Goal: Task Accomplishment & Management: Use online tool/utility

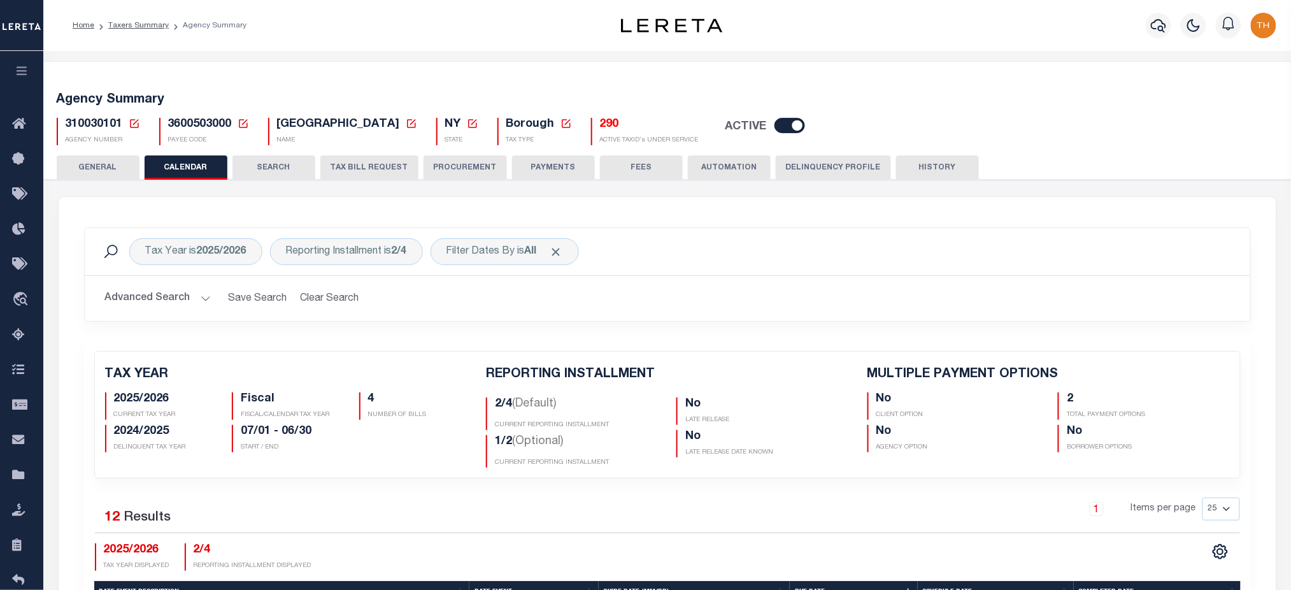
click at [18, 74] on icon "button" at bounding box center [22, 70] width 15 height 11
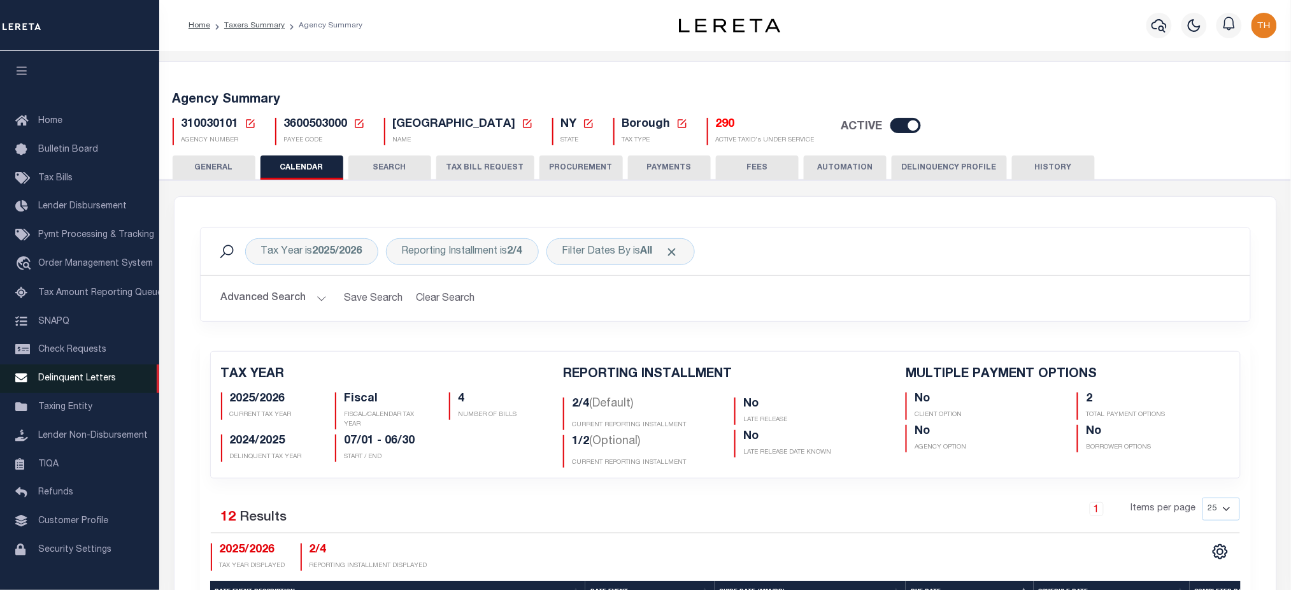
click at [87, 382] on span "Delinquent Letters" at bounding box center [77, 378] width 78 height 9
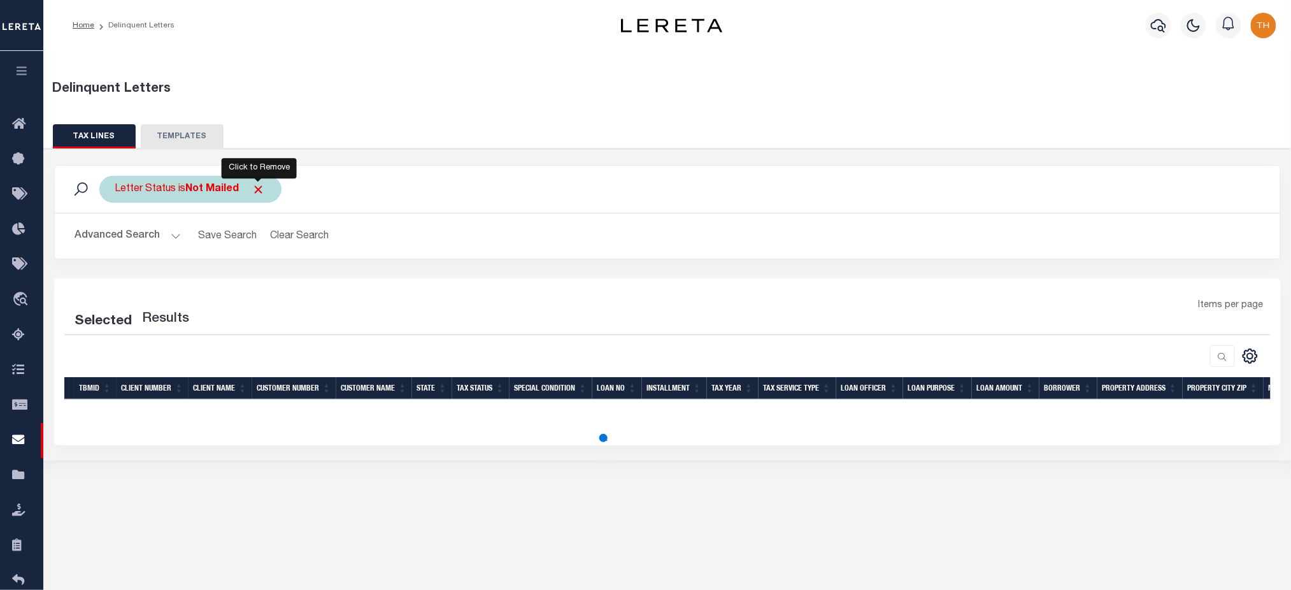
click at [261, 192] on span "Click to Remove" at bounding box center [258, 189] width 13 height 13
click at [154, 240] on button "Advanced Search" at bounding box center [128, 236] width 106 height 25
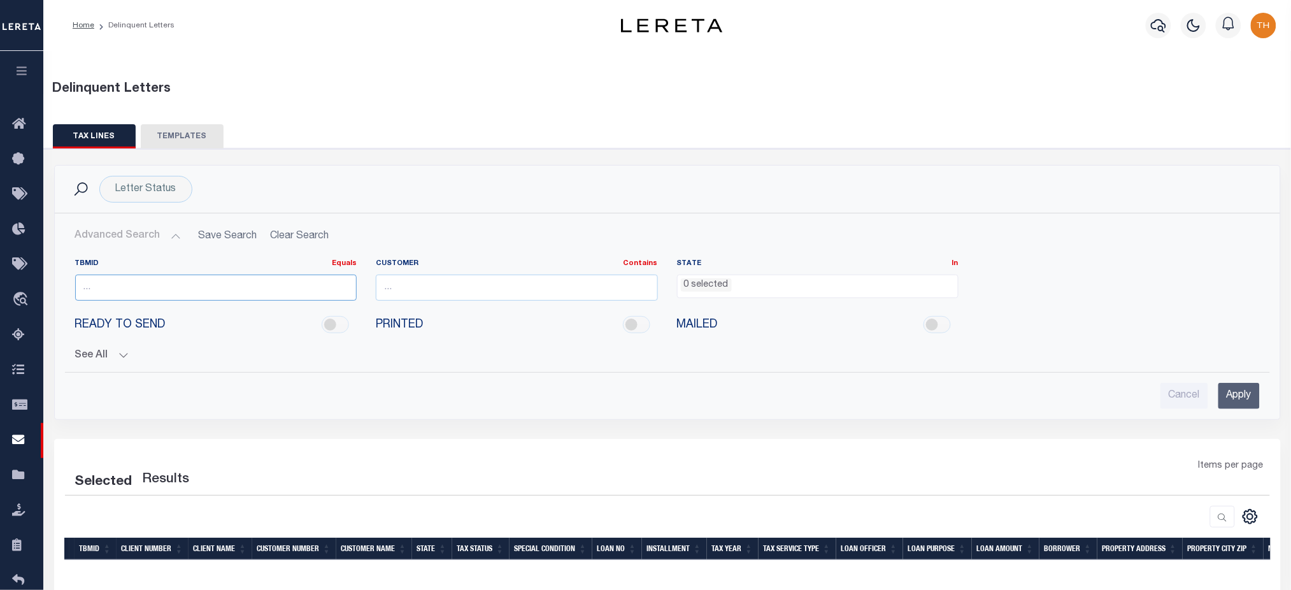
click at [160, 294] on input "number" at bounding box center [216, 288] width 282 height 26
type input "3505637"
click at [1238, 397] on input "Apply" at bounding box center [1239, 396] width 41 height 26
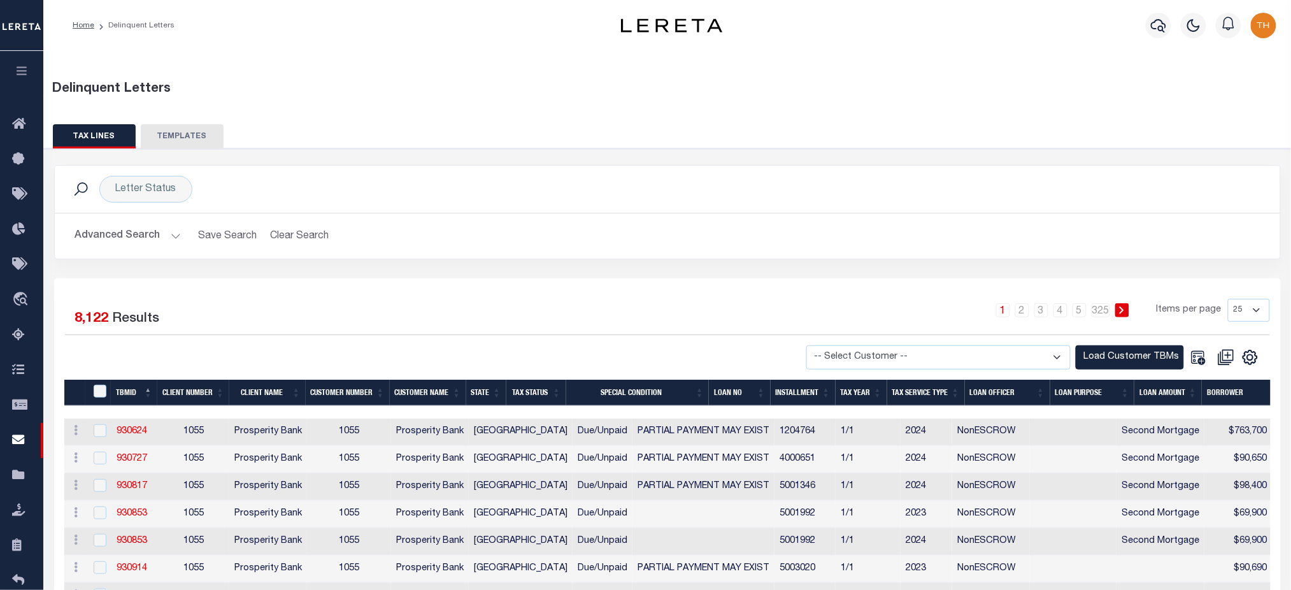
click at [118, 234] on button "Advanced Search" at bounding box center [128, 236] width 106 height 25
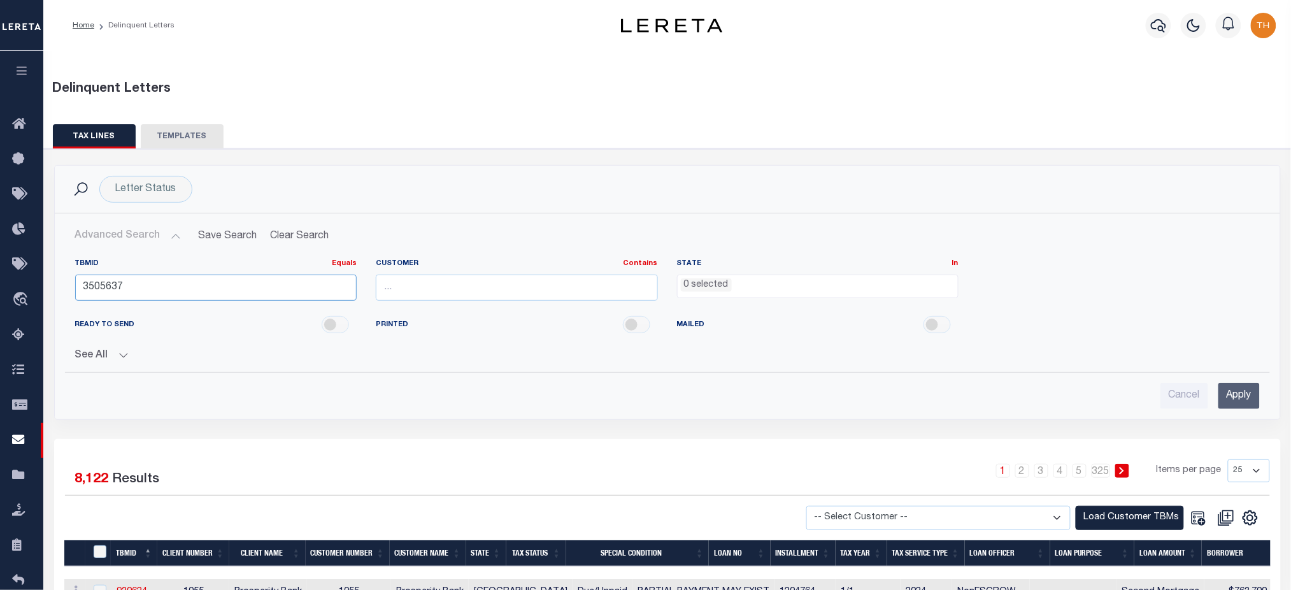
click at [161, 290] on input "3505637" at bounding box center [216, 288] width 282 height 26
click at [1231, 399] on input "Apply" at bounding box center [1239, 396] width 41 height 26
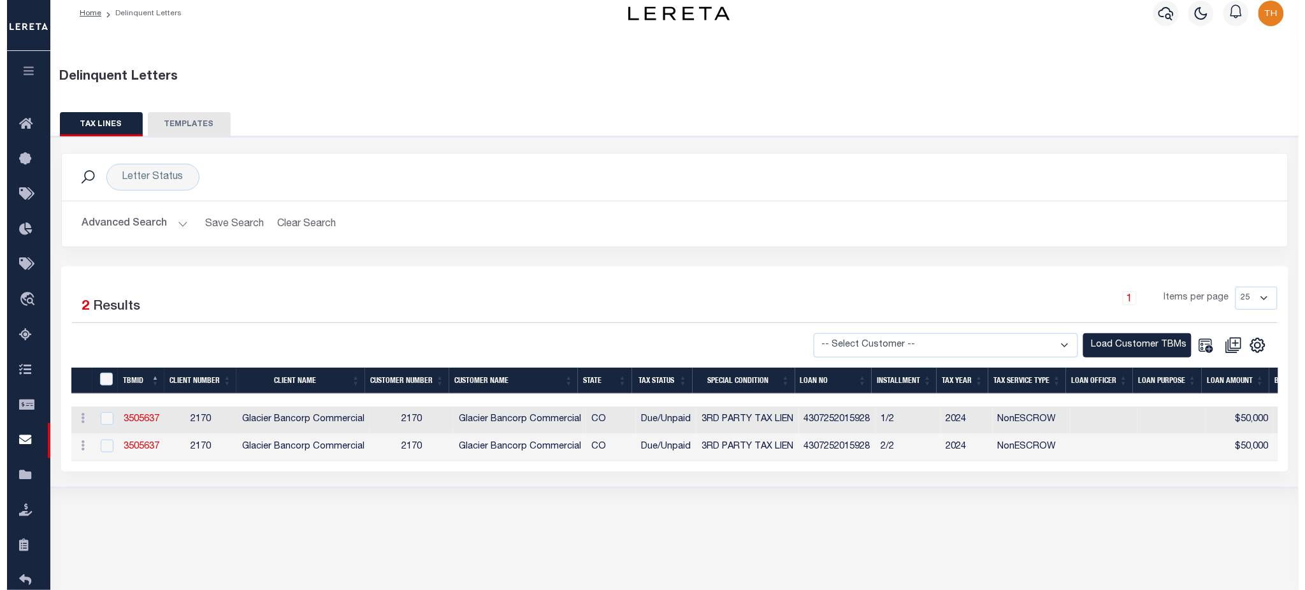
scroll to position [85, 0]
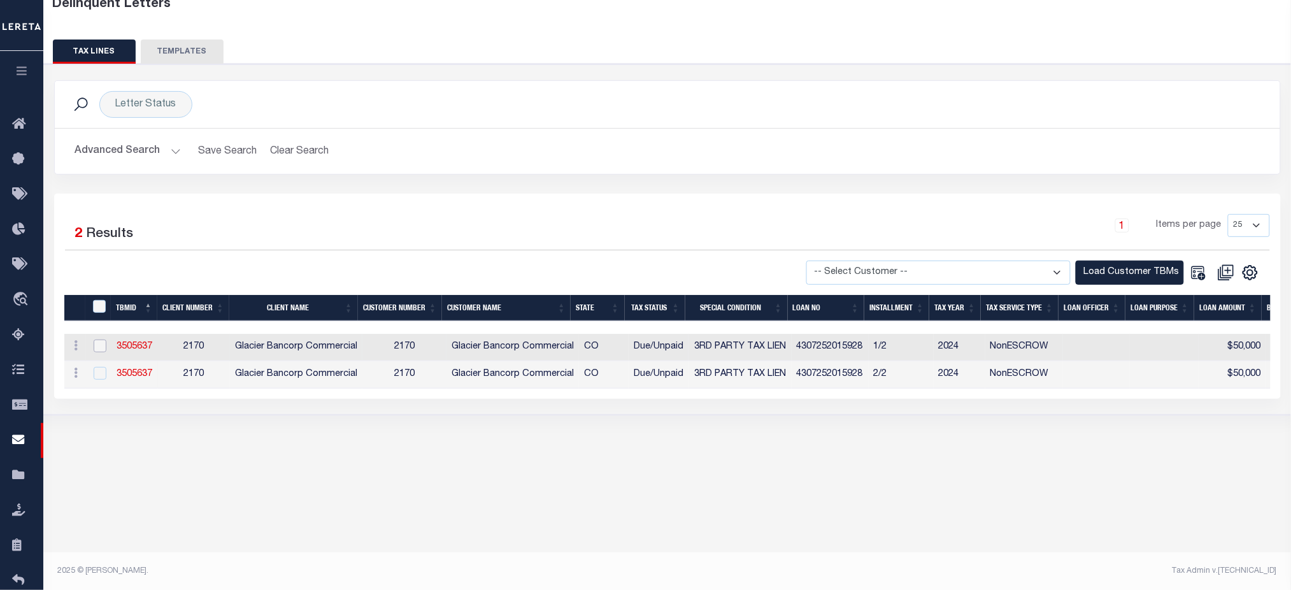
click at [97, 341] on input "checkbox" at bounding box center [100, 346] width 13 height 13
checkbox input "true"
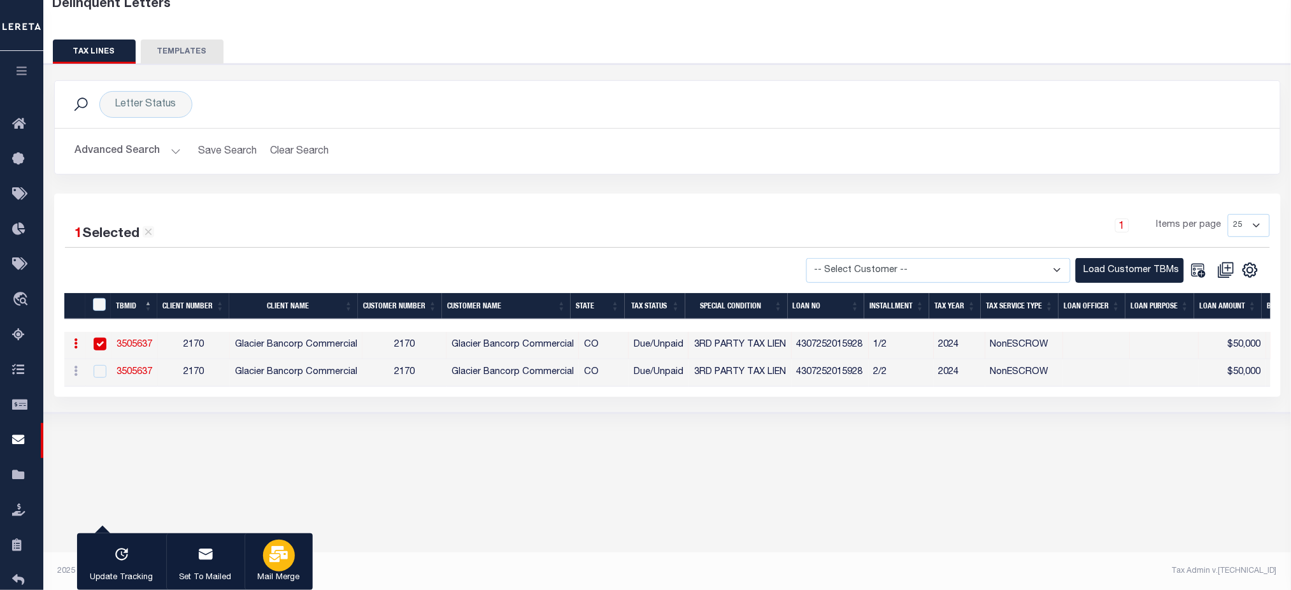
click at [286, 558] on div "button" at bounding box center [279, 556] width 32 height 32
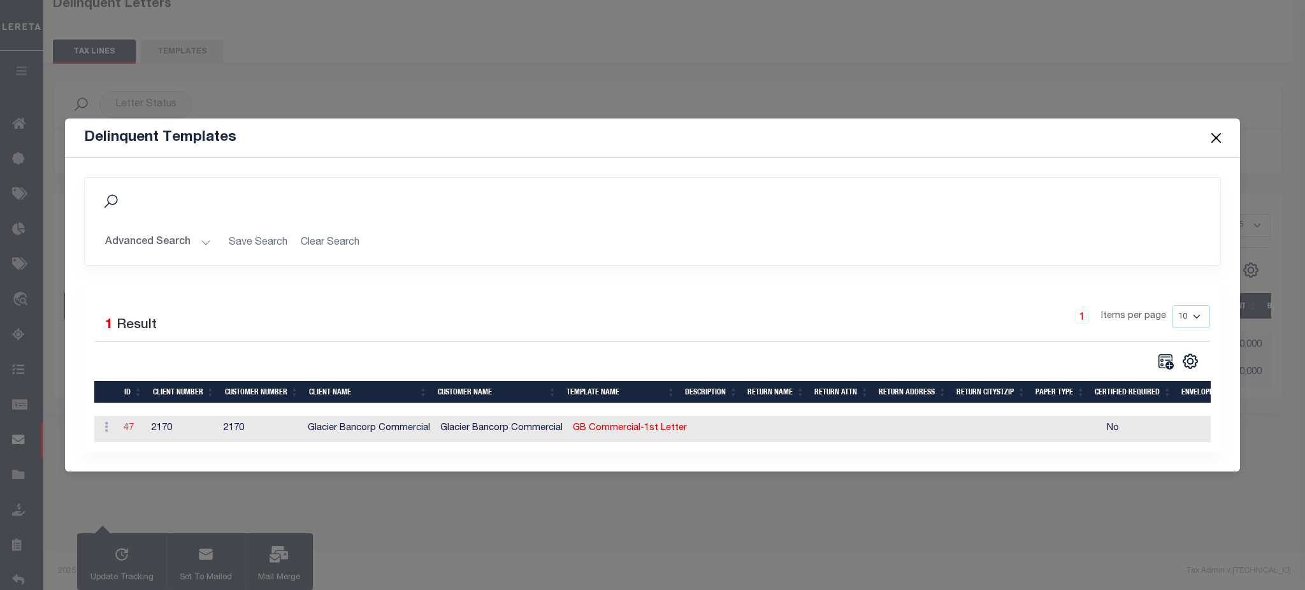
click at [131, 424] on link "47" at bounding box center [129, 428] width 10 height 9
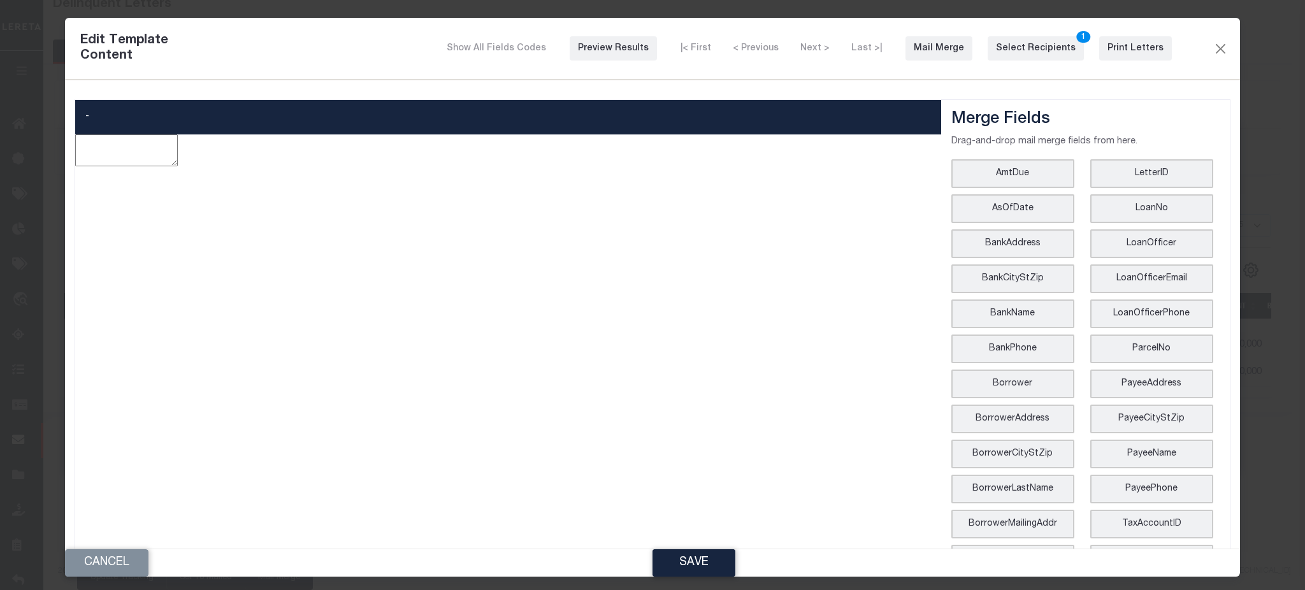
type textarea "<p style="line-height: normal; margin: 0in 0in 8pt; font-size: 11pt; font-famil…"
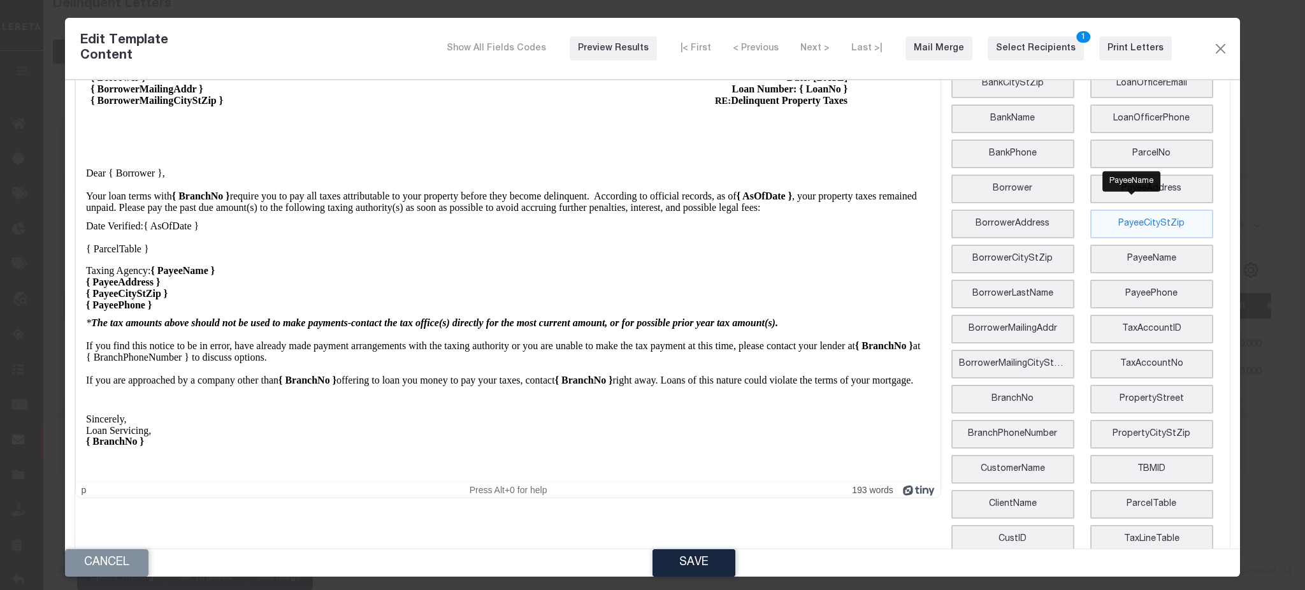
scroll to position [248, 0]
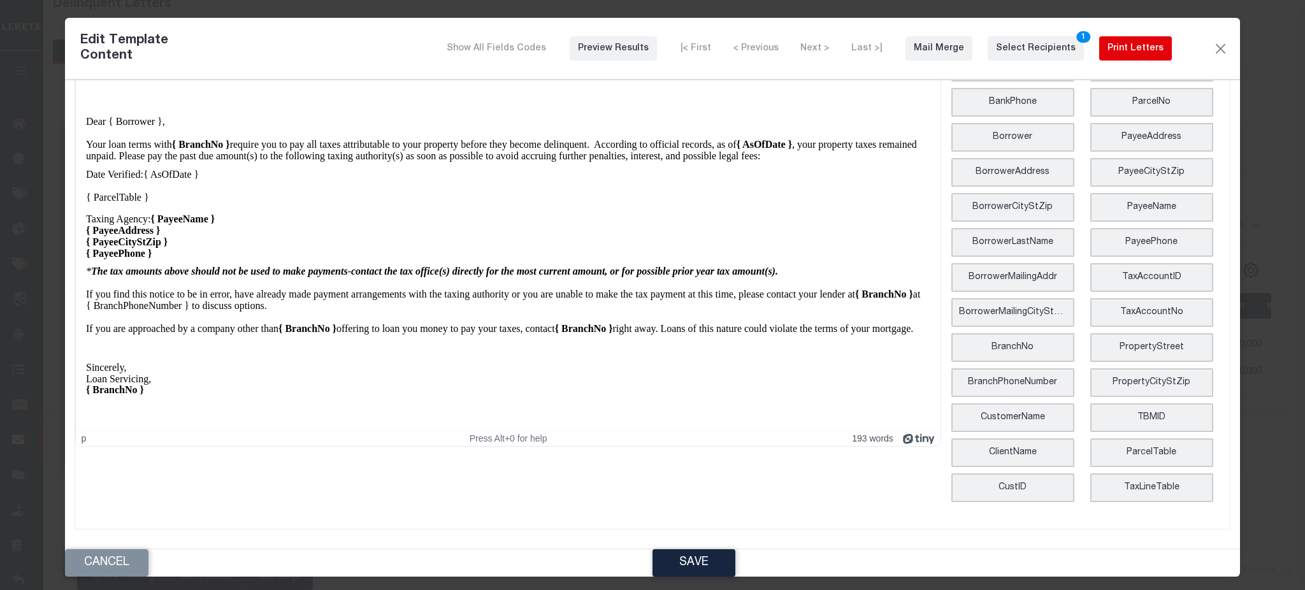
click at [1107, 54] on div "Print Letters" at bounding box center [1135, 48] width 56 height 13
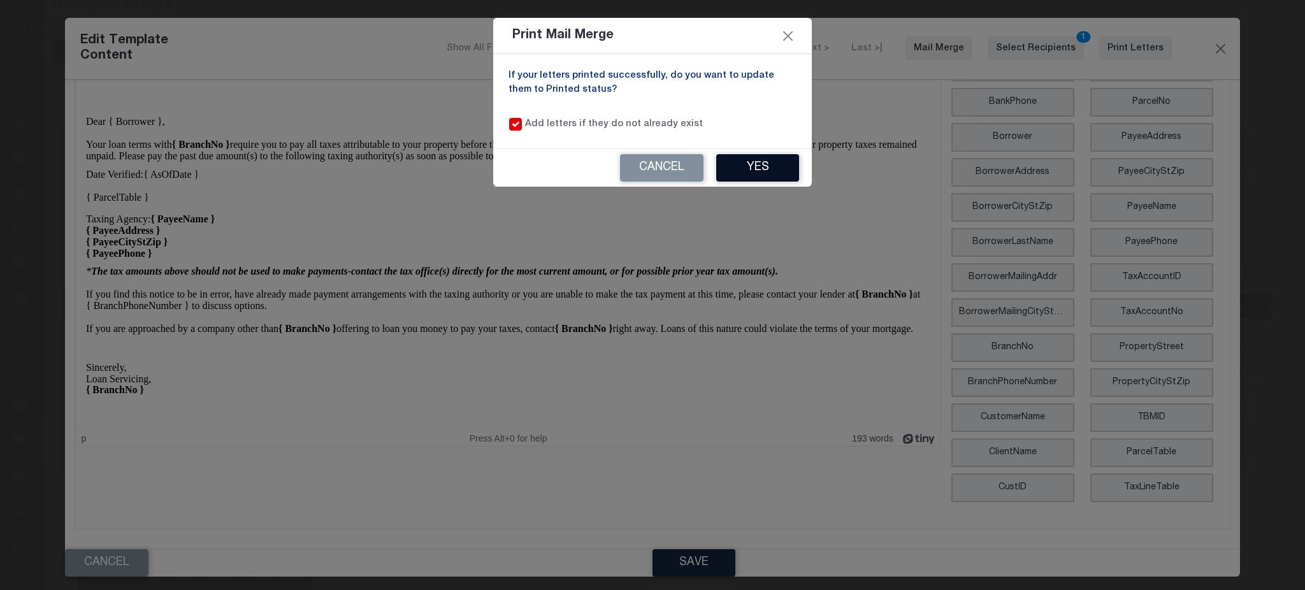
click at [745, 162] on button "Yes" at bounding box center [757, 167] width 83 height 27
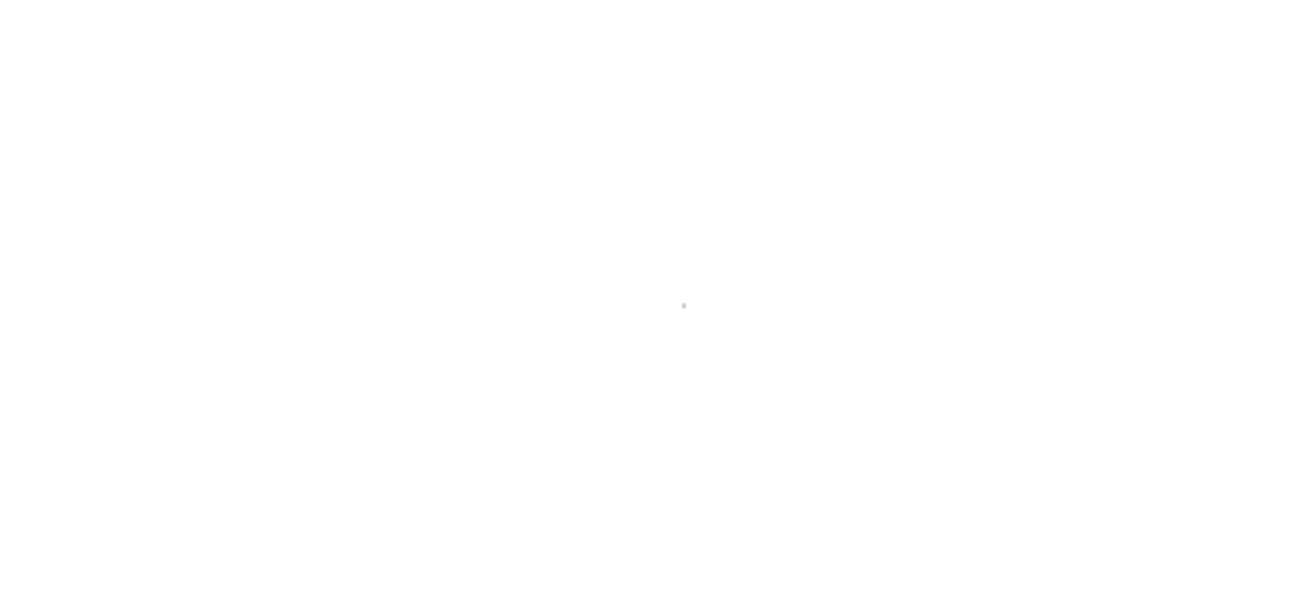
scroll to position [83, 0]
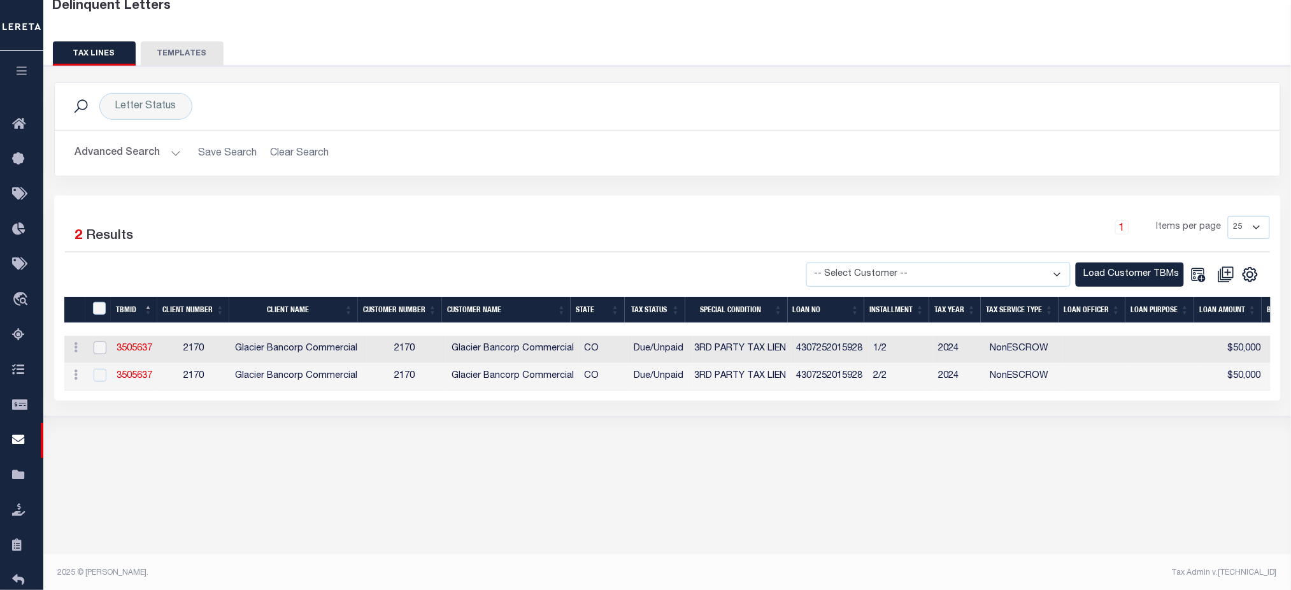
click at [101, 350] on input "checkbox" at bounding box center [100, 347] width 13 height 13
checkbox input "true"
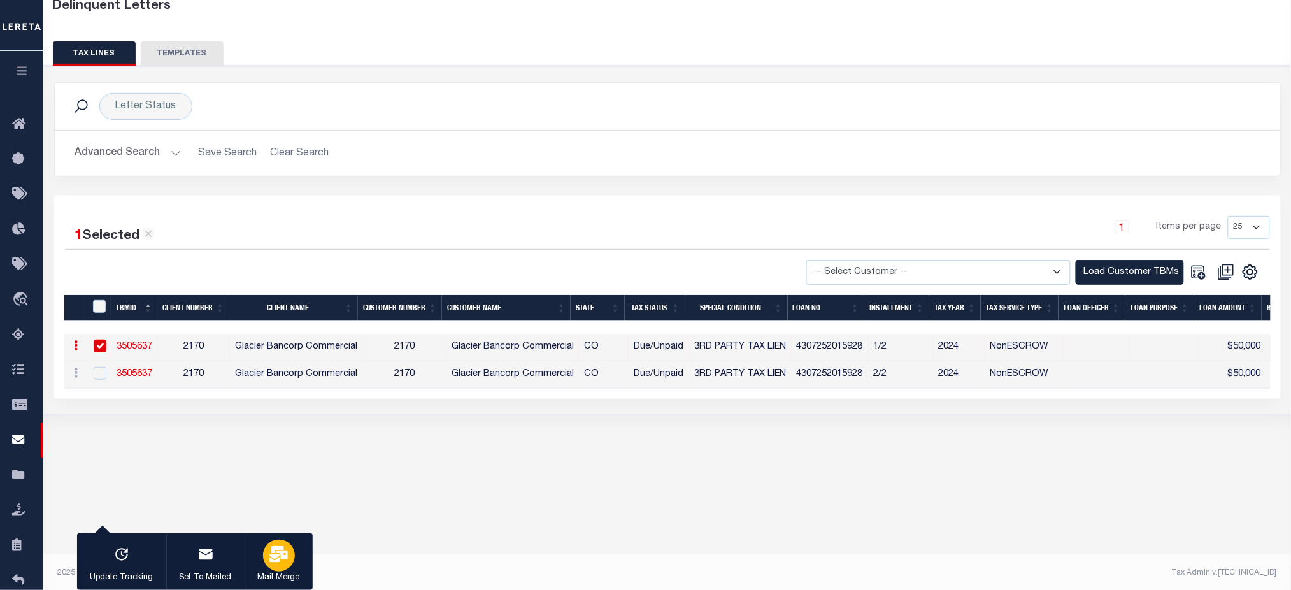
click at [284, 561] on div "button" at bounding box center [279, 556] width 32 height 32
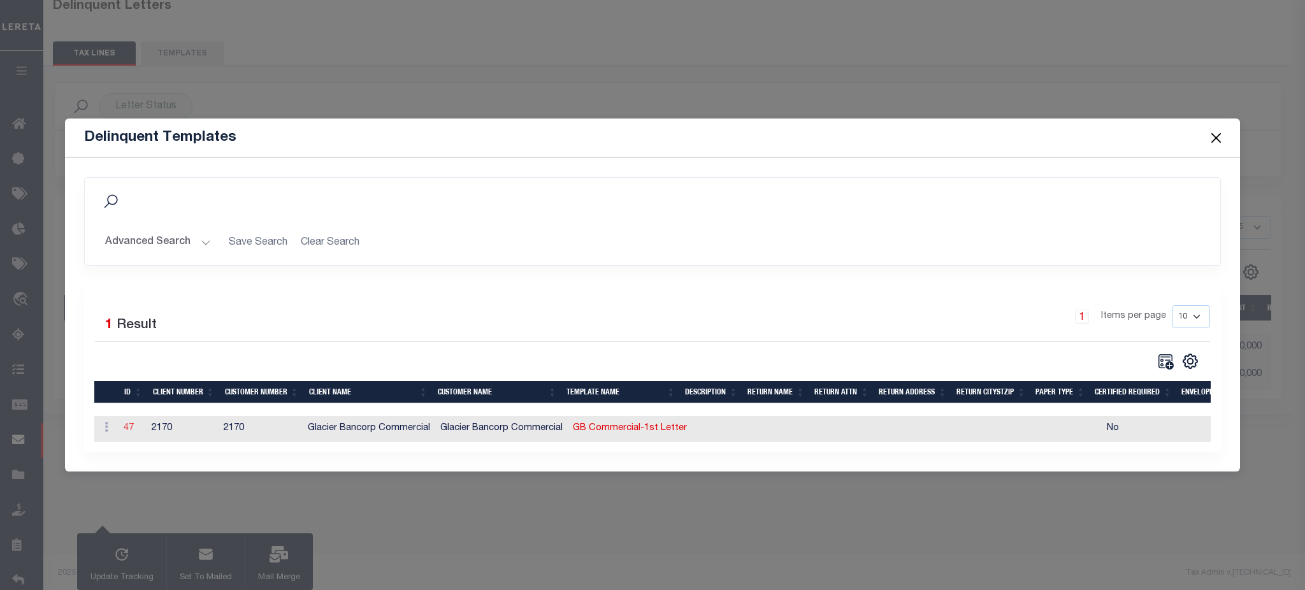
click at [128, 424] on link "47" at bounding box center [129, 428] width 10 height 9
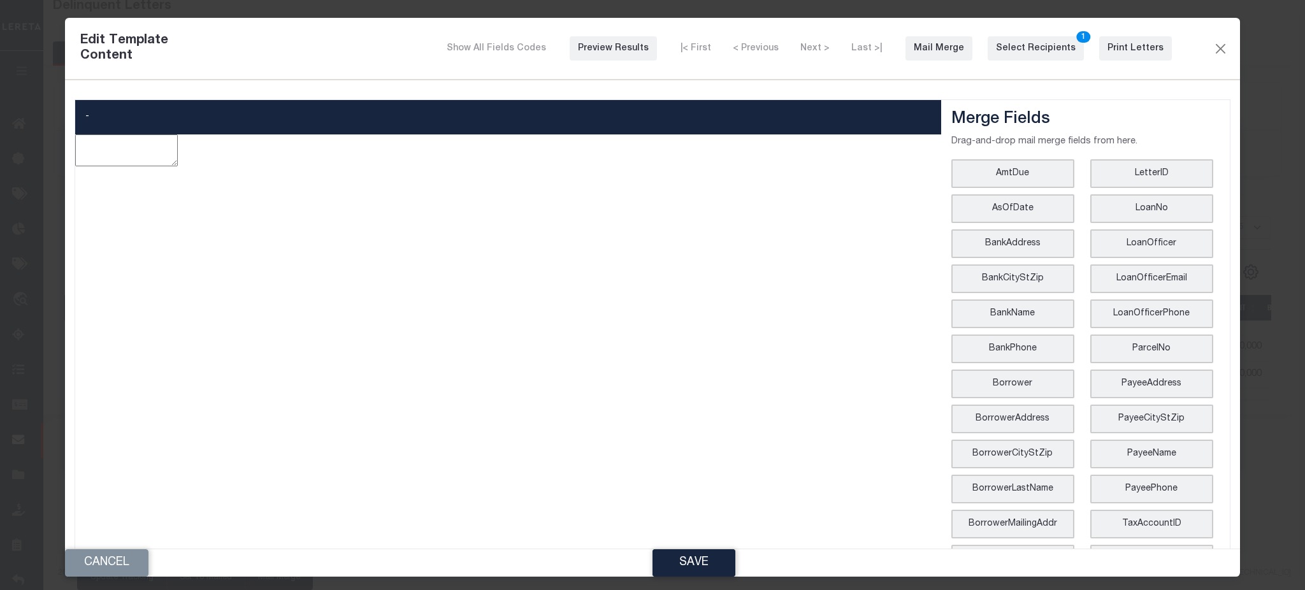
type textarea "<p style="line-height: normal; margin: 0in 0in 8pt; font-size: 11pt; font-famil…"
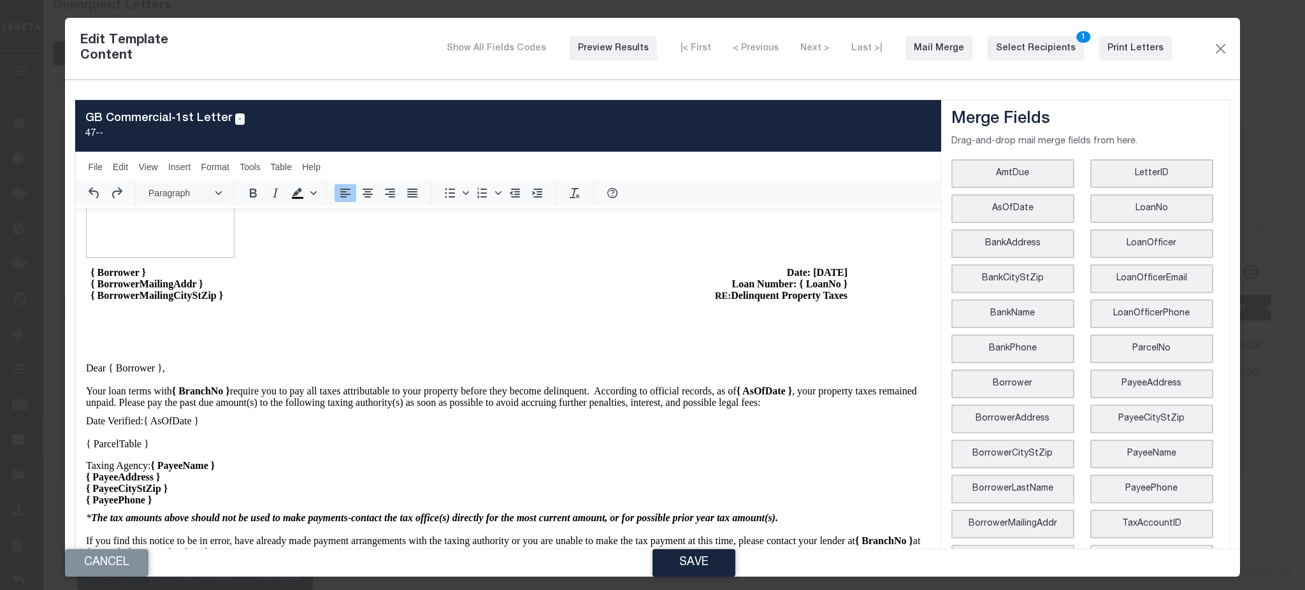
scroll to position [69, 0]
click at [1115, 45] on div "Print Letters" at bounding box center [1135, 48] width 56 height 13
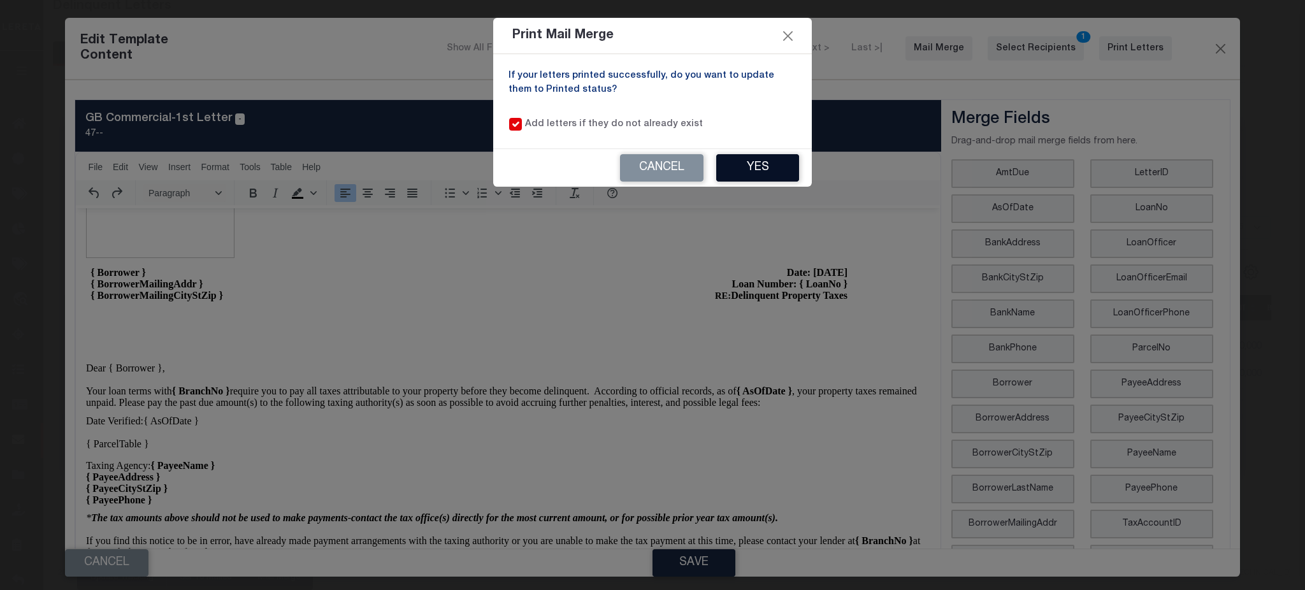
click at [748, 168] on button "Yes" at bounding box center [757, 167] width 83 height 27
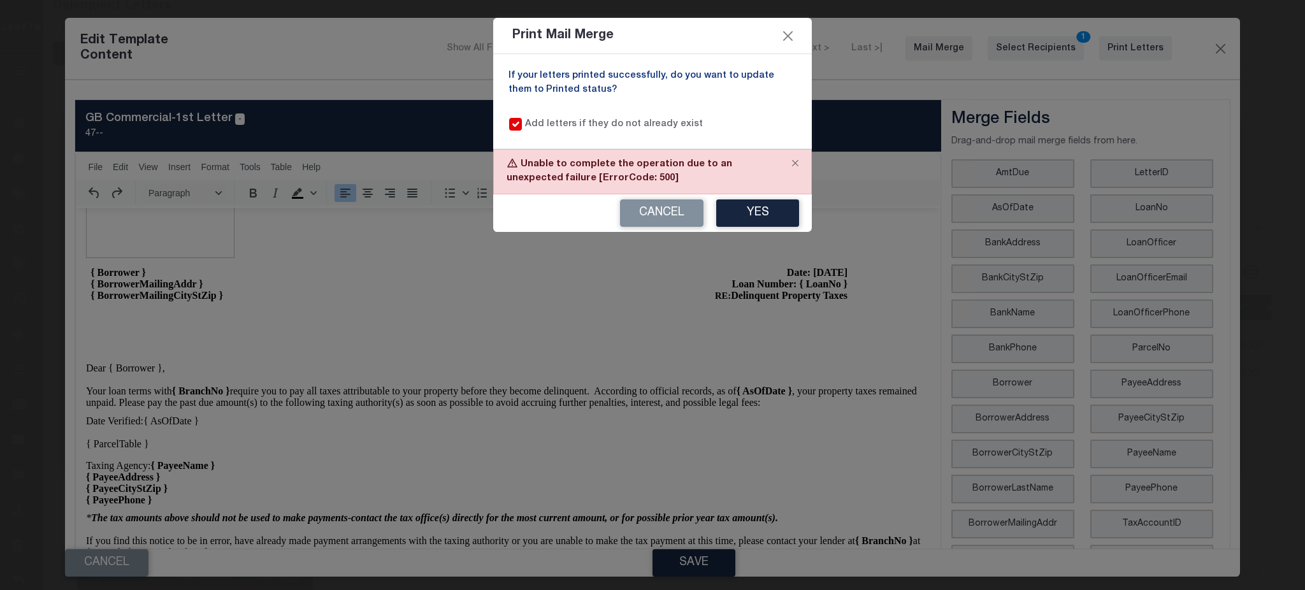
click at [664, 148] on div "If your letters printed successfully, do you want to update them to Printed sta…" at bounding box center [652, 101] width 319 height 94
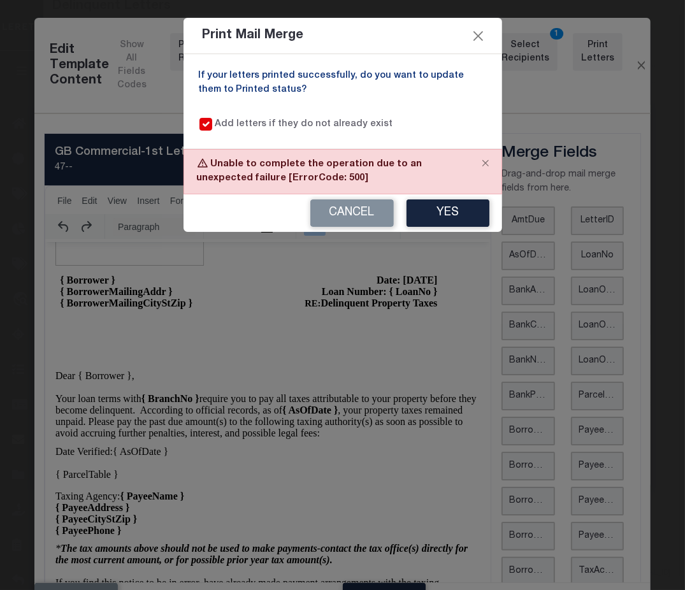
click at [375, 166] on div "Unable to complete the operation due to an unexpected failure [ErrorCode: 500]" at bounding box center [342, 171] width 319 height 45
click at [480, 38] on button "Close" at bounding box center [478, 35] width 17 height 17
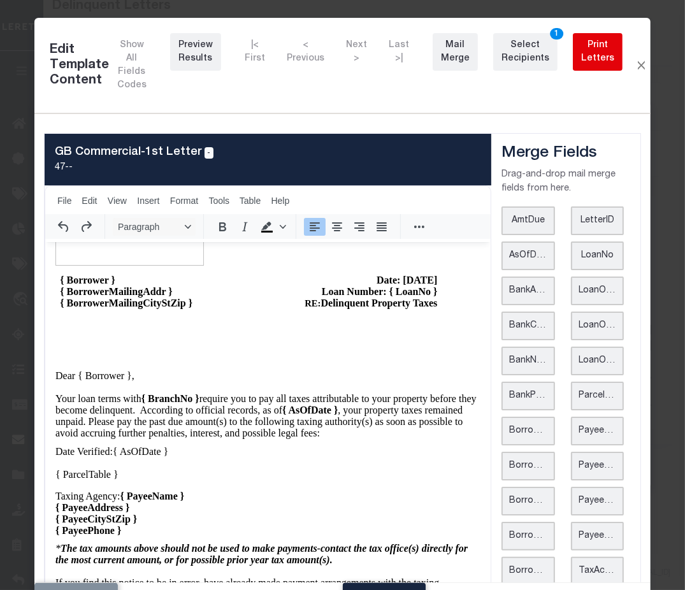
click at [581, 48] on div "Print Letters" at bounding box center [597, 52] width 33 height 27
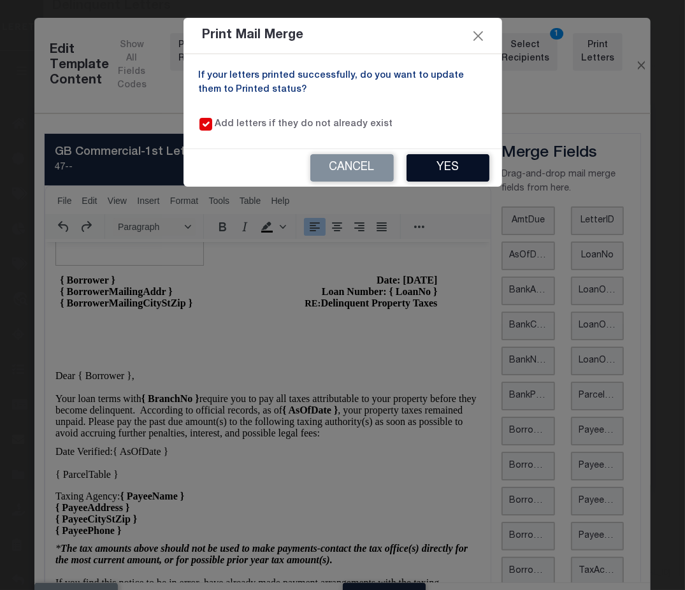
click at [418, 158] on button "Yes" at bounding box center [447, 167] width 83 height 27
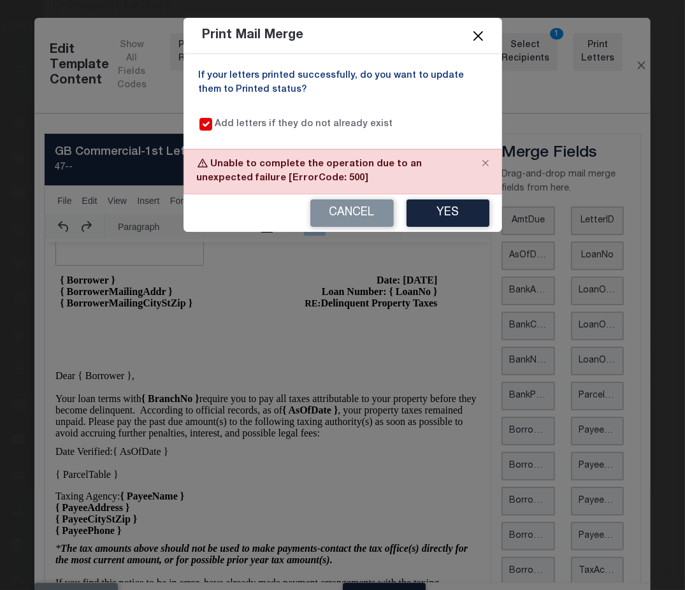
click at [477, 41] on button "Close" at bounding box center [478, 35] width 17 height 17
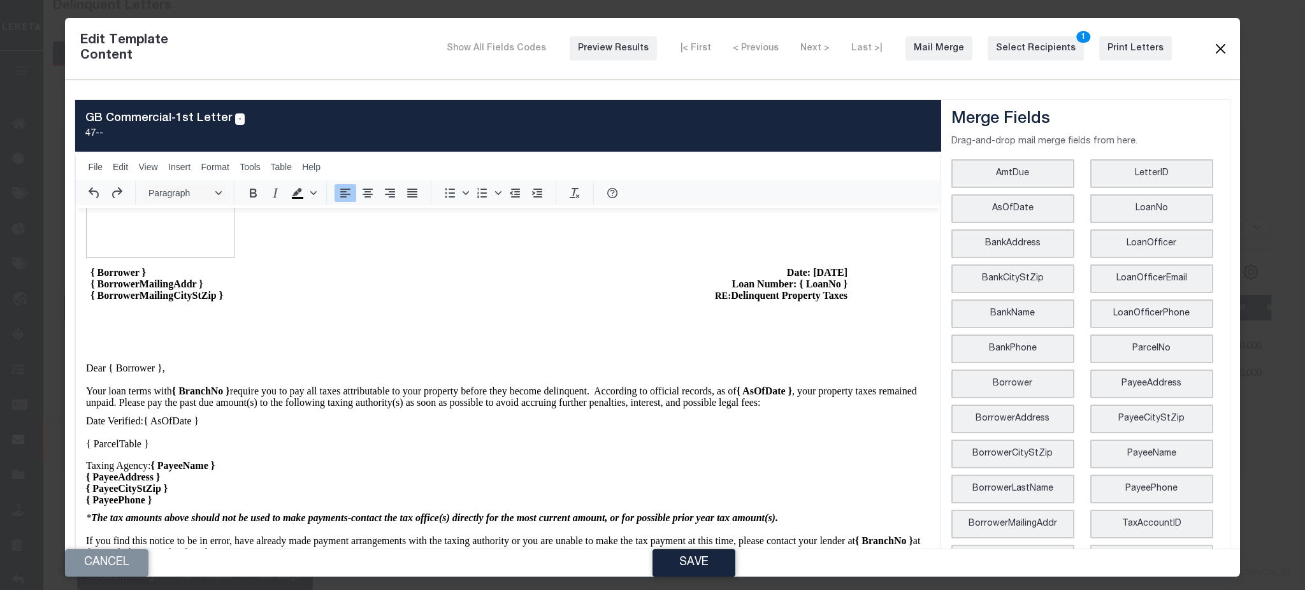
click at [1212, 48] on button "Close" at bounding box center [1219, 48] width 15 height 17
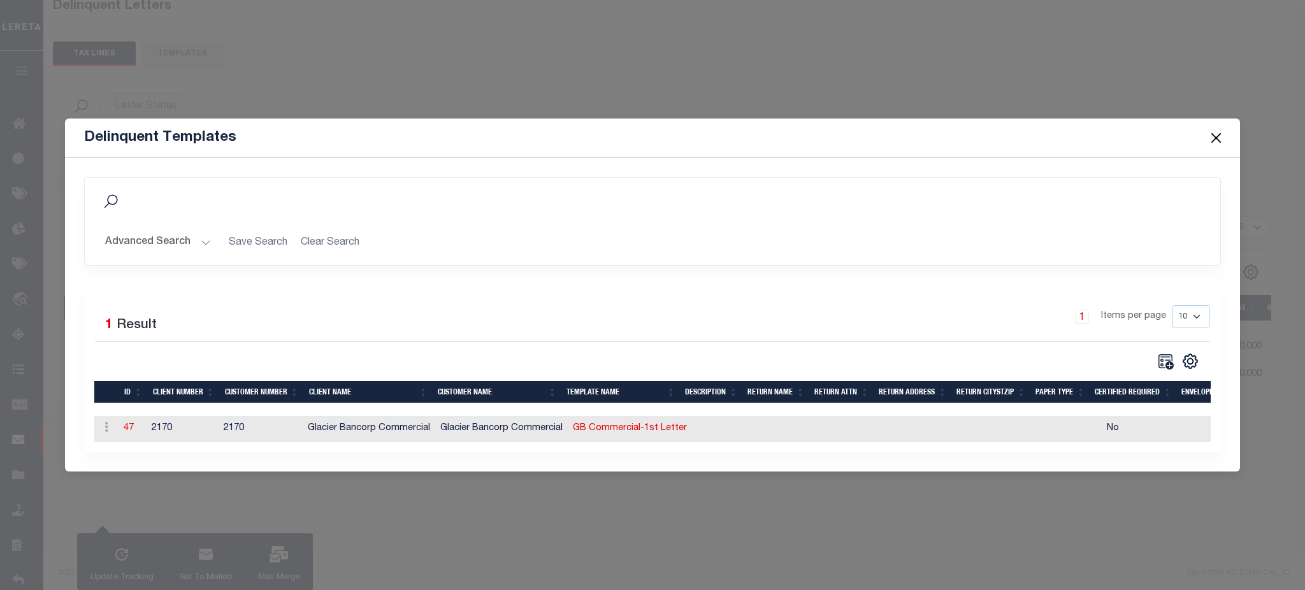
scroll to position [0, 0]
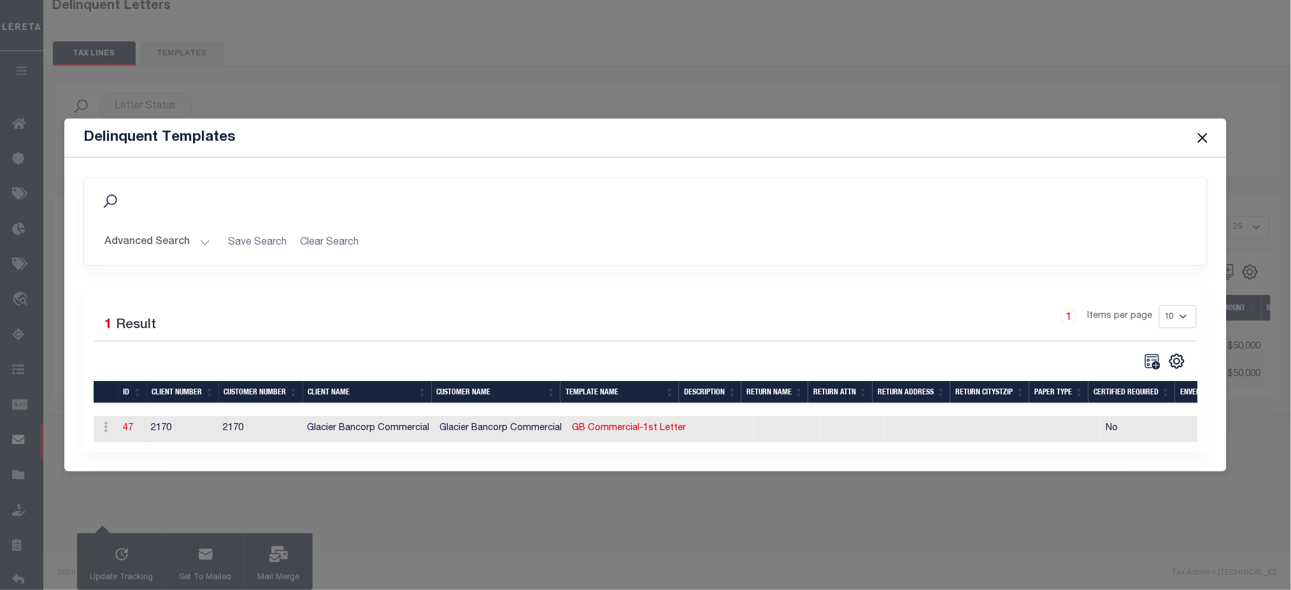
click at [1198, 130] on button "Close" at bounding box center [1202, 137] width 17 height 17
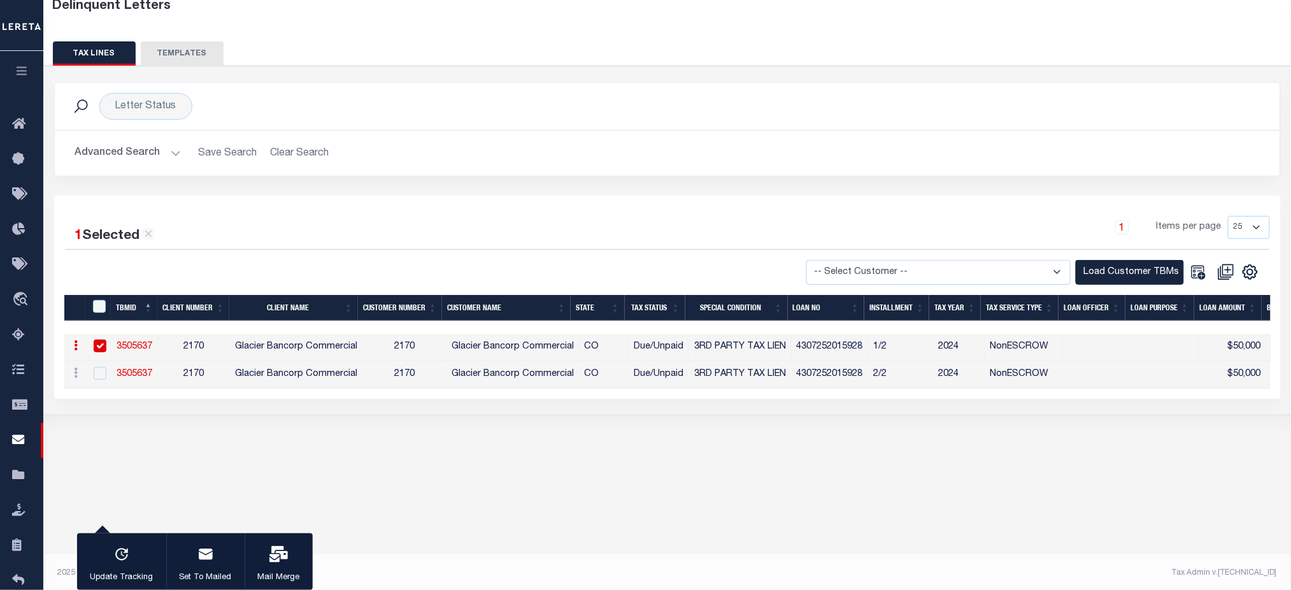
click at [95, 347] on input "checkbox" at bounding box center [100, 346] width 13 height 13
checkbox input "false"
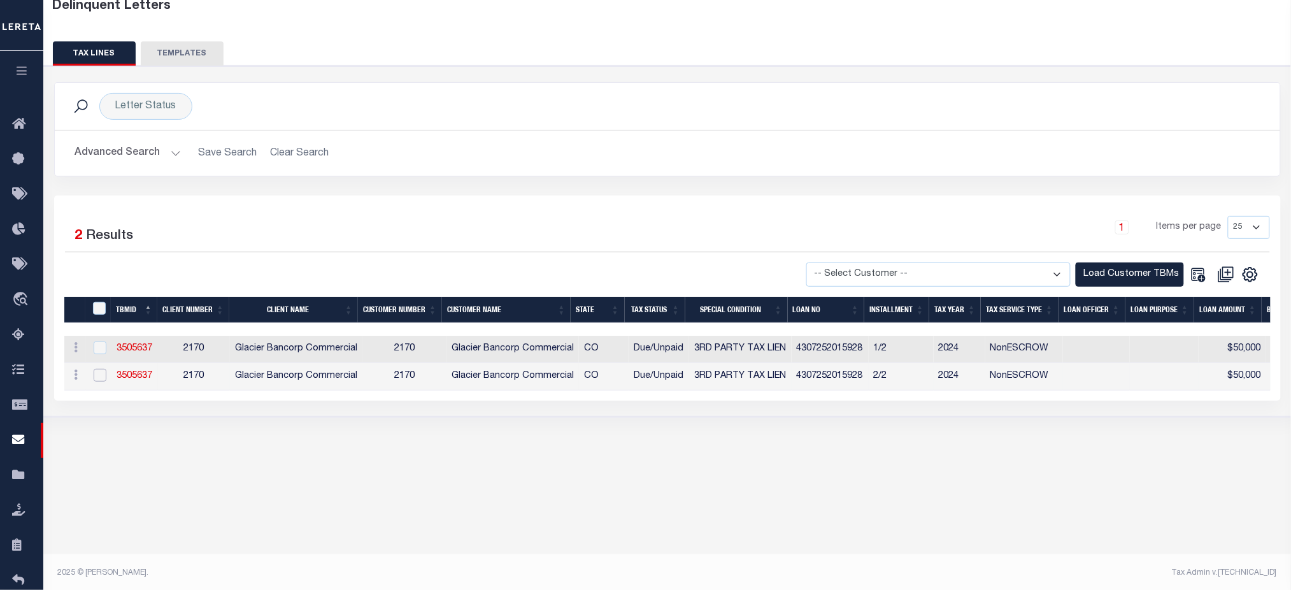
click at [100, 377] on input "checkbox" at bounding box center [100, 375] width 13 height 13
checkbox input "true"
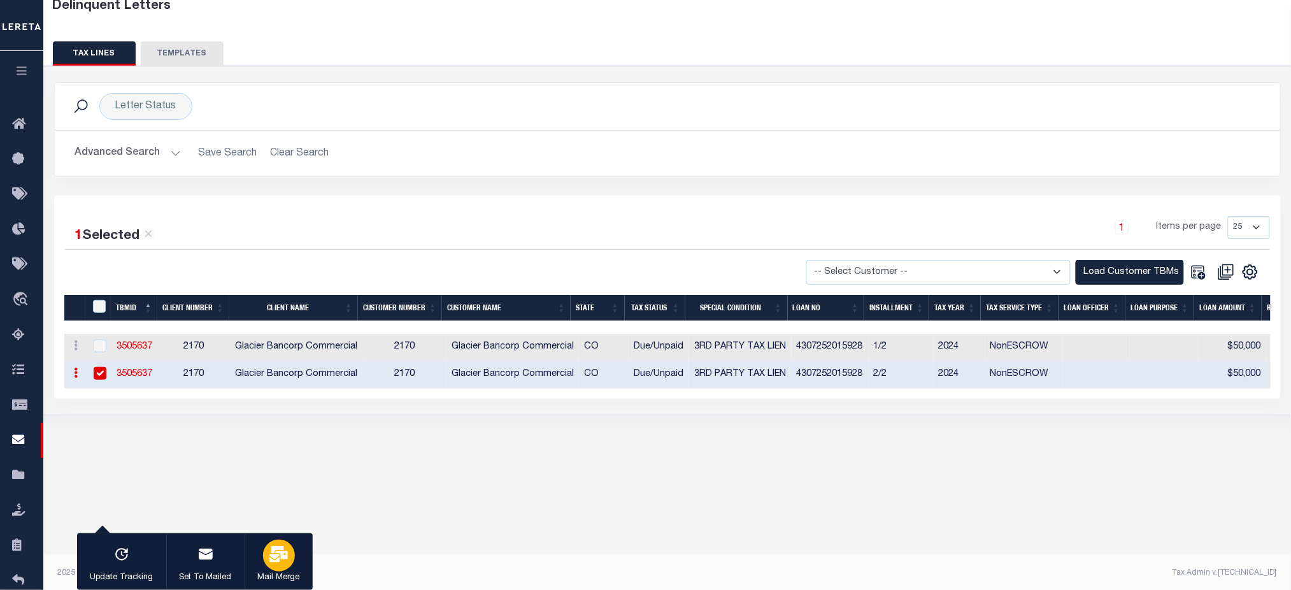
click at [273, 550] on icon "button" at bounding box center [278, 554] width 18 height 17
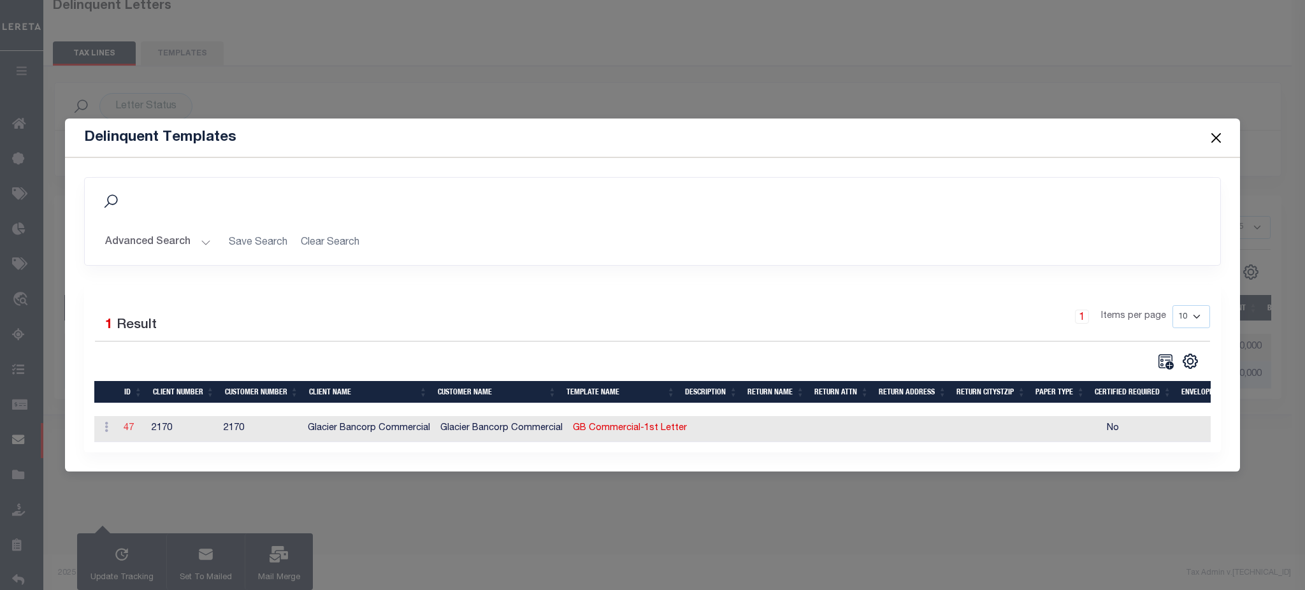
click at [129, 427] on link "47" at bounding box center [129, 428] width 10 height 9
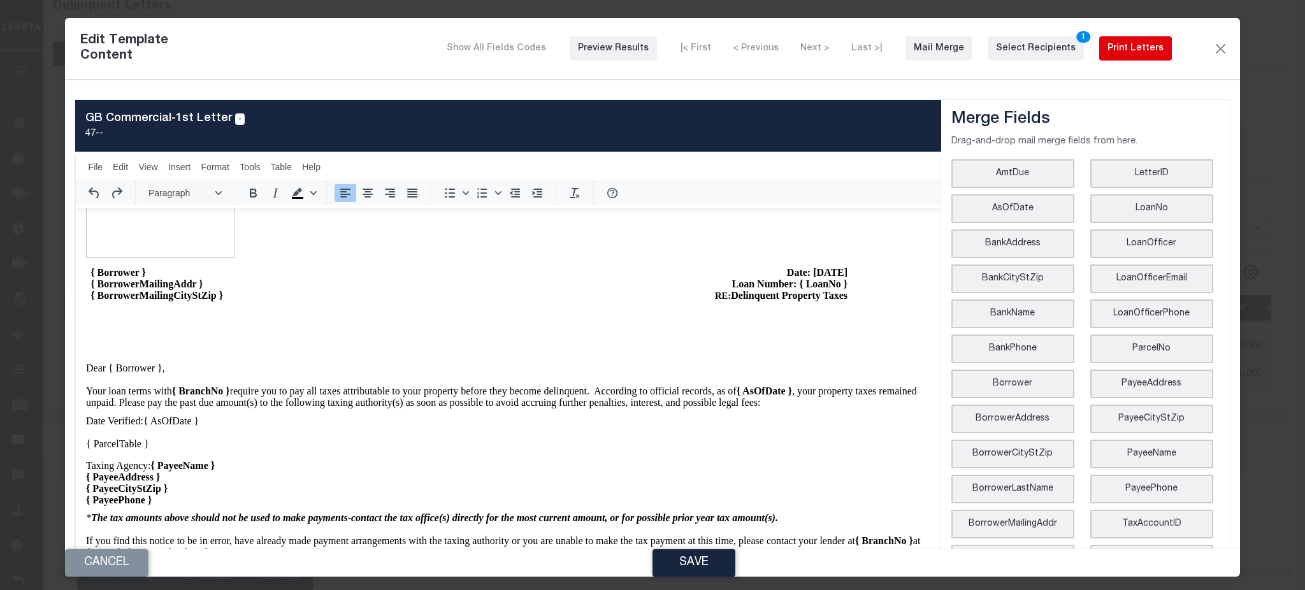
click at [1129, 50] on div "Print Letters" at bounding box center [1135, 48] width 56 height 13
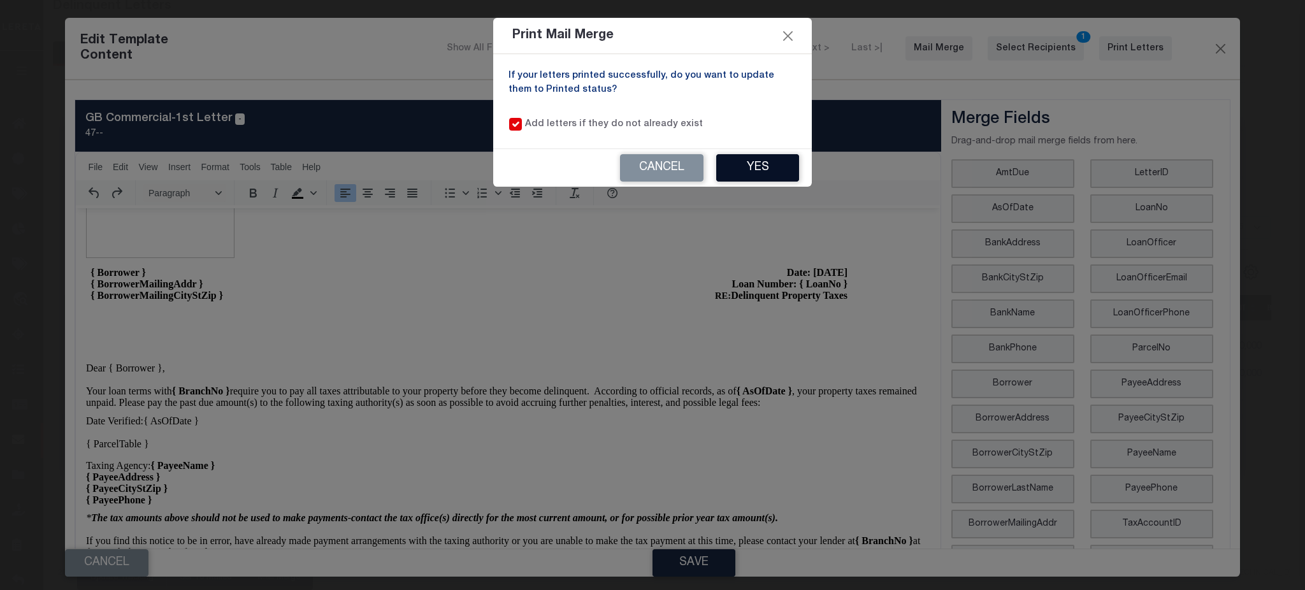
click at [761, 175] on button "Yes" at bounding box center [757, 167] width 83 height 27
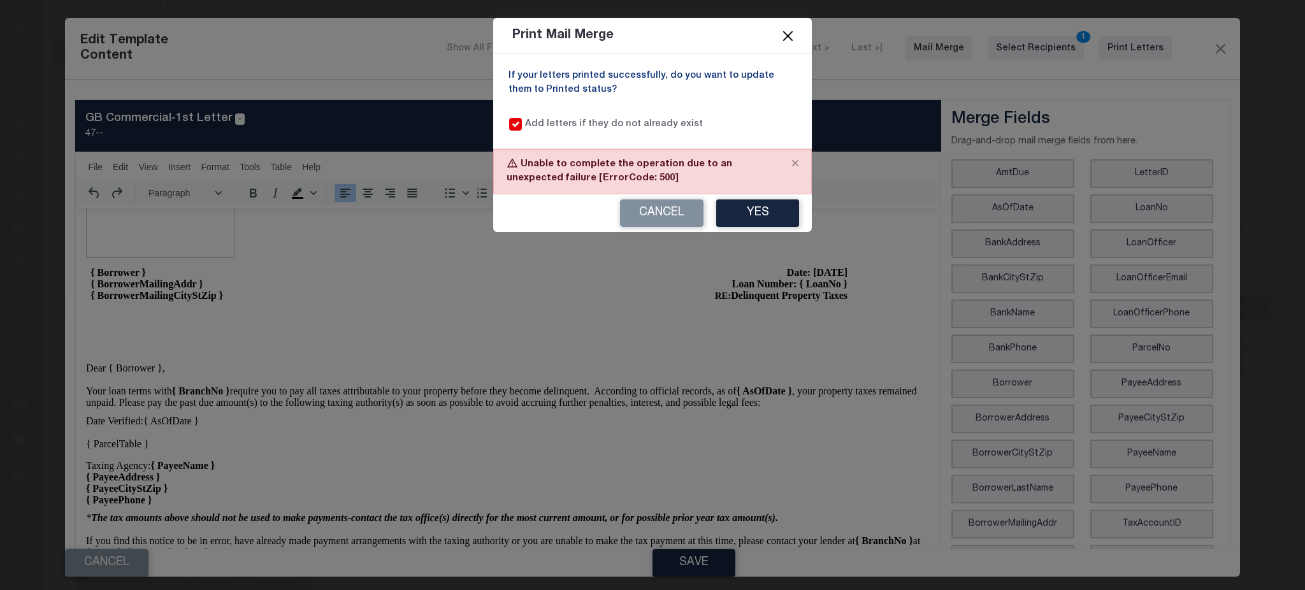
click at [784, 36] on button "Close" at bounding box center [788, 35] width 17 height 17
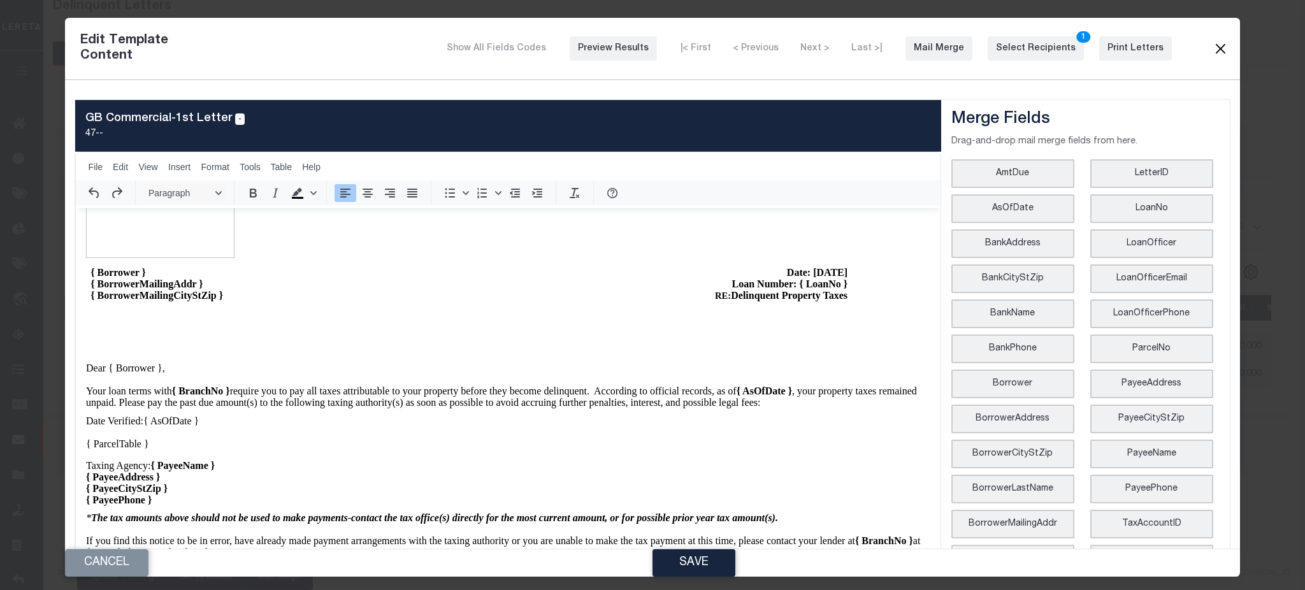
click at [1212, 52] on button "Close" at bounding box center [1219, 48] width 15 height 17
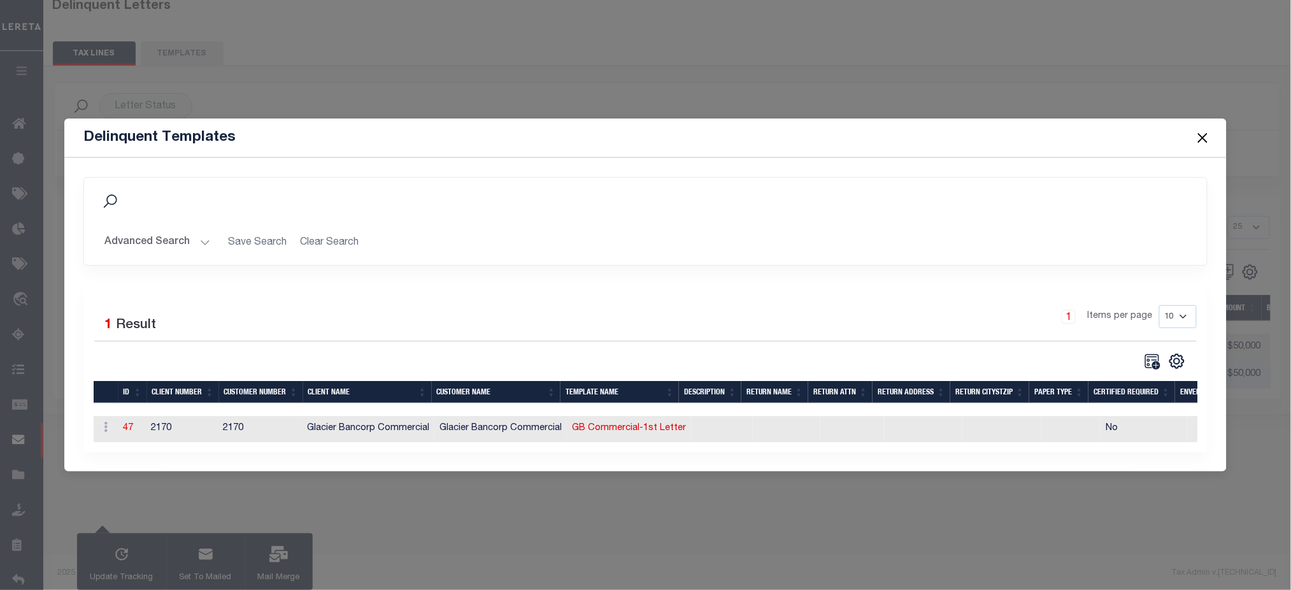
click at [1206, 129] on button "Close" at bounding box center [1202, 137] width 17 height 17
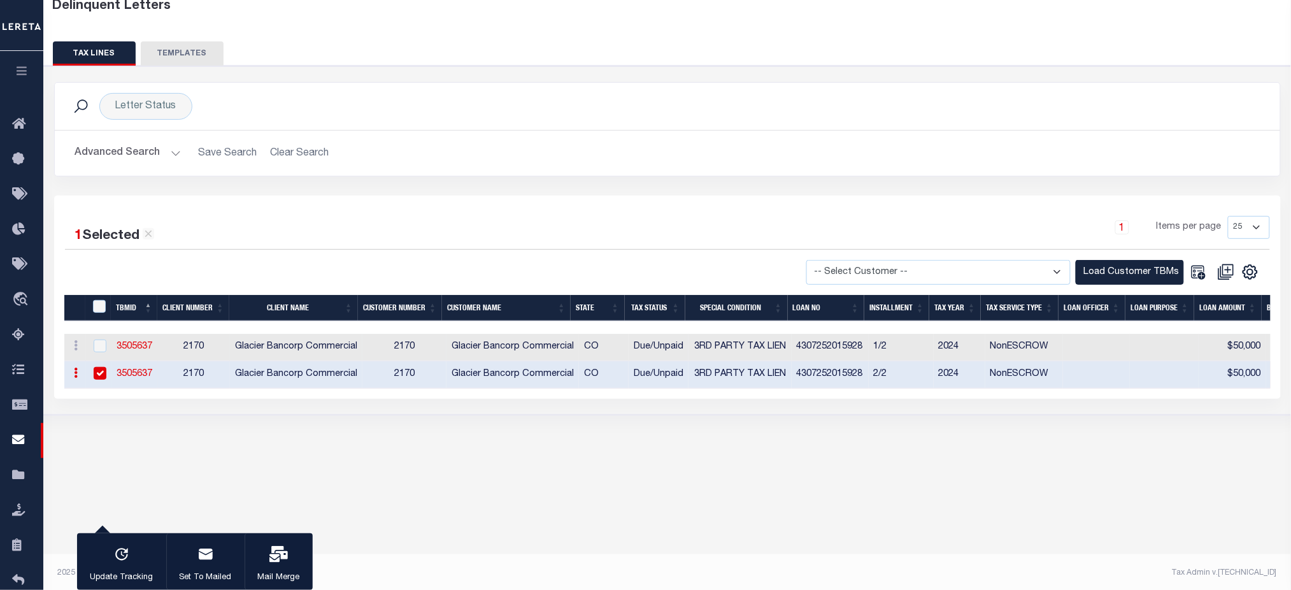
click at [447, 350] on td "Glacier Bancorp Commercial" at bounding box center [513, 347] width 133 height 27
checkbox input "true"
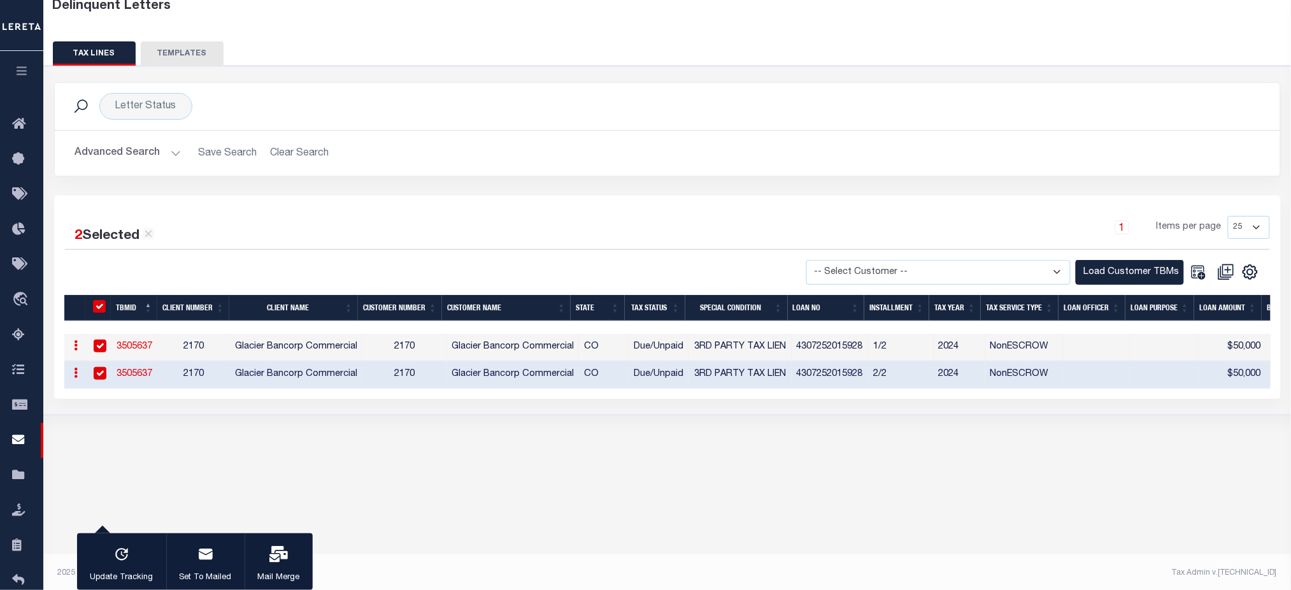
click at [405, 347] on span "2170" at bounding box center [404, 346] width 20 height 9
checkbox input "false"
click at [405, 347] on span "2170" at bounding box center [404, 346] width 20 height 9
checkbox input "true"
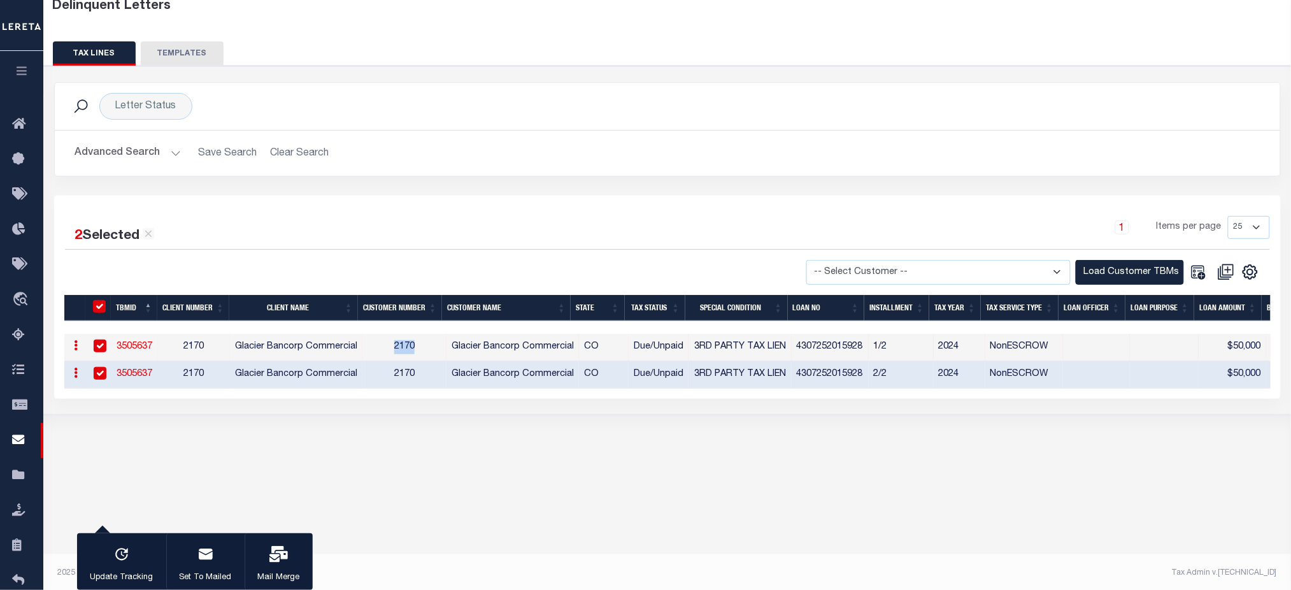
checkbox input "true"
copy span "2170"
click at [129, 157] on button "Advanced Search" at bounding box center [128, 153] width 106 height 25
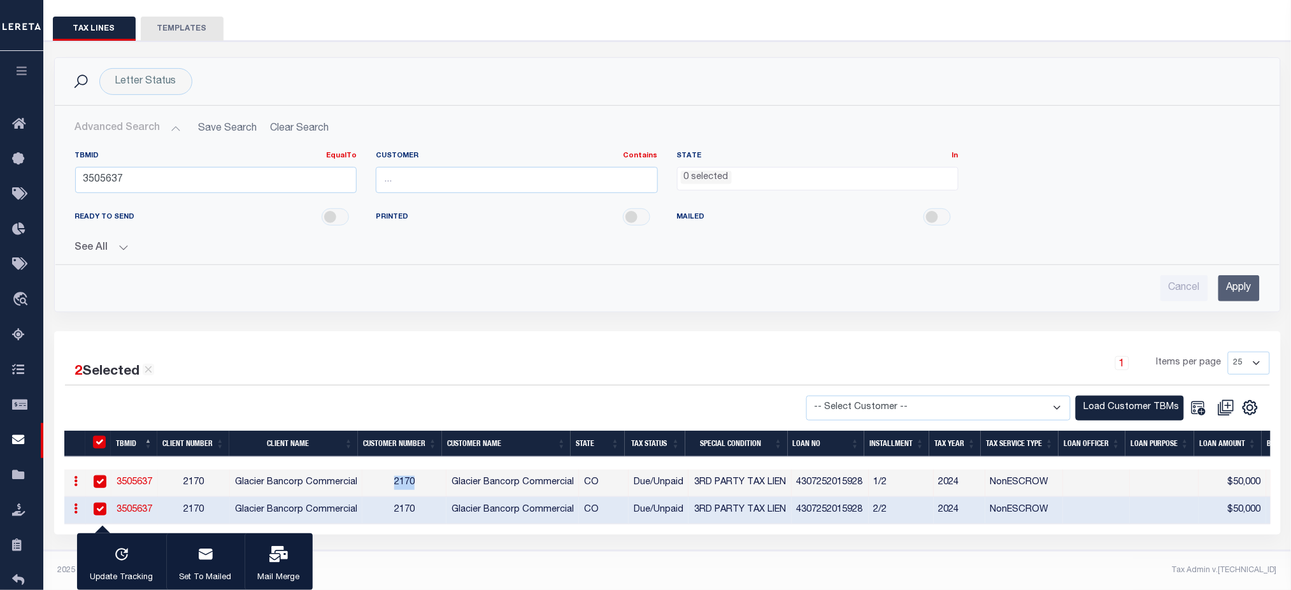
scroll to position [116, 0]
click at [110, 167] on input "3505637" at bounding box center [216, 180] width 282 height 26
click at [423, 174] on input "text" at bounding box center [517, 180] width 282 height 26
paste input "2170"
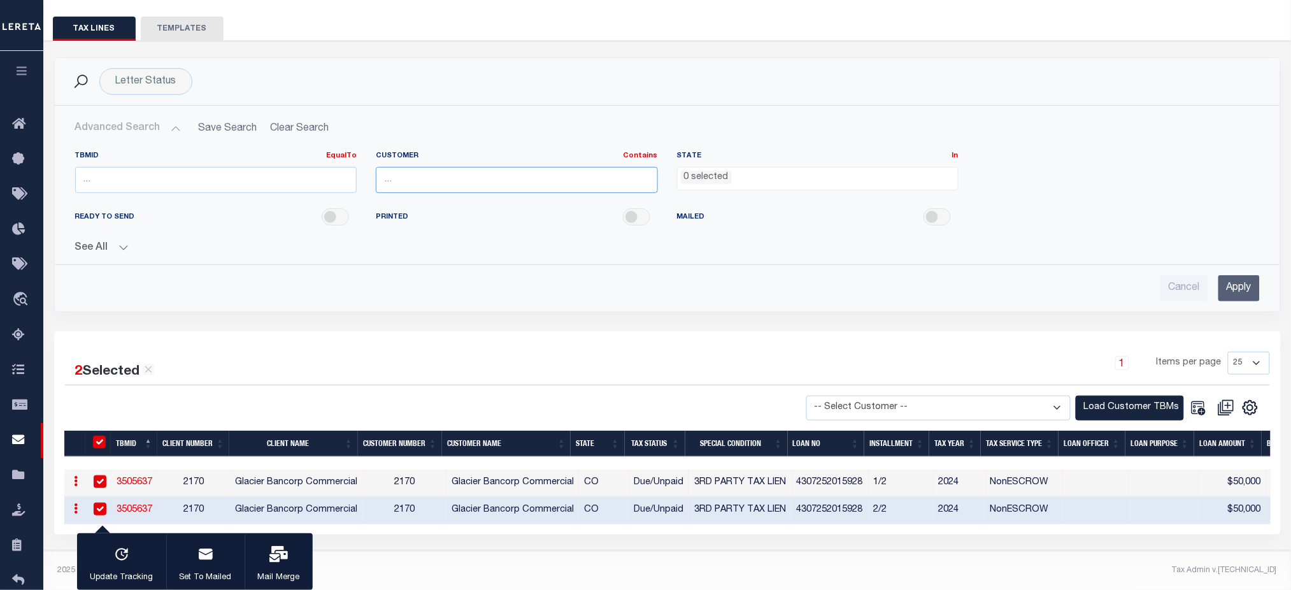
type input "2170"
click at [95, 242] on button "See All" at bounding box center [667, 248] width 1185 height 12
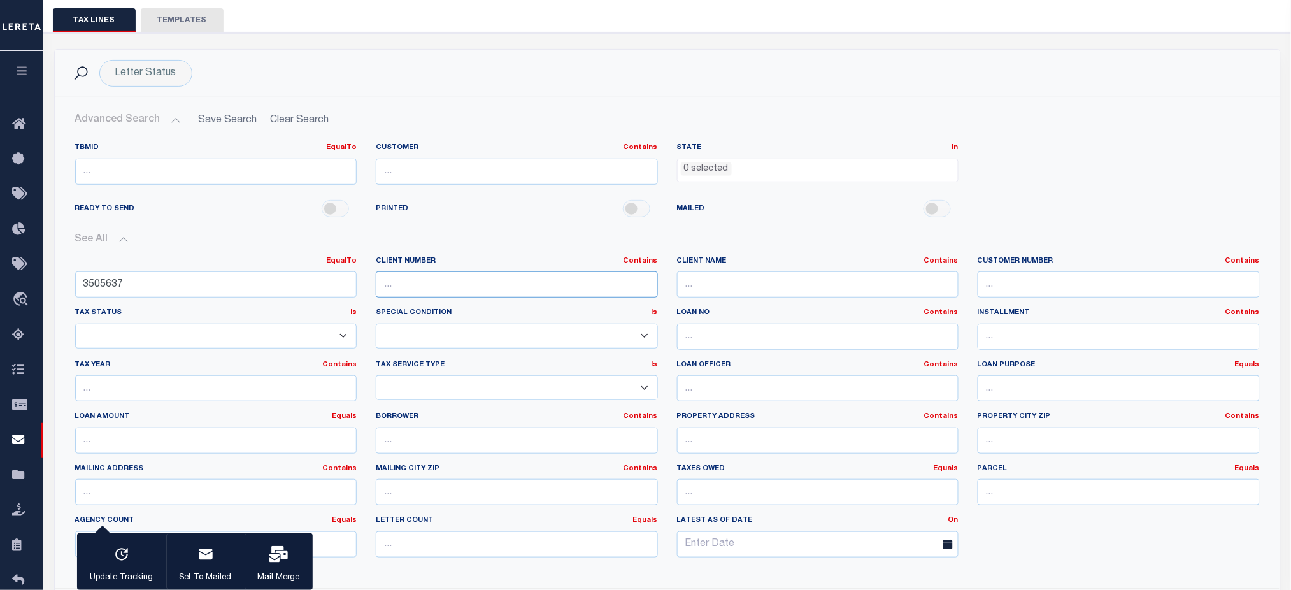
click at [443, 294] on input "text" at bounding box center [517, 284] width 282 height 26
click at [180, 291] on input "3505637" at bounding box center [216, 284] width 282 height 26
click at [179, 290] on input "3505637" at bounding box center [216, 284] width 282 height 26
click at [518, 283] on input "text" at bounding box center [517, 284] width 282 height 26
paste input "2170"
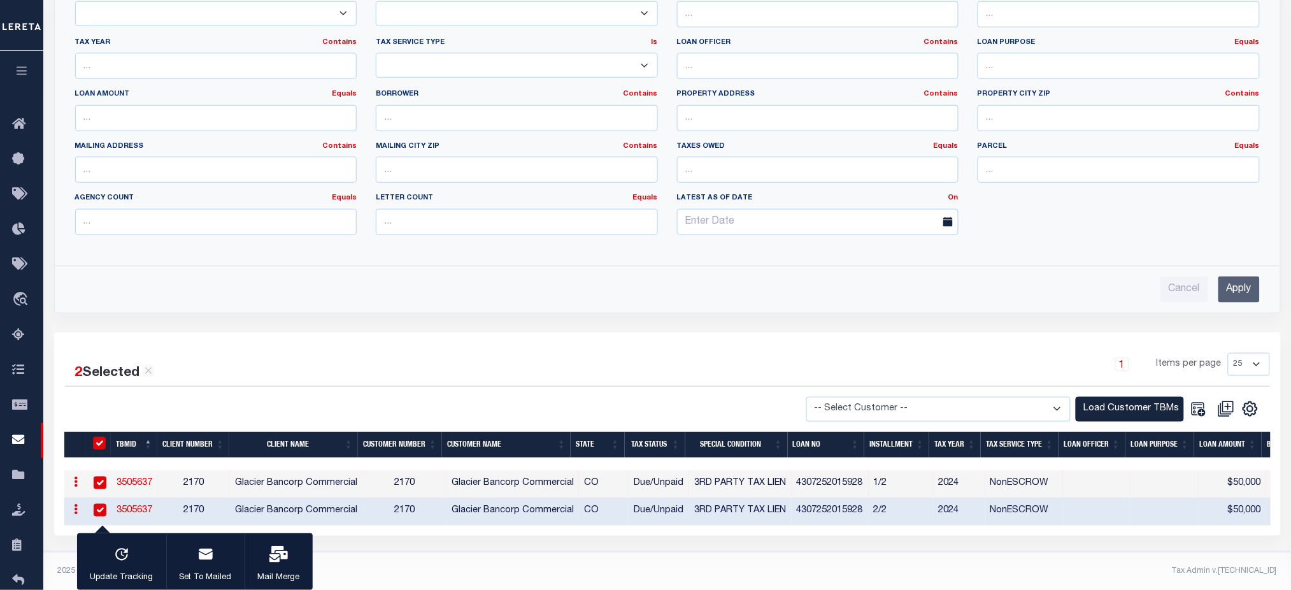
scroll to position [448, 0]
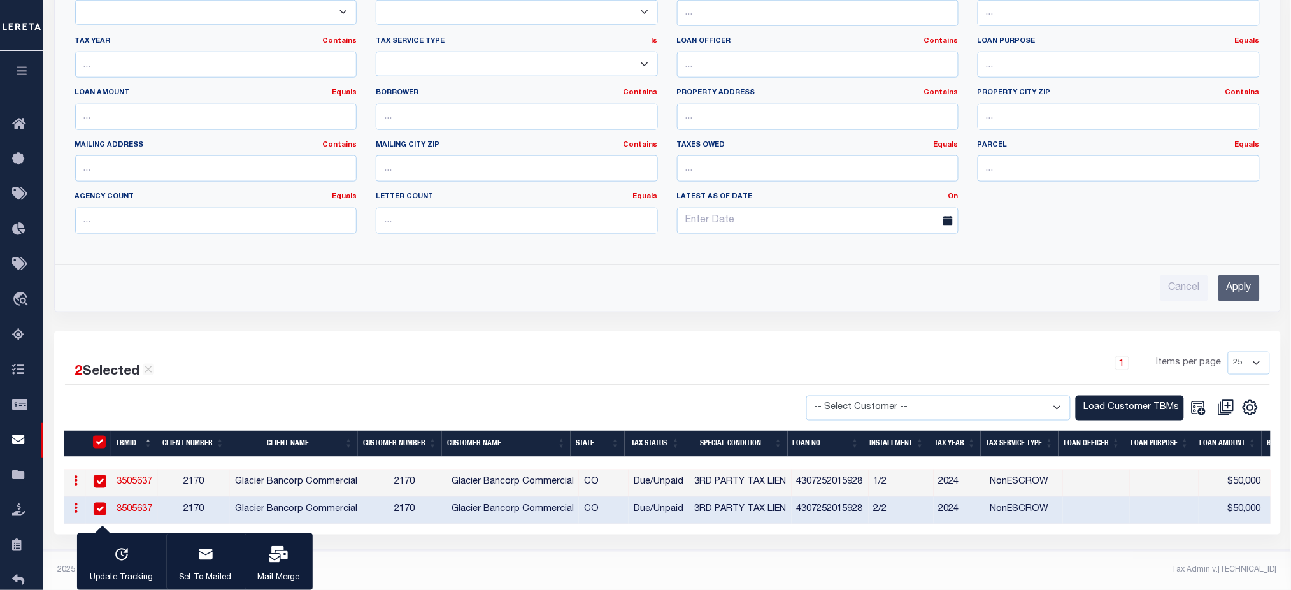
type input "2170"
click at [1238, 280] on input "Apply" at bounding box center [1239, 288] width 41 height 26
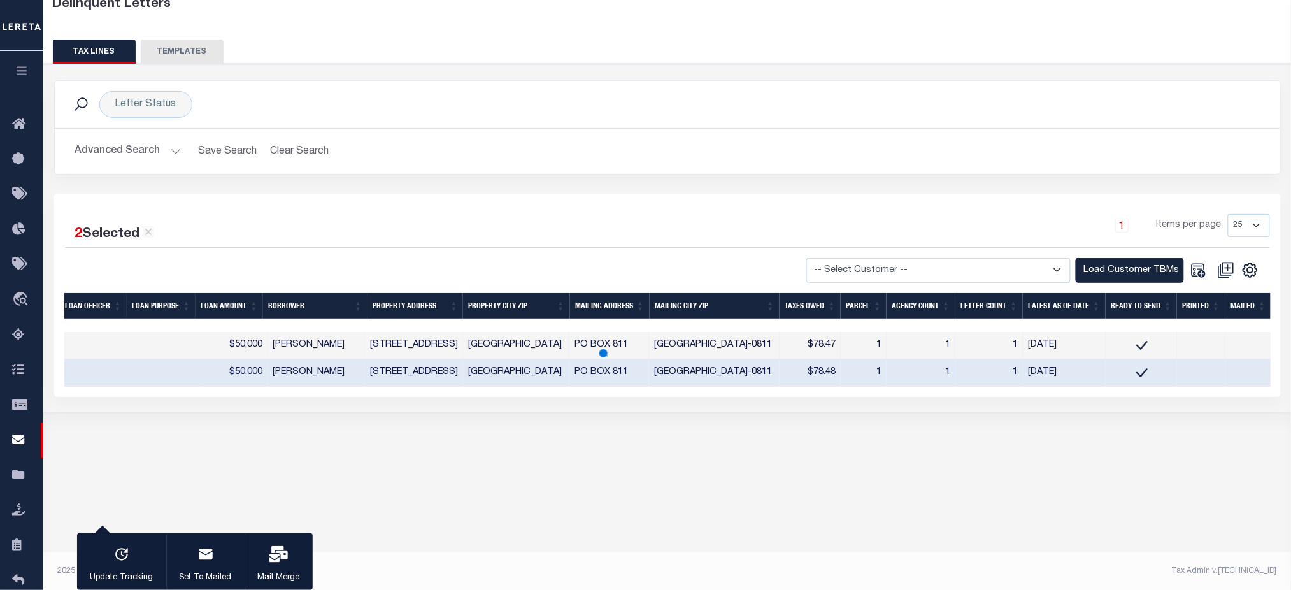
scroll to position [0, 49]
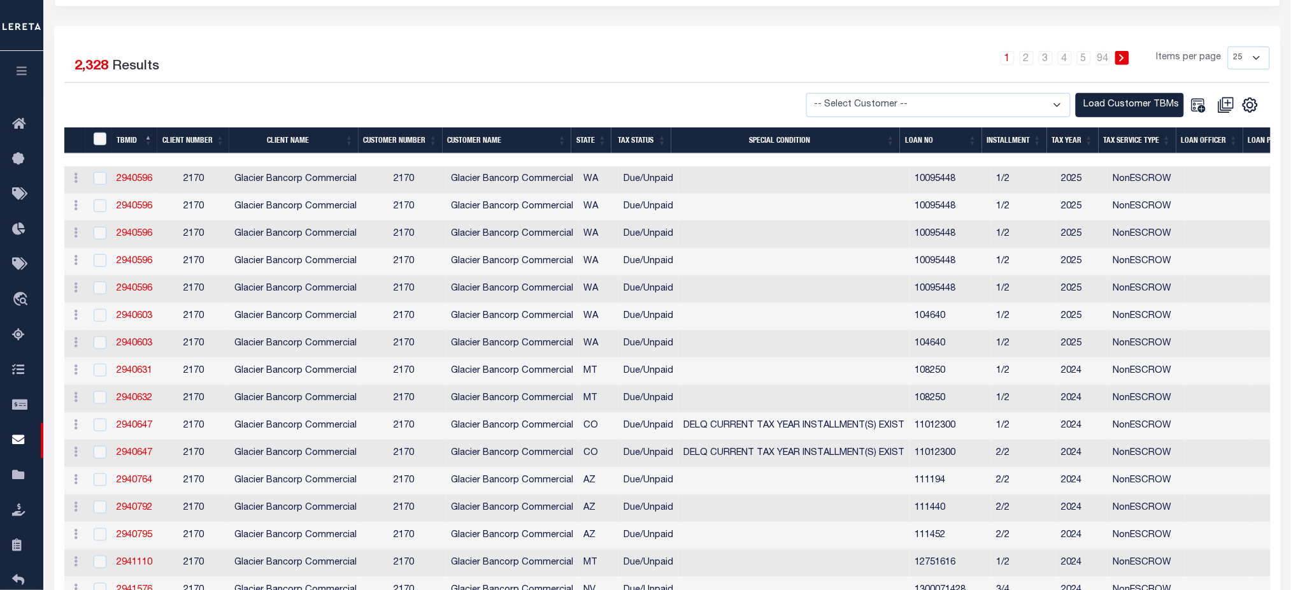
click at [784, 143] on th "Special Condition" at bounding box center [785, 140] width 229 height 26
click at [786, 143] on th "Special Condition" at bounding box center [785, 140] width 229 height 26
click at [789, 138] on th "Special Condition" at bounding box center [785, 140] width 229 height 26
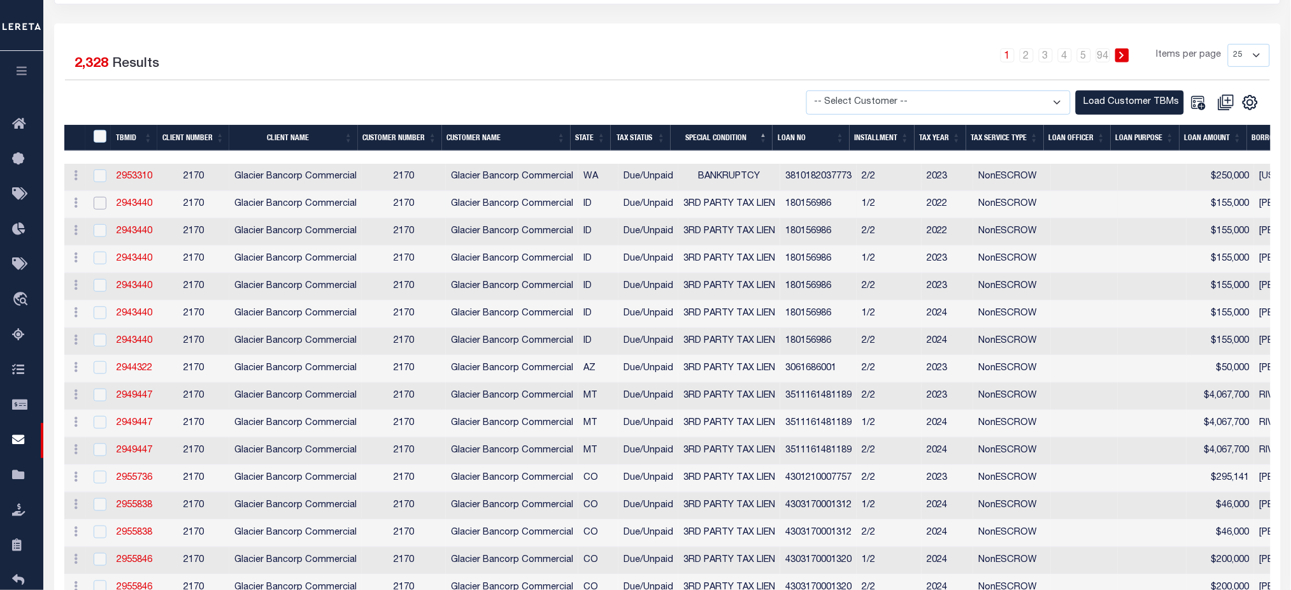
click at [99, 203] on input "checkbox" at bounding box center [100, 203] width 13 height 13
checkbox input "true"
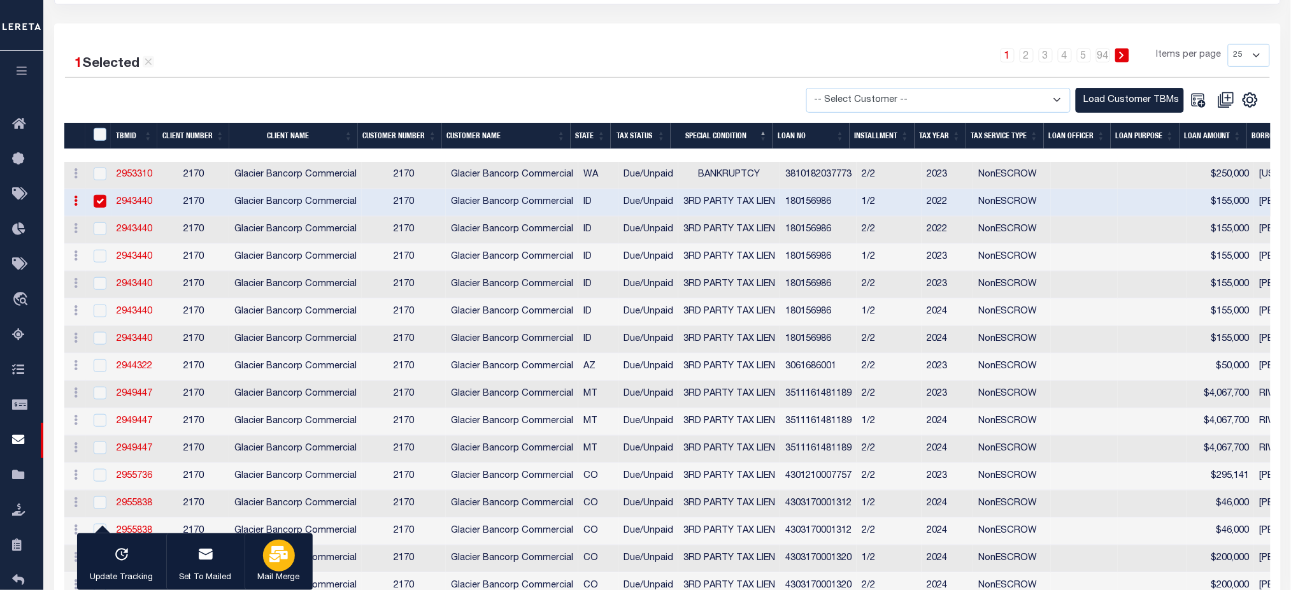
click at [280, 558] on icon "button" at bounding box center [278, 554] width 18 height 17
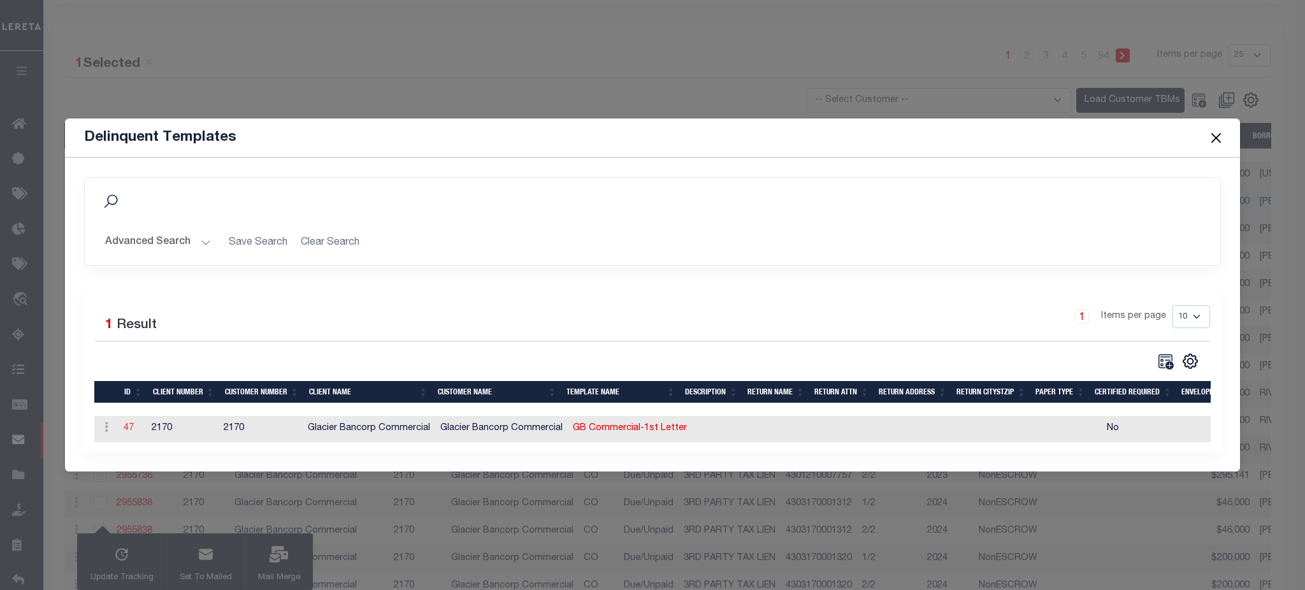
click at [125, 424] on link "47" at bounding box center [129, 428] width 10 height 9
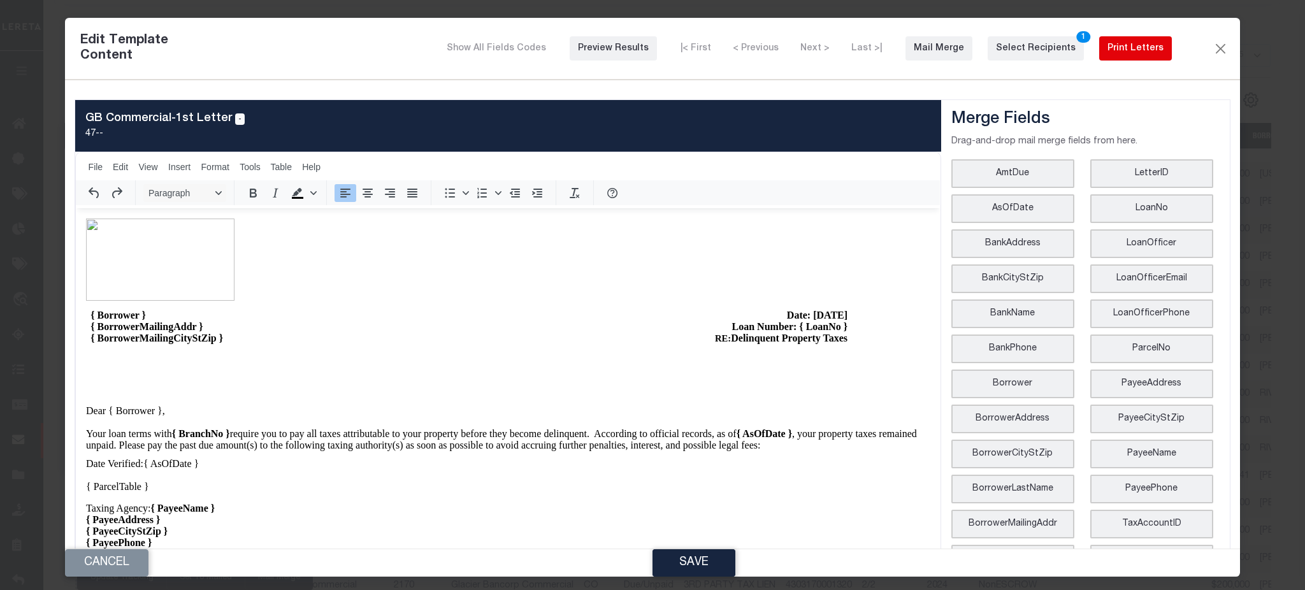
click at [1126, 50] on div "Print Letters" at bounding box center [1135, 48] width 56 height 13
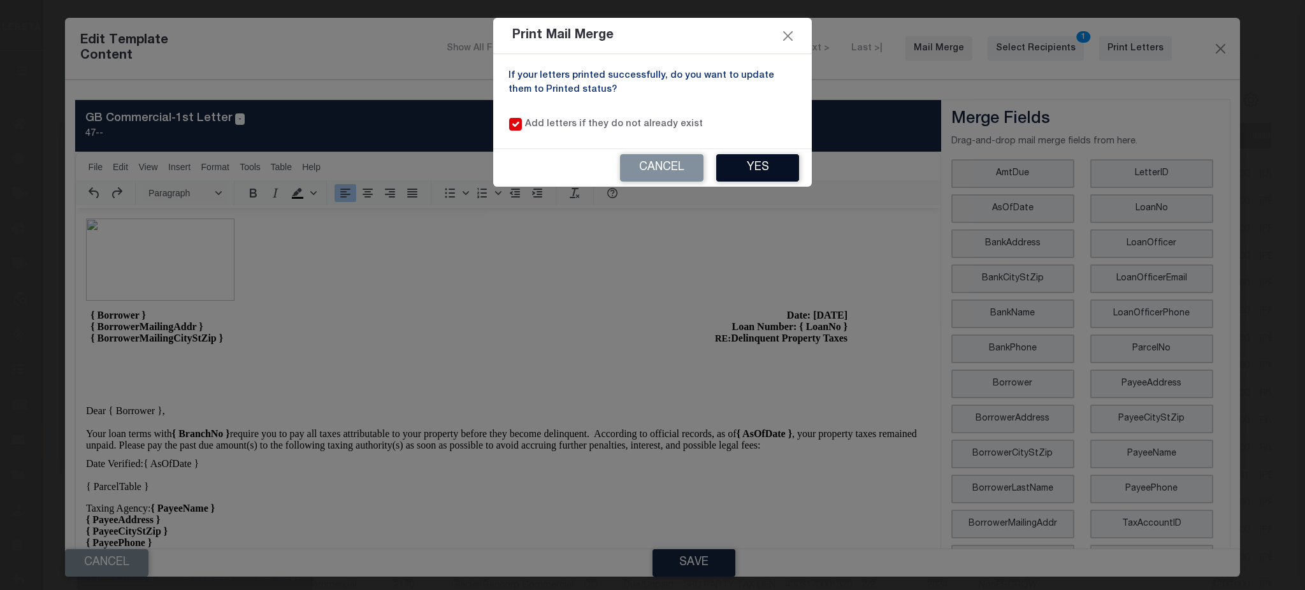
click at [743, 171] on button "Yes" at bounding box center [757, 167] width 83 height 27
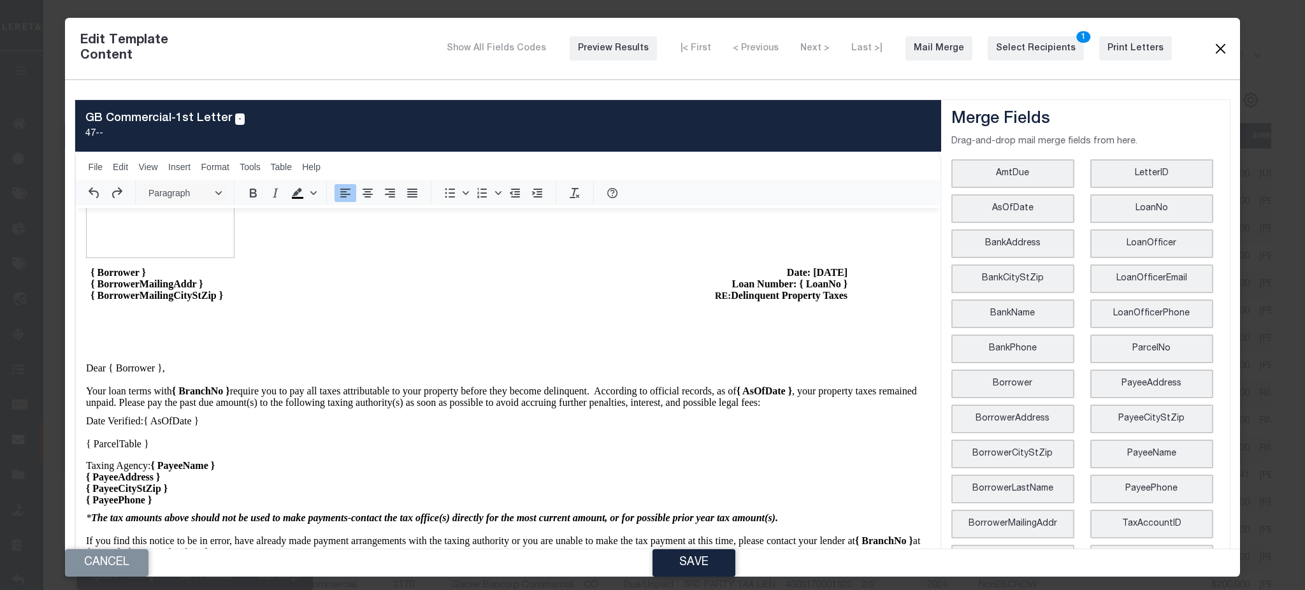
click at [1212, 43] on button "Close" at bounding box center [1219, 48] width 15 height 17
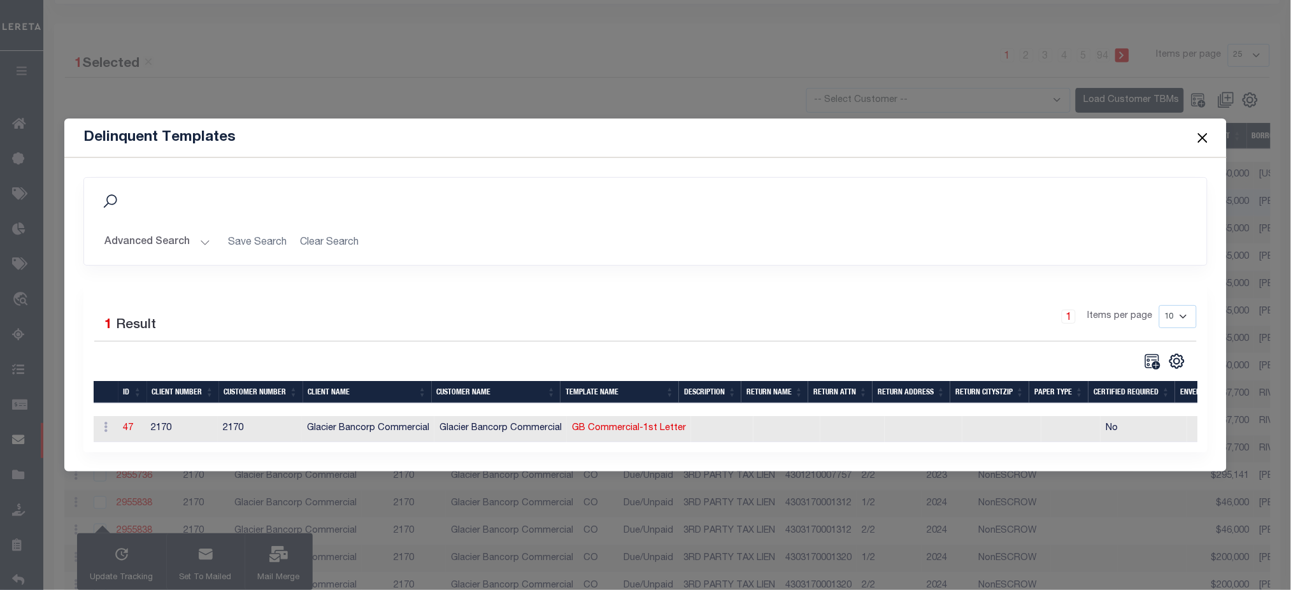
drag, startPoint x: 1205, startPoint y: 132, endPoint x: 1189, endPoint y: 129, distance: 16.1
click at [1205, 132] on button "Close" at bounding box center [1202, 137] width 17 height 17
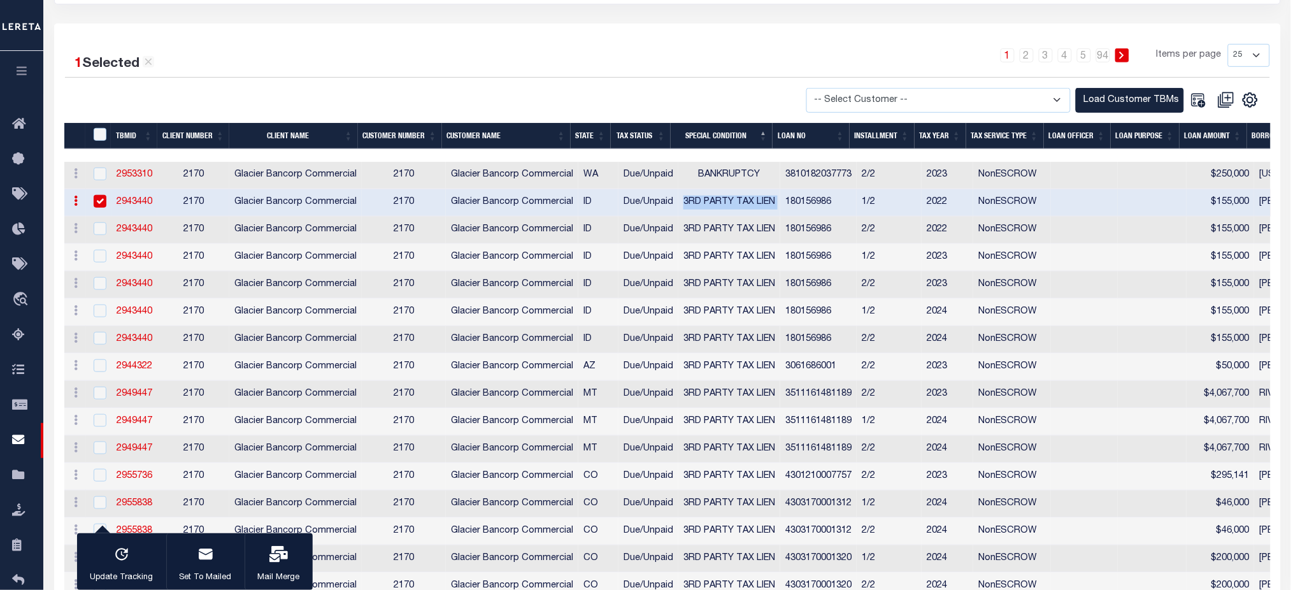
drag, startPoint x: 781, startPoint y: 204, endPoint x: 670, endPoint y: 211, distance: 111.1
click at [269, 558] on icon "button" at bounding box center [278, 554] width 18 height 17
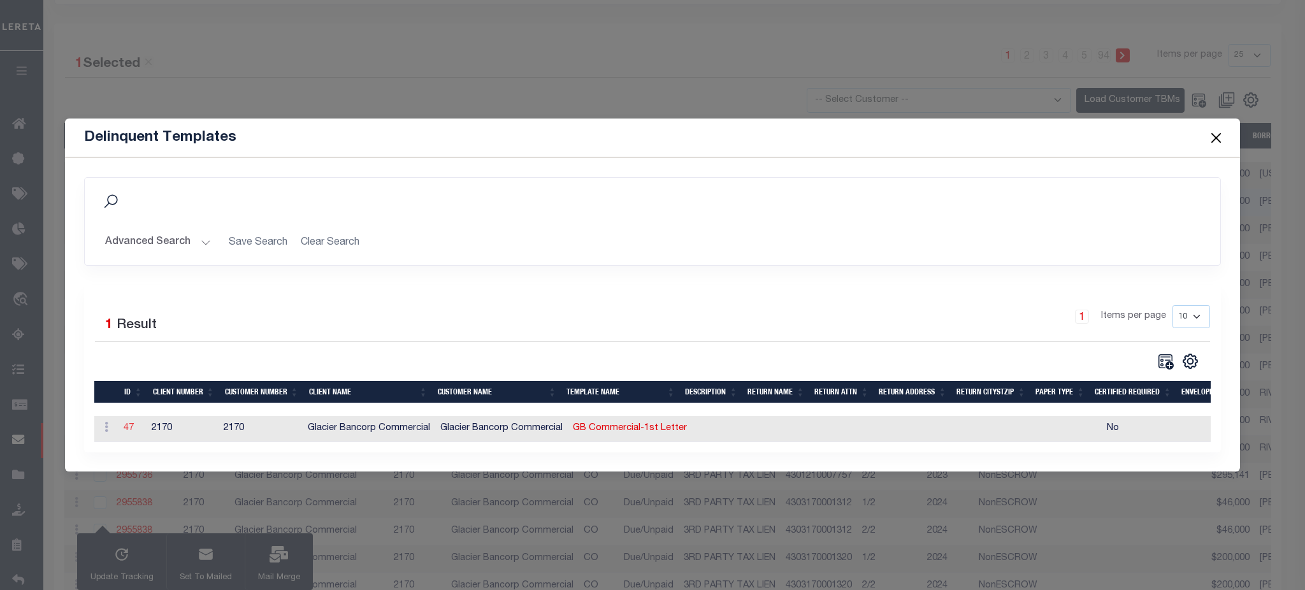
click at [127, 429] on link "47" at bounding box center [129, 428] width 10 height 9
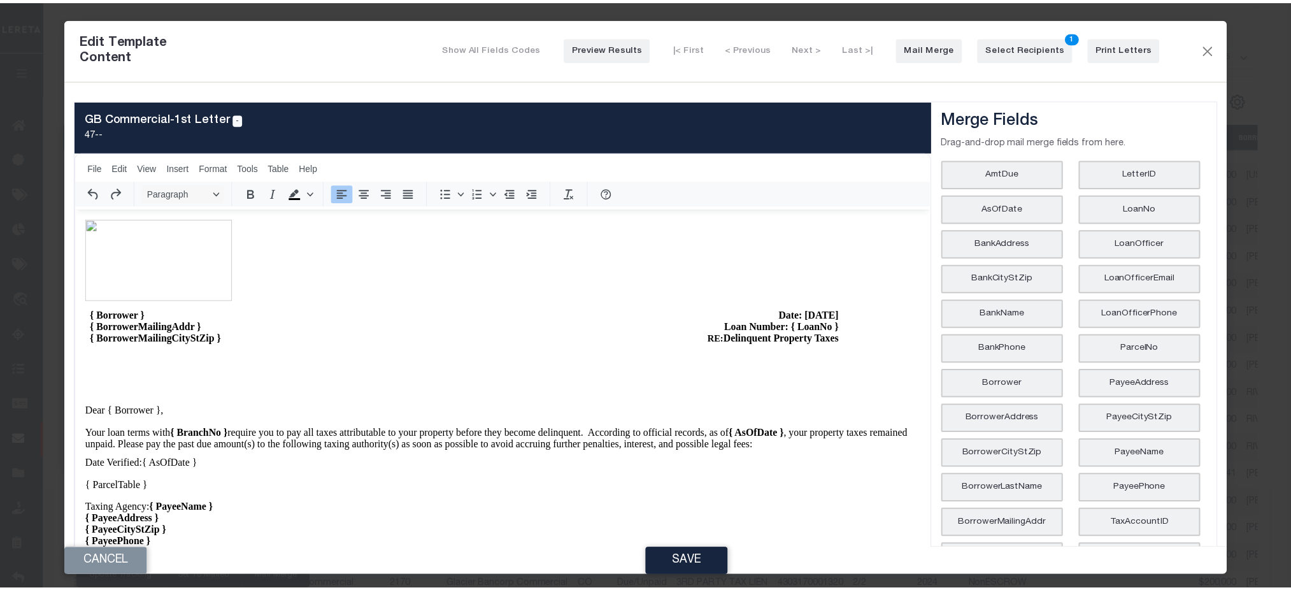
scroll to position [0, 0]
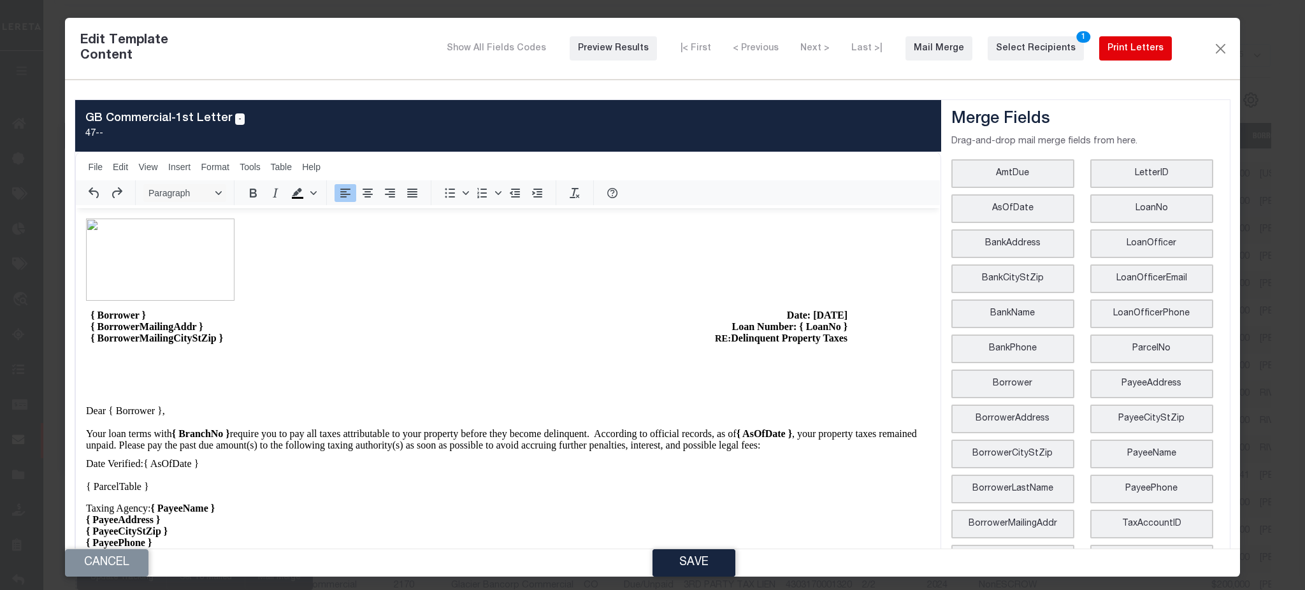
click at [1122, 54] on div "Print Letters" at bounding box center [1135, 48] width 56 height 13
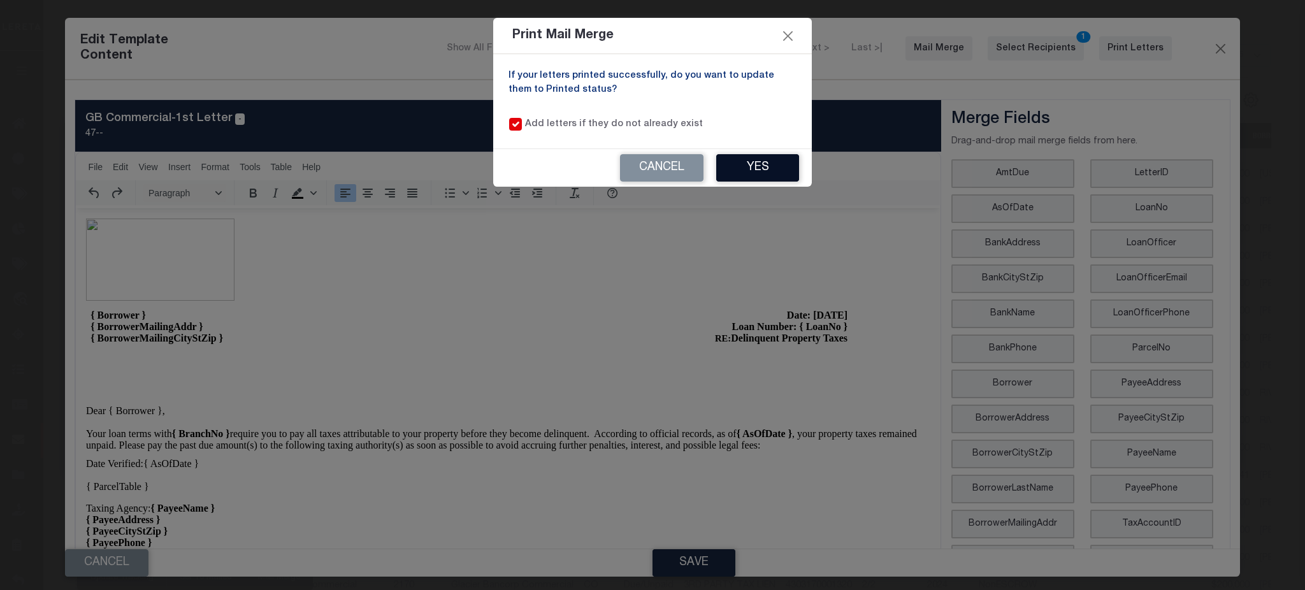
click at [759, 174] on button "Yes" at bounding box center [757, 167] width 83 height 27
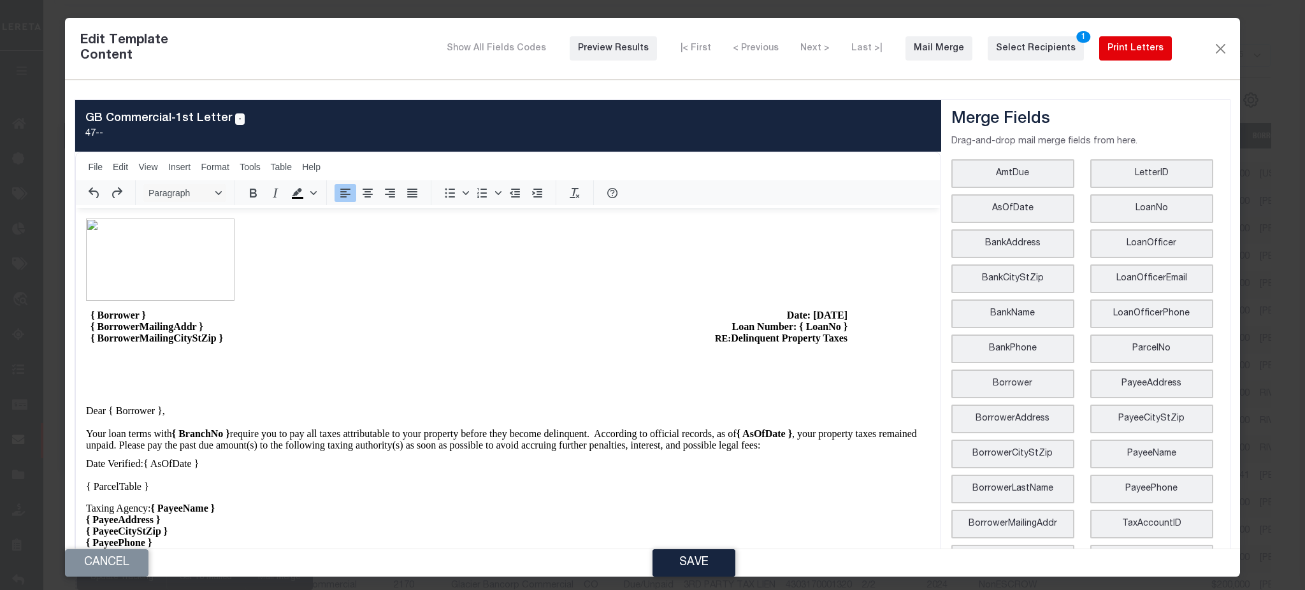
click at [1119, 50] on div "Print Letters" at bounding box center [1135, 48] width 56 height 13
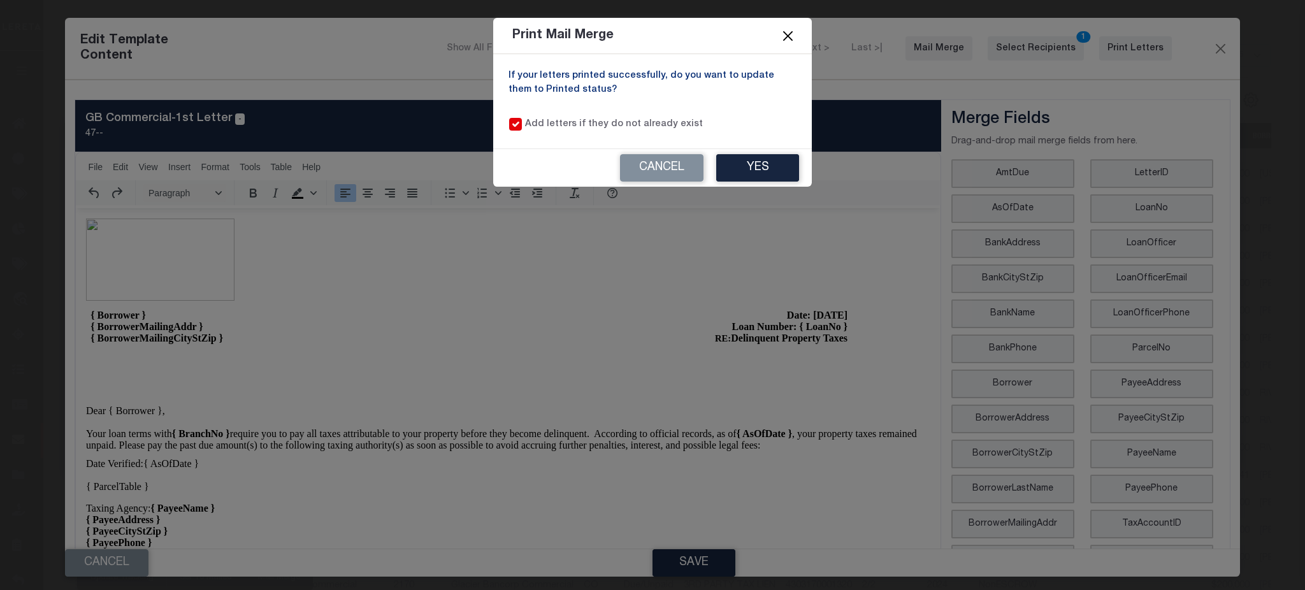
click at [790, 34] on button "Close" at bounding box center [788, 35] width 17 height 17
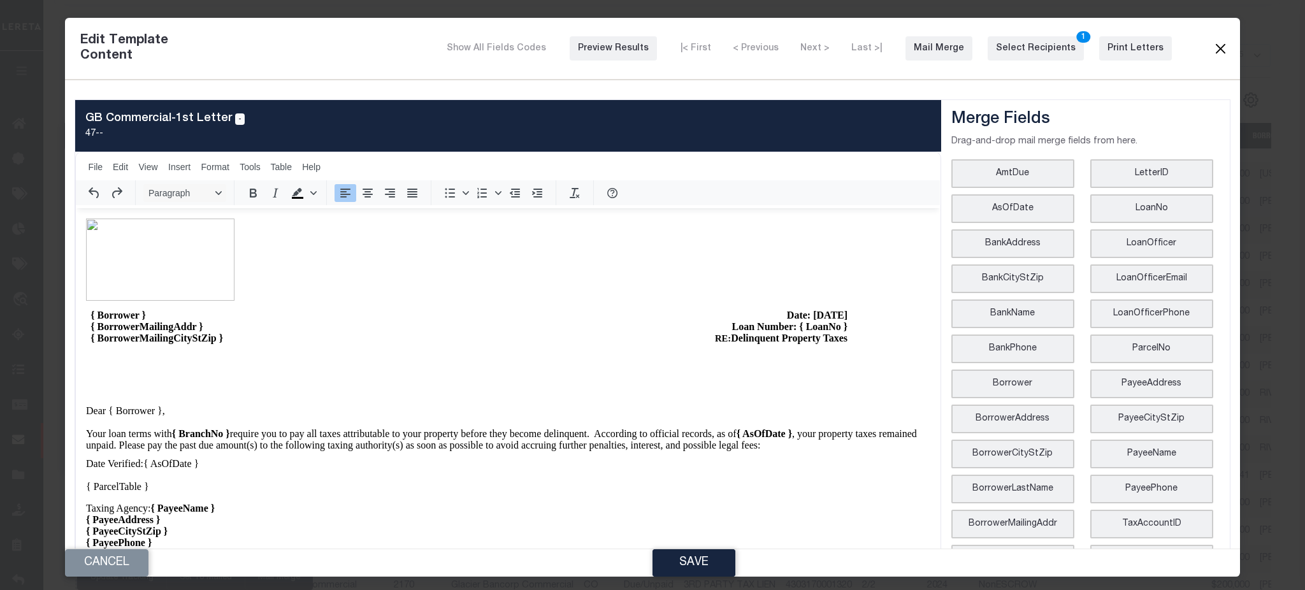
click at [1212, 54] on button "Close" at bounding box center [1219, 48] width 15 height 17
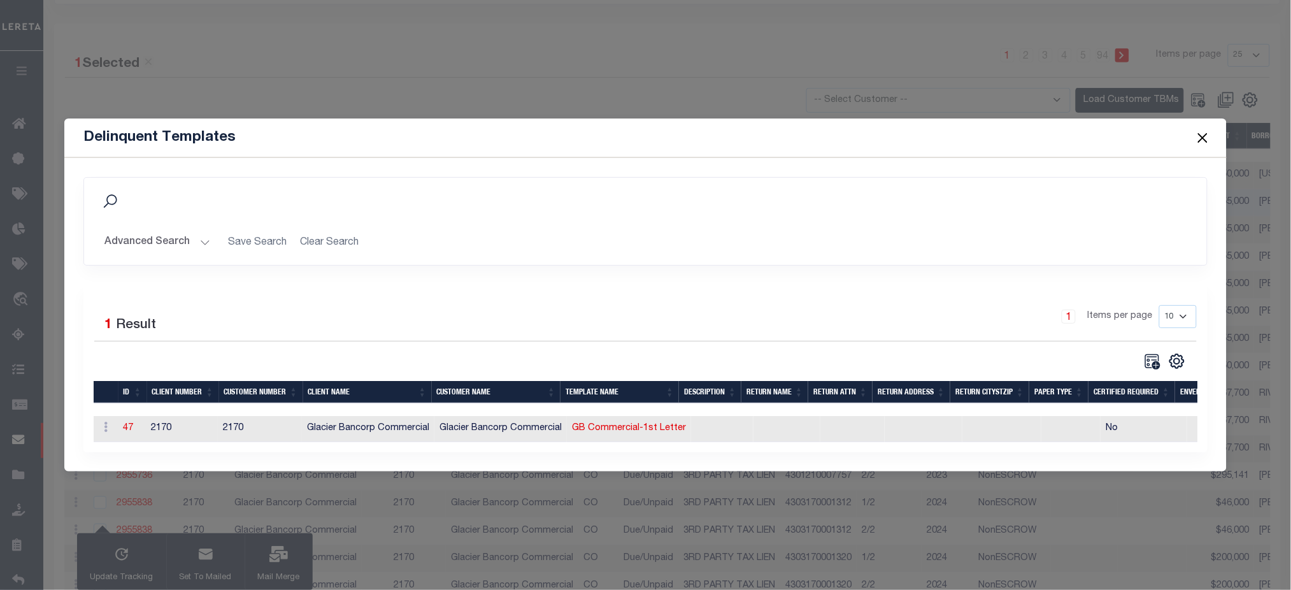
click at [1200, 141] on button "Close" at bounding box center [1202, 137] width 17 height 17
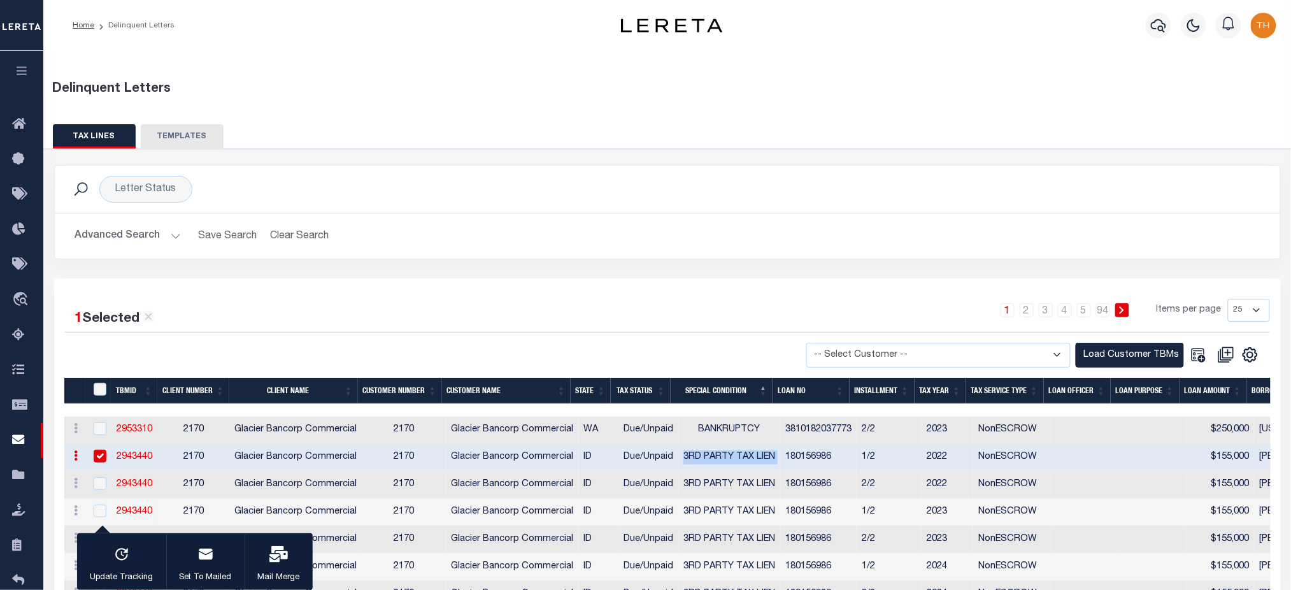
click at [133, 385] on th "TBMID" at bounding box center [134, 391] width 47 height 26
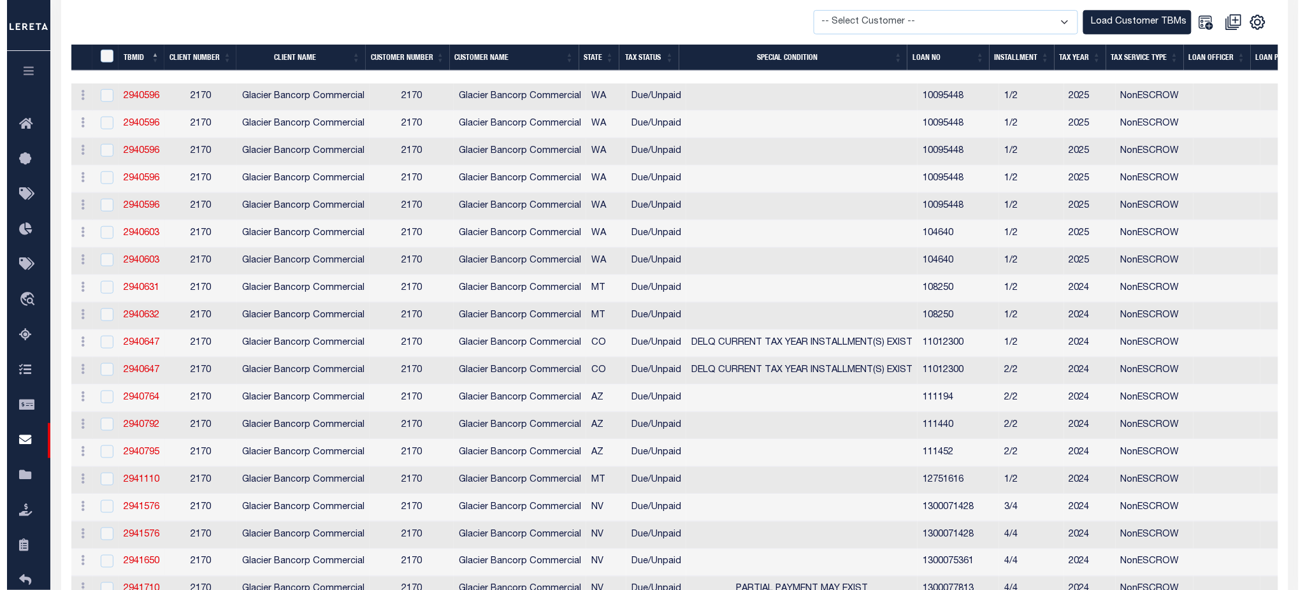
scroll to position [172, 0]
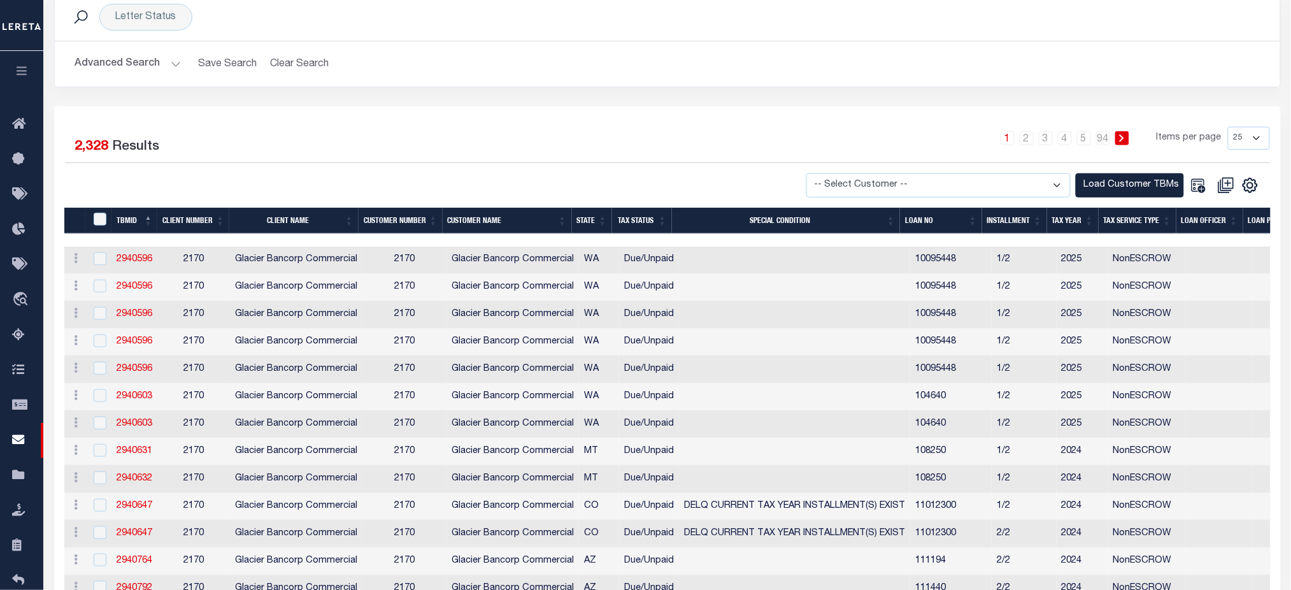
click at [125, 219] on th "TBMID" at bounding box center [134, 221] width 47 height 26
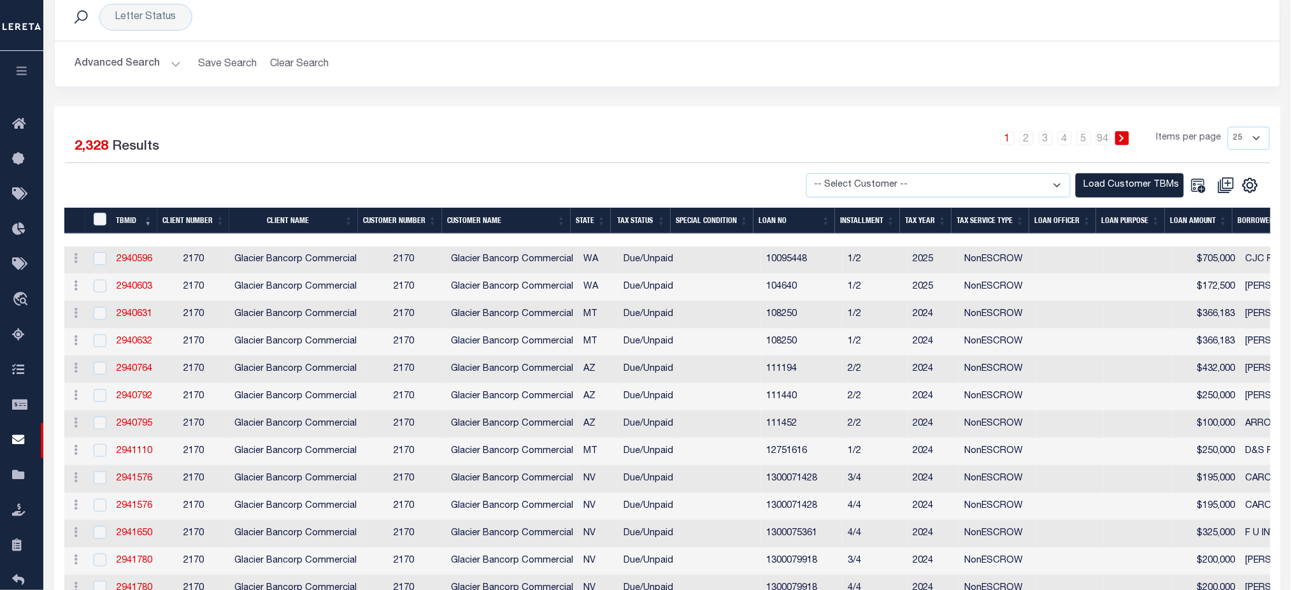
click at [127, 219] on th "TBMID" at bounding box center [134, 221] width 47 height 26
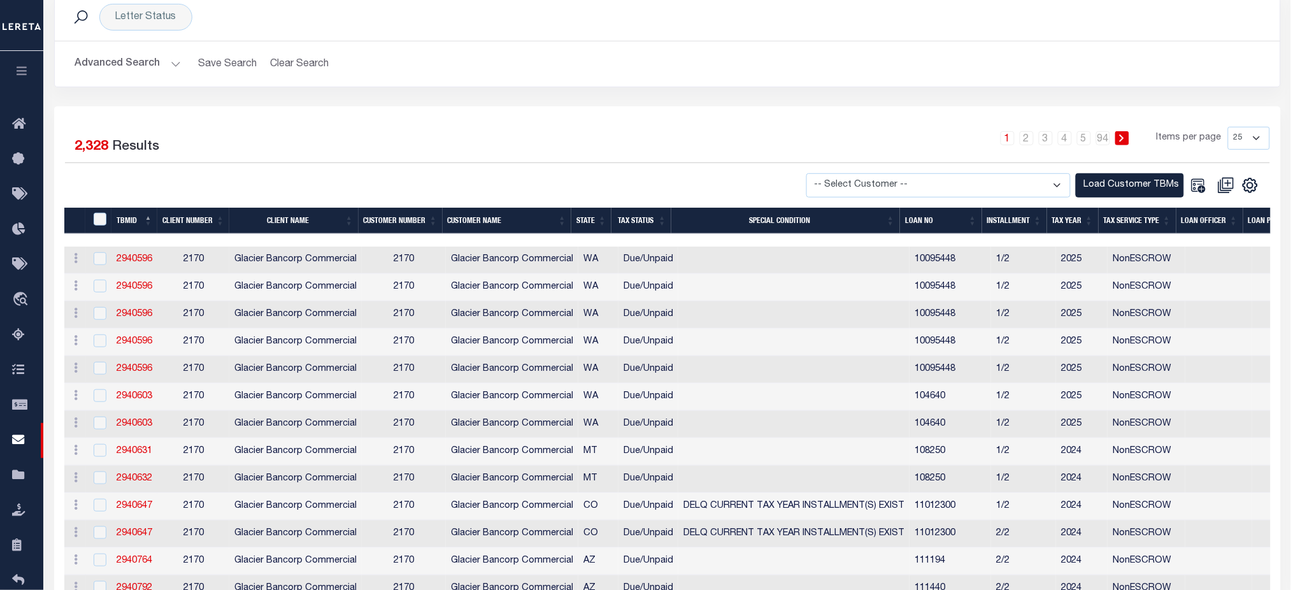
click at [127, 220] on th "TBMID" at bounding box center [134, 221] width 47 height 26
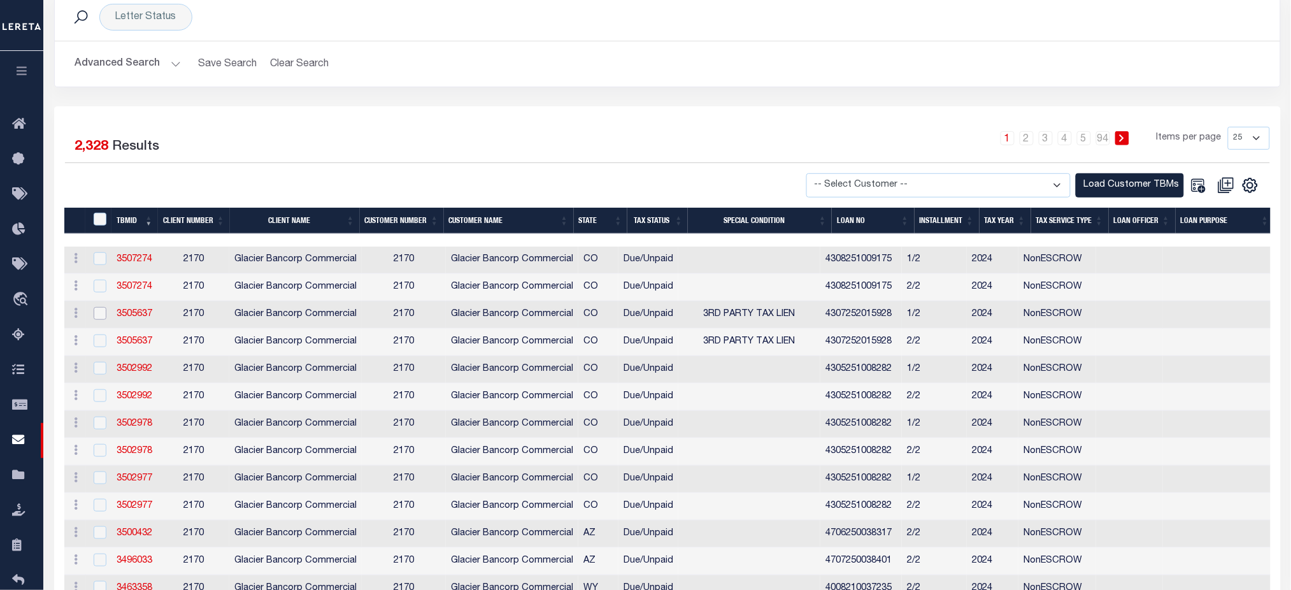
click at [94, 317] on input "checkbox" at bounding box center [100, 313] width 13 height 13
checkbox input "true"
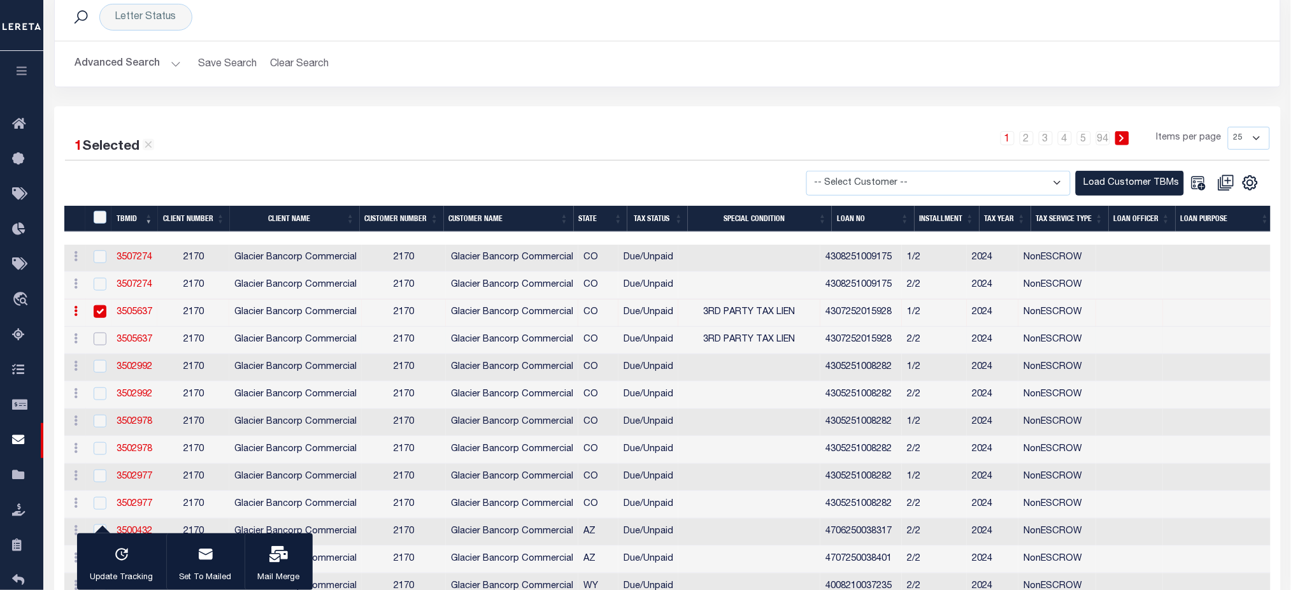
click at [103, 343] on input "checkbox" at bounding box center [100, 339] width 13 height 13
checkbox input "true"
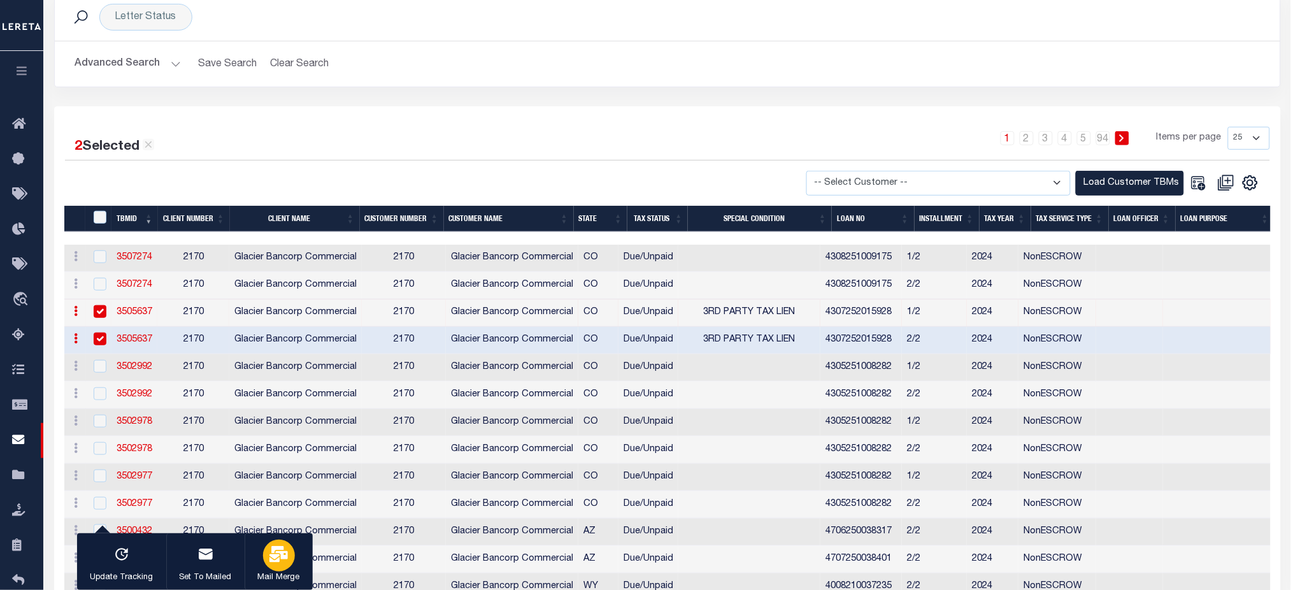
click at [263, 566] on div "button" at bounding box center [279, 556] width 32 height 32
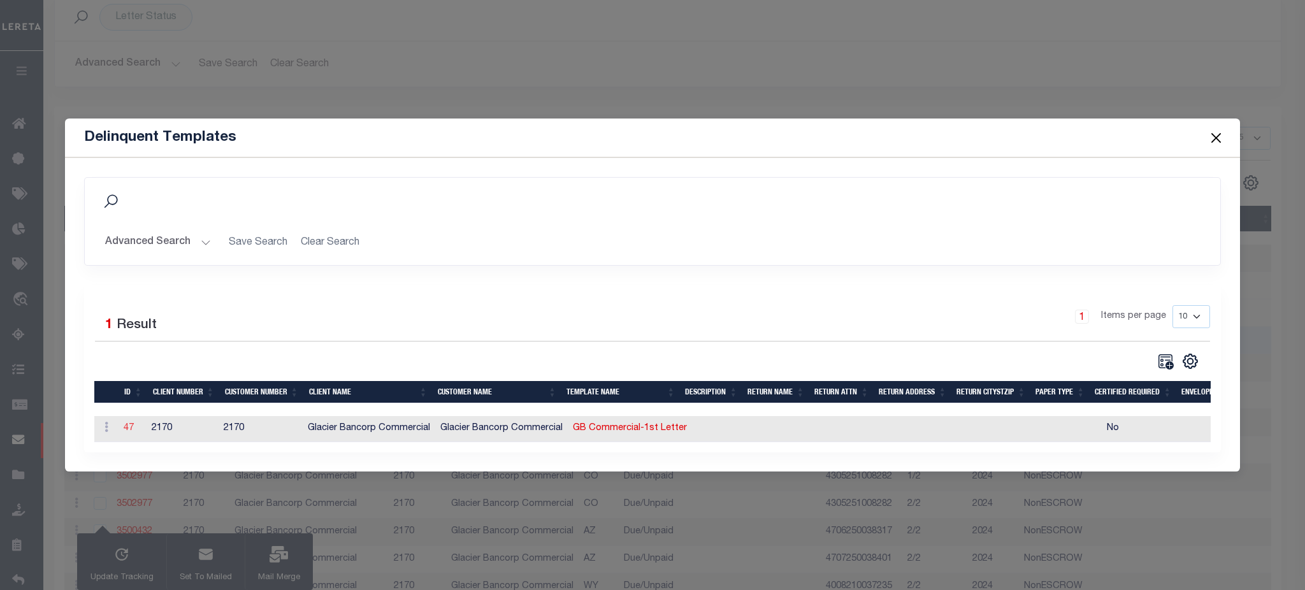
click at [129, 426] on link "47" at bounding box center [129, 428] width 10 height 9
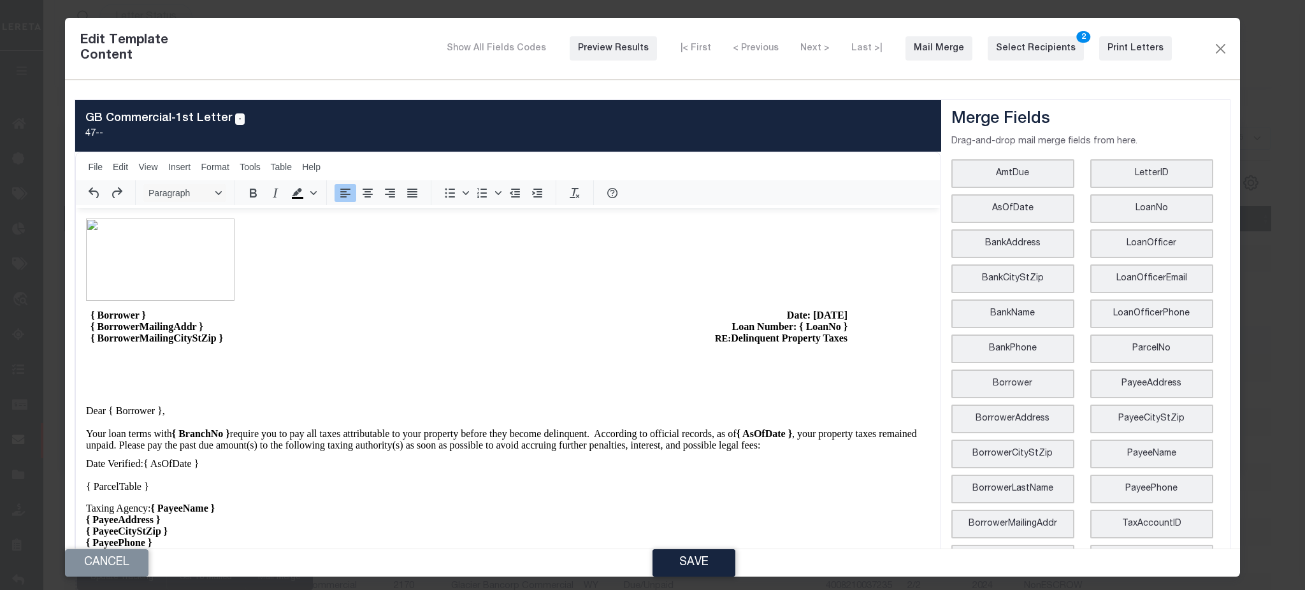
scroll to position [0, 0]
click at [803, 200] on div "Paragraph To open the popup, press Shift+Enter To open the popup, press Shift+E…" at bounding box center [508, 192] width 864 height 25
click at [763, 276] on p "Rich Text Area. Press ALT-0 for help." at bounding box center [507, 261] width 843 height 84
click at [1111, 50] on div "Print Letters" at bounding box center [1135, 48] width 56 height 13
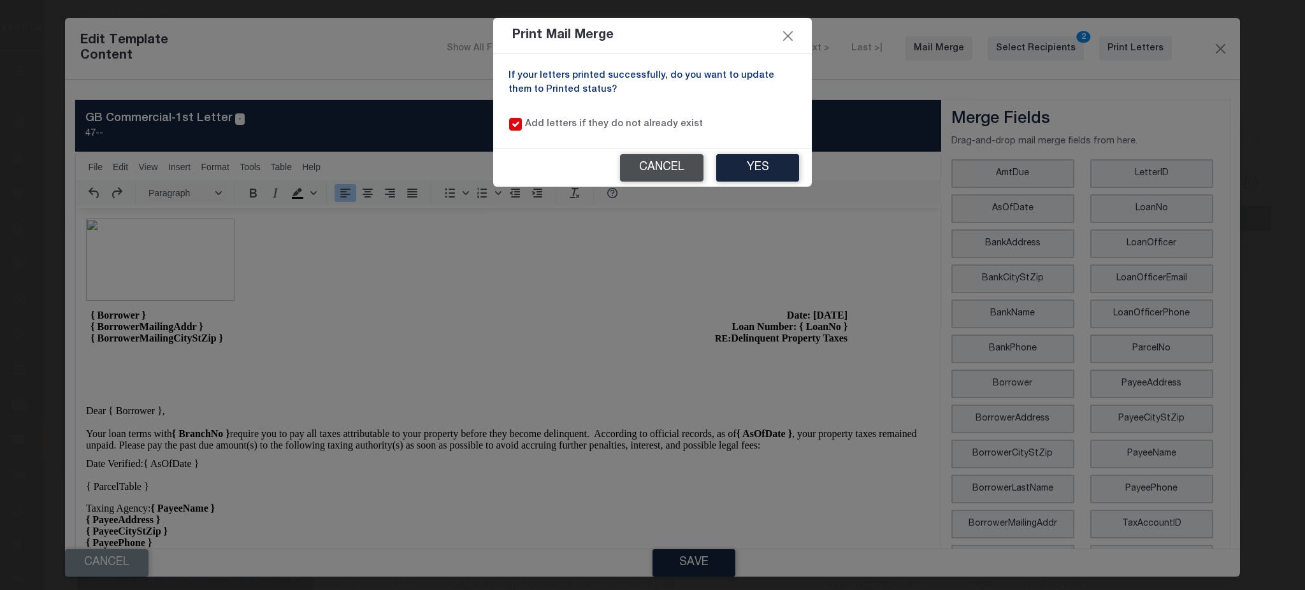
click at [675, 167] on button "Cancel" at bounding box center [661, 167] width 83 height 27
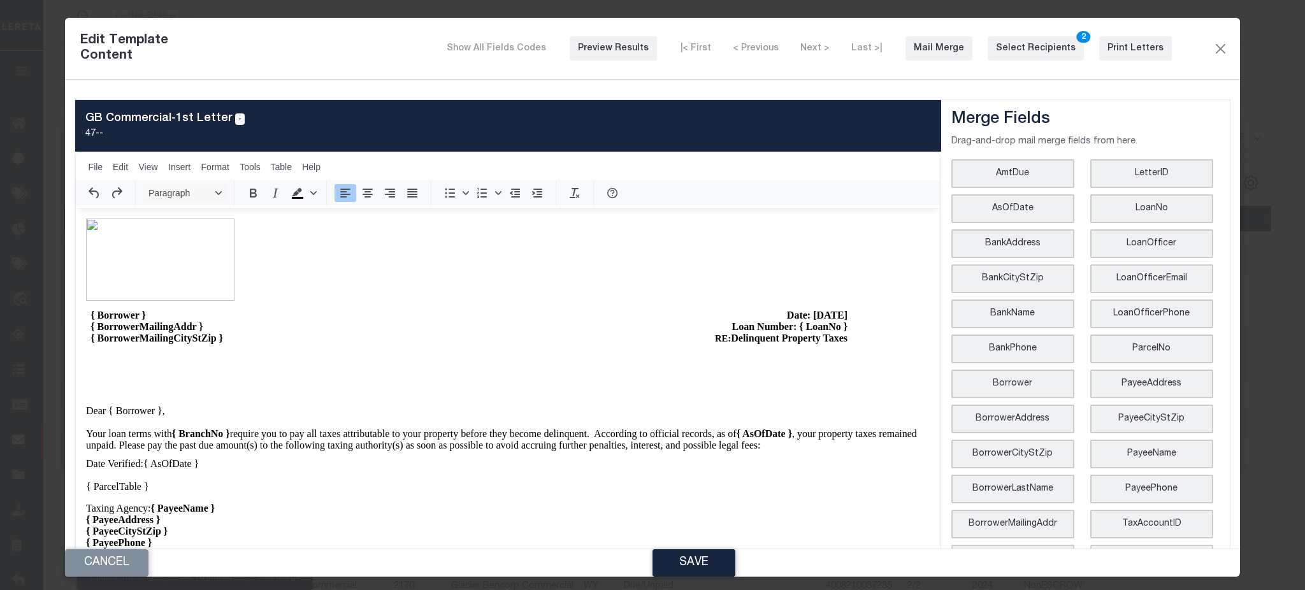
scroll to position [69, 0]
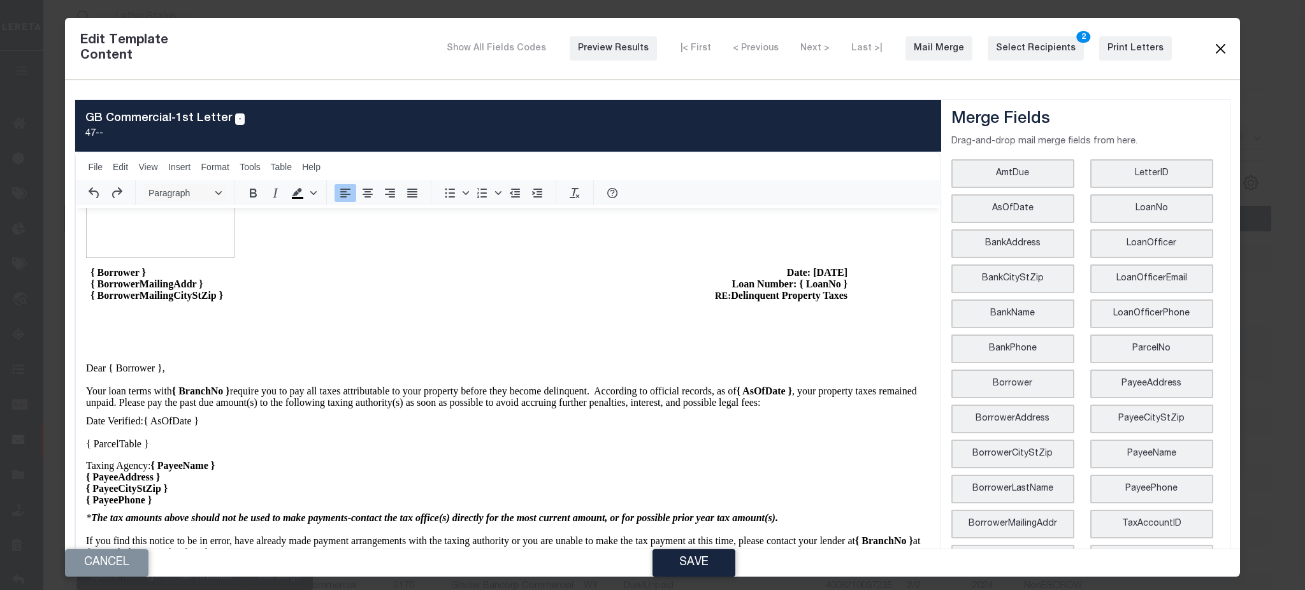
click at [1212, 45] on button "Close" at bounding box center [1219, 48] width 15 height 17
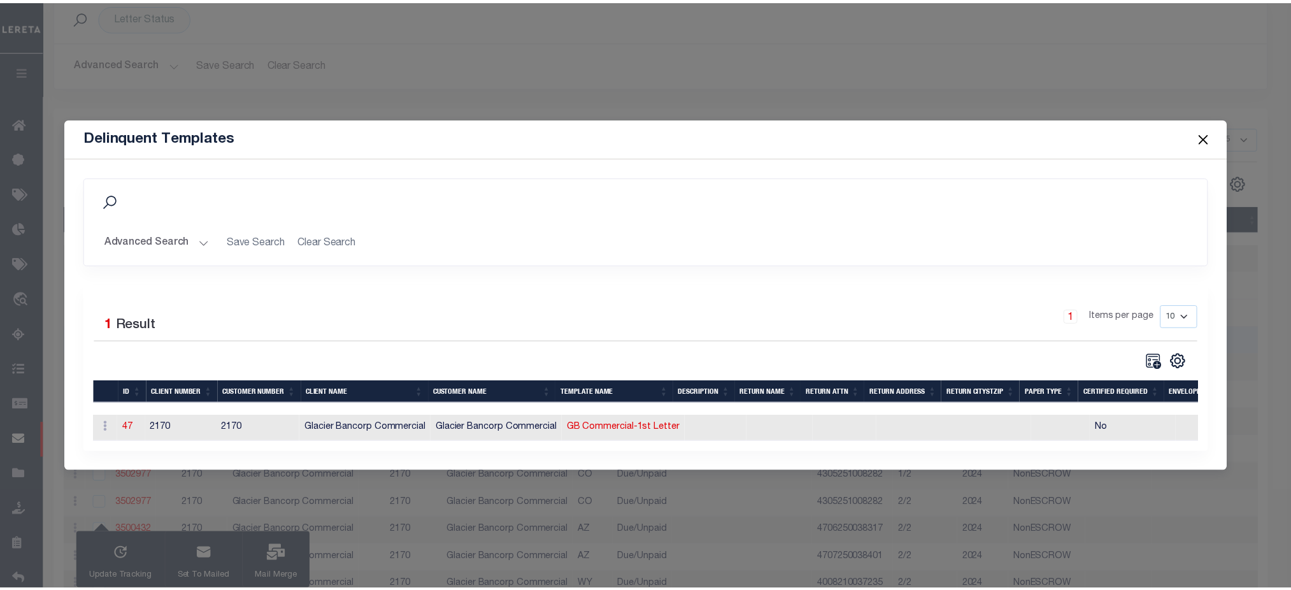
scroll to position [0, 0]
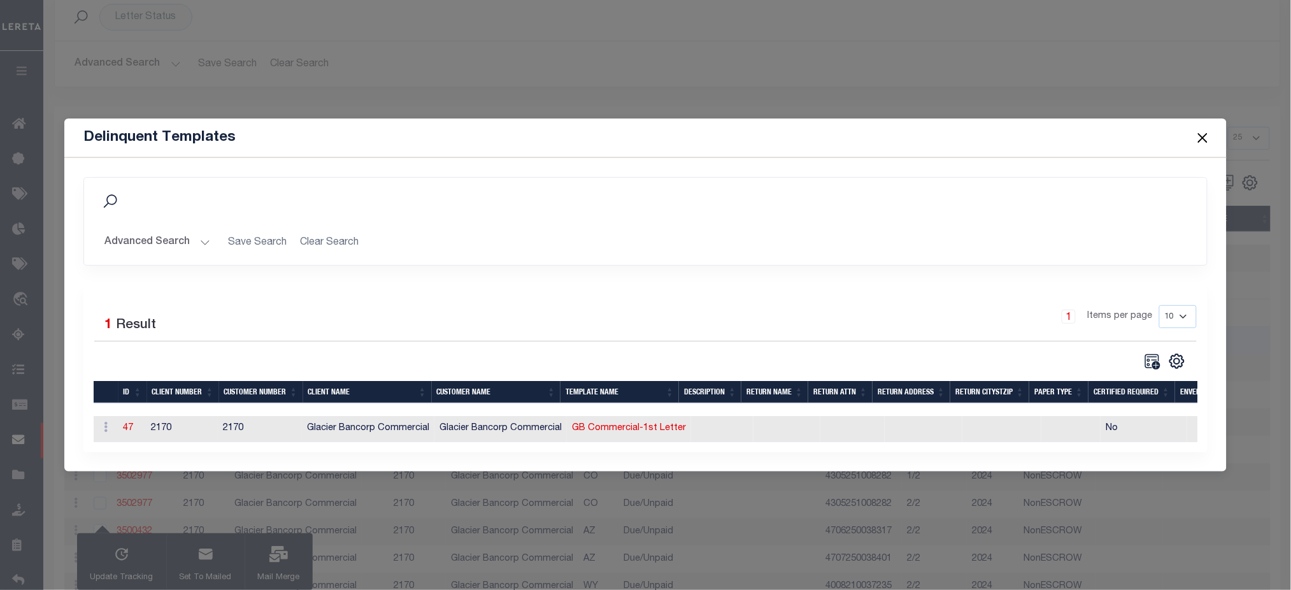
click at [1209, 134] on button "Close" at bounding box center [1202, 137] width 17 height 17
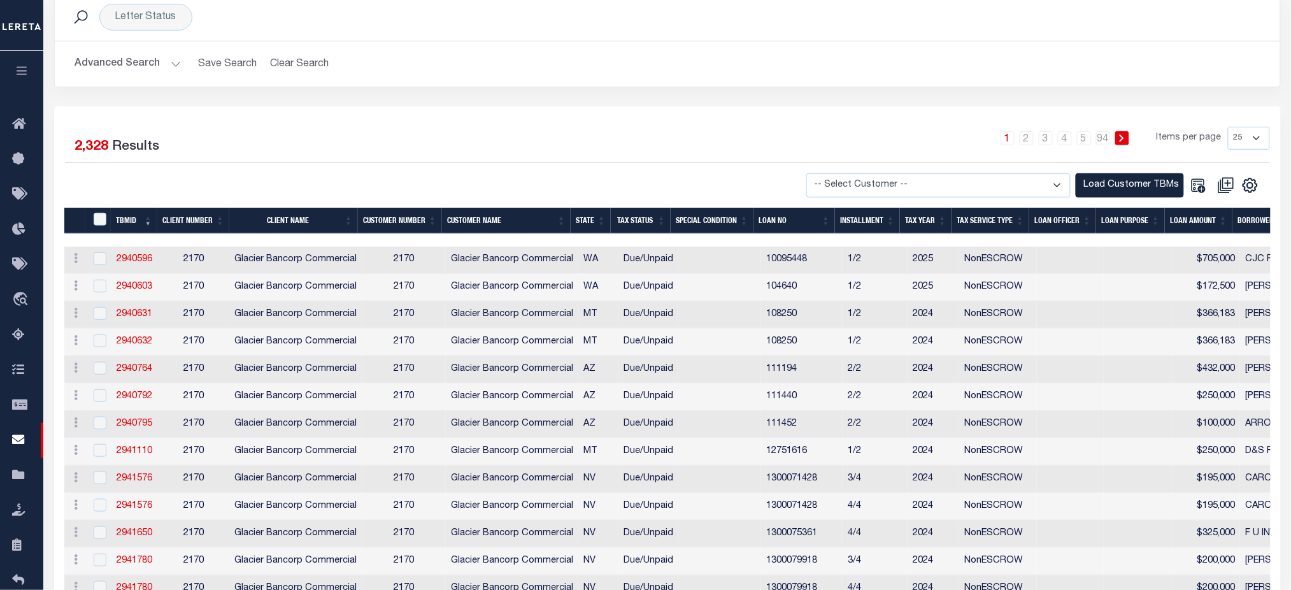
click at [135, 217] on th "TBMID" at bounding box center [134, 221] width 47 height 26
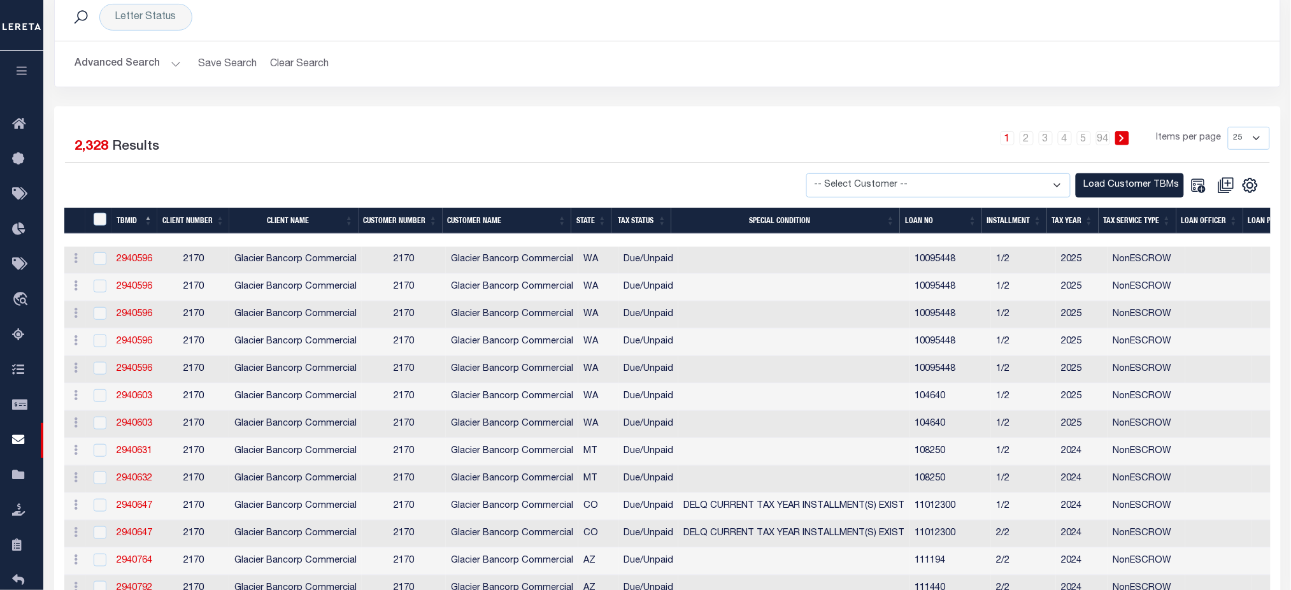
click at [124, 218] on th "TBMID" at bounding box center [134, 221] width 47 height 26
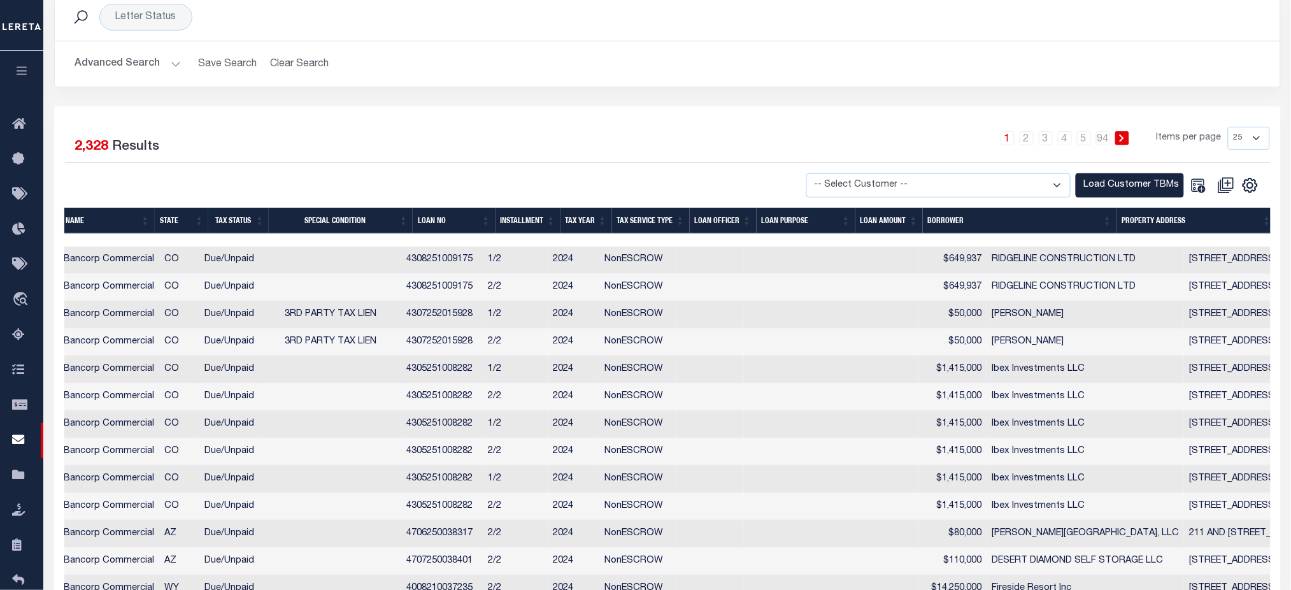
scroll to position [0, 501]
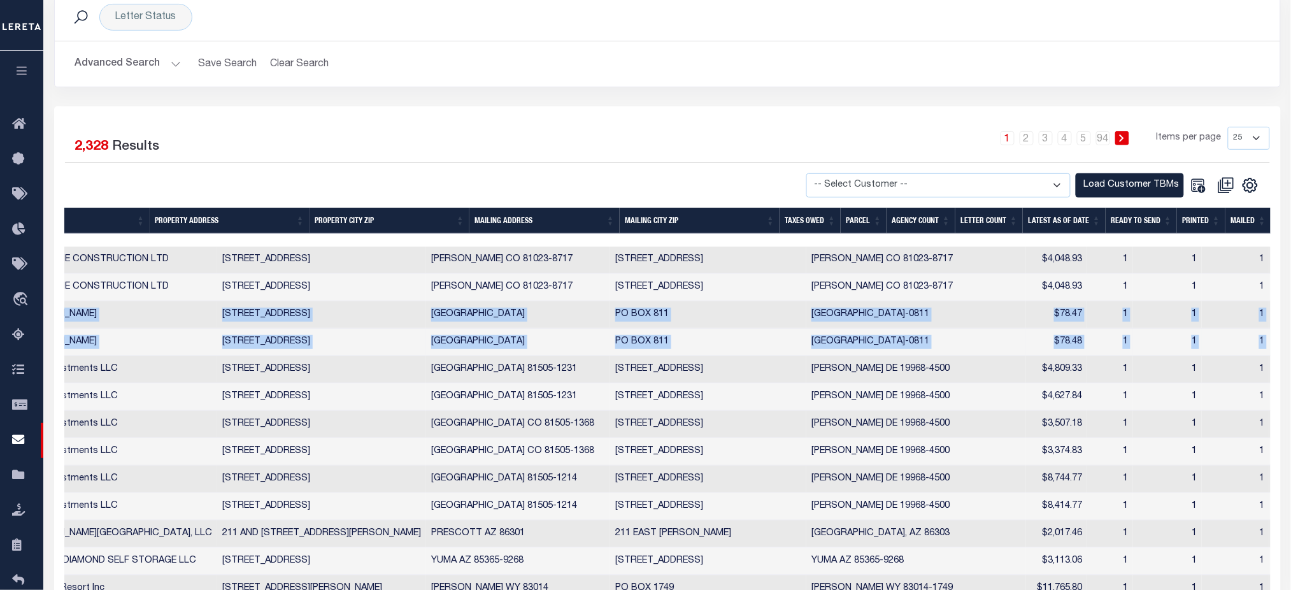
drag, startPoint x: 134, startPoint y: 315, endPoint x: 1268, endPoint y: 336, distance: 1134.1
click at [1268, 336] on tbody "History Delete 3507274 2170 Glacier Bancorp Commercial 2170 Glacier Bancorp Com…" at bounding box center [98, 589] width 2841 height 685
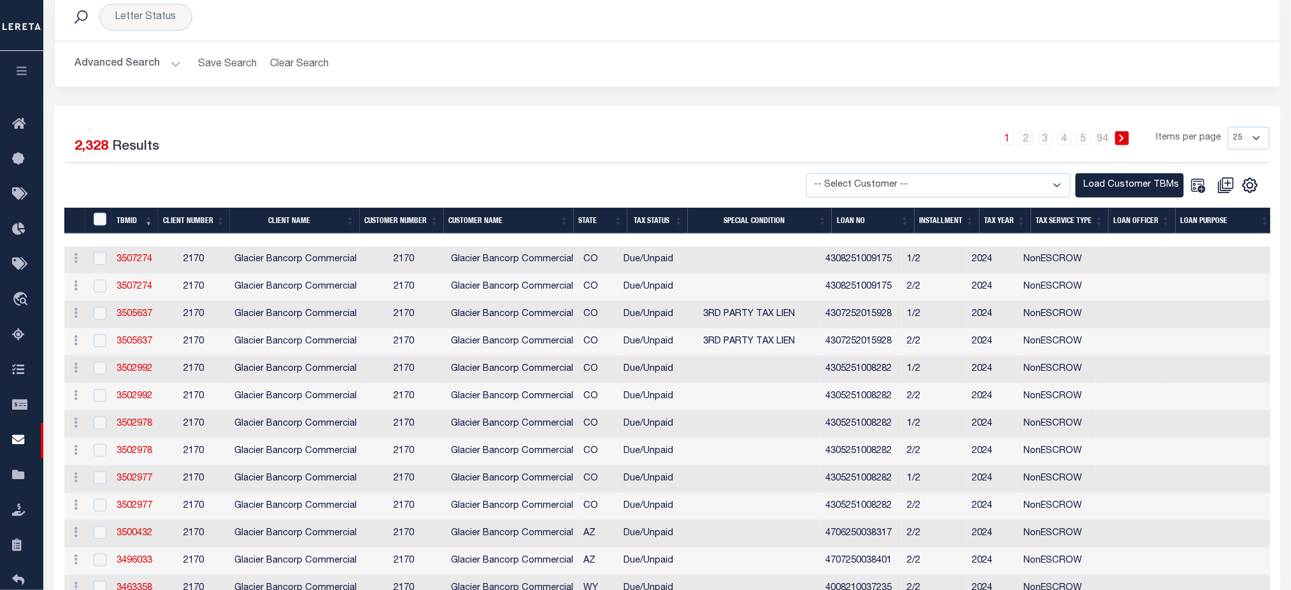
click at [203, 157] on div "2 Selected 2,328 Results" at bounding box center [208, 145] width 287 height 36
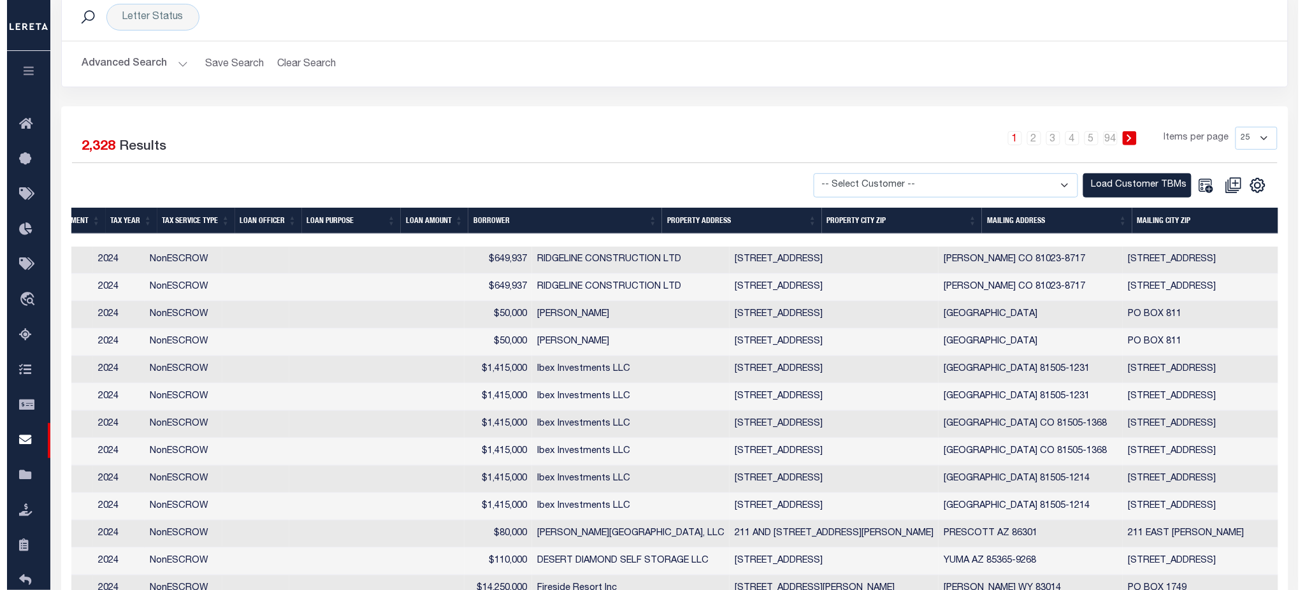
scroll to position [0, 0]
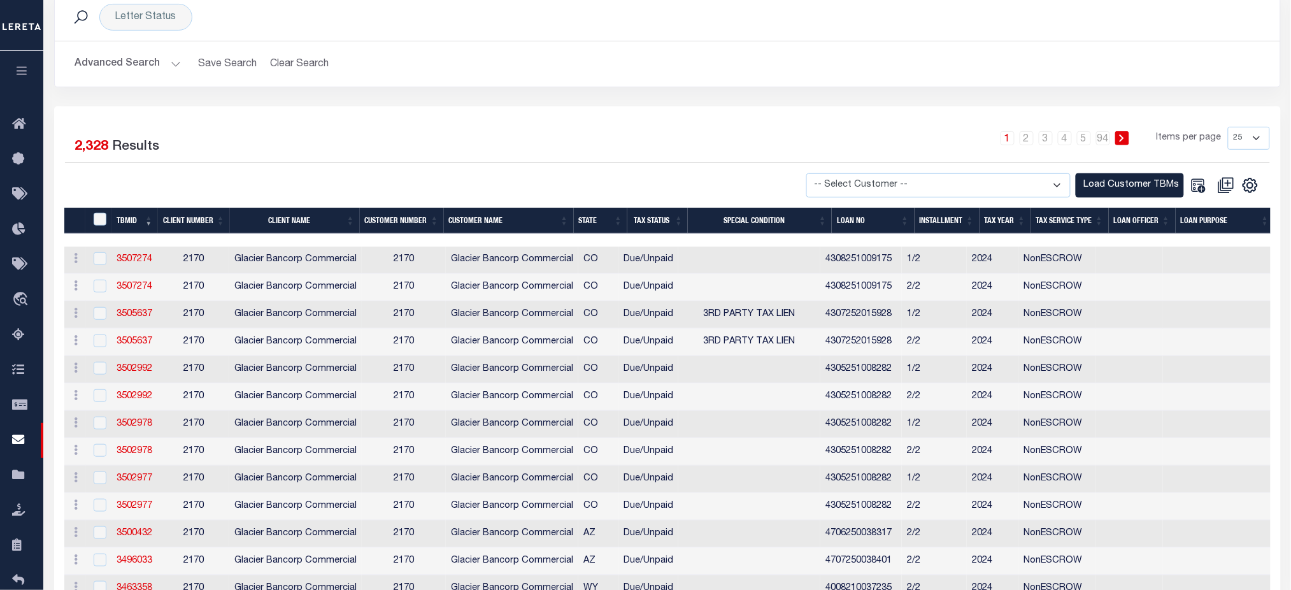
click at [92, 315] on div at bounding box center [99, 314] width 16 height 14
checkbox input "true"
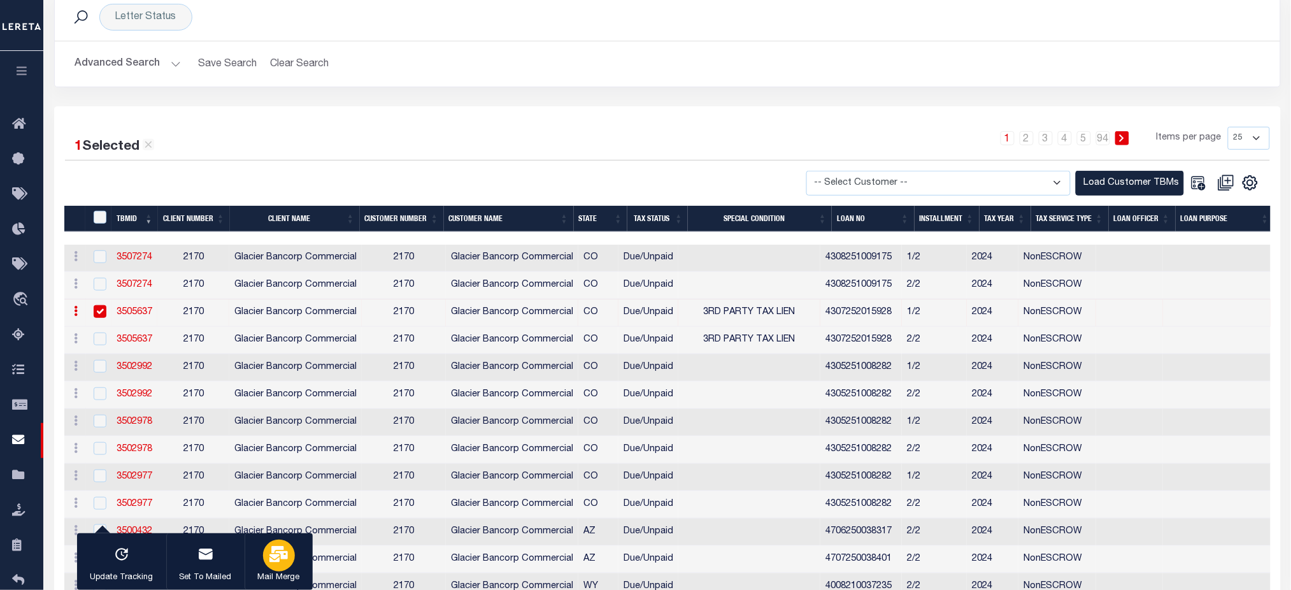
click at [266, 546] on div "button" at bounding box center [279, 556] width 32 height 32
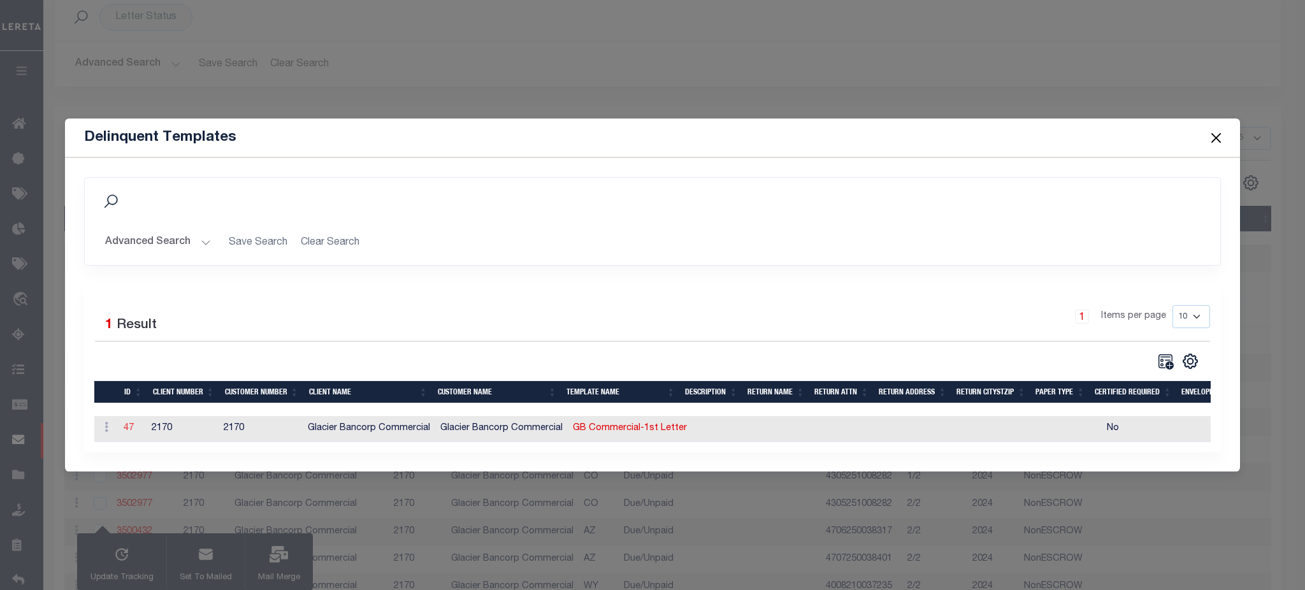
click at [133, 424] on link "47" at bounding box center [129, 428] width 10 height 9
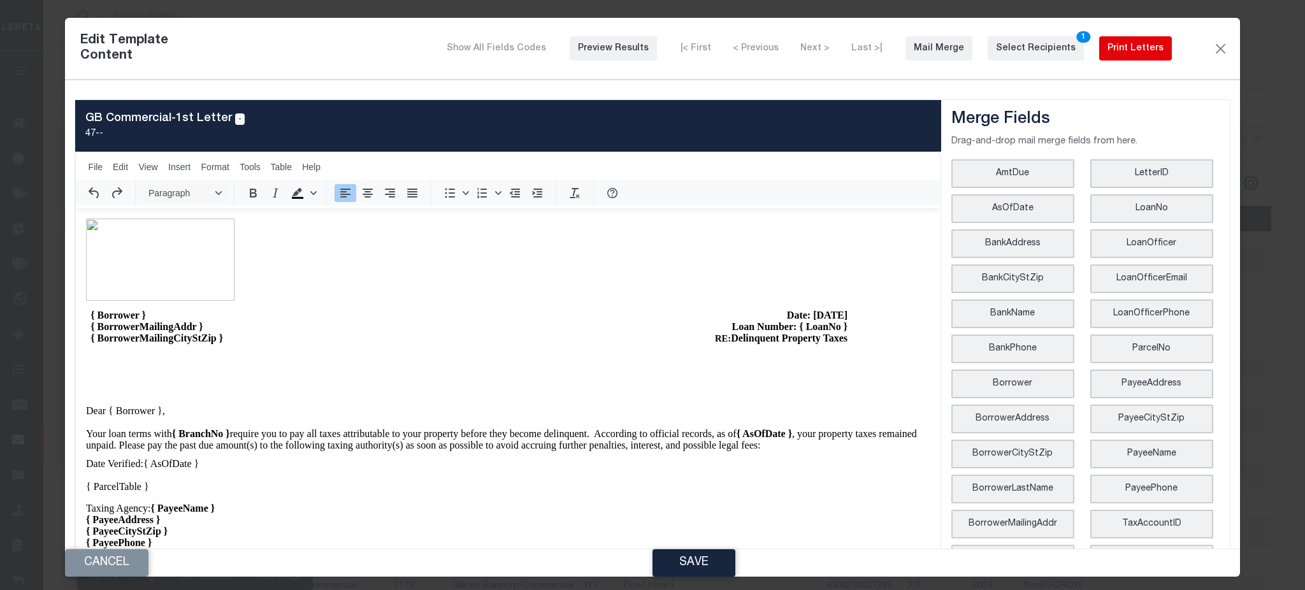
click at [1110, 50] on div "Print Letters" at bounding box center [1135, 48] width 56 height 13
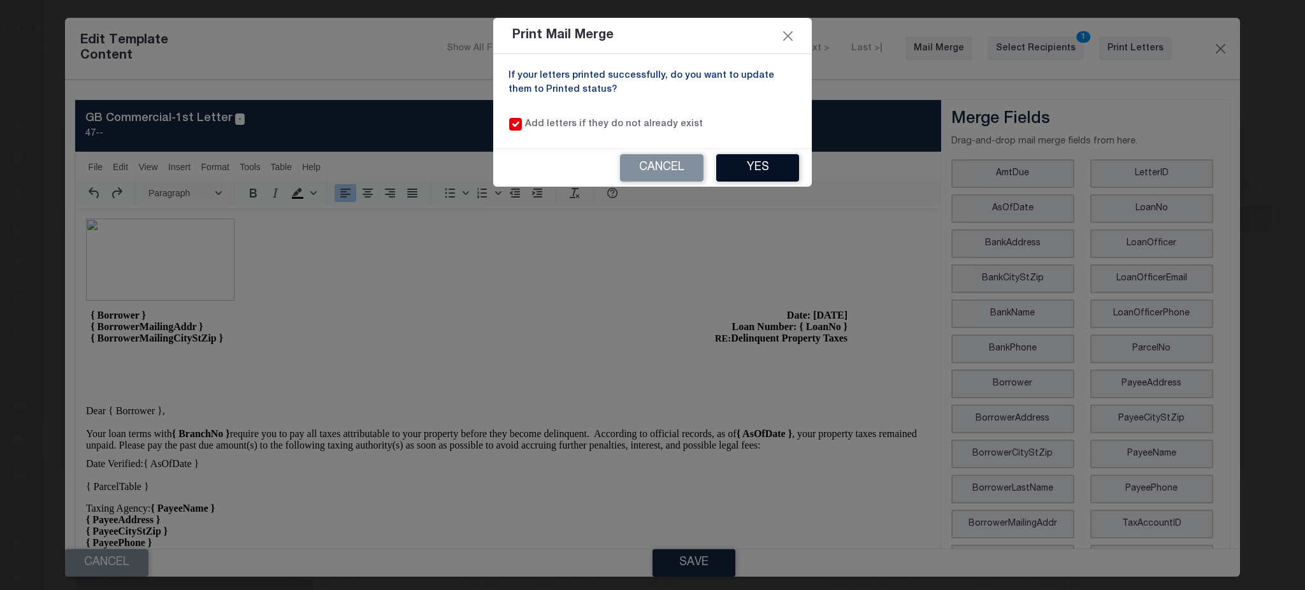
click at [747, 172] on button "Yes" at bounding box center [757, 167] width 83 height 27
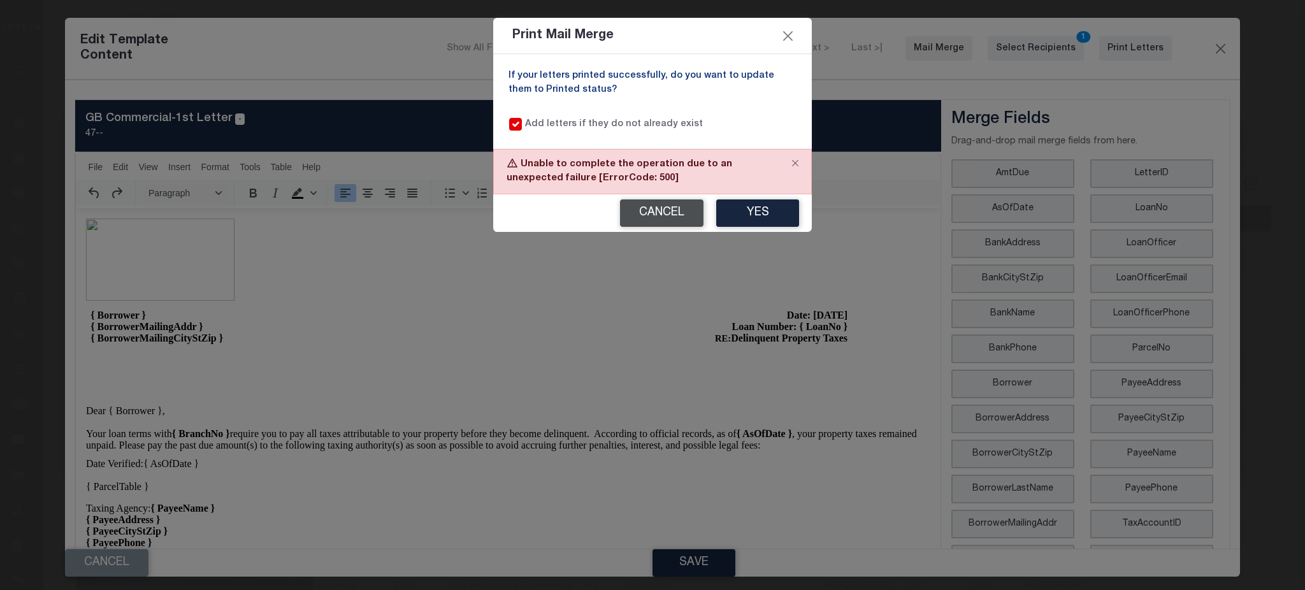
click at [657, 211] on button "Cancel" at bounding box center [661, 212] width 83 height 27
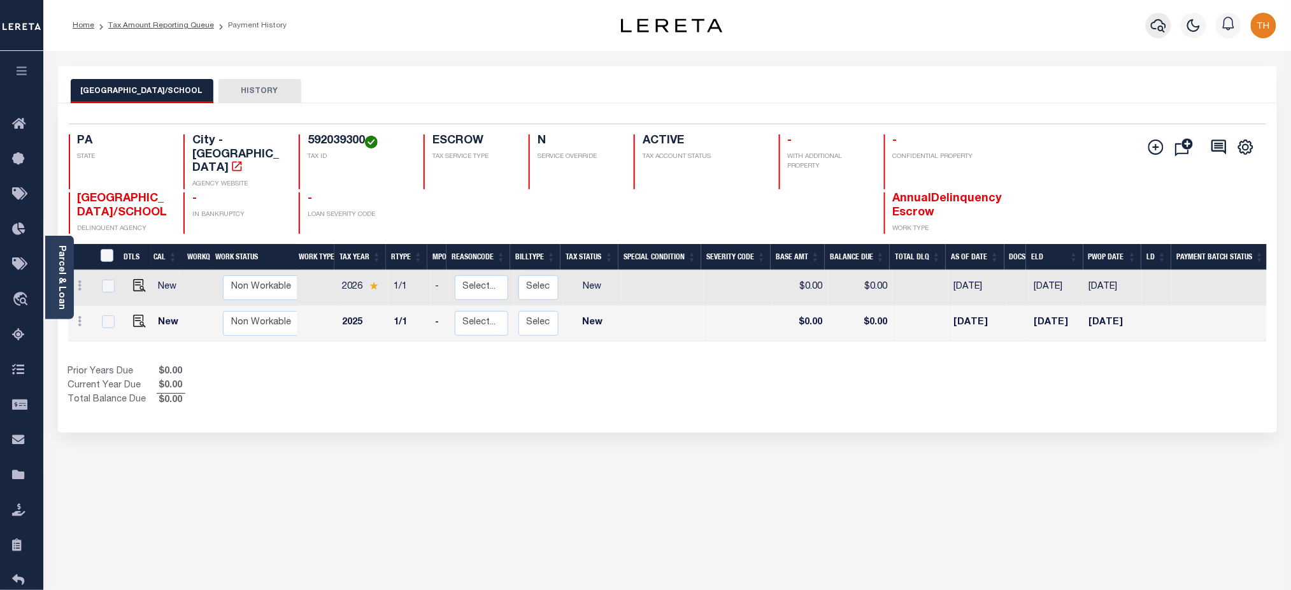
click at [1156, 29] on icon "button" at bounding box center [1158, 25] width 15 height 13
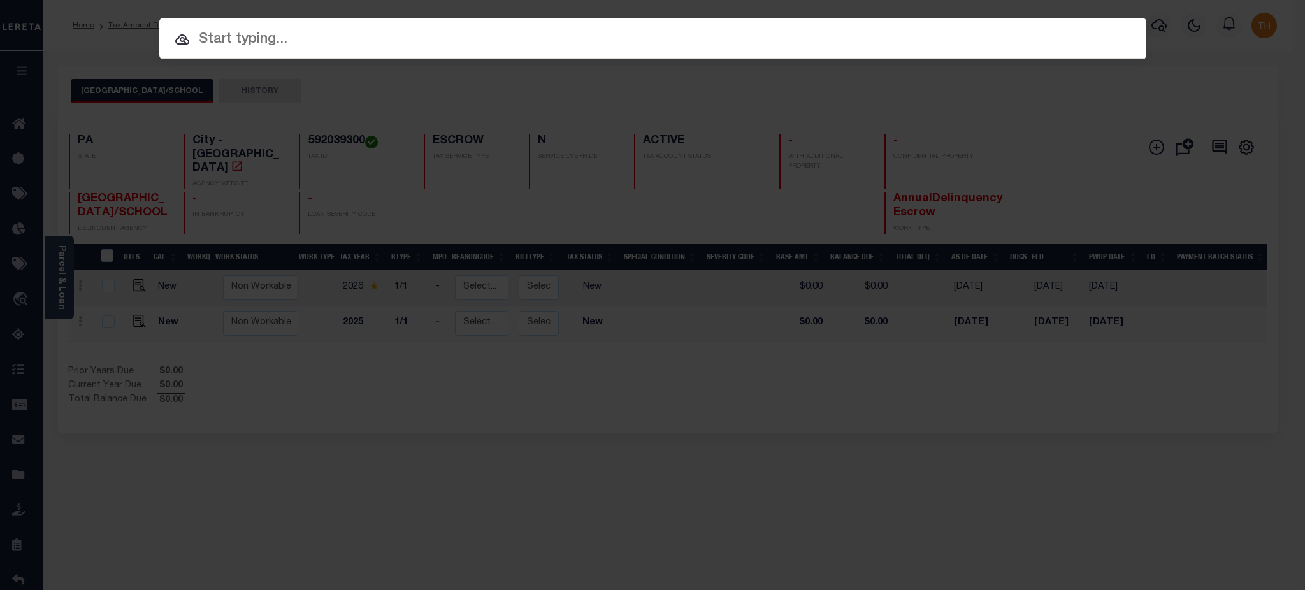
paste input "3505637"
type input "3505637"
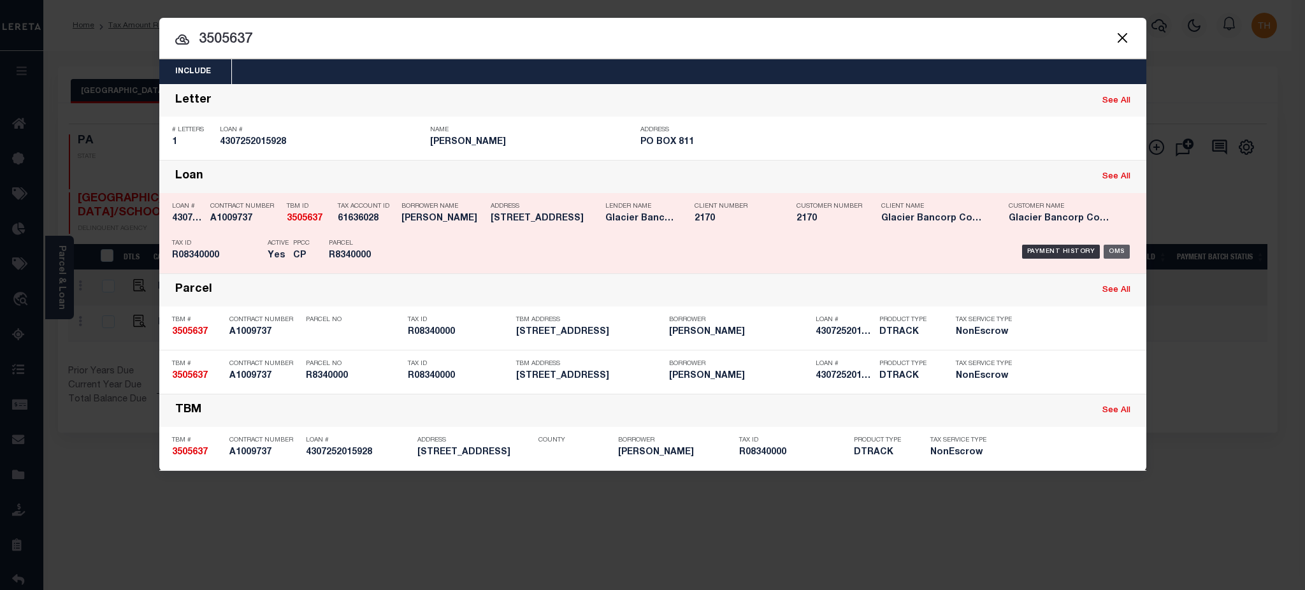
click at [1118, 251] on div "OMS" at bounding box center [1116, 252] width 26 height 14
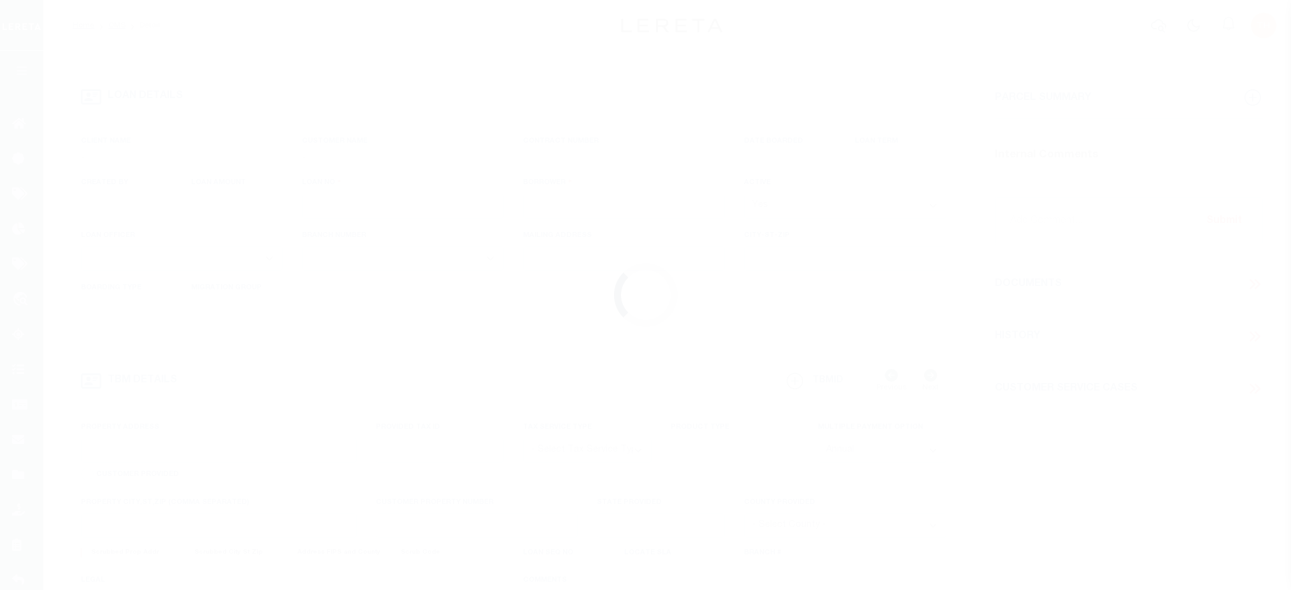
type input "4307252015928"
type input "[PERSON_NAME]"
select select
type input "PO BOX 811"
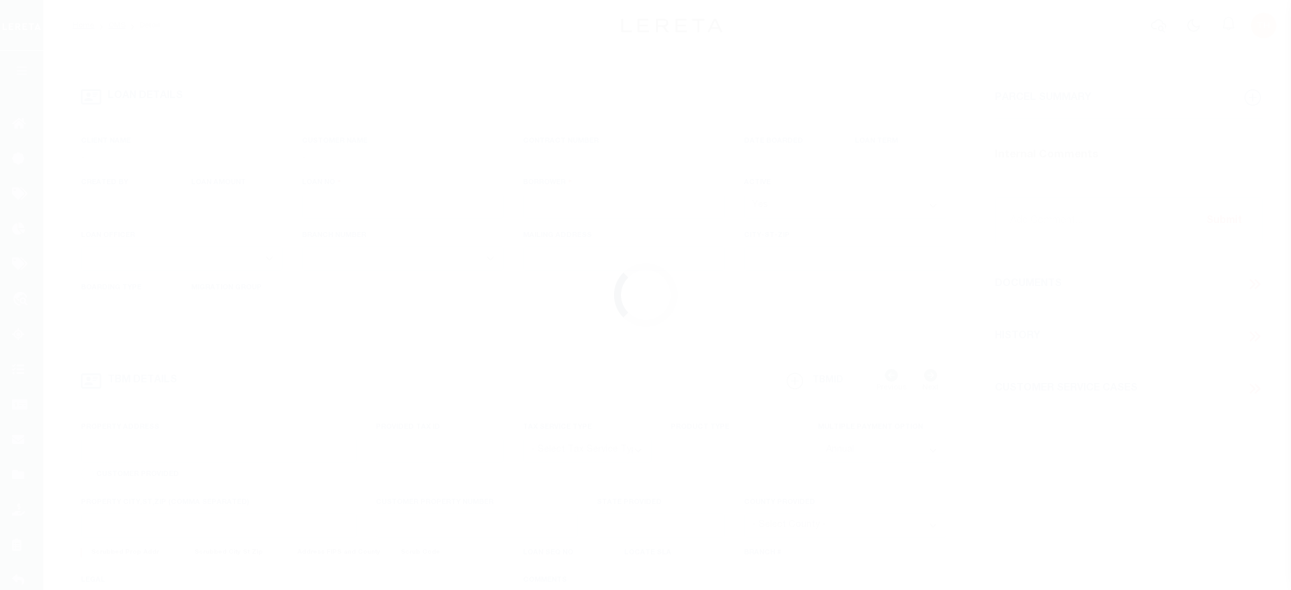
type input "[GEOGRAPHIC_DATA]-0811"
type input "[DATE]"
select select "10"
select select "NonEscrow"
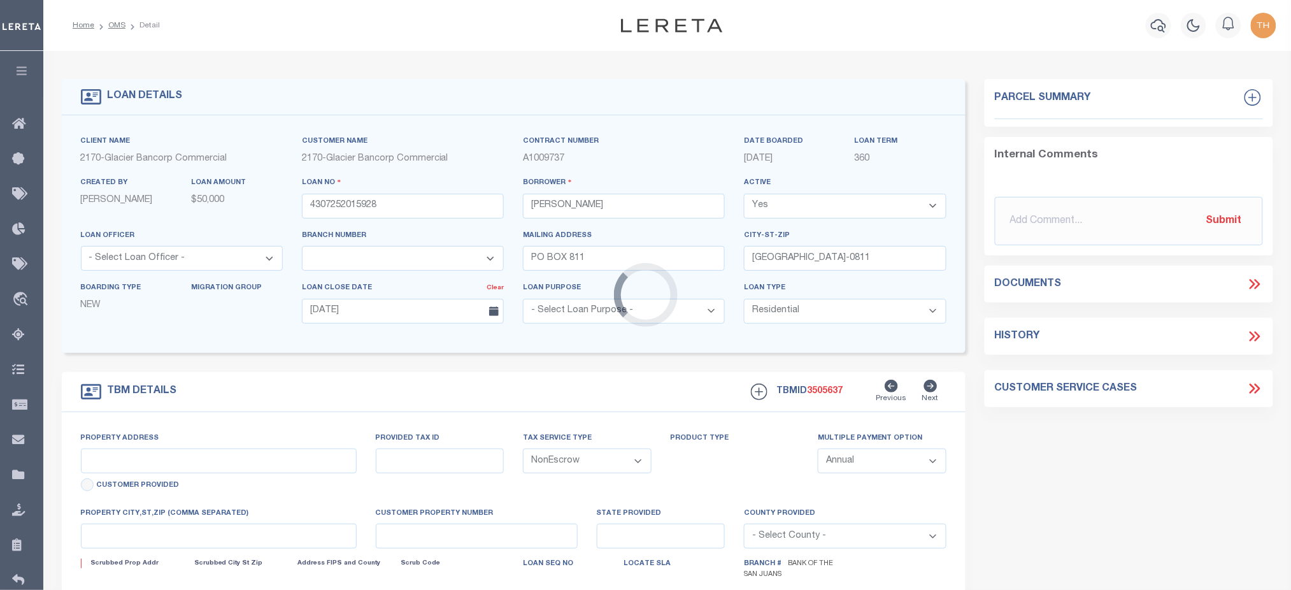
select select "4580"
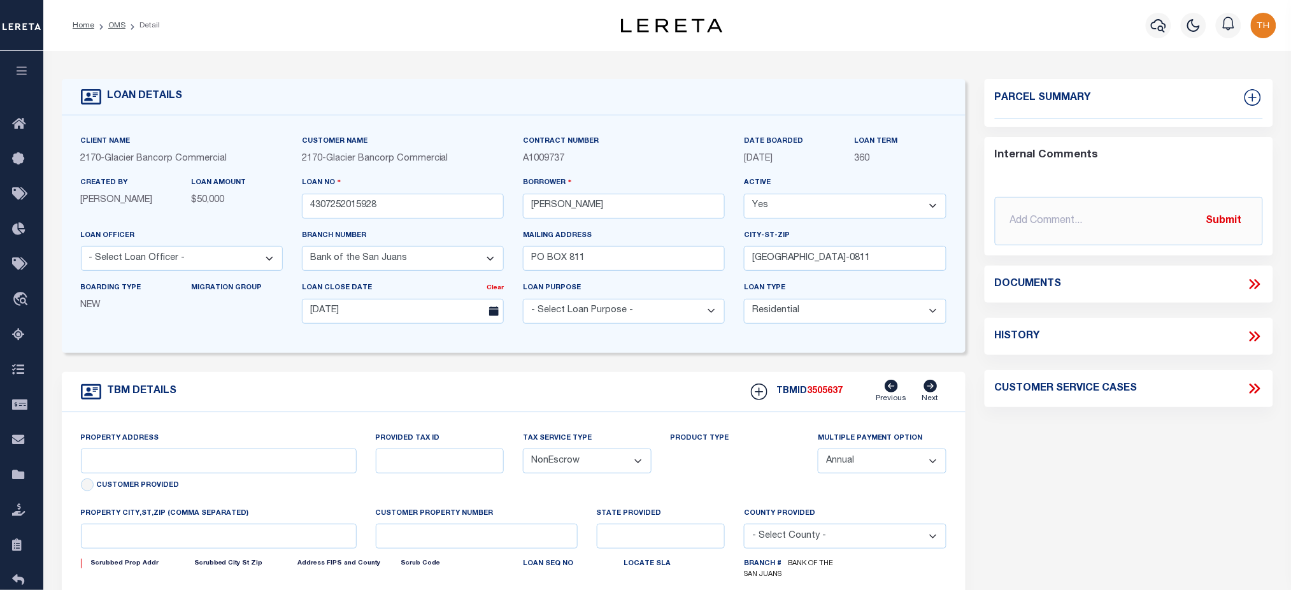
type input "[STREET_ADDRESS]"
type input "[GEOGRAPHIC_DATA]"
type input "CO"
type textarea "LOTS 8, 9 AND 10, BLOCK 3, THIRD ADDITION TO THE TOWN OF [GEOGRAPHIC_DATA], ACC…"
select select "2"
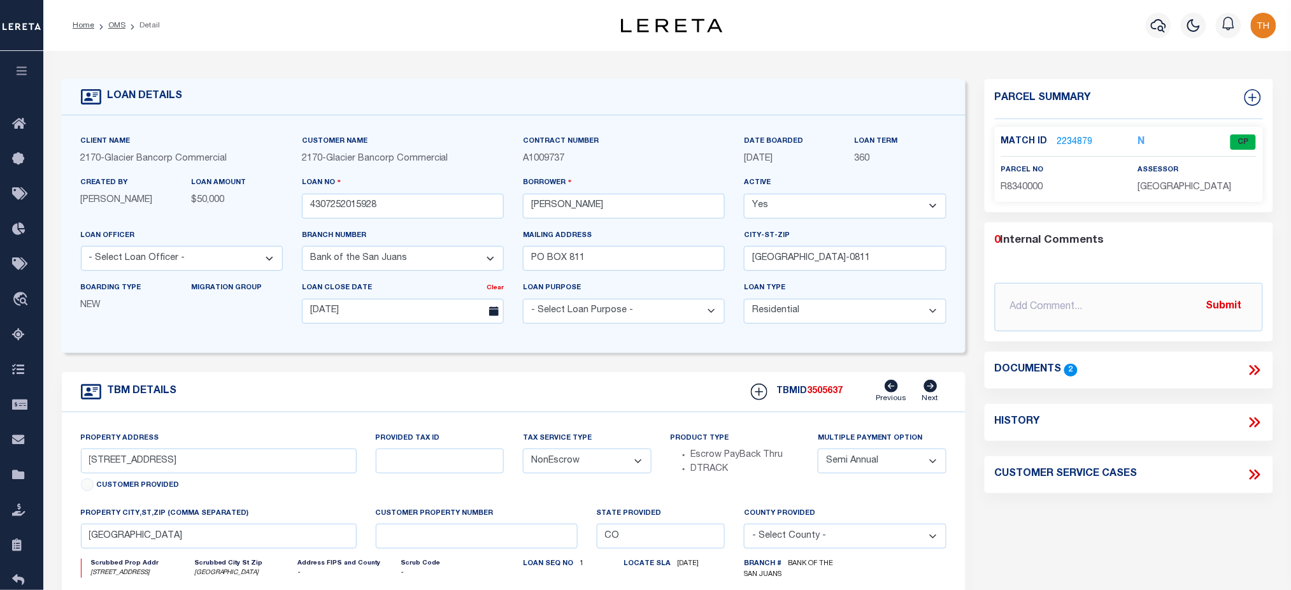
click at [1067, 136] on link "2234879" at bounding box center [1076, 142] width 36 height 13
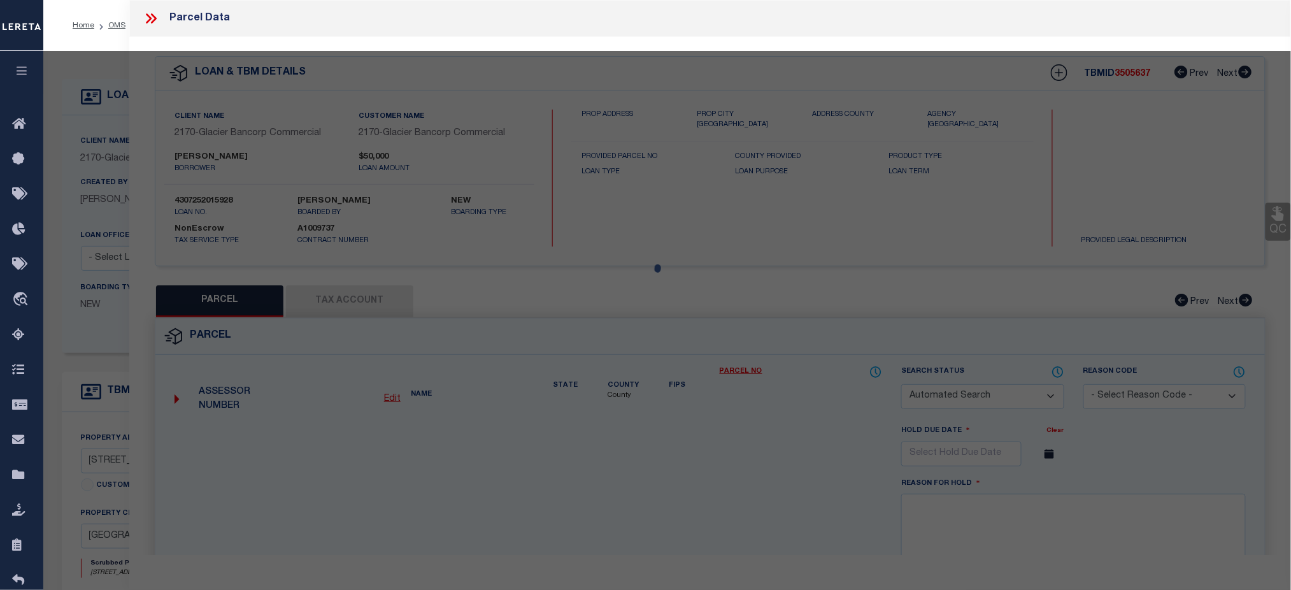
checkbox input "false"
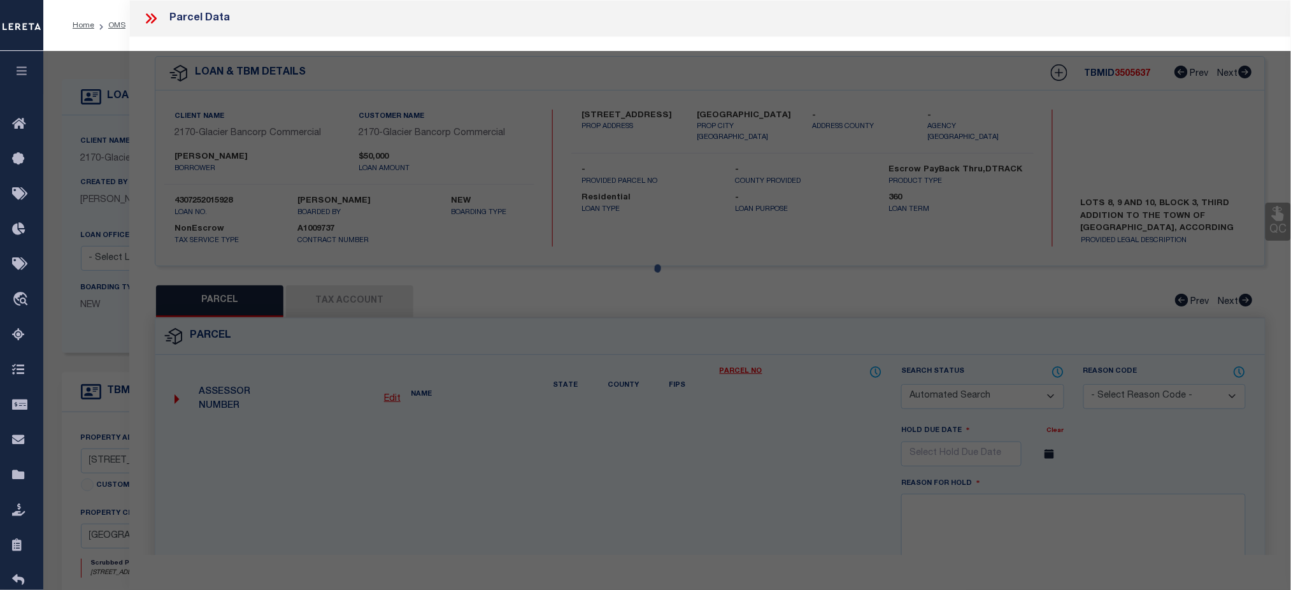
select select "CP"
type input "FLANIGAN-CRAWFORD, RHONDA F."
select select "AGW"
select select
type input "215 W OAK ST"
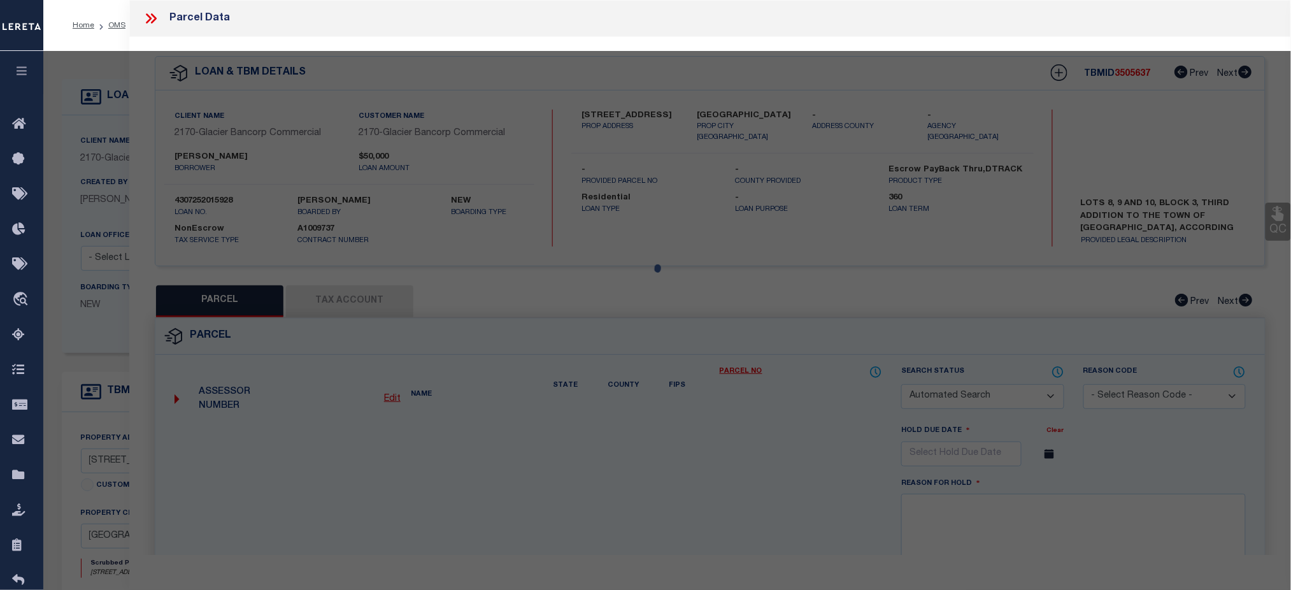
checkbox input "false"
type input "OAK CREEK CO 80467"
type textarea "LOTS 8,9,10 BLK 3 3RD ADD TO OC"
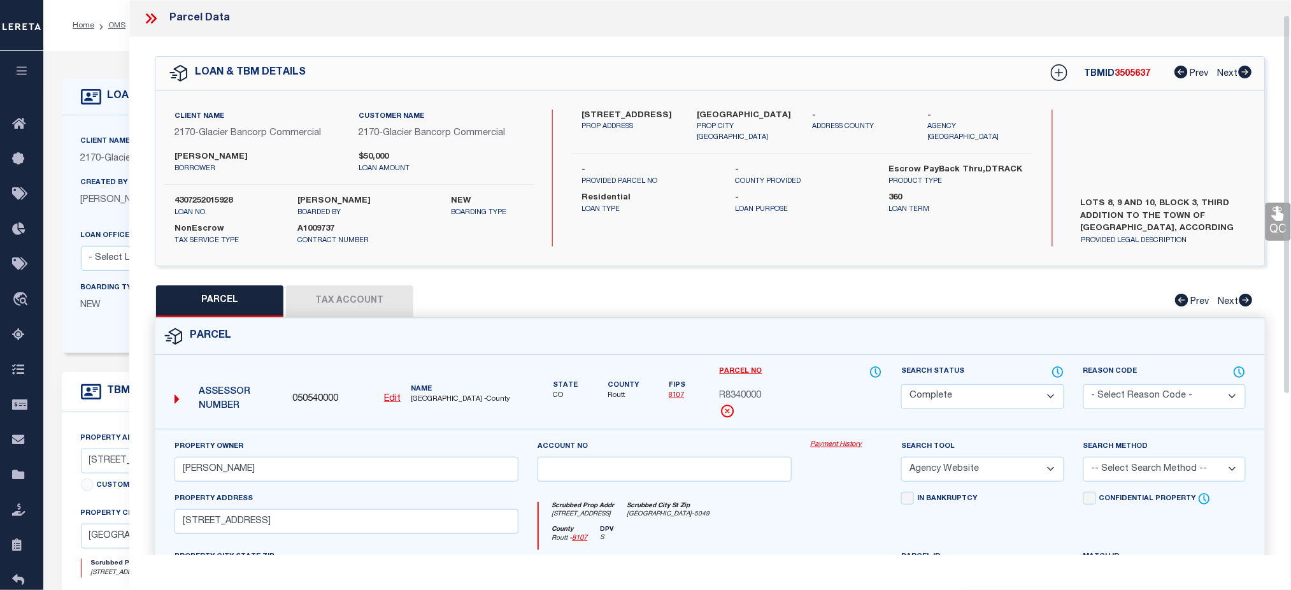
scroll to position [85, 0]
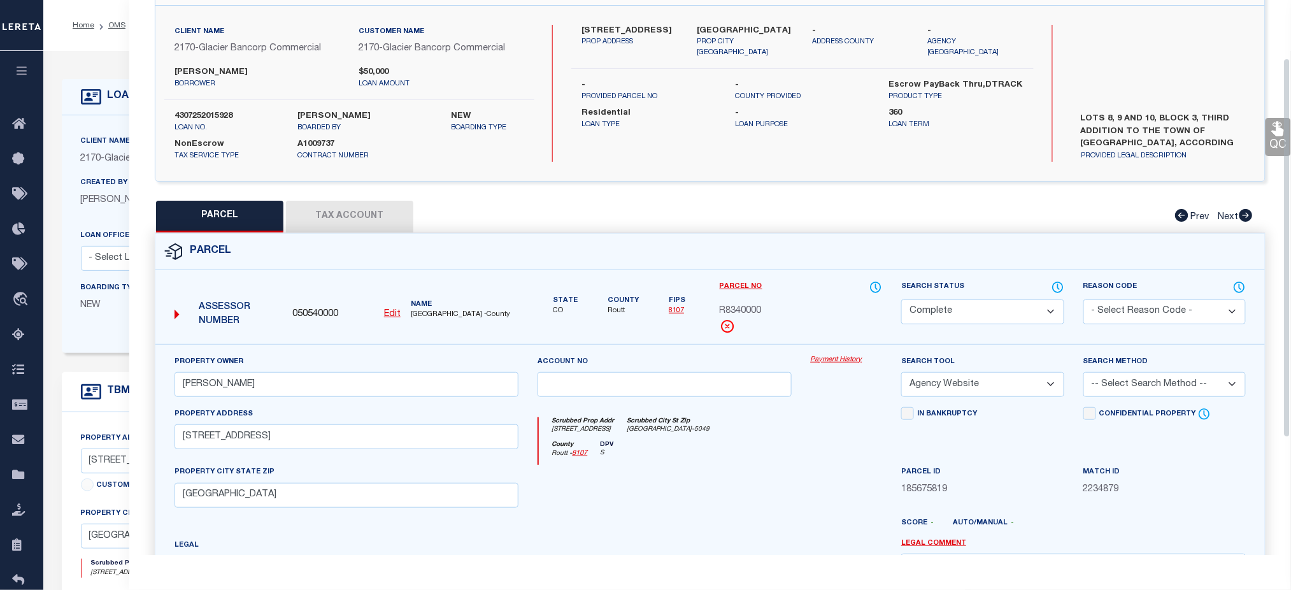
click at [368, 217] on button "Tax Account" at bounding box center [349, 217] width 127 height 32
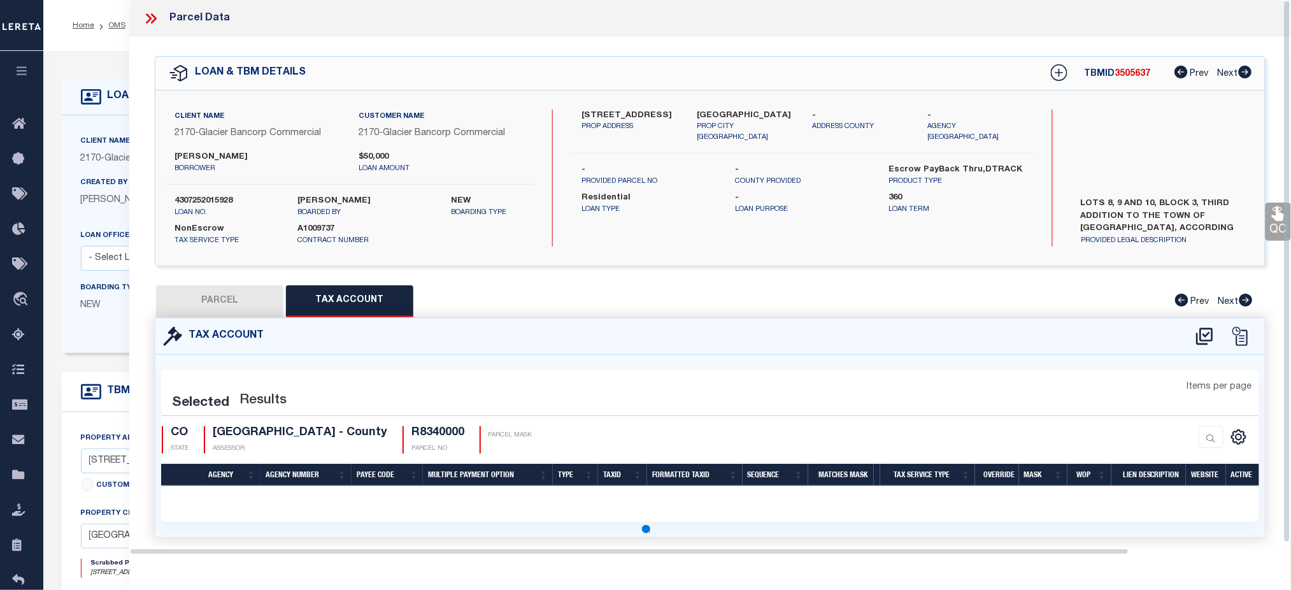
select select "100"
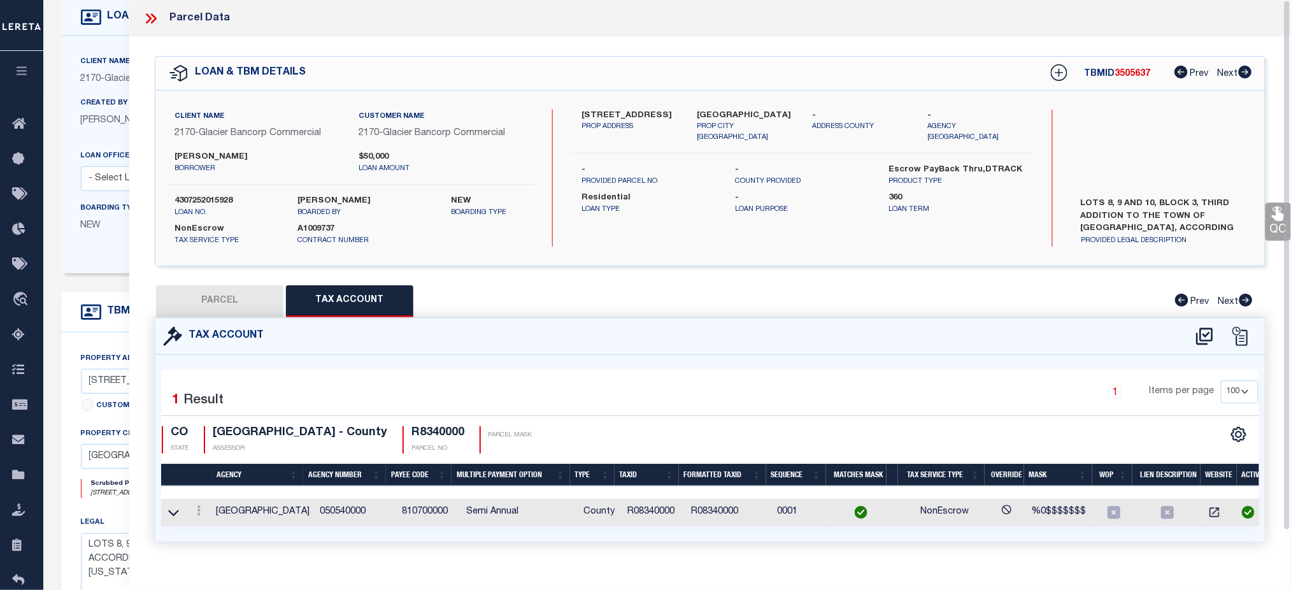
scroll to position [255, 0]
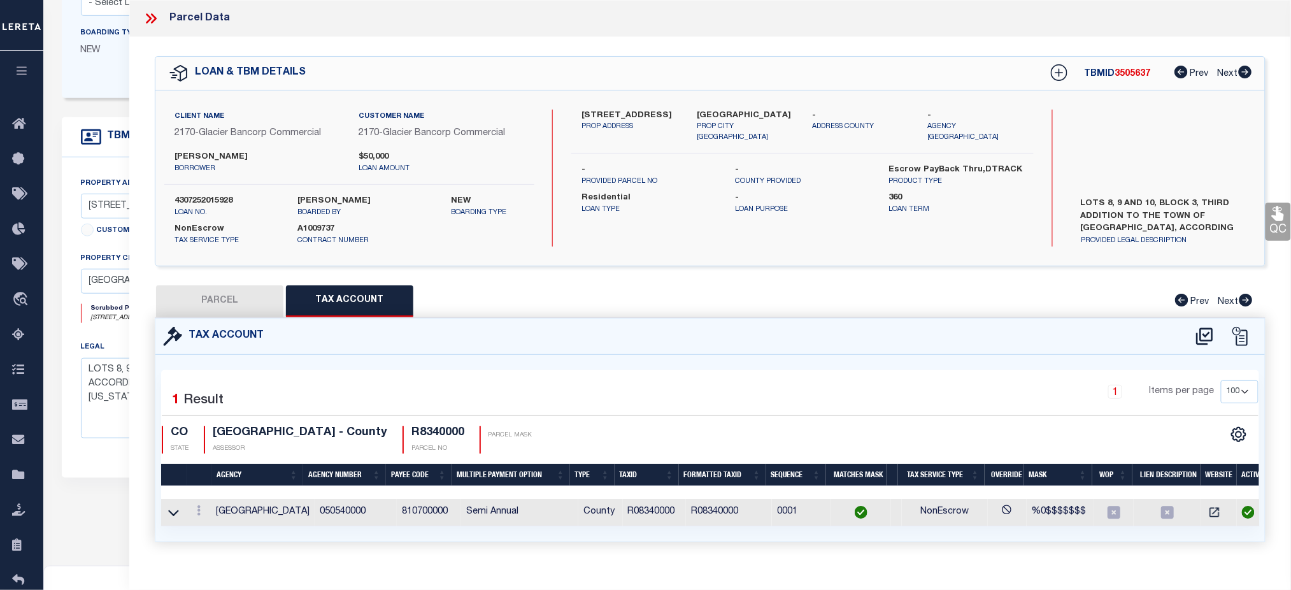
click at [220, 298] on button "PARCEL" at bounding box center [219, 301] width 127 height 32
select select "AS"
select select
checkbox input "false"
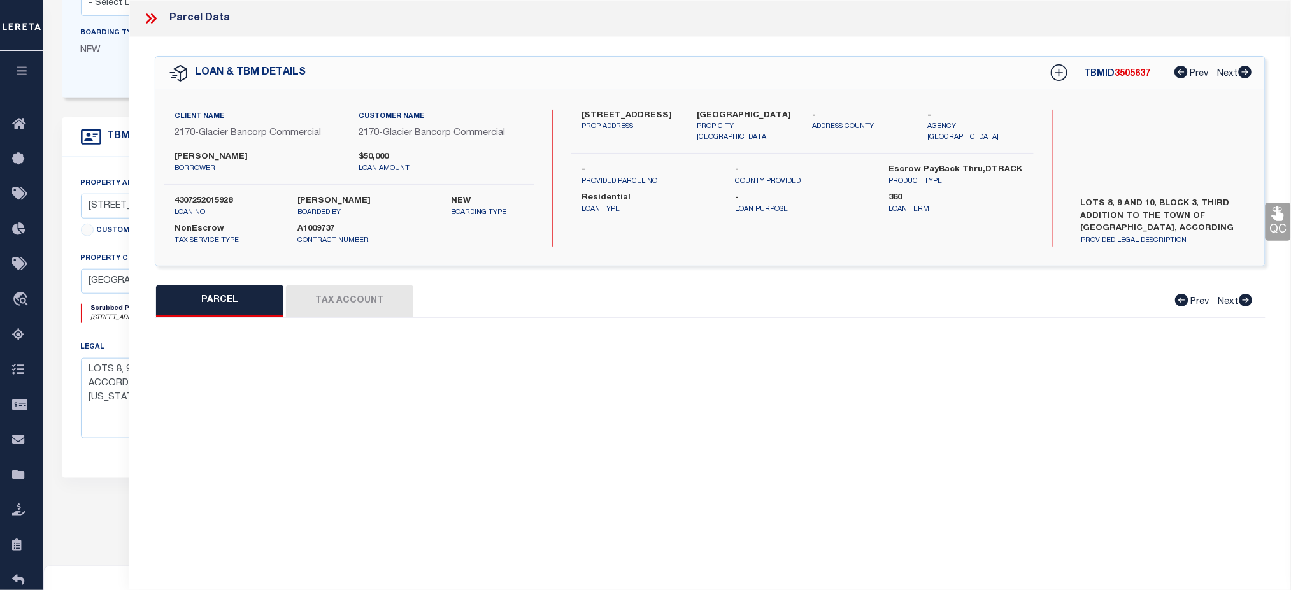
select select "CP"
type input "FLANIGAN-CRAWFORD, RHONDA F."
select select "AGW"
select select
type input "215 W OAK ST"
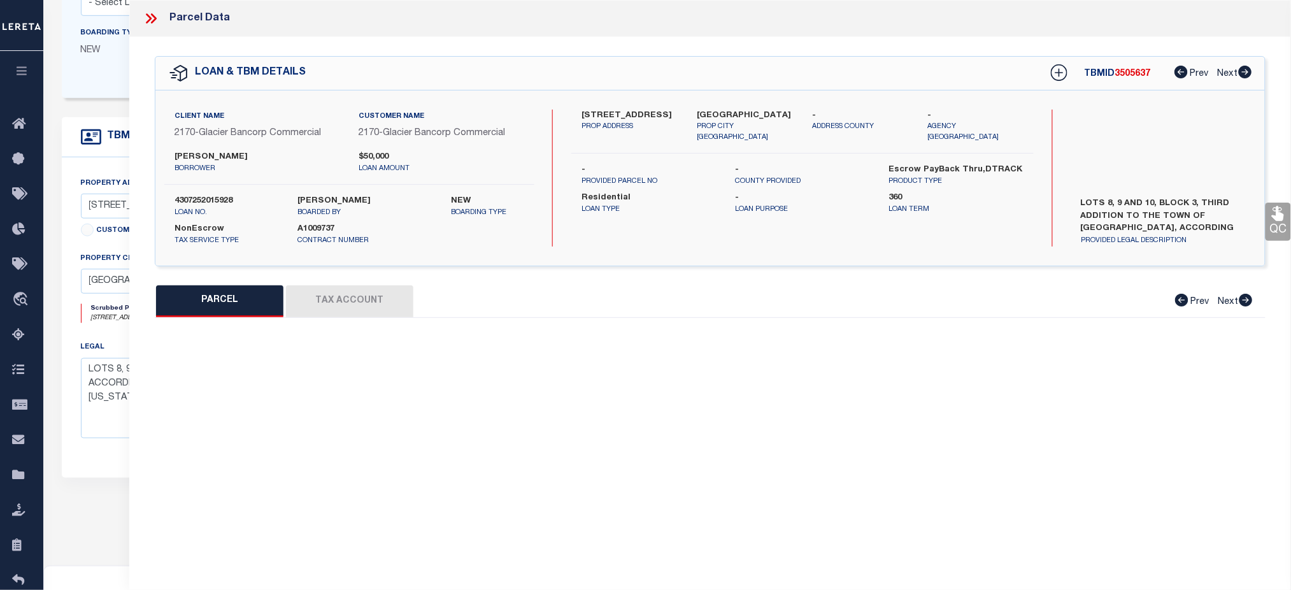
checkbox input "false"
type input "[GEOGRAPHIC_DATA]"
type textarea "LOTS 8,9,10 BLK 3 3RD ADD TO OC"
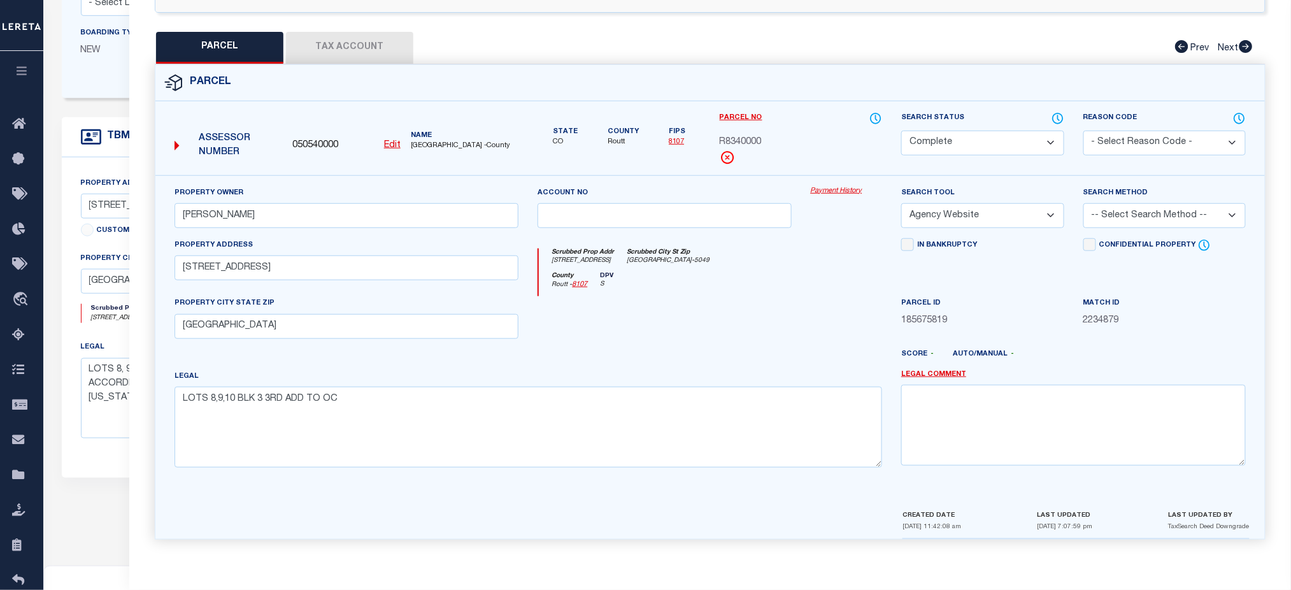
click at [848, 189] on link "Payment History" at bounding box center [847, 191] width 72 height 11
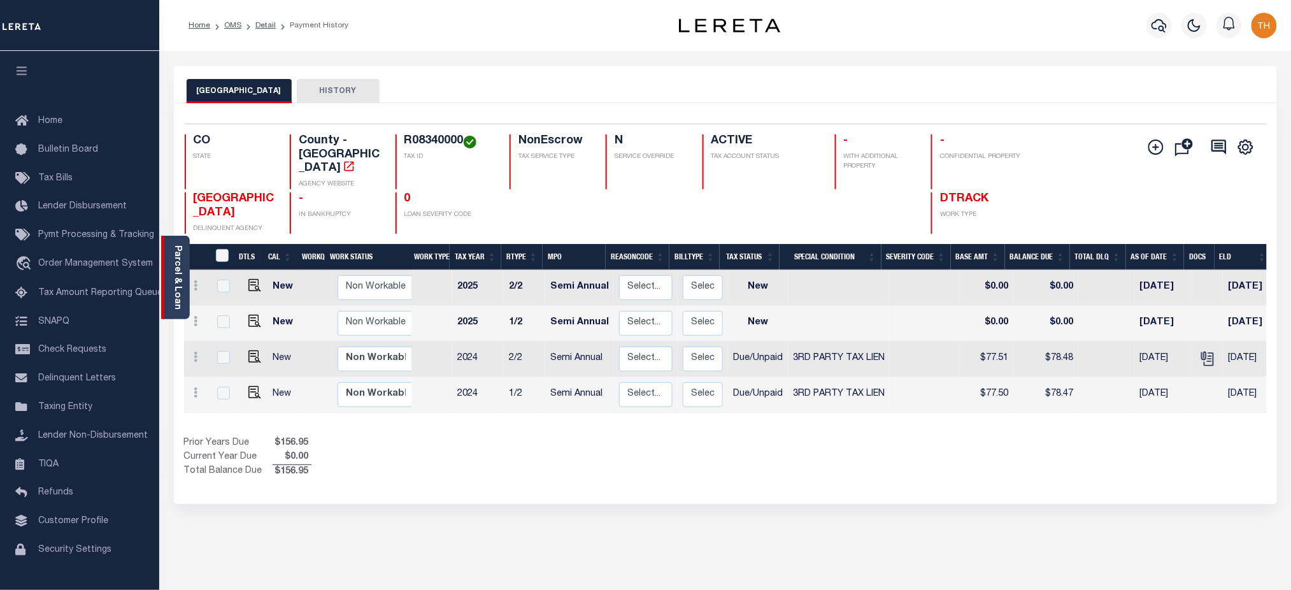
click at [177, 283] on link "Parcel & Loan" at bounding box center [177, 277] width 9 height 64
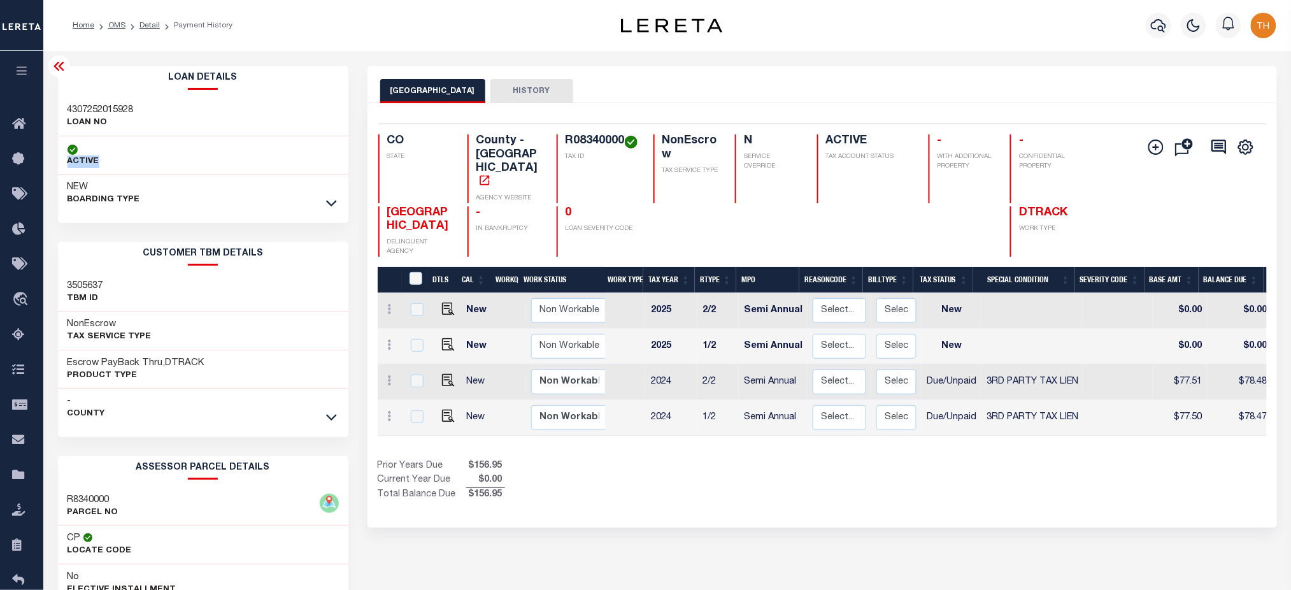
drag, startPoint x: 56, startPoint y: 147, endPoint x: 117, endPoint y: 164, distance: 63.1
click at [117, 164] on div "Loan Details 4307252015928 LOAN NO" at bounding box center [203, 425] width 310 height 719
drag, startPoint x: 136, startPoint y: 552, endPoint x: 68, endPoint y: 534, distance: 69.8
click at [68, 534] on div "CP Locate Code" at bounding box center [203, 545] width 290 height 39
click at [329, 208] on icon at bounding box center [331, 202] width 11 height 13
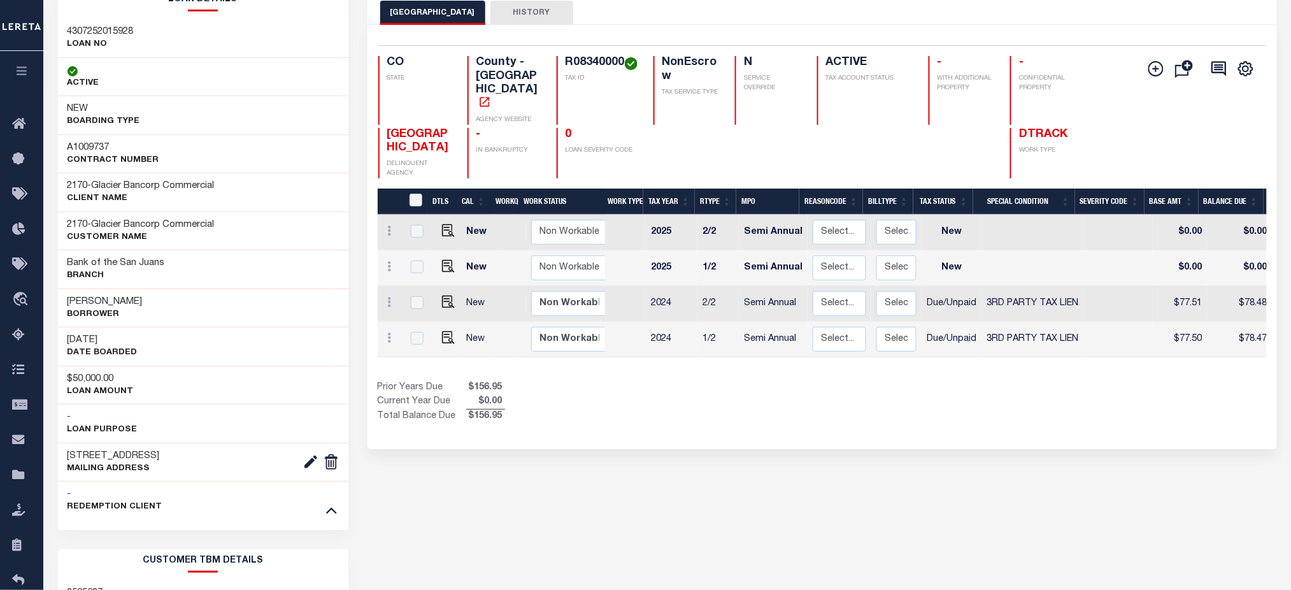
scroll to position [169, 0]
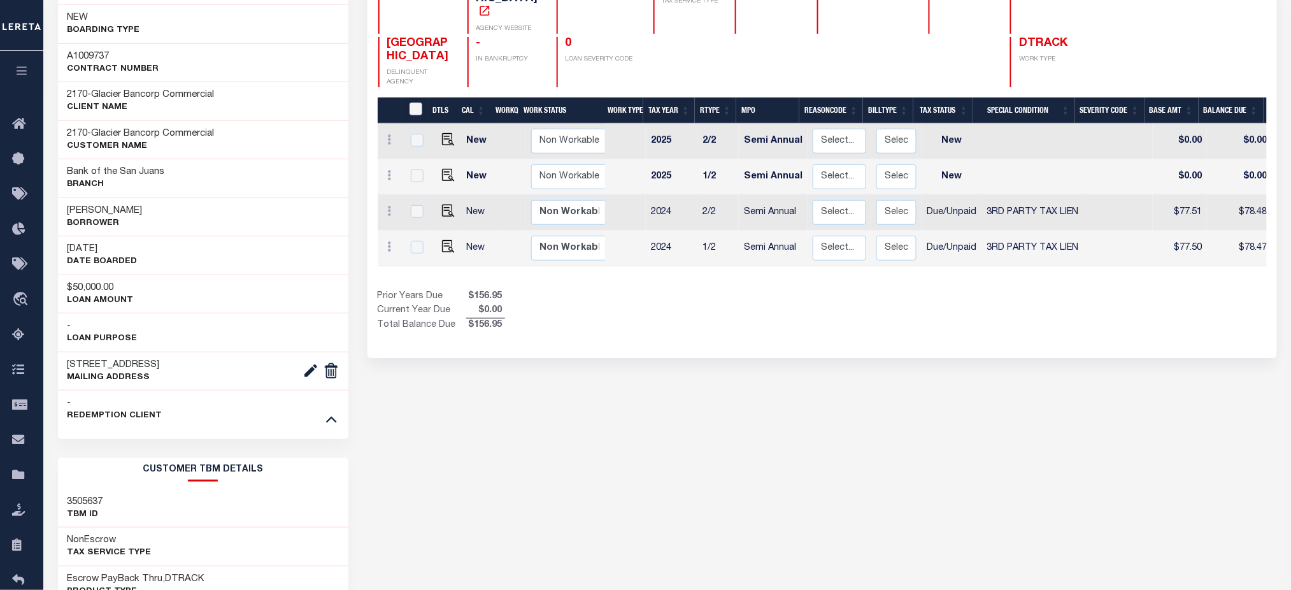
drag, startPoint x: 255, startPoint y: 366, endPoint x: 64, endPoint y: 358, distance: 190.7
click at [64, 358] on div "PO BOX 811, OAK CREEK CO 80467-0811 Mailing Address PO BOX 811 OAK CREEK CO 804…" at bounding box center [203, 371] width 290 height 39
click at [157, 394] on div "- REDEMPTION CLIENT" at bounding box center [203, 409] width 290 height 39
drag, startPoint x: 262, startPoint y: 367, endPoint x: 67, endPoint y: 366, distance: 195.6
click at [67, 366] on div "PO BOX 811, OAK CREEK CO 80467-0811 Mailing Address PO BOX 811 OAK CREEK CO 804…" at bounding box center [203, 371] width 290 height 39
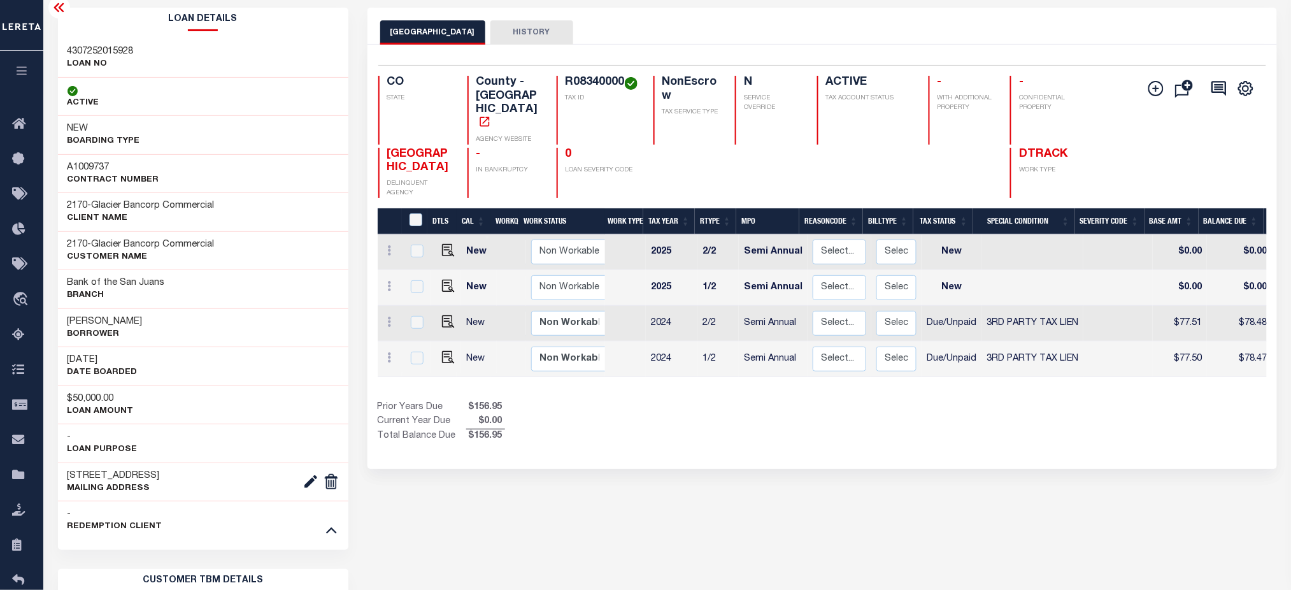
scroll to position [0, 0]
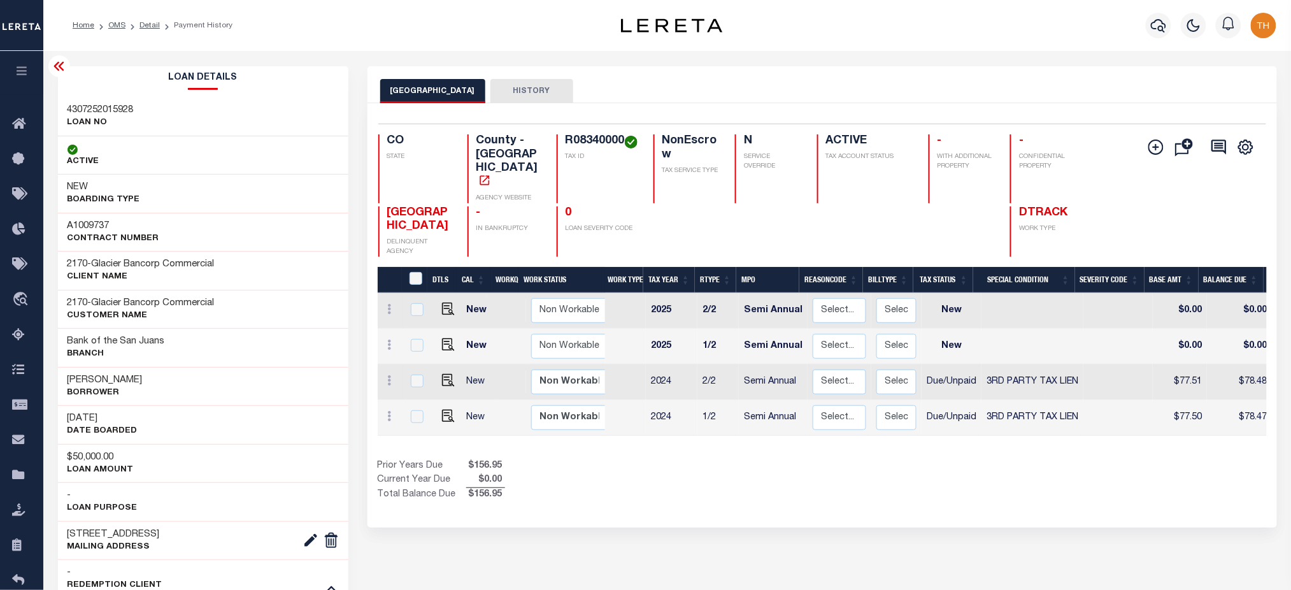
copy h3 "PO BOX 811, OAK CREEK CO 80467-0811"
click at [138, 24] on li "Detail" at bounding box center [142, 25] width 34 height 11
click at [148, 25] on link "Detail" at bounding box center [150, 26] width 20 height 8
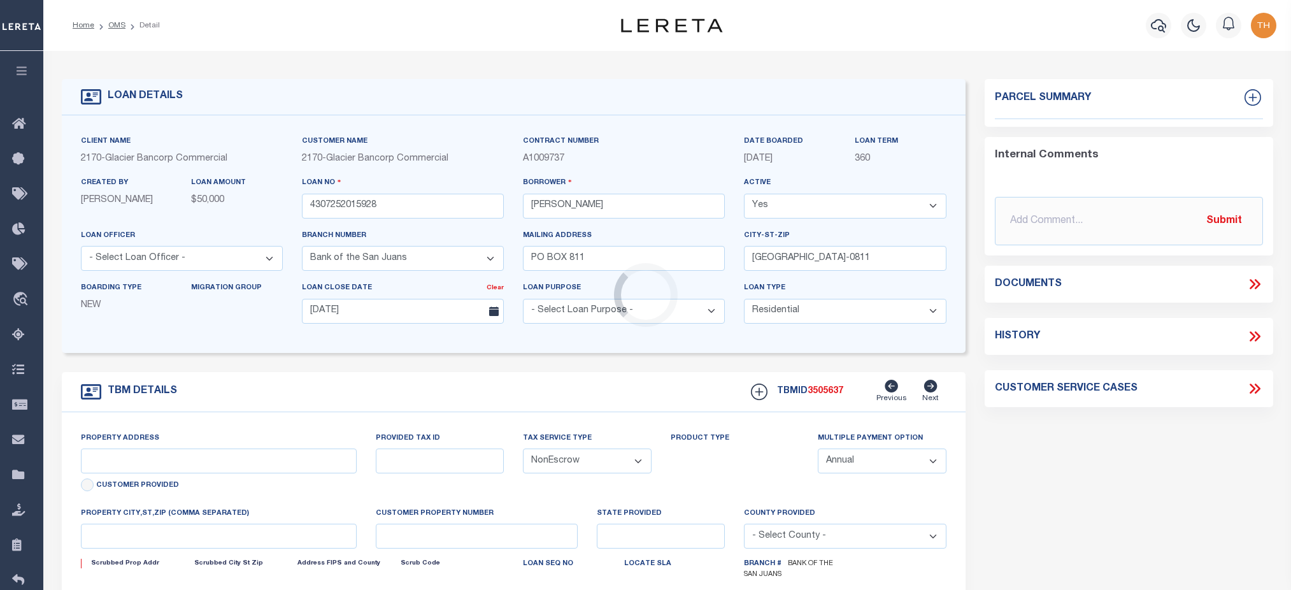
select select "4580"
select select "10"
select select "NonEscrow"
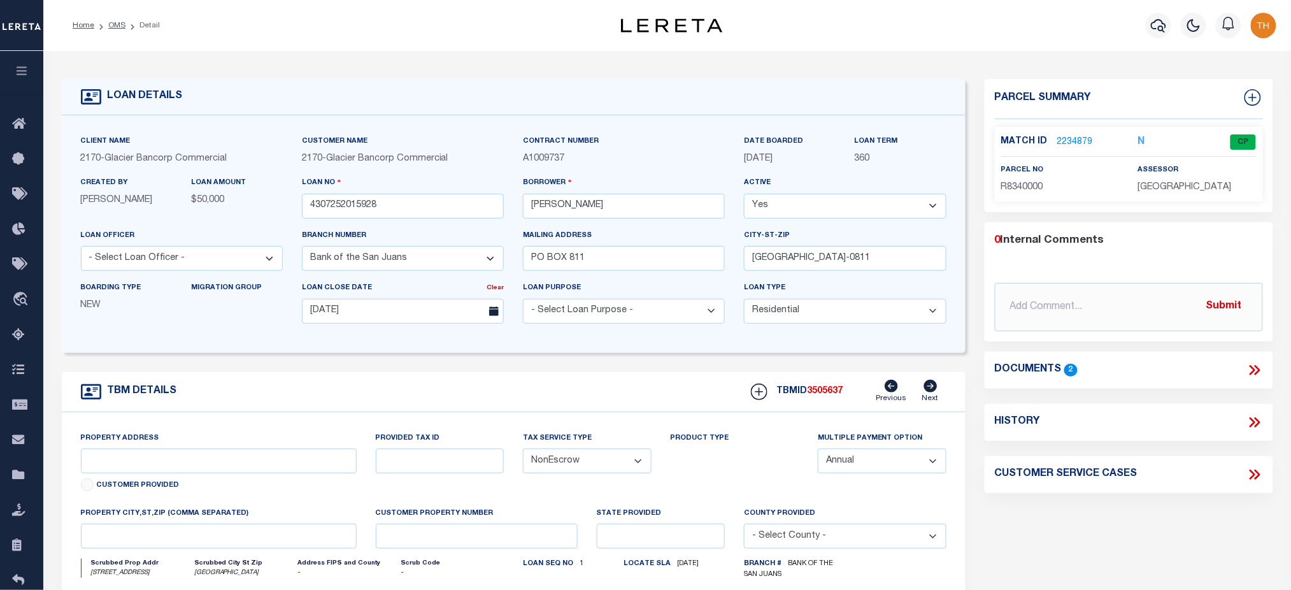
type input "[STREET_ADDRESS]"
select select "2"
type input "[GEOGRAPHIC_DATA]"
type input "CO"
type textarea "LOTS 8, 9 AND 10, BLOCK 3, THIRD ADDITION TO THE TOWN OF [GEOGRAPHIC_DATA], ACC…"
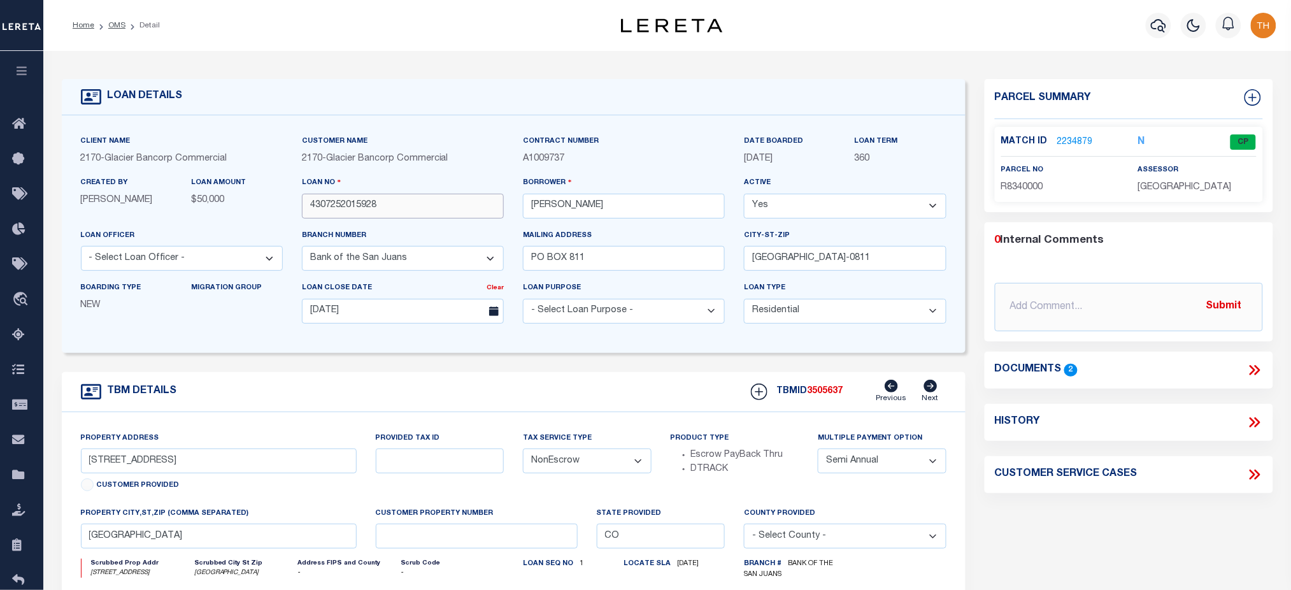
drag, startPoint x: 406, startPoint y: 204, endPoint x: 301, endPoint y: 214, distance: 105.6
click at [301, 214] on div "Loan No 4307252015928" at bounding box center [402, 202] width 221 height 52
click at [1073, 145] on link "2234879" at bounding box center [1076, 142] width 36 height 13
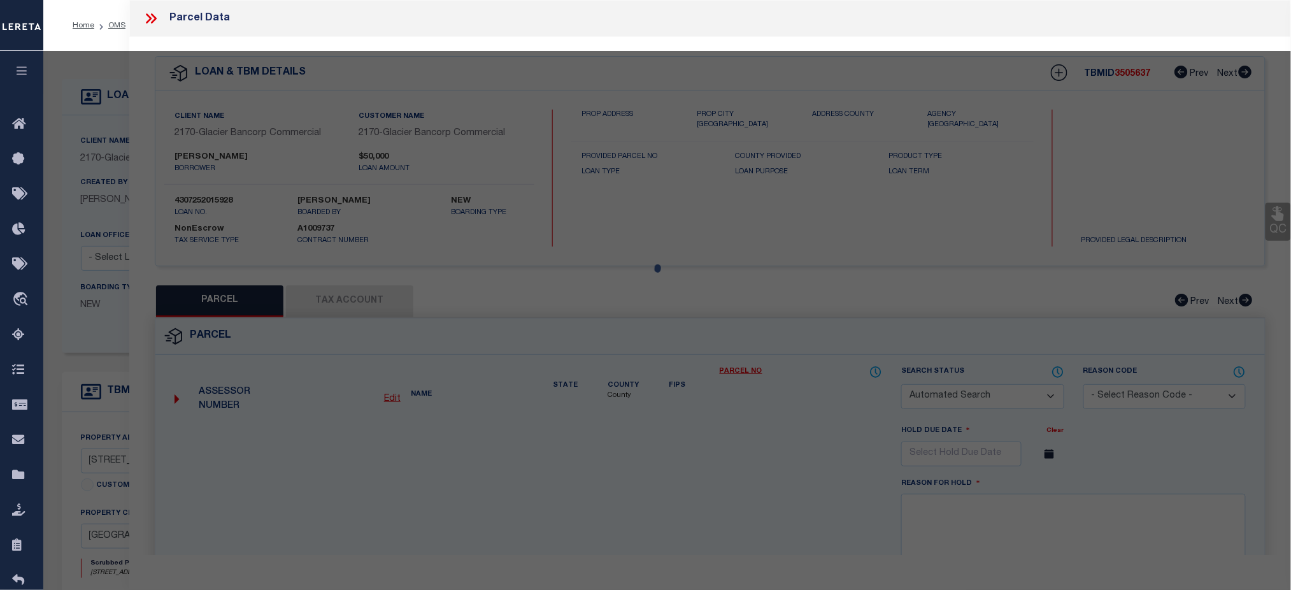
checkbox input "false"
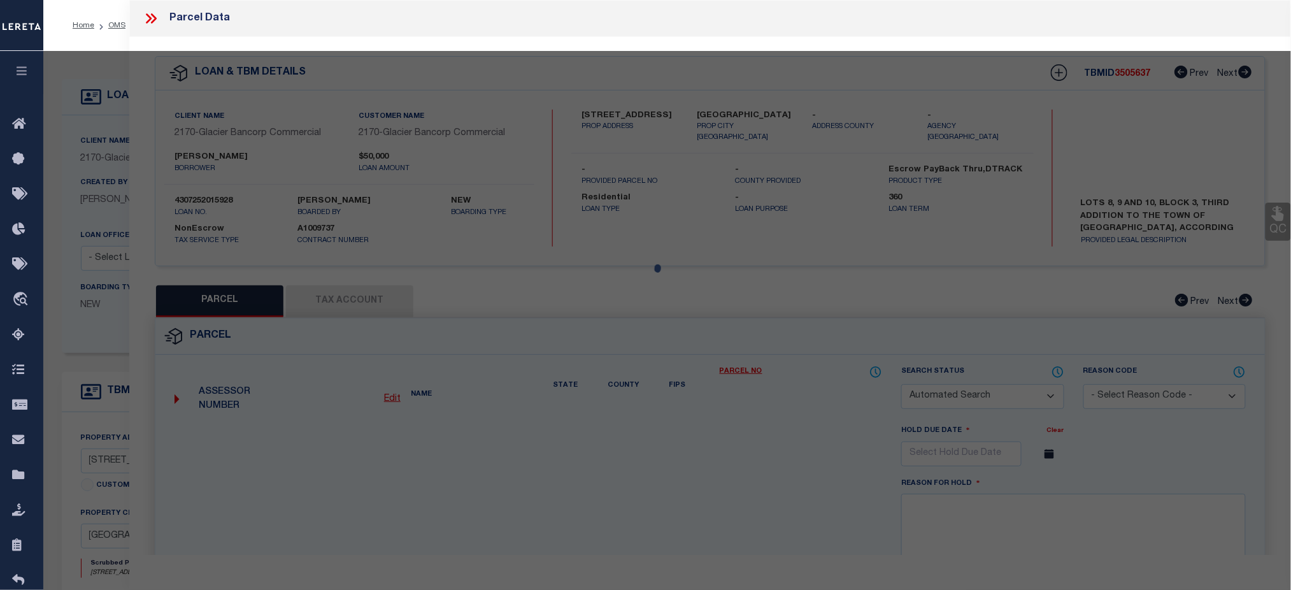
select select "CP"
type input "[PERSON_NAME]"
select select "AGW"
select select
type input "215 W OAK ST"
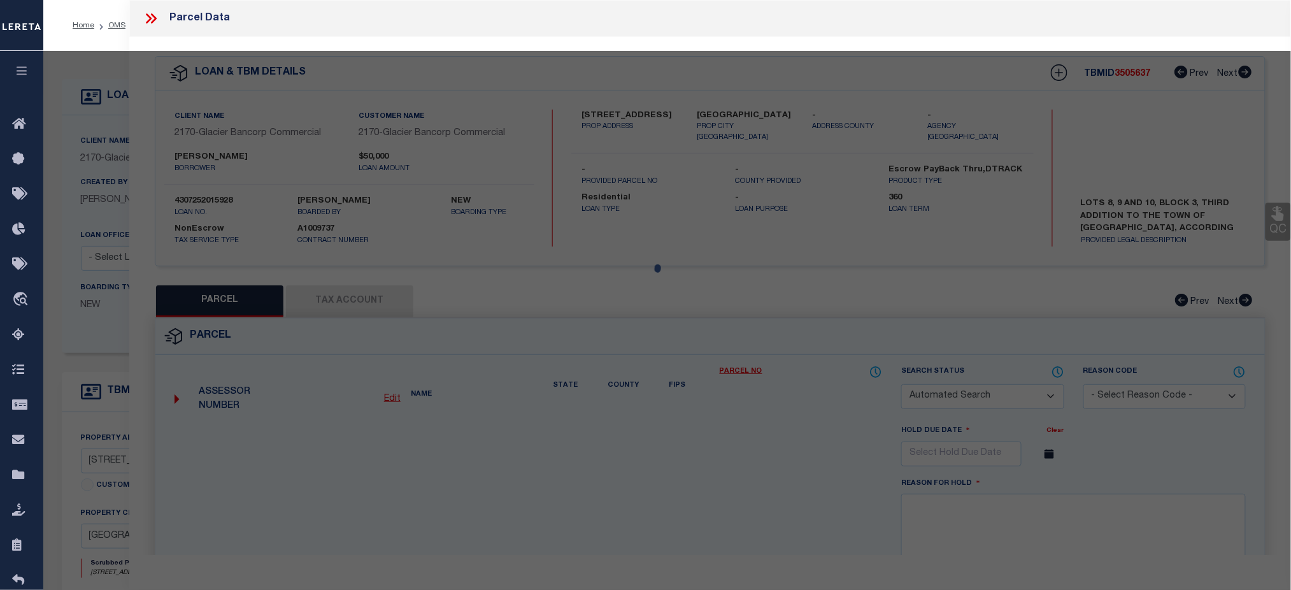
checkbox input "false"
type input "OAK CREEK CO 80467"
type textarea "LOTS 8,9,10 BLK 3 3RD ADD TO OC"
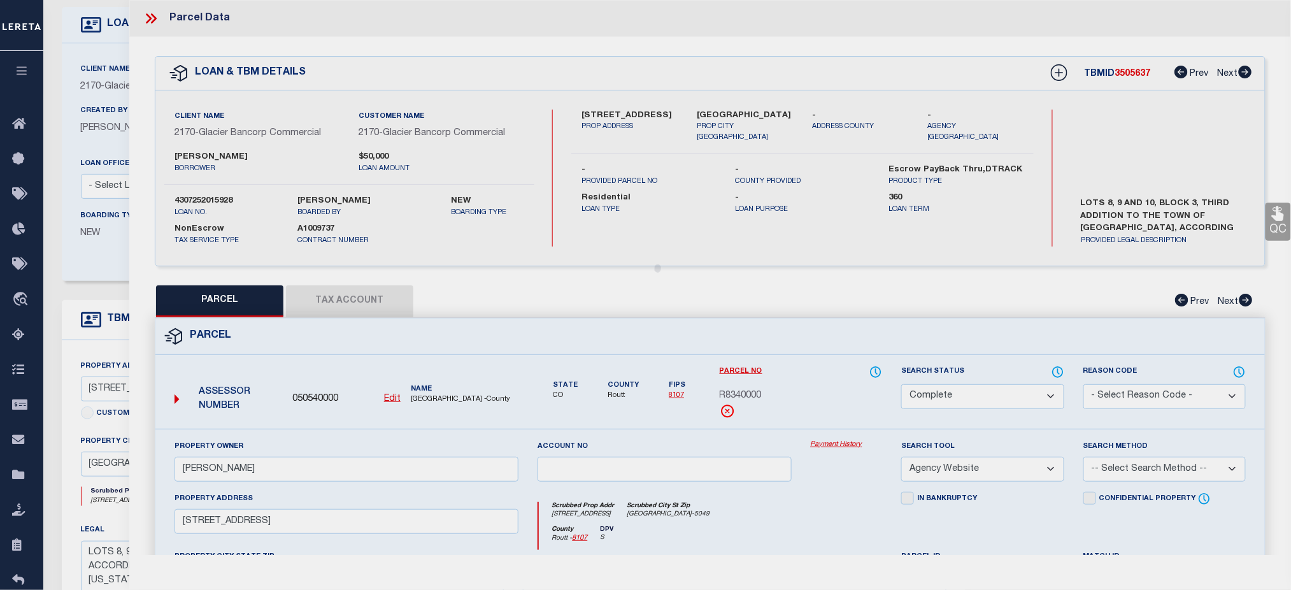
scroll to position [169, 0]
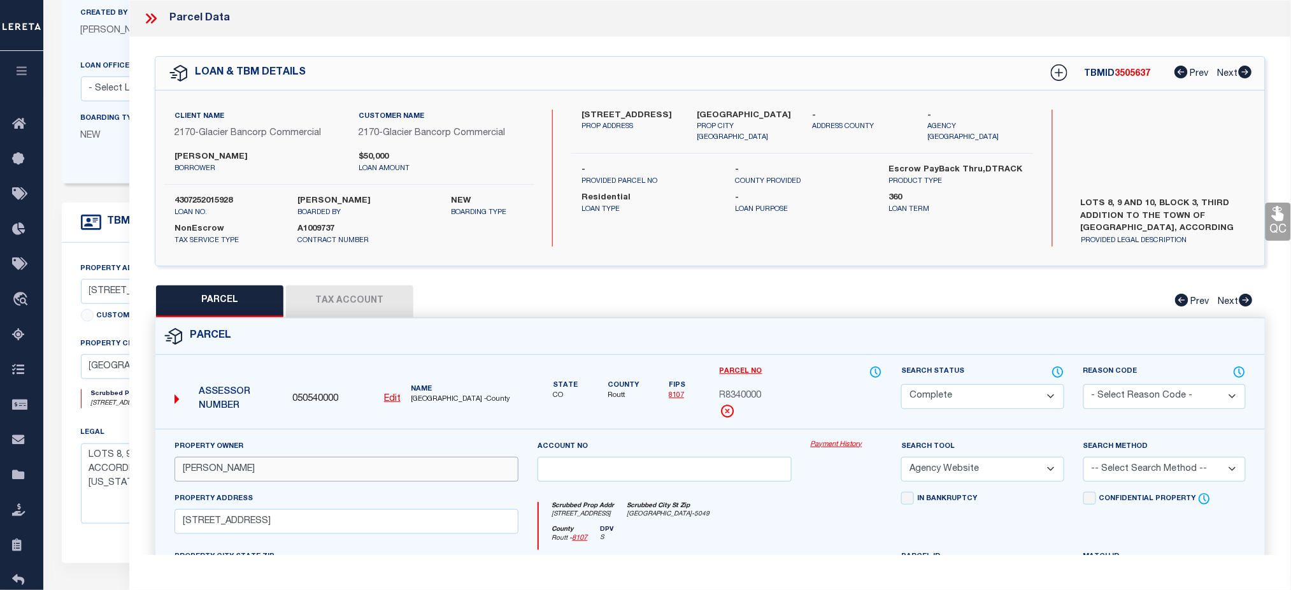
drag, startPoint x: 363, startPoint y: 472, endPoint x: 180, endPoint y: 470, distance: 183.5
click at [180, 470] on input "FLANIGAN-CRAWFORD, RHONDA F." at bounding box center [347, 469] width 345 height 25
click at [226, 470] on input "FLANIGAN-CRAWFORD, RHONDA F." at bounding box center [347, 469] width 345 height 25
click at [227, 468] on input "FLANIGAN-CRAWFORD, RHONDA F." at bounding box center [347, 469] width 345 height 25
click at [377, 470] on input "FLANIGAN-CRAWFORD, RHONDA F." at bounding box center [347, 469] width 345 height 25
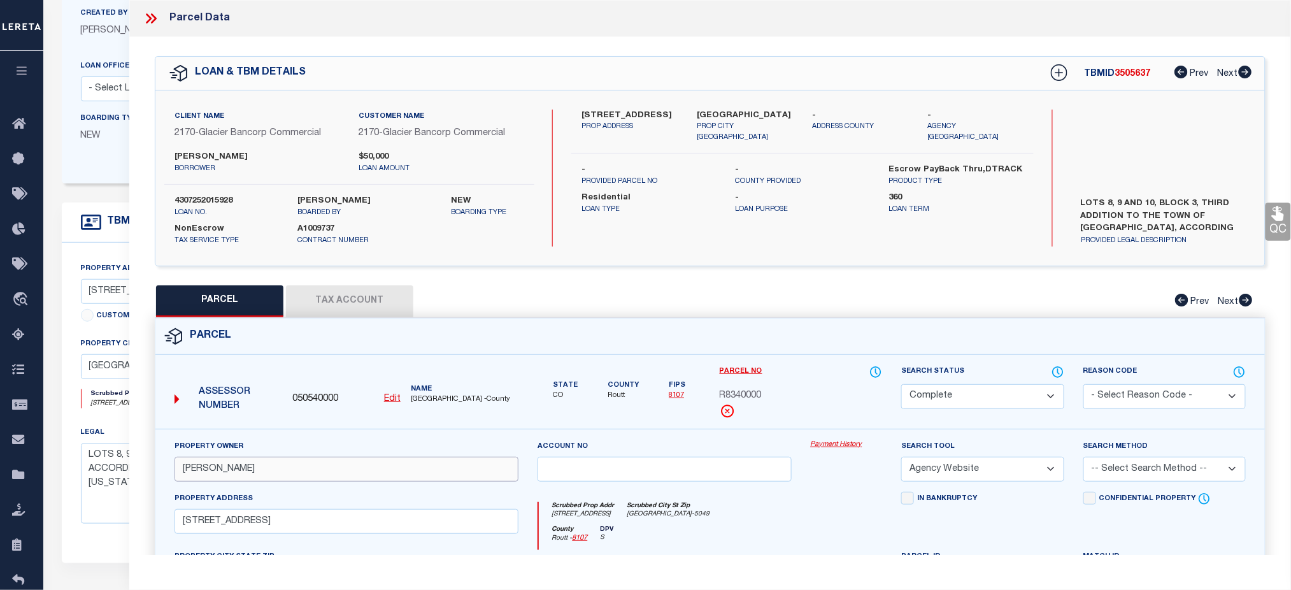
drag, startPoint x: 365, startPoint y: 468, endPoint x: 159, endPoint y: 469, distance: 206.4
click at [159, 469] on div "Property Owner FLANIGAN-CRAWFORD, RHONDA F. Account no Payment History Search T…" at bounding box center [710, 595] width 1110 height 333
click at [435, 480] on input "FLANIGAN-CRAWFORD, RHONDA F." at bounding box center [347, 469] width 345 height 25
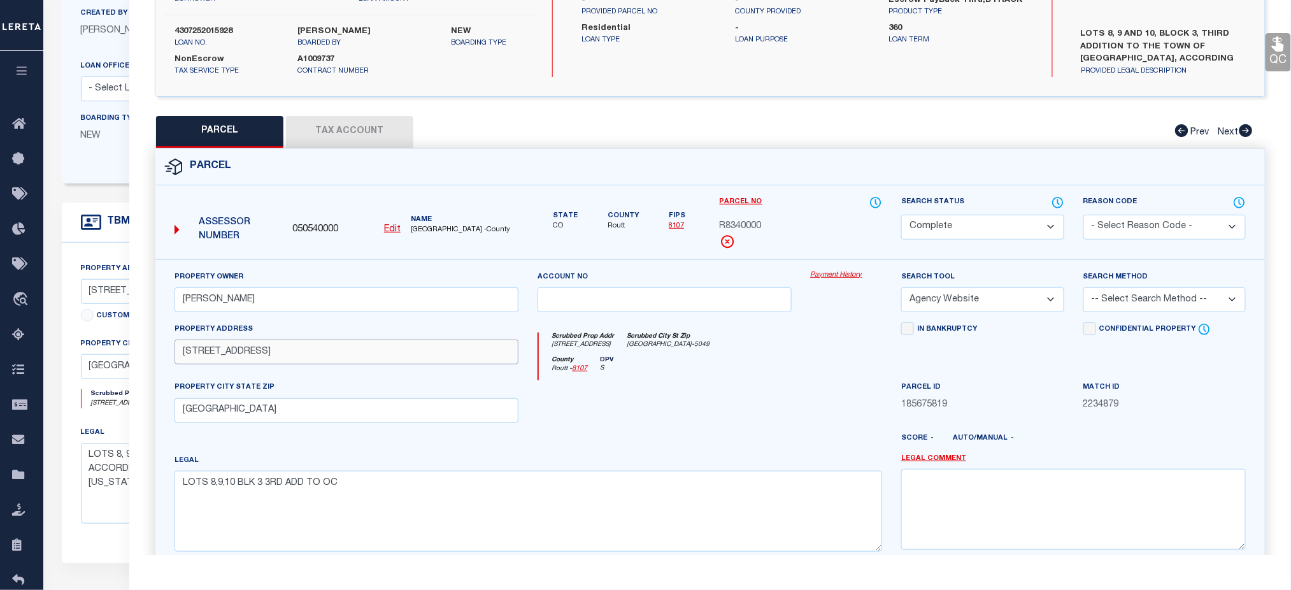
click at [293, 355] on input "215 W OAK ST" at bounding box center [347, 352] width 345 height 25
click at [354, 403] on input "OAK CREEK CO 80467" at bounding box center [347, 410] width 345 height 25
click at [262, 361] on input "215 W OAK ST" at bounding box center [347, 352] width 345 height 25
click at [615, 315] on div "Account no" at bounding box center [664, 296] width 273 height 52
click at [624, 290] on input "text" at bounding box center [665, 299] width 254 height 25
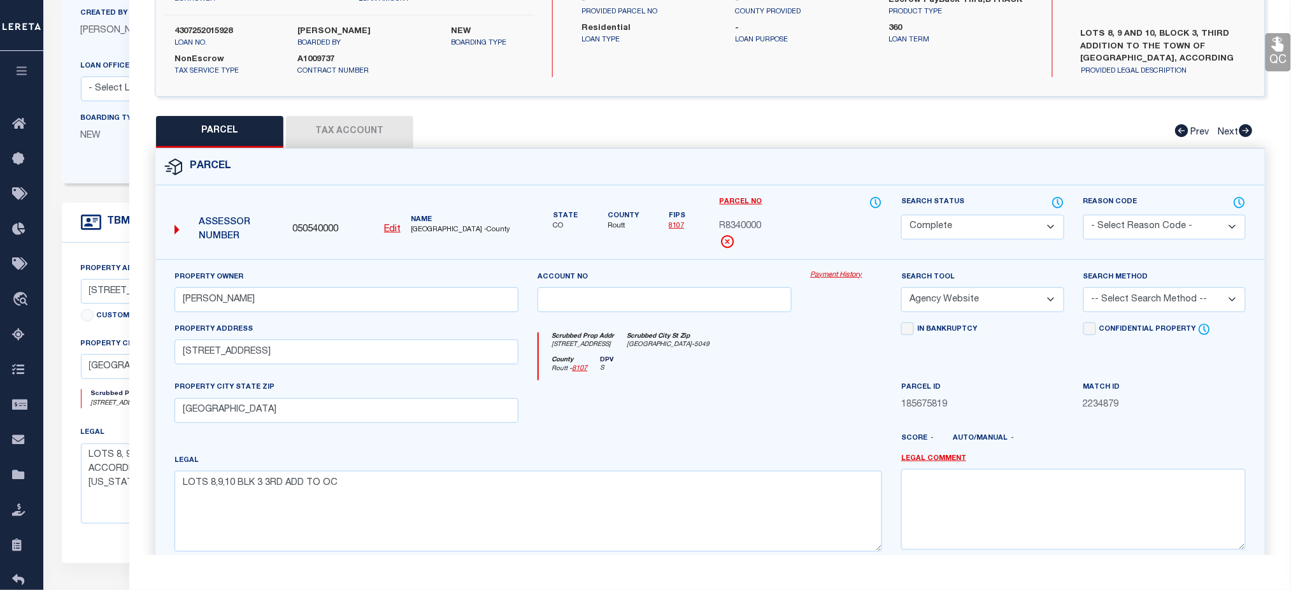
click at [866, 358] on div "County Routt - 8107 DPV S" at bounding box center [710, 368] width 343 height 25
click at [328, 129] on button "Tax Account" at bounding box center [349, 132] width 127 height 32
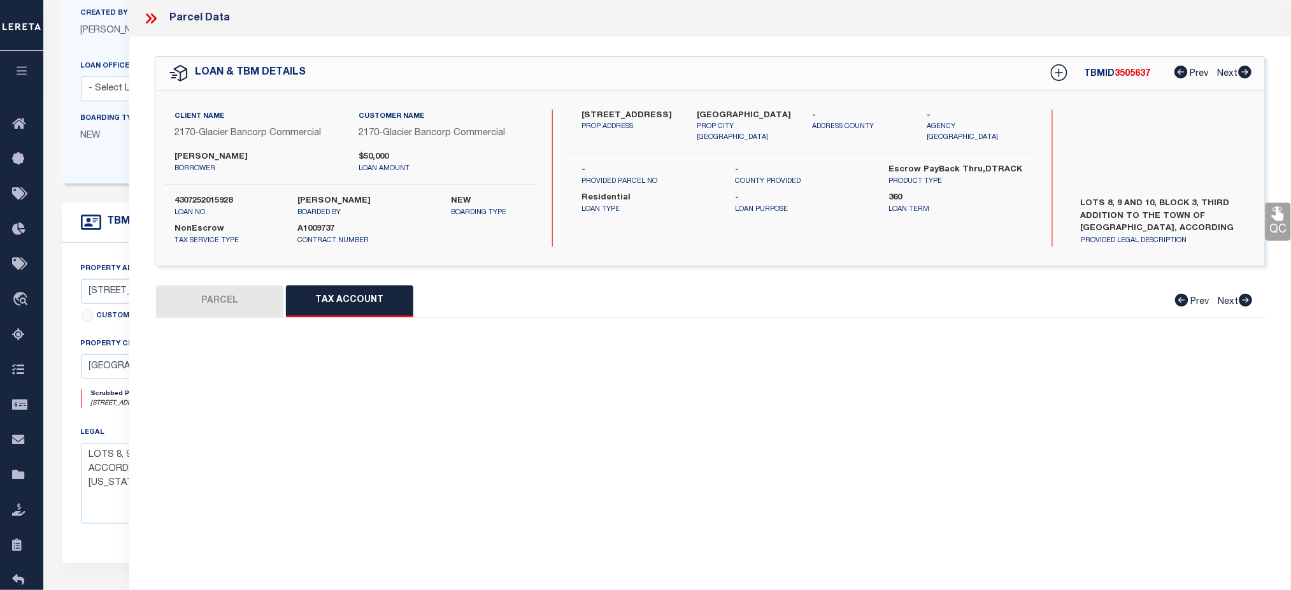
scroll to position [0, 0]
select select "100"
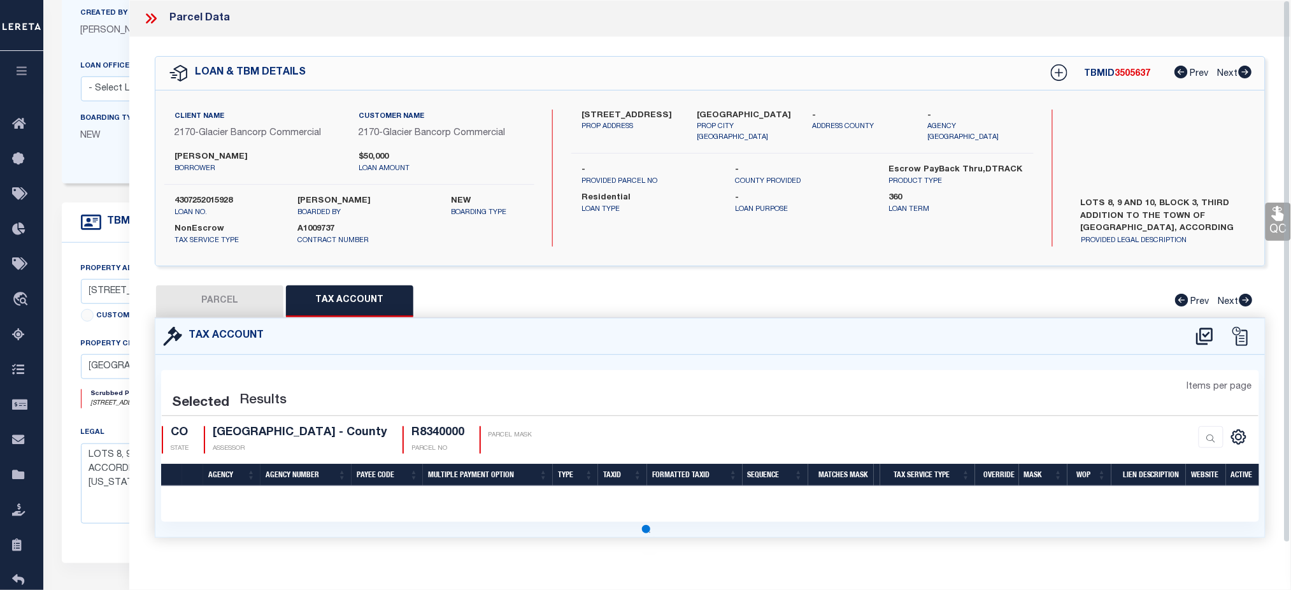
select select "100"
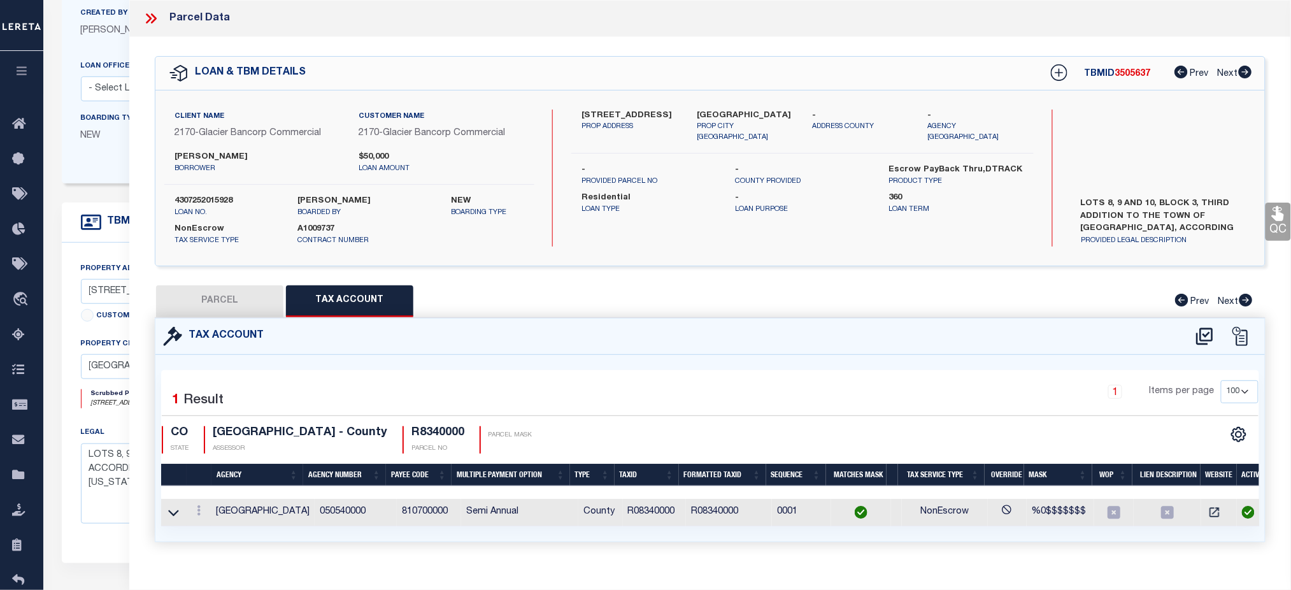
click at [412, 429] on h4 "R8340000" at bounding box center [438, 433] width 53 height 14
click at [647, 510] on td "R08340000" at bounding box center [655, 512] width 64 height 27
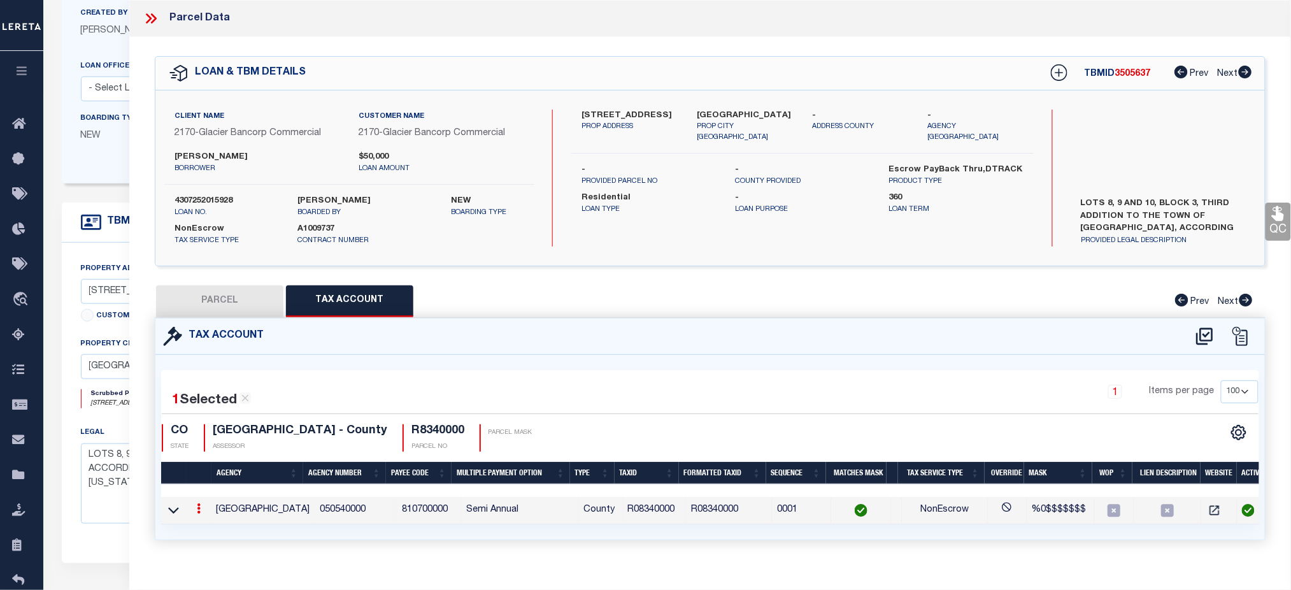
click at [645, 510] on td "R08340000" at bounding box center [655, 510] width 64 height 27
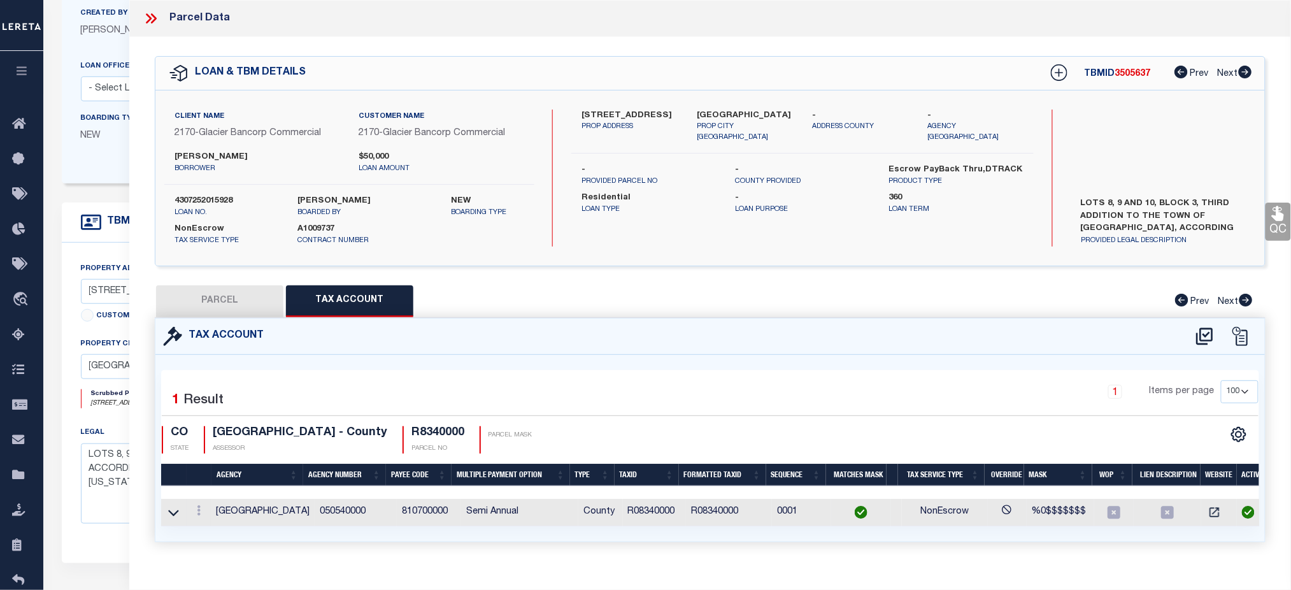
click at [629, 510] on td "R08340000" at bounding box center [655, 512] width 64 height 27
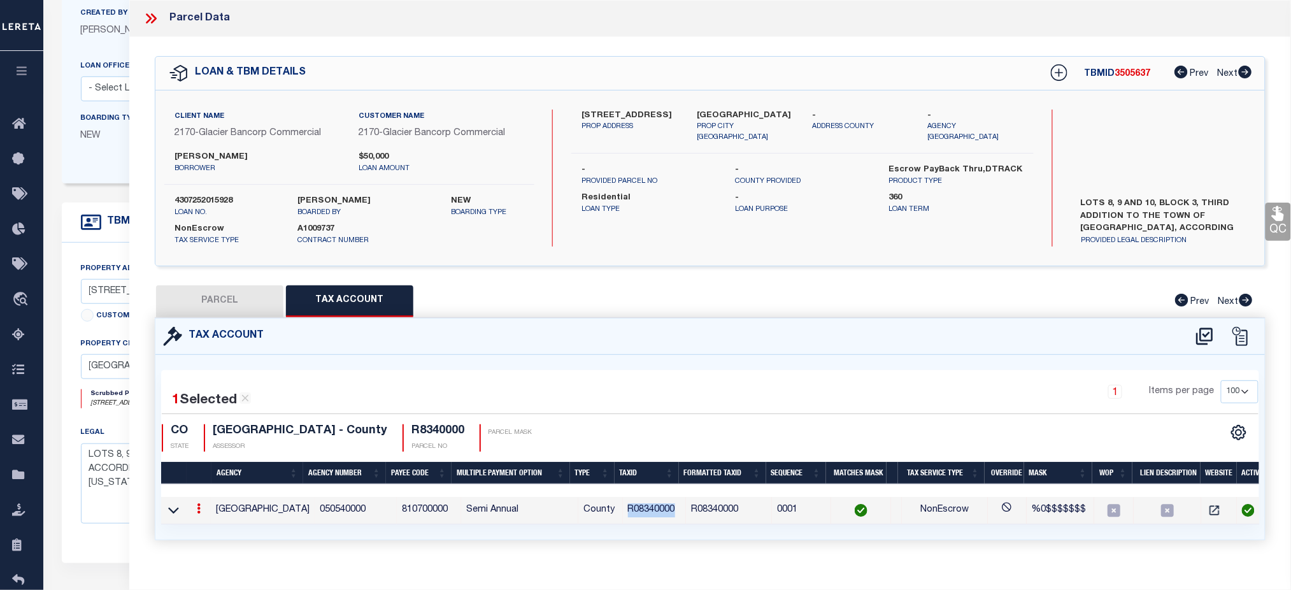
click at [629, 510] on td "R08340000" at bounding box center [655, 510] width 64 height 27
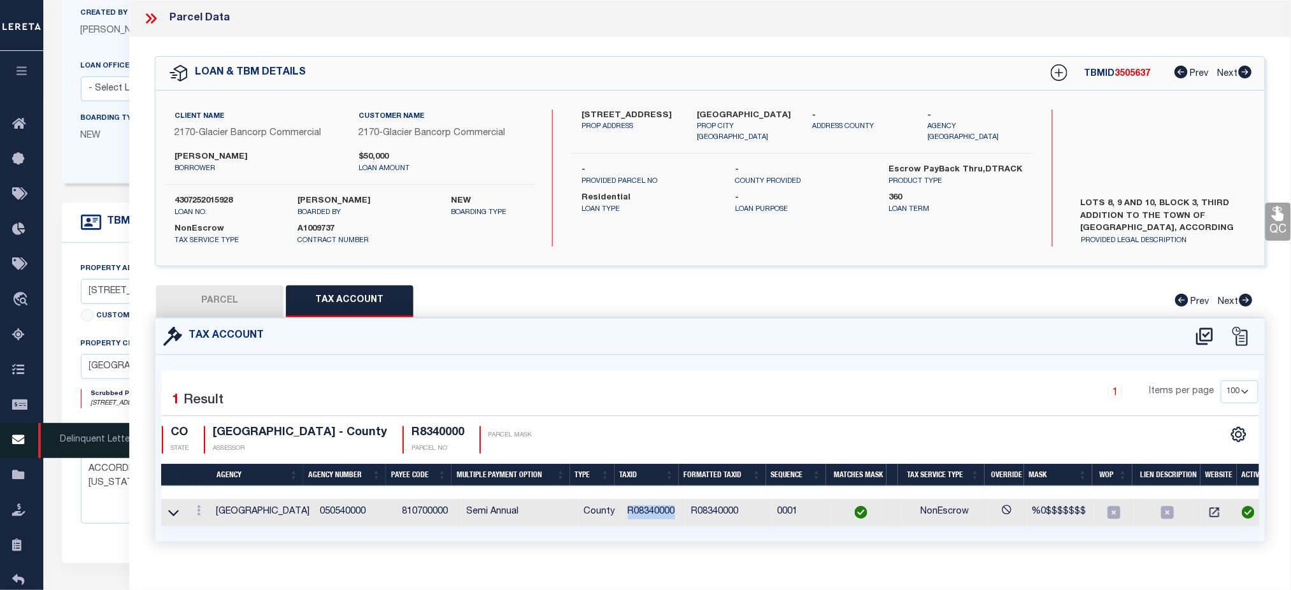
copy td "R08340000"
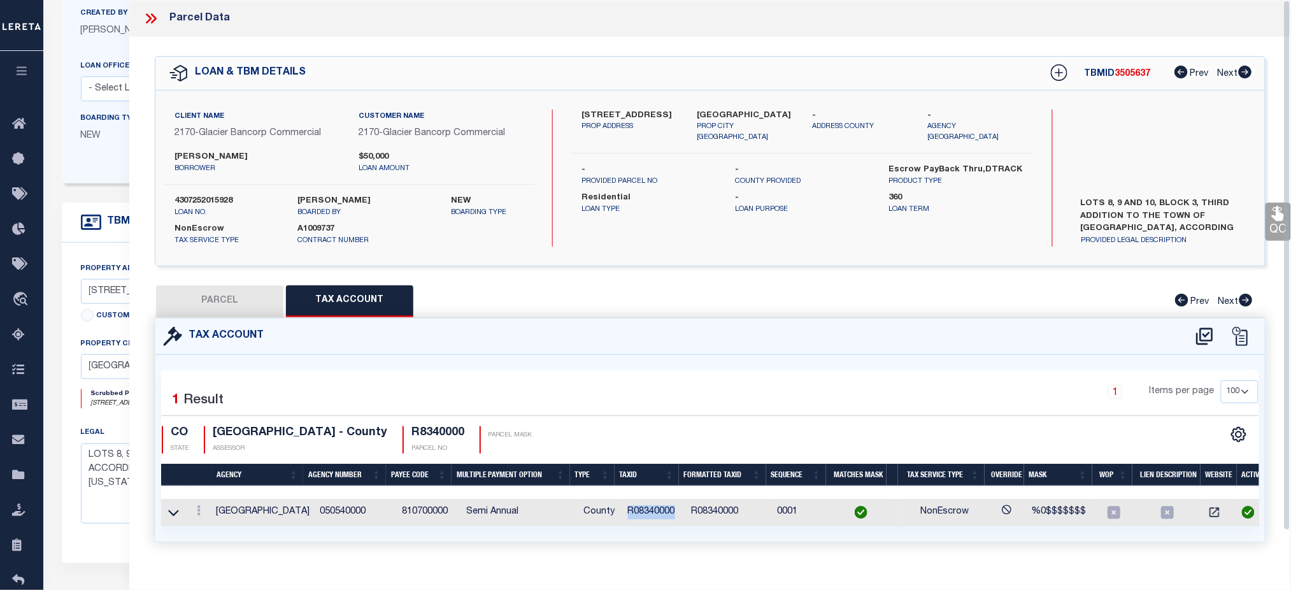
click at [717, 512] on td "R08340000" at bounding box center [729, 512] width 86 height 27
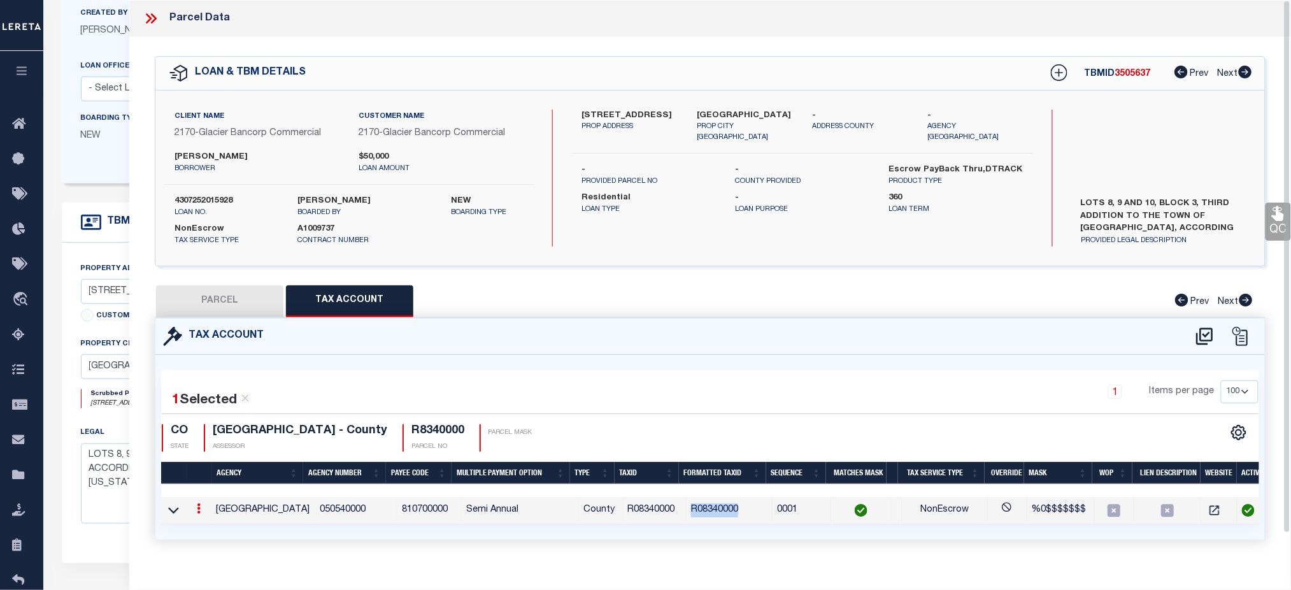
click at [717, 512] on td "R08340000" at bounding box center [729, 510] width 86 height 27
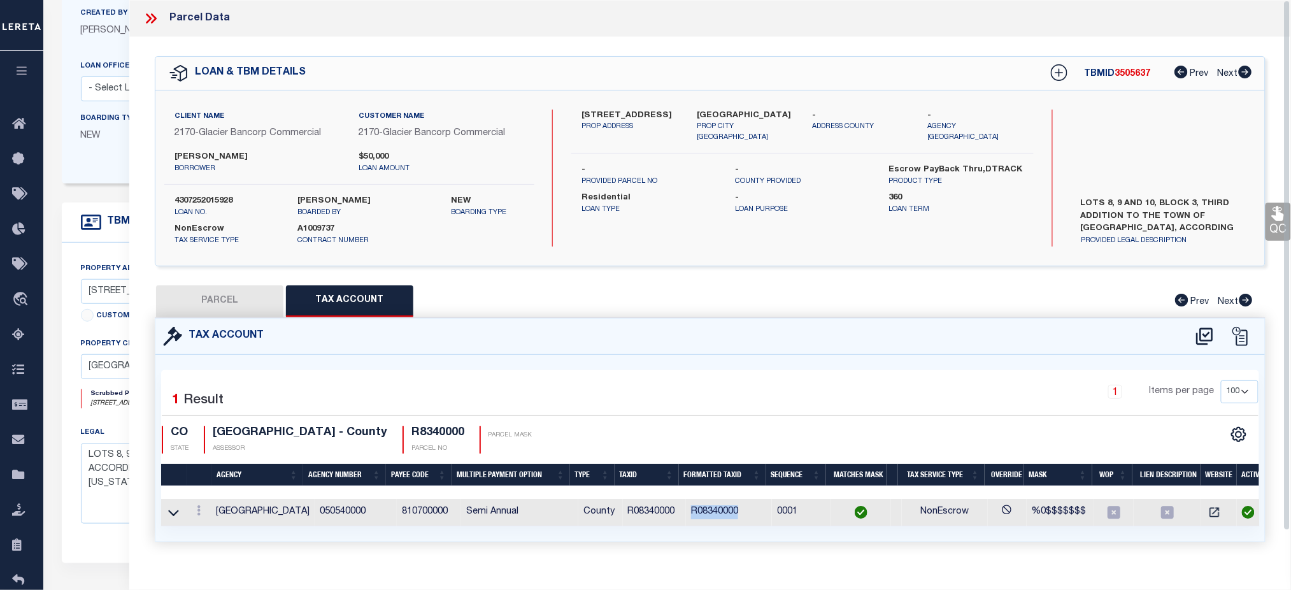
copy td "R08340000"
click at [412, 431] on h4 "R8340000" at bounding box center [438, 433] width 53 height 14
copy h4 "R8340000"
click at [226, 308] on button "PARCEL" at bounding box center [219, 301] width 127 height 32
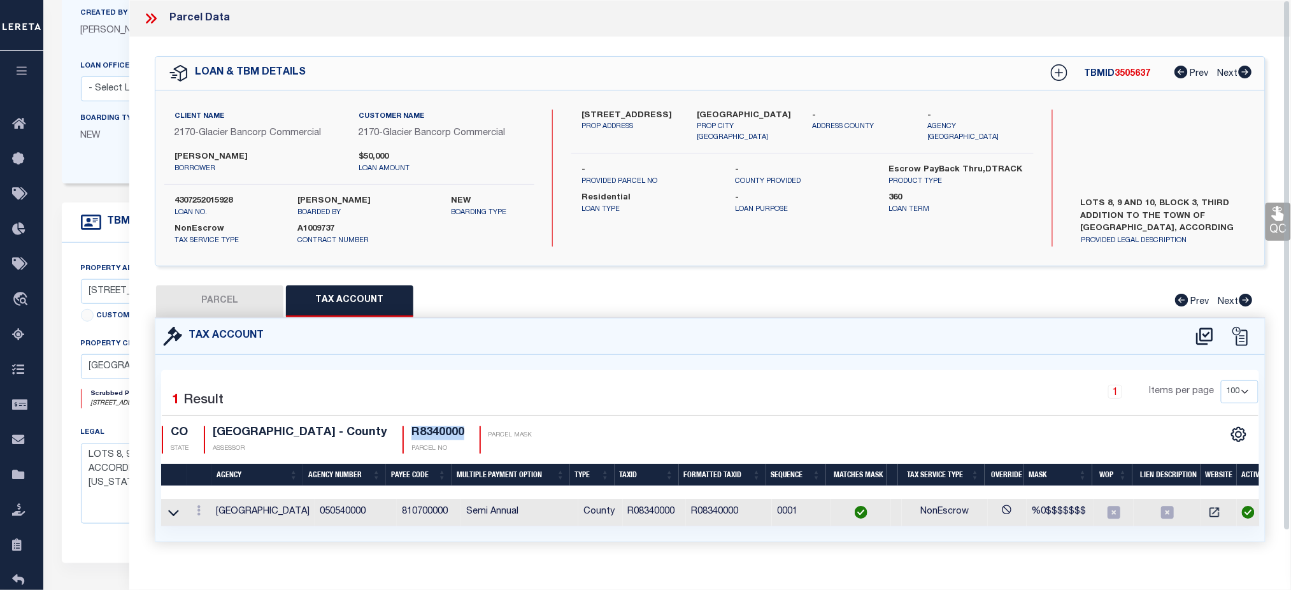
select select "AS"
select select
checkbox input "false"
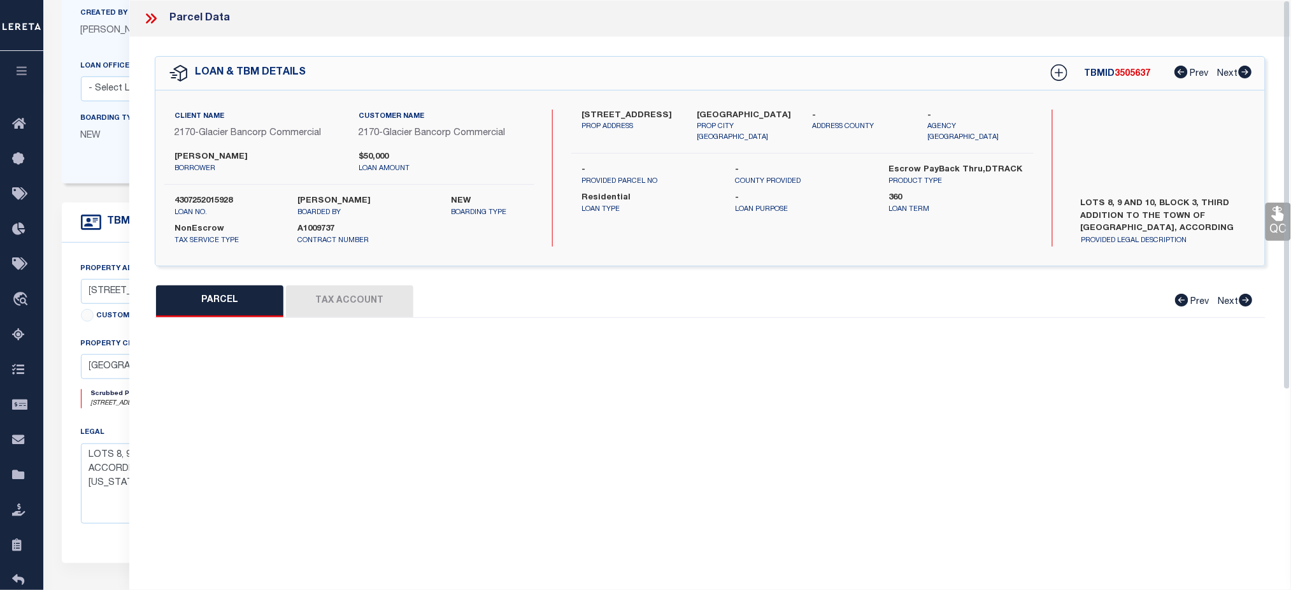
select select "CP"
type input "FLANIGAN-CRAWFORD, RHONDA F."
select select "AGW"
select select
type input "215 W OAK ST"
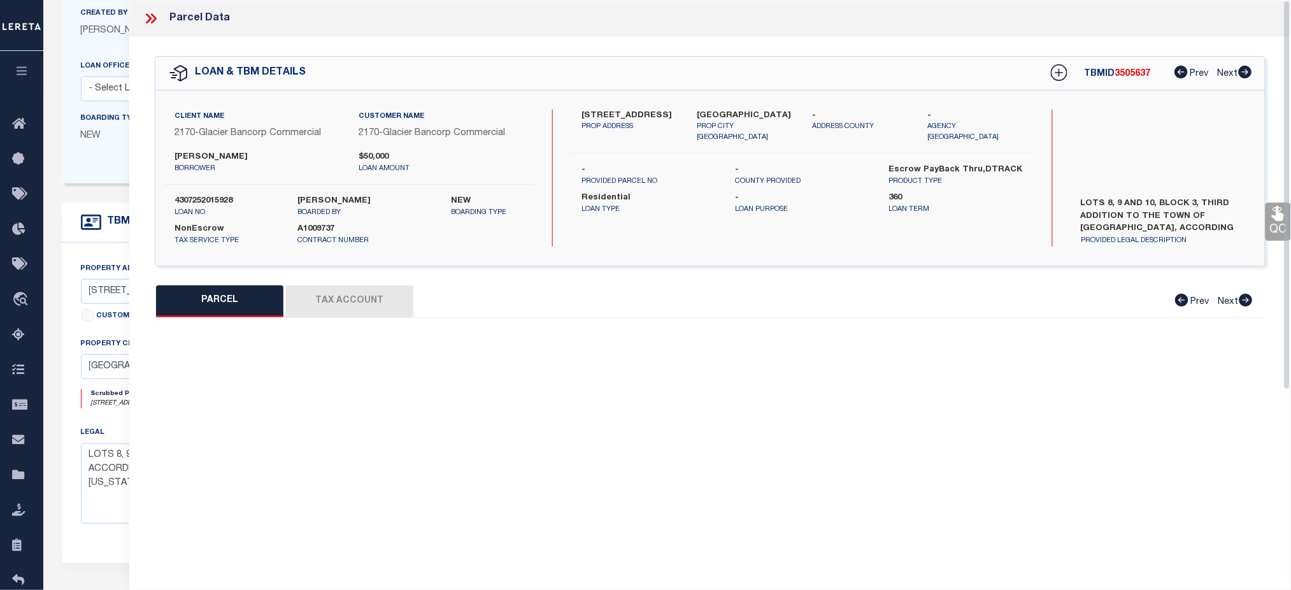
checkbox input "false"
type input "[GEOGRAPHIC_DATA]"
type textarea "LOTS 8,9,10 BLK 3 3RD ADD TO OC"
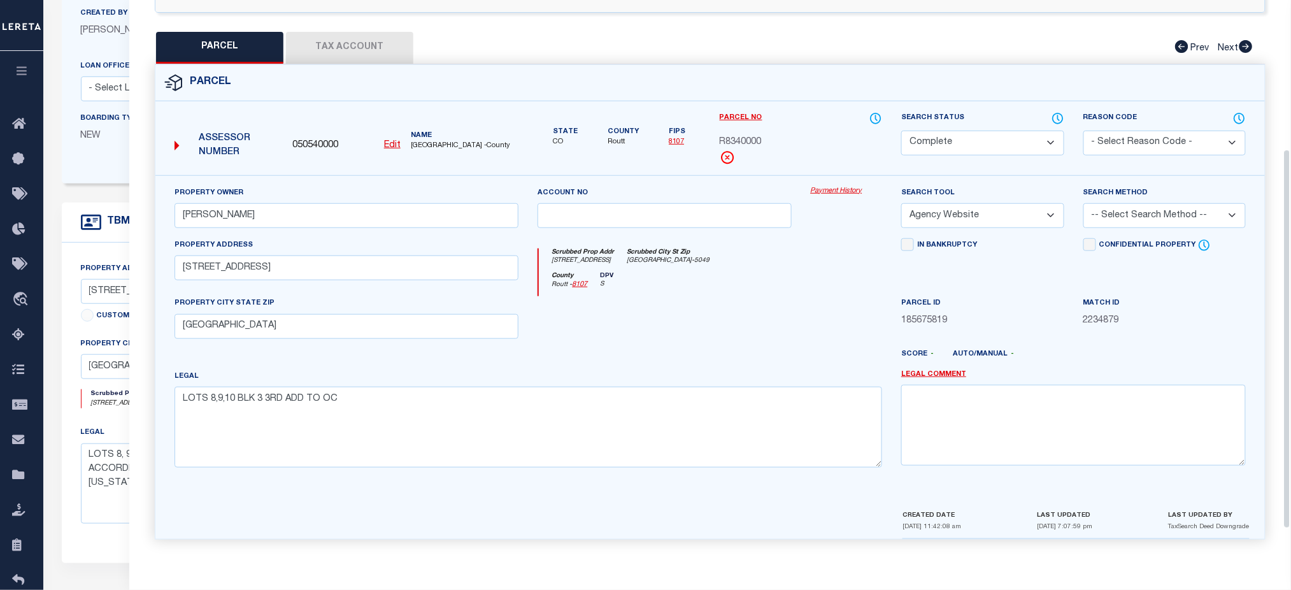
scroll to position [85, 0]
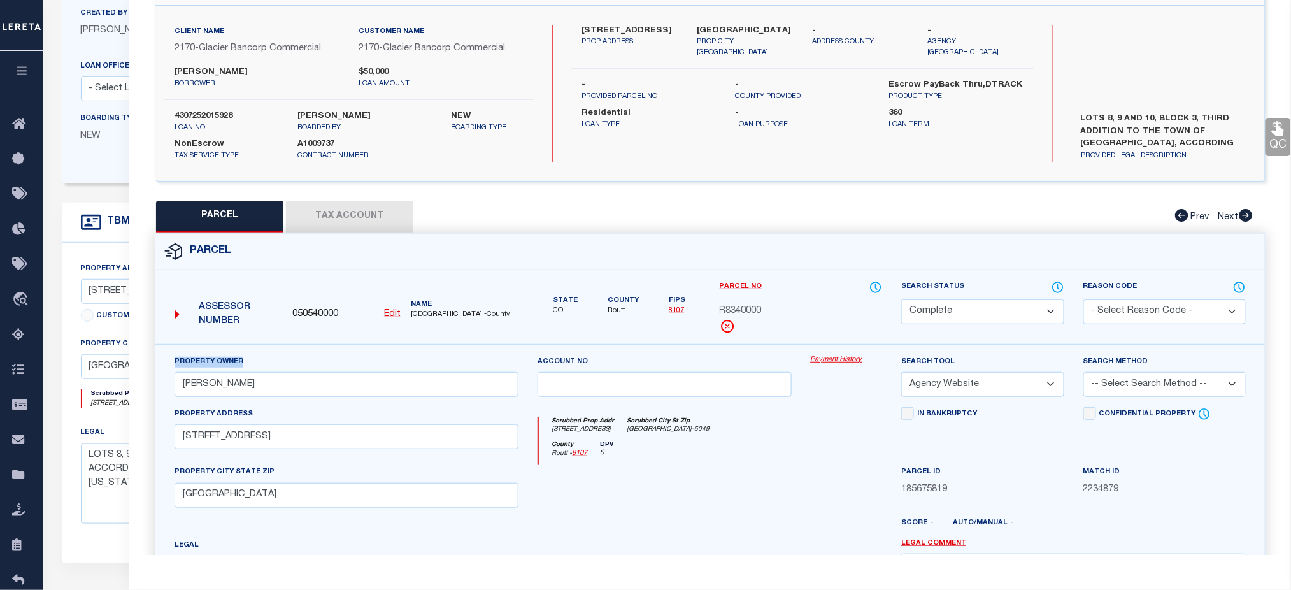
drag, startPoint x: 176, startPoint y: 364, endPoint x: 247, endPoint y: 368, distance: 70.8
click at [247, 368] on div "Property Owner FLANIGAN-CRAWFORD, RHONDA F." at bounding box center [347, 376] width 345 height 42
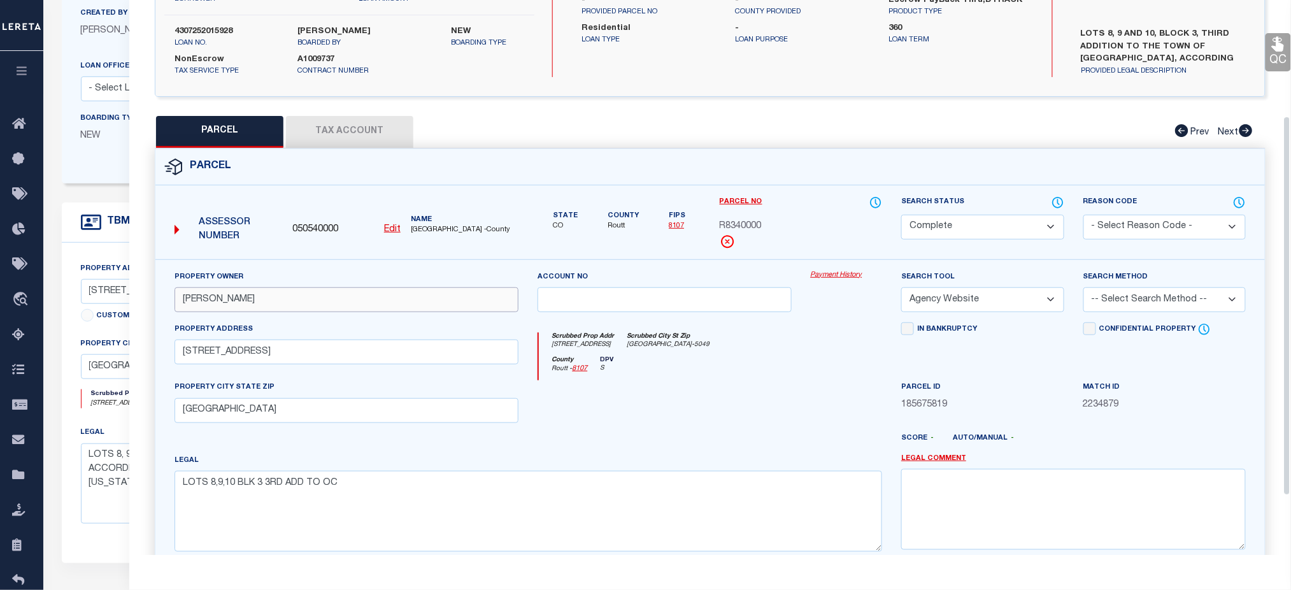
click at [231, 303] on input "FLANIGAN-CRAWFORD, RHONDA F." at bounding box center [347, 299] width 345 height 25
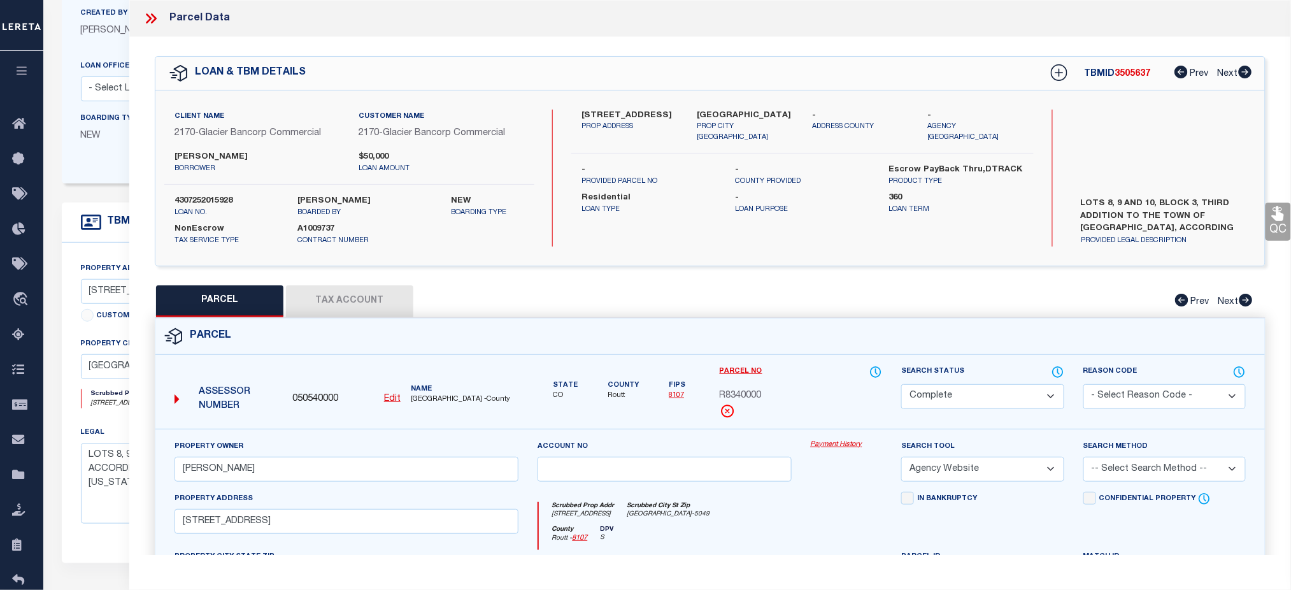
click at [151, 37] on div "QC QC QC" at bounding box center [710, 422] width 1162 height 771
click at [154, 24] on icon at bounding box center [151, 18] width 17 height 17
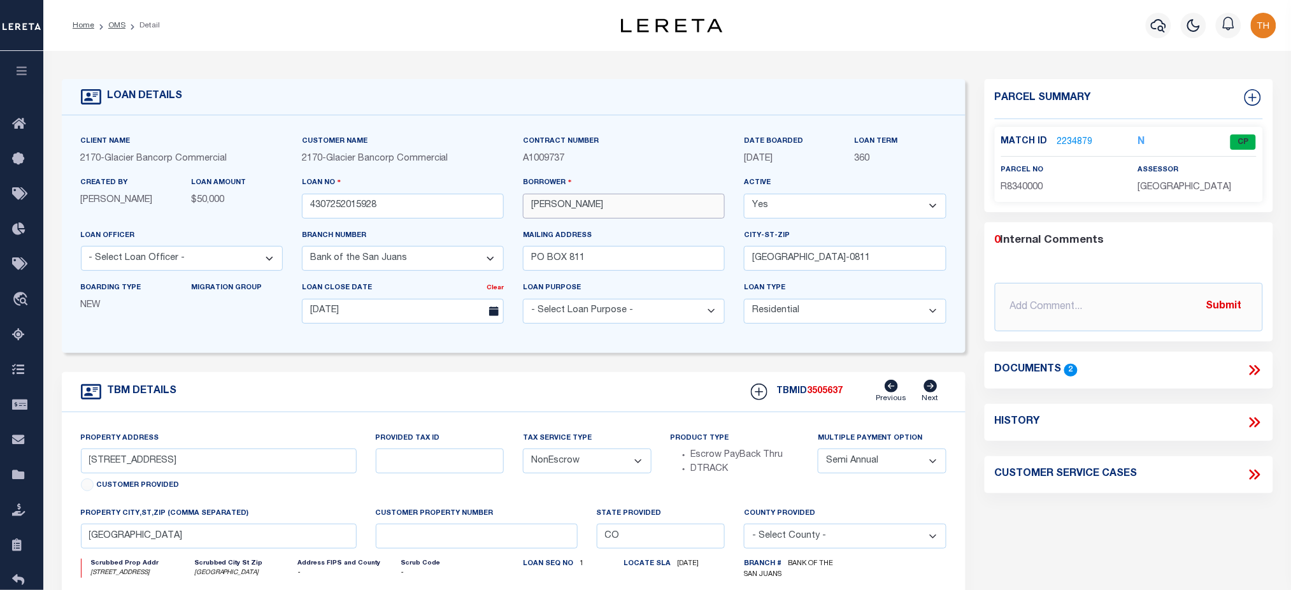
drag, startPoint x: 668, startPoint y: 204, endPoint x: 520, endPoint y: 211, distance: 148.0
click at [520, 211] on div "Borrower RHONDA CRAWFORD" at bounding box center [623, 202] width 221 height 52
click at [1072, 138] on link "2234879" at bounding box center [1076, 142] width 36 height 13
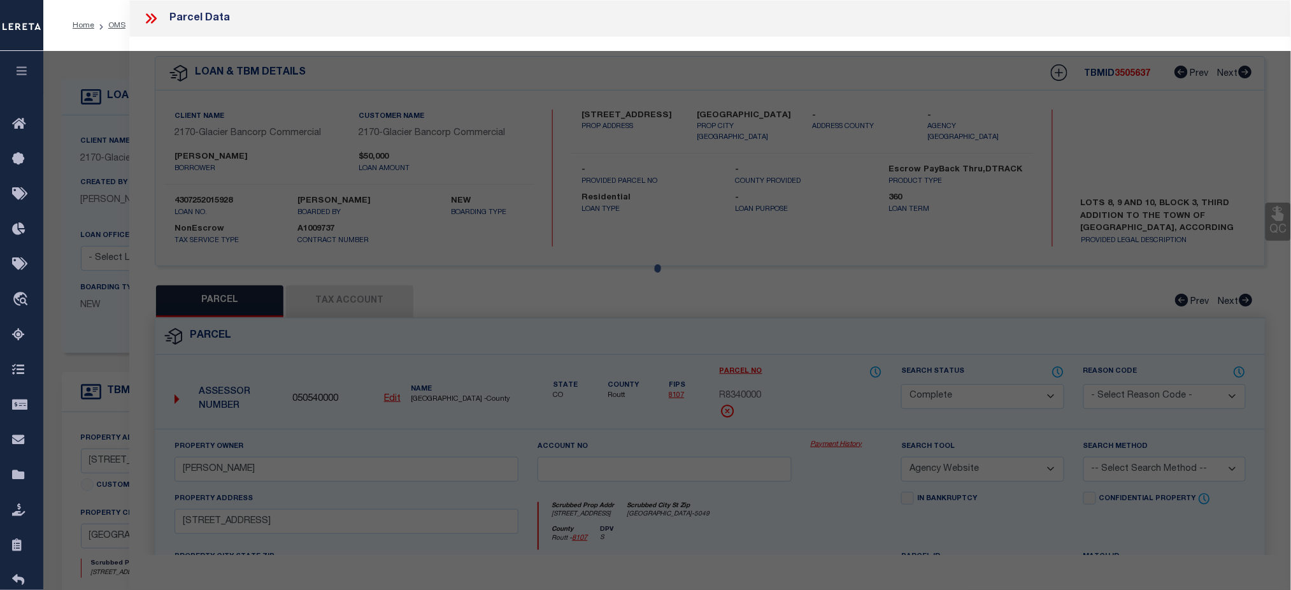
select select "AS"
select select
checkbox input "false"
select select "CP"
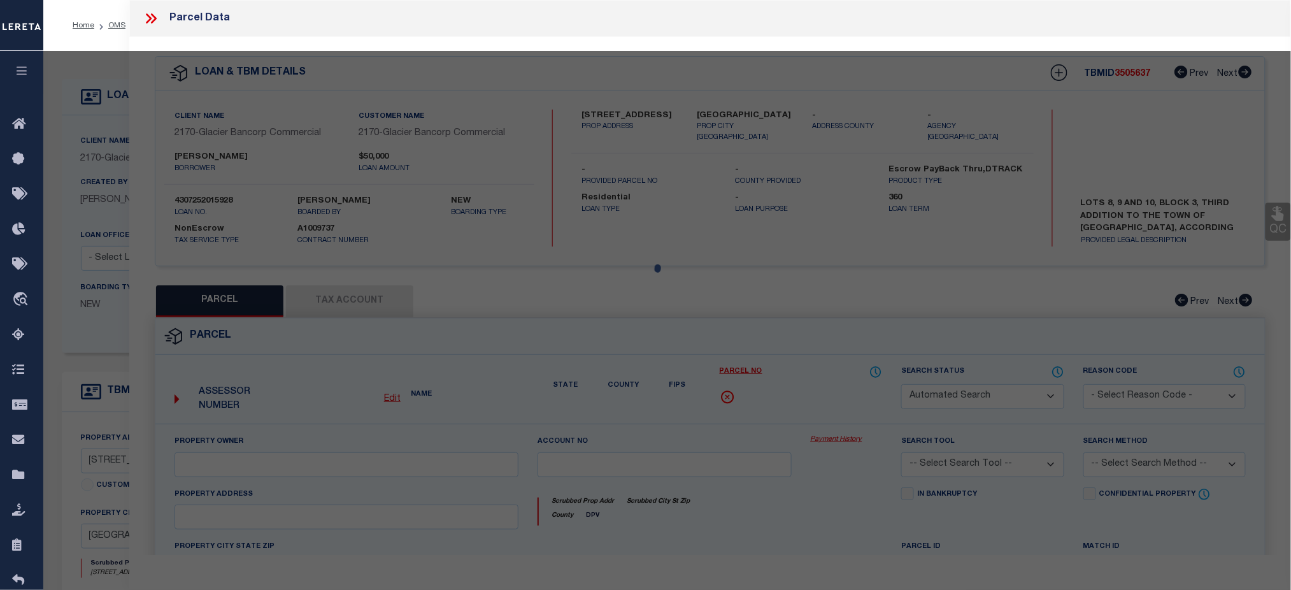
type input "FLANIGAN-CRAWFORD, RHONDA F."
select select "AGW"
select select
type input "215 W OAK ST"
checkbox input "false"
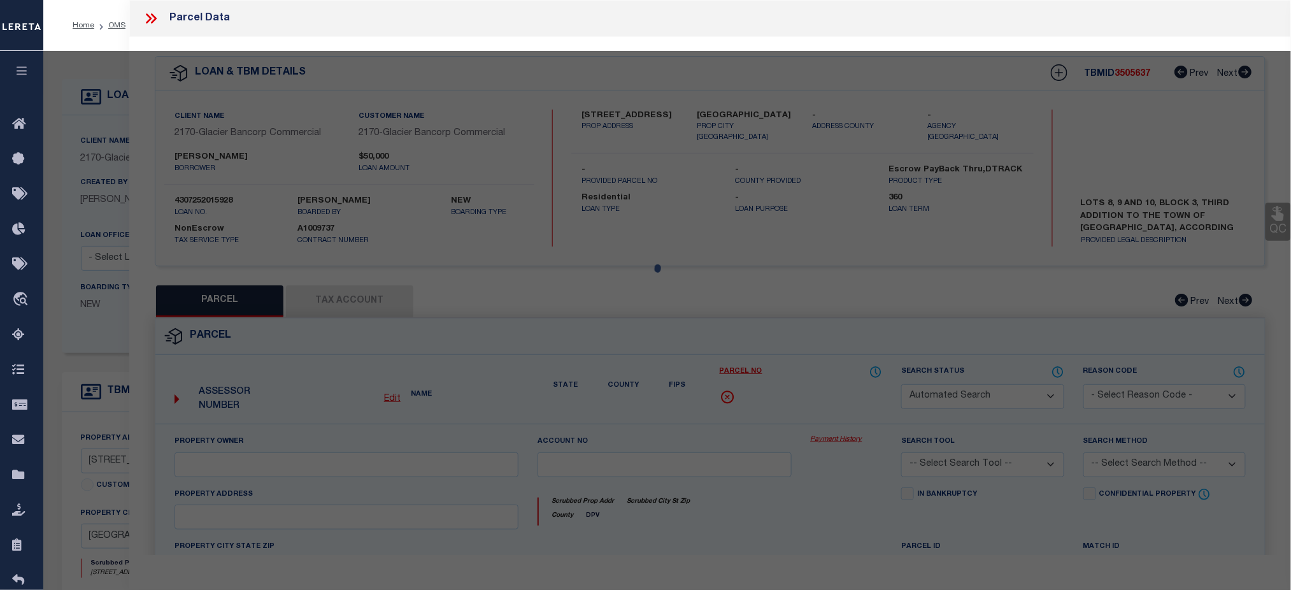
type input "OAK CREEK CO 80467"
type textarea "LOTS 8,9,10 BLK 3 3RD ADD TO OC"
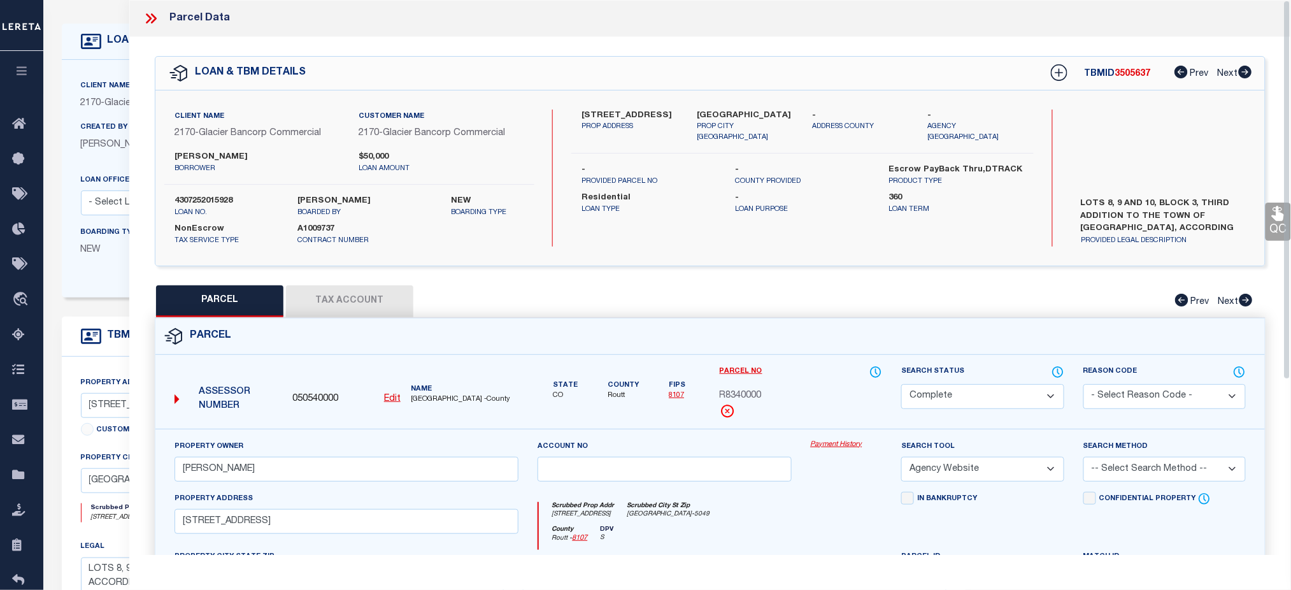
scroll to position [85, 0]
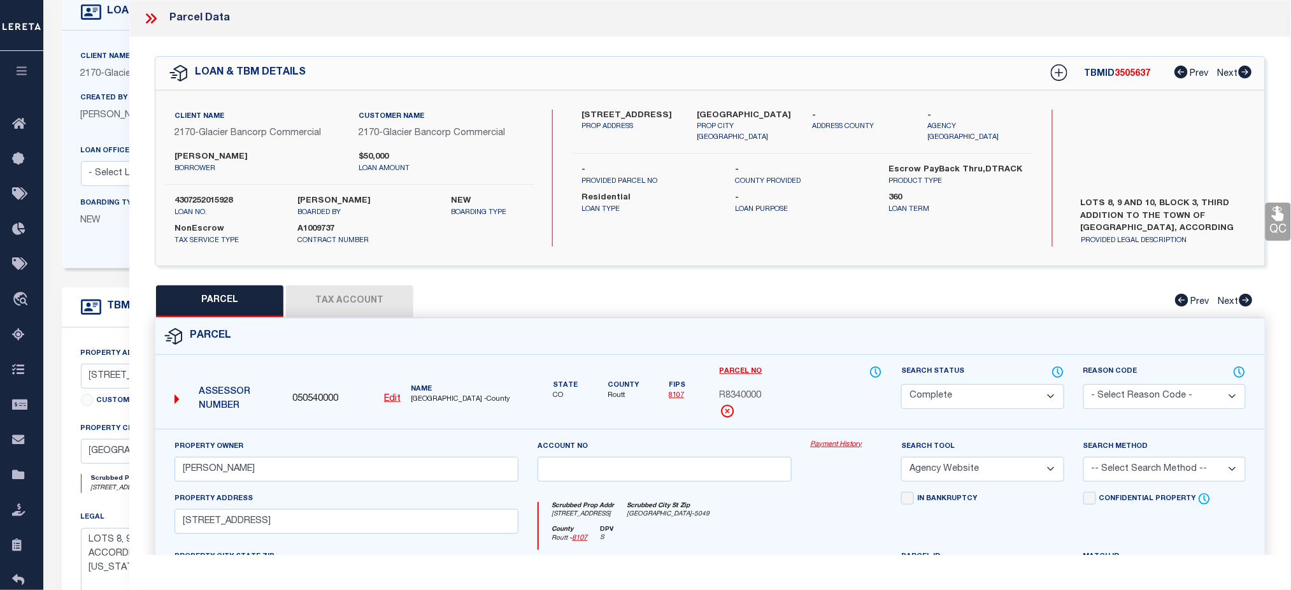
click at [151, 15] on icon at bounding box center [154, 18] width 6 height 10
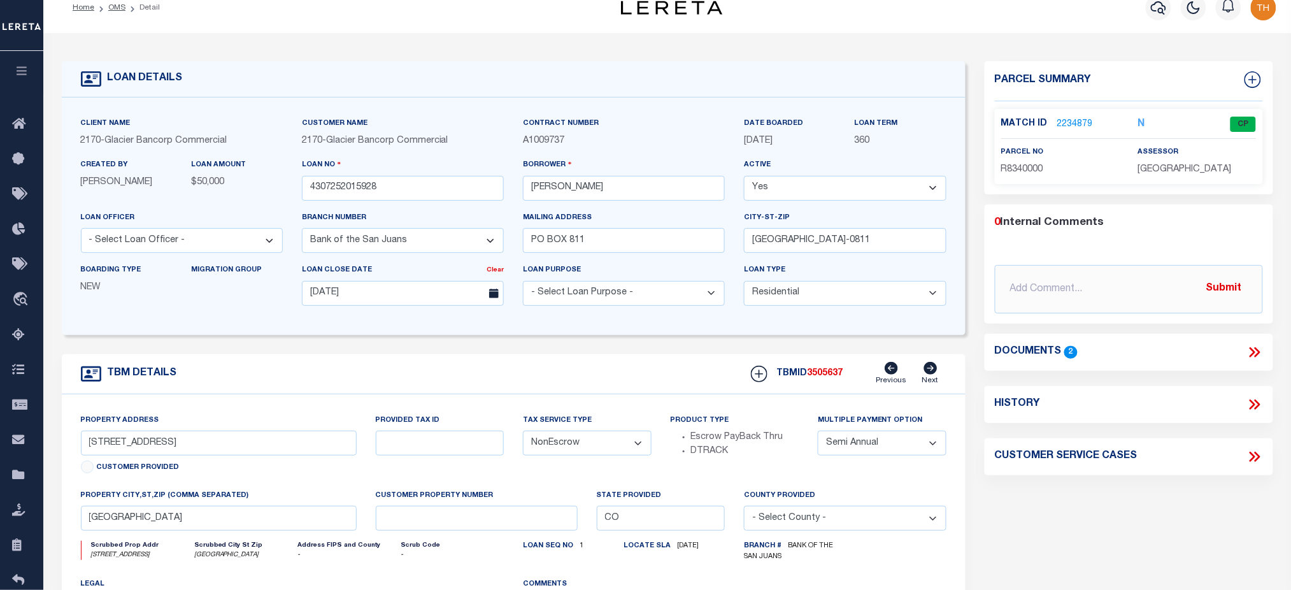
scroll to position [0, 0]
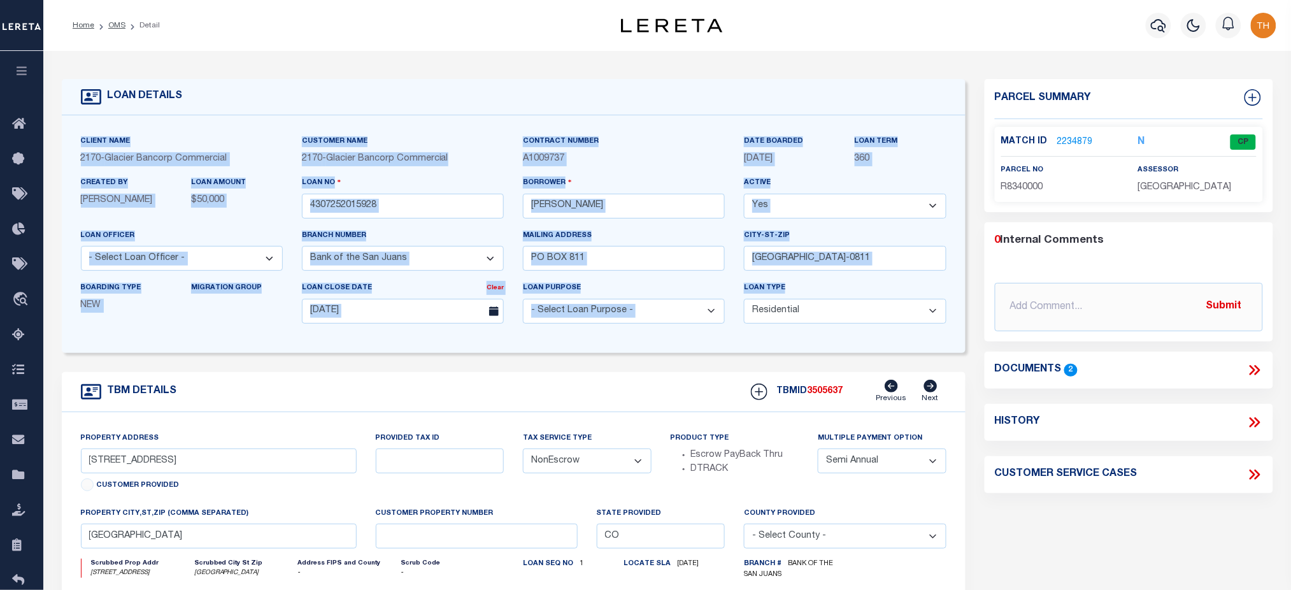
drag, startPoint x: 77, startPoint y: 132, endPoint x: 925, endPoint y: 320, distance: 868.6
click at [925, 320] on div "Client Name 2170 - Glacier Bancorp Commercial Customer Name 2170 - Glacier Banc…" at bounding box center [514, 234] width 904 height 238
click at [629, 349] on div "Client Name 2170 - Glacier Bancorp Commercial Customer Name 2170 - Glacier Banc…" at bounding box center [514, 234] width 904 height 238
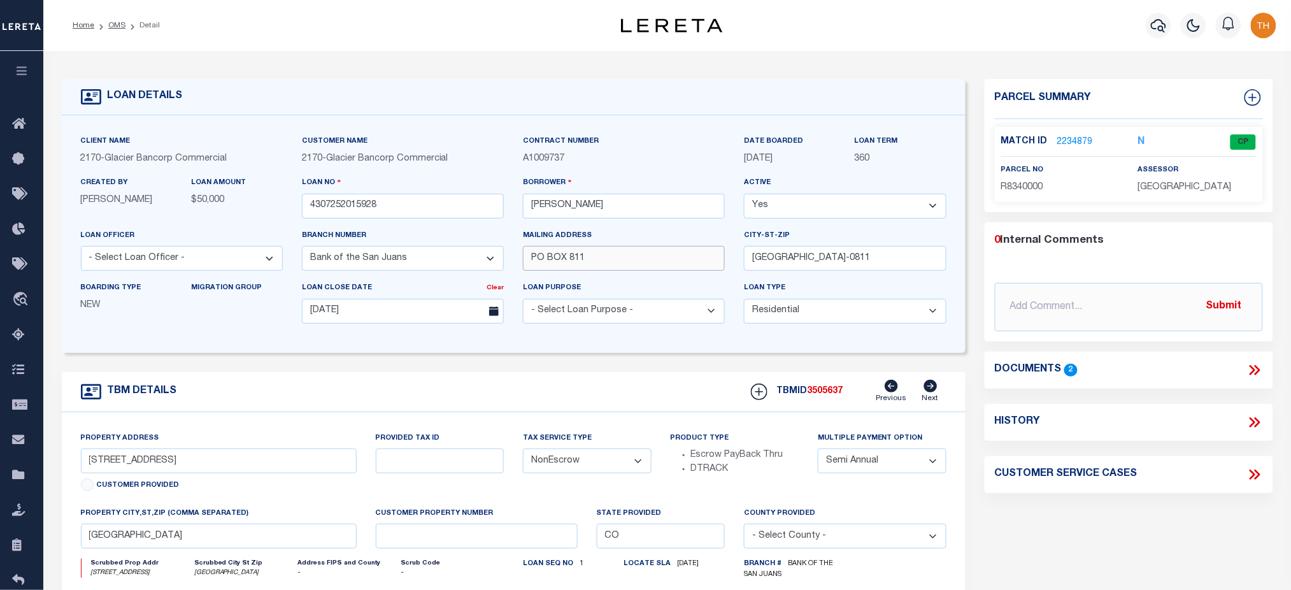
click at [600, 259] on input "PO BOX 811" at bounding box center [624, 258] width 202 height 25
click at [900, 264] on input "[GEOGRAPHIC_DATA]-0811" at bounding box center [845, 258] width 202 height 25
click at [854, 264] on input "[GEOGRAPHIC_DATA]-0811" at bounding box center [845, 258] width 202 height 25
drag, startPoint x: 657, startPoint y: 205, endPoint x: 516, endPoint y: 211, distance: 140.9
click at [516, 211] on div "Borrower RHONDA CRAWFORD" at bounding box center [623, 202] width 221 height 52
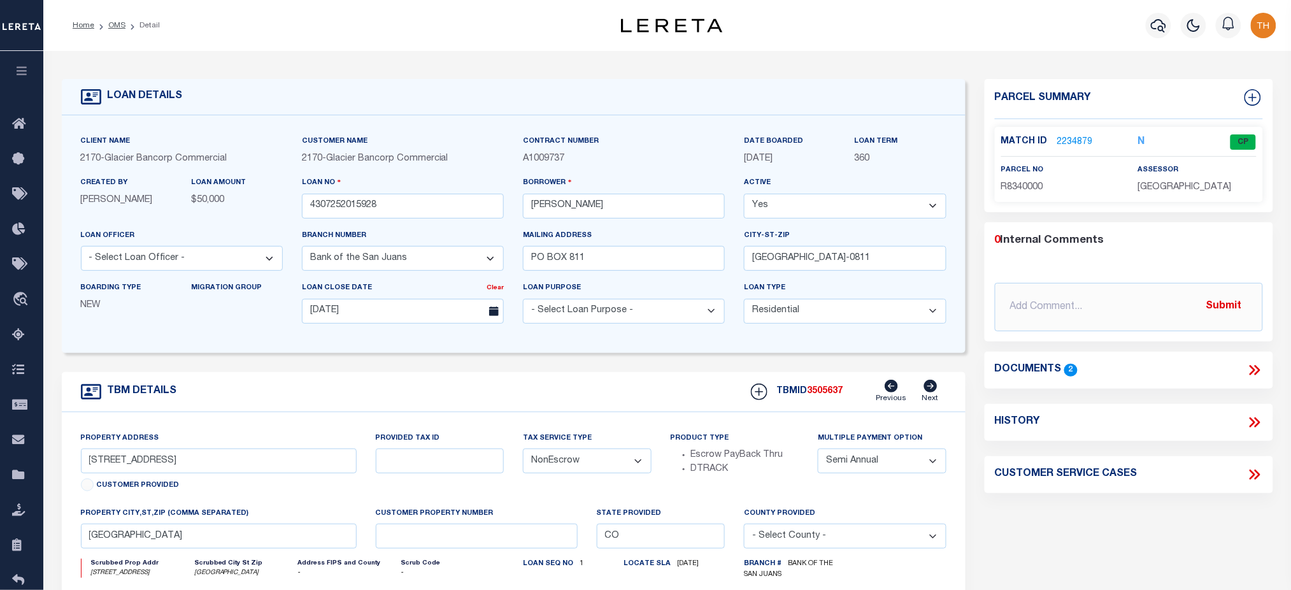
click at [1067, 138] on link "2234879" at bounding box center [1076, 142] width 36 height 13
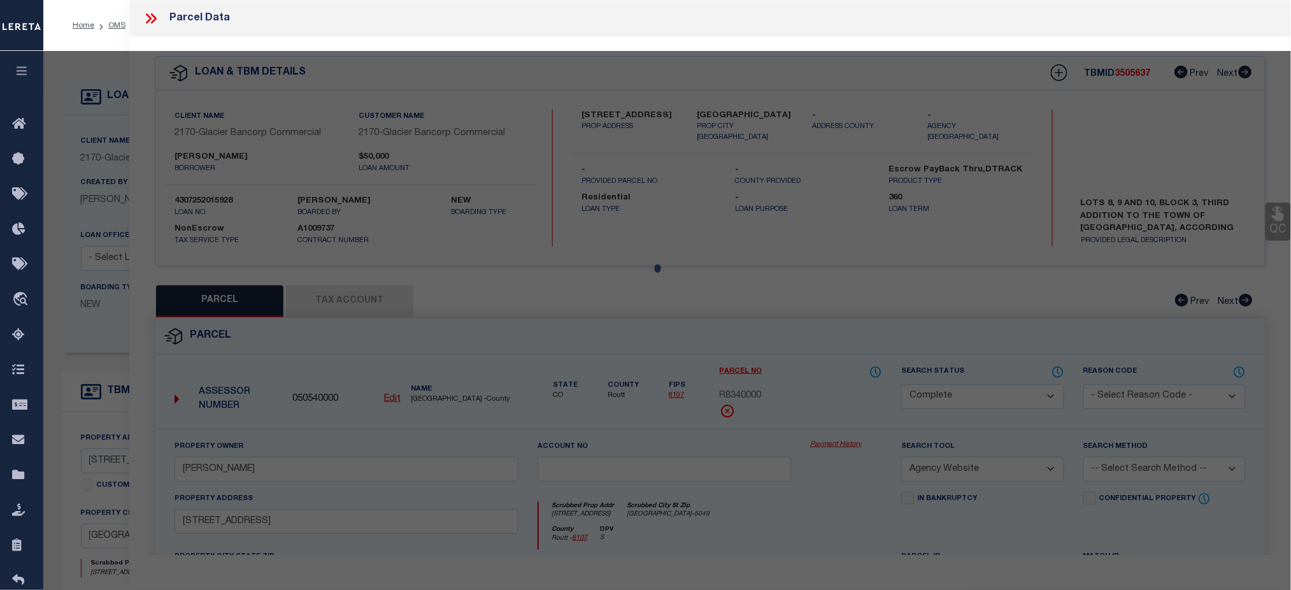
select select "AS"
select select
checkbox input "false"
select select "CP"
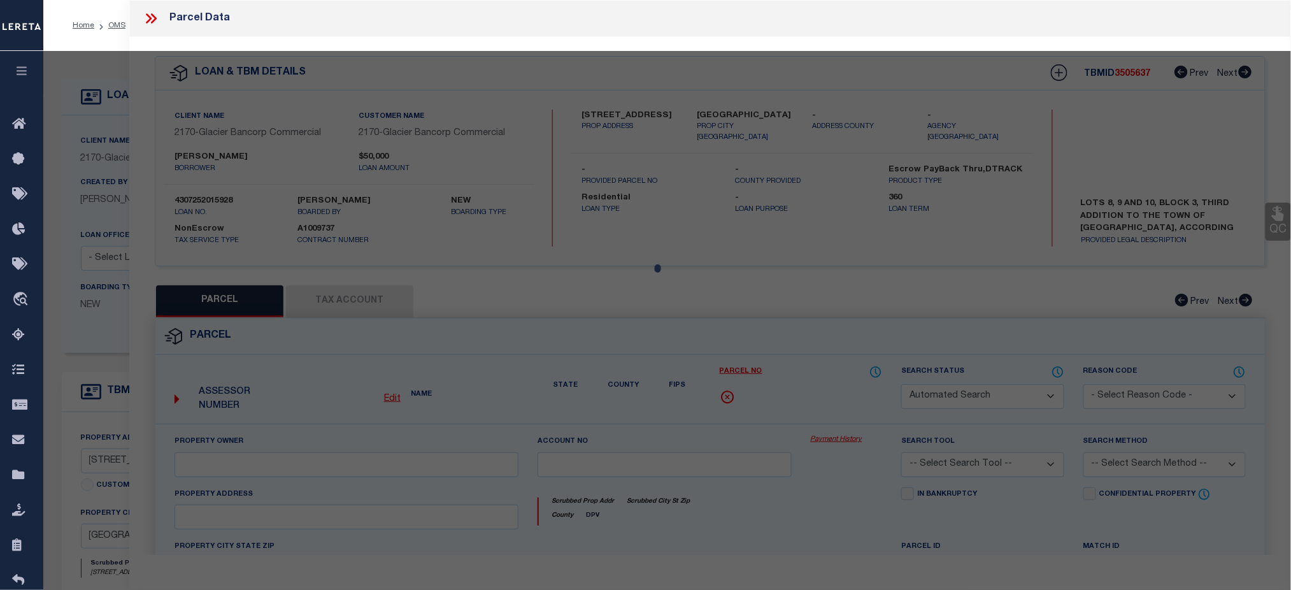
type input "FLANIGAN-CRAWFORD, RHONDA F."
select select "AGW"
select select
type input "215 W OAK ST"
checkbox input "false"
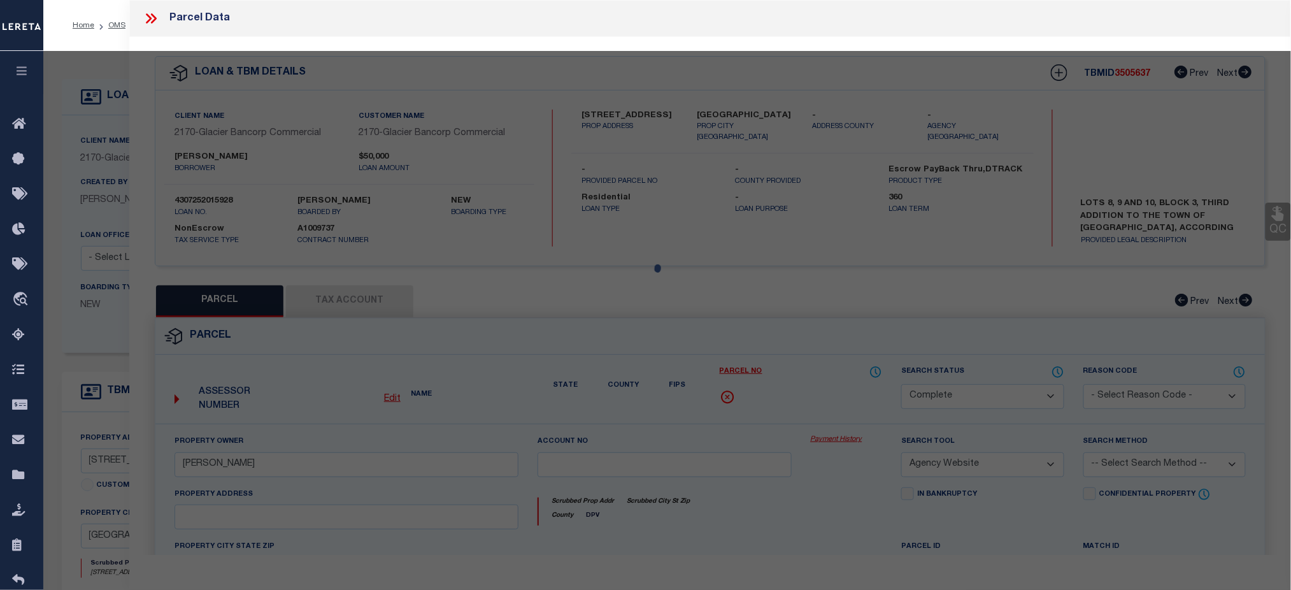
type input "[GEOGRAPHIC_DATA]"
type textarea "LOTS 8,9,10 BLK 3 3RD ADD TO OC"
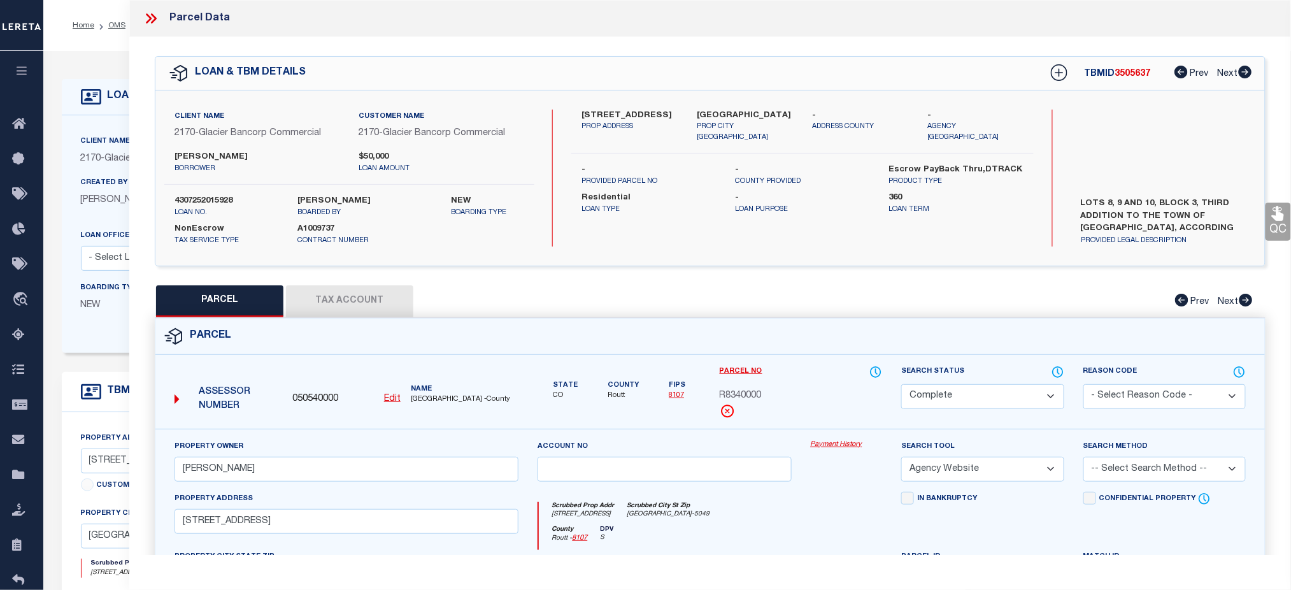
click at [155, 17] on icon at bounding box center [154, 18] width 6 height 10
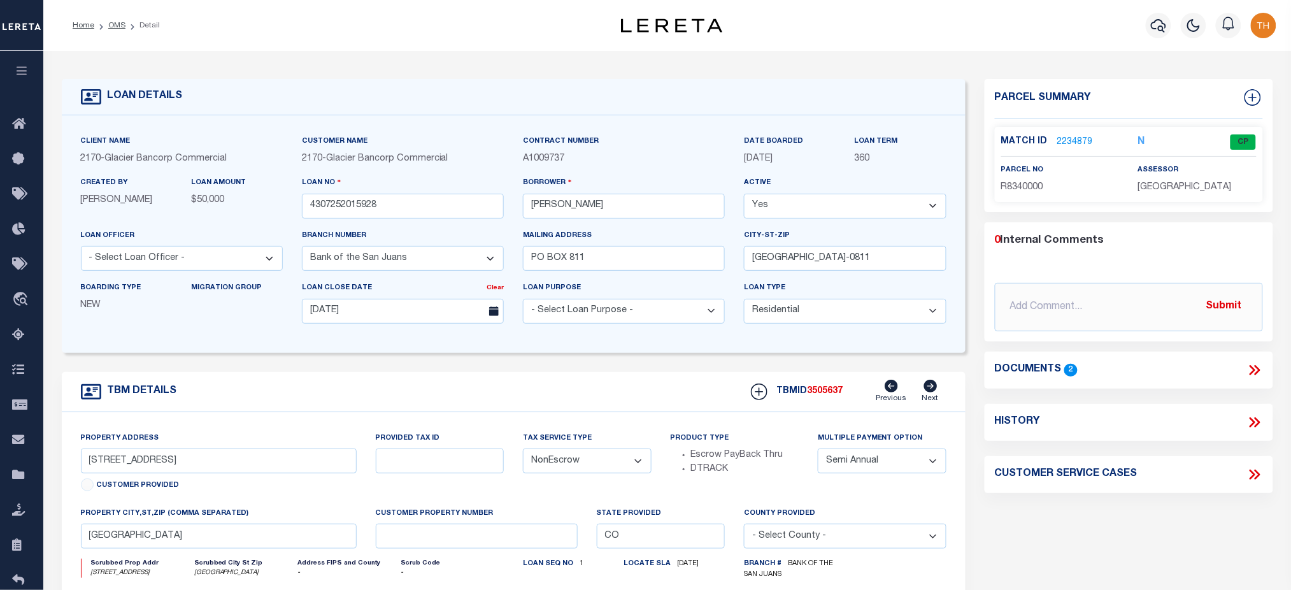
click at [1062, 138] on link "2234879" at bounding box center [1076, 142] width 36 height 13
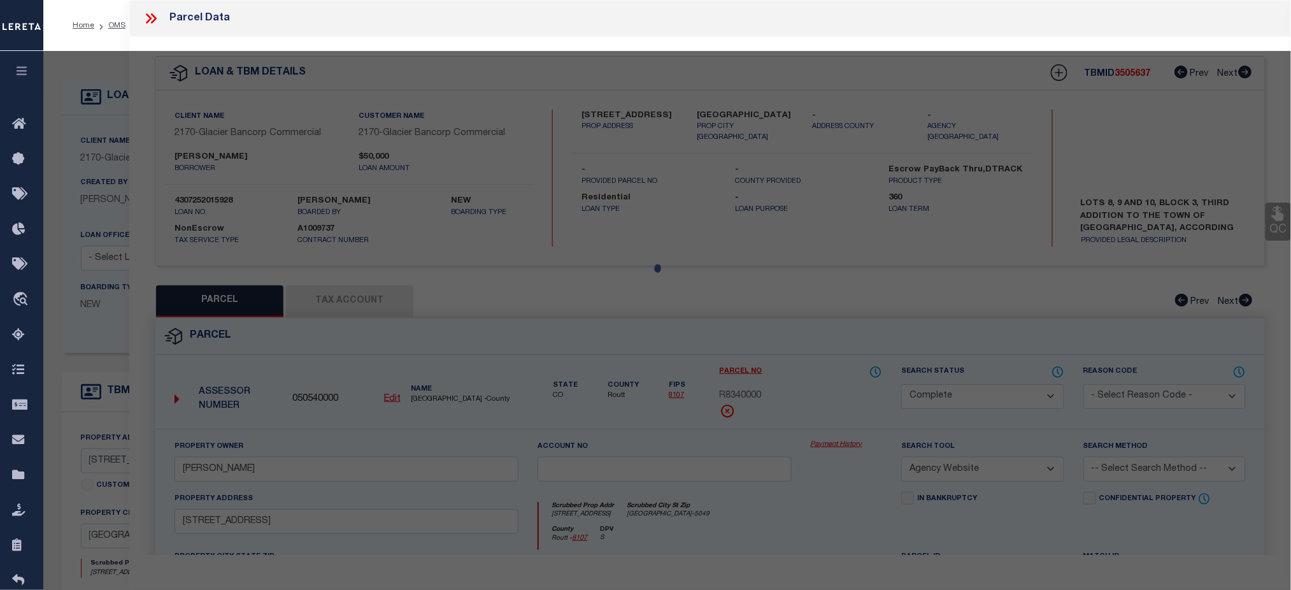
select select "AS"
select select
checkbox input "false"
select select "CP"
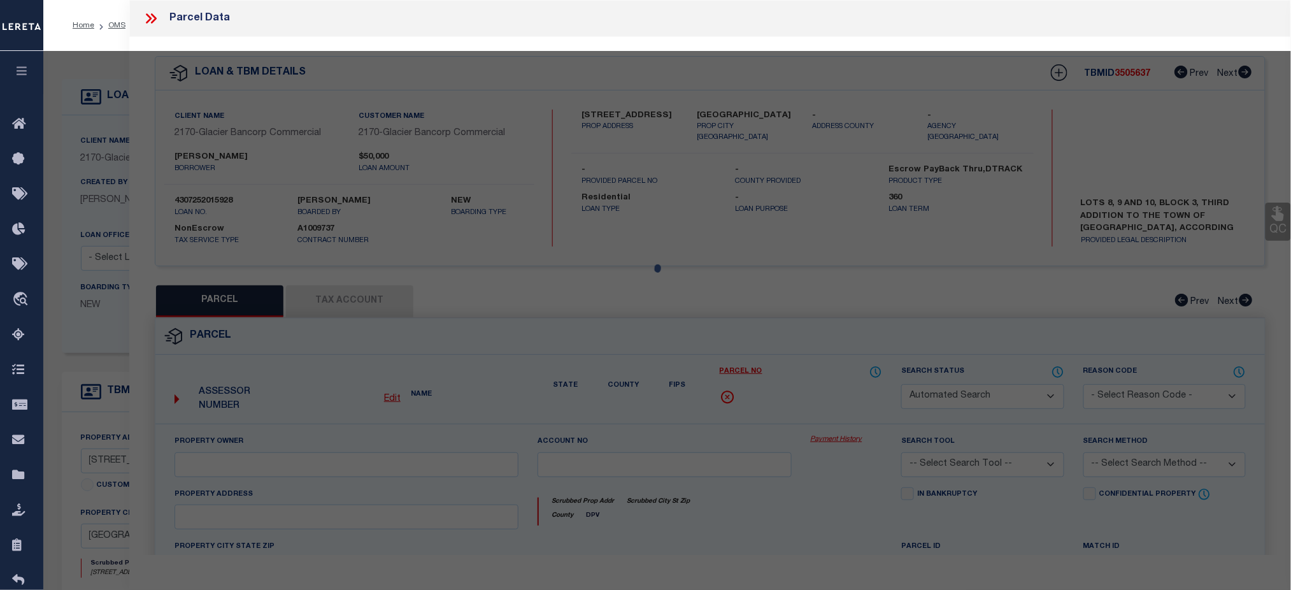
type input "FLANIGAN-CRAWFORD, RHONDA F."
select select "AGW"
select select
type input "215 W OAK ST"
checkbox input "false"
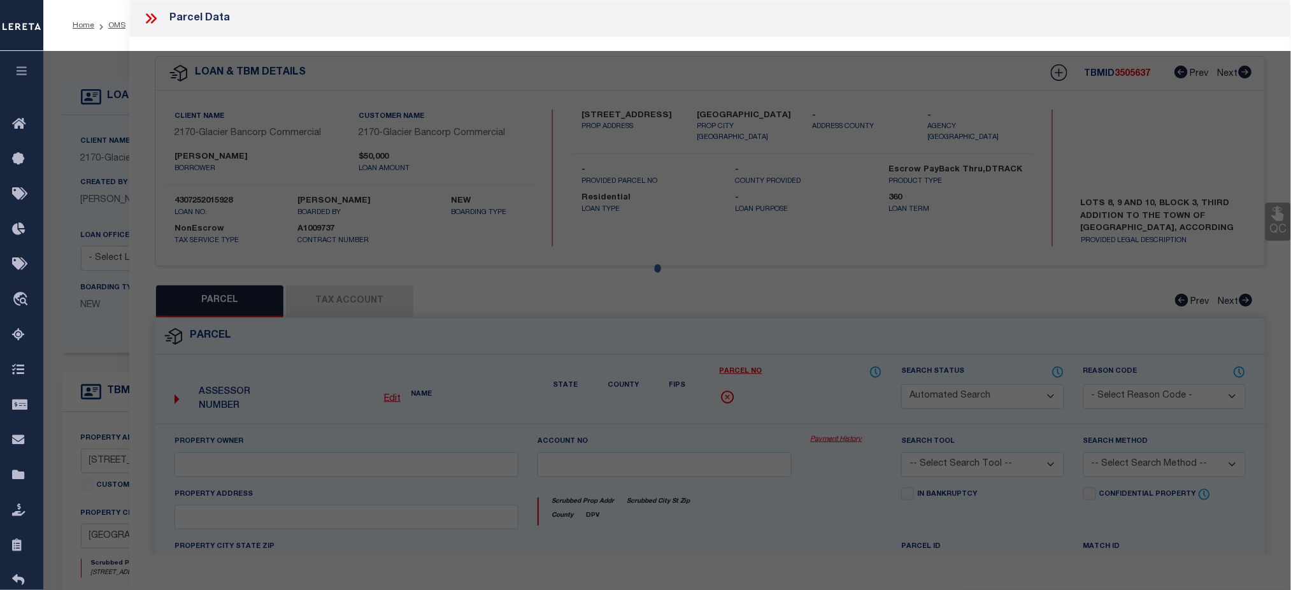
type input "[GEOGRAPHIC_DATA]"
type textarea "LOTS 8,9,10 BLK 3 3RD ADD TO OC"
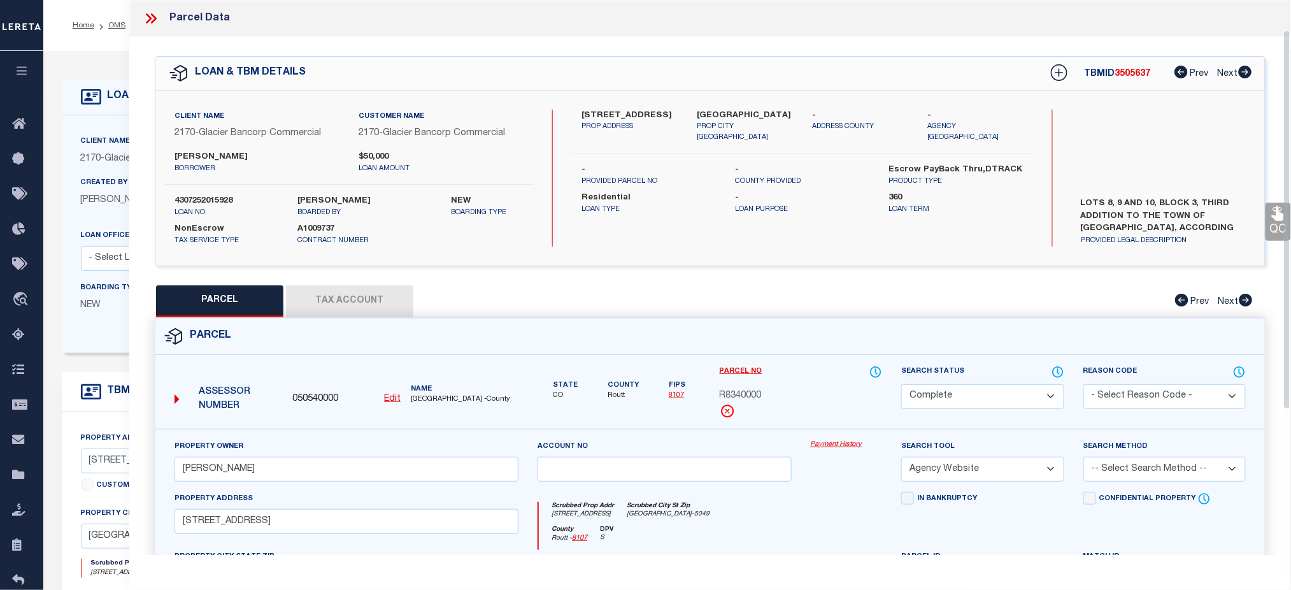
scroll to position [85, 0]
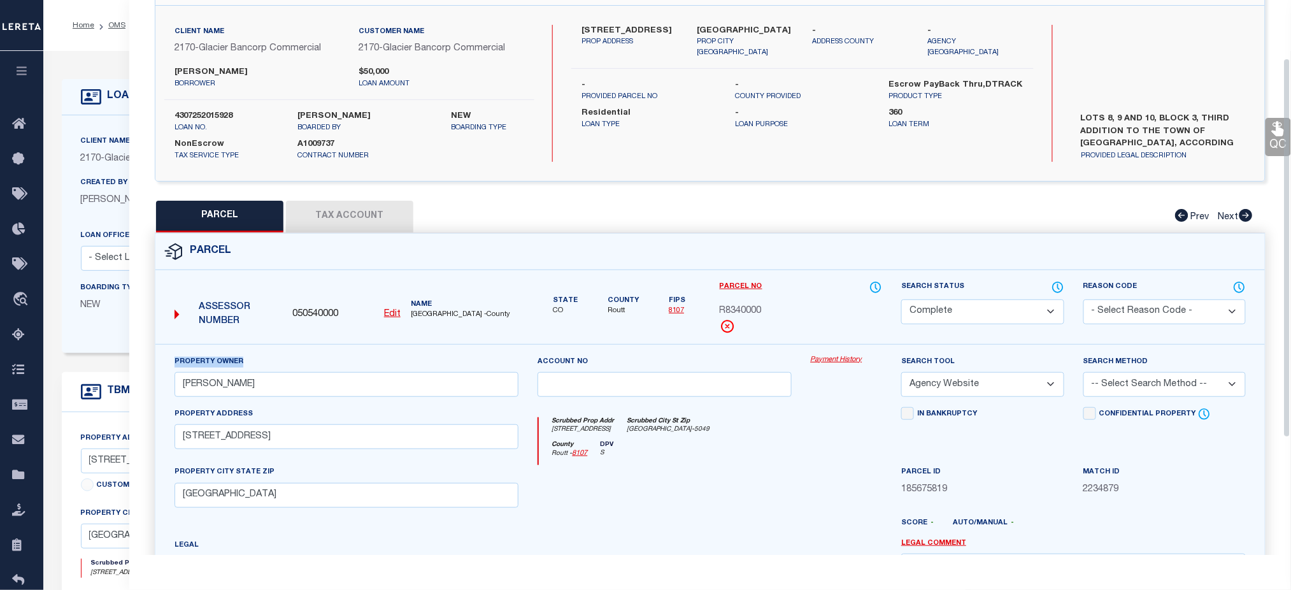
drag, startPoint x: 174, startPoint y: 368, endPoint x: 282, endPoint y: 368, distance: 107.7
click at [282, 368] on div "Property Owner FLANIGAN-CRAWFORD, RHONDA F." at bounding box center [347, 376] width 345 height 42
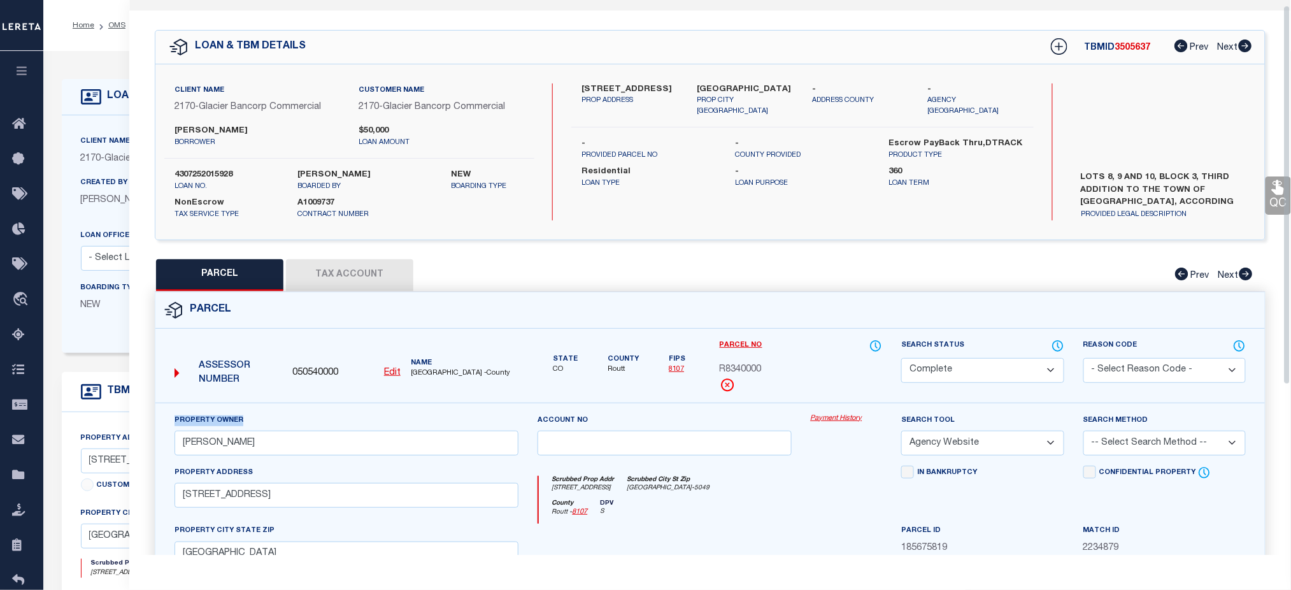
scroll to position [0, 0]
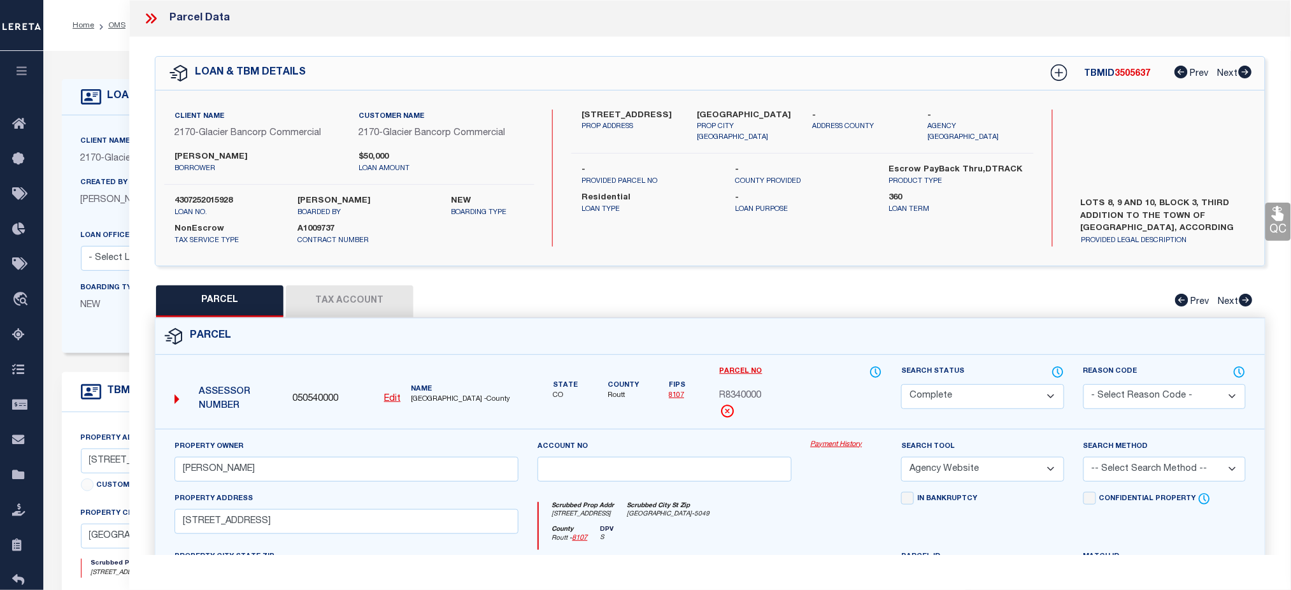
click at [212, 199] on label "4307252015928" at bounding box center [227, 201] width 104 height 13
copy label "4307252015928"
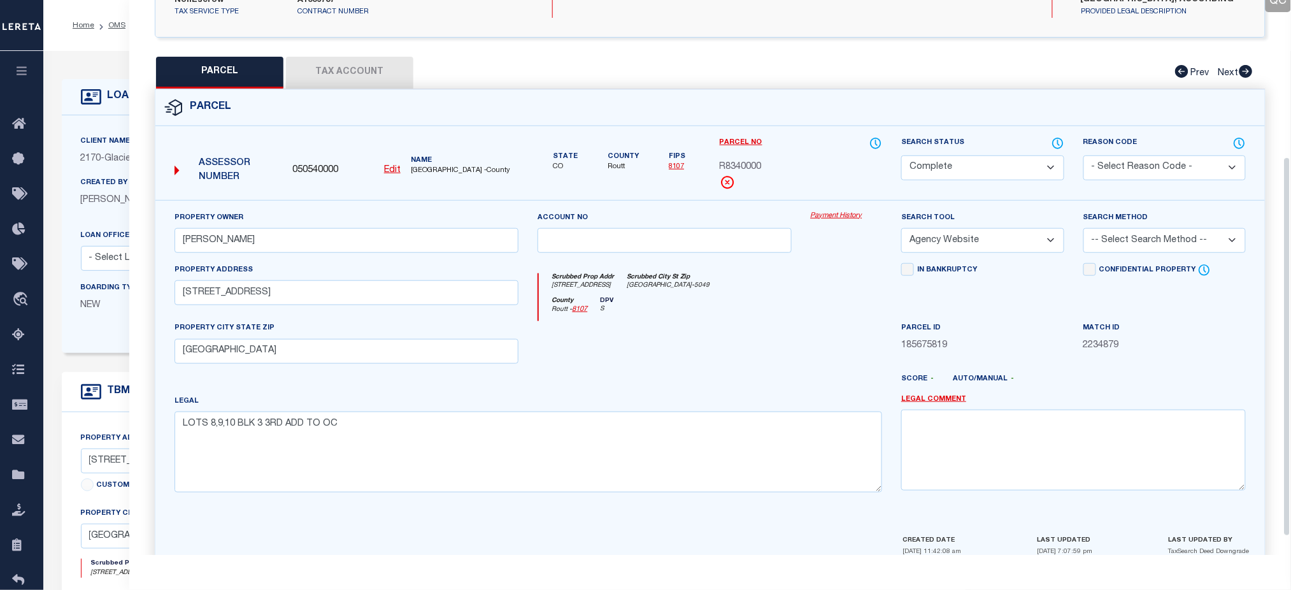
scroll to position [255, 0]
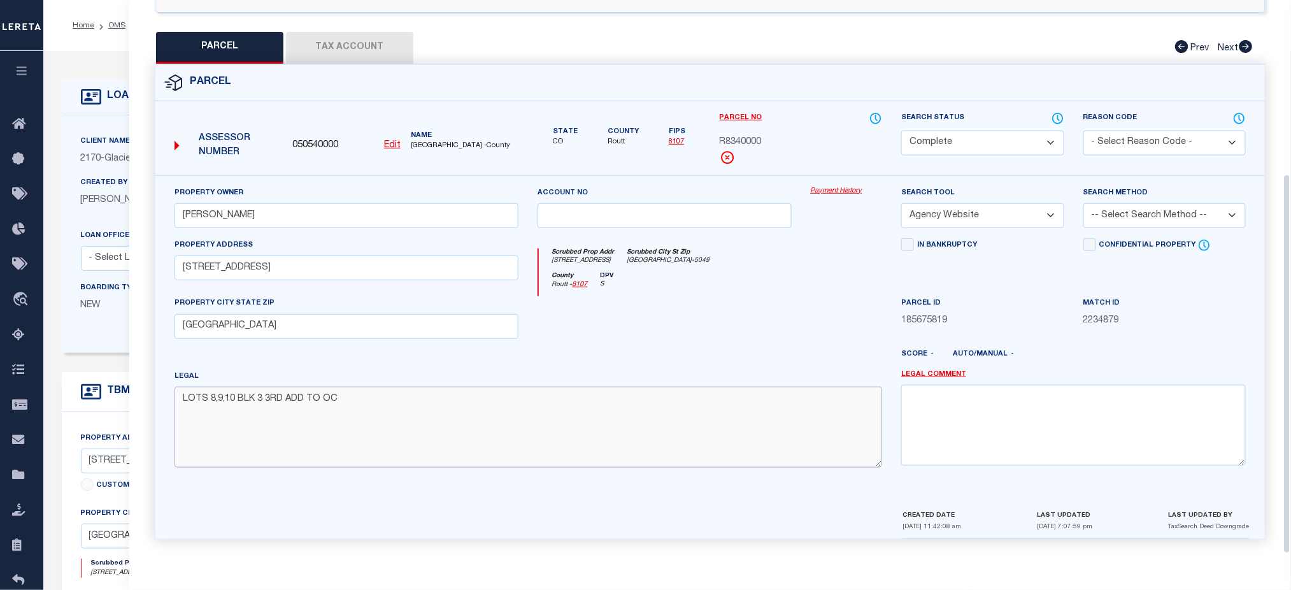
click at [641, 412] on textarea "LOTS 8,9,10 BLK 3 3RD ADD TO OC" at bounding box center [529, 427] width 708 height 80
click at [822, 144] on div "R8340000" at bounding box center [801, 143] width 162 height 14
drag, startPoint x: 800, startPoint y: 139, endPoint x: 710, endPoint y: 141, distance: 90.5
click at [710, 141] on div "Parcel No R8340000" at bounding box center [801, 143] width 182 height 64
click at [322, 56] on button "Tax Account" at bounding box center [349, 48] width 127 height 32
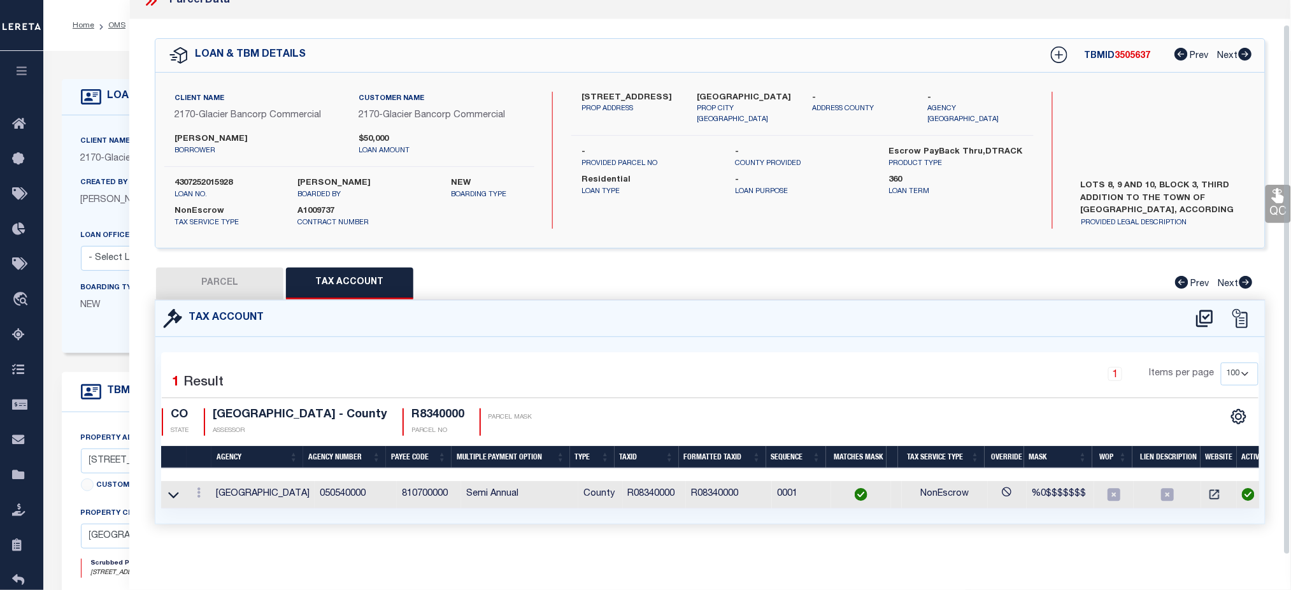
scroll to position [0, 0]
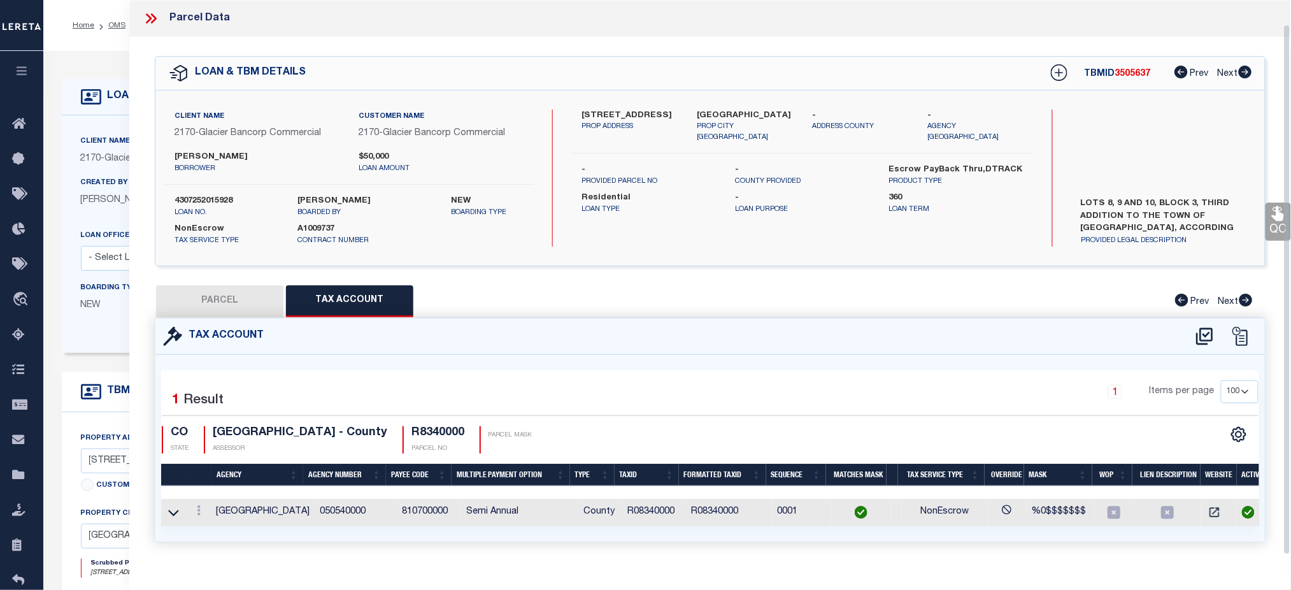
select select "100"
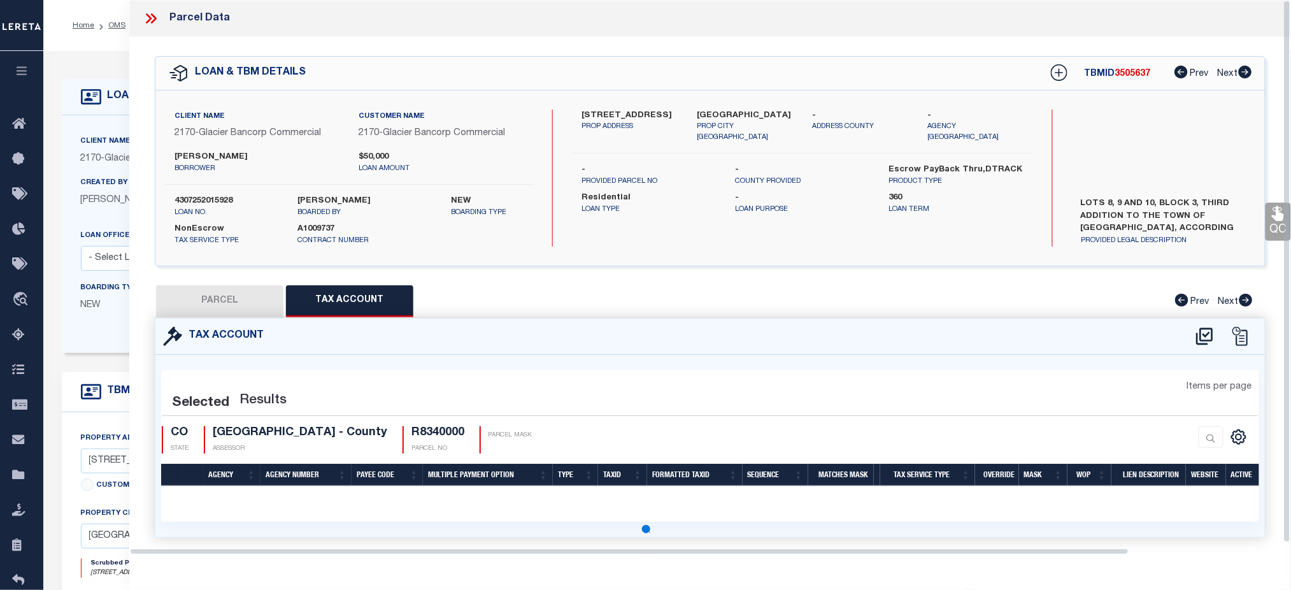
select select "100"
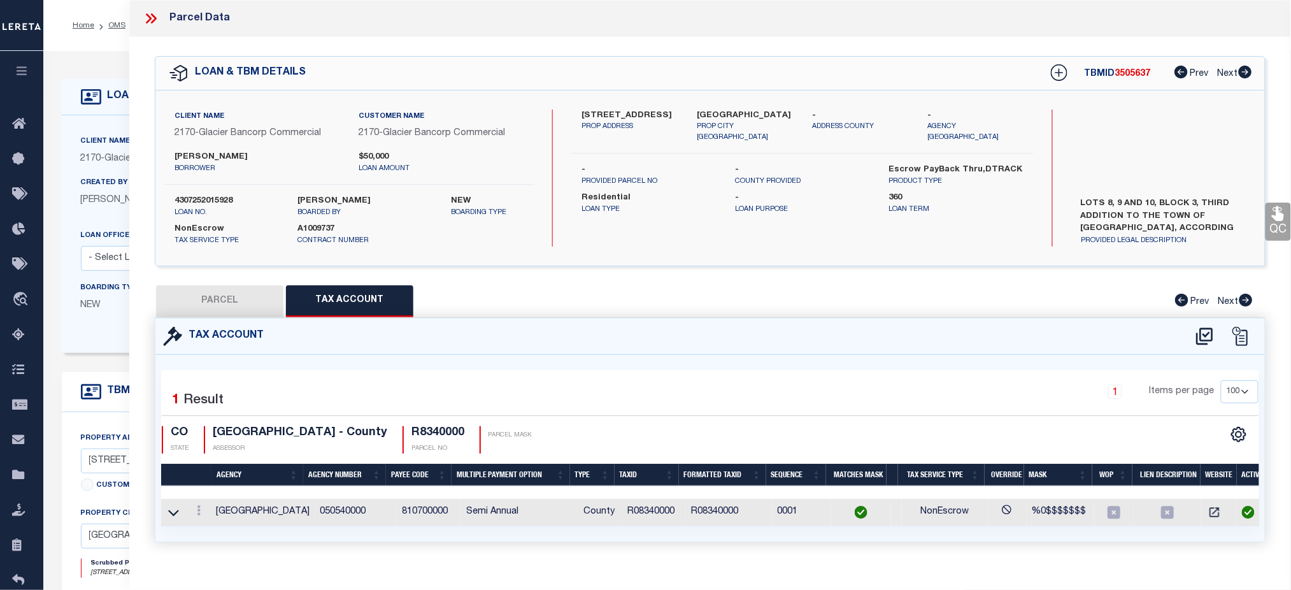
click at [240, 290] on button "PARCEL" at bounding box center [219, 301] width 127 height 32
select select "AS"
select select
checkbox input "false"
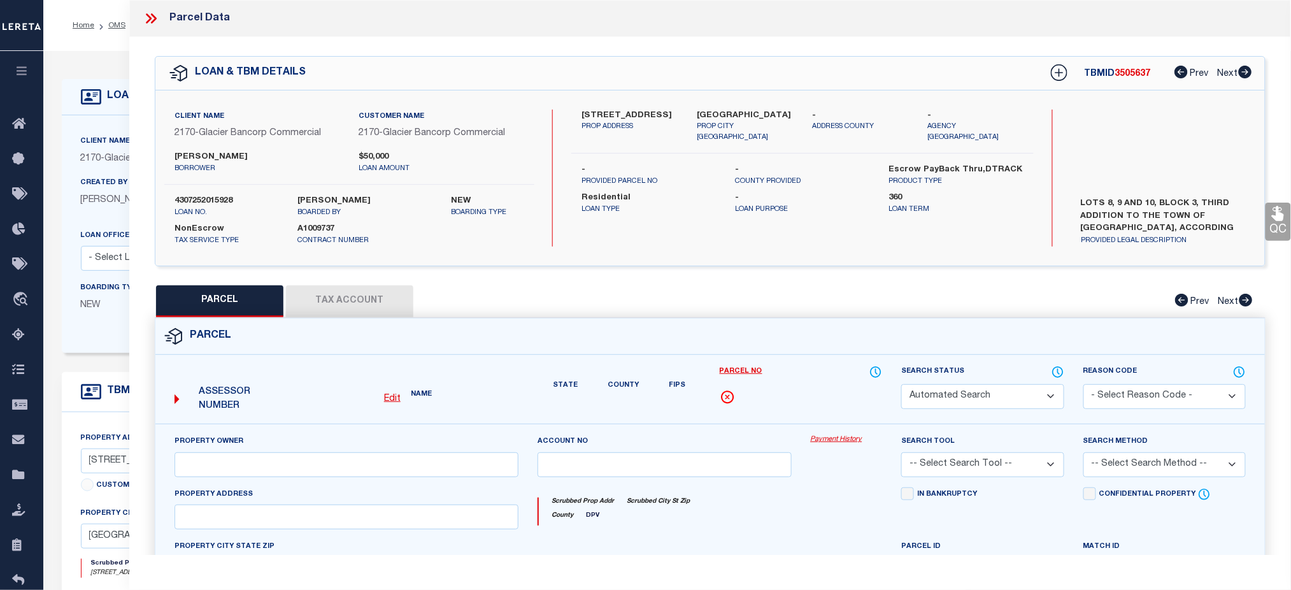
select select "CP"
type input "FLANIGAN-CRAWFORD, RHONDA F."
select select "AGW"
select select
type input "215 W OAK ST"
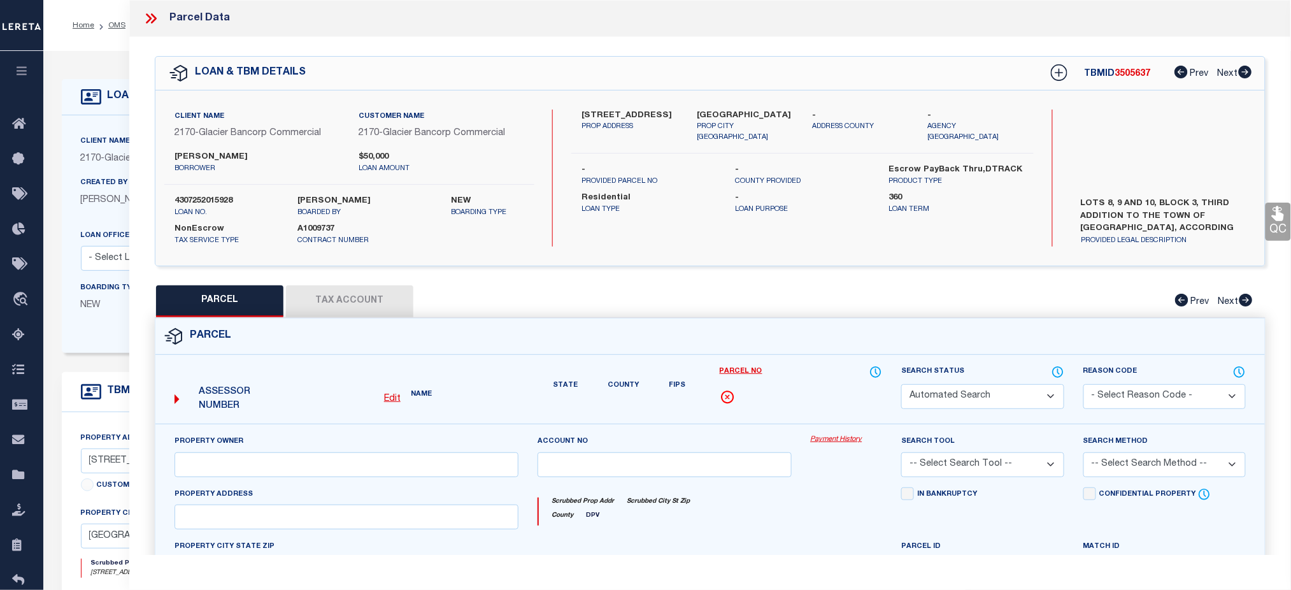
checkbox input "false"
type input "[GEOGRAPHIC_DATA]"
type textarea "LOTS 8,9,10 BLK 3 3RD ADD TO OC"
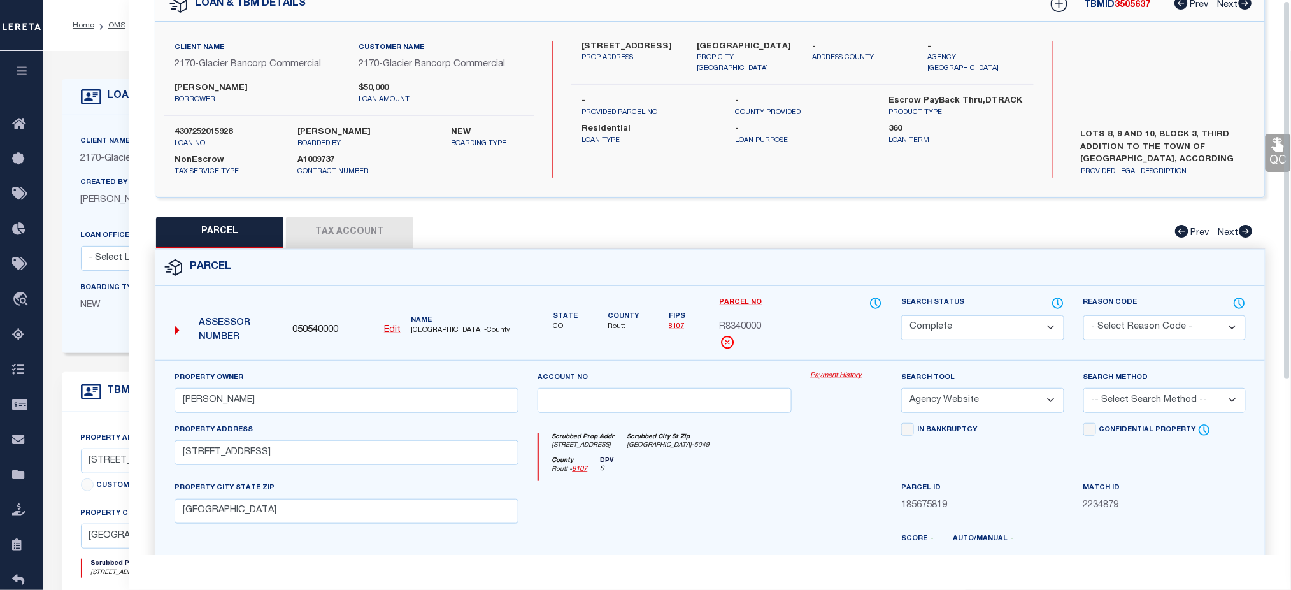
scroll to position [169, 0]
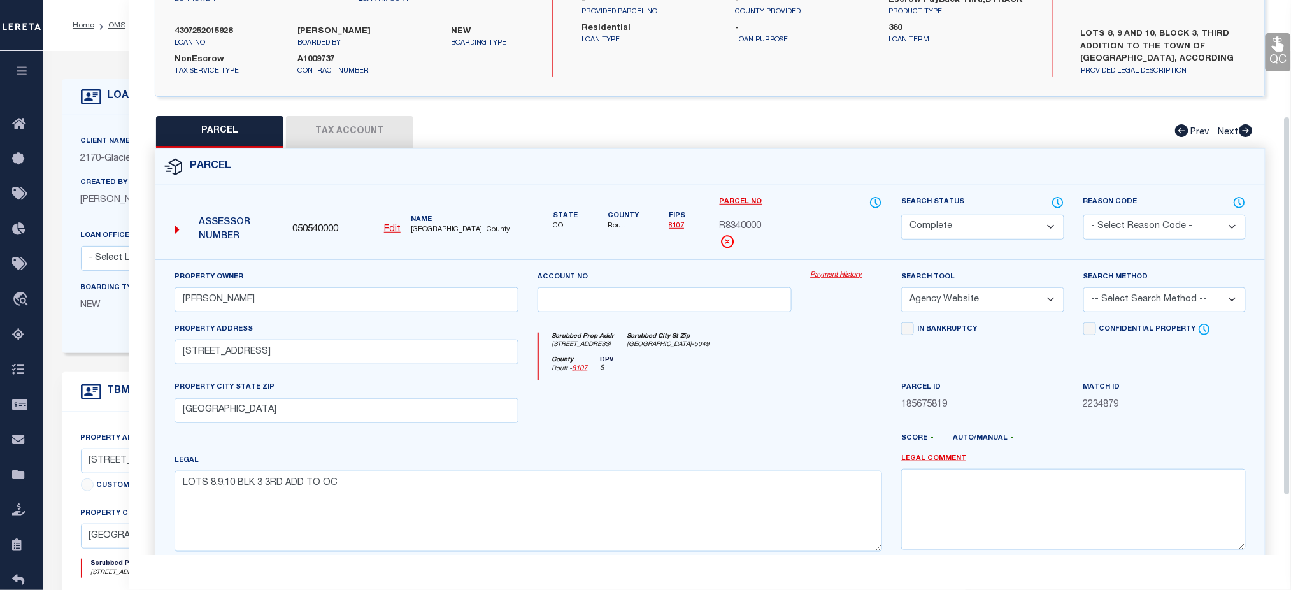
click at [920, 408] on span "185675819" at bounding box center [982, 405] width 162 height 14
copy span "185675819"
click at [231, 304] on input "FLANIGAN-CRAWFORD, RHONDA F." at bounding box center [347, 299] width 345 height 25
drag, startPoint x: 181, startPoint y: 299, endPoint x: 370, endPoint y: 301, distance: 189.2
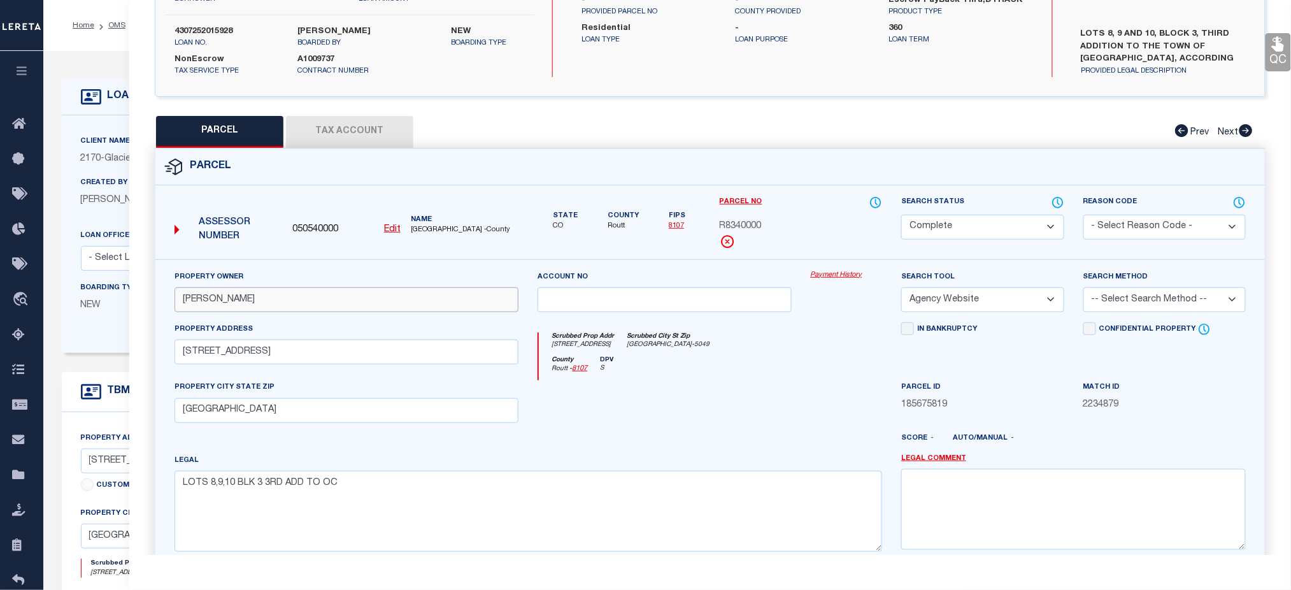
click at [370, 301] on input "FLANIGAN-CRAWFORD, RHONDA F." at bounding box center [347, 299] width 345 height 25
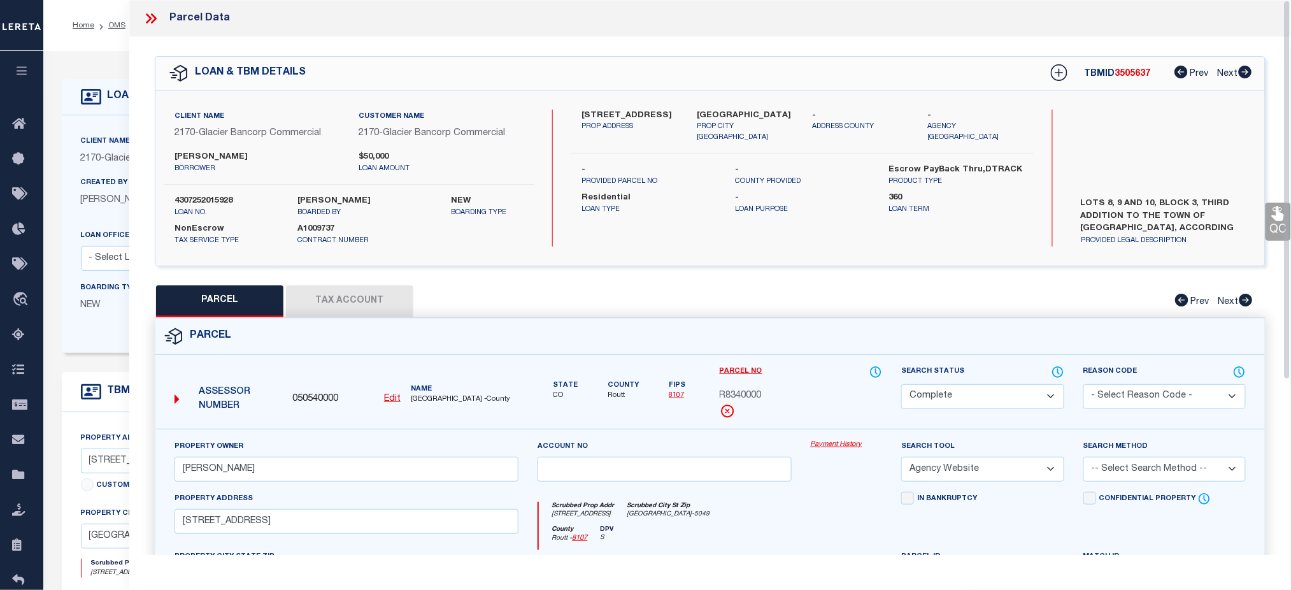
click at [155, 19] on icon at bounding box center [154, 18] width 6 height 10
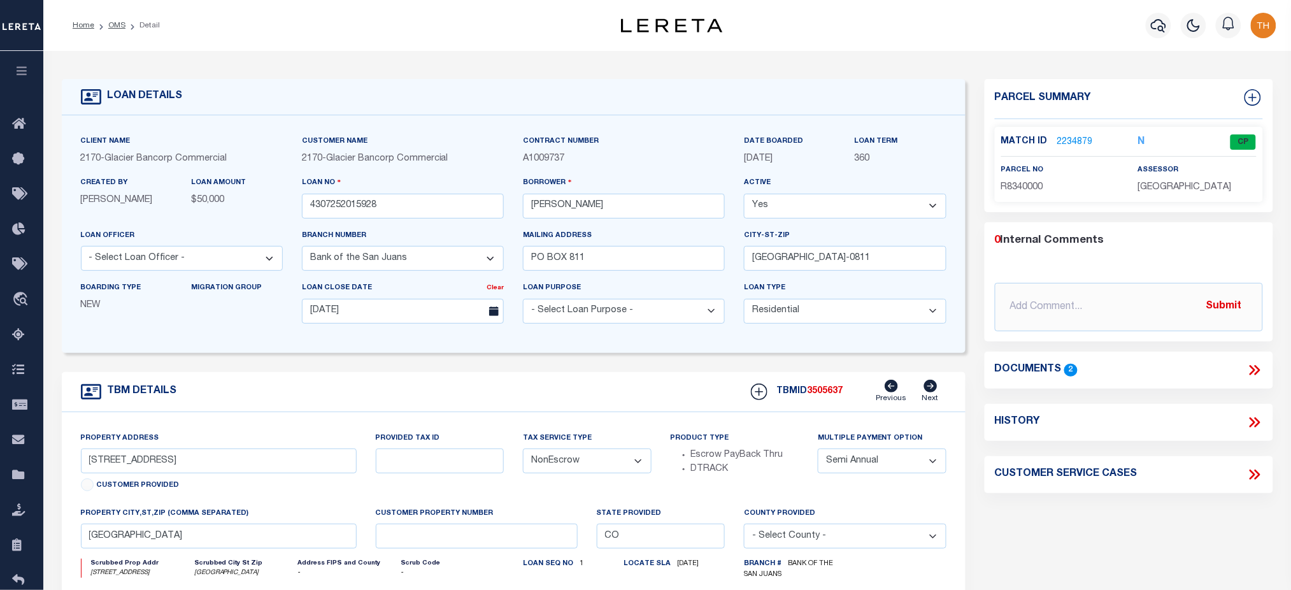
drag, startPoint x: 521, startPoint y: 182, endPoint x: 605, endPoint y: 199, distance: 85.1
click at [597, 192] on div "Borrower RHONDA CRAWFORD" at bounding box center [623, 202] width 221 height 52
drag, startPoint x: 649, startPoint y: 215, endPoint x: 532, endPoint y: 217, distance: 116.6
click at [532, 217] on input "[PERSON_NAME]" at bounding box center [624, 206] width 202 height 25
drag, startPoint x: 203, startPoint y: 462, endPoint x: 76, endPoint y: 466, distance: 126.2
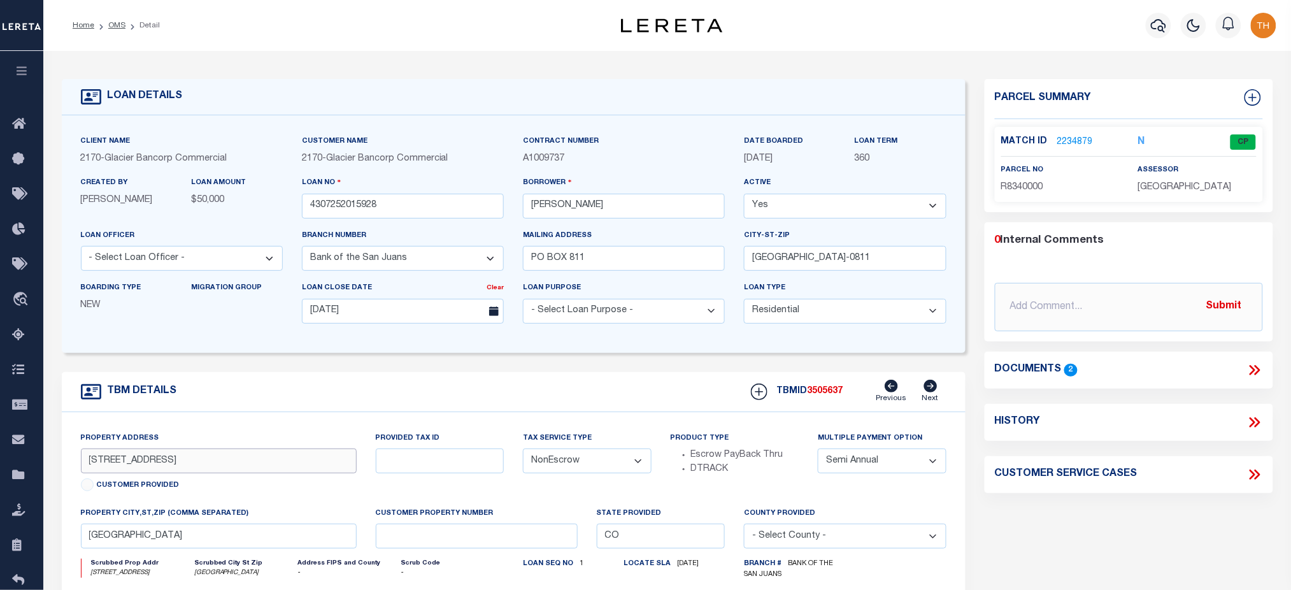
click at [76, 466] on div "Property Address 215 OAK W STREET Customer Provided" at bounding box center [218, 468] width 295 height 75
drag, startPoint x: 210, startPoint y: 547, endPoint x: 89, endPoint y: 545, distance: 121.1
click at [89, 545] on input "[GEOGRAPHIC_DATA]" at bounding box center [219, 536] width 276 height 25
click at [1066, 139] on link "2234879" at bounding box center [1076, 142] width 36 height 13
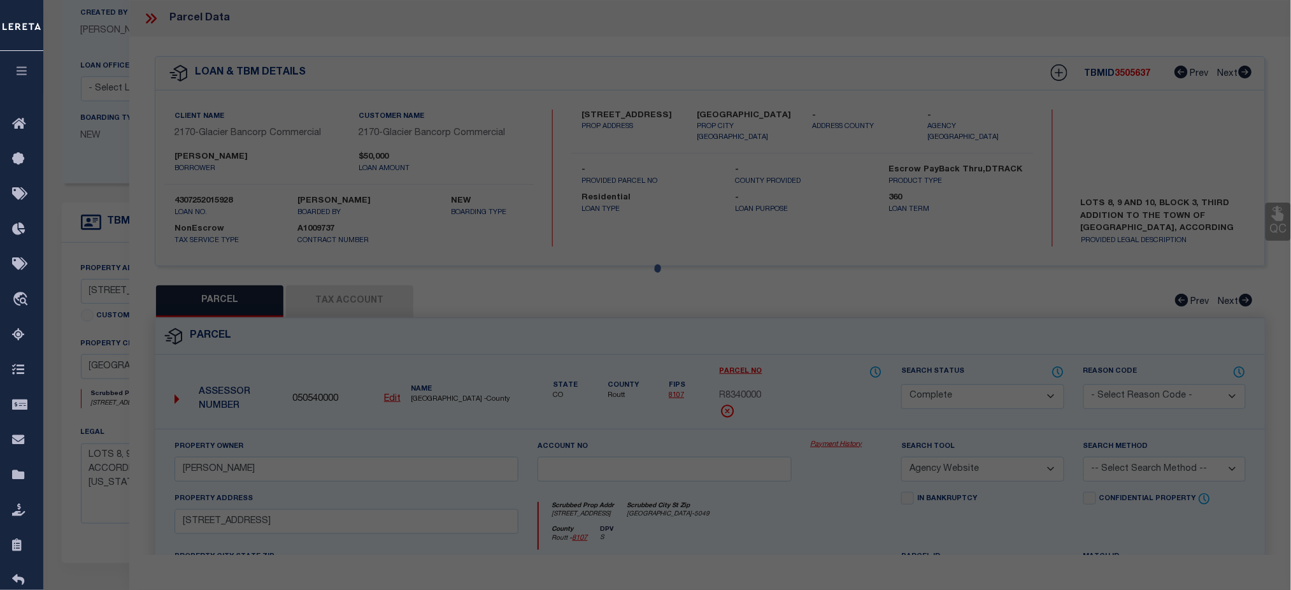
select select "AS"
select select
checkbox input "false"
select select "CP"
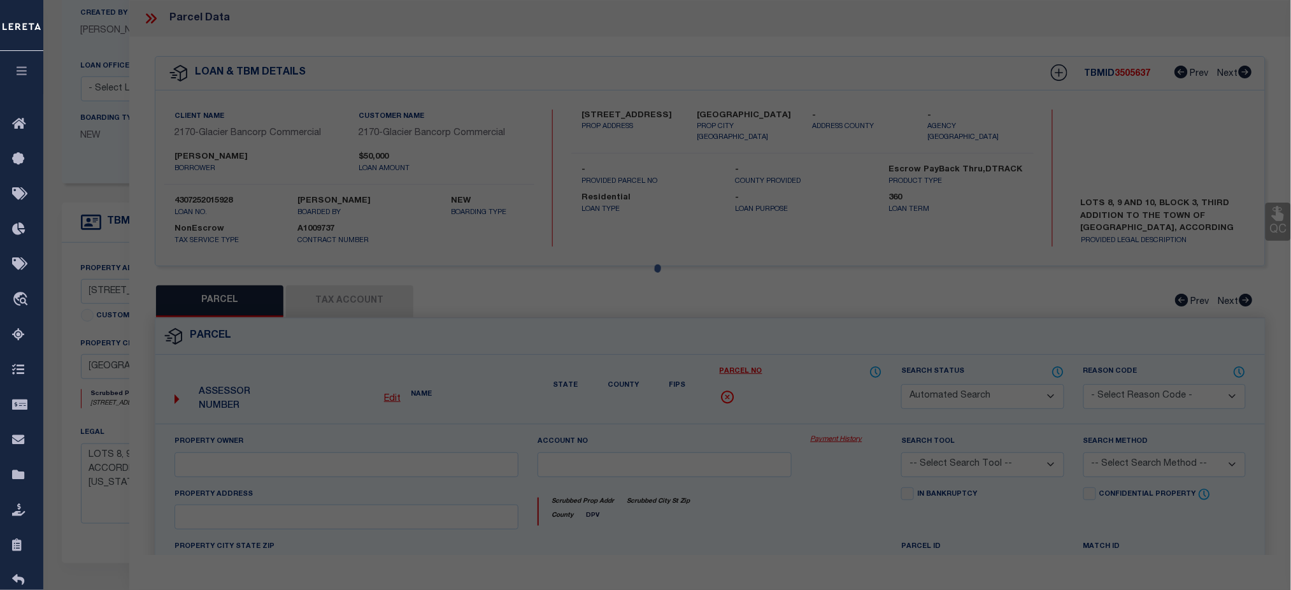
type input "FLANIGAN-CRAWFORD, RHONDA F."
select select "AGW"
select select
type input "215 W OAK ST"
checkbox input "false"
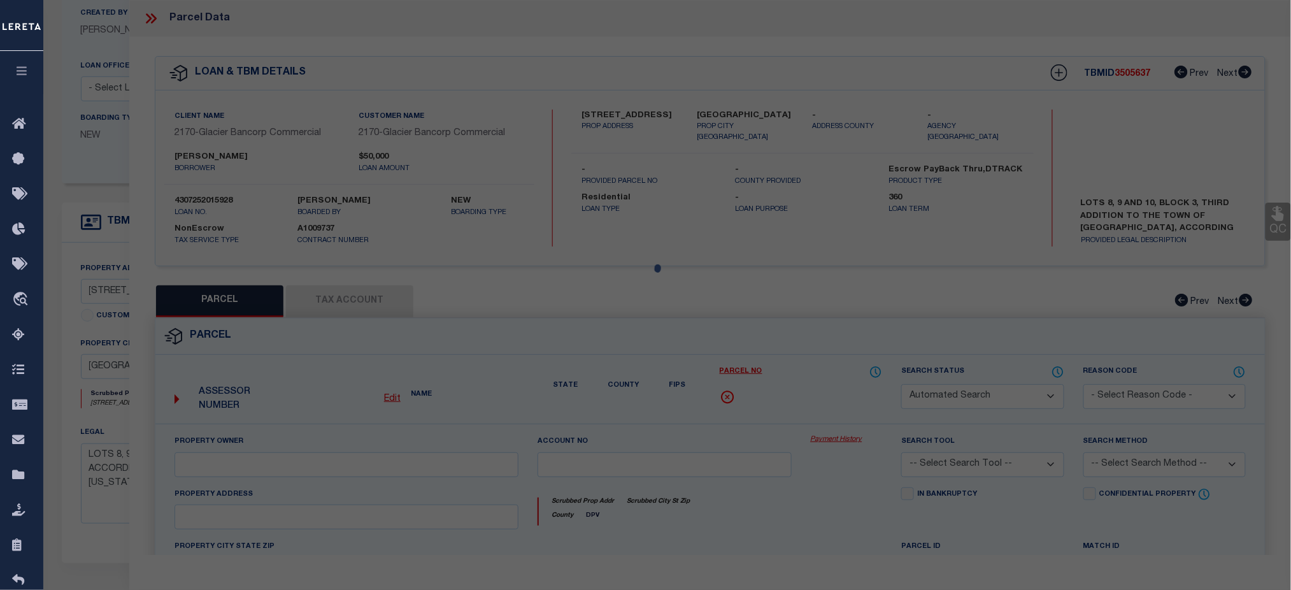
type input "[GEOGRAPHIC_DATA]"
type textarea "LOTS 8,9,10 BLK 3 3RD ADD TO OC"
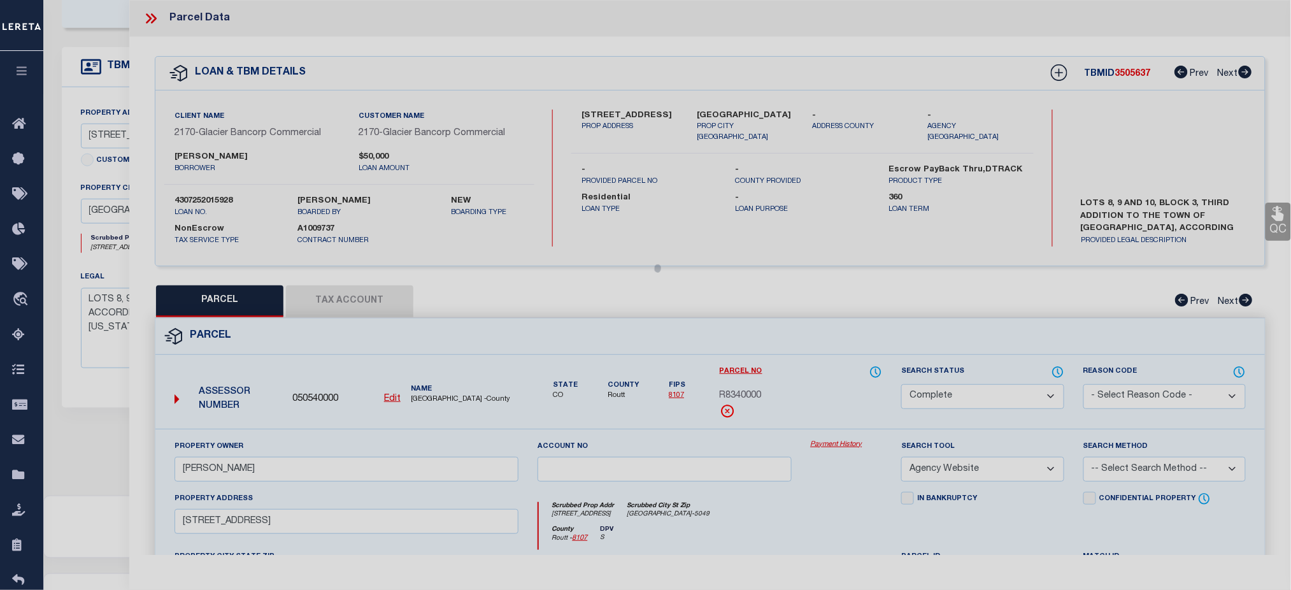
scroll to position [340, 0]
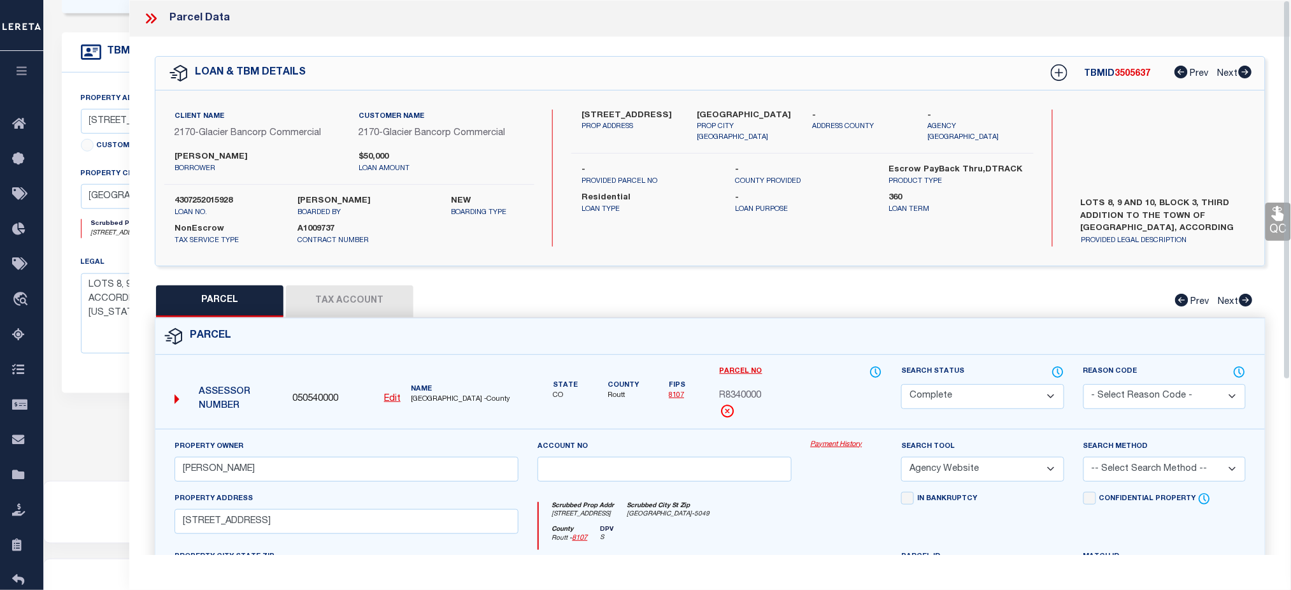
click at [373, 444] on div "Property Owner FLANIGAN-CRAWFORD, RHONDA F." at bounding box center [347, 461] width 345 height 42
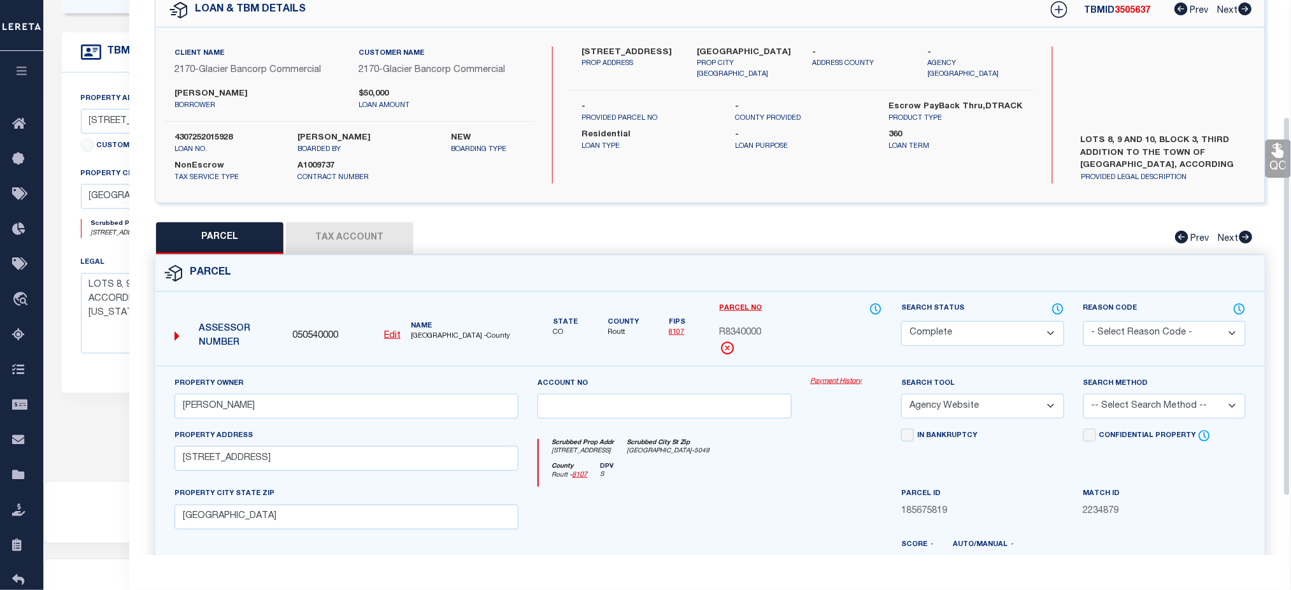
scroll to position [255, 0]
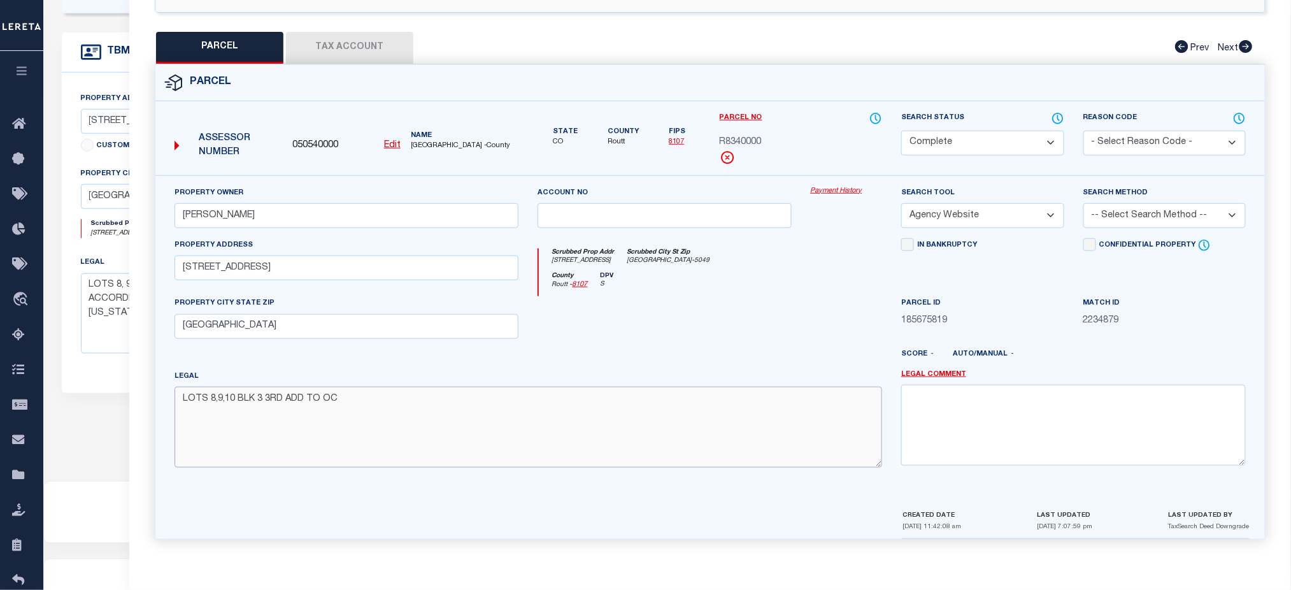
drag, startPoint x: 368, startPoint y: 408, endPoint x: 180, endPoint y: 406, distance: 187.9
click at [180, 406] on textarea "LOTS 8,9,10 BLK 3 3RD ADD TO OC" at bounding box center [529, 427] width 708 height 80
click at [572, 536] on div at bounding box center [527, 523] width 733 height 31
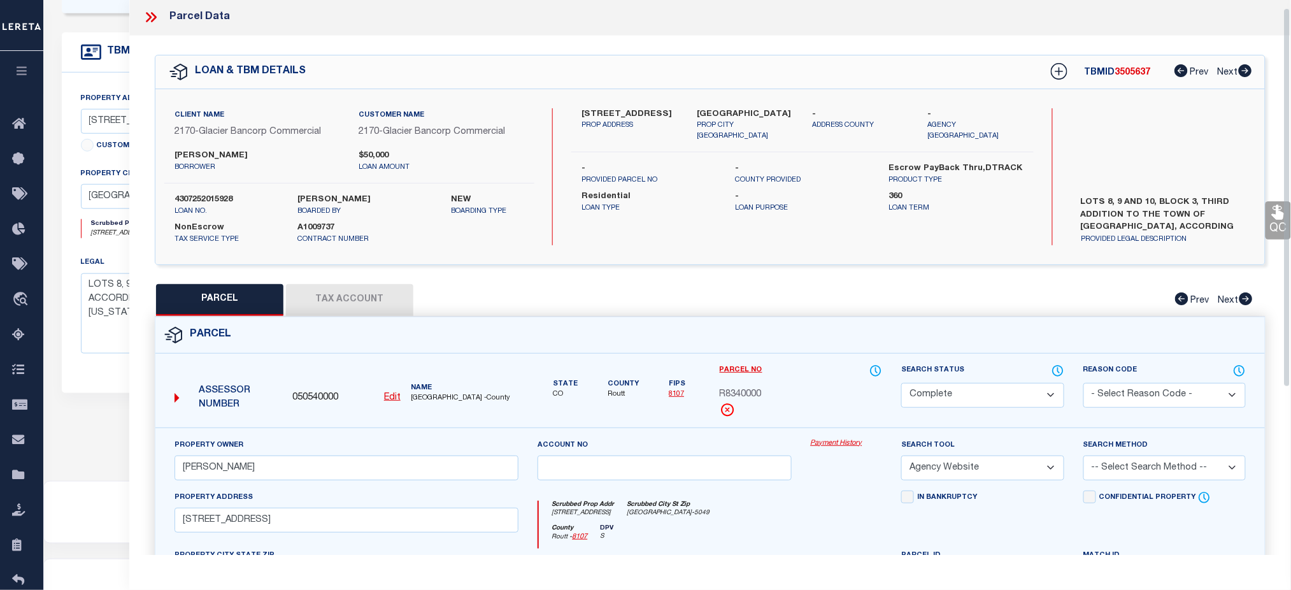
scroll to position [0, 0]
click at [157, 17] on icon at bounding box center [151, 18] width 17 height 17
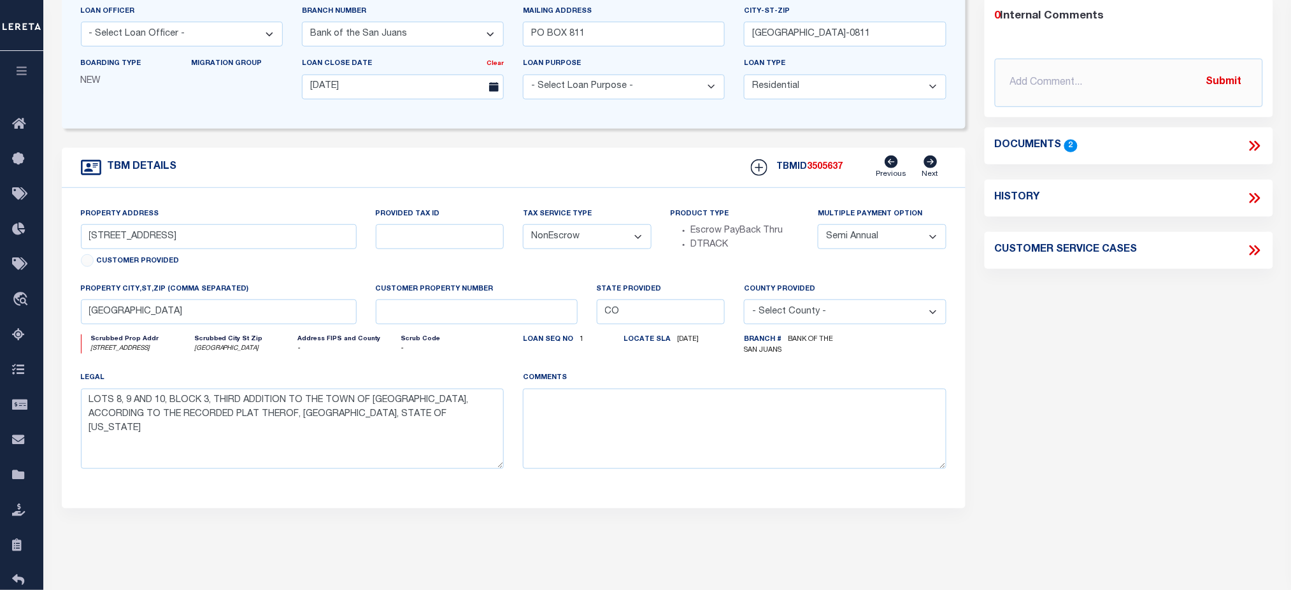
scroll to position [169, 0]
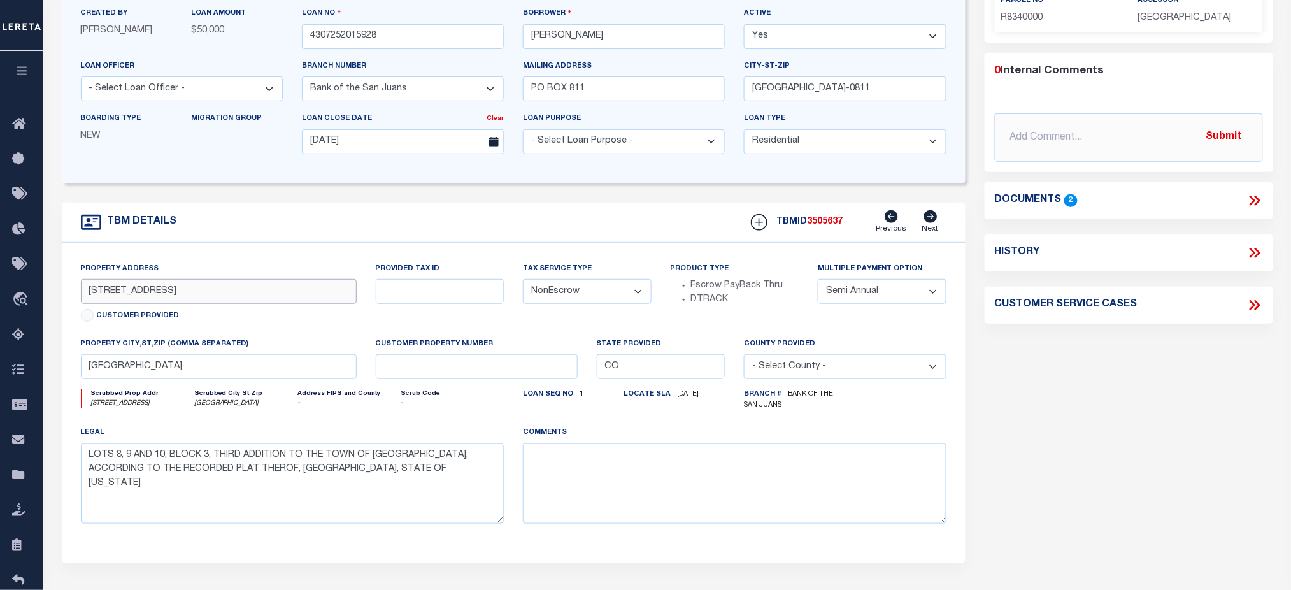
click at [260, 294] on input "[STREET_ADDRESS]" at bounding box center [219, 291] width 276 height 25
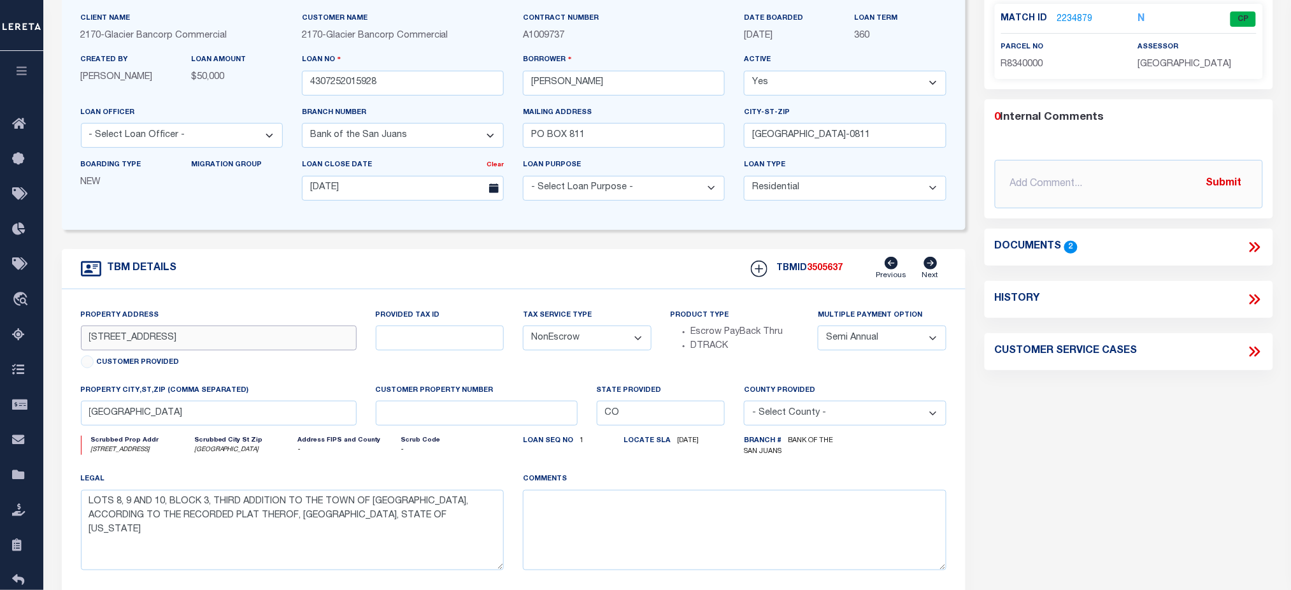
scroll to position [85, 0]
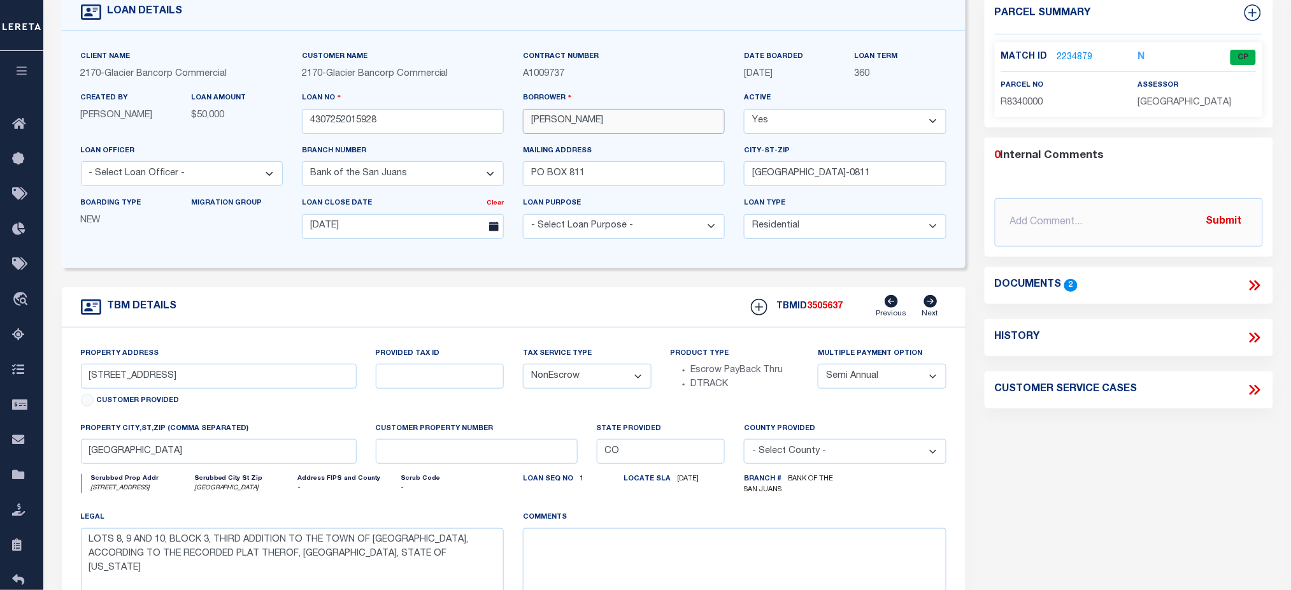
drag, startPoint x: 627, startPoint y: 123, endPoint x: 517, endPoint y: 127, distance: 110.9
click at [517, 127] on div "Borrower RHONDA CRAWFORD" at bounding box center [623, 117] width 221 height 52
click at [1073, 56] on link "2234879" at bounding box center [1076, 57] width 36 height 13
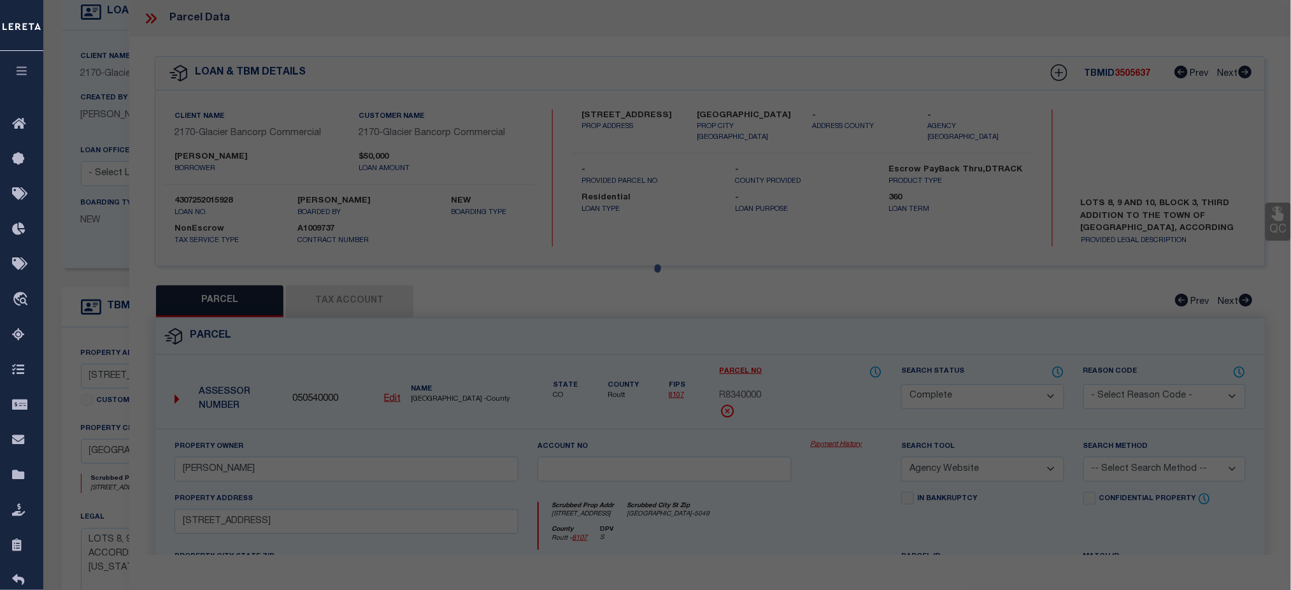
select select "AS"
select select
checkbox input "false"
select select "CP"
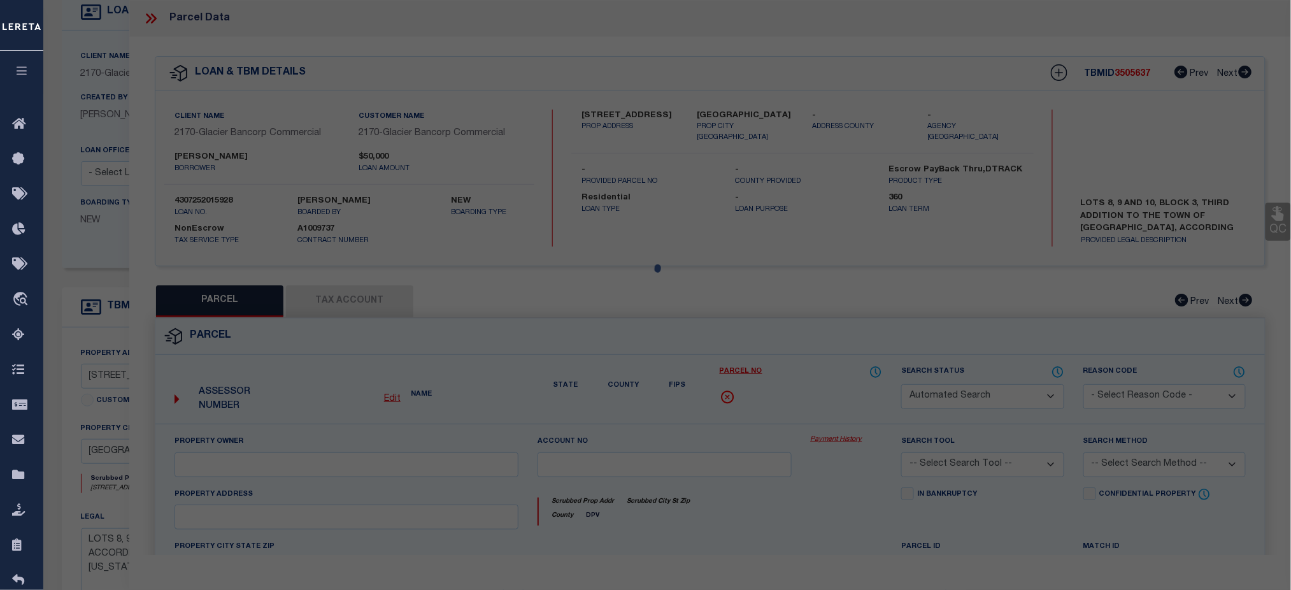
type input "FLANIGAN-CRAWFORD, RHONDA F."
select select "AGW"
select select
type input "215 W OAK ST"
checkbox input "false"
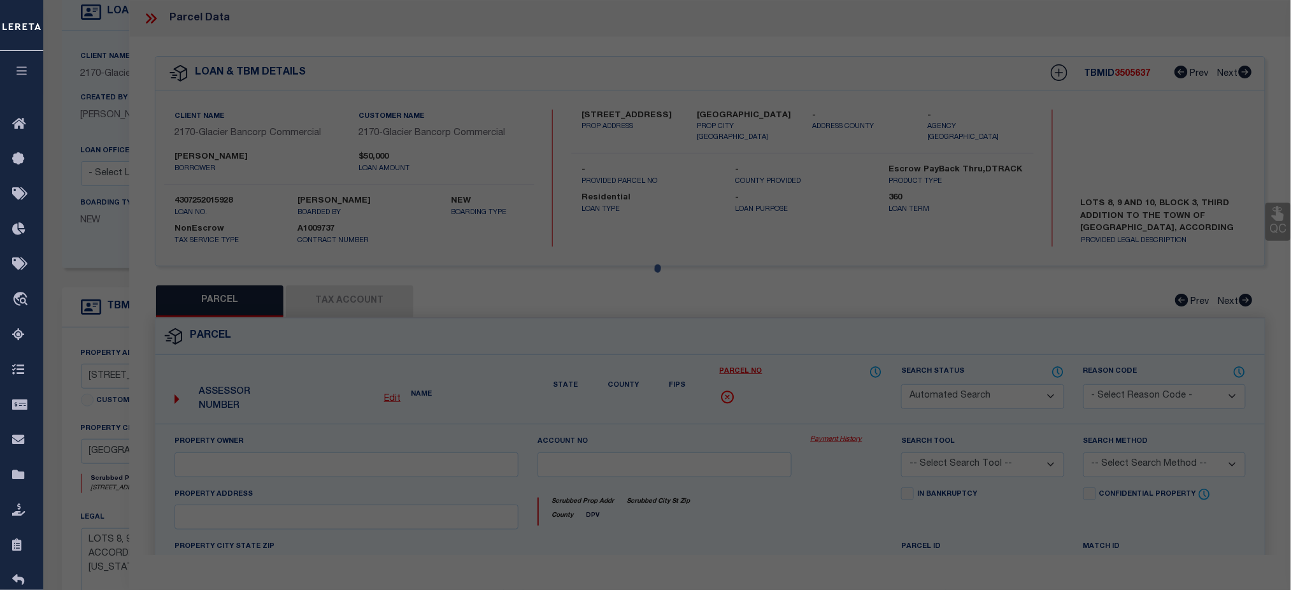
type input "[GEOGRAPHIC_DATA]"
type textarea "LOTS 8,9,10 BLK 3 3RD ADD TO OC"
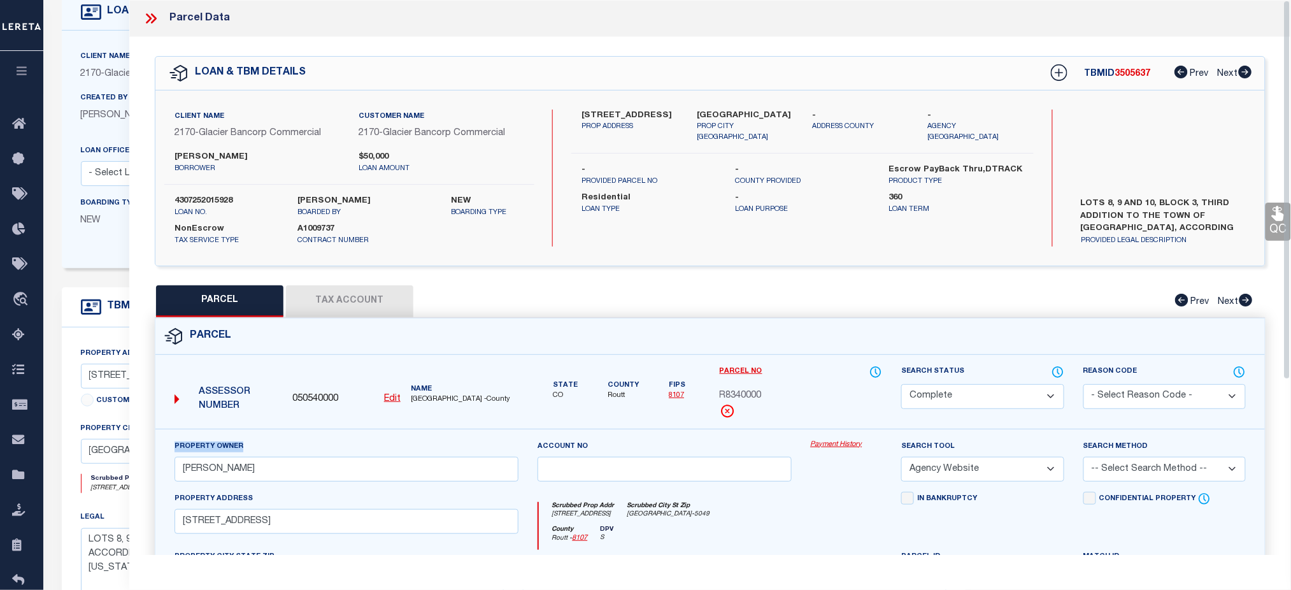
drag, startPoint x: 174, startPoint y: 446, endPoint x: 251, endPoint y: 454, distance: 77.5
click at [251, 454] on div "Property Owner FLANIGAN-CRAWFORD, RHONDA F." at bounding box center [347, 466] width 364 height 52
drag, startPoint x: 360, startPoint y: 476, endPoint x: 161, endPoint y: 477, distance: 198.8
click at [161, 477] on div "Property Owner FLANIGAN-CRAWFORD, RHONDA F. Account no Payment History Search T…" at bounding box center [710, 595] width 1110 height 333
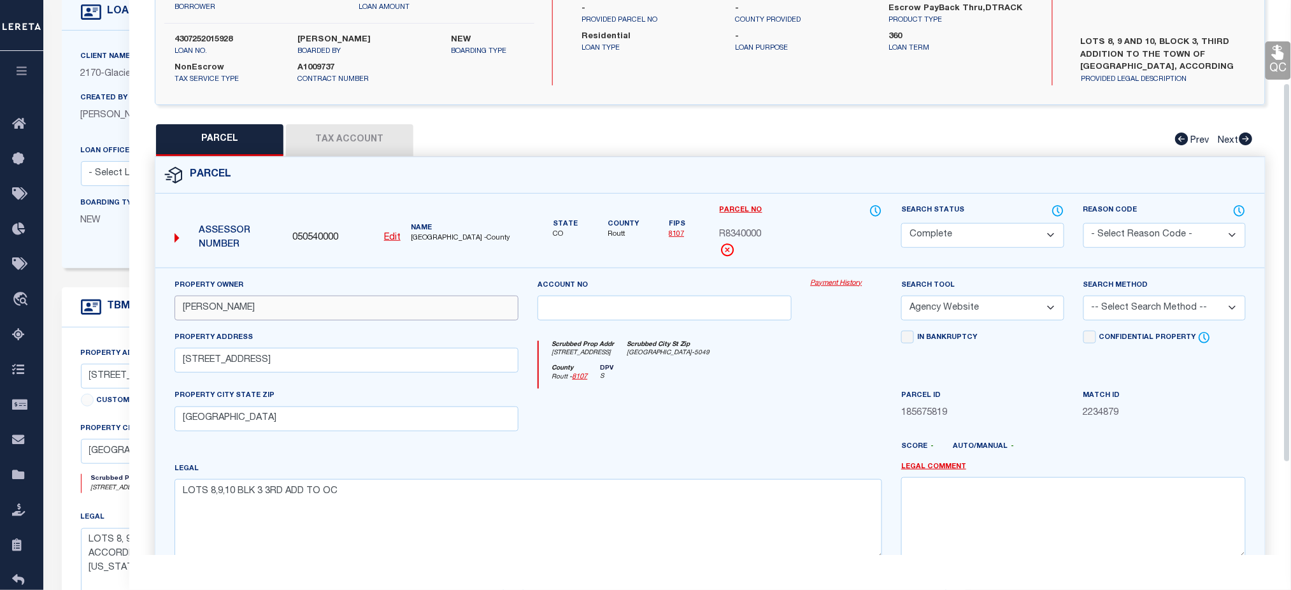
scroll to position [169, 0]
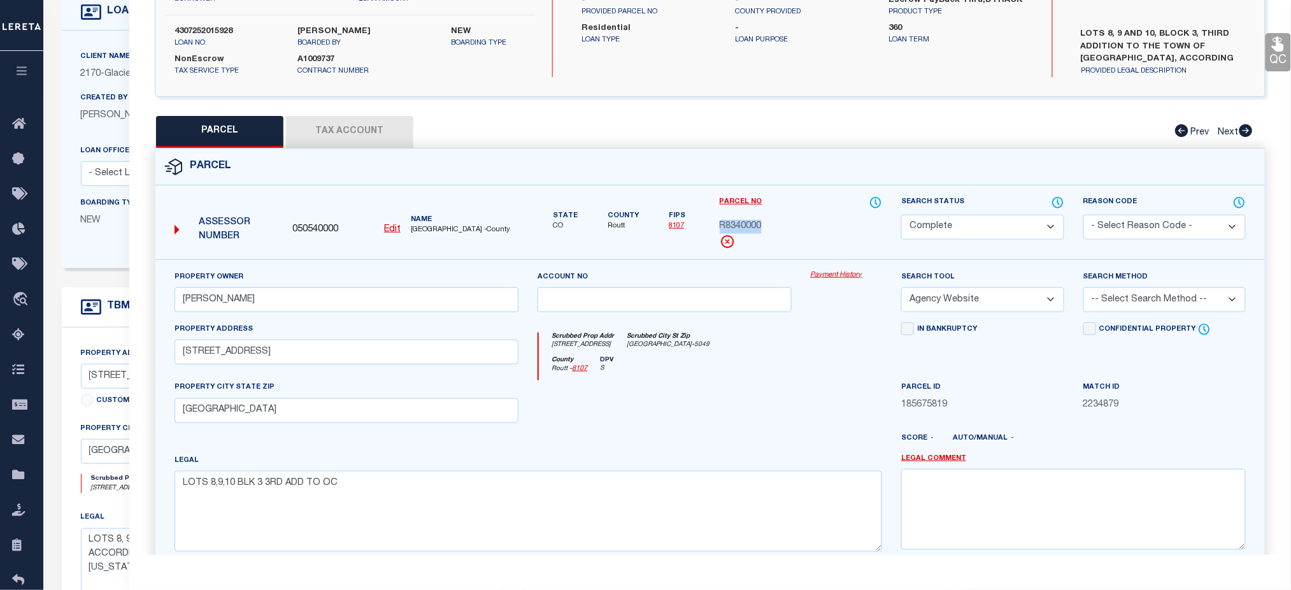
drag, startPoint x: 765, startPoint y: 227, endPoint x: 717, endPoint y: 224, distance: 47.9
click at [717, 224] on div "Parcel No R8340000" at bounding box center [801, 228] width 182 height 64
drag, startPoint x: 710, startPoint y: 198, endPoint x: 778, endPoint y: 234, distance: 76.4
click at [778, 234] on div "Parcel No R8340000" at bounding box center [801, 228] width 182 height 64
drag, startPoint x: 357, startPoint y: 306, endPoint x: 170, endPoint y: 303, distance: 187.3
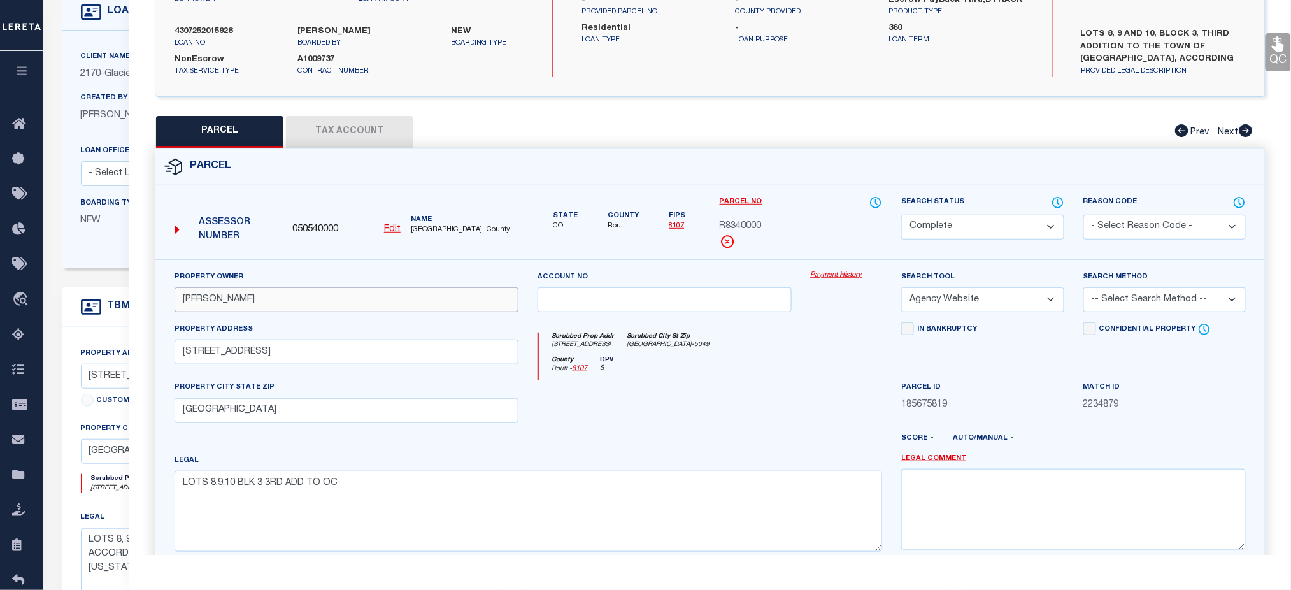
click at [170, 303] on div "Property Owner FLANIGAN-CRAWFORD, RHONDA F." at bounding box center [347, 296] width 364 height 52
drag, startPoint x: 710, startPoint y: 194, endPoint x: 782, endPoint y: 229, distance: 80.1
click at [782, 229] on div "Parcel No R8340000" at bounding box center [801, 228] width 182 height 64
click at [424, 302] on input "FLANIGAN-CRAWFORD, RHONDA F." at bounding box center [347, 299] width 345 height 25
drag, startPoint x: 747, startPoint y: 215, endPoint x: 766, endPoint y: 233, distance: 26.1
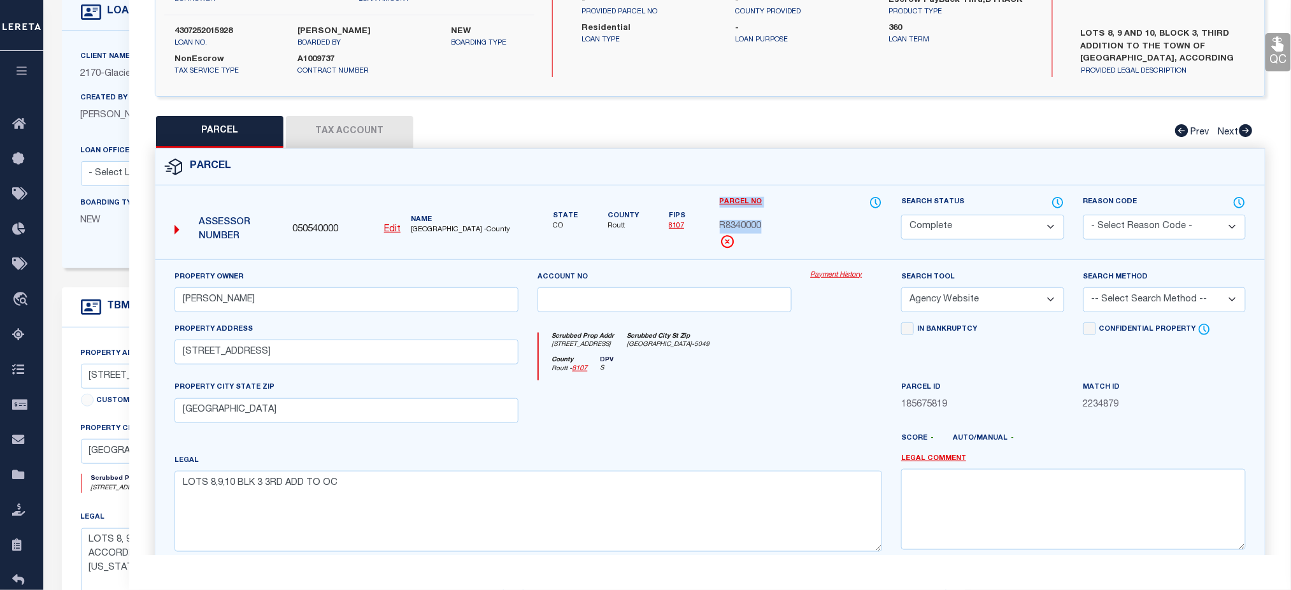
click at [766, 233] on div "Parcel No R8340000" at bounding box center [801, 228] width 182 height 64
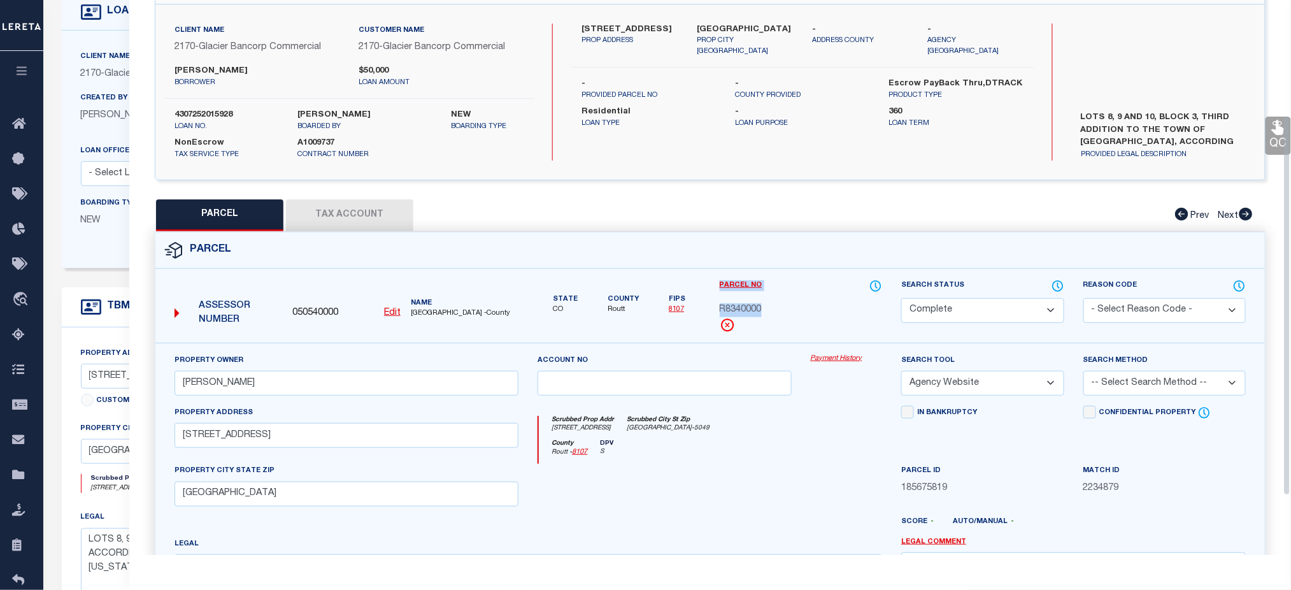
scroll to position [0, 0]
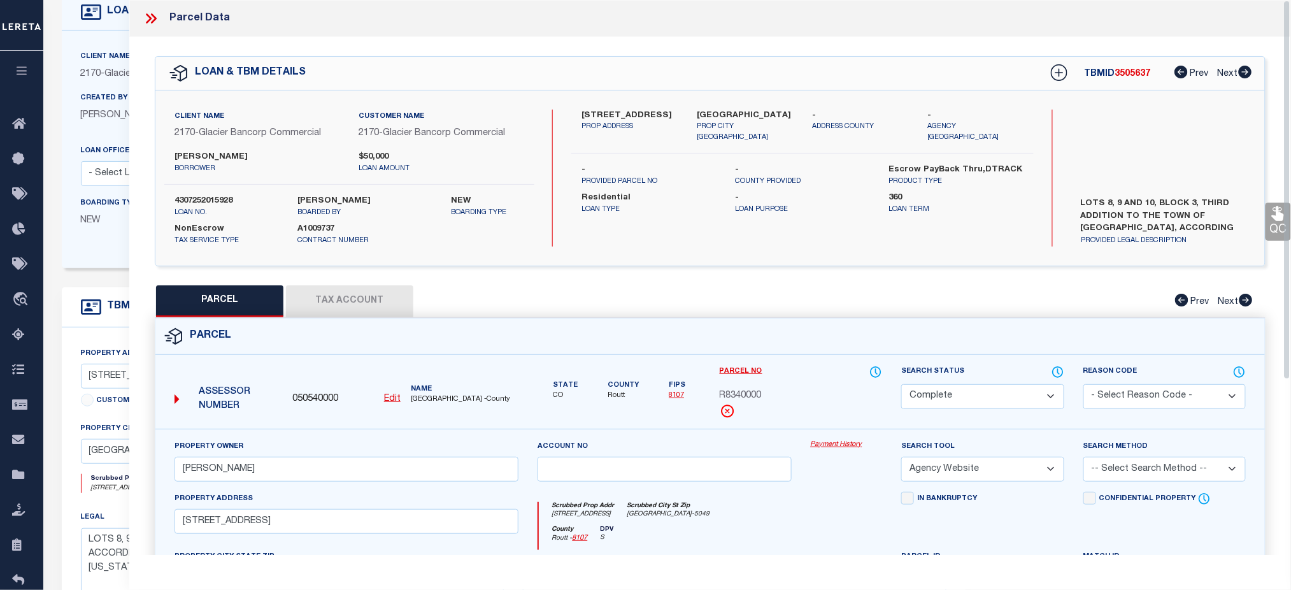
click at [147, 20] on icon at bounding box center [149, 18] width 6 height 10
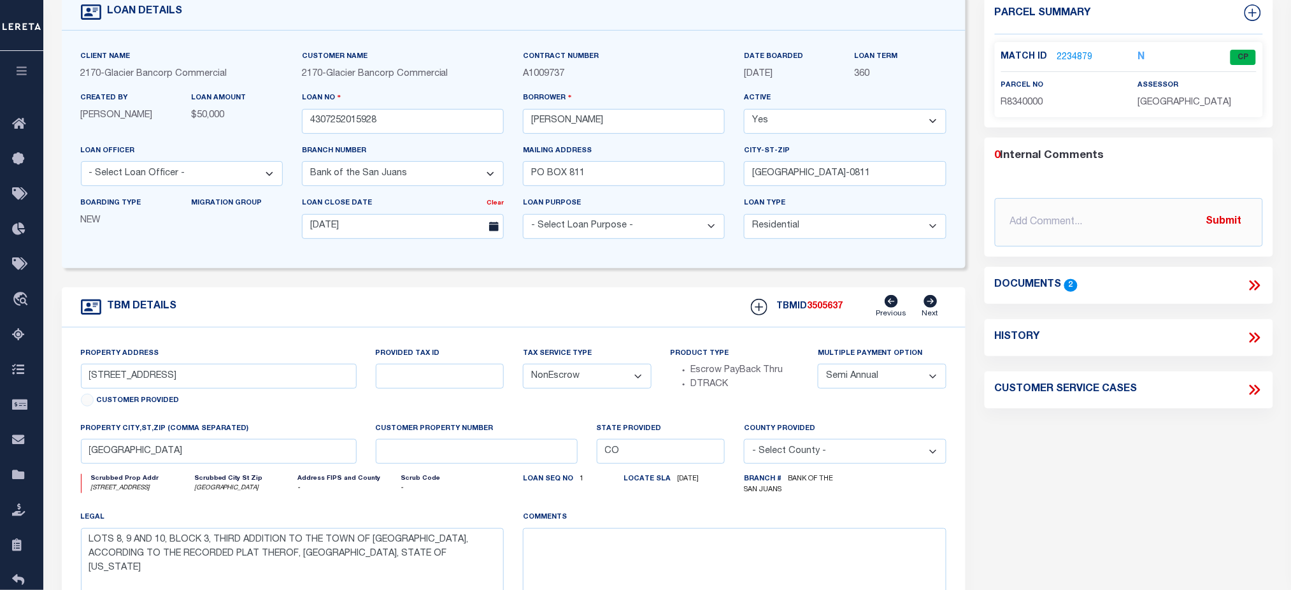
drag, startPoint x: 813, startPoint y: 78, endPoint x: 735, endPoint y: 57, distance: 80.7
click at [735, 57] on div "DATE BOARDED 08/21/2025" at bounding box center [790, 70] width 111 height 41
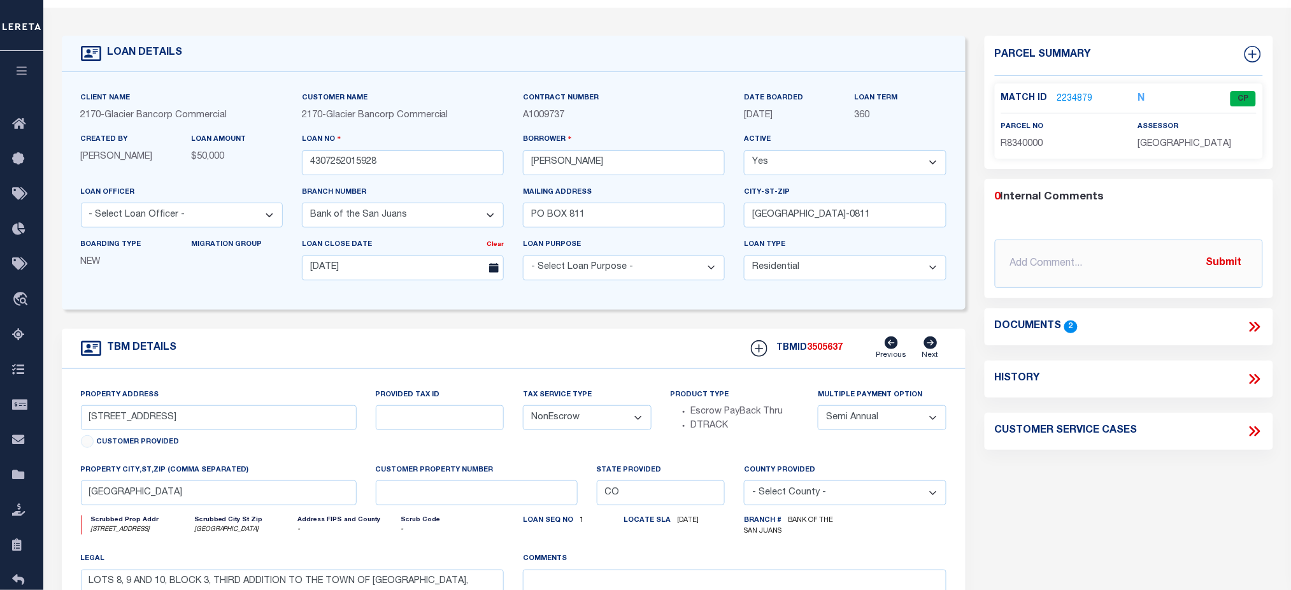
scroll to position [85, 0]
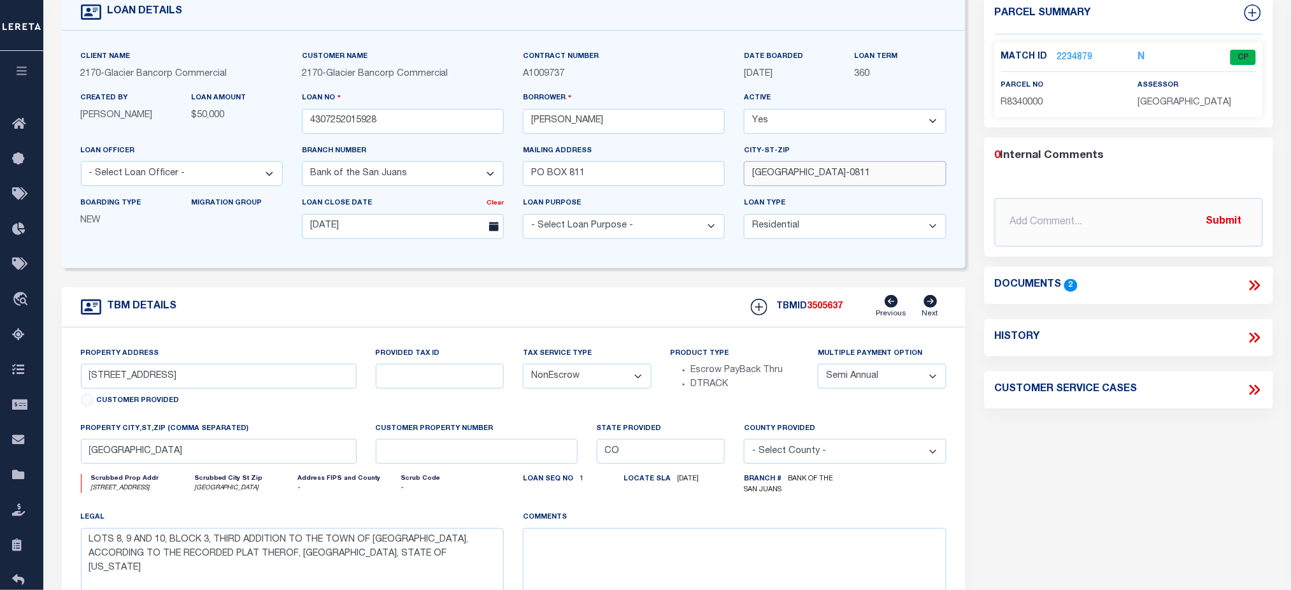
drag, startPoint x: 879, startPoint y: 176, endPoint x: 740, endPoint y: 180, distance: 139.6
click at [740, 180] on div "City-st-zip OAK CREEK CO 80467-0811" at bounding box center [845, 170] width 221 height 52
click at [853, 182] on input "[GEOGRAPHIC_DATA]-0811" at bounding box center [845, 173] width 202 height 25
click at [853, 181] on input "[GEOGRAPHIC_DATA]-0811" at bounding box center [845, 173] width 202 height 25
click at [845, 199] on div "Loan Type - Select Loan Type - Commercial Residential" at bounding box center [845, 217] width 202 height 42
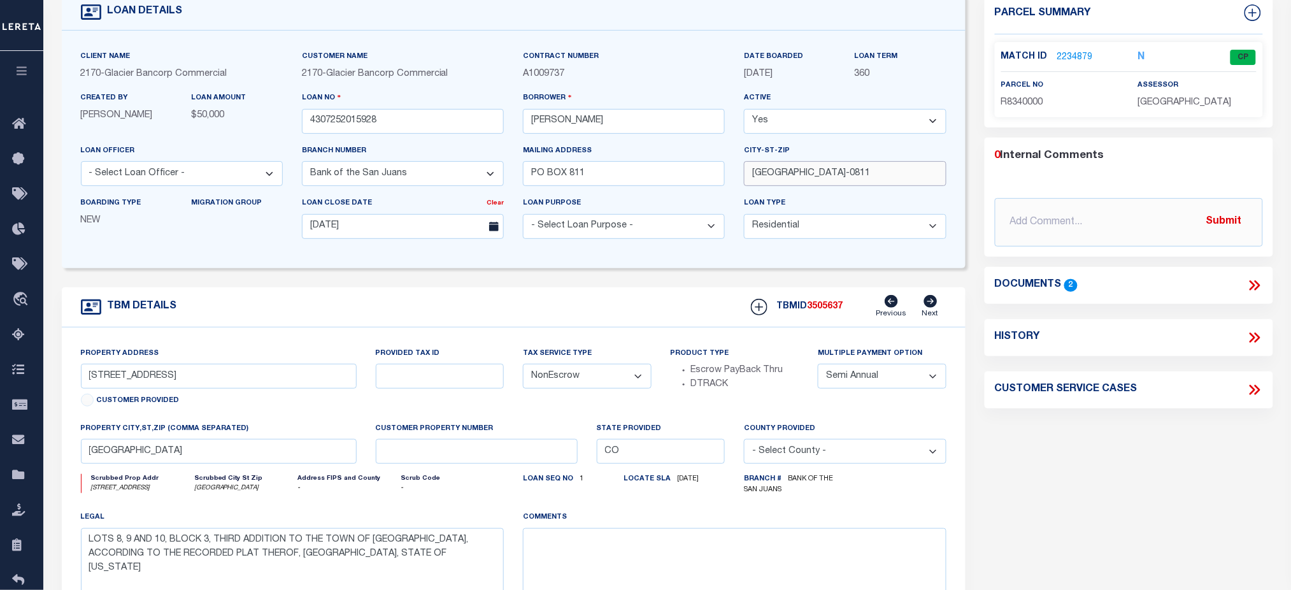
drag, startPoint x: 880, startPoint y: 179, endPoint x: 755, endPoint y: 179, distance: 124.9
click at [755, 179] on input "[GEOGRAPHIC_DATA]-0811" at bounding box center [845, 173] width 202 height 25
drag, startPoint x: 622, startPoint y: 174, endPoint x: 486, endPoint y: 178, distance: 136.4
click at [486, 178] on div "Client Name 2170 - Glacier Bancorp Commercial Customer Name 2170 - Glacier Banc…" at bounding box center [513, 149] width 885 height 199
click at [396, 168] on select "- Select Branch Number - Altabank Bank of the San Juans Citizens Community Bank…" at bounding box center [403, 173] width 202 height 25
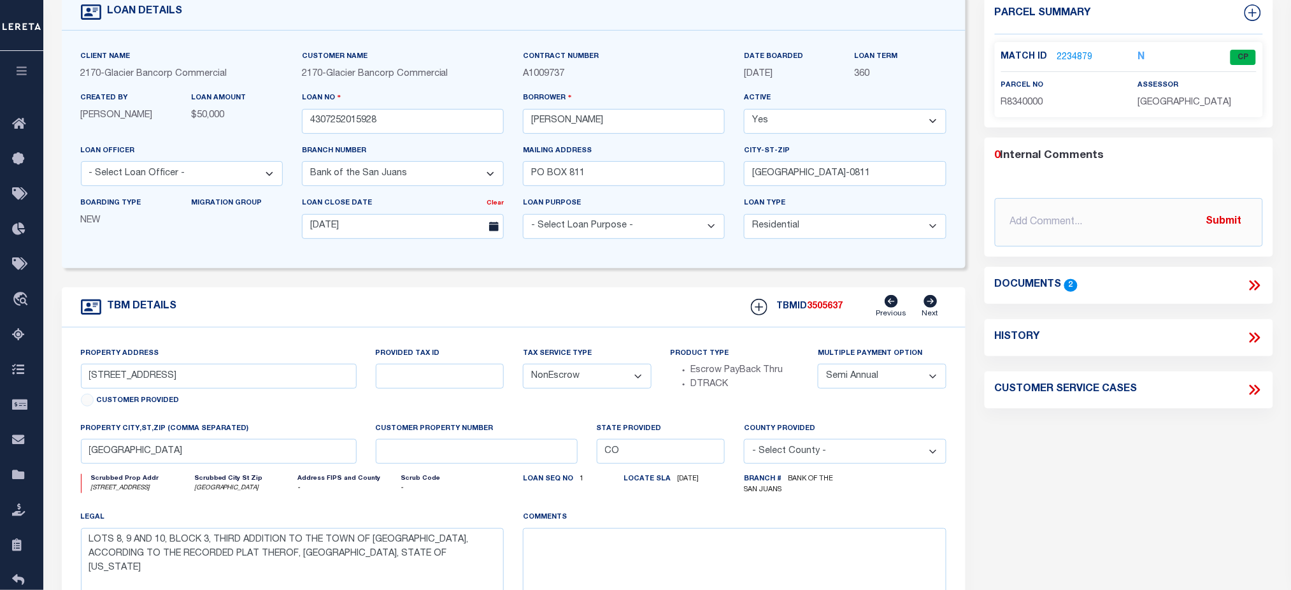
click at [498, 147] on div "Branch number - Select Branch Number - Altabank Bank of the San Juans Citizens …" at bounding box center [403, 165] width 202 height 42
drag, startPoint x: 301, startPoint y: 154, endPoint x: 378, endPoint y: 155, distance: 77.1
click at [378, 155] on div "Branch number - Select Branch Number - Altabank Bank of the San Juans Citizens …" at bounding box center [403, 165] width 202 height 42
drag, startPoint x: 528, startPoint y: 157, endPoint x: 587, endPoint y: 154, distance: 59.3
click at [587, 154] on label "Mailing address" at bounding box center [557, 151] width 69 height 11
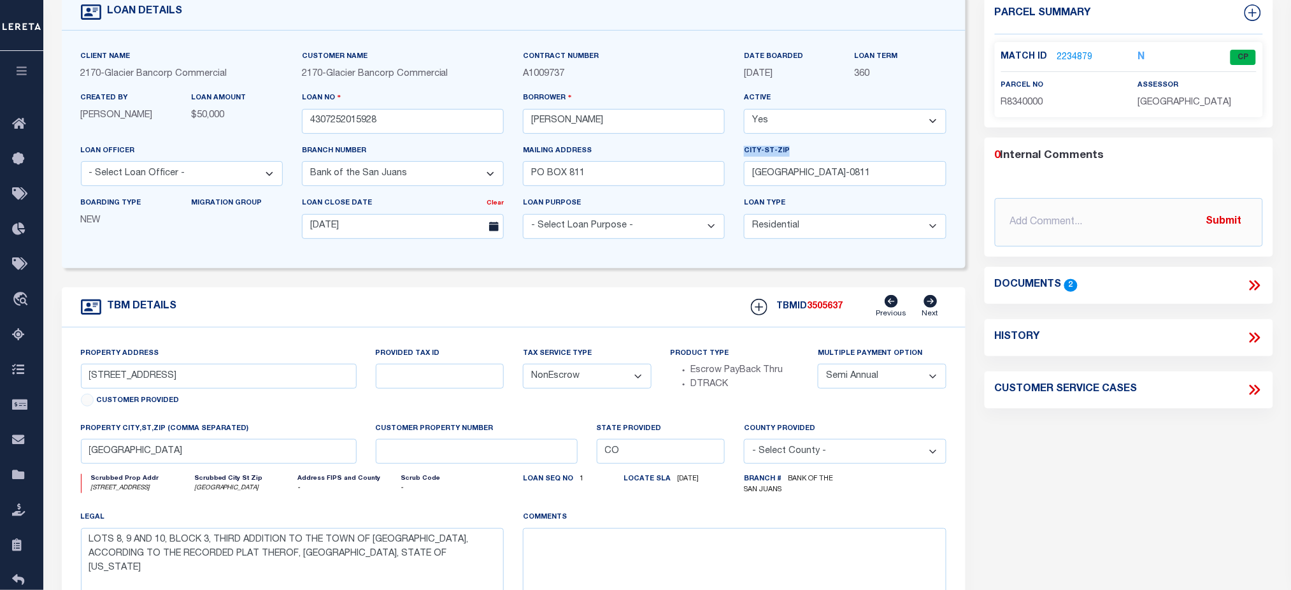
drag, startPoint x: 759, startPoint y: 157, endPoint x: 794, endPoint y: 155, distance: 35.1
click at [794, 155] on div "City-st-zip OAK CREEK CO 80467-0811" at bounding box center [845, 170] width 221 height 52
drag, startPoint x: 513, startPoint y: 101, endPoint x: 573, endPoint y: 106, distance: 60.0
click at [573, 106] on div "Borrower RHONDA CRAWFORD" at bounding box center [623, 117] width 221 height 52
drag, startPoint x: 190, startPoint y: 381, endPoint x: 485, endPoint y: 391, distance: 295.1
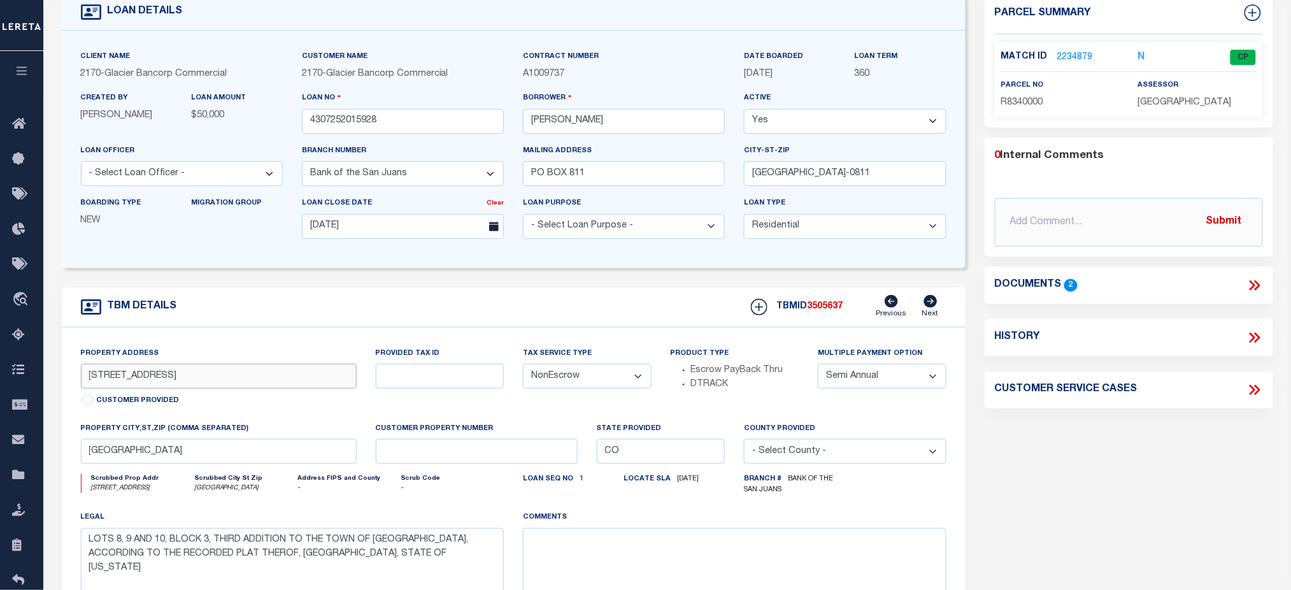
click at [485, 391] on div "Property Address 215 OAK W STREET Customer Provided Provided Tax ID Tax Service…" at bounding box center [513, 488] width 885 height 282
click at [217, 460] on input "[GEOGRAPHIC_DATA]" at bounding box center [219, 451] width 276 height 25
click at [1073, 60] on link "2234879" at bounding box center [1076, 57] width 36 height 13
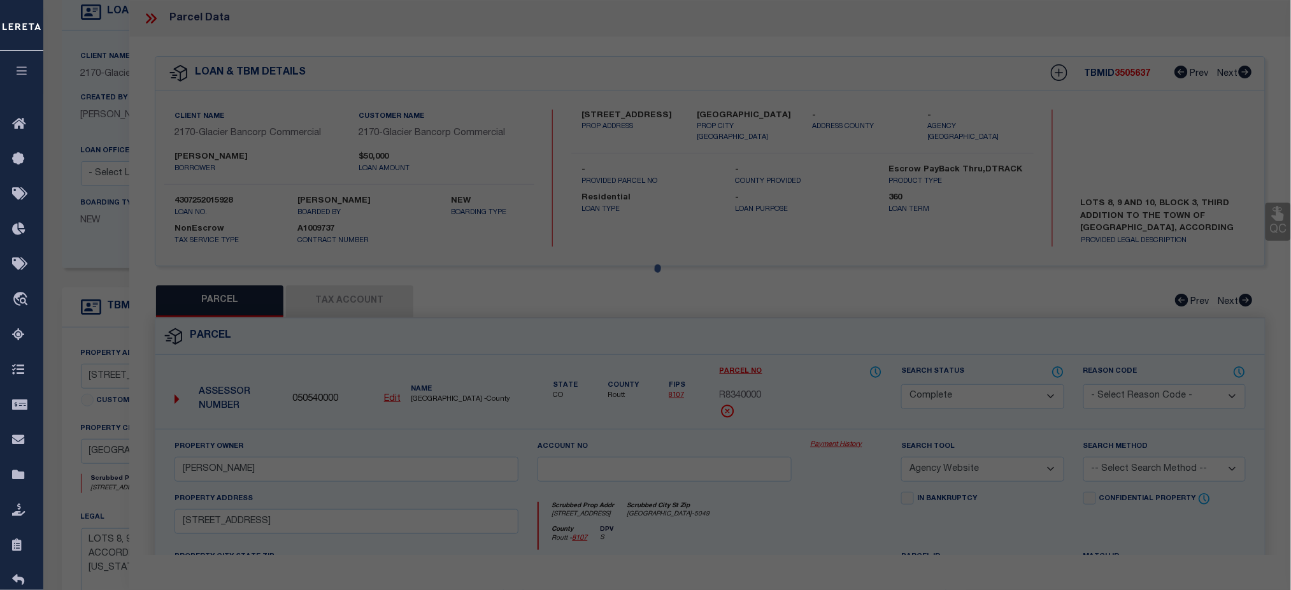
select select "AS"
select select
checkbox input "false"
select select "CP"
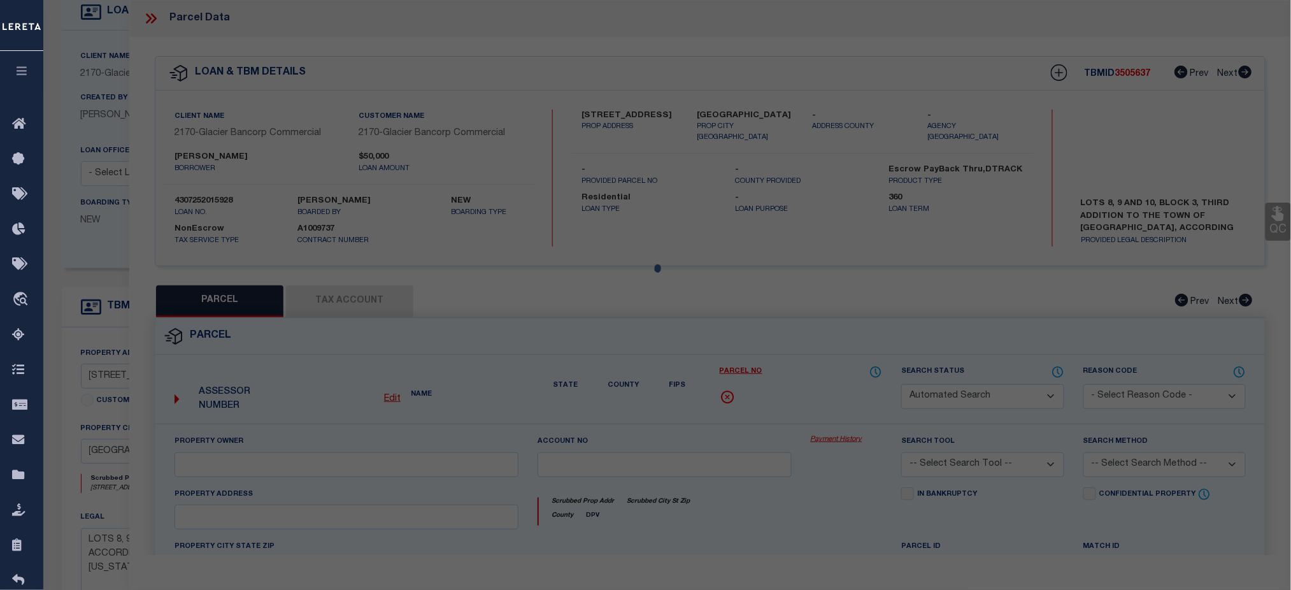
type input "FLANIGAN CRAWFORD, RHONDA F."
select select "AGW"
select select
type input "215 W OAK ST"
type input "[GEOGRAPHIC_DATA]"
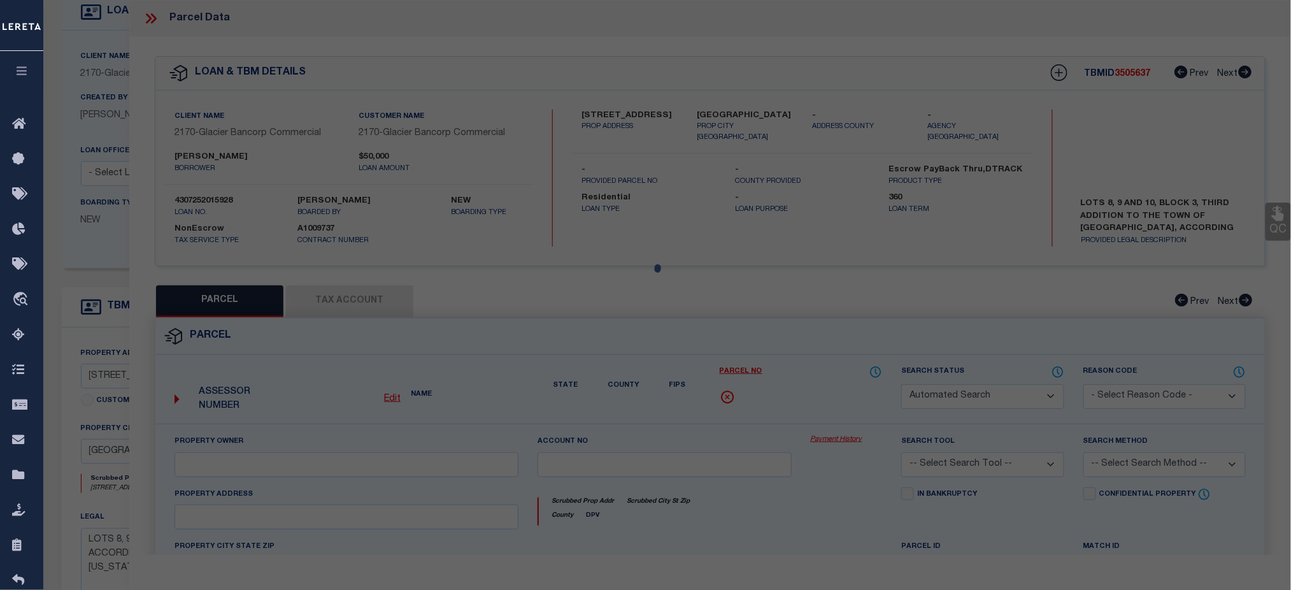
type textarea "LOTS 8,9,10 BLK 3 3RD ADD TO OC"
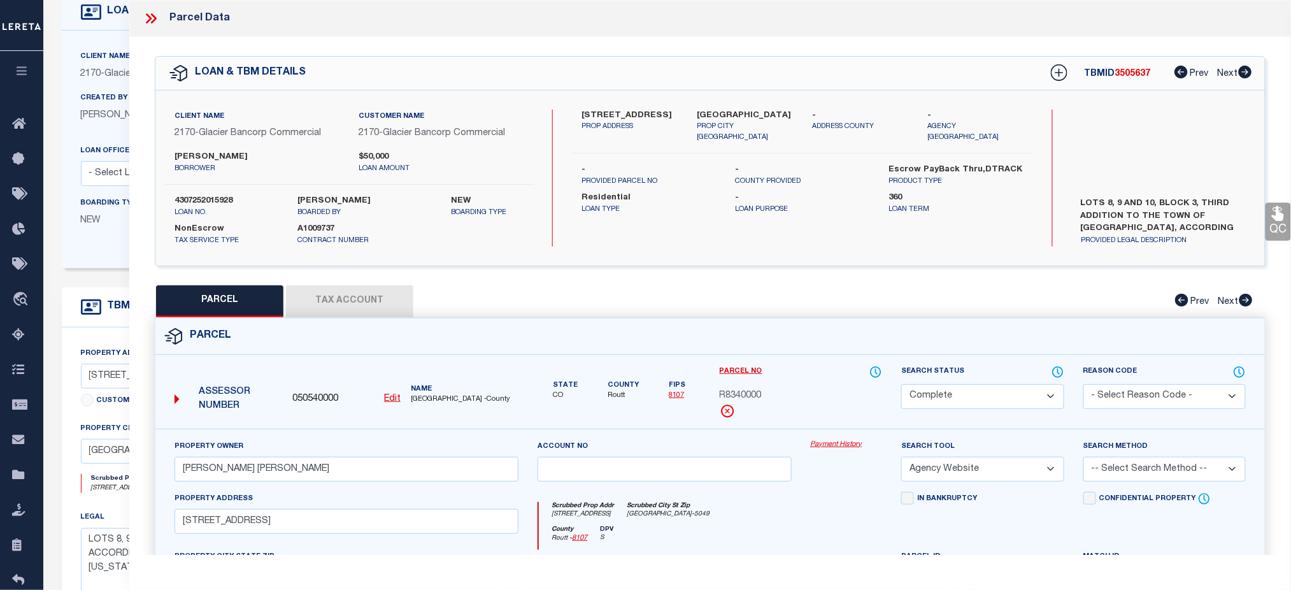
click at [823, 447] on link "Payment History" at bounding box center [847, 445] width 72 height 11
click at [147, 15] on icon at bounding box center [149, 18] width 6 height 10
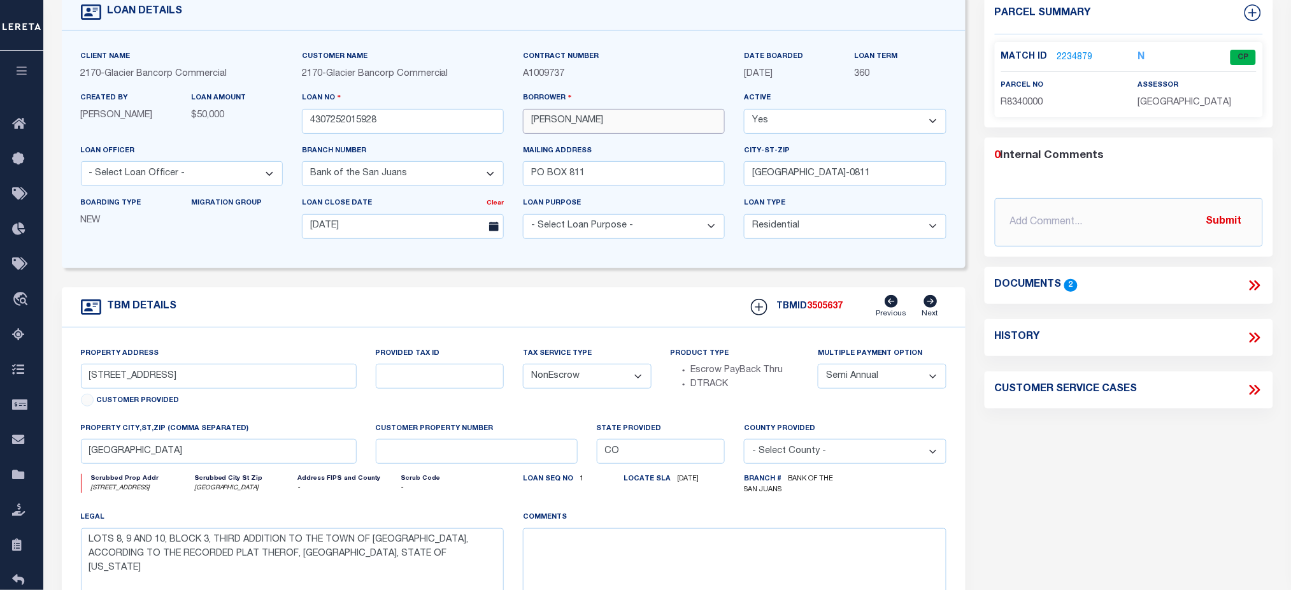
drag, startPoint x: 638, startPoint y: 124, endPoint x: 493, endPoint y: 124, distance: 145.2
click at [493, 124] on div "Client Name 2170 - Glacier Bancorp Commercial Customer Name 2170 - Glacier Banc…" at bounding box center [513, 149] width 885 height 199
drag, startPoint x: 84, startPoint y: 140, endPoint x: 350, endPoint y: 138, distance: 265.7
click at [84, 140] on div "Created By Amanda Barney LOAN AMOUNT $50,000" at bounding box center [181, 117] width 221 height 52
click at [577, 124] on input "[PERSON_NAME]" at bounding box center [624, 121] width 202 height 25
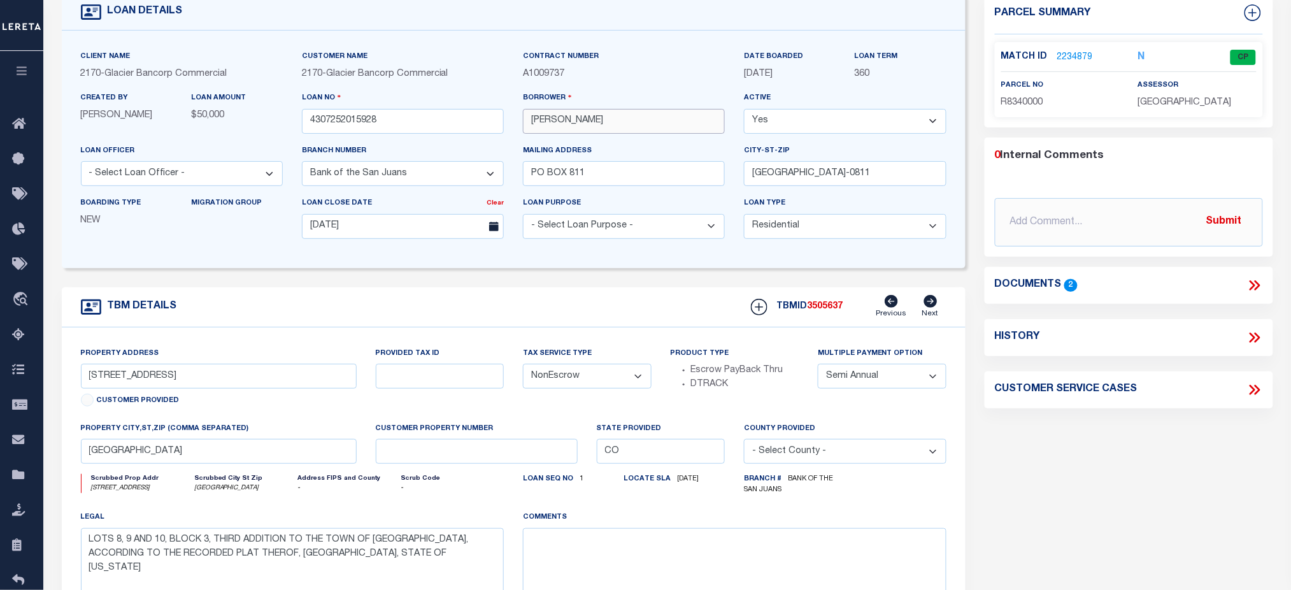
click at [577, 124] on input "[PERSON_NAME]" at bounding box center [624, 121] width 202 height 25
drag, startPoint x: 1157, startPoint y: 148, endPoint x: 1091, endPoint y: 115, distance: 73.5
click at [1157, 149] on div "0 Internal Comments" at bounding box center [1126, 156] width 263 height 17
click at [1066, 55] on link "2234879" at bounding box center [1076, 57] width 36 height 13
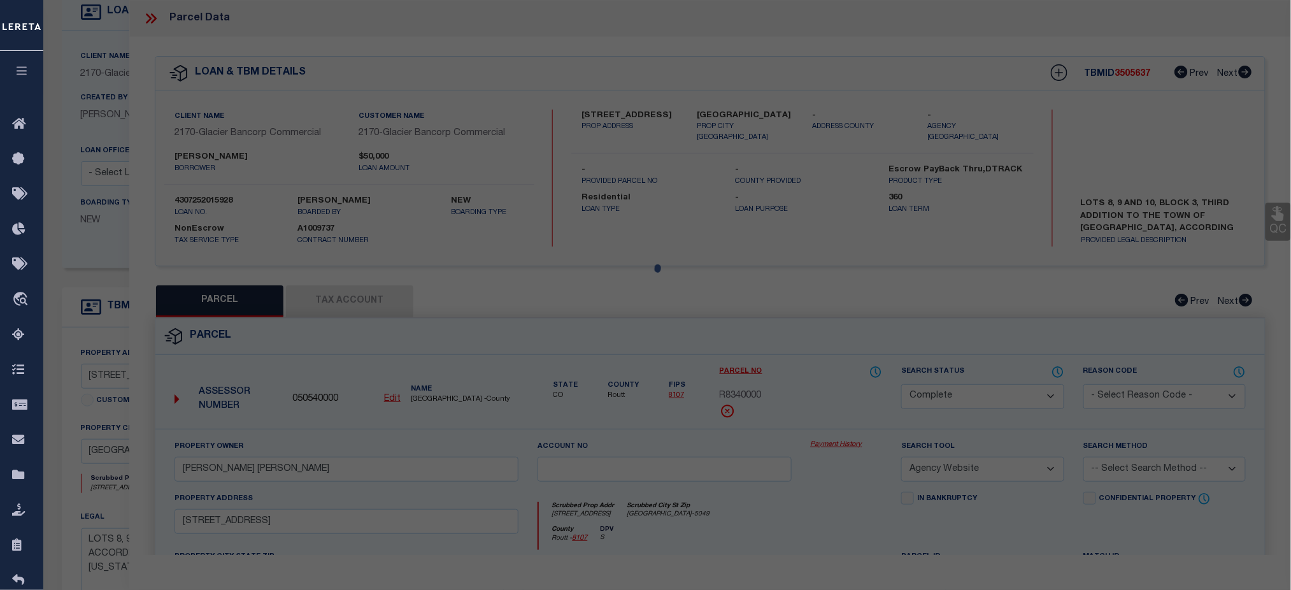
select select "AS"
select select
checkbox input "false"
select select "CP"
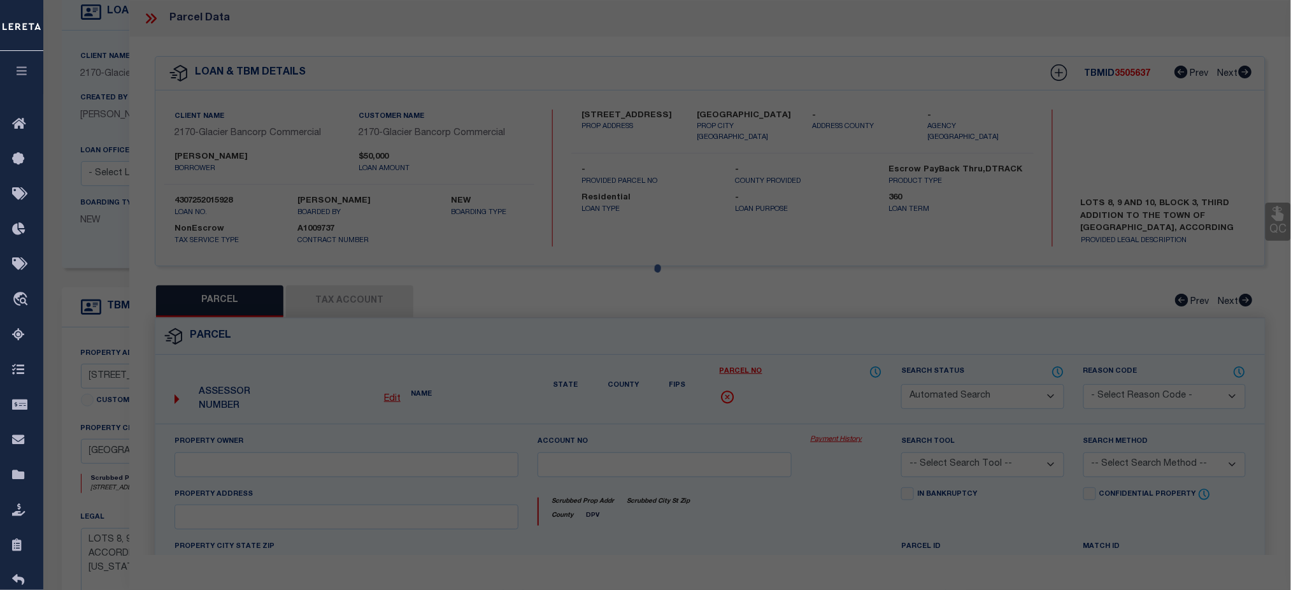
type input "FLANIGAN CRAWFORD, RHONDA F."
select select "AGW"
select select
type input "215 W OAK ST"
type input "[GEOGRAPHIC_DATA]"
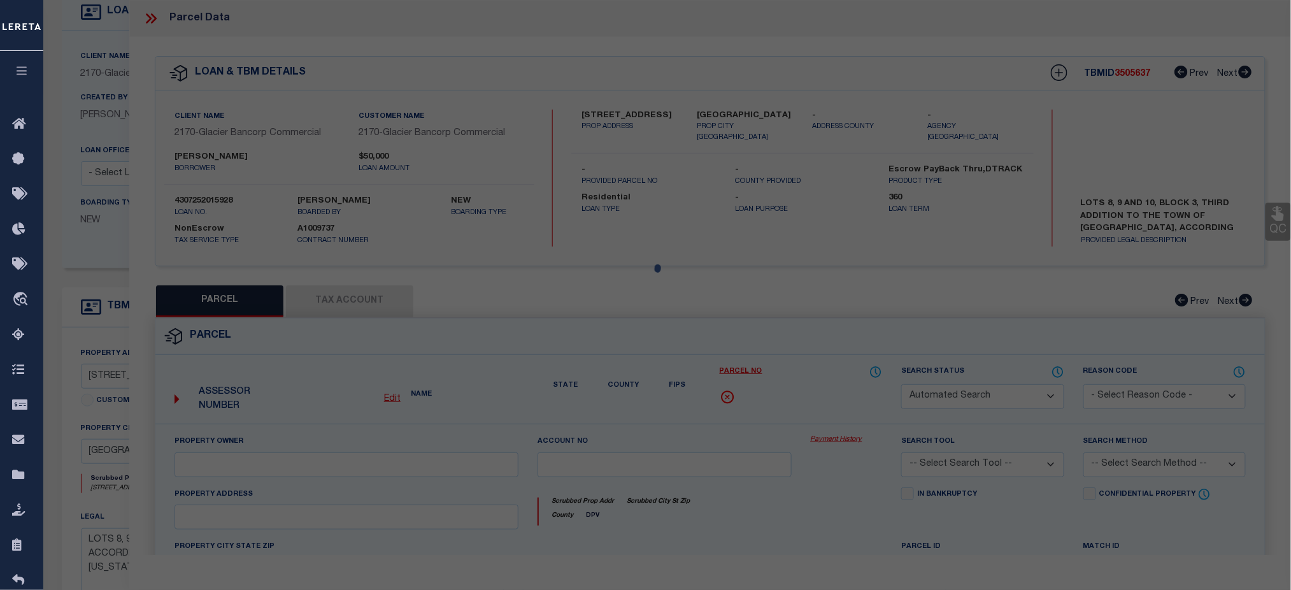
type textarea "LOTS 8,9,10 BLK 3 3RD ADD TO OC"
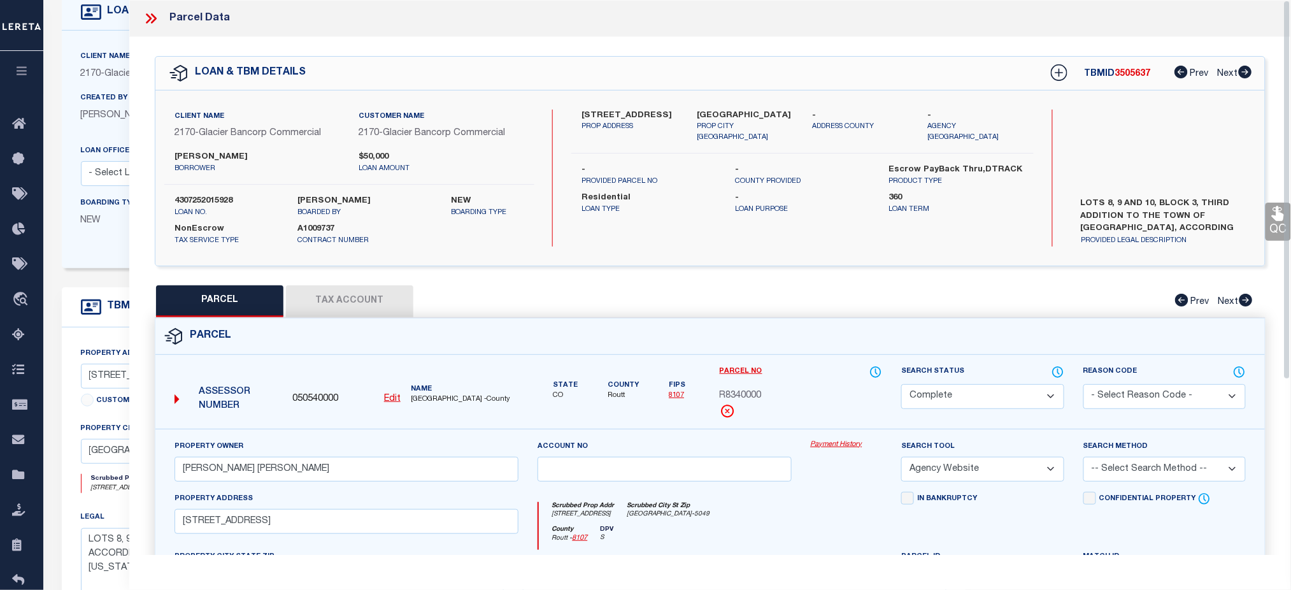
scroll to position [255, 0]
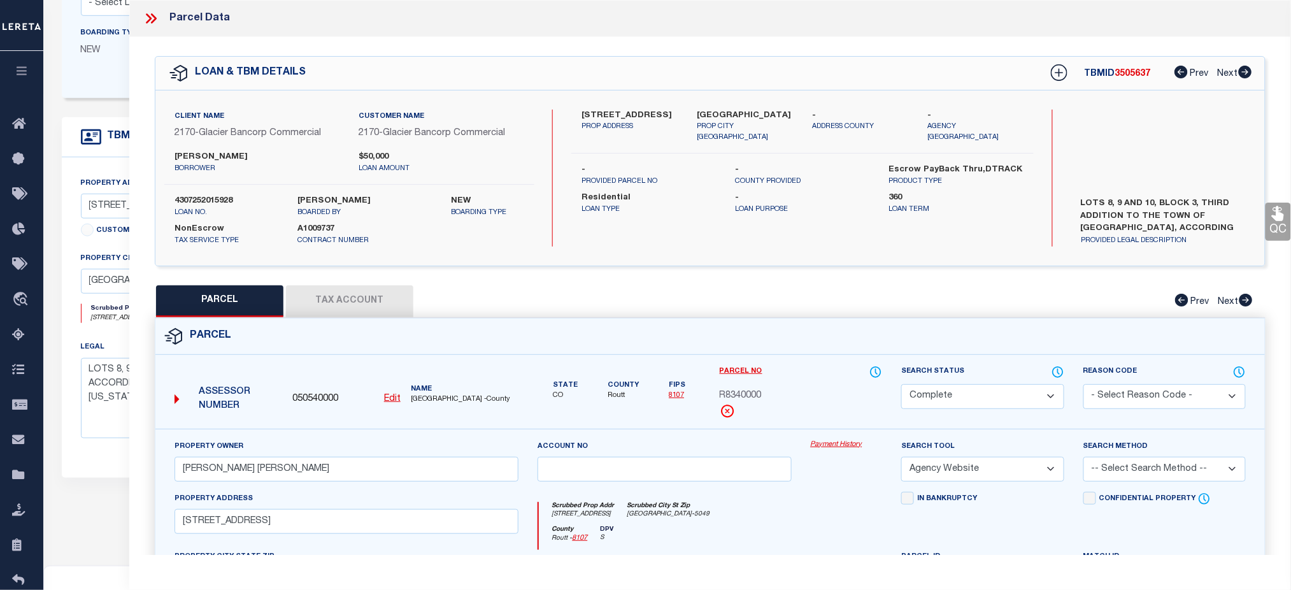
click at [150, 24] on icon at bounding box center [151, 18] width 17 height 17
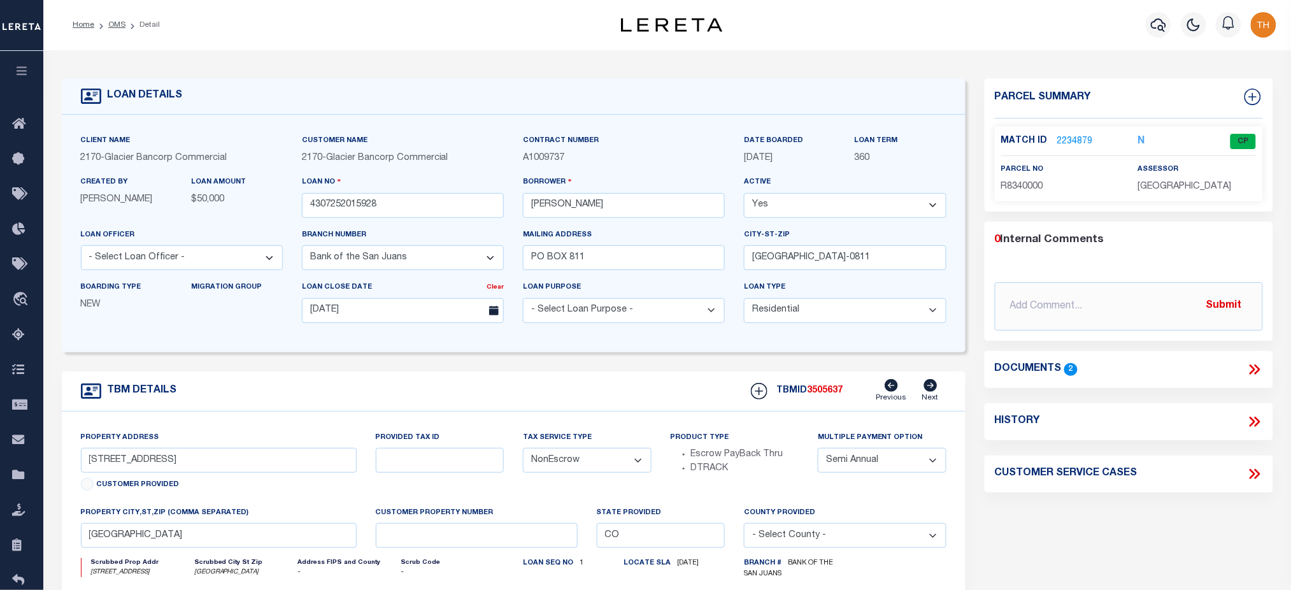
scroll to position [0, 0]
drag, startPoint x: 626, startPoint y: 261, endPoint x: 502, endPoint y: 260, distance: 124.2
click at [503, 260] on div "Client Name 2170 - Glacier Bancorp Commercial Customer Name 2170 - Glacier Banc…" at bounding box center [513, 233] width 885 height 199
drag, startPoint x: 861, startPoint y: 254, endPoint x: 716, endPoint y: 252, distance: 145.3
click at [716, 252] on div "Client Name 2170 - Glacier Bancorp Commercial Customer Name 2170 - Glacier Banc…" at bounding box center [513, 233] width 885 height 199
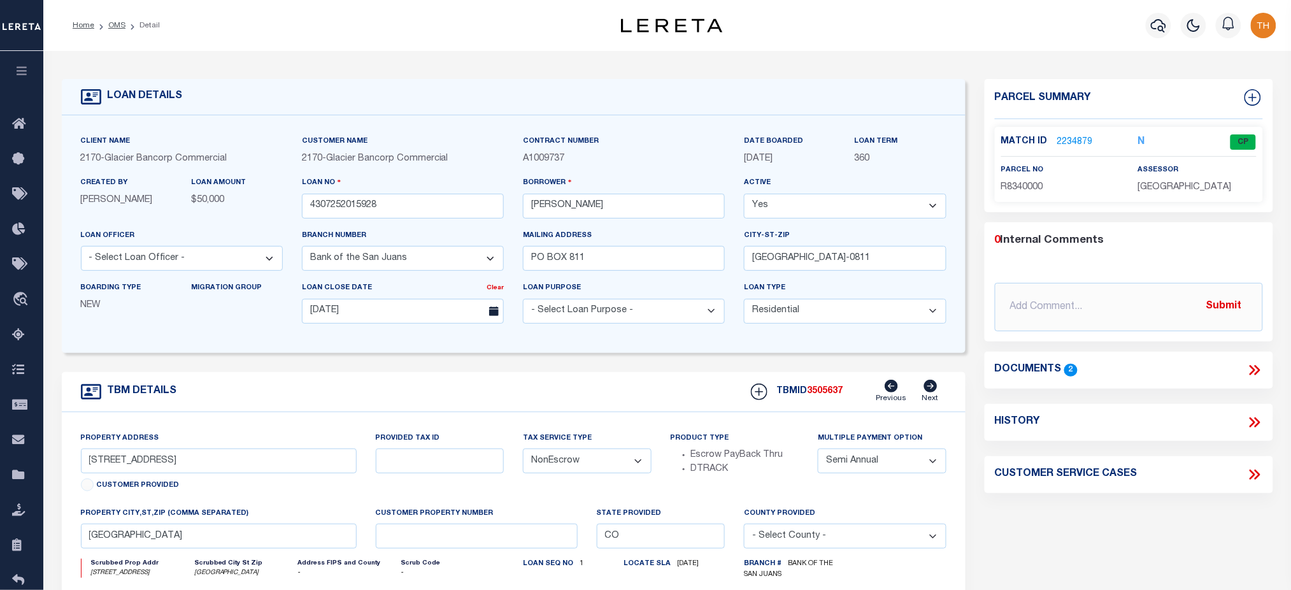
click at [1068, 144] on link "2234879" at bounding box center [1076, 142] width 36 height 13
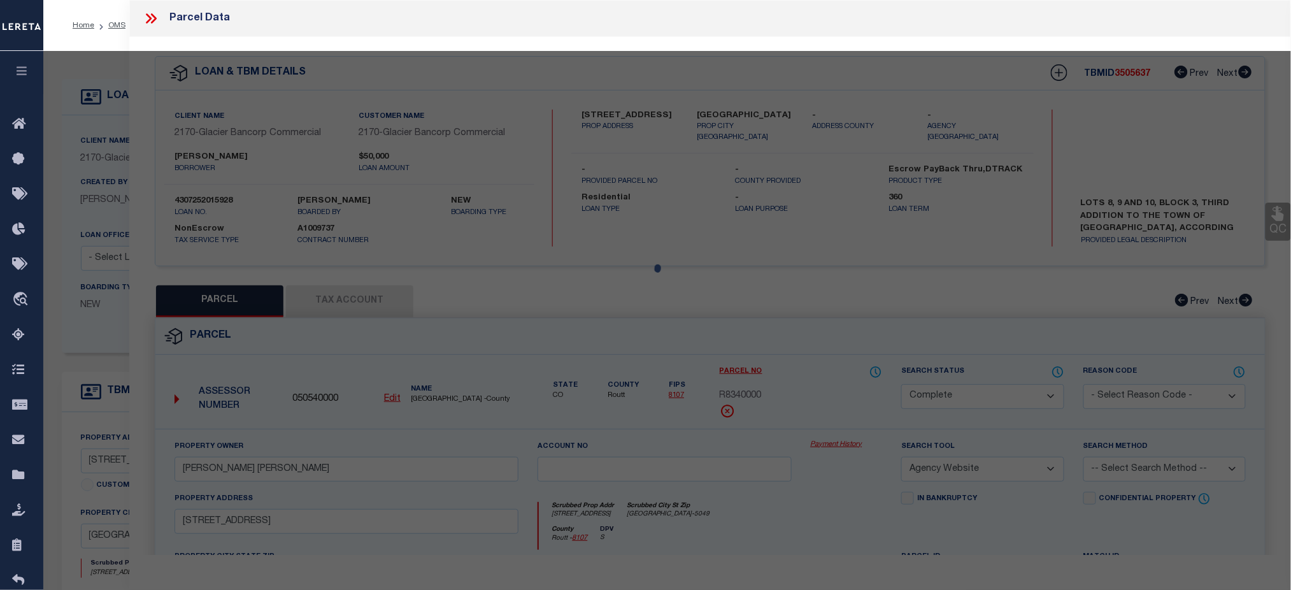
select select "AS"
select select
checkbox input "false"
select select "CP"
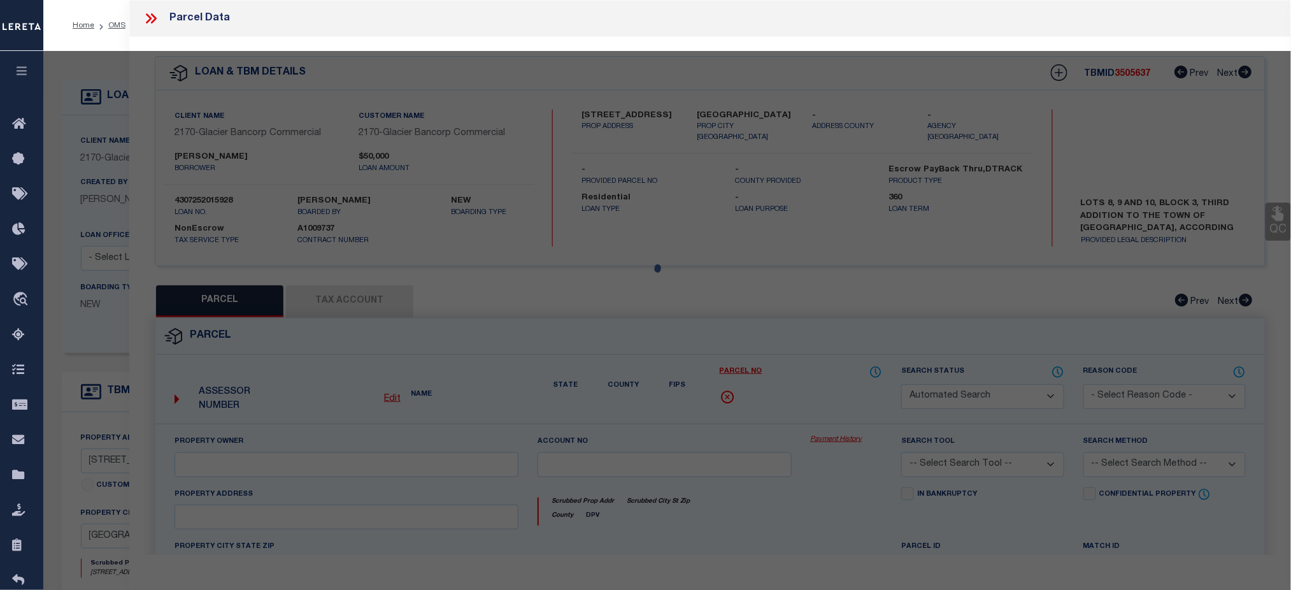
type input "FLANIGAN CRAWFORD, RHONDA F."
select select "AGW"
select select
type input "215 W OAK ST"
type input "[GEOGRAPHIC_DATA]"
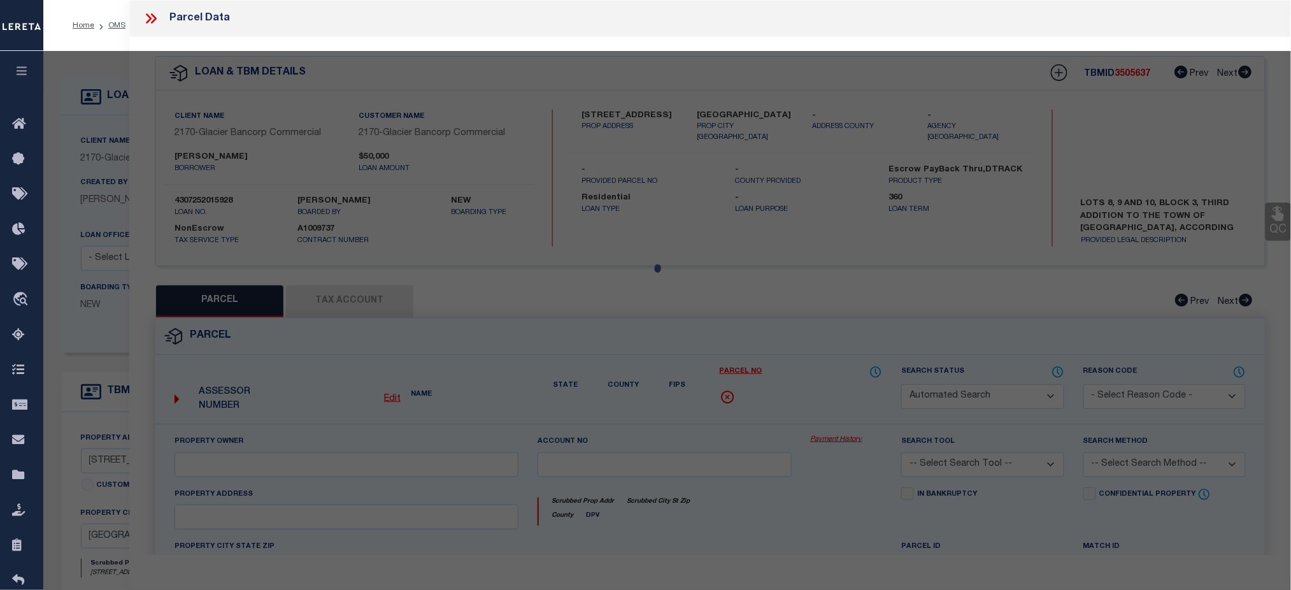
type textarea "LOTS 8,9,10 BLK 3 3RD ADD TO OC"
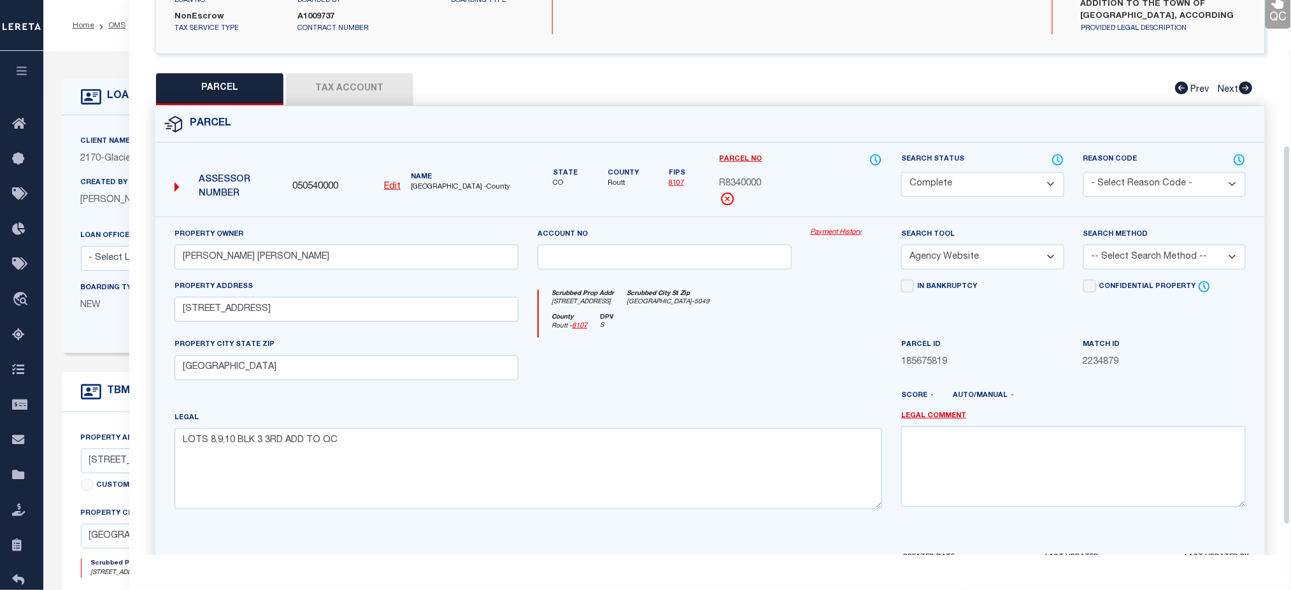
scroll to position [255, 0]
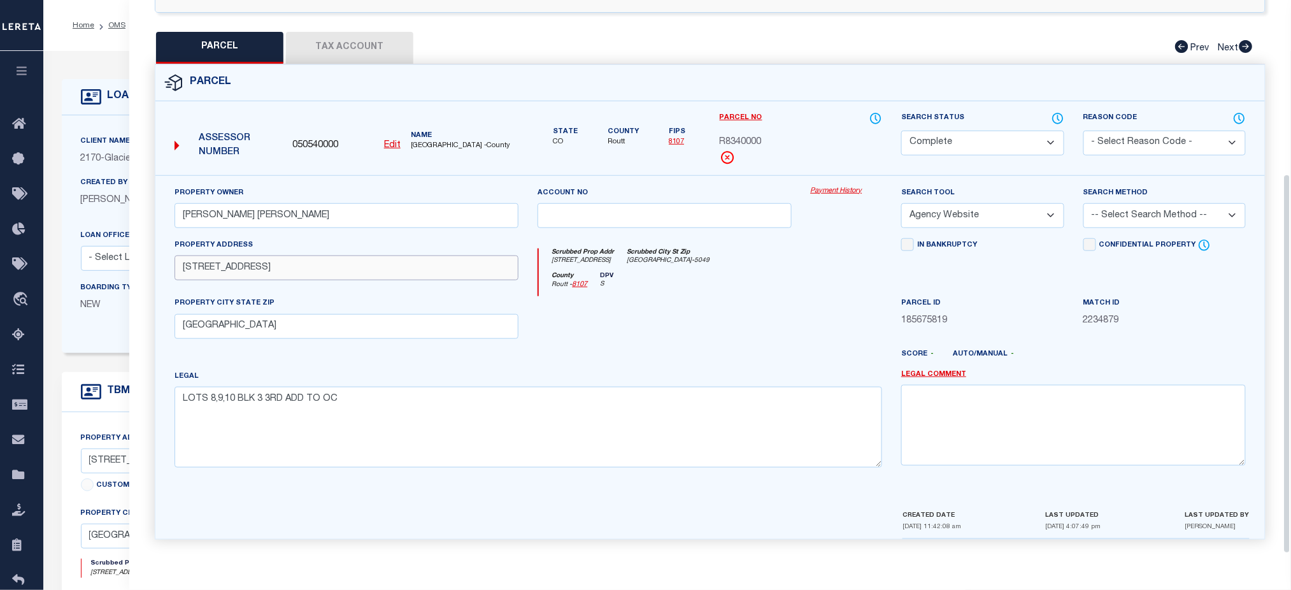
drag, startPoint x: 282, startPoint y: 264, endPoint x: 136, endPoint y: 261, distance: 145.3
click at [136, 261] on div "QC QC QC" at bounding box center [710, 168] width 1162 height 771
drag, startPoint x: 289, startPoint y: 327, endPoint x: 134, endPoint y: 319, distance: 155.0
click at [134, 319] on div "QC QC QC" at bounding box center [710, 168] width 1162 height 771
click at [349, 49] on button "Tax Account" at bounding box center [349, 48] width 127 height 32
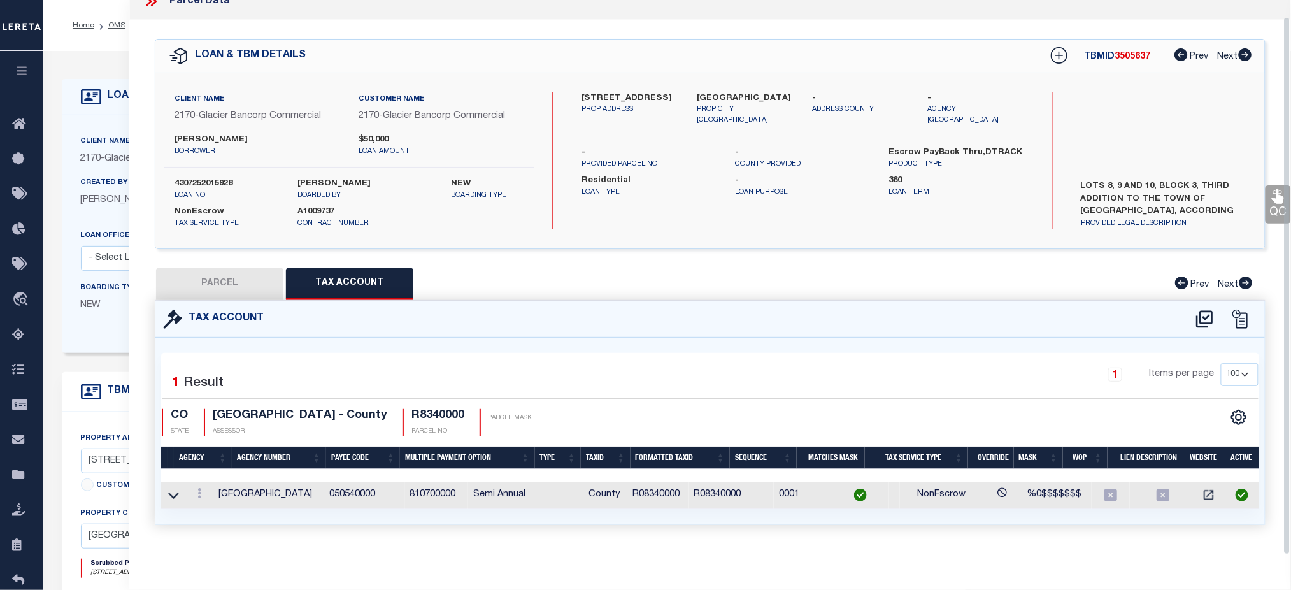
scroll to position [0, 0]
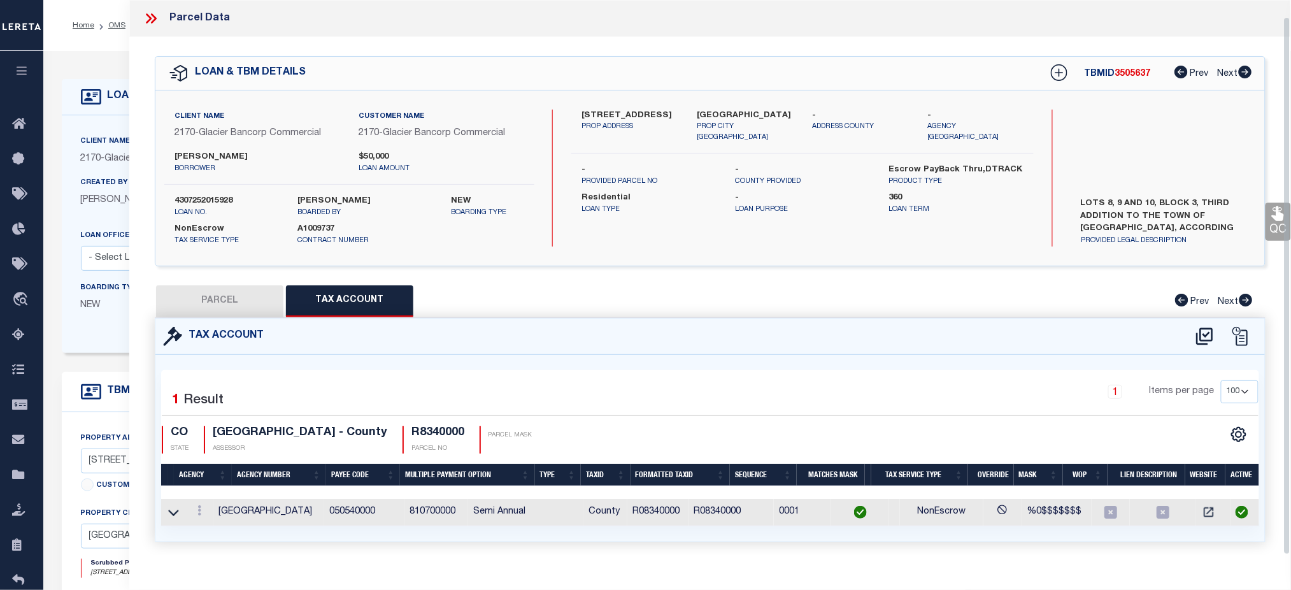
select select "100"
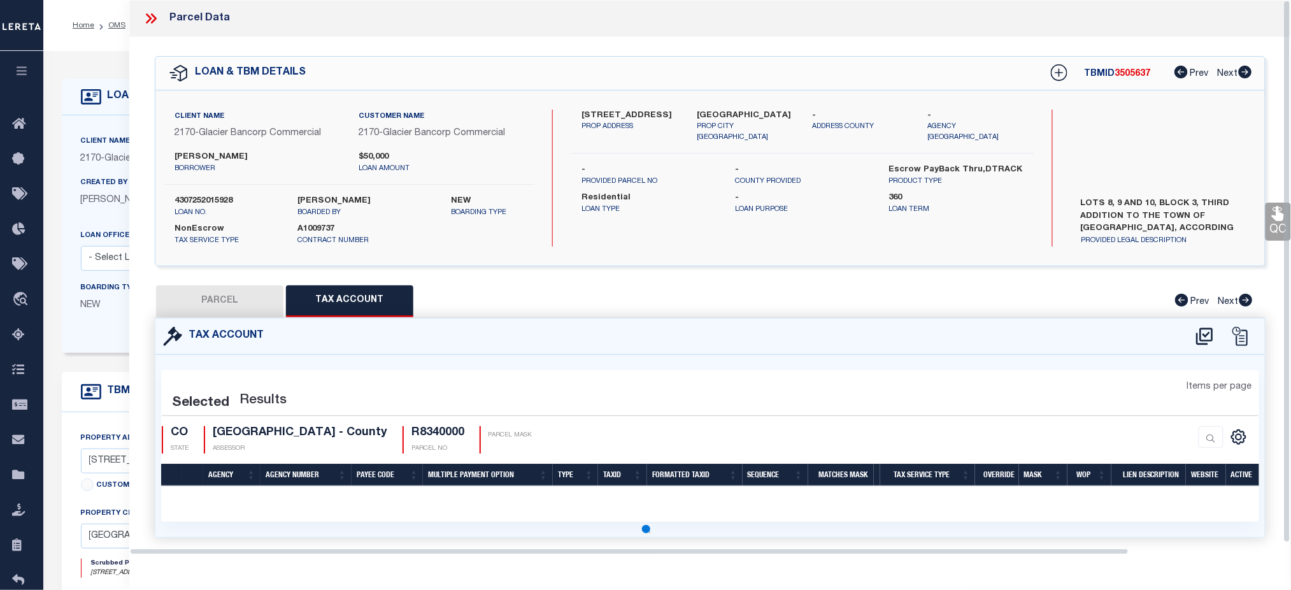
select select "100"
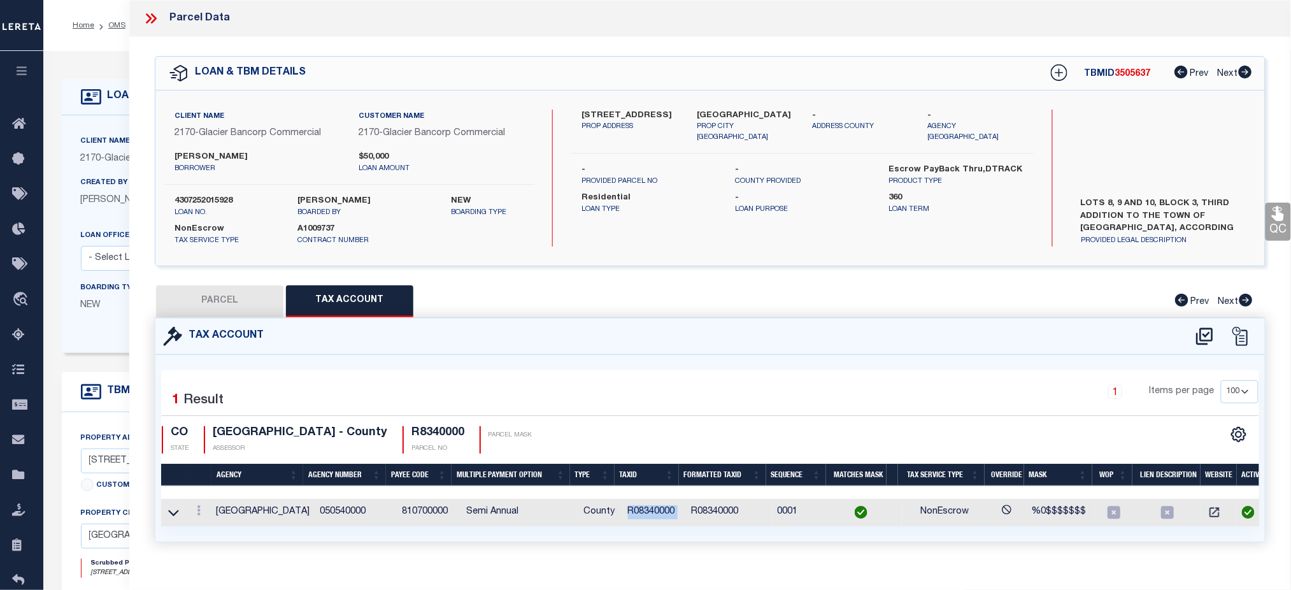
drag, startPoint x: 682, startPoint y: 512, endPoint x: 620, endPoint y: 513, distance: 61.8
click at [620, 513] on tr "ROUTT COUNTY 050540000 810700000 Semi Annual County R08340000 R08340000 0001 No…" at bounding box center [714, 512] width 1106 height 27
copy td "R08340000"
click at [249, 292] on button "PARCEL" at bounding box center [219, 301] width 127 height 32
select select "AS"
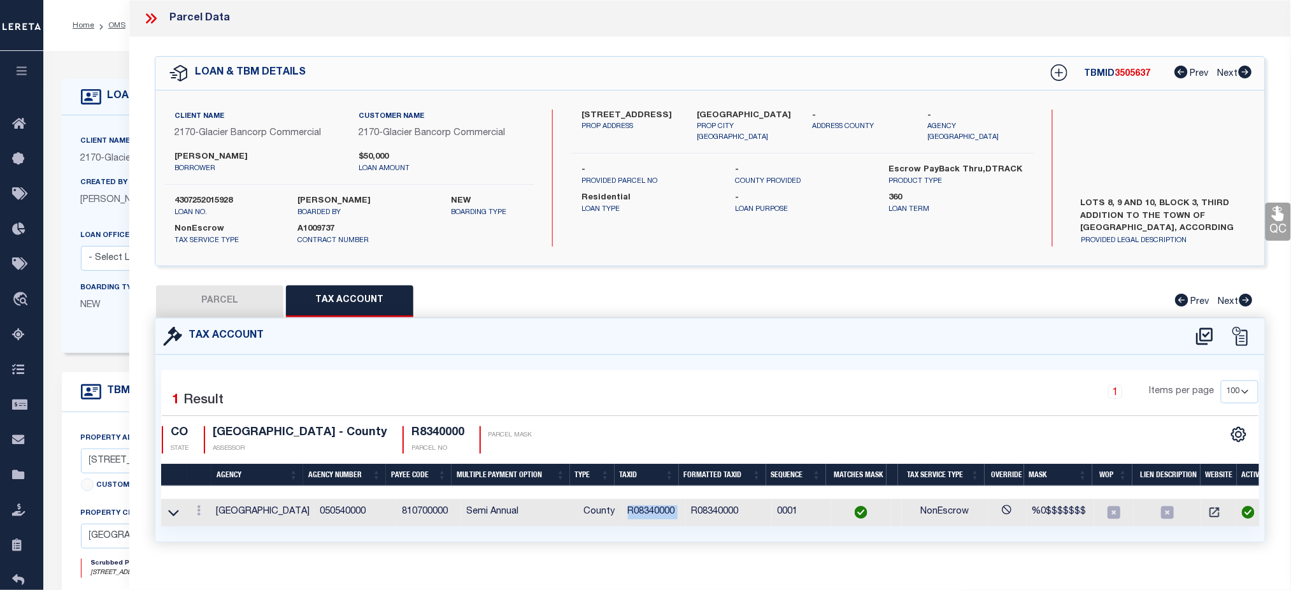
select select
checkbox input "false"
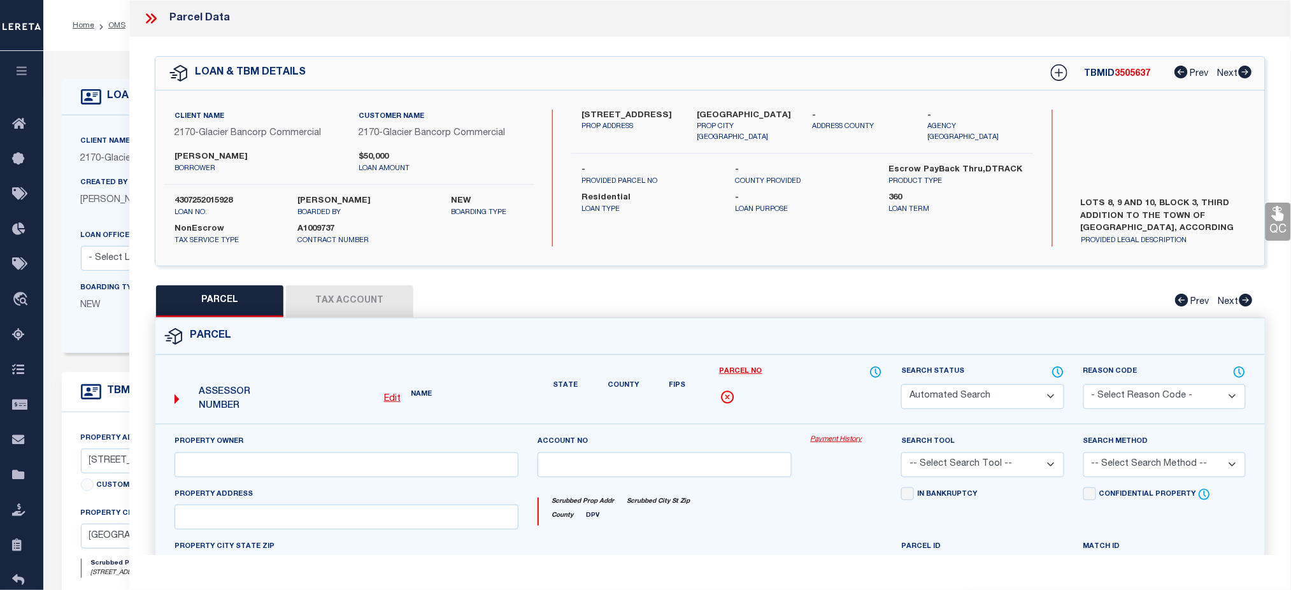
select select "CP"
type input "FLANIGAN CRAWFORD, RHONDA F."
select select "AGW"
select select
type input "215 W OAK ST"
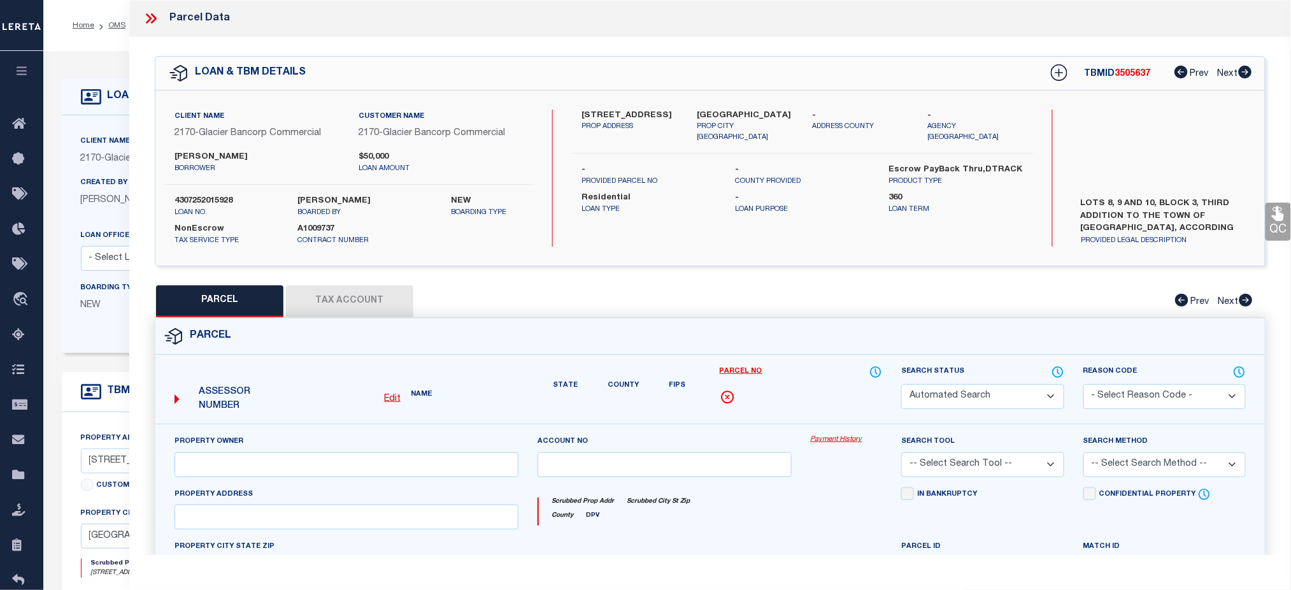
type input "[GEOGRAPHIC_DATA]"
type textarea "LOTS 8,9,10 BLK 3 3RD ADD TO OC"
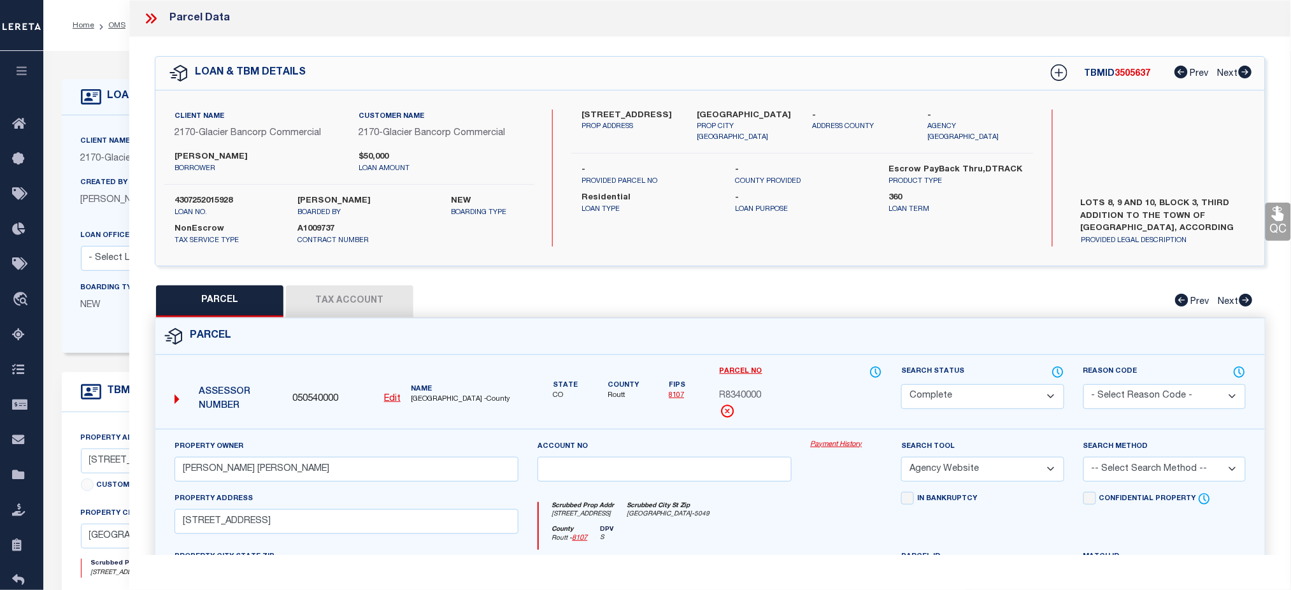
click at [227, 203] on label "4307252015928" at bounding box center [227, 201] width 104 height 13
copy label "4307252015928"
drag, startPoint x: 893, startPoint y: 11, endPoint x: 650, endPoint y: 133, distance: 272.1
click at [893, 11] on div "Parcel Data" at bounding box center [710, 18] width 1162 height 37
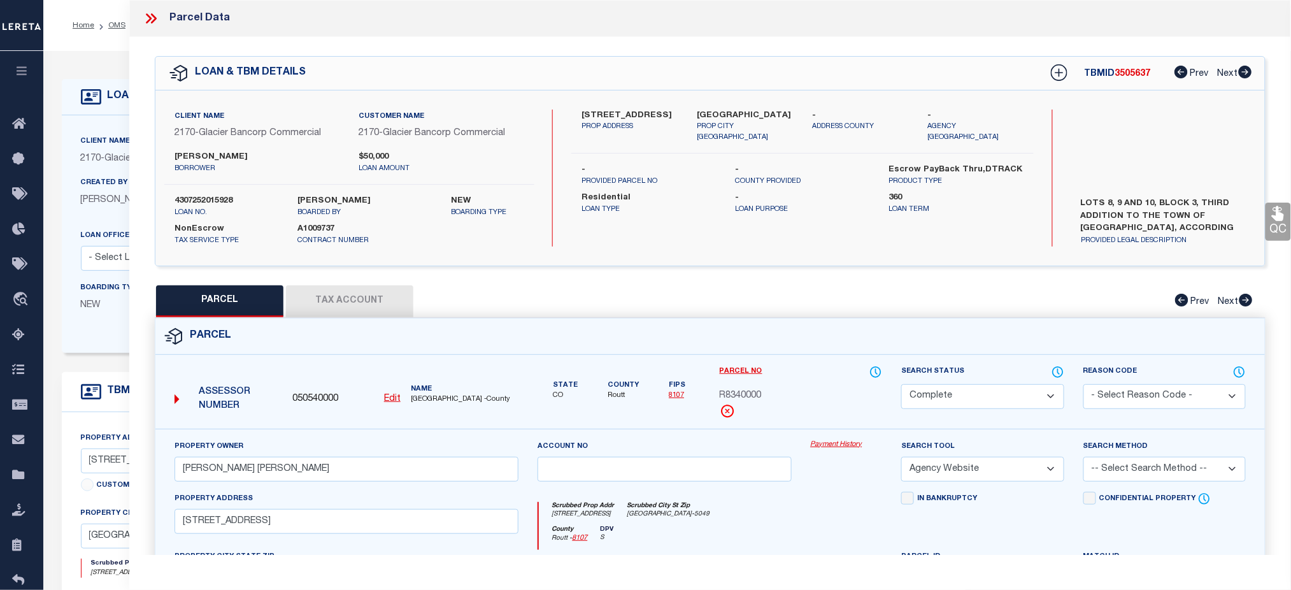
click at [156, 21] on icon at bounding box center [151, 18] width 17 height 17
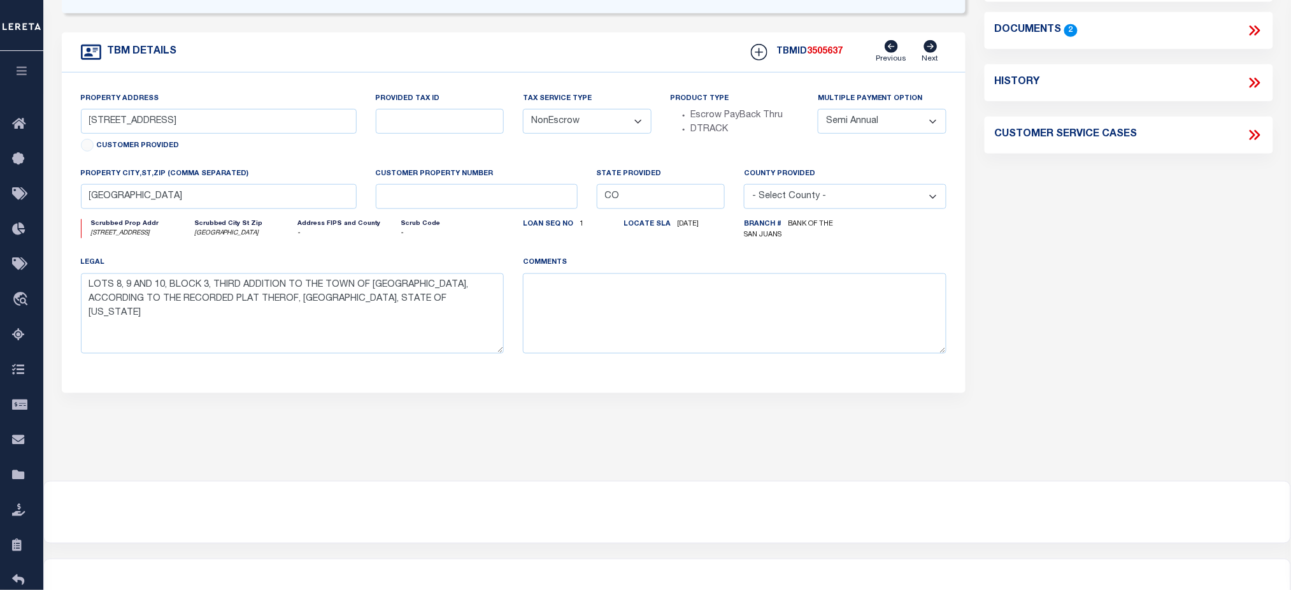
scroll to position [169, 0]
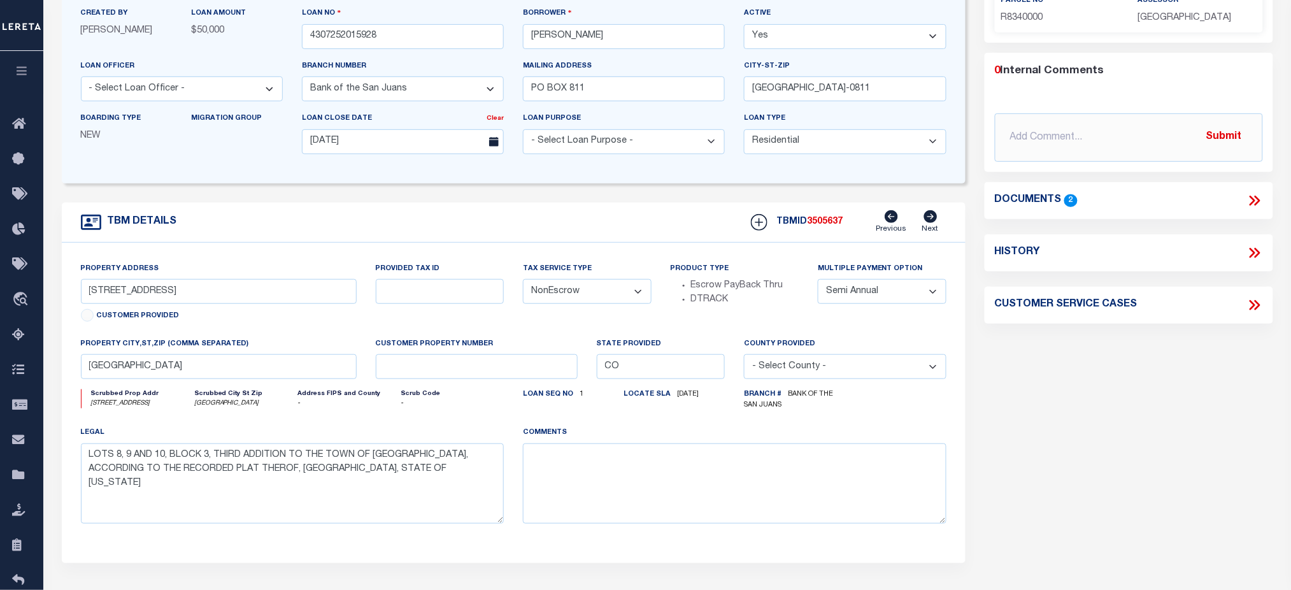
click at [332, 95] on select "- Select Branch Number - Altabank Bank of the San Juans Citizens Community Bank…" at bounding box center [403, 88] width 202 height 25
click at [556, 227] on div "TBM DETAILS TBMID 3505637 Previous Next" at bounding box center [514, 223] width 904 height 40
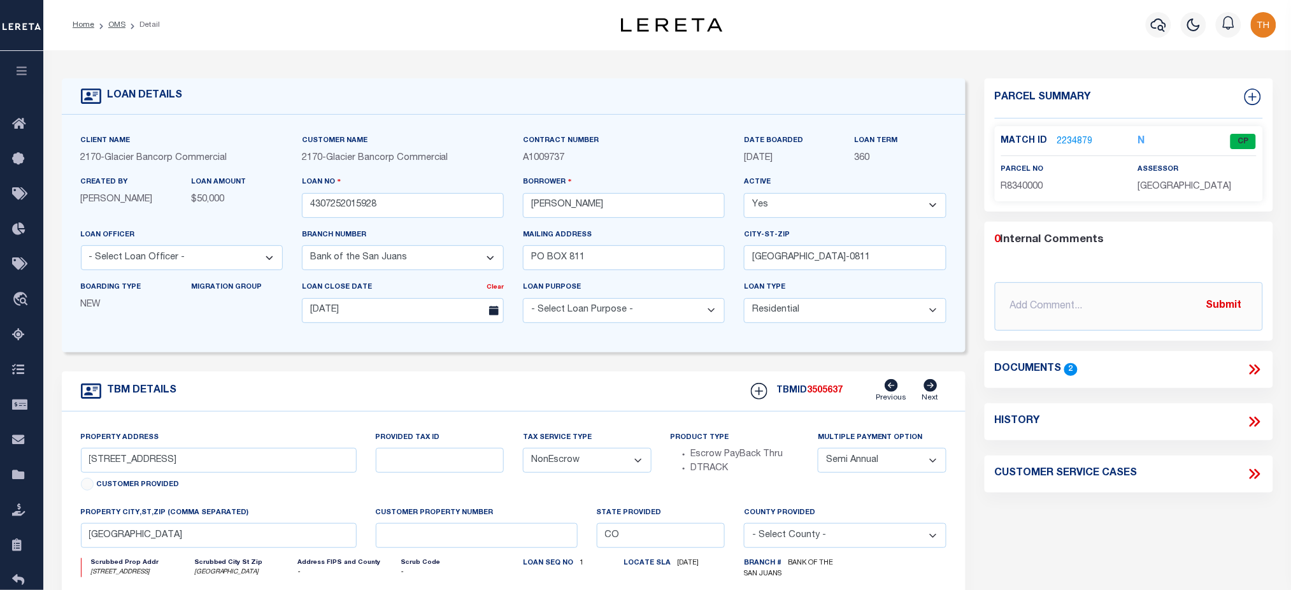
scroll to position [0, 0]
click at [1076, 143] on link "2234879" at bounding box center [1076, 142] width 36 height 13
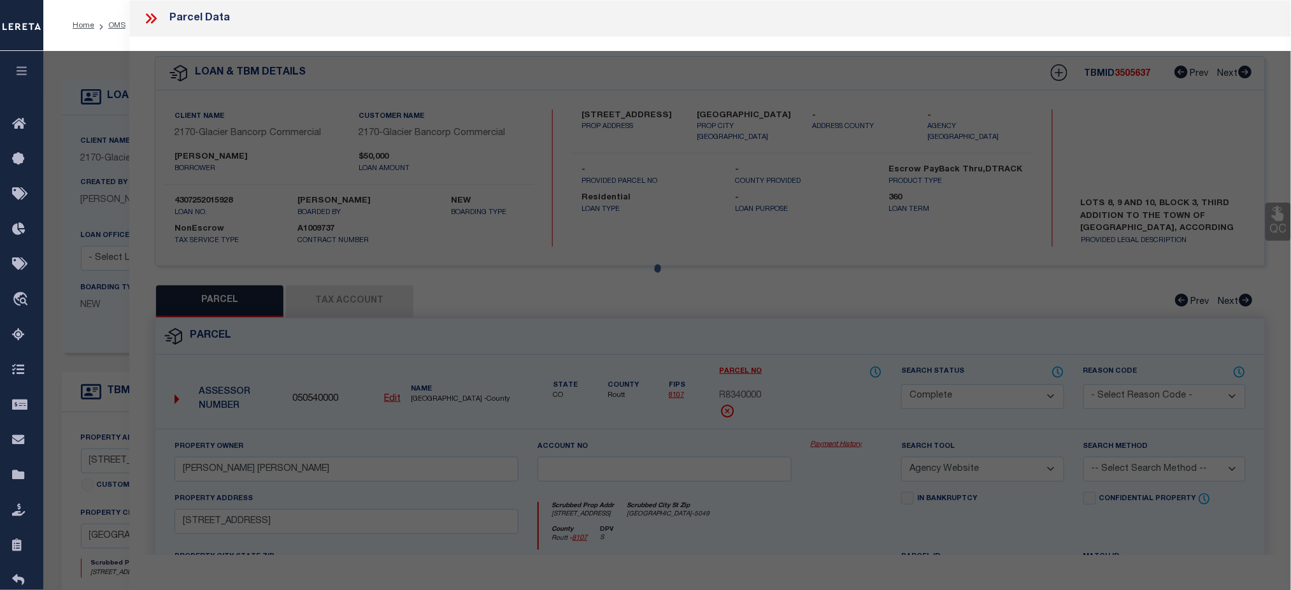
select select "AS"
select select
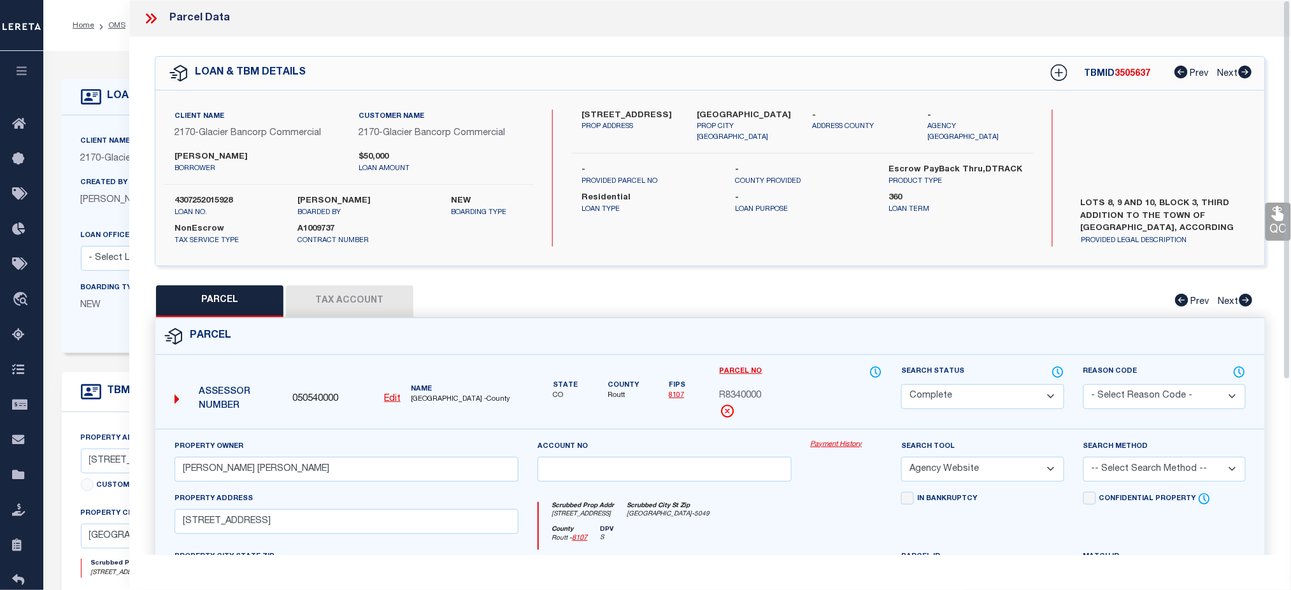
click at [375, 303] on button "Tax Account" at bounding box center [349, 301] width 127 height 32
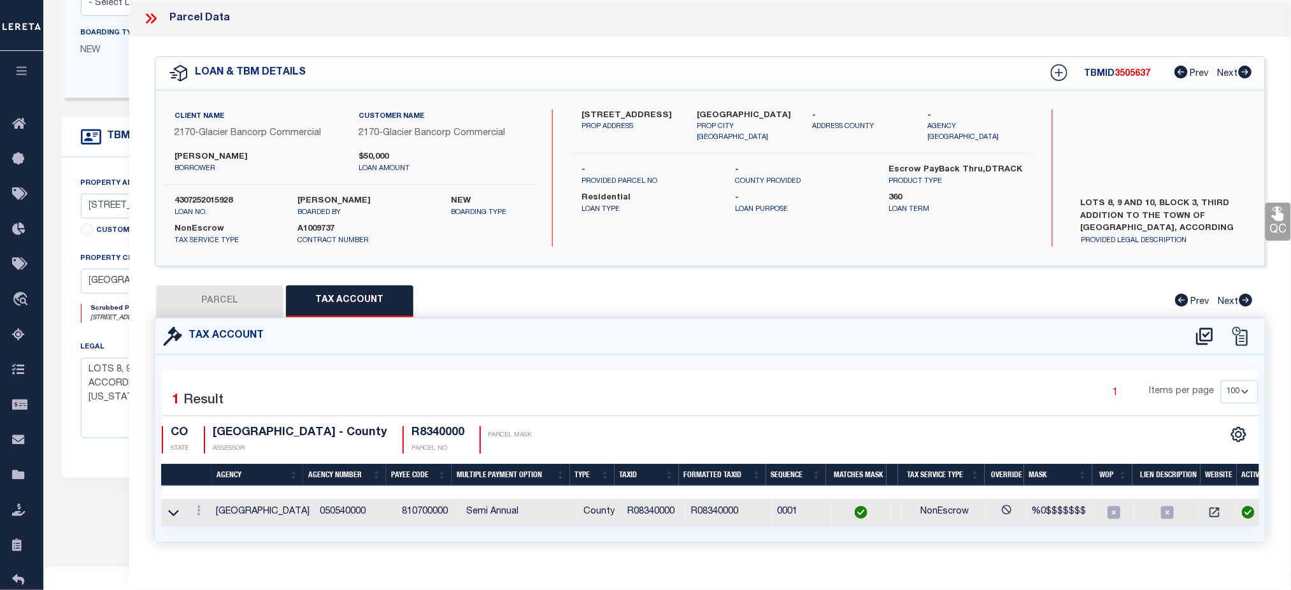
scroll to position [0, 7]
click at [212, 306] on button "PARCEL" at bounding box center [219, 301] width 127 height 32
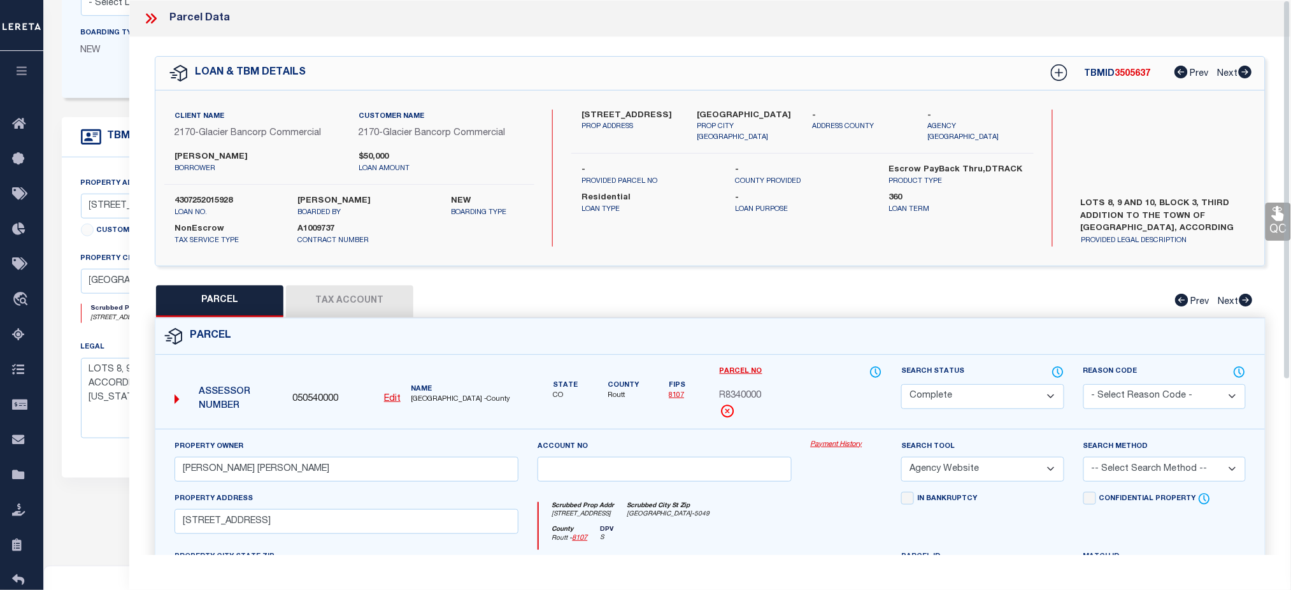
click at [148, 19] on icon at bounding box center [151, 18] width 17 height 17
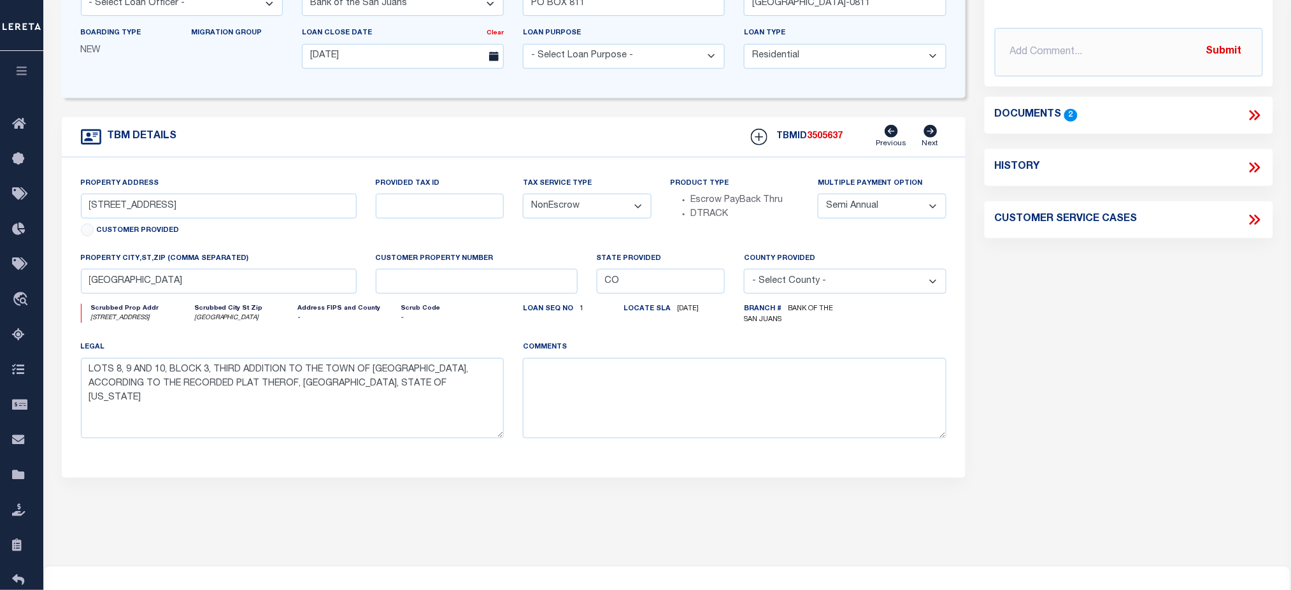
scroll to position [0, 0]
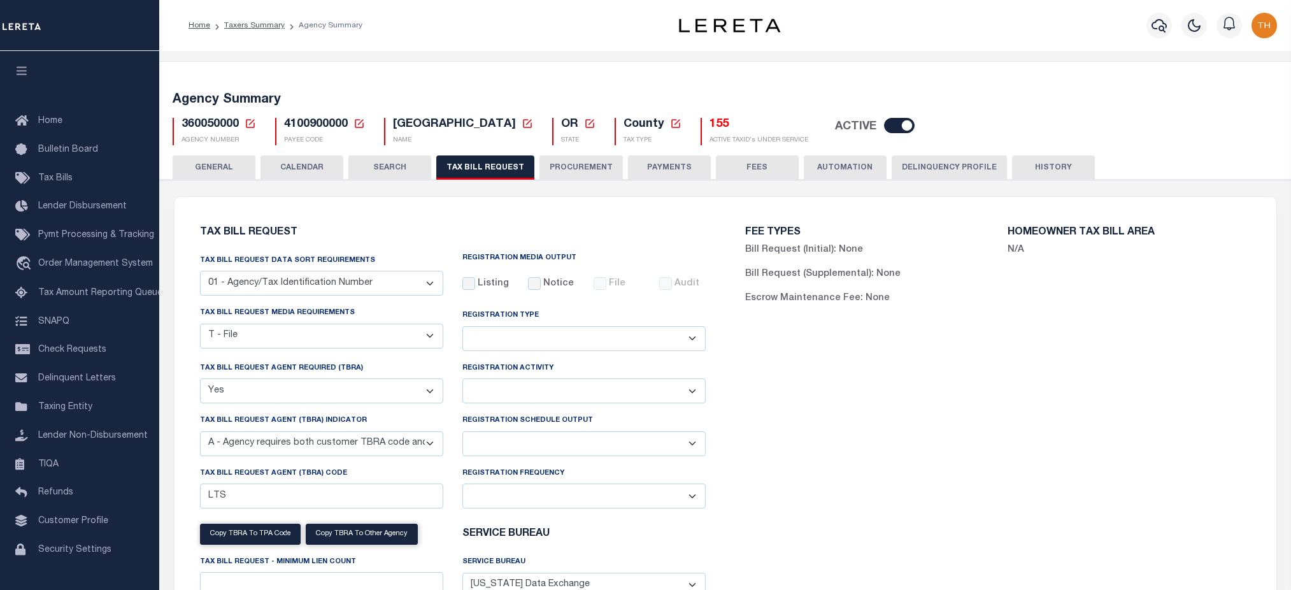
select select "22"
select select "true"
select select "9"
select select
select select "4100743000"
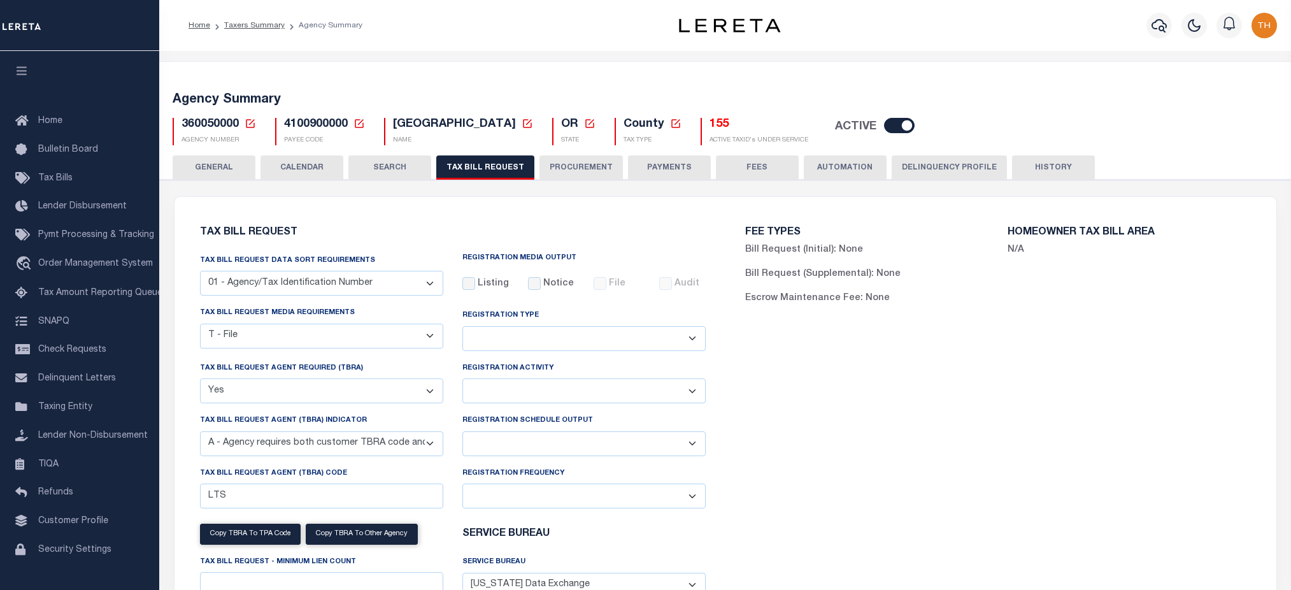
scroll to position [106, 0]
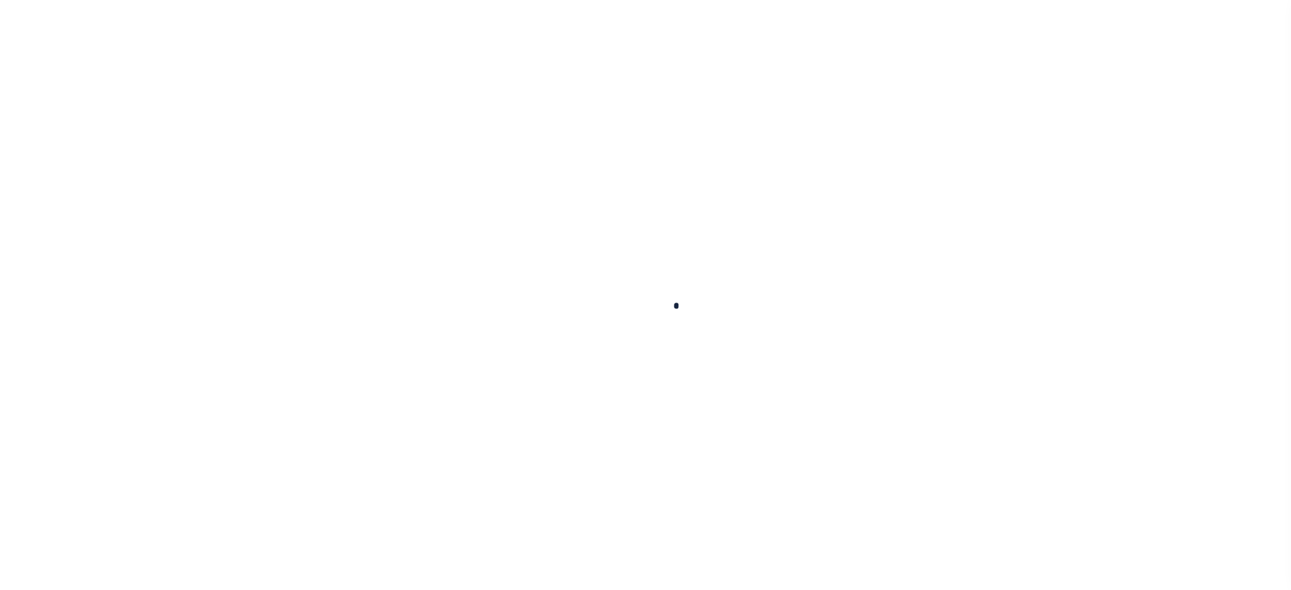
scroll to position [85, 0]
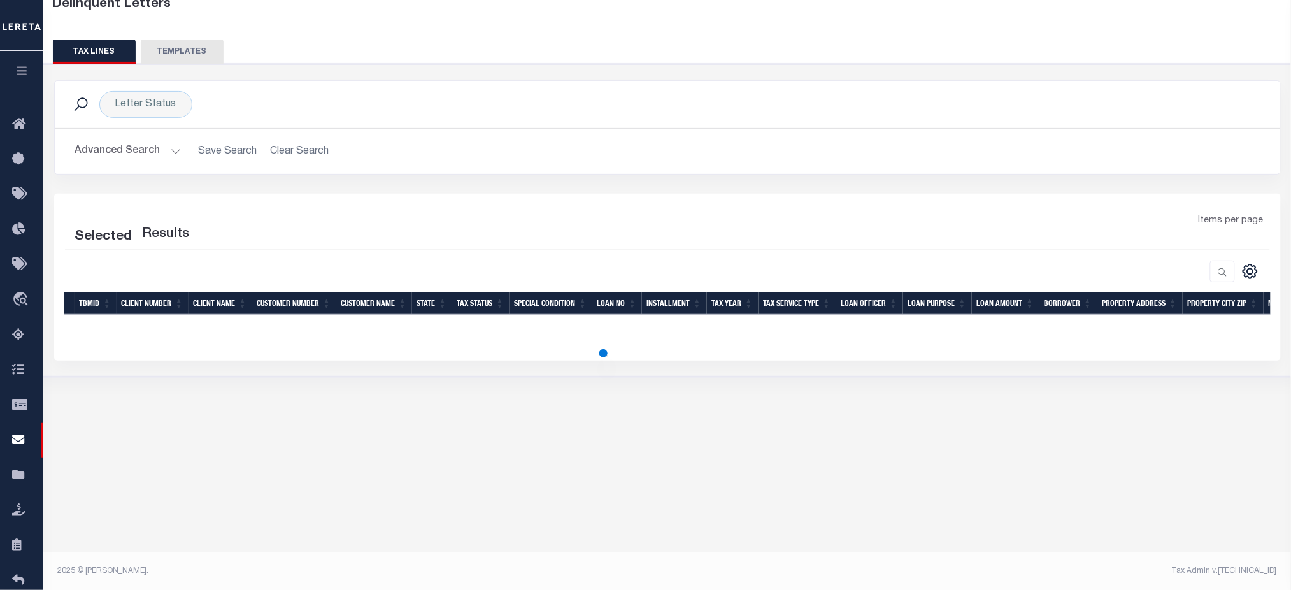
click at [152, 152] on button "Advanced Search" at bounding box center [128, 151] width 106 height 25
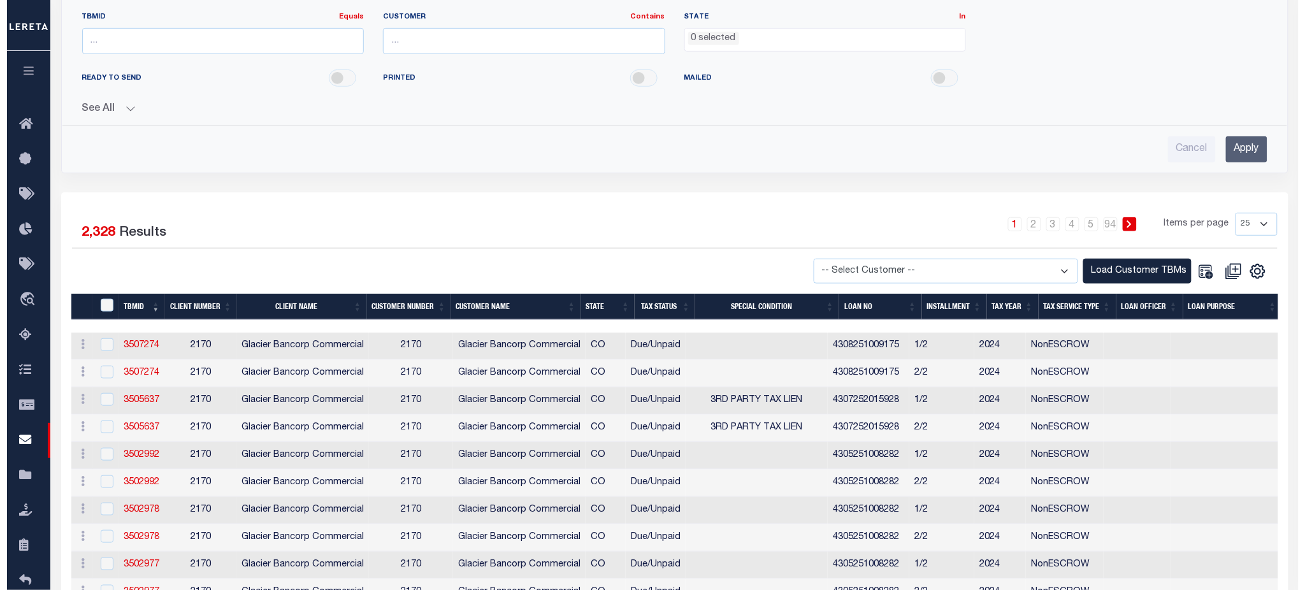
scroll to position [255, 0]
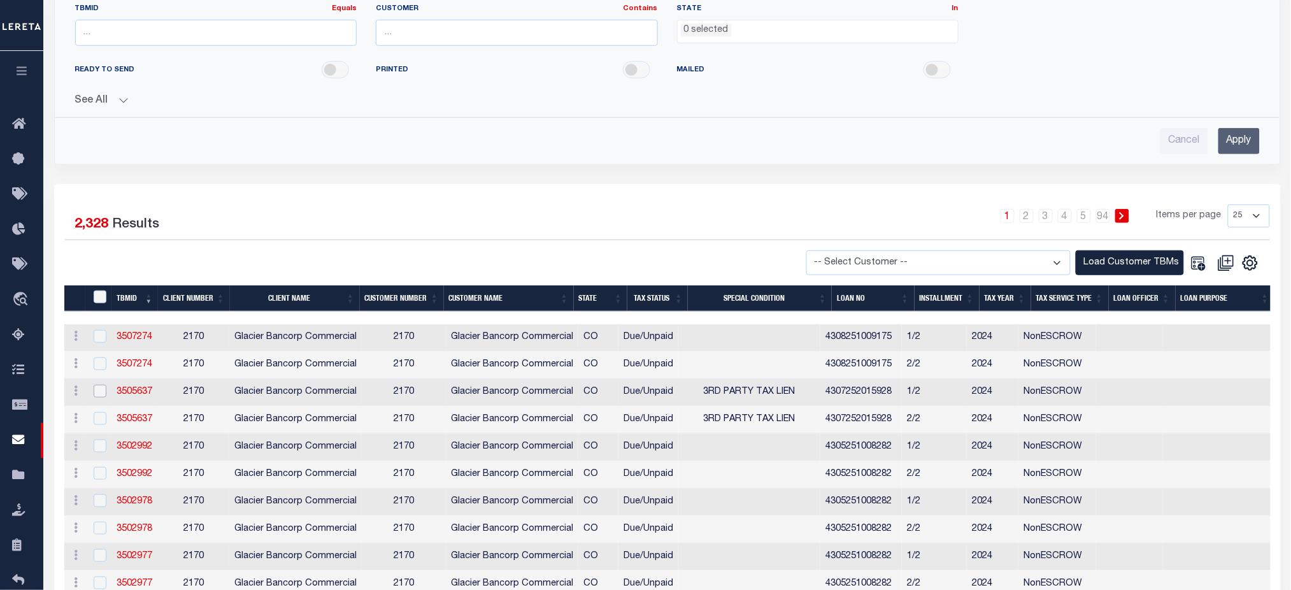
click at [99, 394] on input "checkbox" at bounding box center [100, 391] width 13 height 13
checkbox input "true"
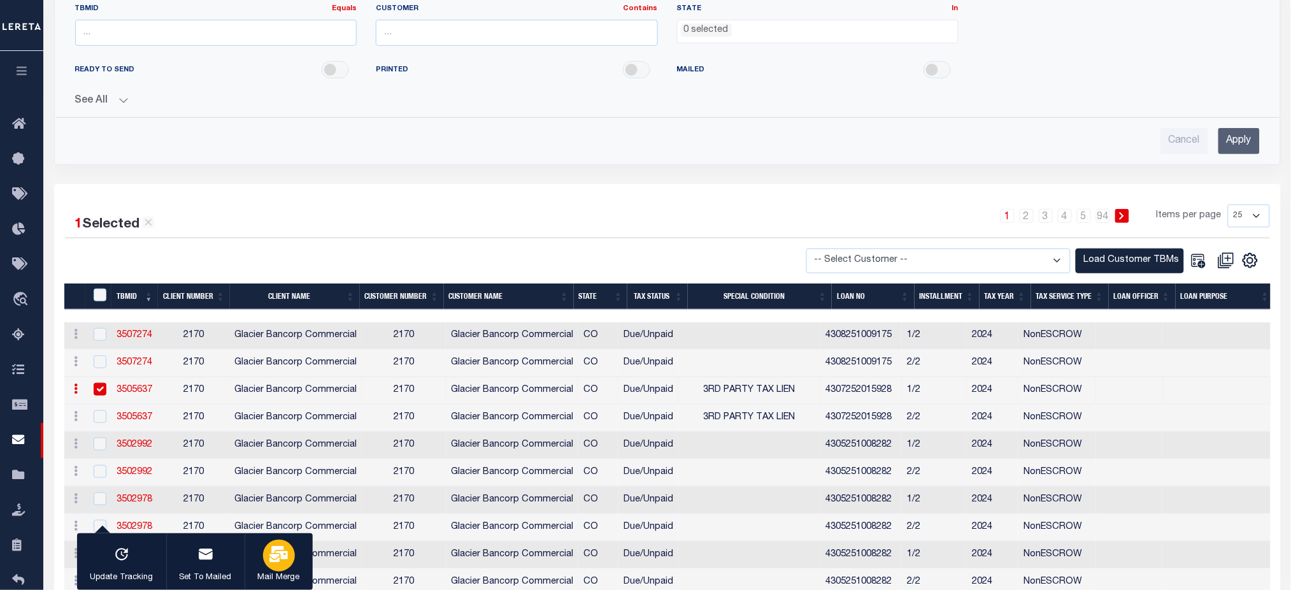
click at [279, 559] on icon "button" at bounding box center [278, 554] width 18 height 17
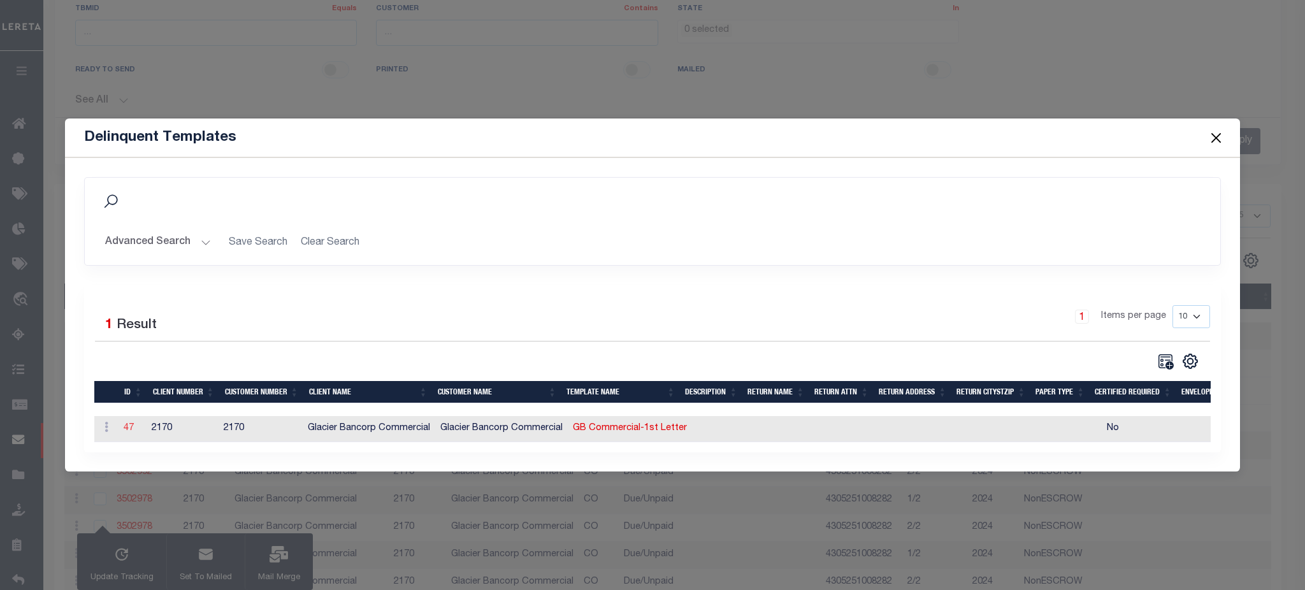
click at [127, 429] on link "47" at bounding box center [129, 428] width 10 height 9
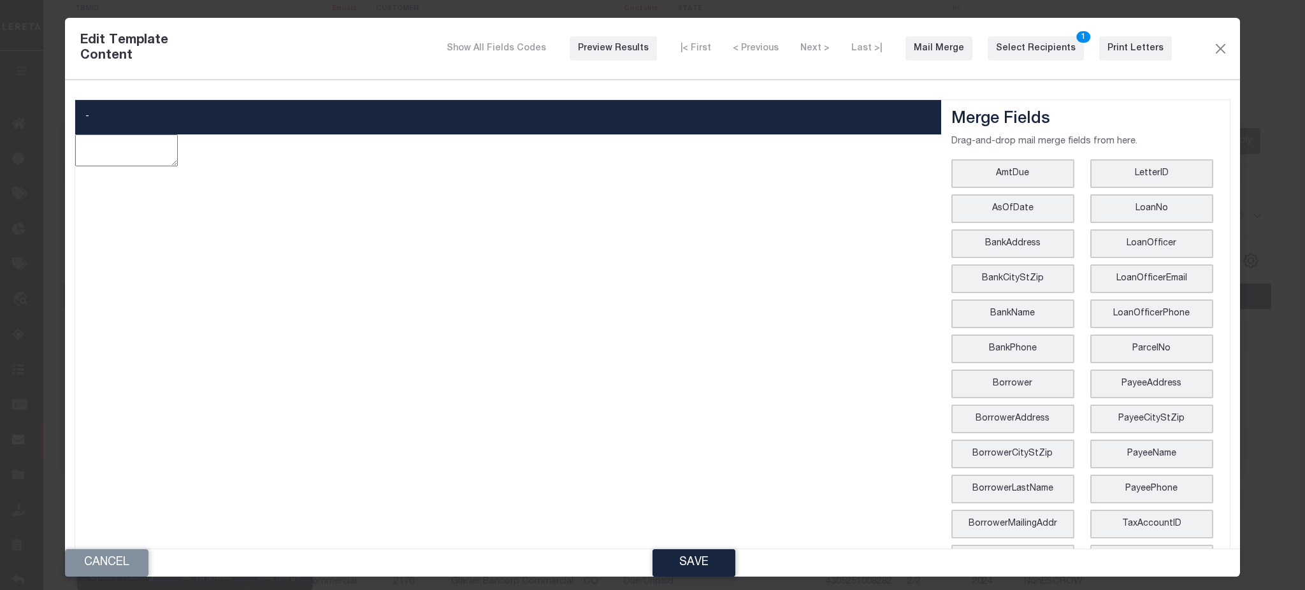
type textarea "<p style="line-height: normal; margin: 0in 0in 8pt; font-size: 11pt; font-famil…"
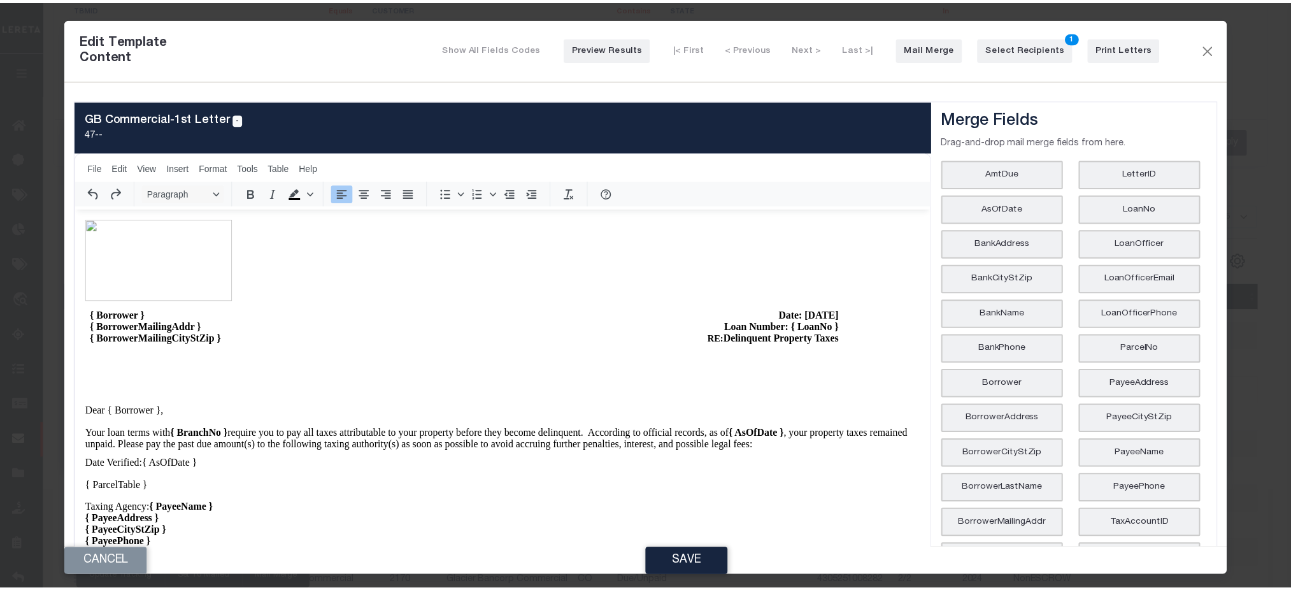
scroll to position [0, 0]
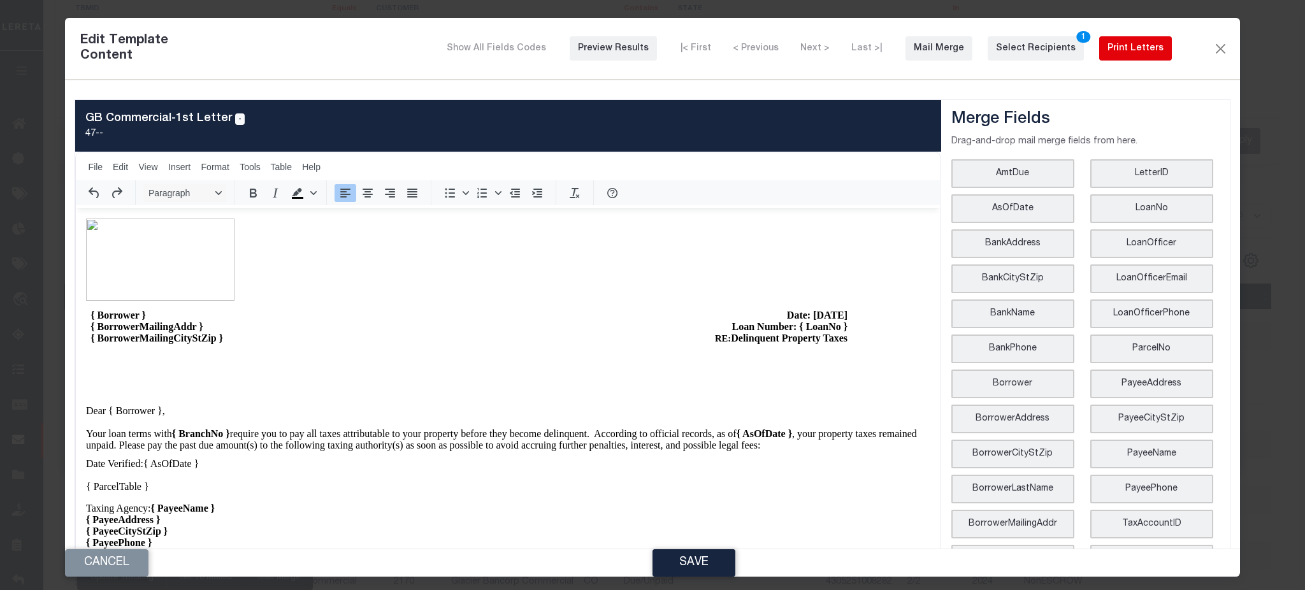
click at [1107, 39] on button "Print Letters" at bounding box center [1135, 48] width 73 height 24
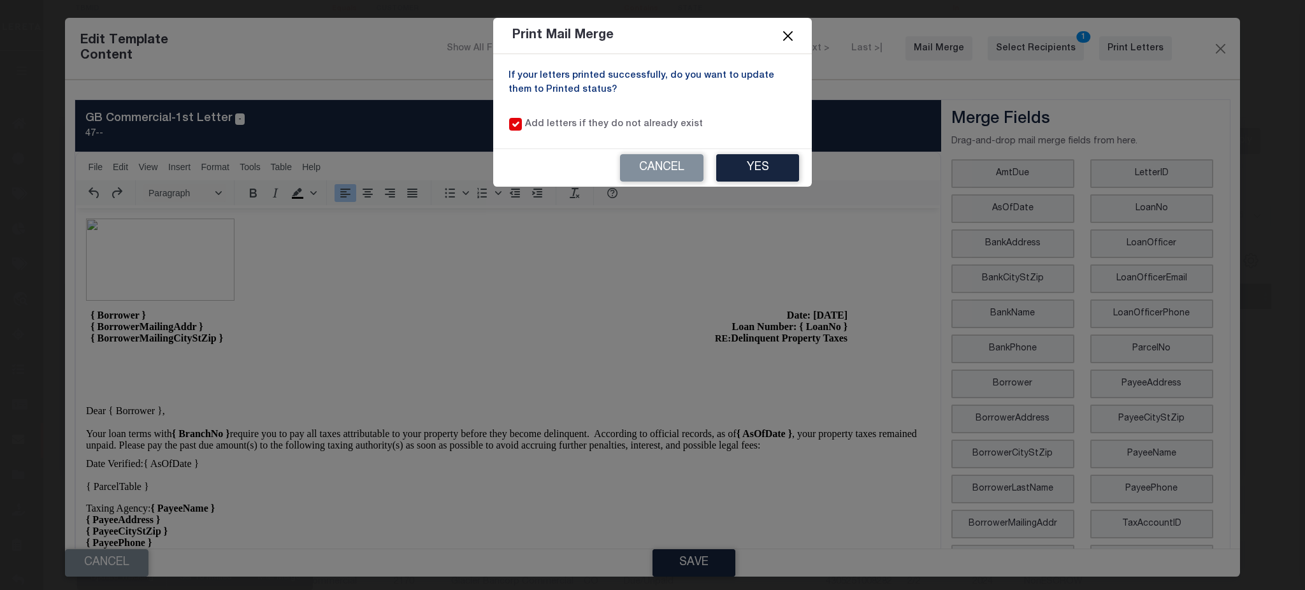
click at [783, 40] on button "Close" at bounding box center [788, 35] width 17 height 17
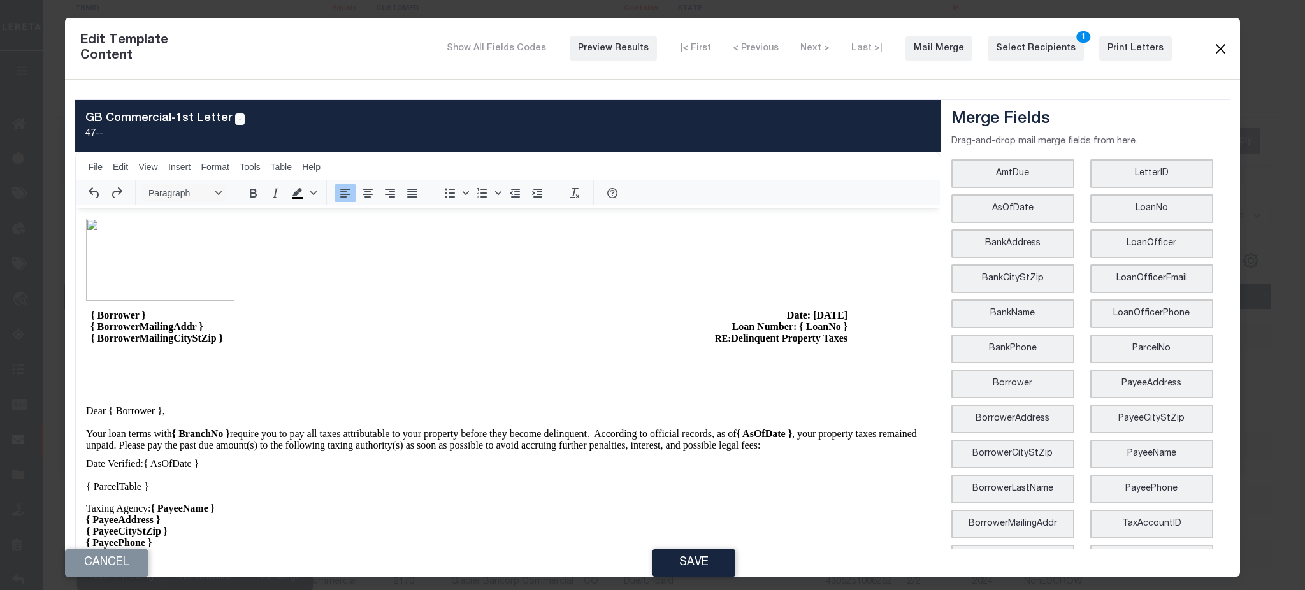
click at [1213, 47] on button "Close" at bounding box center [1219, 48] width 15 height 17
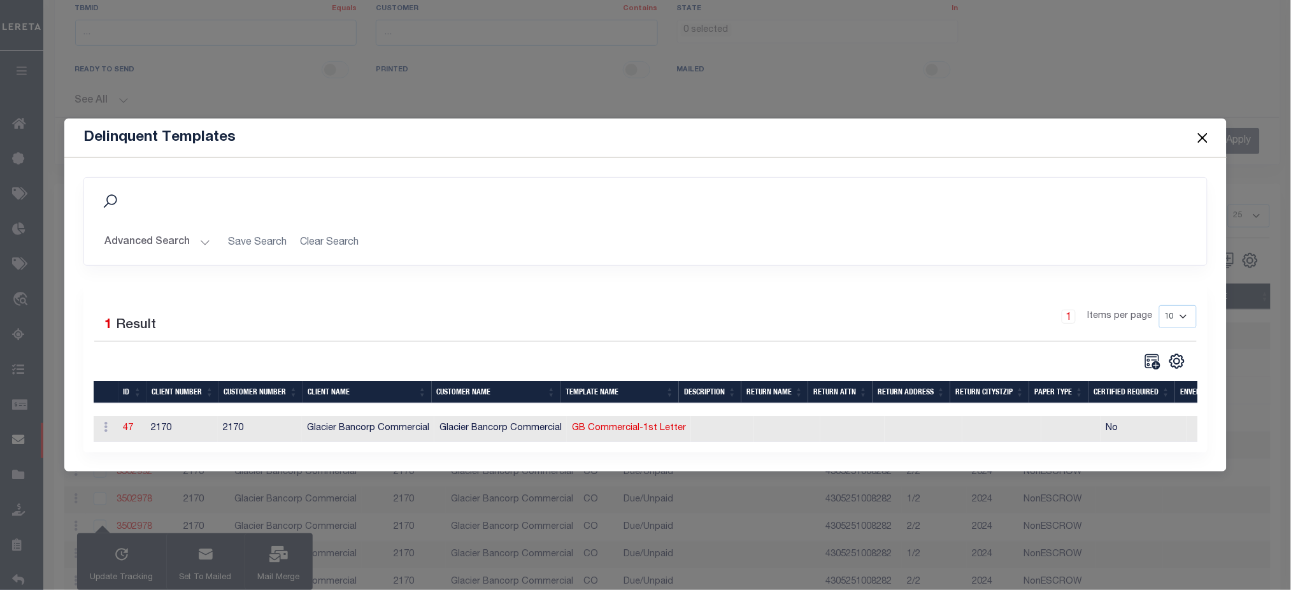
click at [1207, 136] on button "Close" at bounding box center [1202, 137] width 17 height 17
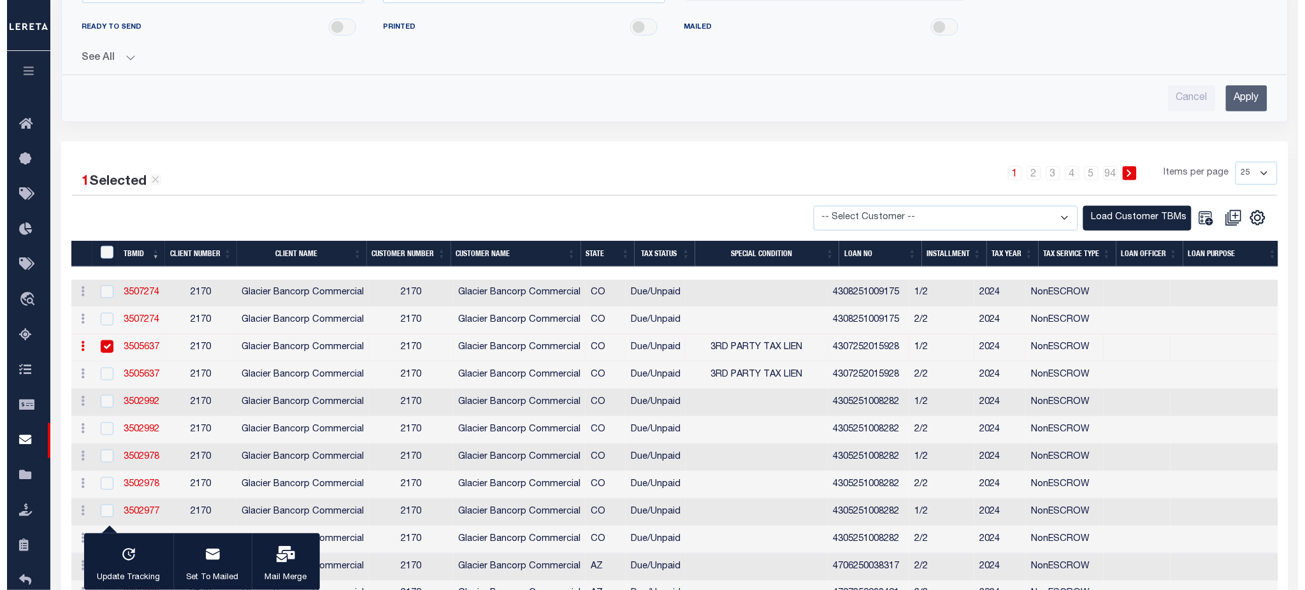
scroll to position [340, 0]
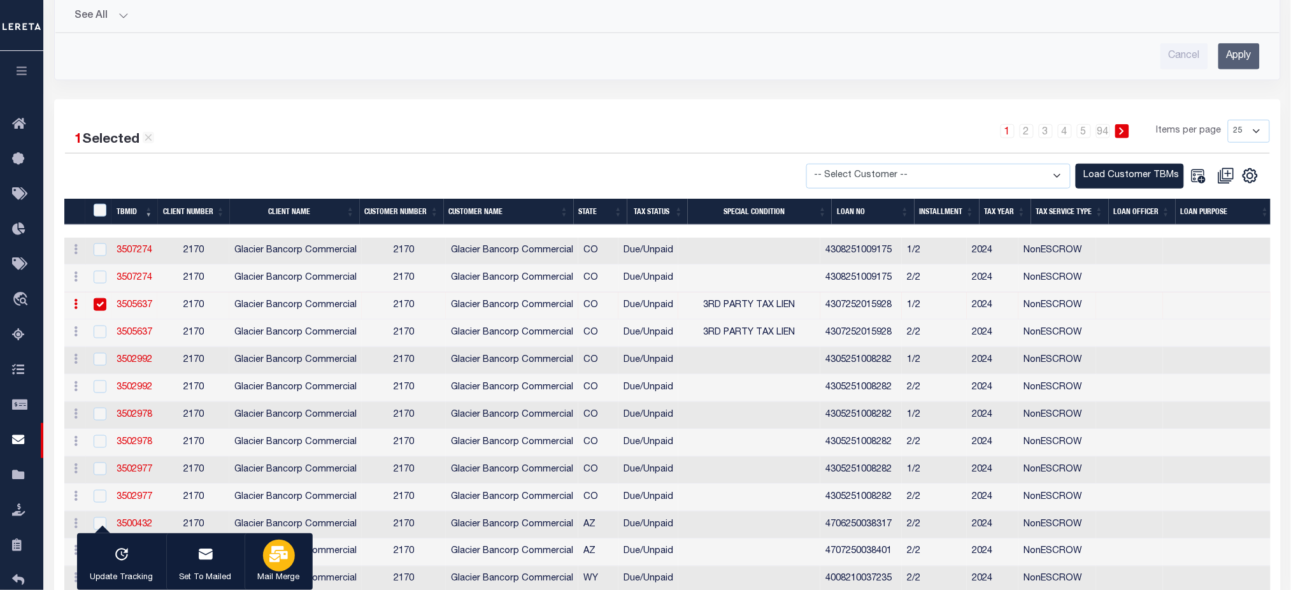
click at [270, 550] on icon "button" at bounding box center [278, 554] width 18 height 17
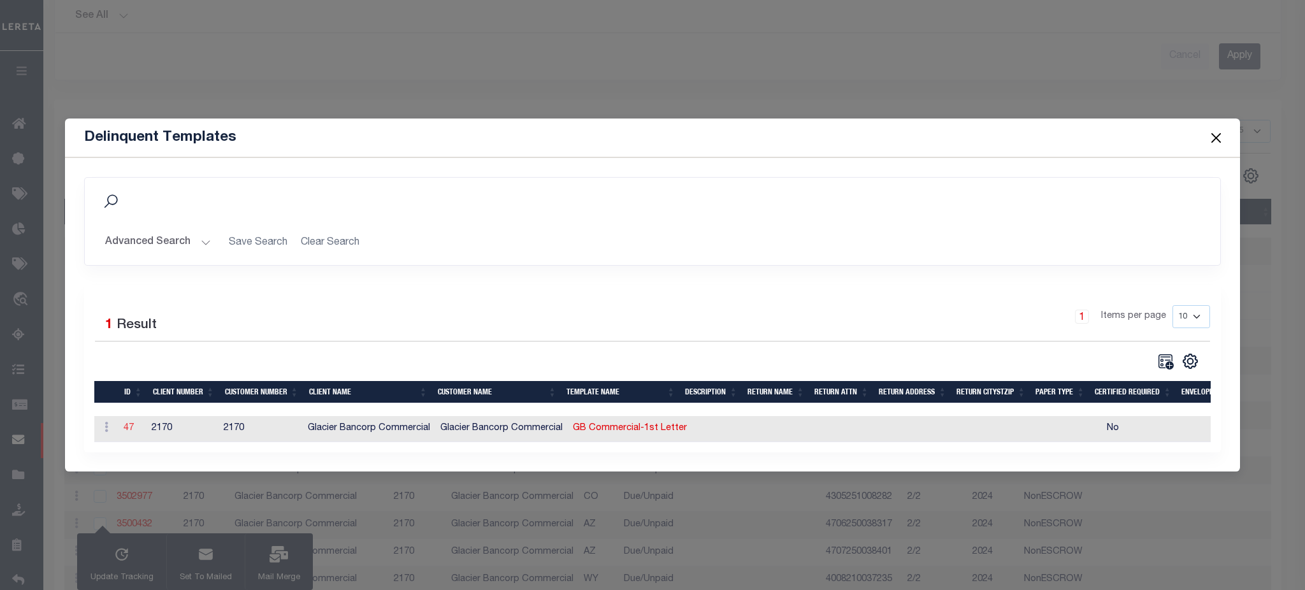
click at [133, 424] on link "47" at bounding box center [129, 428] width 10 height 9
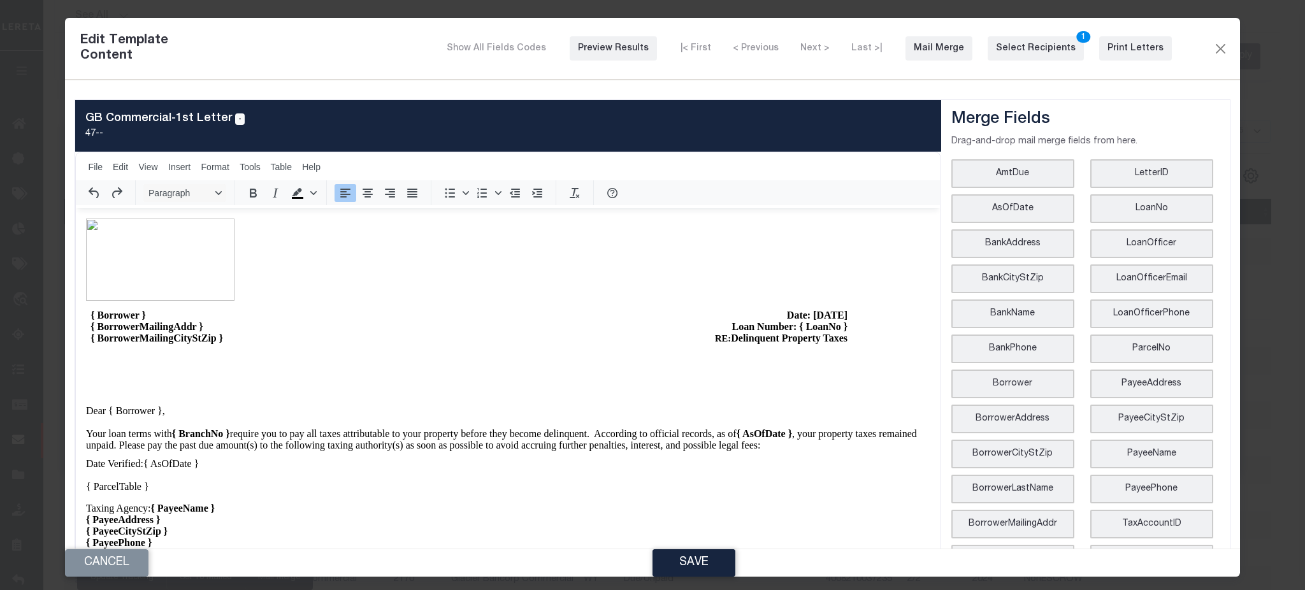
scroll to position [0, 0]
click at [1124, 46] on div "Print Letters" at bounding box center [1135, 48] width 56 height 13
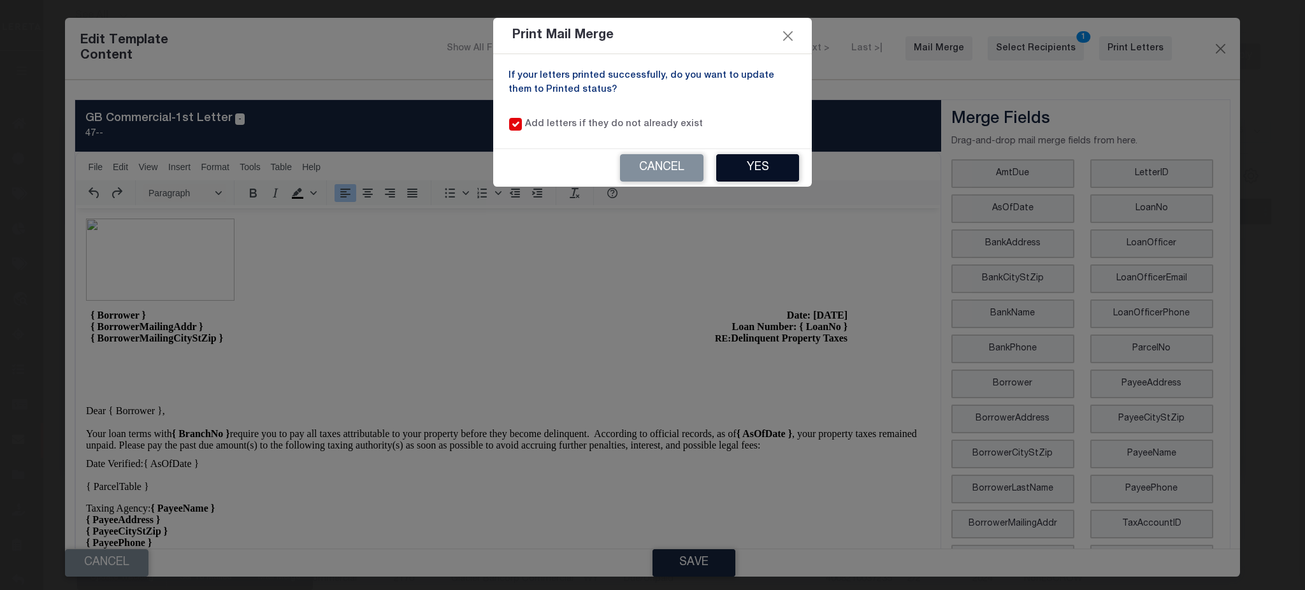
click at [750, 173] on button "Yes" at bounding box center [757, 167] width 83 height 27
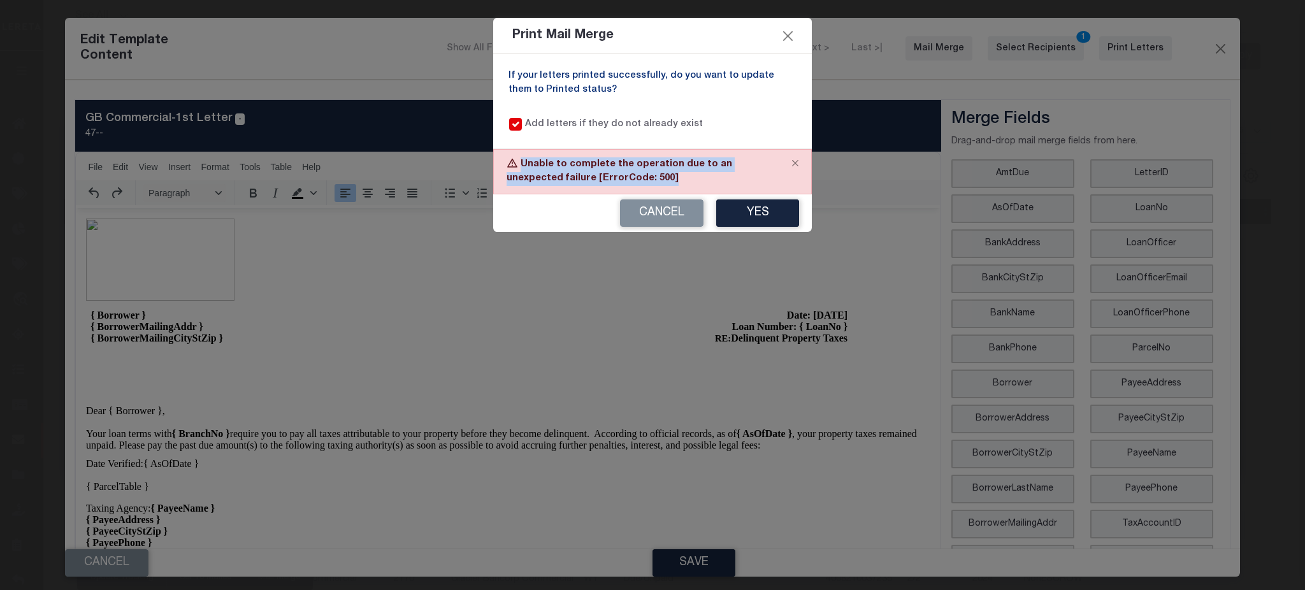
drag, startPoint x: 522, startPoint y: 162, endPoint x: 670, endPoint y: 182, distance: 149.7
click at [670, 182] on div "Unable to complete the operation due to an unexpected failure [ErrorCode: 500]" at bounding box center [652, 171] width 319 height 45
click at [800, 159] on button "Close" at bounding box center [795, 164] width 32 height 28
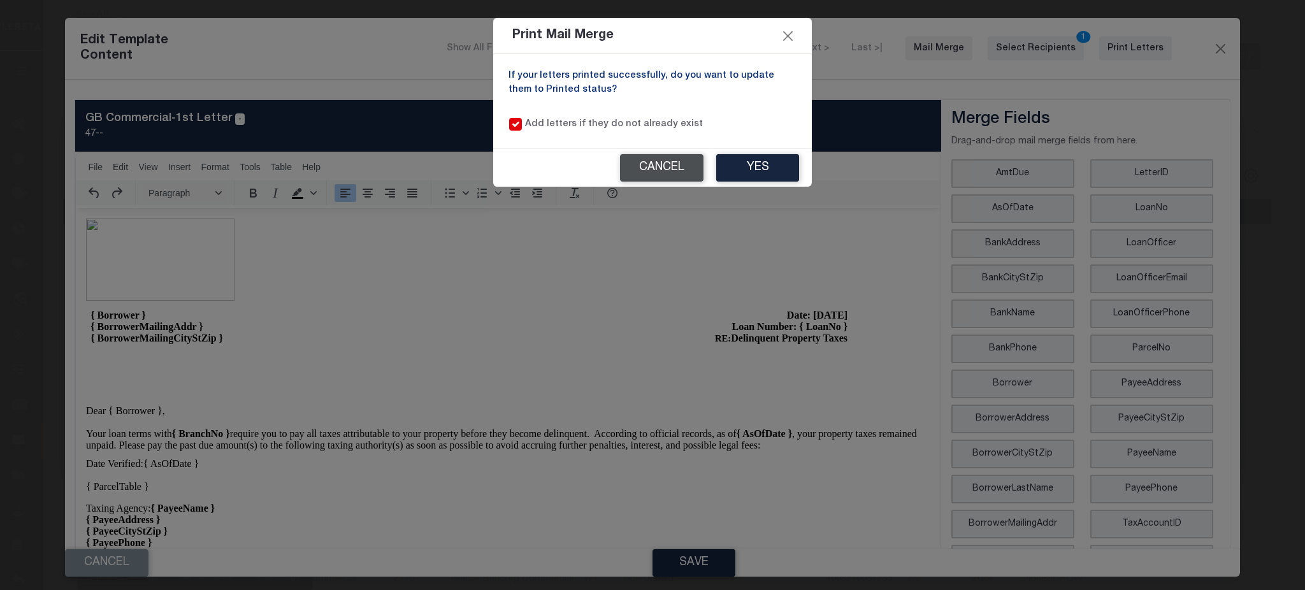
click at [647, 170] on button "Cancel" at bounding box center [661, 167] width 83 height 27
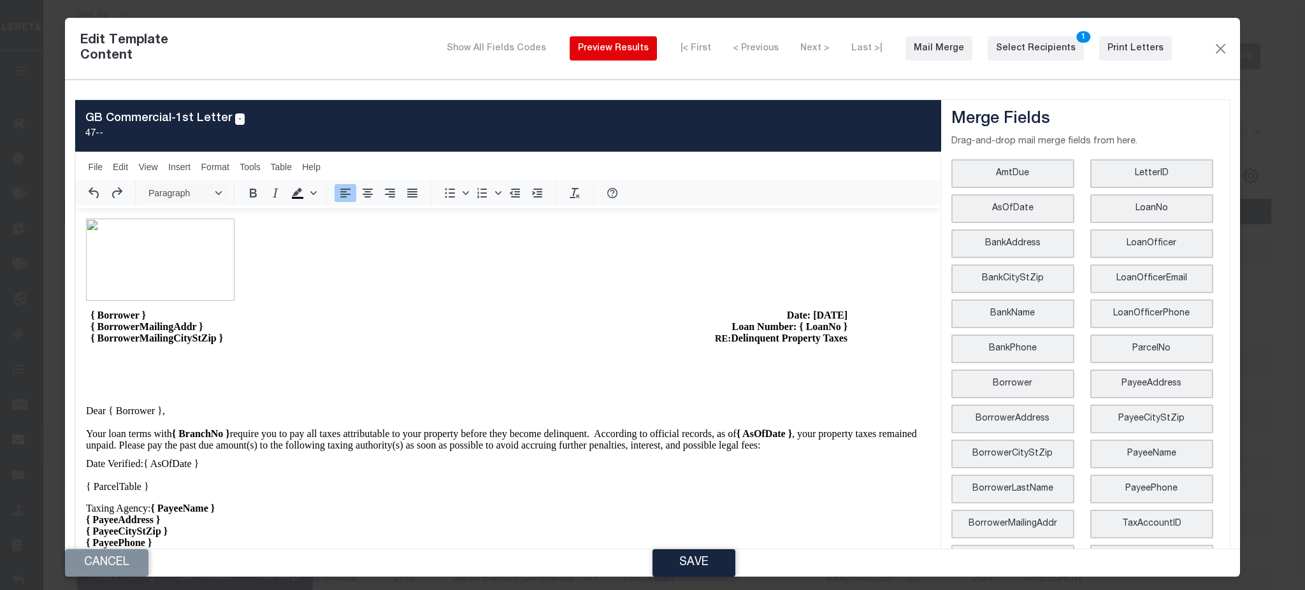
click at [649, 50] on div "Preview Results" at bounding box center [613, 48] width 71 height 13
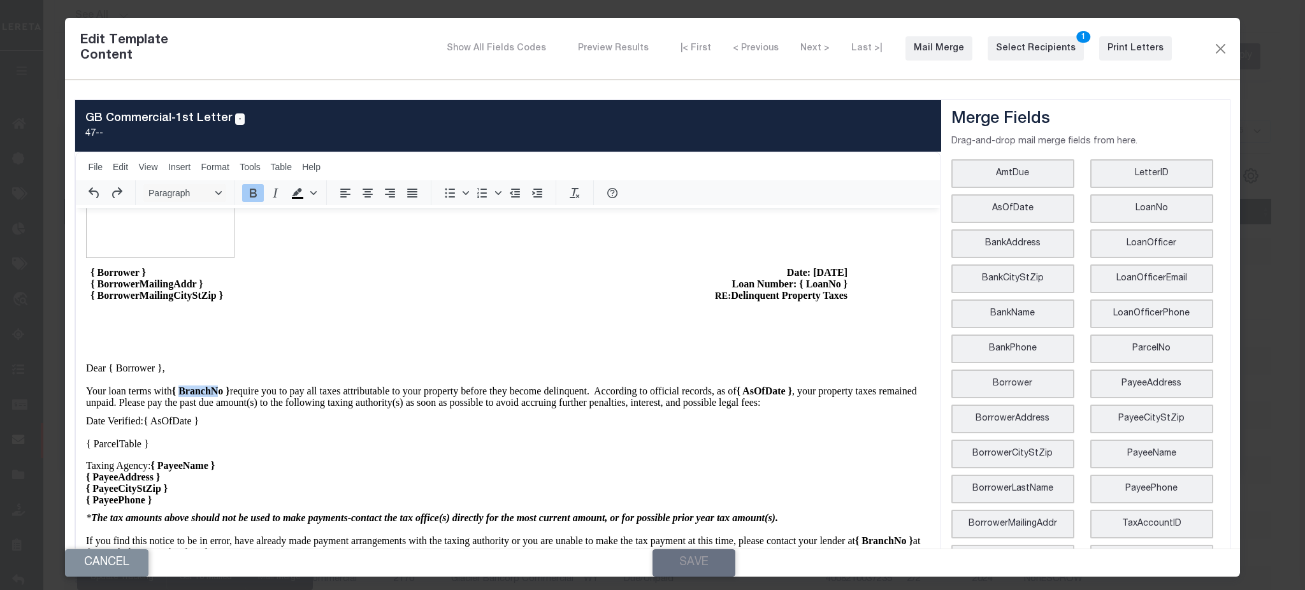
drag, startPoint x: 183, startPoint y: 371, endPoint x: 221, endPoint y: 372, distance: 38.2
click at [221, 385] on strong "{ BranchNo }" at bounding box center [201, 390] width 58 height 11
drag, startPoint x: 145, startPoint y: 447, endPoint x: 258, endPoint y: 489, distance: 120.1
click at [258, 489] on body "{ Borrower } { BorrowerMailingAddr } { BorrowerMailingCityStZip } Date: [DATE] …" at bounding box center [507, 421] width 843 height 491
click at [243, 483] on p "{ PayeeCityStZip }" at bounding box center [507, 488] width 843 height 11
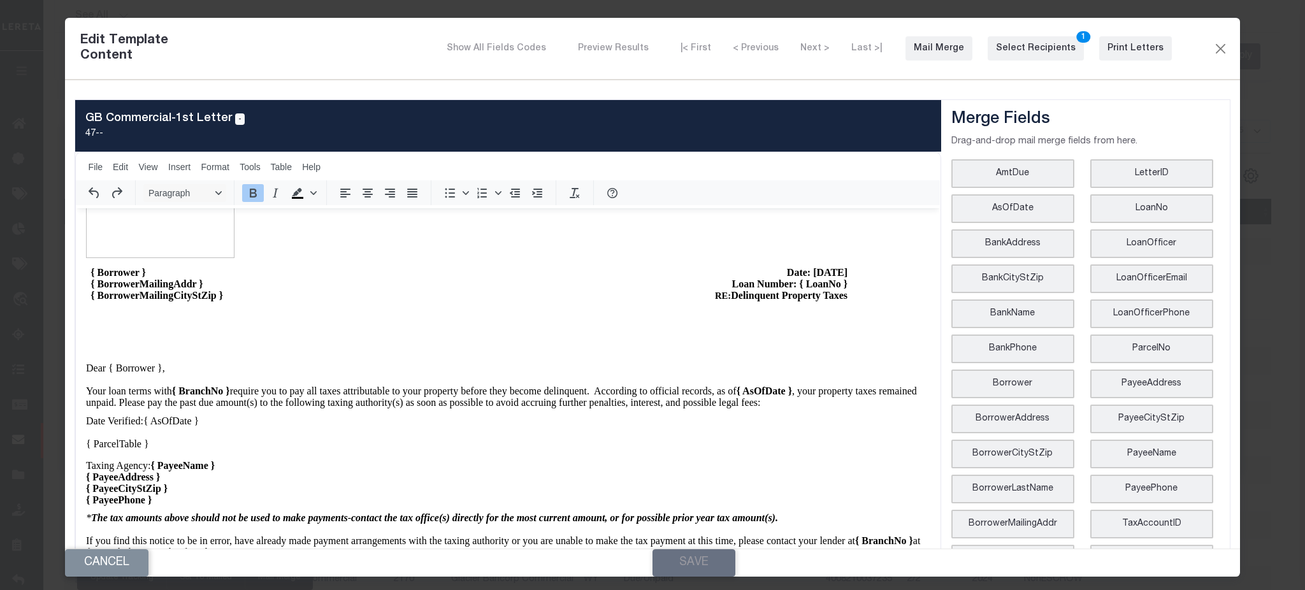
click at [243, 492] on body "{ Borrower } { BorrowerMailingAddr } { BorrowerMailingCityStZip } Date: Septemb…" at bounding box center [507, 421] width 843 height 491
drag, startPoint x: 246, startPoint y: 482, endPoint x: 85, endPoint y: 450, distance: 164.3
click at [85, 450] on html "{ Borrower } { BorrowerMailingAddr } { BorrowerMailingCityStZip } Date: Septemb…" at bounding box center [508, 421] width 864 height 511
drag, startPoint x: 1208, startPoint y: 49, endPoint x: 1194, endPoint y: 62, distance: 19.4
click at [1212, 50] on button "Close" at bounding box center [1219, 48] width 15 height 17
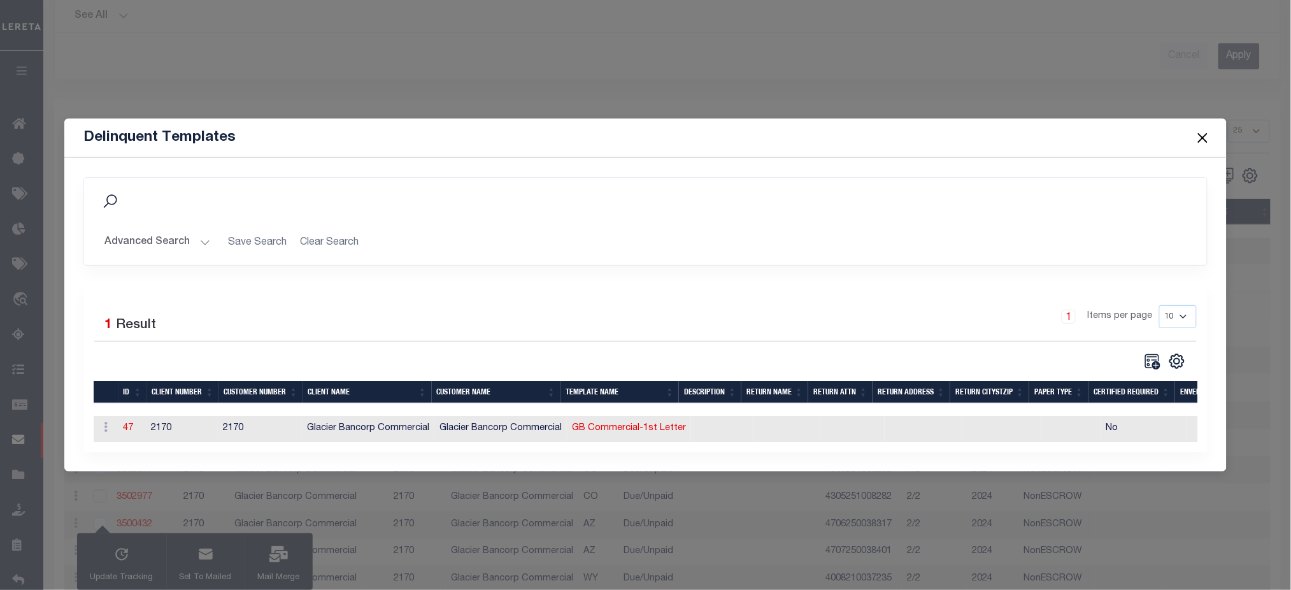
click at [1205, 132] on button "Close" at bounding box center [1202, 137] width 17 height 17
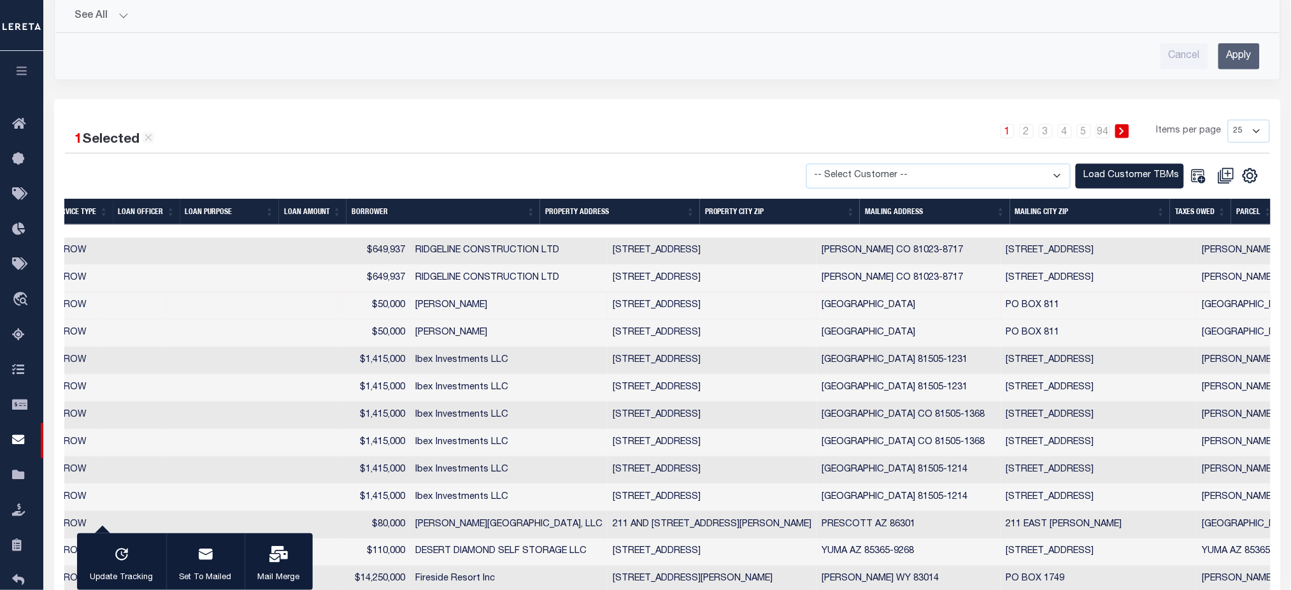
scroll to position [0, 1073]
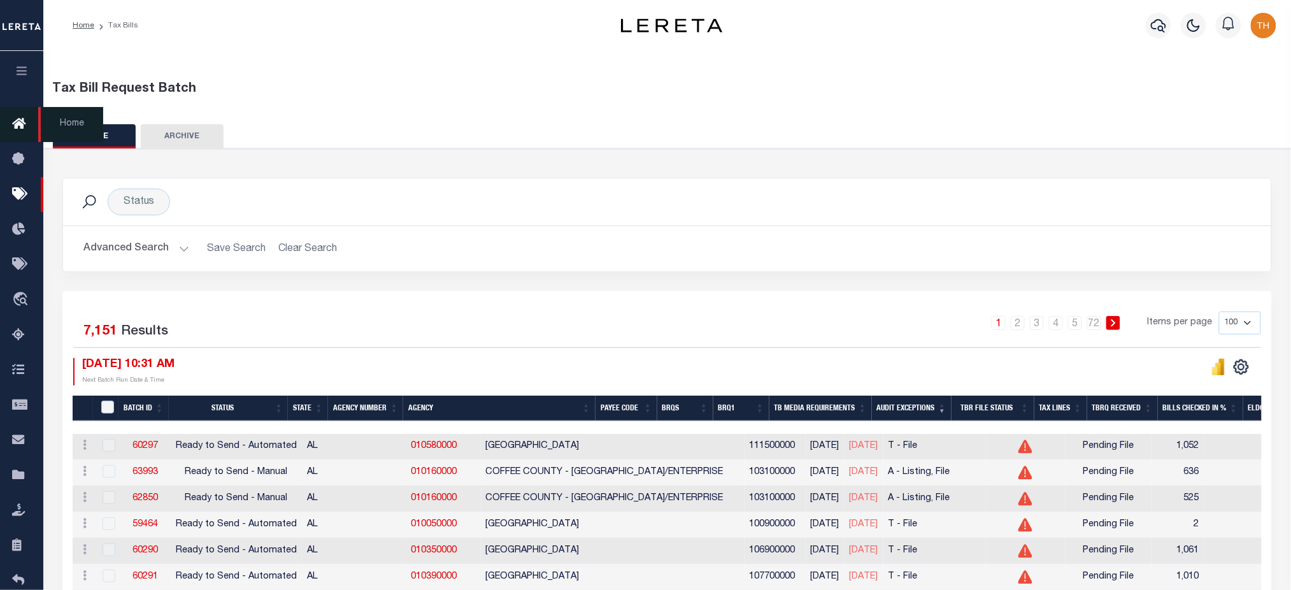
click at [32, 69] on button "button" at bounding box center [21, 72] width 43 height 43
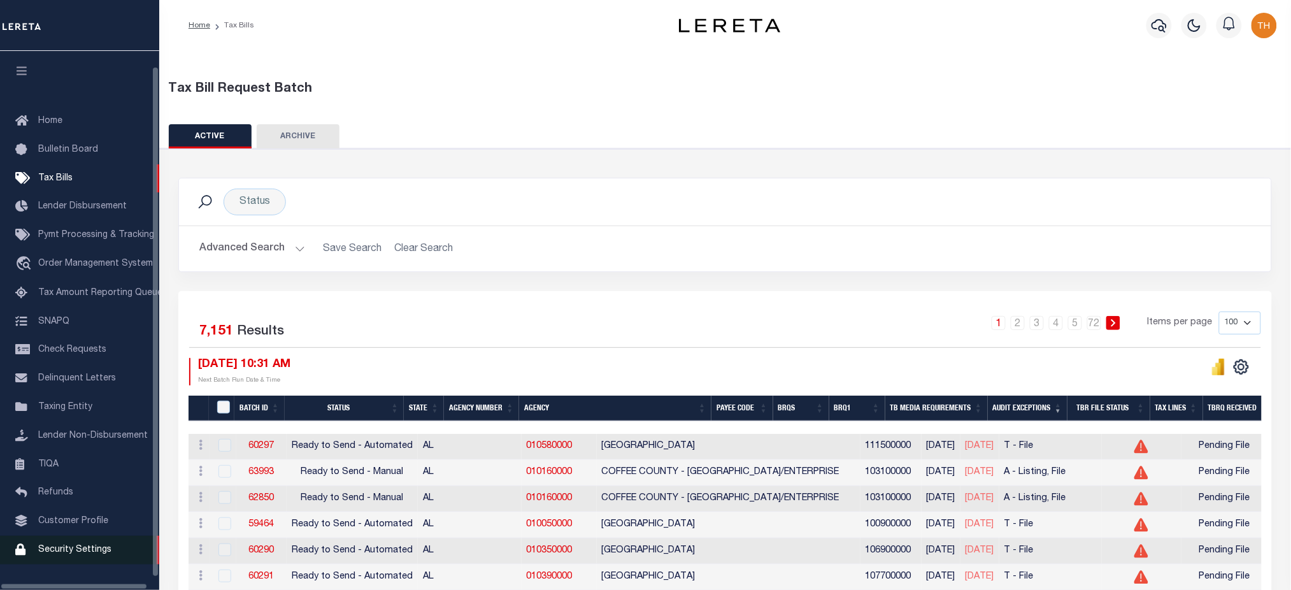
scroll to position [29, 0]
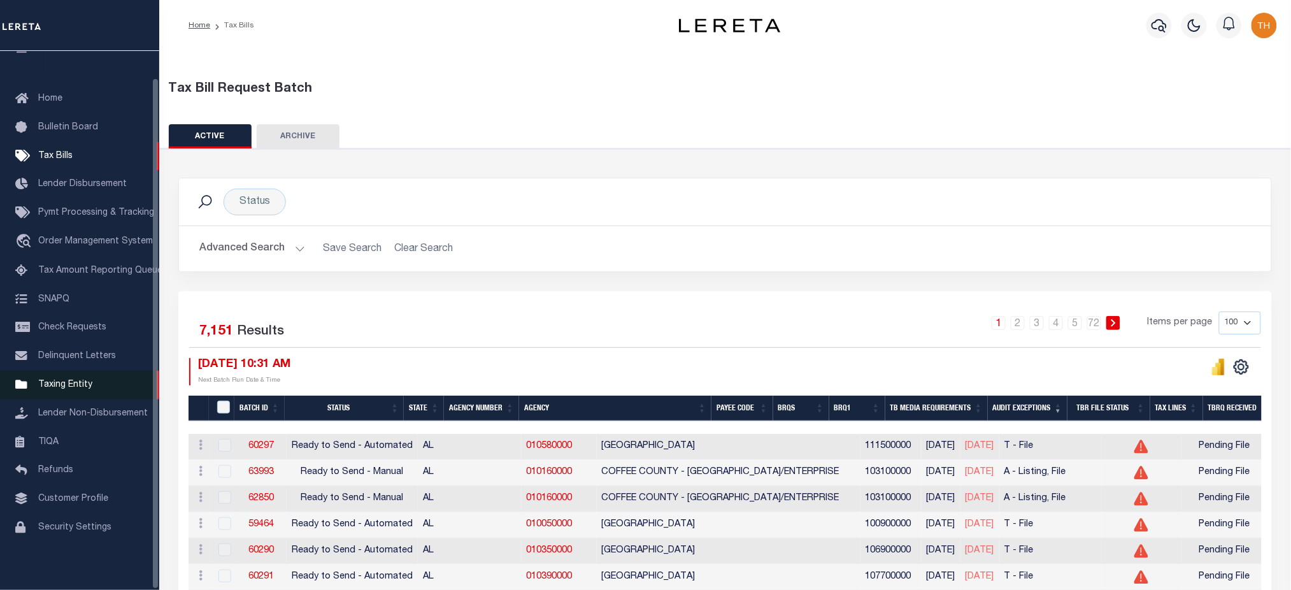
click at [66, 389] on link "Taxing Entity" at bounding box center [79, 385] width 159 height 29
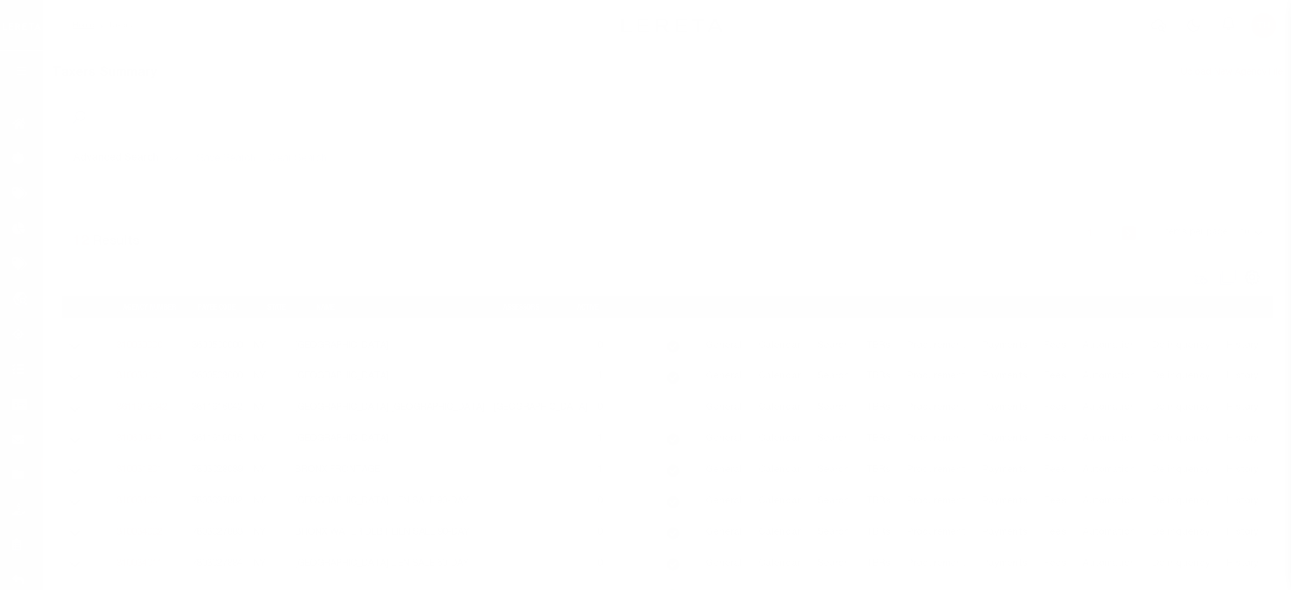
select select
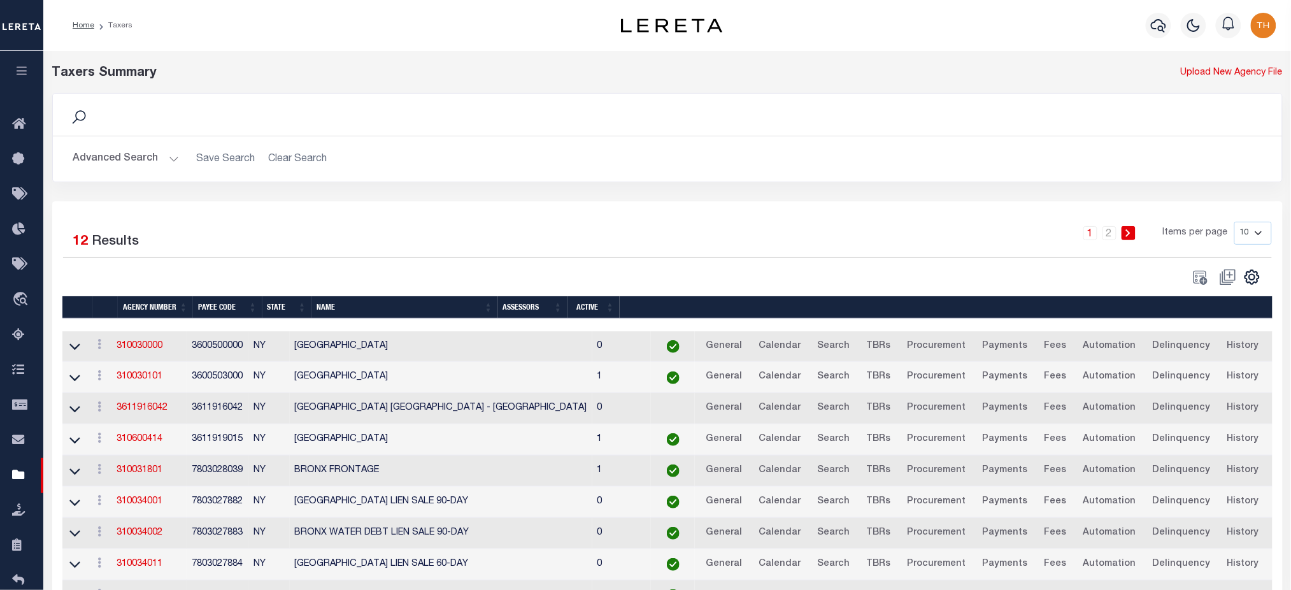
click at [145, 152] on button "Advanced Search" at bounding box center [126, 159] width 106 height 25
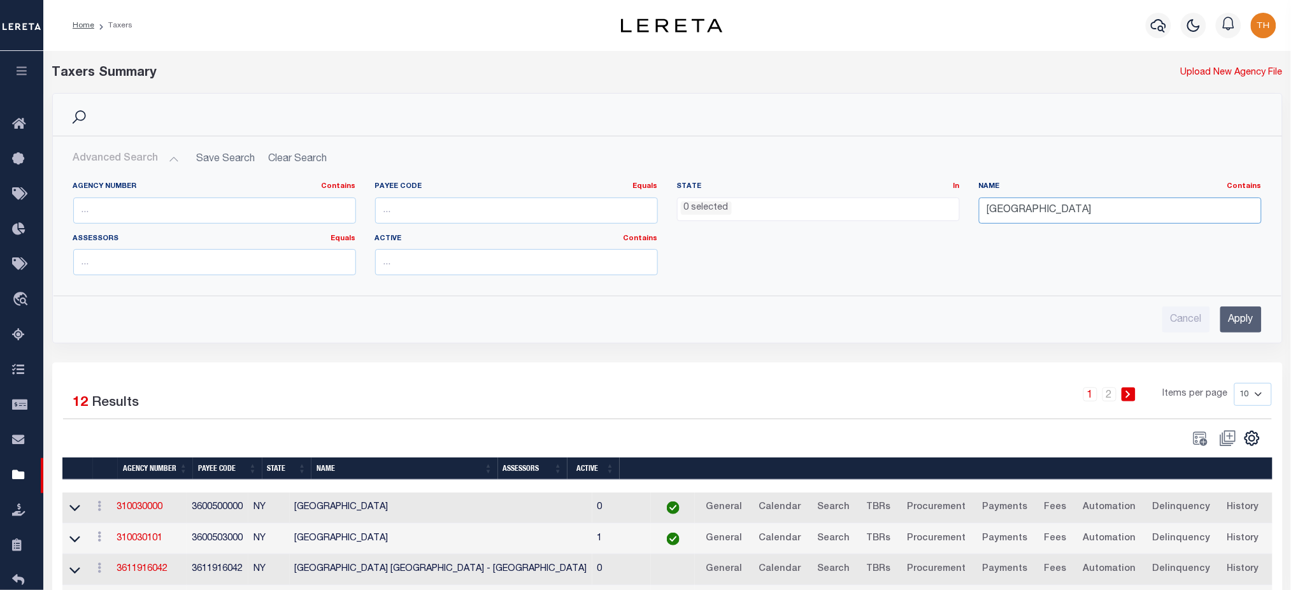
click at [1022, 212] on input "[GEOGRAPHIC_DATA]" at bounding box center [1120, 210] width 283 height 26
type input "Routt"
click at [1238, 317] on input "Apply" at bounding box center [1241, 319] width 41 height 26
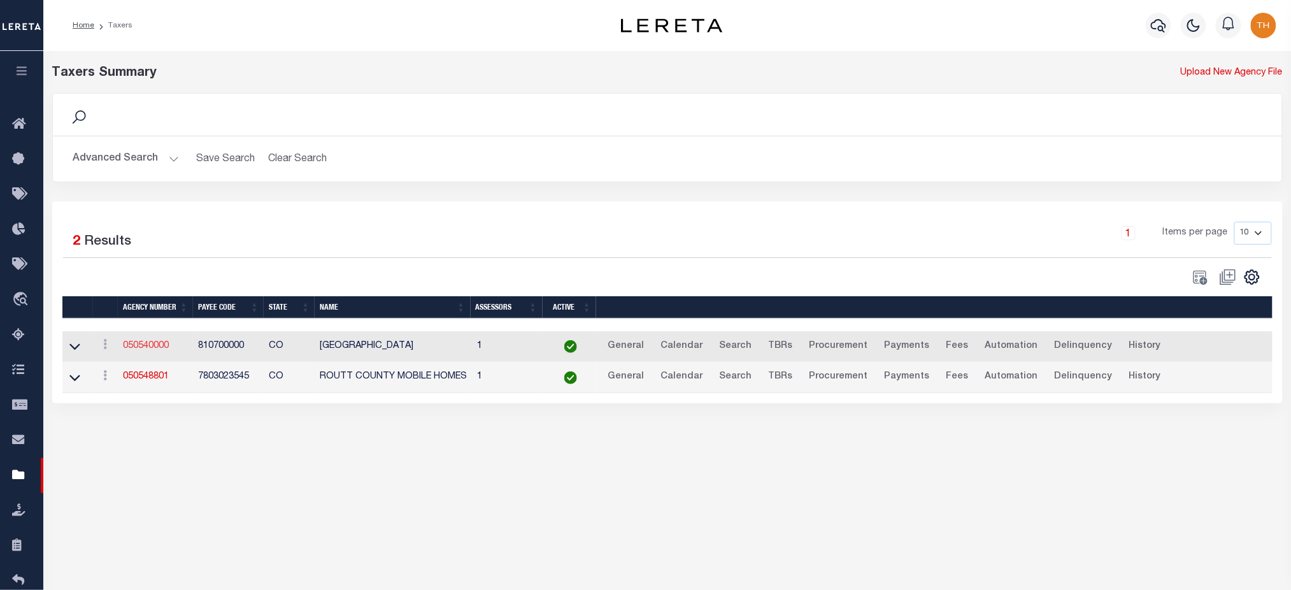
click at [136, 350] on link "050540000" at bounding box center [146, 345] width 46 height 9
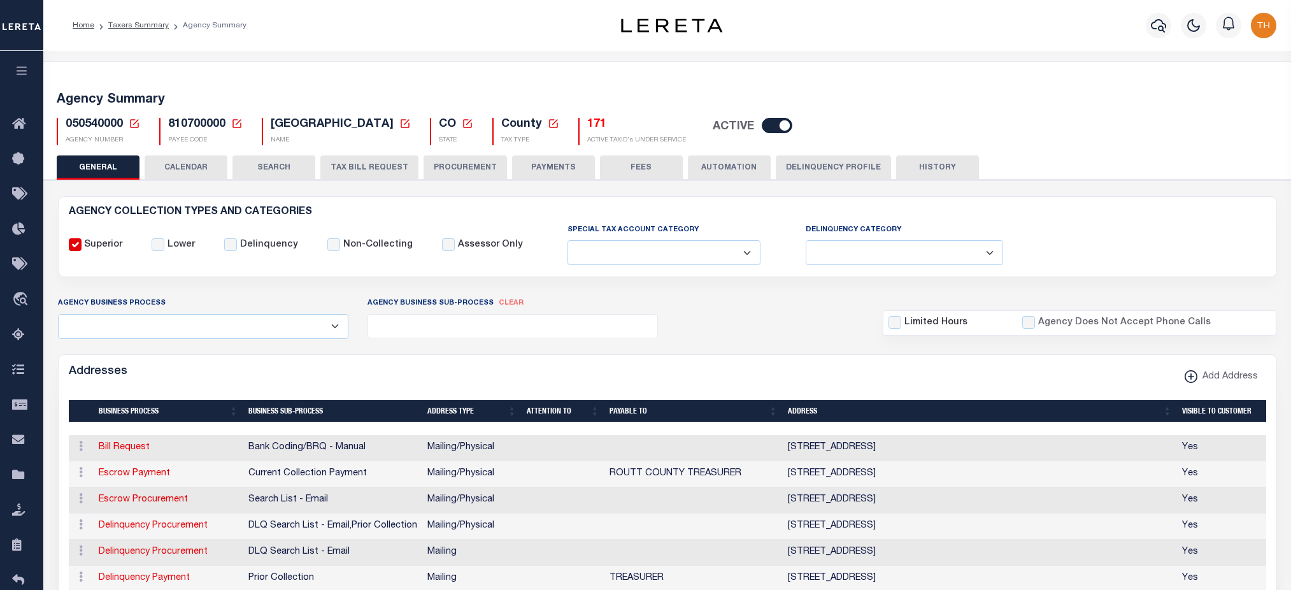
select select
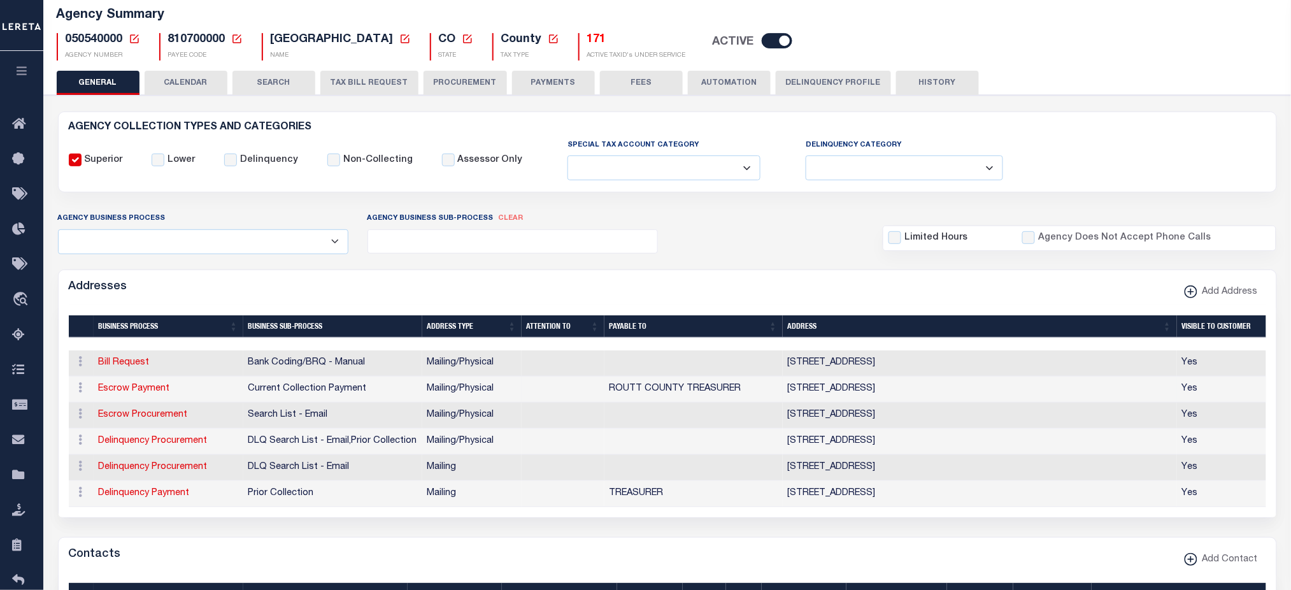
click at [926, 393] on td "522 LINCOLN AVENUE, SUITE 22 , STEAMBOAT SPRINGS, CO, 80487" at bounding box center [980, 389] width 394 height 26
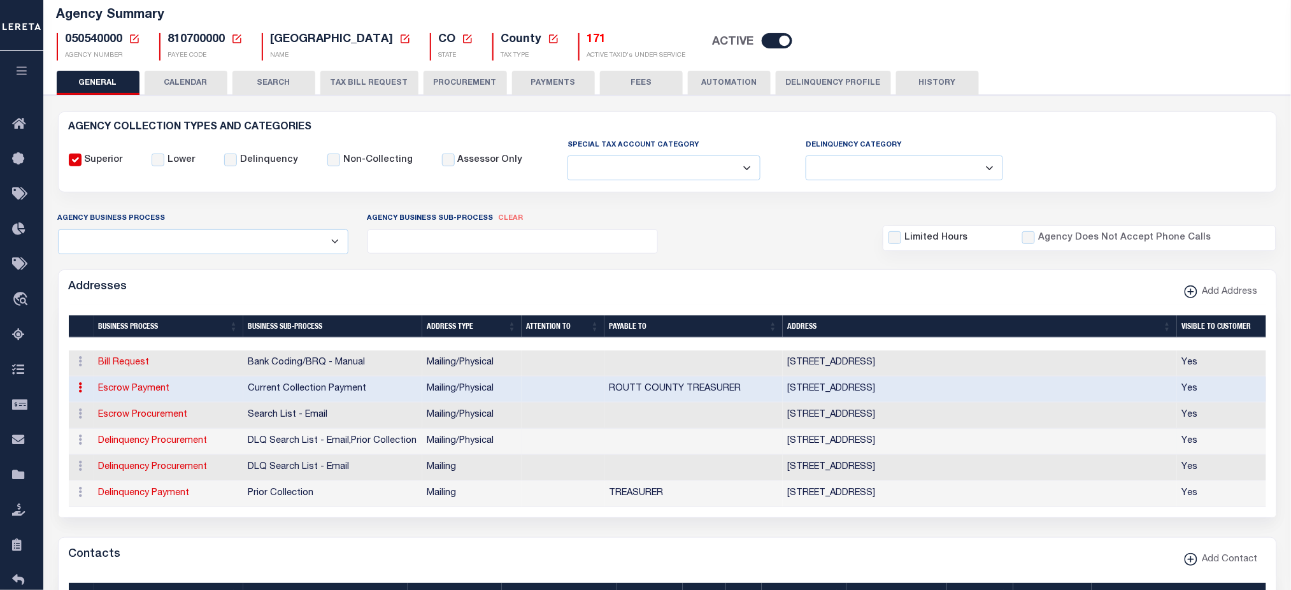
click at [1054, 442] on td "522 LINCOLN AVENUE, SUITE 22 , STEAMBOAT SPRINGS, CO, 80487" at bounding box center [980, 442] width 394 height 26
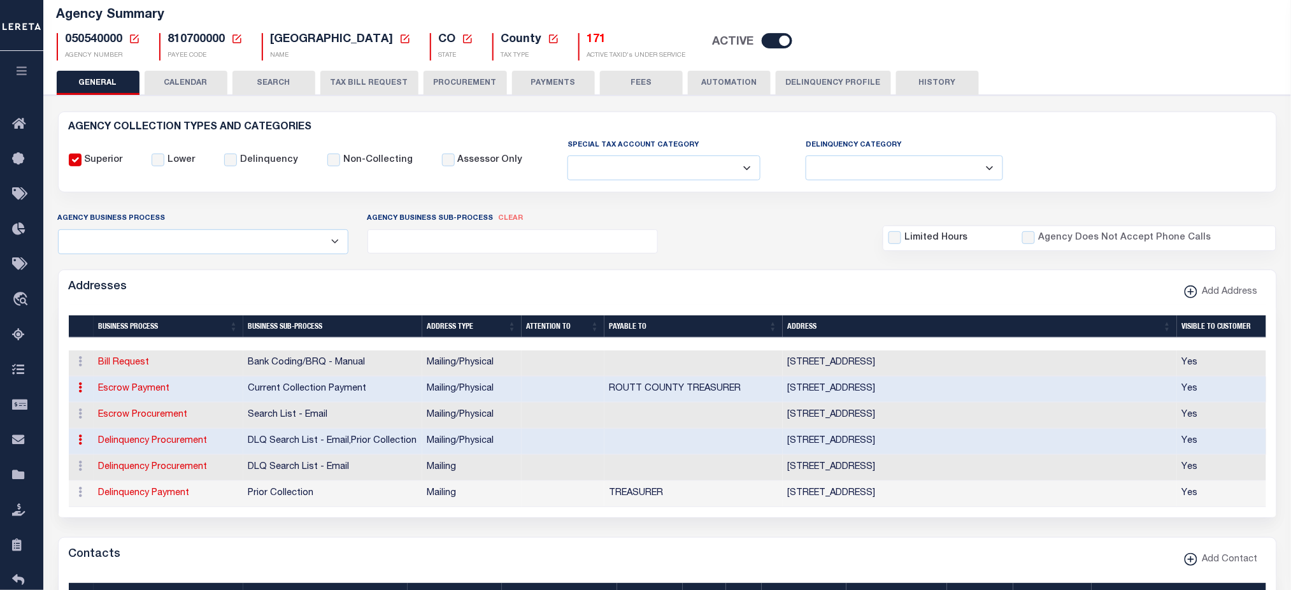
drag, startPoint x: 785, startPoint y: 362, endPoint x: 1115, endPoint y: 439, distance: 338.1
click at [1115, 438] on tbody "ACTIONS Edit Address Delete Address Bill Request Bank Coding/BRQ - Manual Maili…" at bounding box center [670, 428] width 1203 height 157
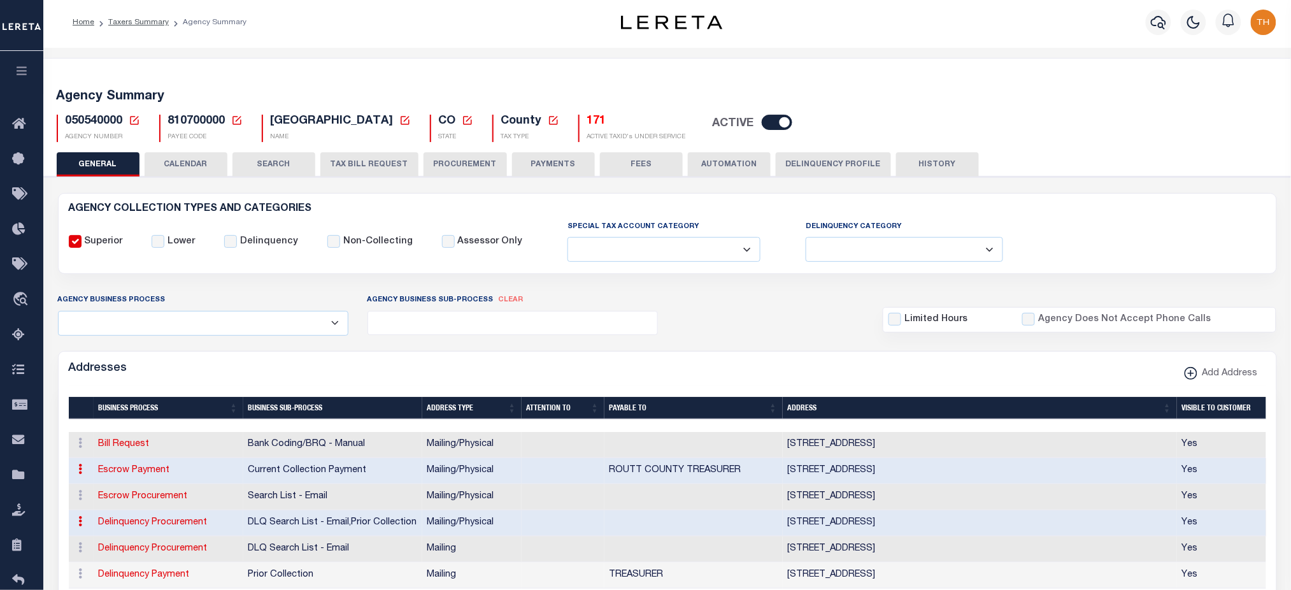
scroll to position [0, 0]
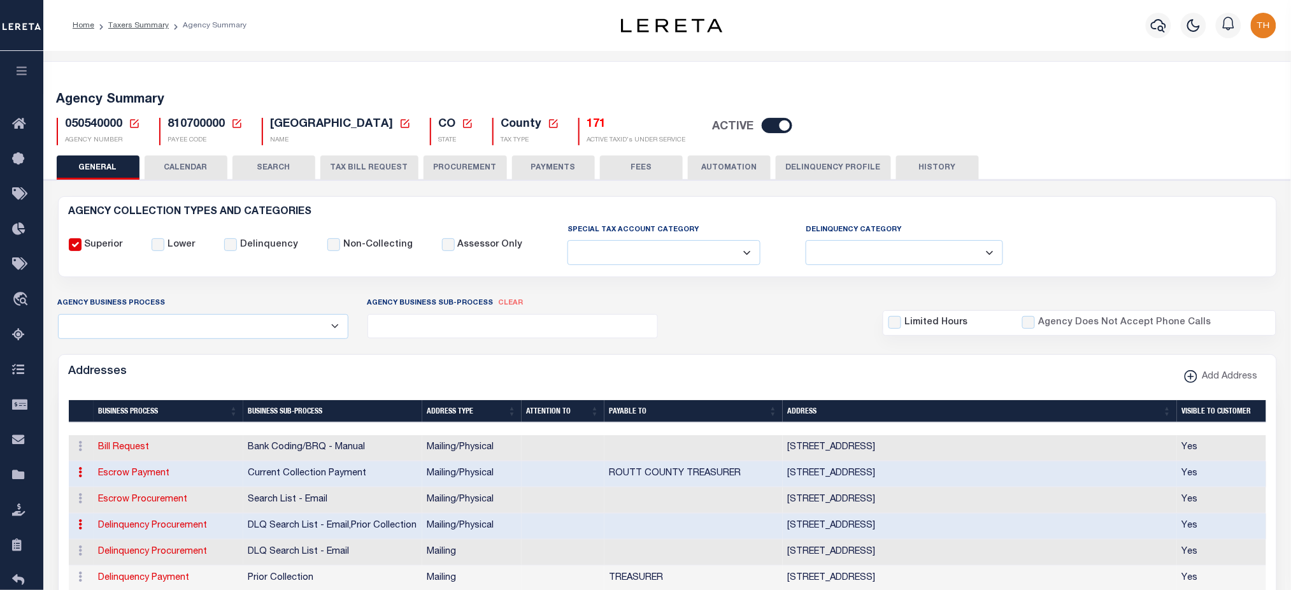
click at [557, 176] on button "PAYMENTS" at bounding box center [553, 167] width 83 height 24
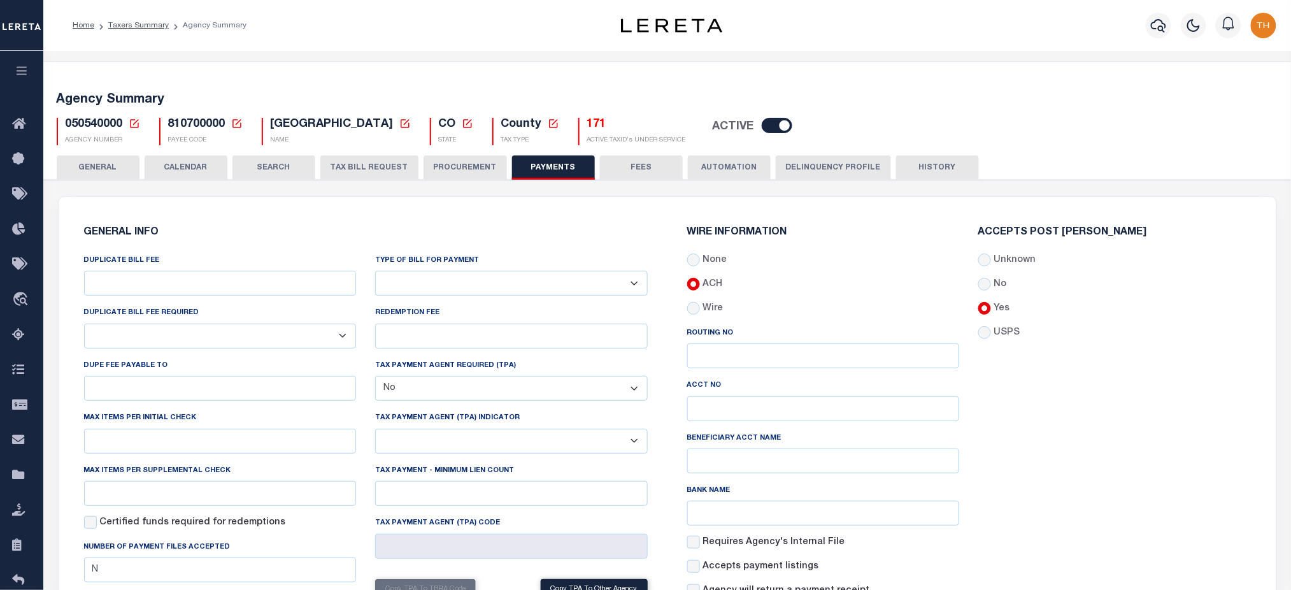
click at [88, 176] on button "GENERAL" at bounding box center [98, 167] width 83 height 24
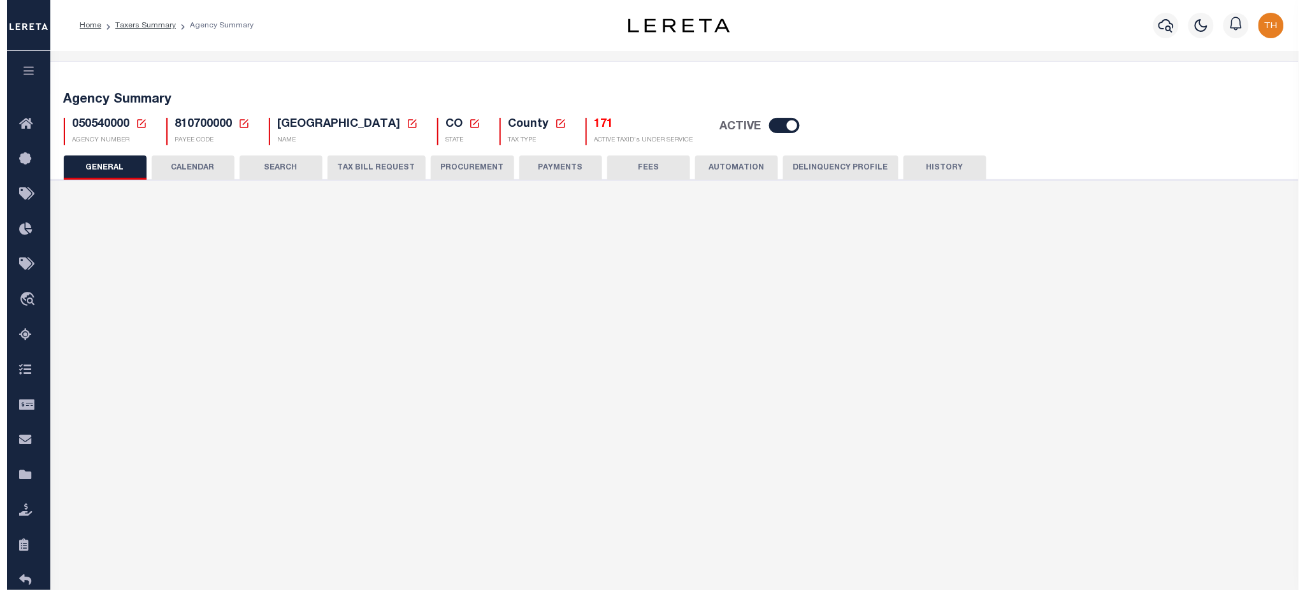
scroll to position [255, 0]
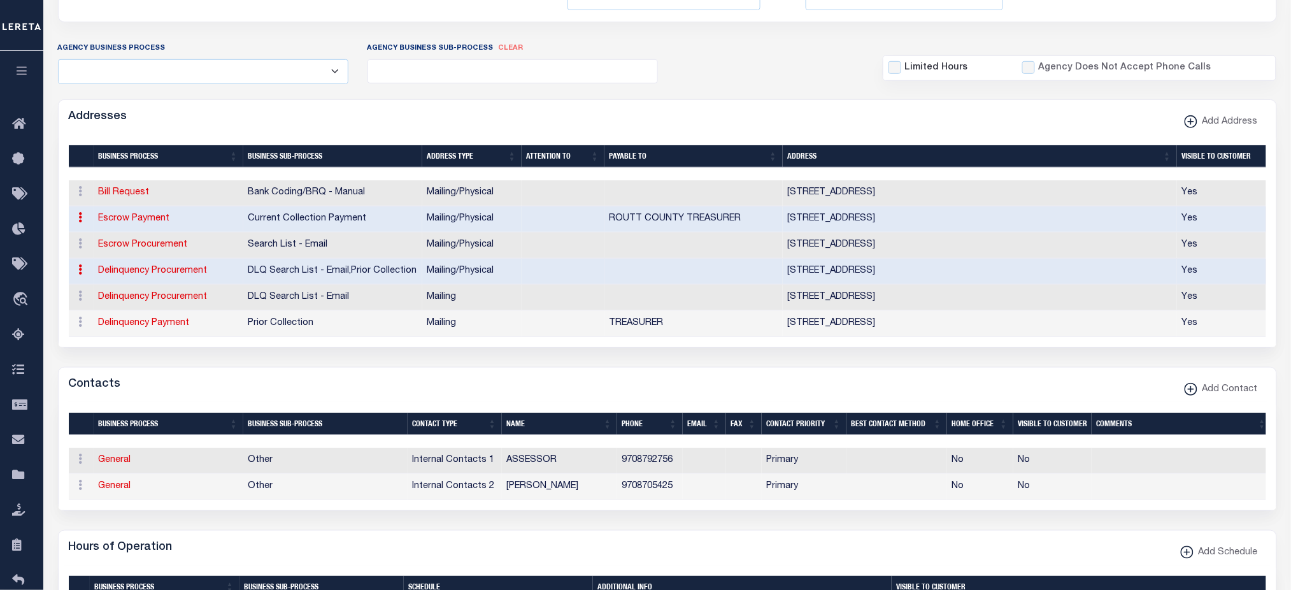
click at [129, 218] on link "Escrow Payment" at bounding box center [134, 218] width 71 height 9
select select "1"
checkbox input "false"
select select
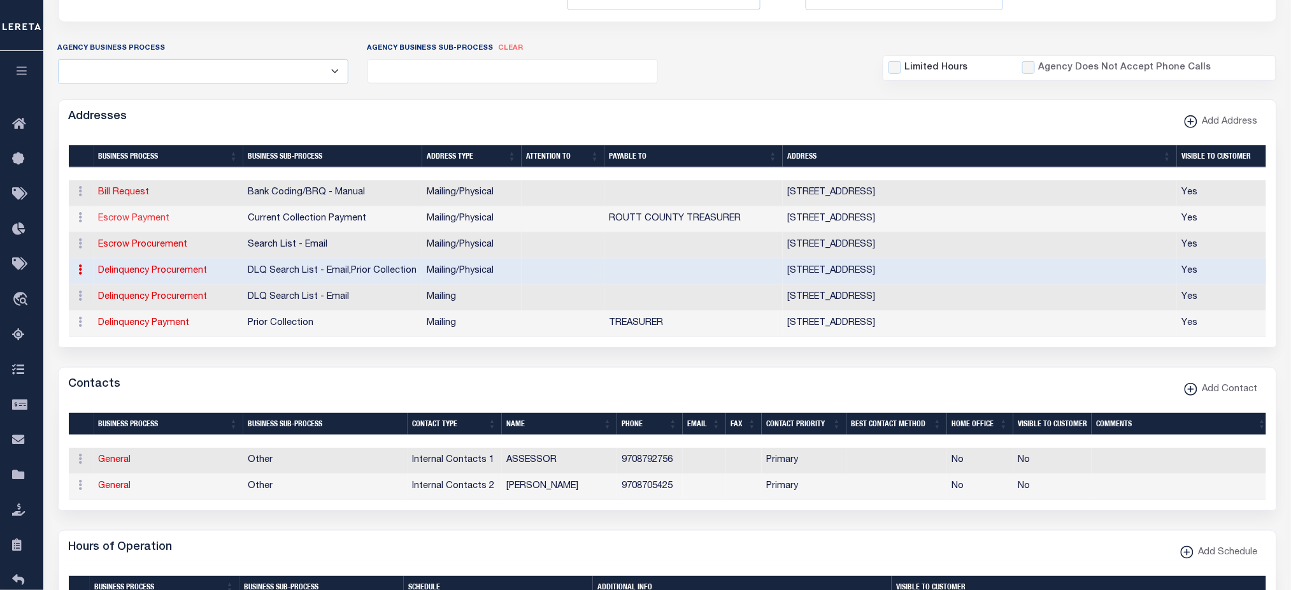
type input "522 LINCOLN AVENUE, SUITE 22"
type input "STEAMBOAT SPRINGS"
select select "CO"
type input "80487"
select select "5"
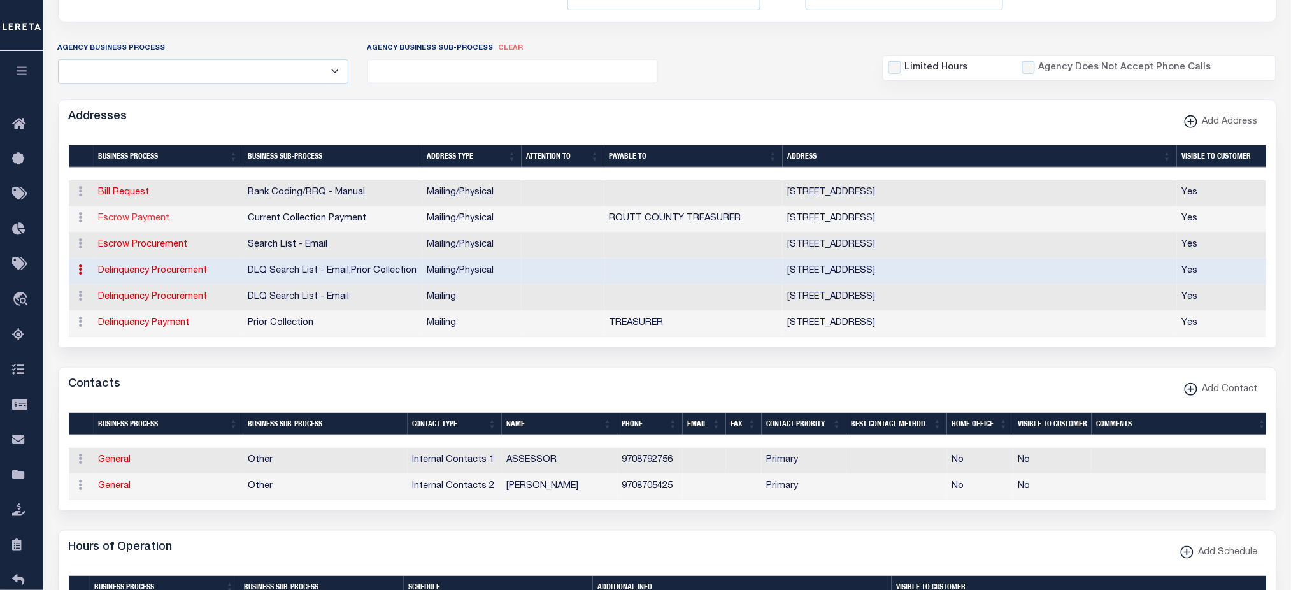
checkbox input "true"
type input "ROUTT COUNTY TREASURER"
select select "3"
select select "11"
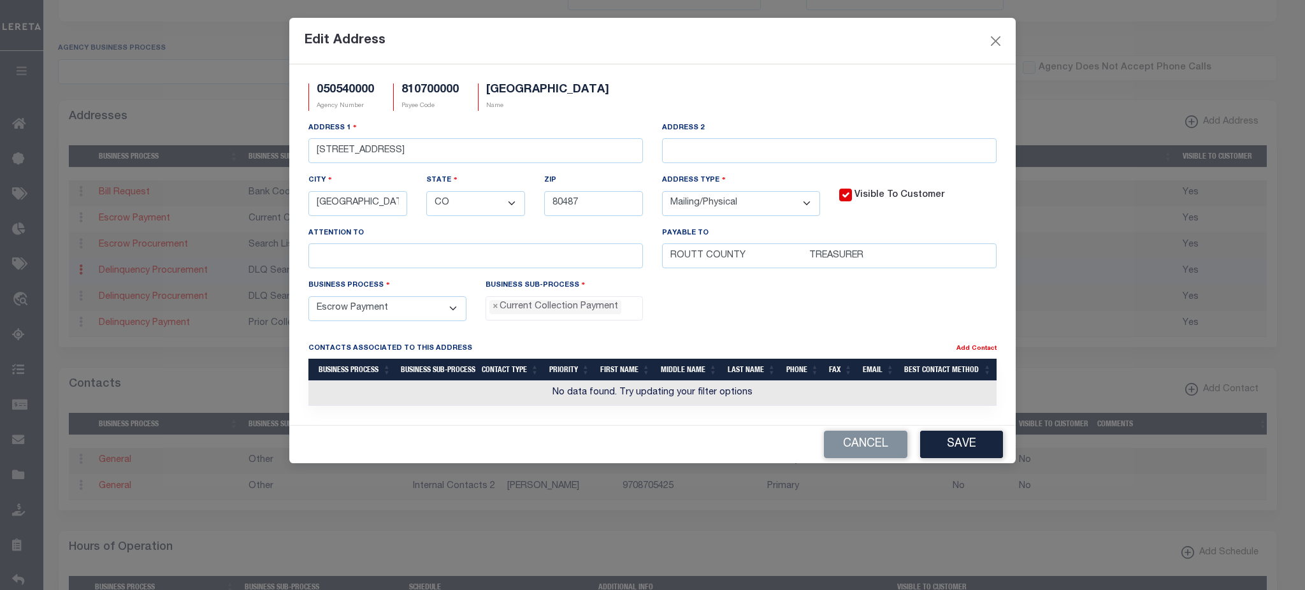
drag, startPoint x: 663, startPoint y: 241, endPoint x: 756, endPoint y: 240, distance: 93.0
click at [753, 240] on div "Payable To ROUTT COUNTY TREASURER" at bounding box center [829, 247] width 334 height 42
drag, startPoint x: 752, startPoint y: 261, endPoint x: 808, endPoint y: 264, distance: 56.1
click at [808, 264] on input "ROUTT COUNTY TREASURER" at bounding box center [829, 255] width 334 height 25
click at [764, 309] on div "Business Process - Select - All Automation Bill Request Delinquency Payment Del…" at bounding box center [652, 304] width 707 height 52
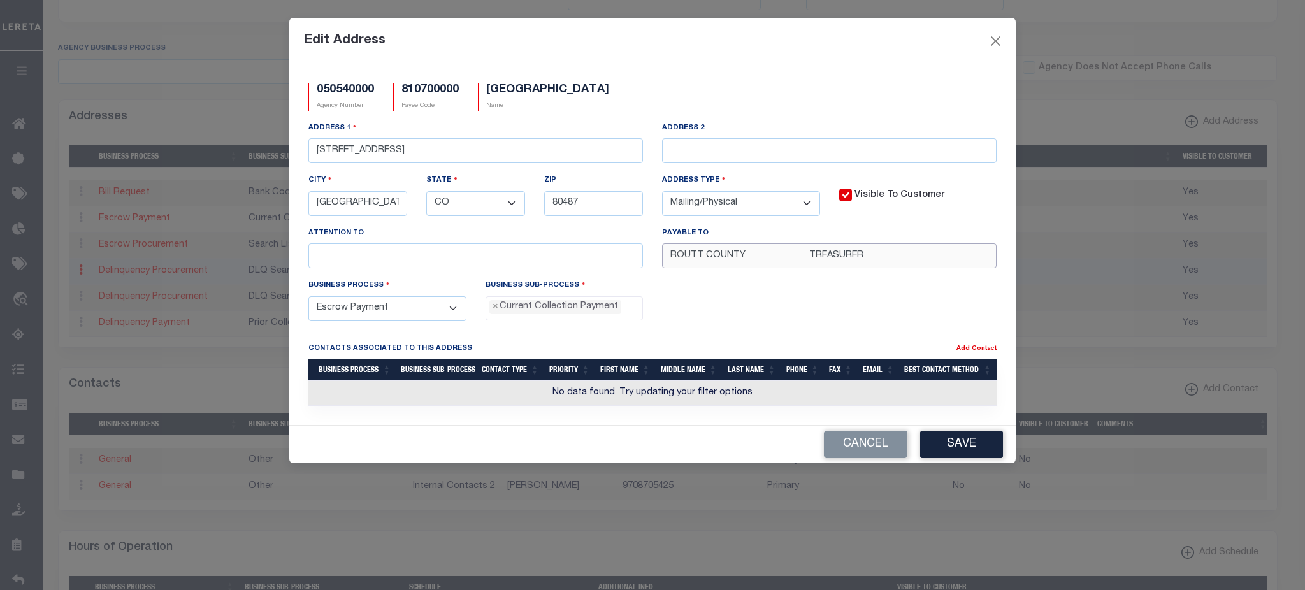
drag, startPoint x: 742, startPoint y: 260, endPoint x: 807, endPoint y: 259, distance: 65.6
click at [807, 259] on input "ROUTT COUNTY TREASURER" at bounding box center [829, 255] width 334 height 25
type input "ROUTT COUNTY TREASURER"
click at [772, 297] on div "Business Process - Select - All Automation Bill Request Delinquency Payment Del…" at bounding box center [652, 304] width 707 height 52
click at [480, 148] on input "522 LINCOLN AVENUE, SUITE 22" at bounding box center [475, 150] width 334 height 25
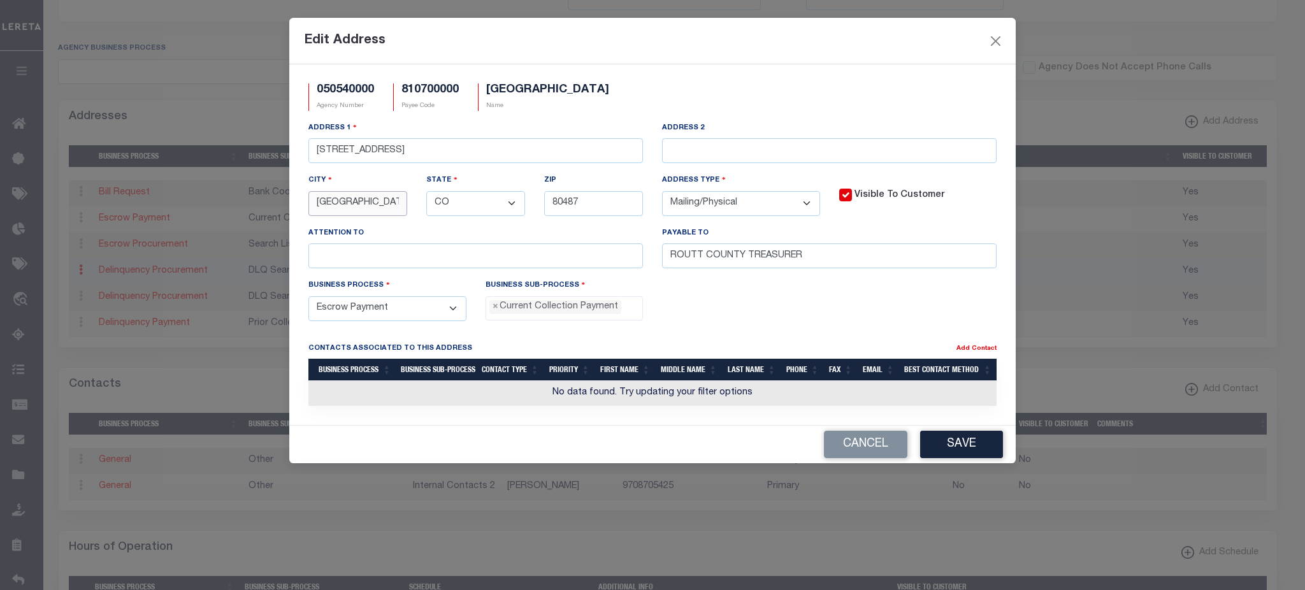
scroll to position [0, 17]
drag, startPoint x: 348, startPoint y: 206, endPoint x: 459, endPoint y: 218, distance: 111.4
click at [459, 218] on div "Address 1 522 LINCOLN AVENUE, SUITE 22 Address 2 City STEAMBOAT SPRINGS State -…" at bounding box center [652, 199] width 707 height 157
click at [956, 458] on button "Save" at bounding box center [961, 444] width 83 height 27
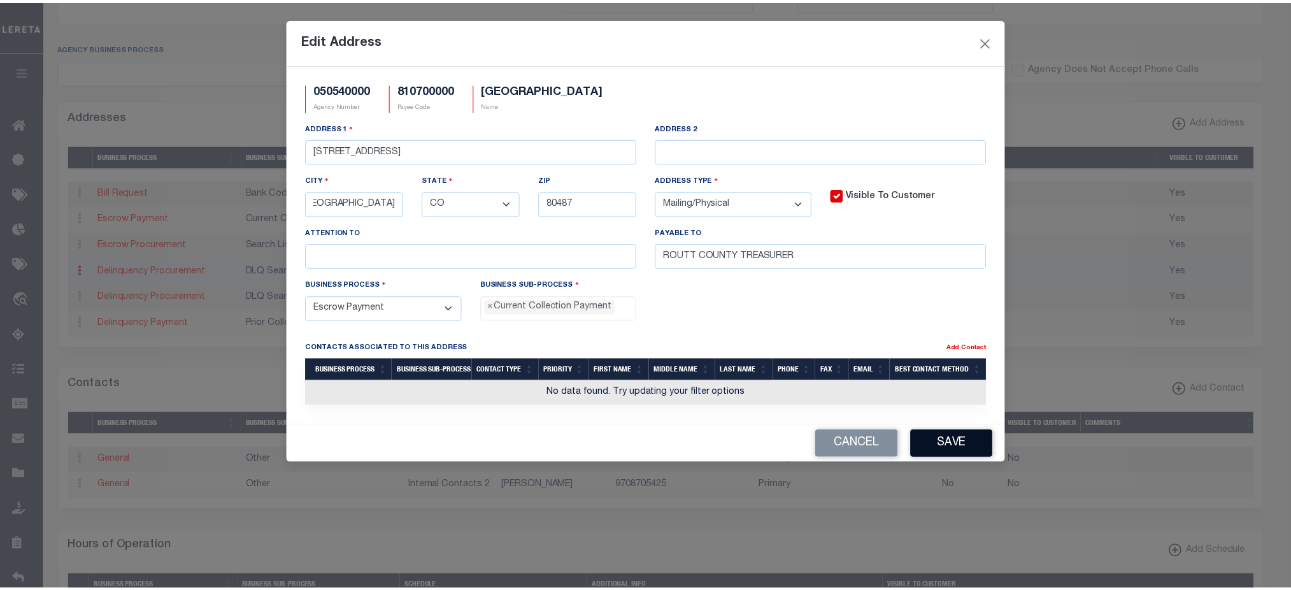
scroll to position [0, 0]
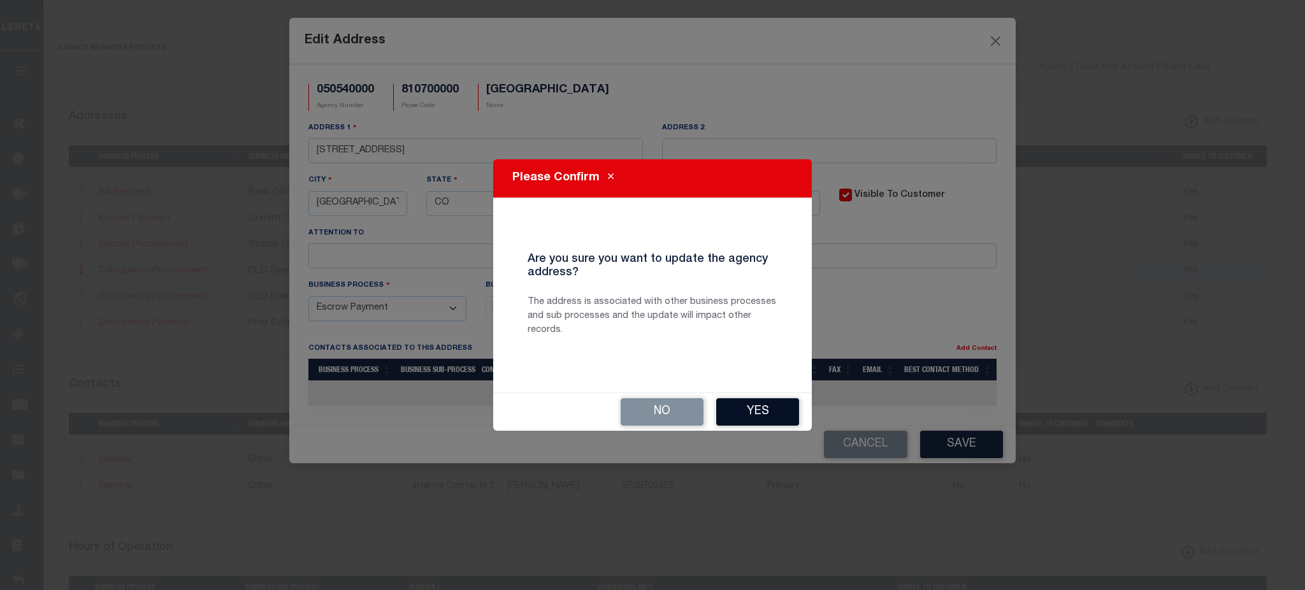
click at [742, 406] on button "Yes" at bounding box center [757, 411] width 83 height 27
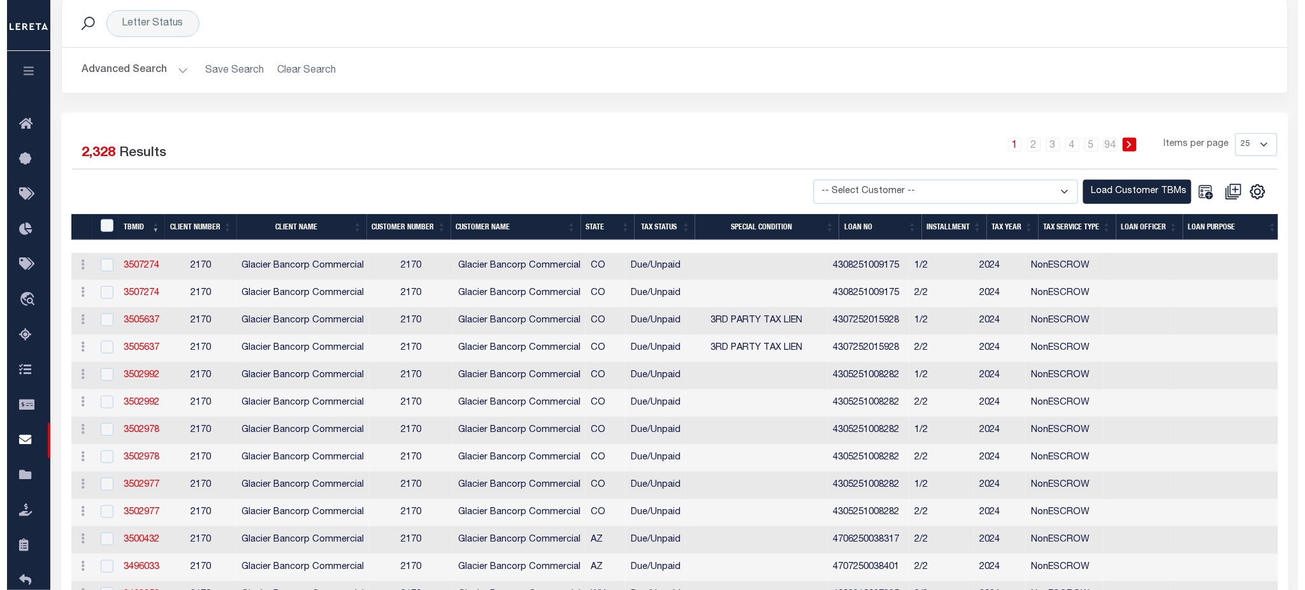
scroll to position [169, 0]
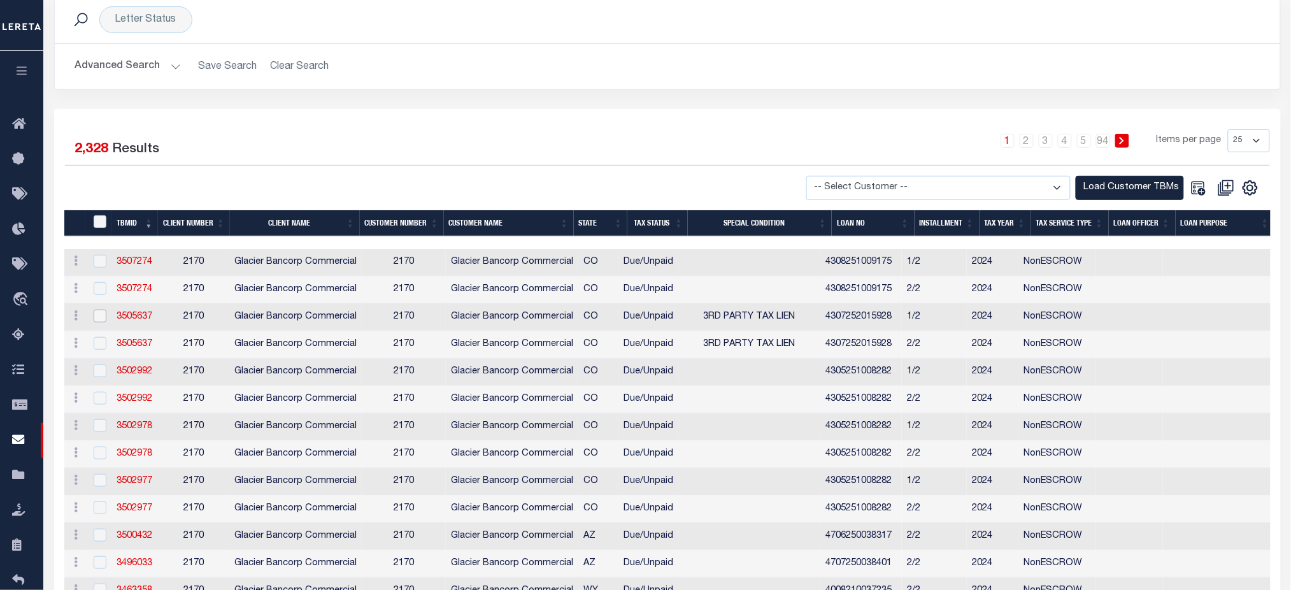
click at [103, 320] on input "checkbox" at bounding box center [100, 316] width 13 height 13
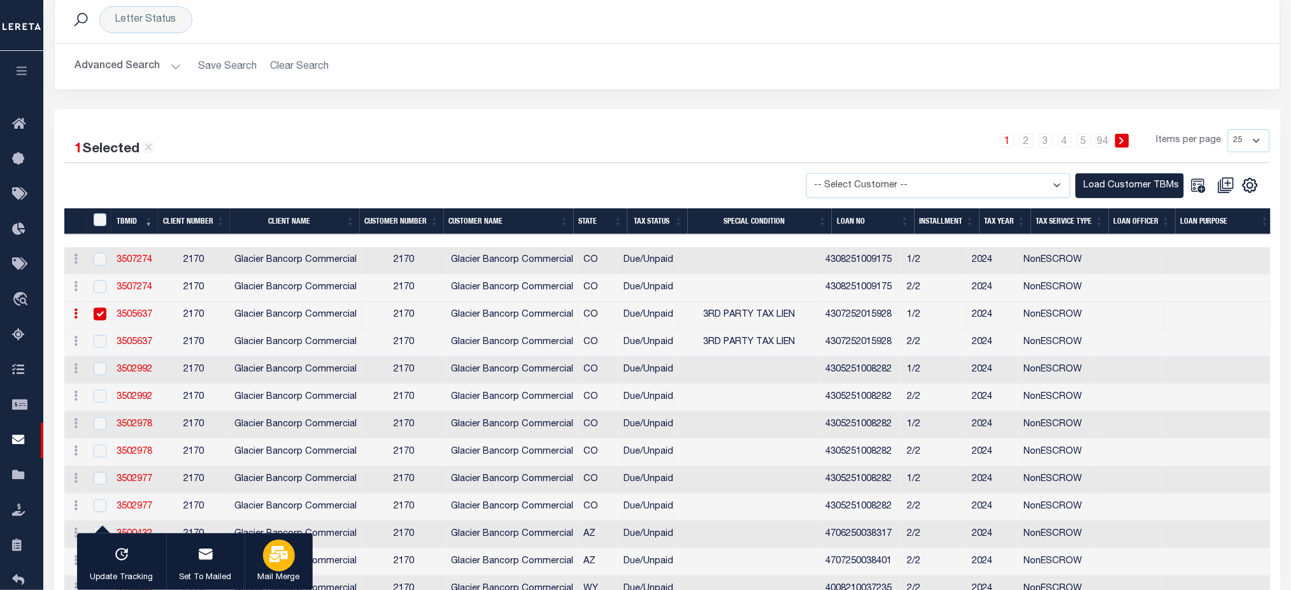
click at [280, 565] on div "button" at bounding box center [279, 556] width 32 height 32
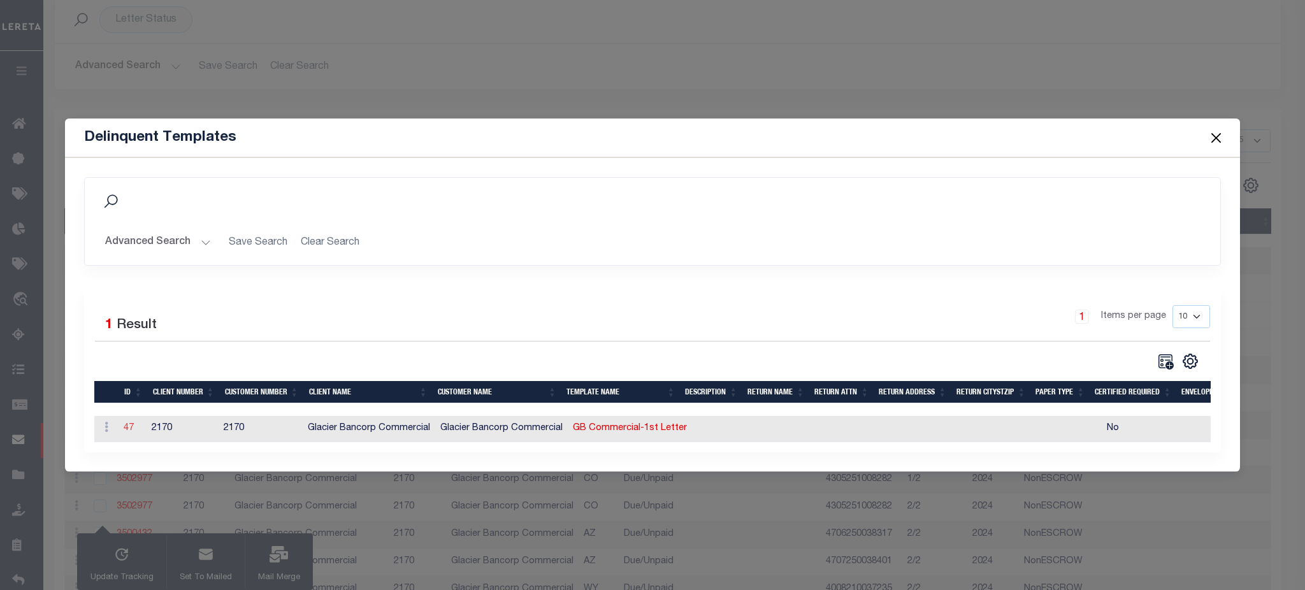
click at [125, 424] on link "47" at bounding box center [129, 428] width 10 height 9
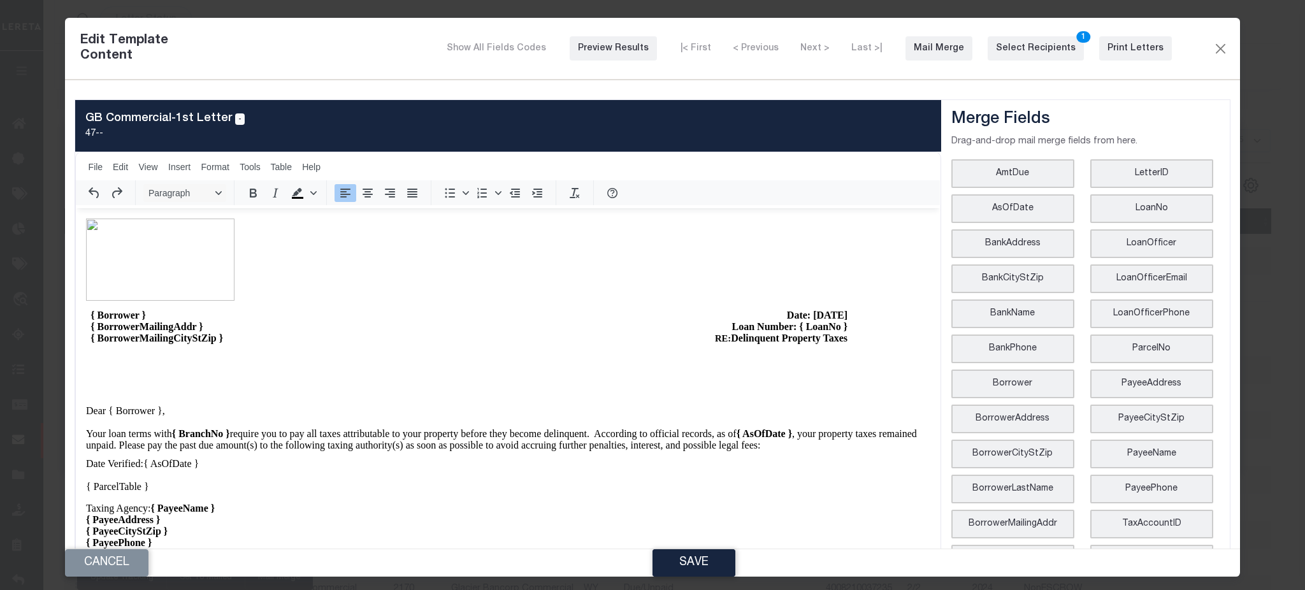
scroll to position [0, 0]
click at [639, 45] on div "Preview Results" at bounding box center [613, 48] width 71 height 13
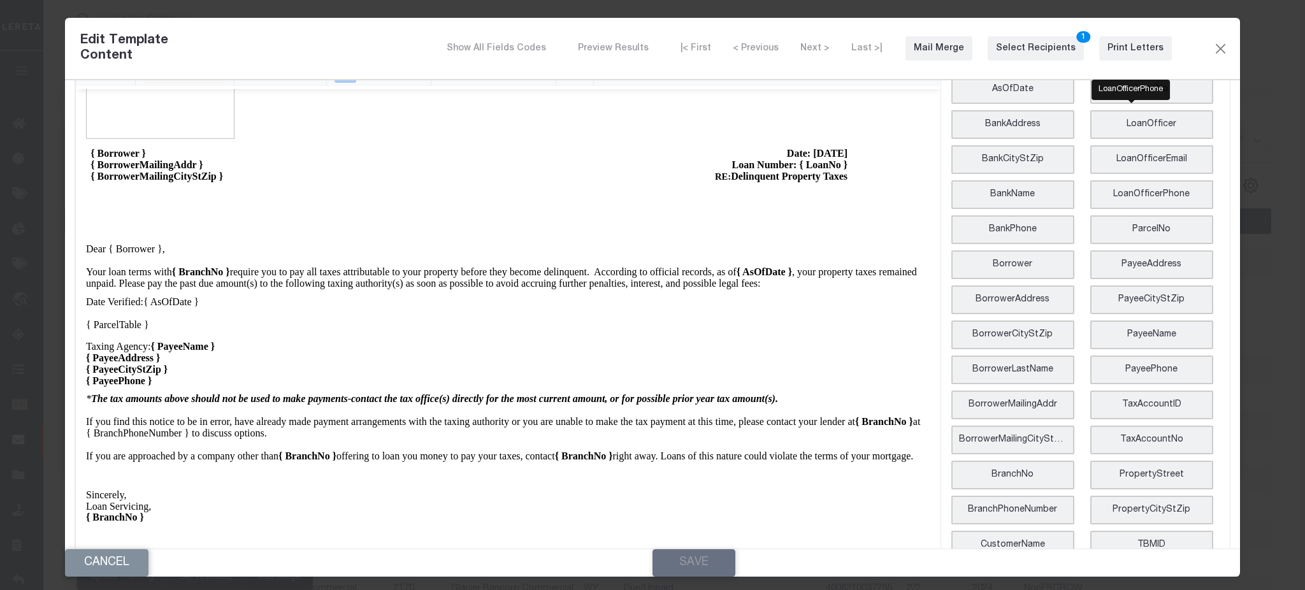
scroll to position [169, 0]
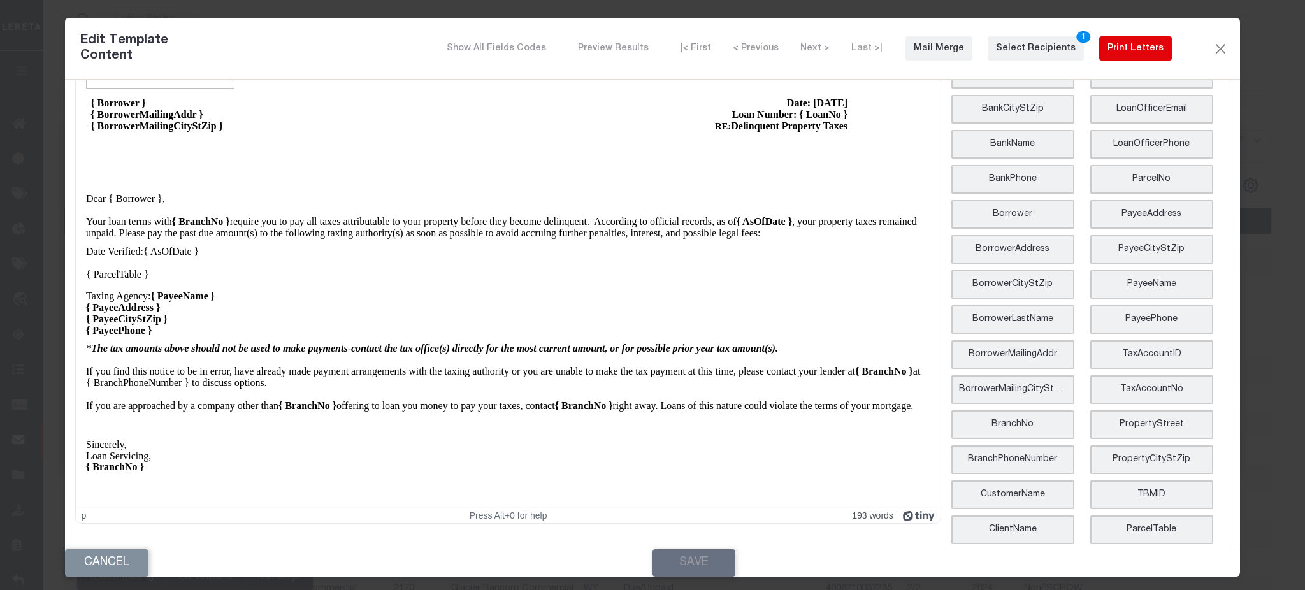
click at [1140, 52] on div "Print Letters" at bounding box center [1135, 48] width 56 height 13
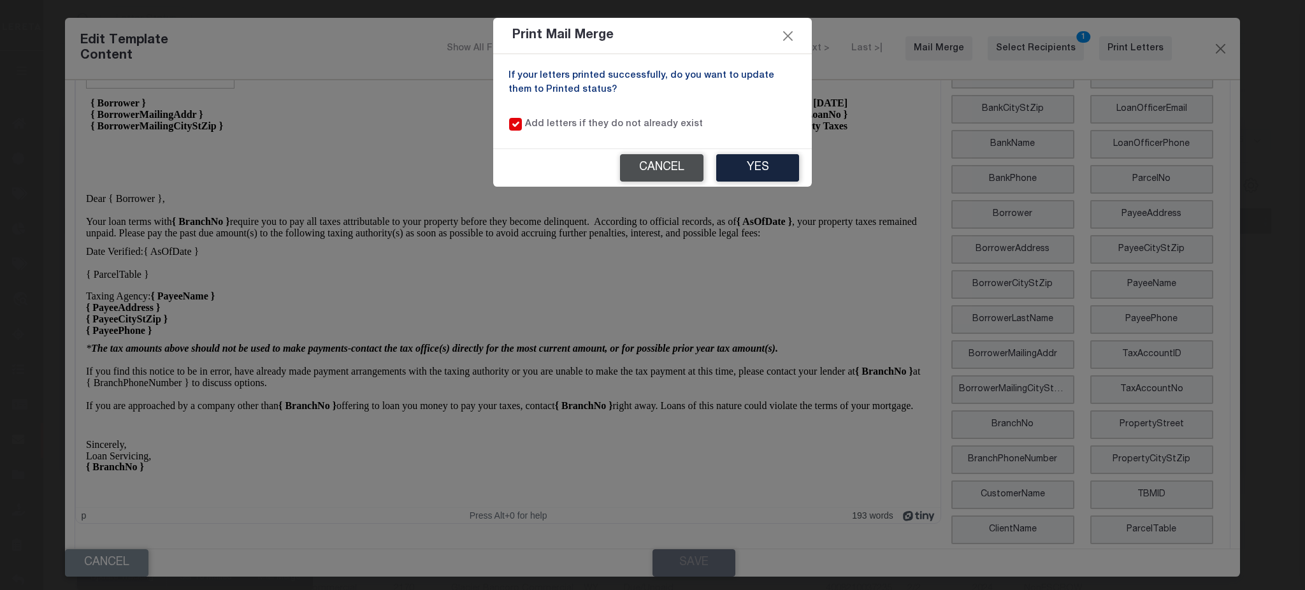
click at [642, 161] on button "Cancel" at bounding box center [661, 167] width 83 height 27
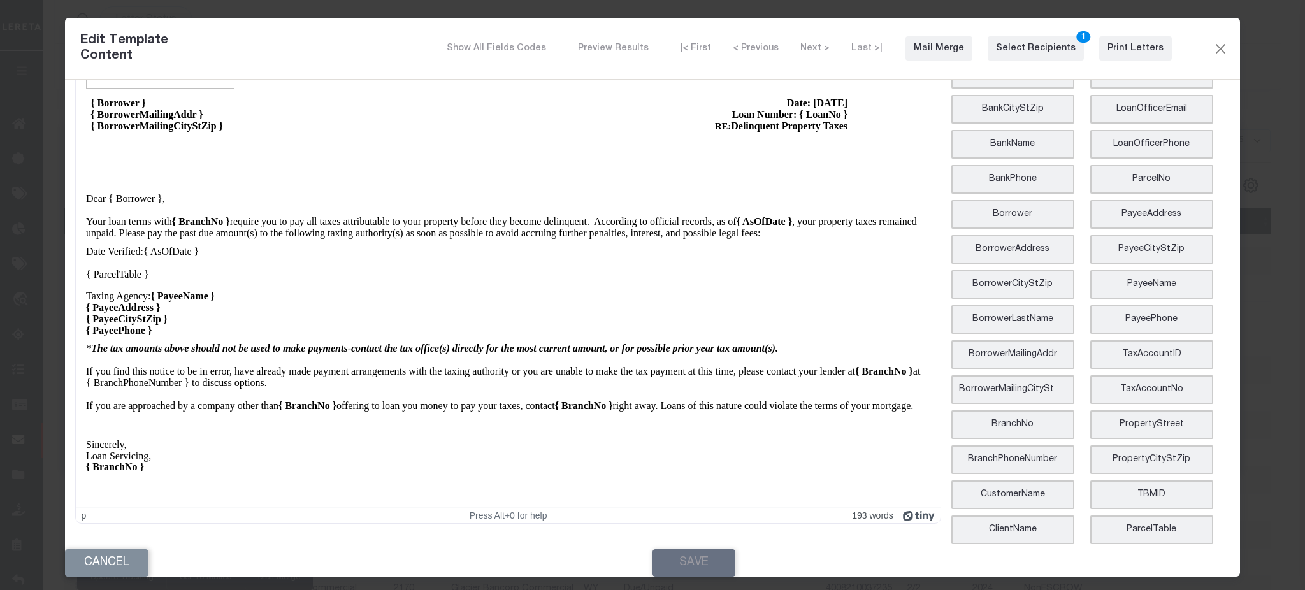
click at [1198, 43] on div "Show All Fields Codes Preview Results |< First < Previous Next > Last >| Mail M…" at bounding box center [709, 48] width 1005 height 24
click at [1212, 47] on button "Close" at bounding box center [1219, 48] width 15 height 17
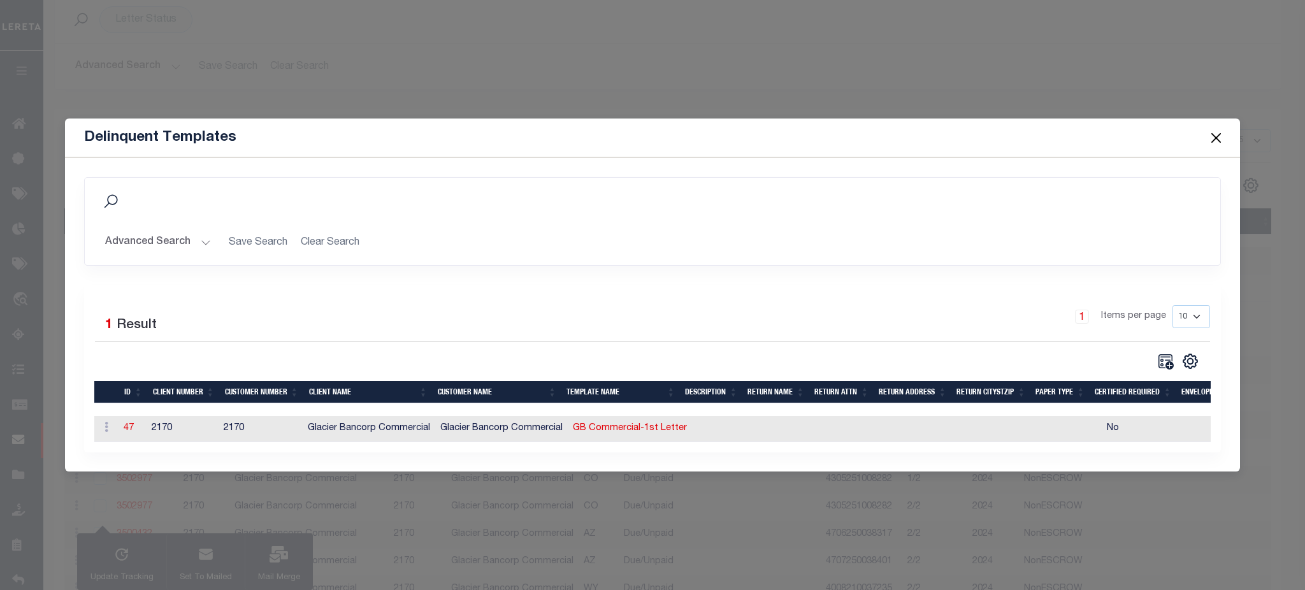
scroll to position [0, 0]
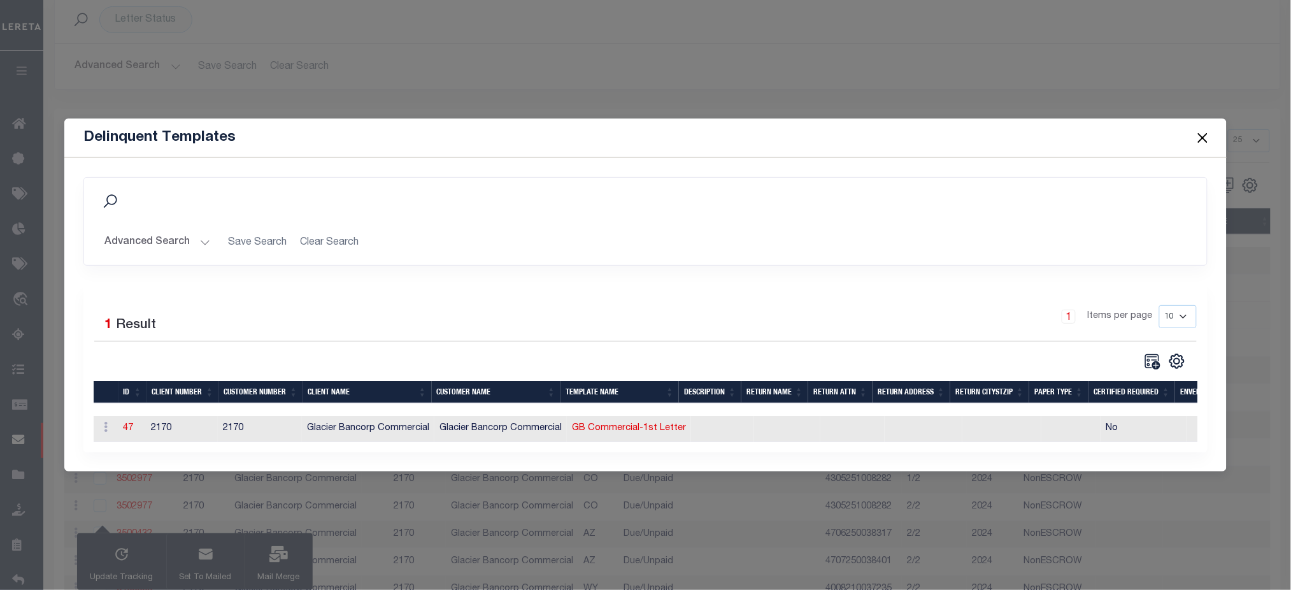
click at [1205, 129] on button "Close" at bounding box center [1202, 137] width 17 height 17
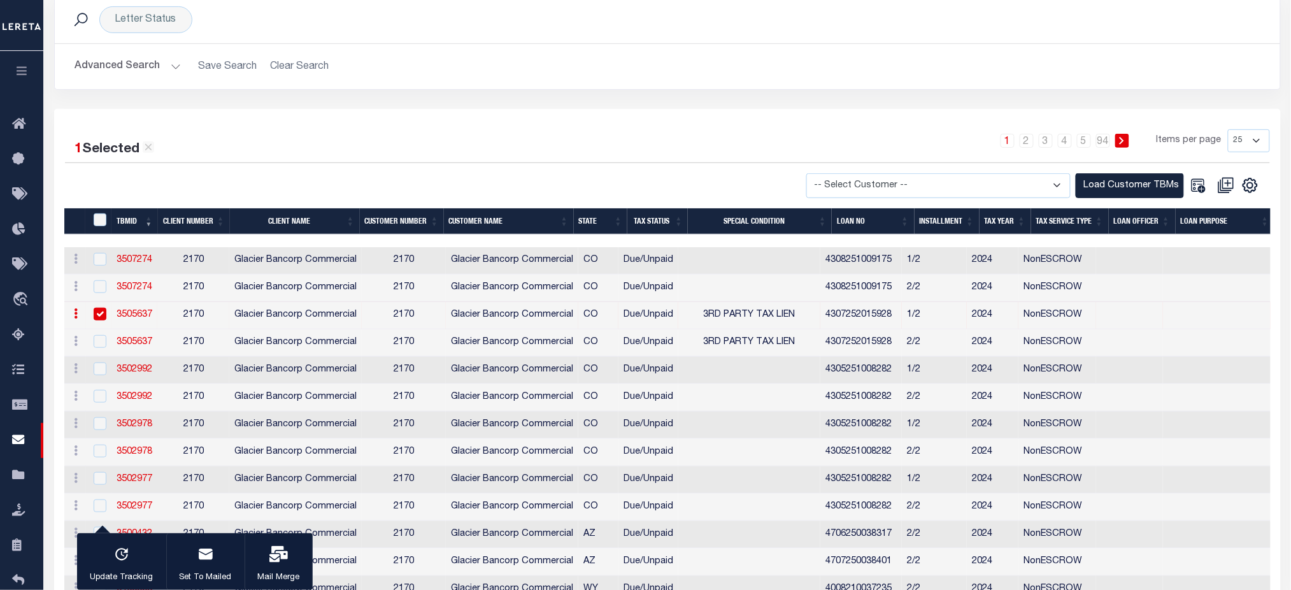
click at [99, 315] on input "checkbox" at bounding box center [100, 314] width 13 height 13
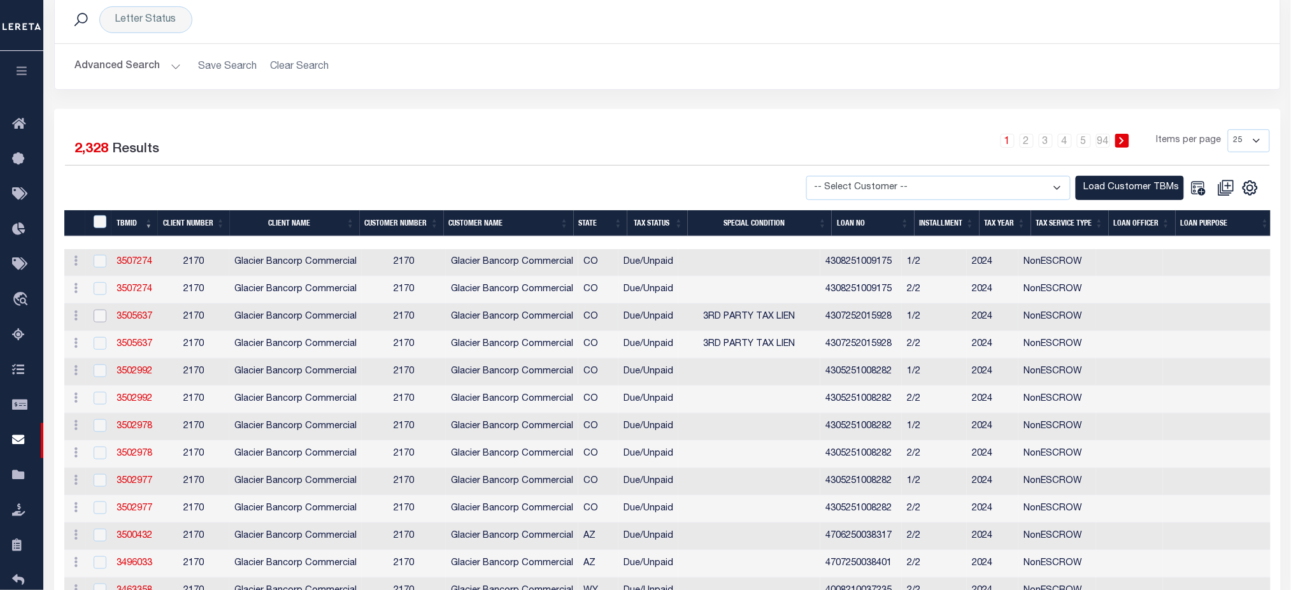
click at [100, 320] on input "checkbox" at bounding box center [100, 316] width 13 height 13
checkbox input "true"
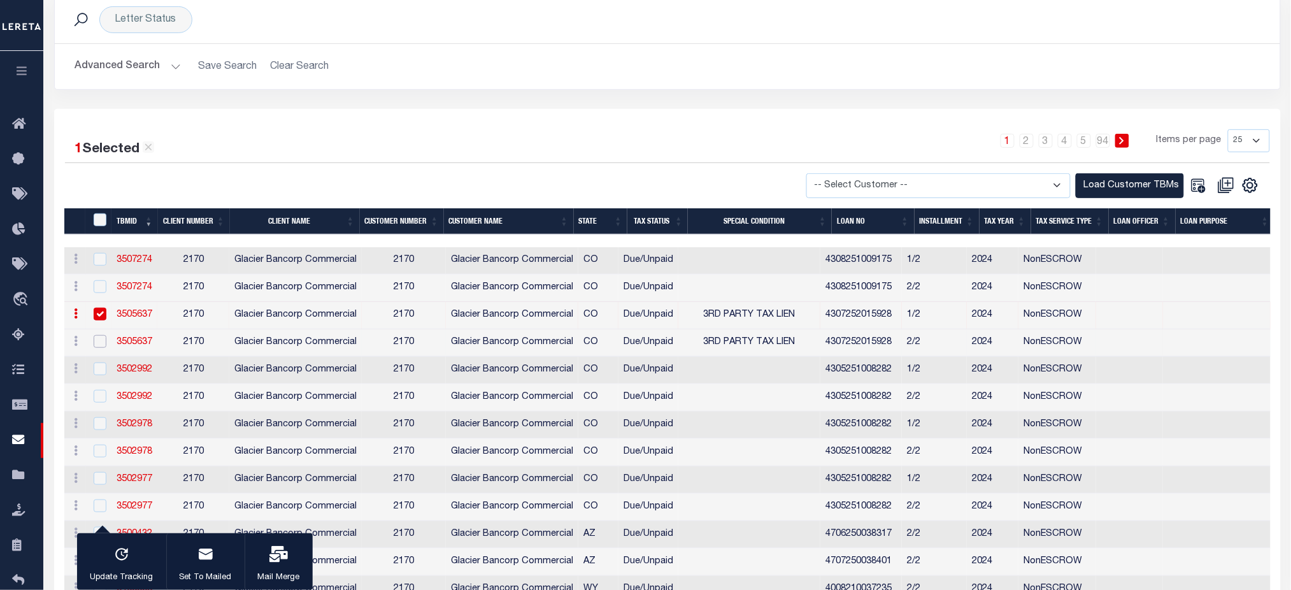
click at [99, 345] on input "checkbox" at bounding box center [100, 341] width 13 height 13
checkbox input "true"
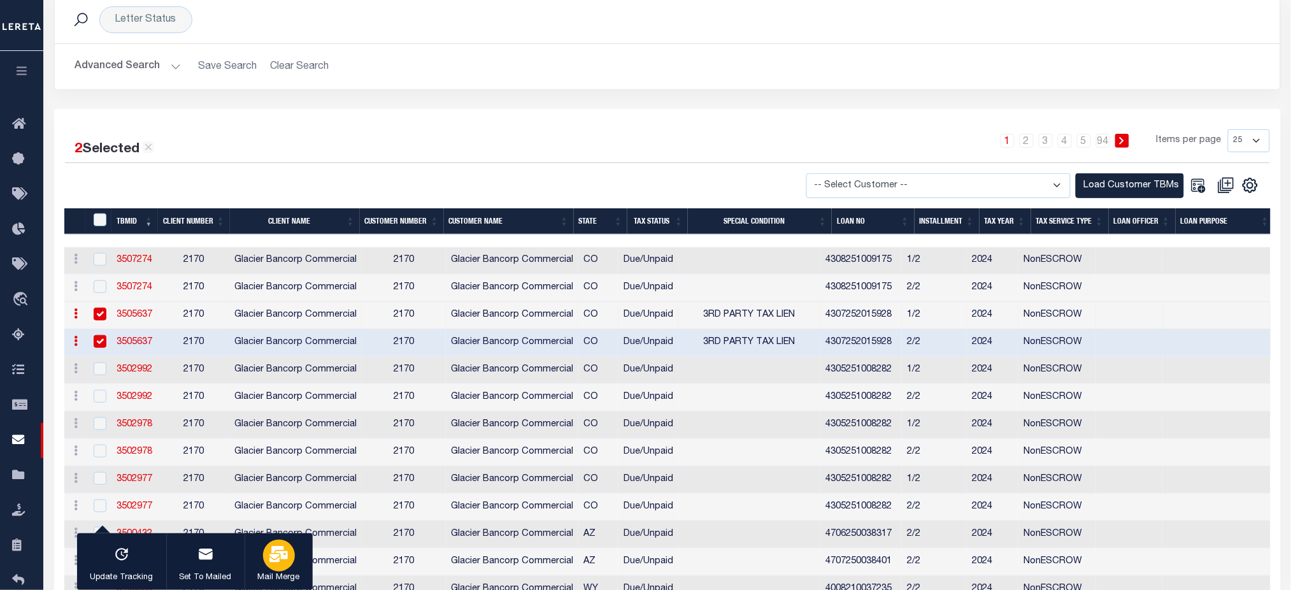
click at [274, 556] on icon "button" at bounding box center [278, 554] width 18 height 17
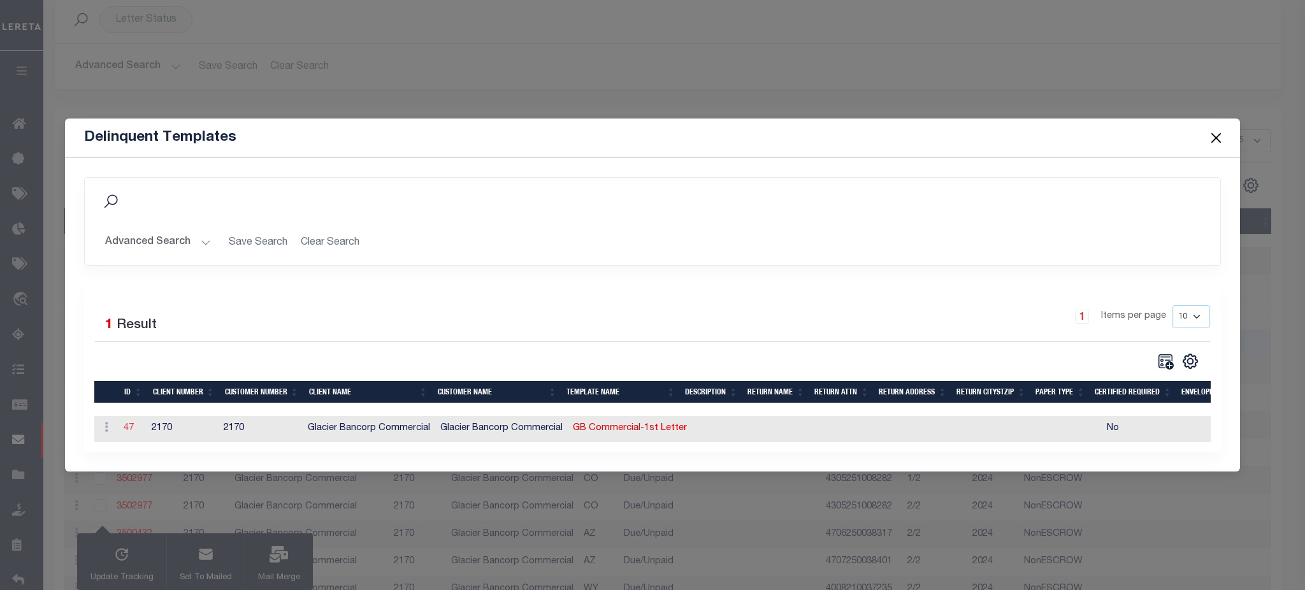
click at [127, 425] on link "47" at bounding box center [129, 428] width 10 height 9
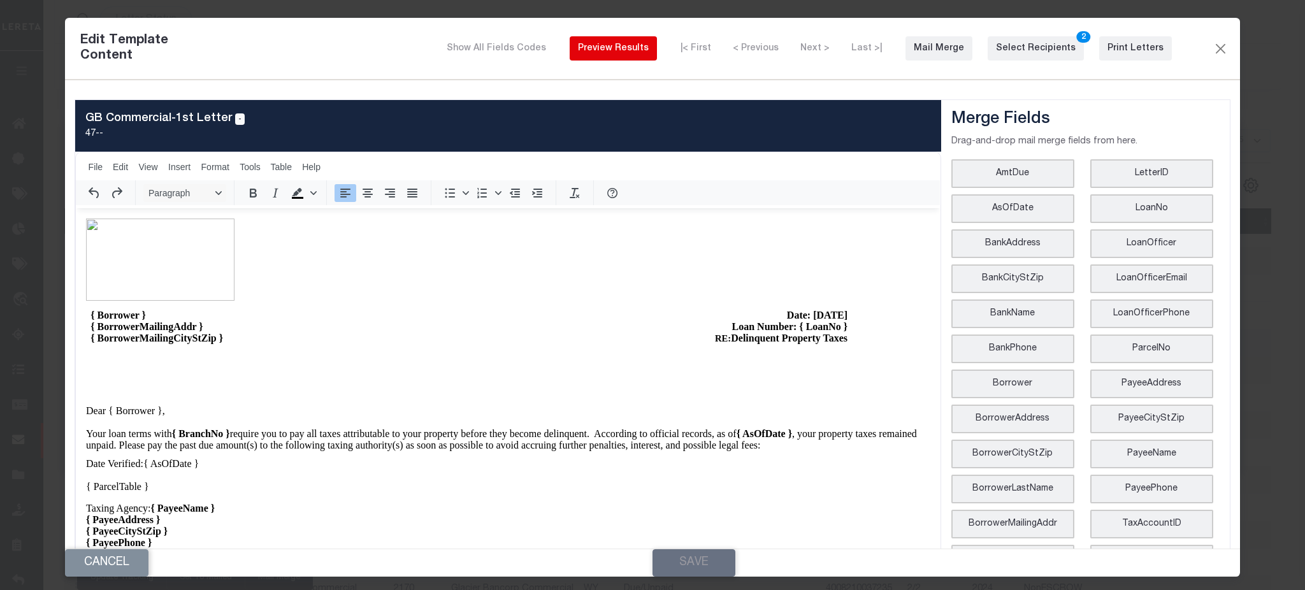
click at [619, 47] on div "Preview Results" at bounding box center [613, 48] width 71 height 13
click at [1132, 48] on div "Print Letters" at bounding box center [1135, 48] width 56 height 13
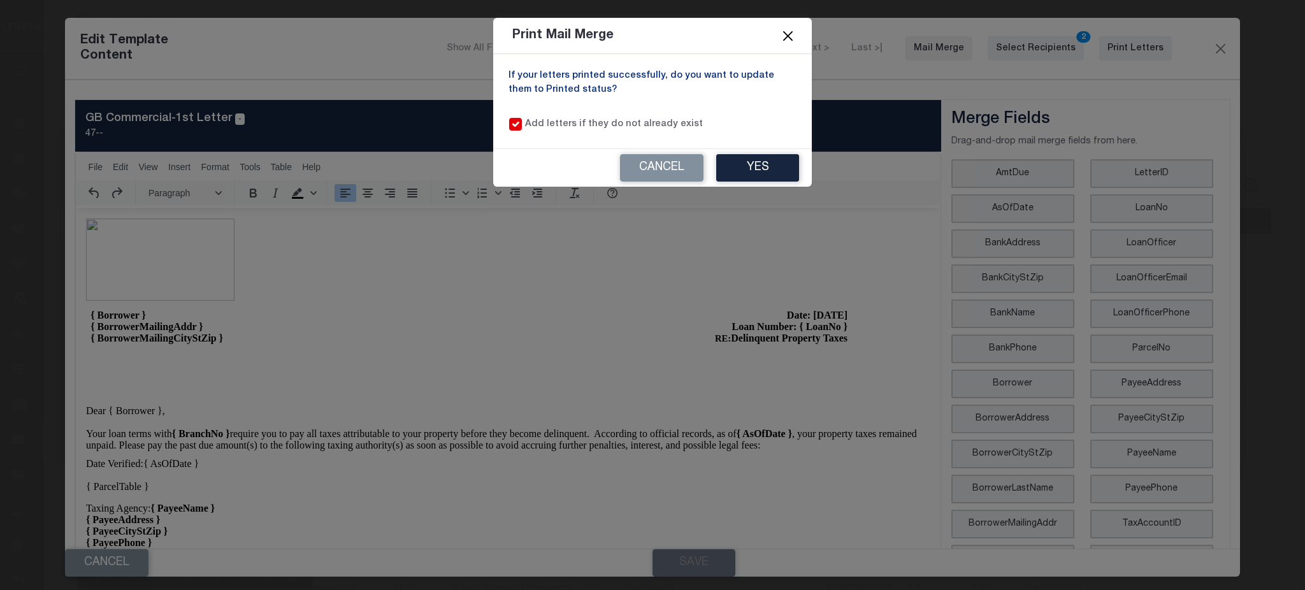
click at [787, 38] on button "Close" at bounding box center [788, 35] width 17 height 17
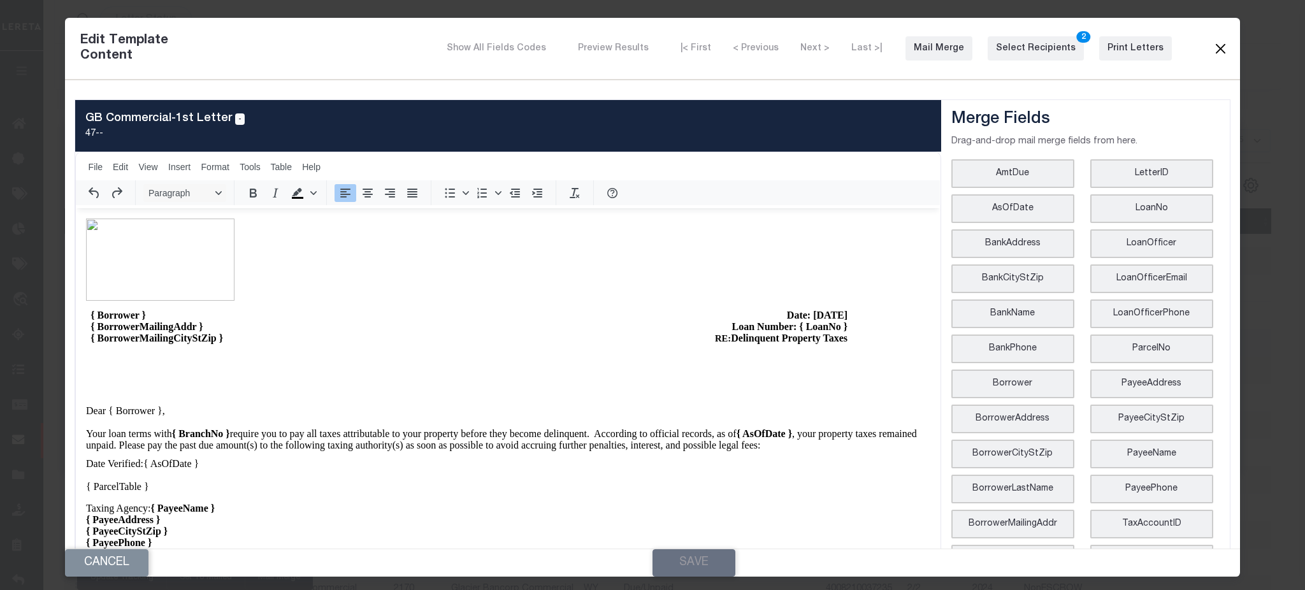
click at [1212, 49] on button "Close" at bounding box center [1219, 48] width 15 height 17
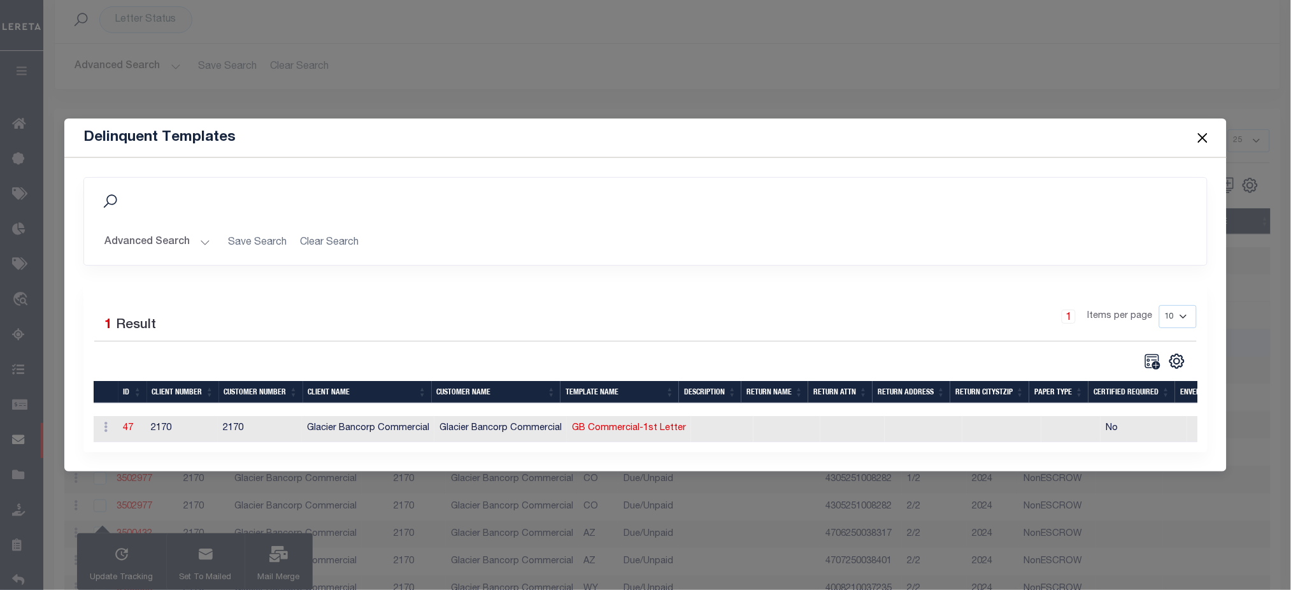
click at [1205, 138] on button "Close" at bounding box center [1202, 137] width 17 height 17
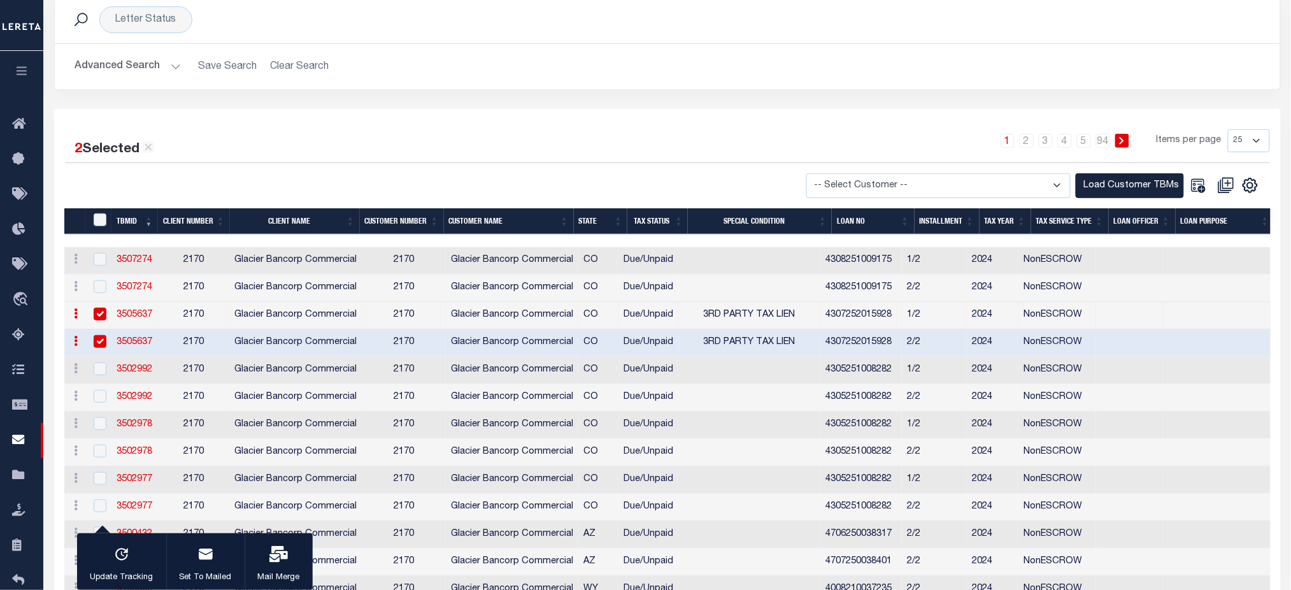
click at [107, 317] on td at bounding box center [99, 315] width 26 height 27
checkbox input "false"
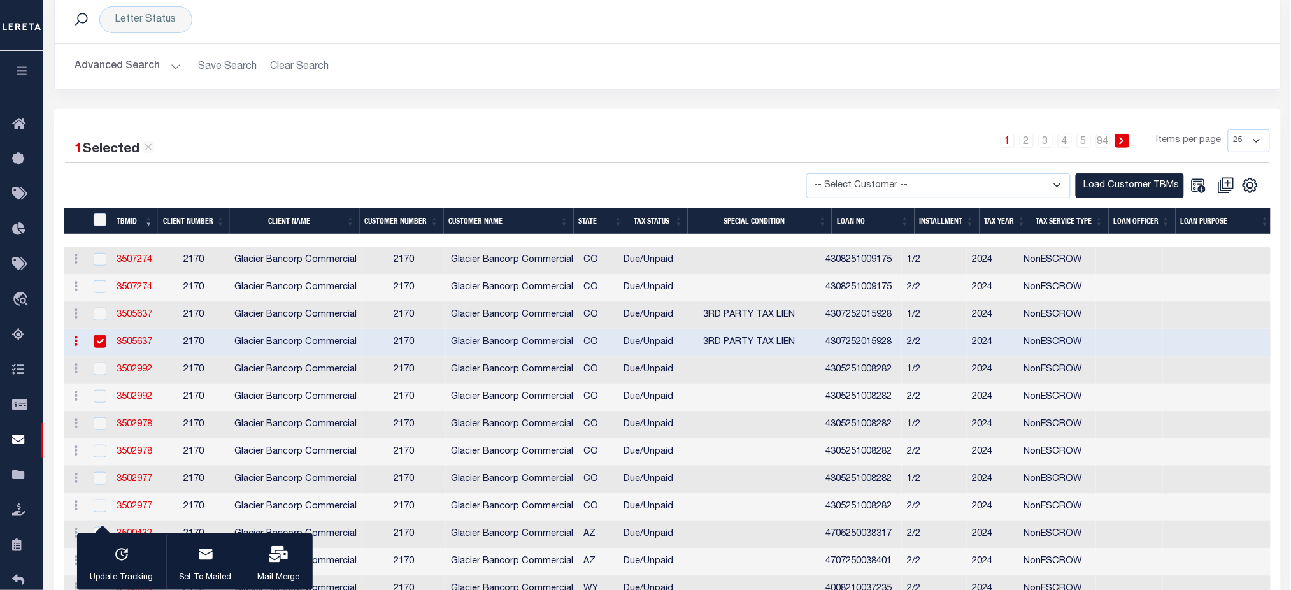
click at [103, 345] on input "checkbox" at bounding box center [100, 341] width 13 height 13
checkbox input "false"
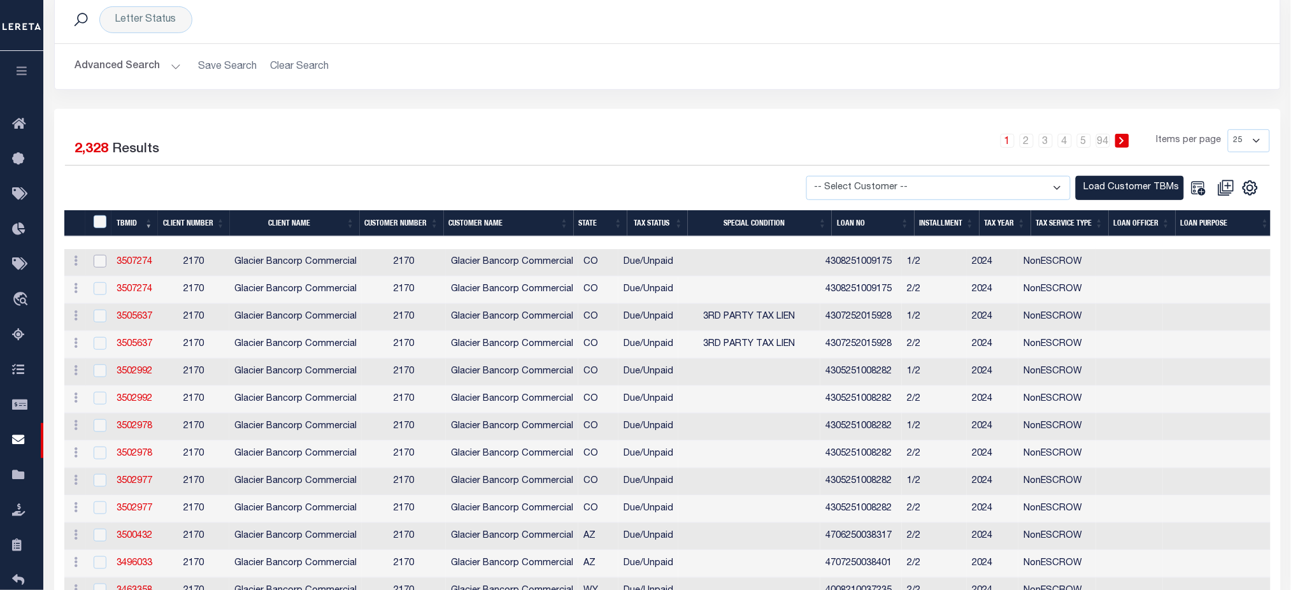
click at [104, 264] on input "checkbox" at bounding box center [100, 261] width 13 height 13
checkbox input "true"
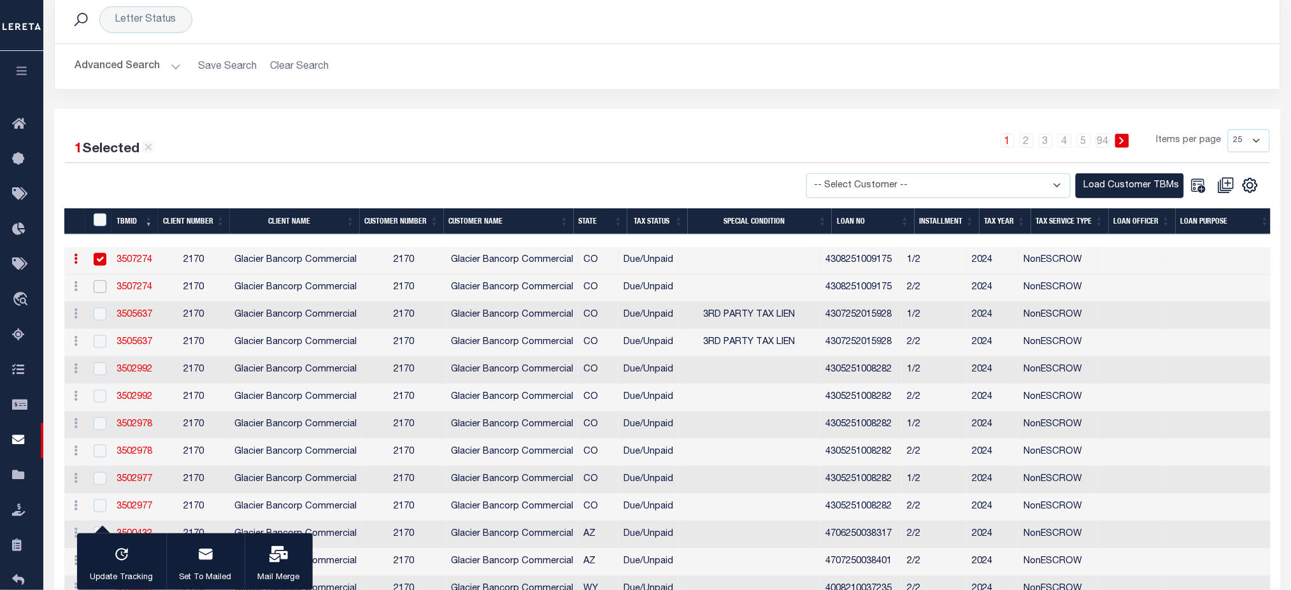
click at [104, 283] on input "checkbox" at bounding box center [100, 286] width 13 height 13
checkbox input "true"
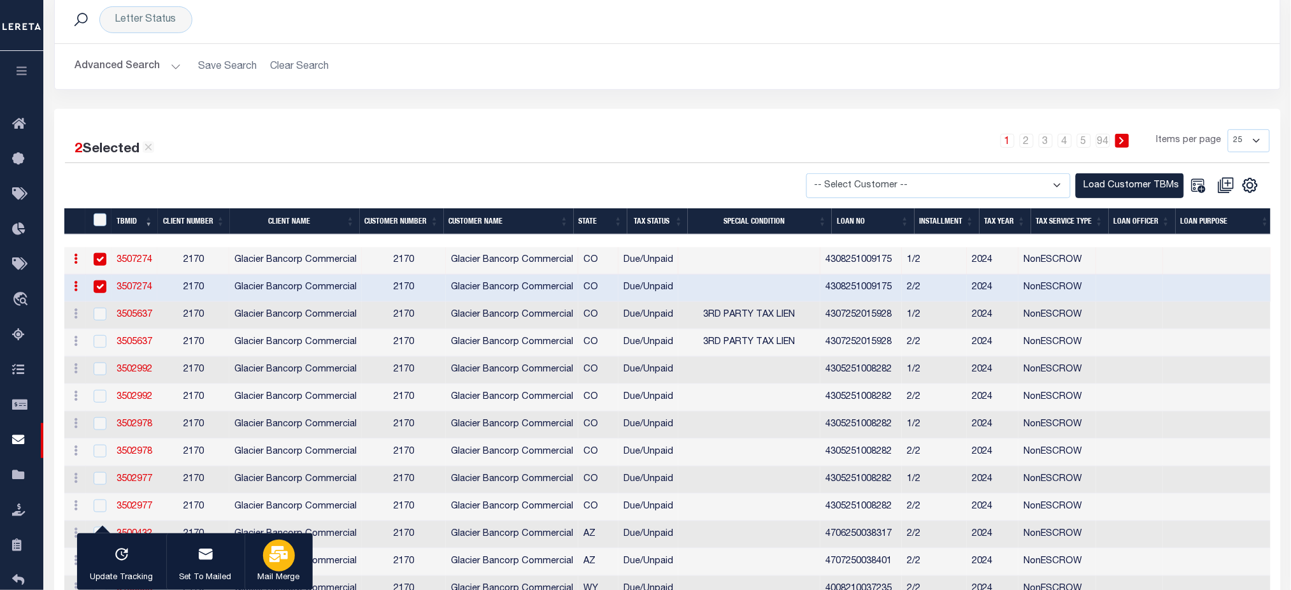
click at [269, 557] on icon "button" at bounding box center [278, 554] width 18 height 17
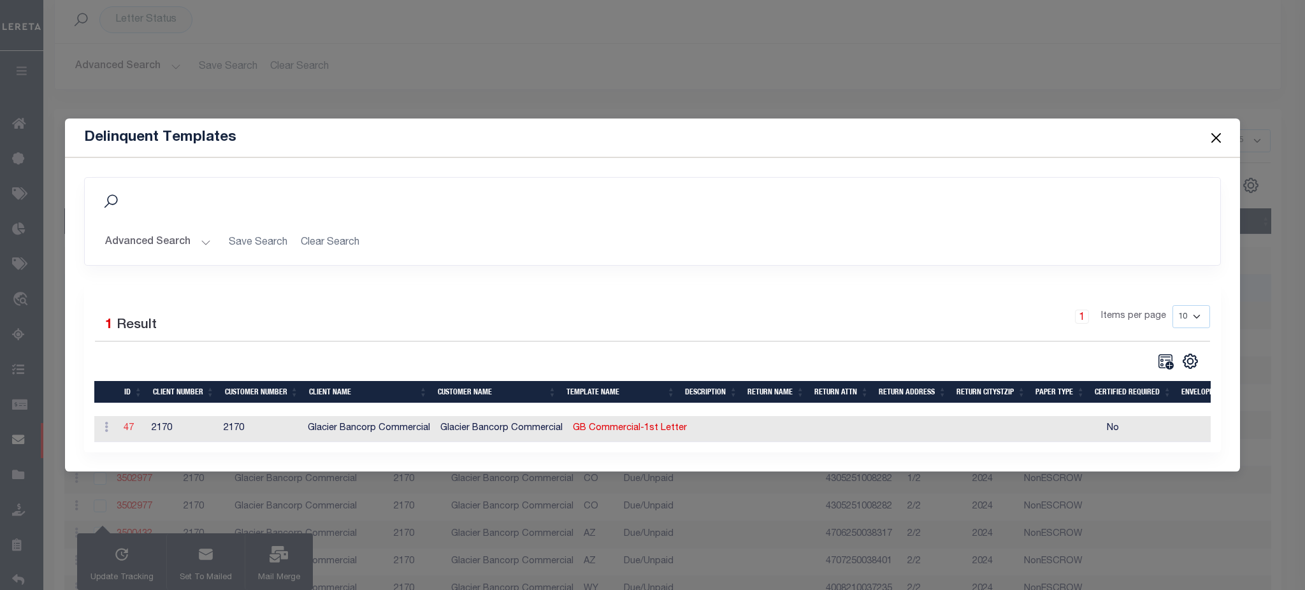
click at [126, 426] on link "47" at bounding box center [129, 428] width 10 height 9
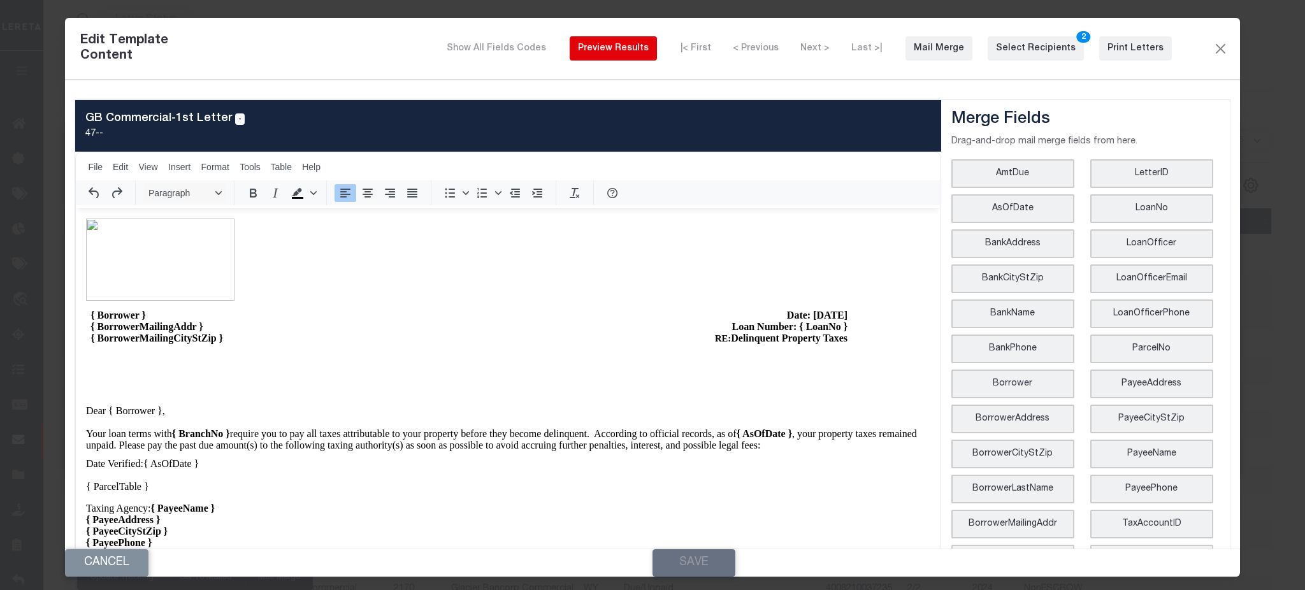
click at [649, 50] on div "Preview Results" at bounding box center [613, 48] width 71 height 13
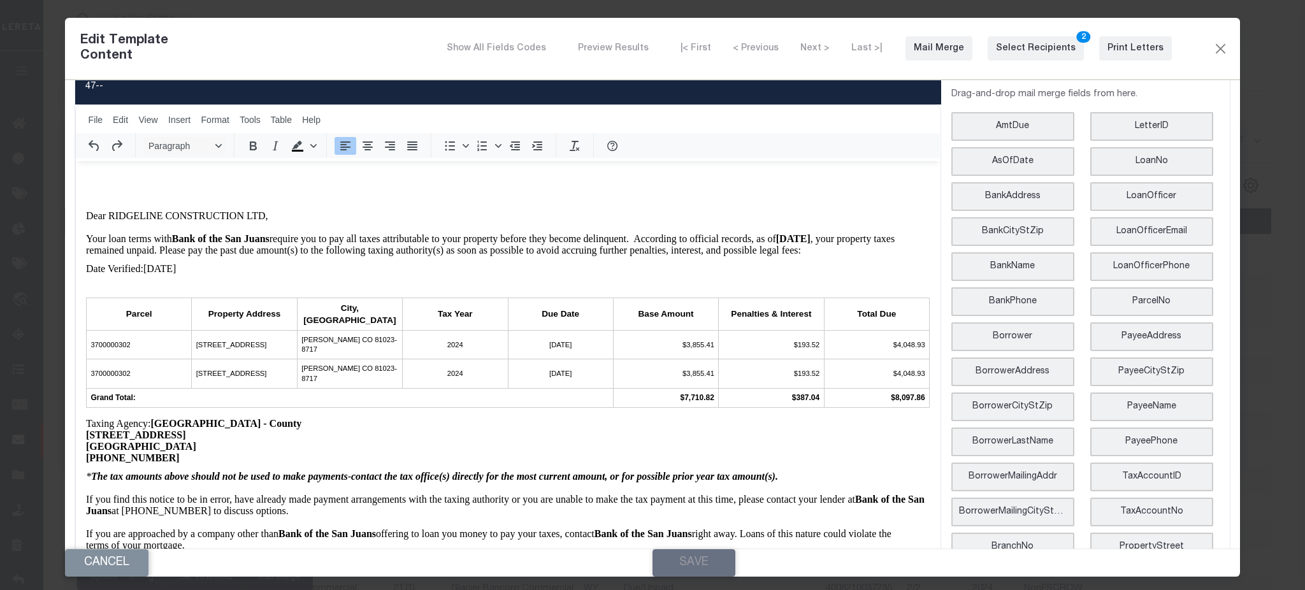
scroll to position [85, 0]
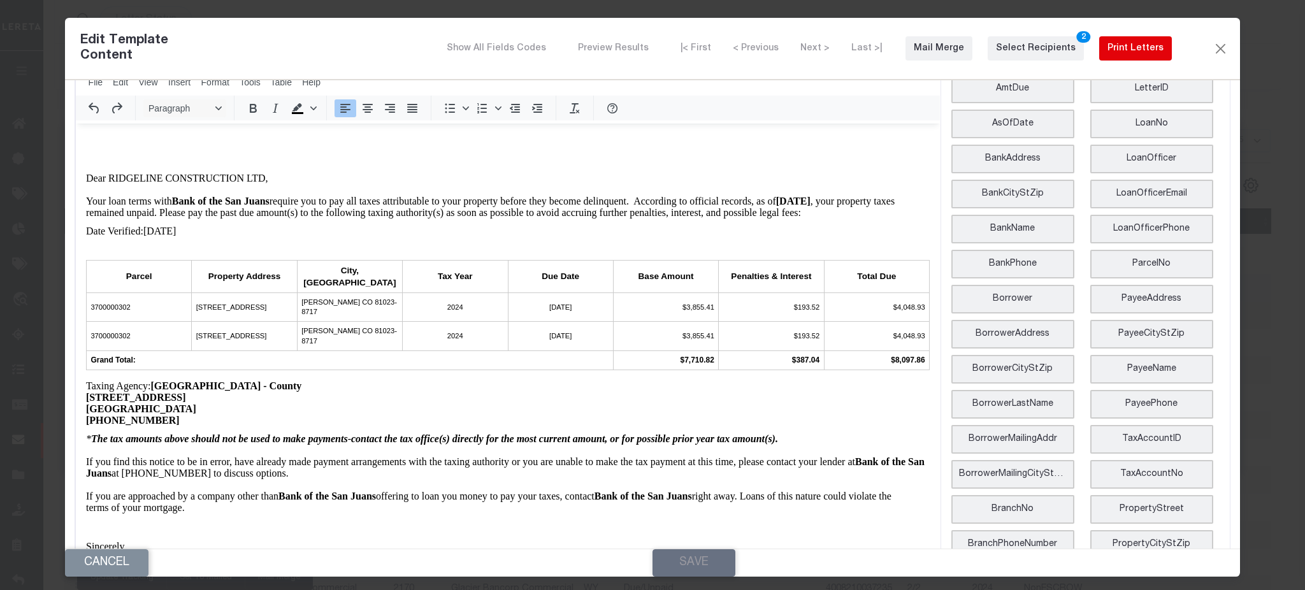
click at [1117, 54] on div "Print Letters" at bounding box center [1135, 48] width 56 height 13
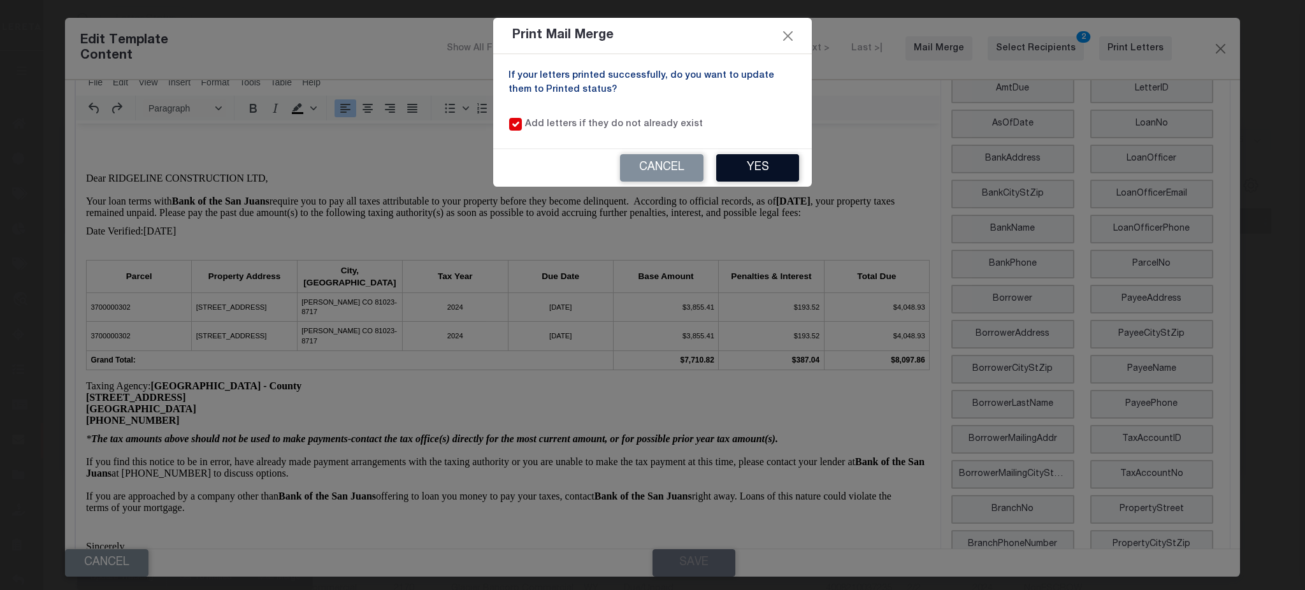
click at [771, 170] on button "Yes" at bounding box center [757, 167] width 83 height 27
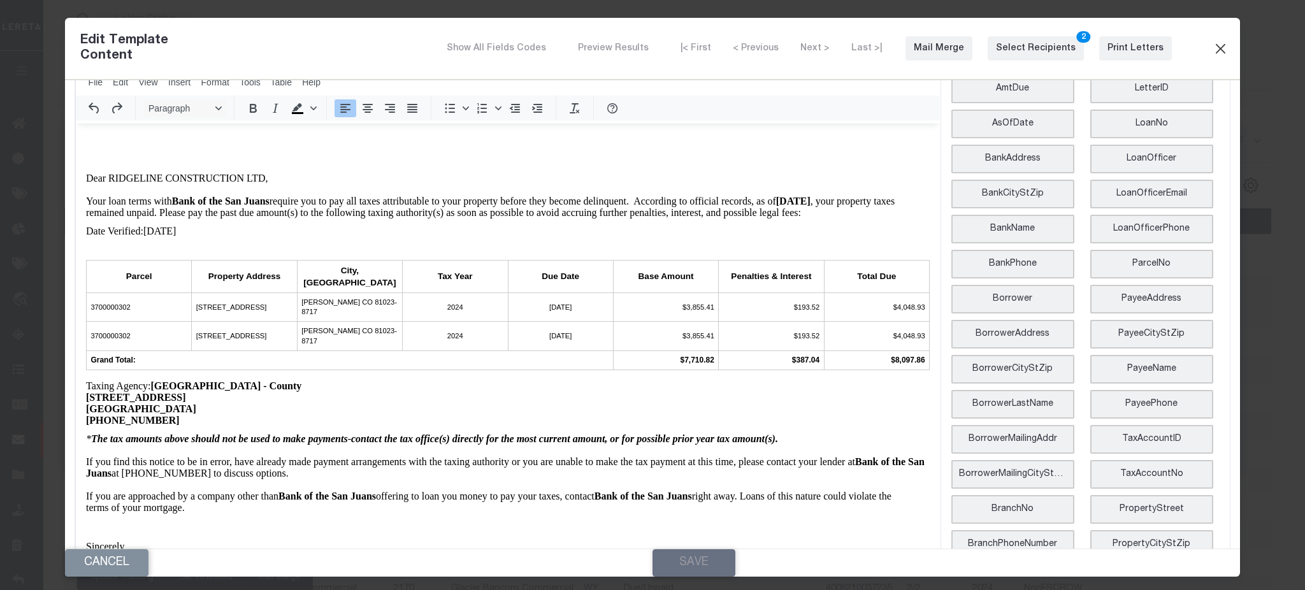
click at [1212, 50] on button "Close" at bounding box center [1219, 48] width 15 height 17
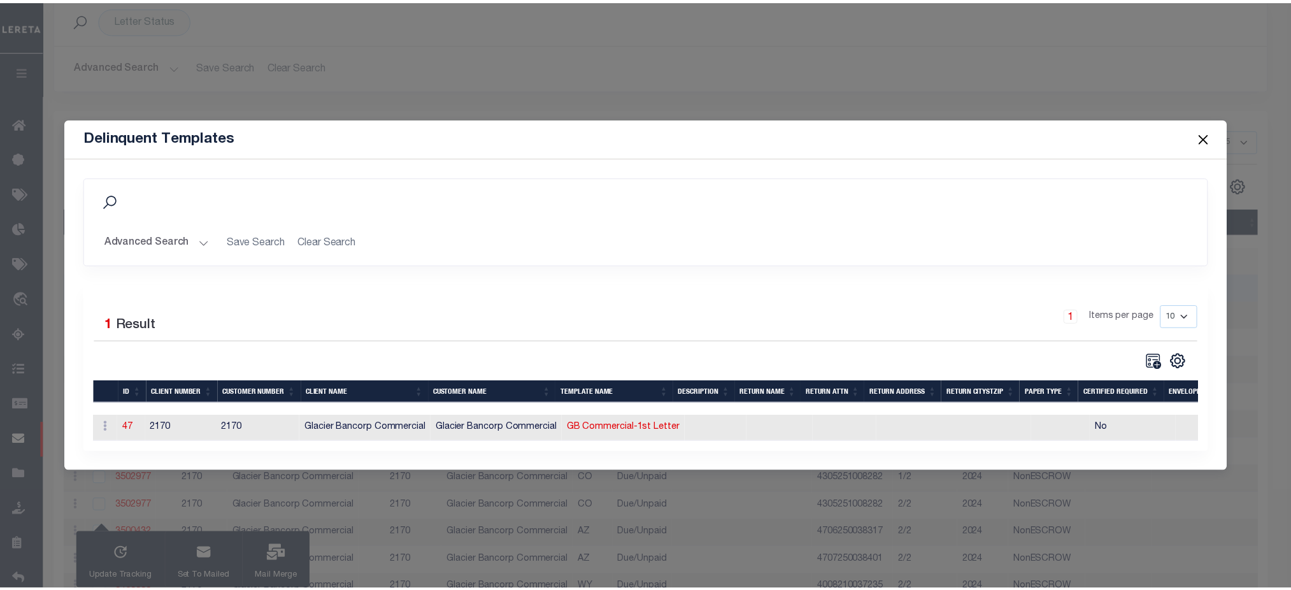
scroll to position [0, 0]
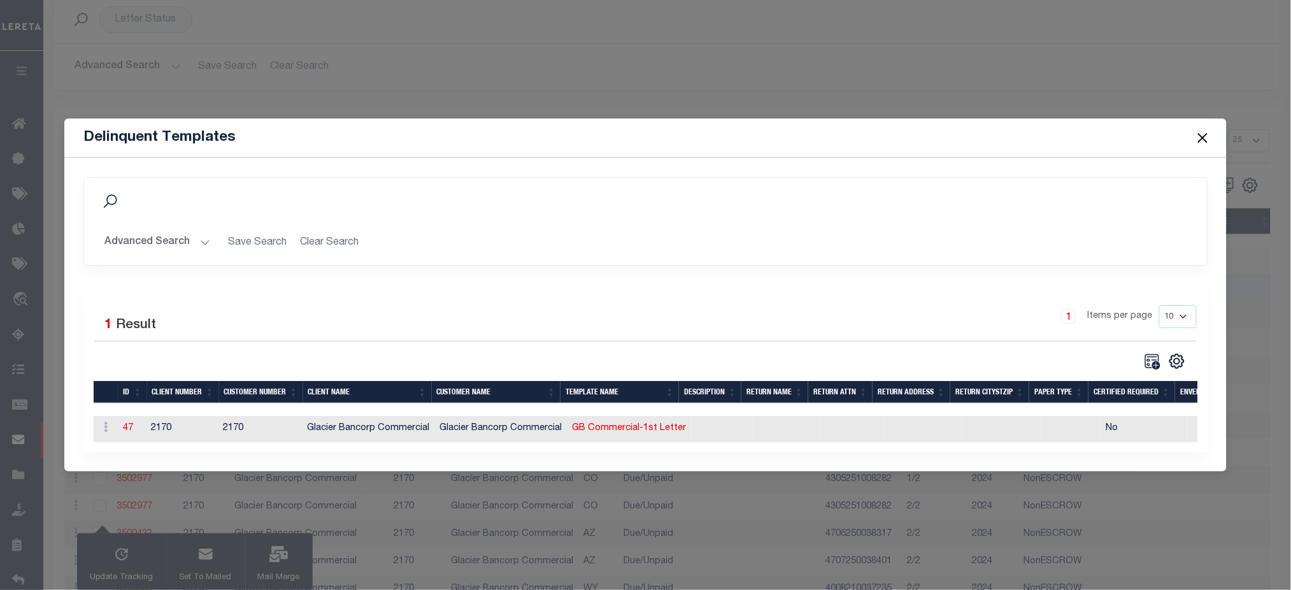
click at [1203, 140] on button "Close" at bounding box center [1202, 137] width 17 height 17
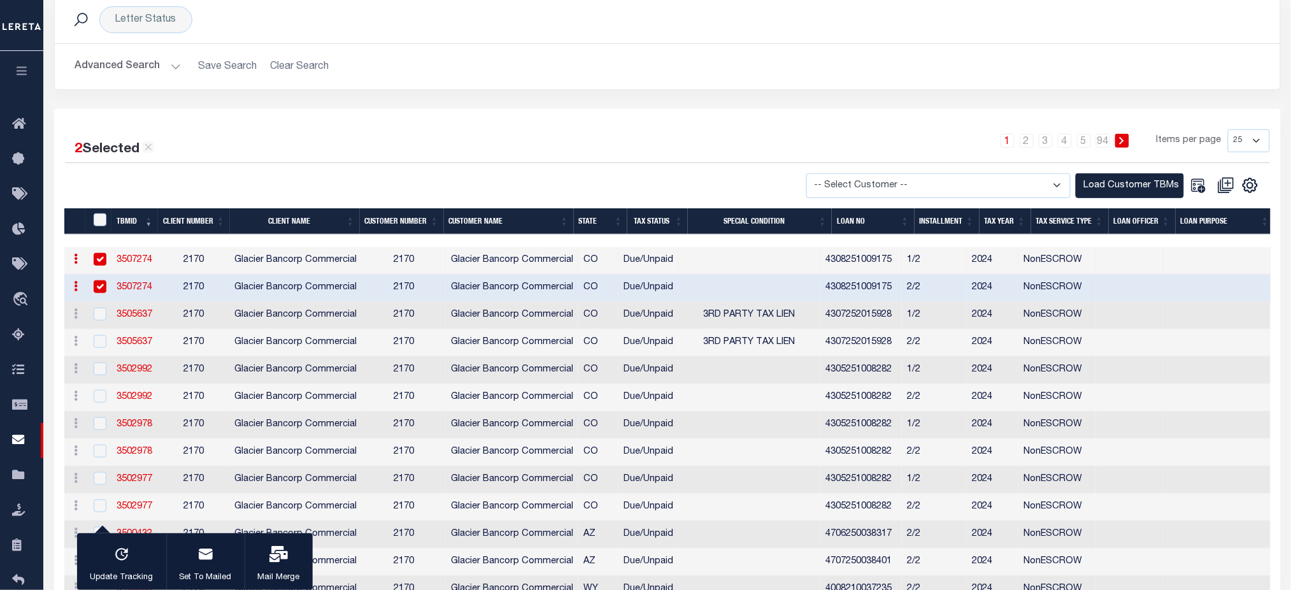
click at [98, 259] on input "checkbox" at bounding box center [100, 259] width 13 height 13
checkbox input "false"
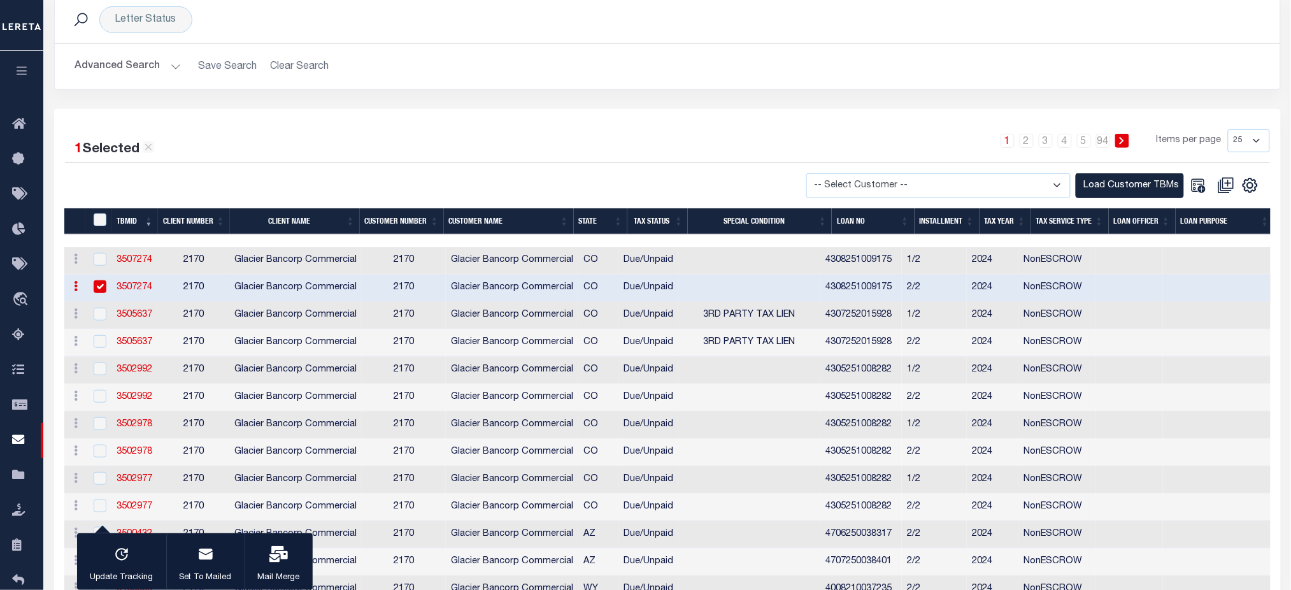
click at [99, 288] on input "checkbox" at bounding box center [100, 286] width 13 height 13
checkbox input "false"
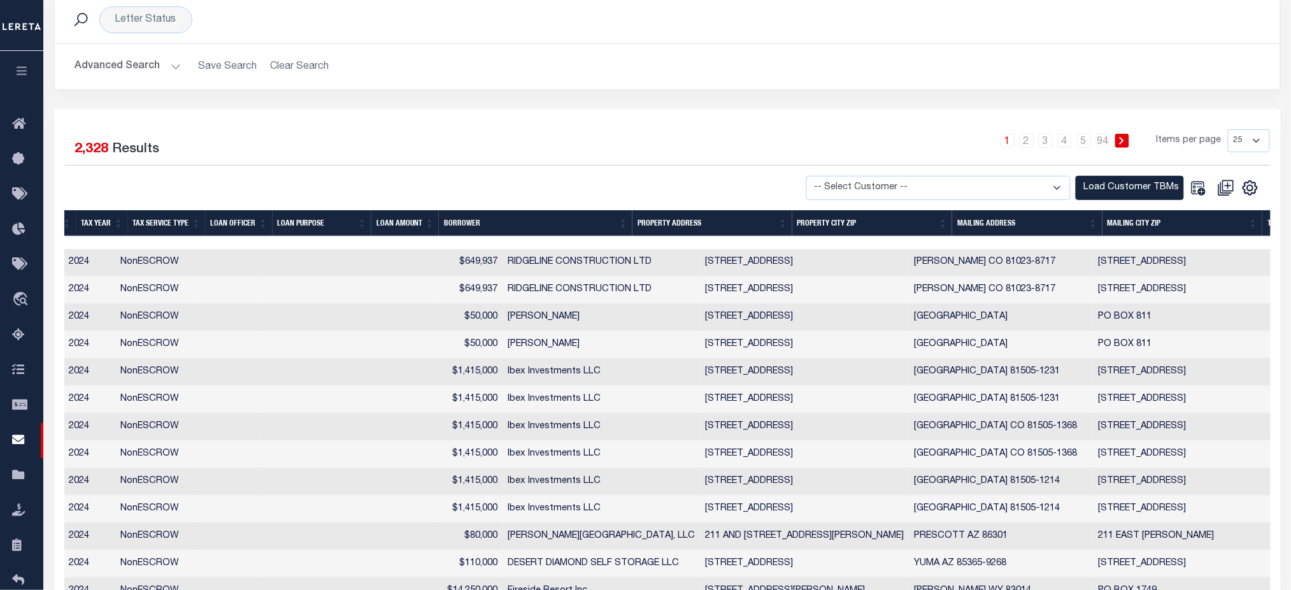
scroll to position [0, 950]
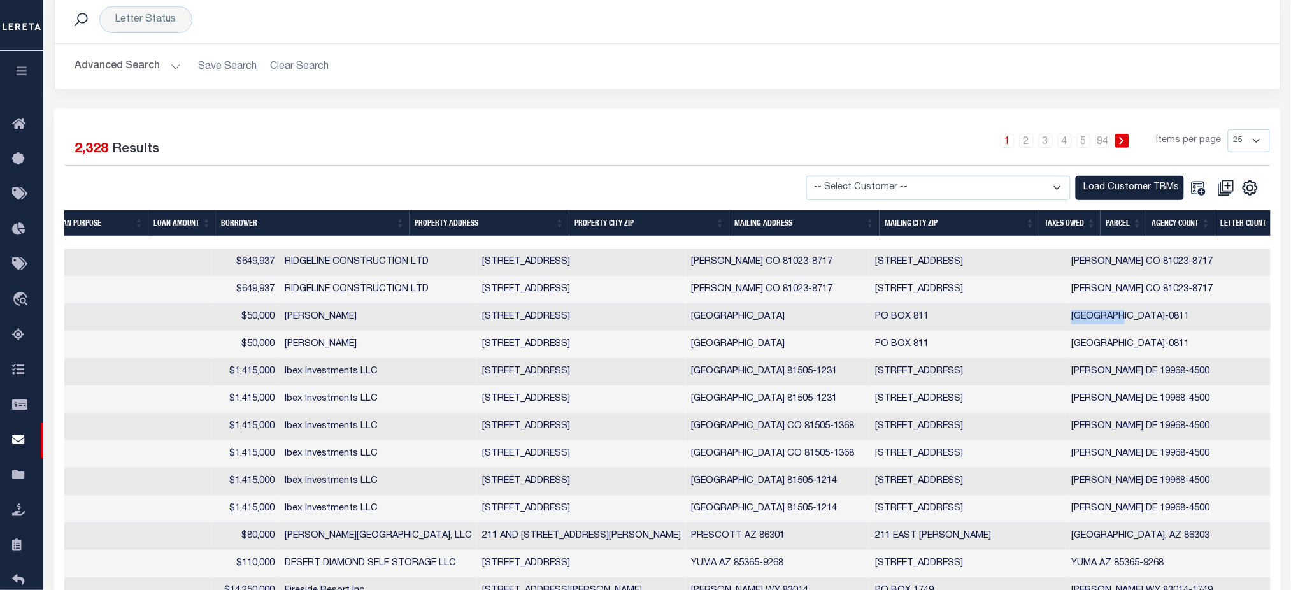
drag, startPoint x: 891, startPoint y: 315, endPoint x: 938, endPoint y: 321, distance: 48.1
click at [1066, 321] on td "[GEOGRAPHIC_DATA]-0811" at bounding box center [1176, 317] width 220 height 27
checkbox input "true"
copy td "[GEOGRAPHIC_DATA]"
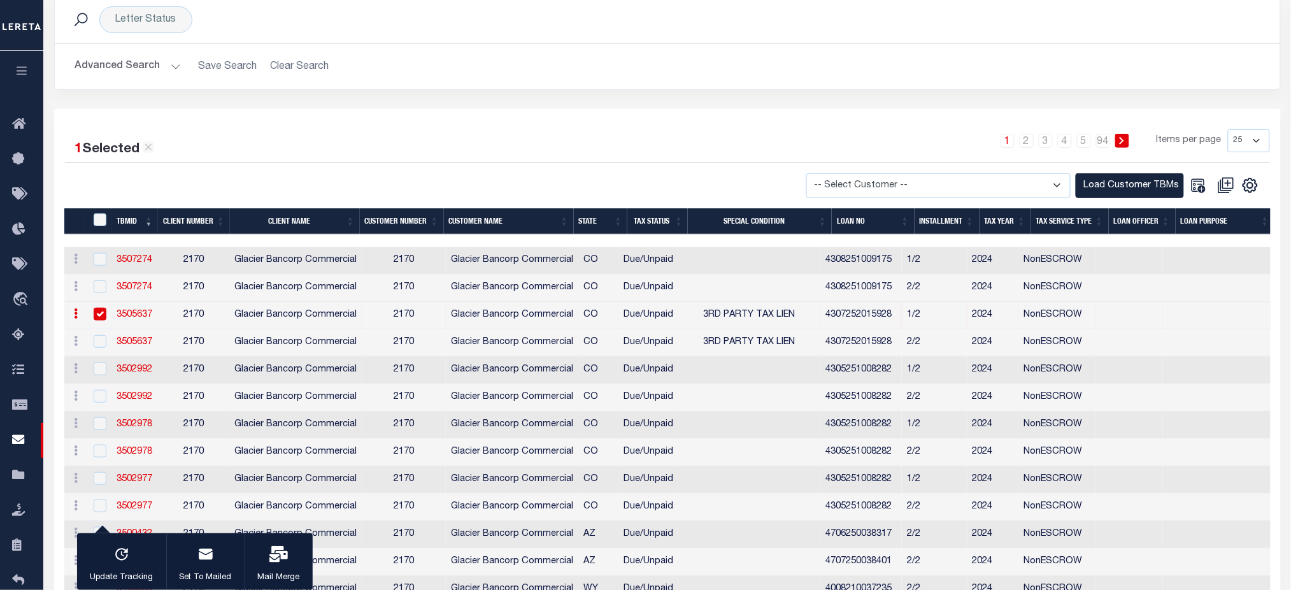
click at [150, 70] on button "Advanced Search" at bounding box center [128, 66] width 106 height 25
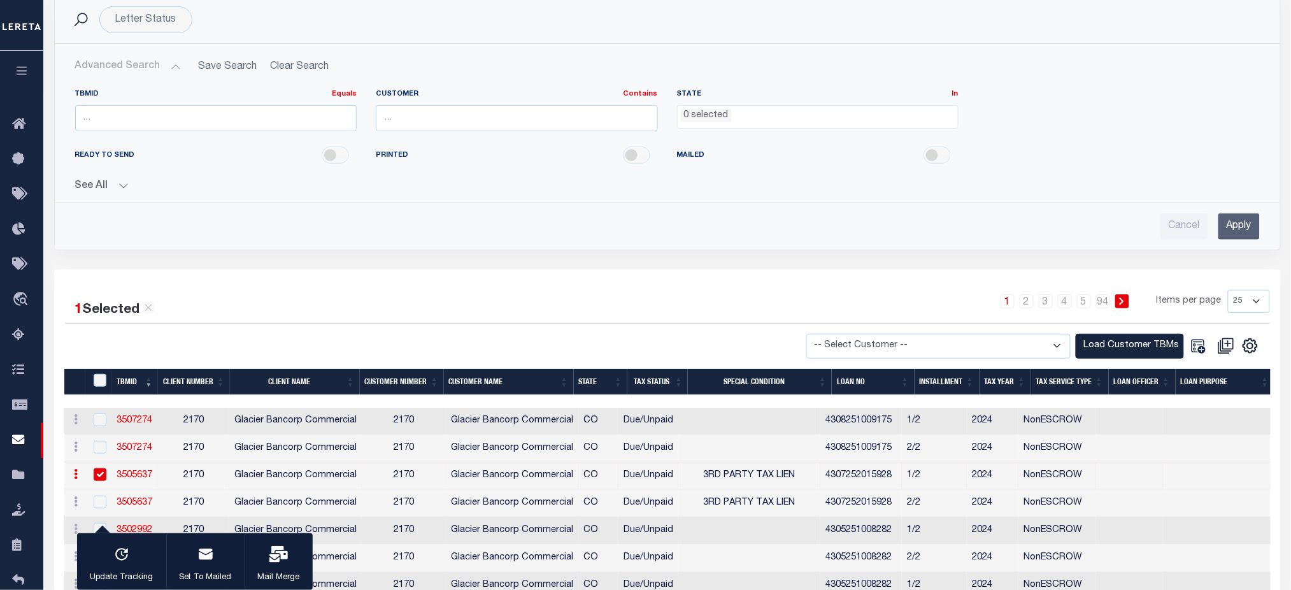
click at [117, 189] on button "See All" at bounding box center [667, 186] width 1185 height 12
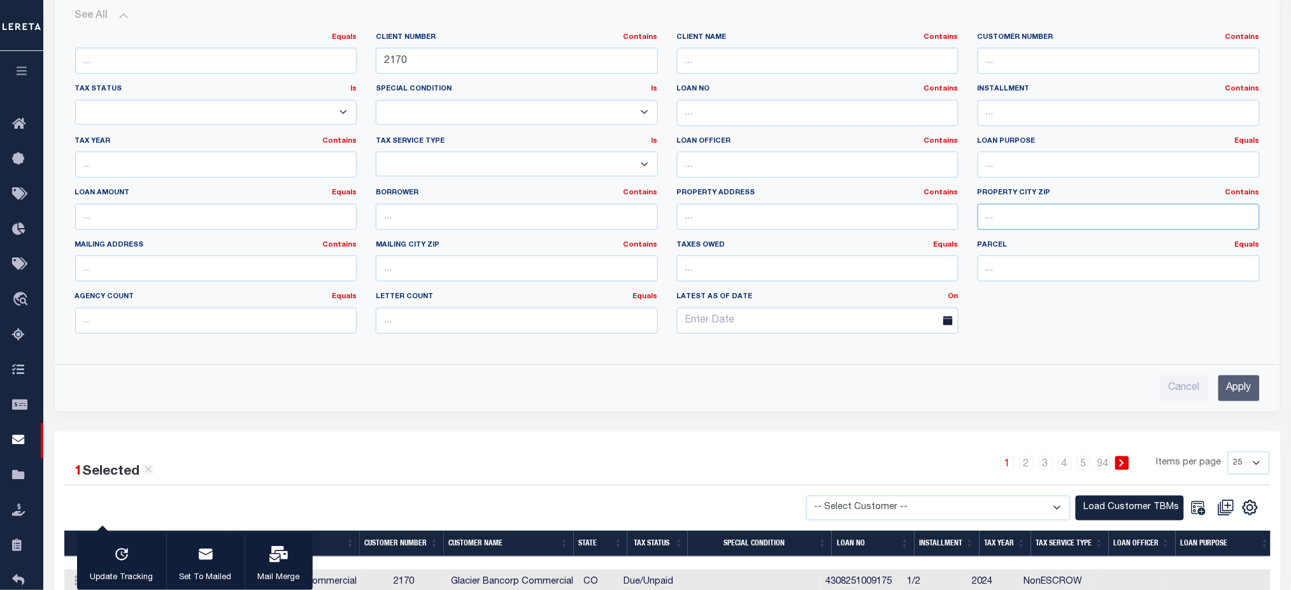
click at [1107, 214] on input "text" at bounding box center [1119, 217] width 282 height 26
paste input "[GEOGRAPHIC_DATA]"
type input "[GEOGRAPHIC_DATA]"
click at [1236, 394] on input "Apply" at bounding box center [1239, 388] width 41 height 26
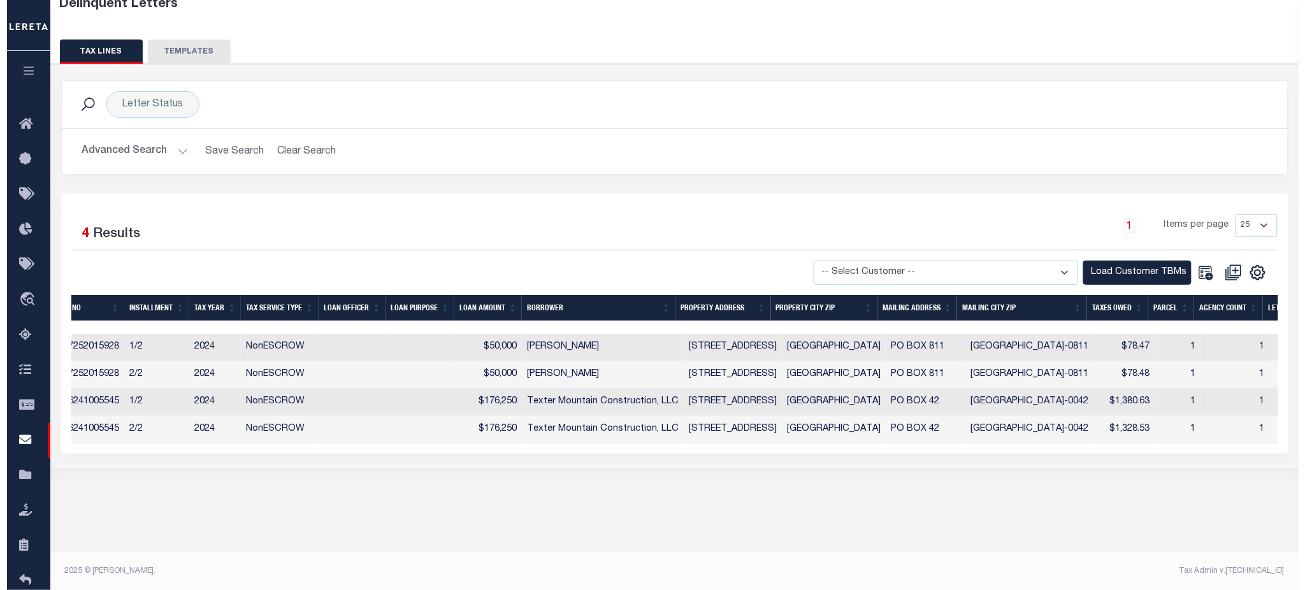
scroll to position [0, 0]
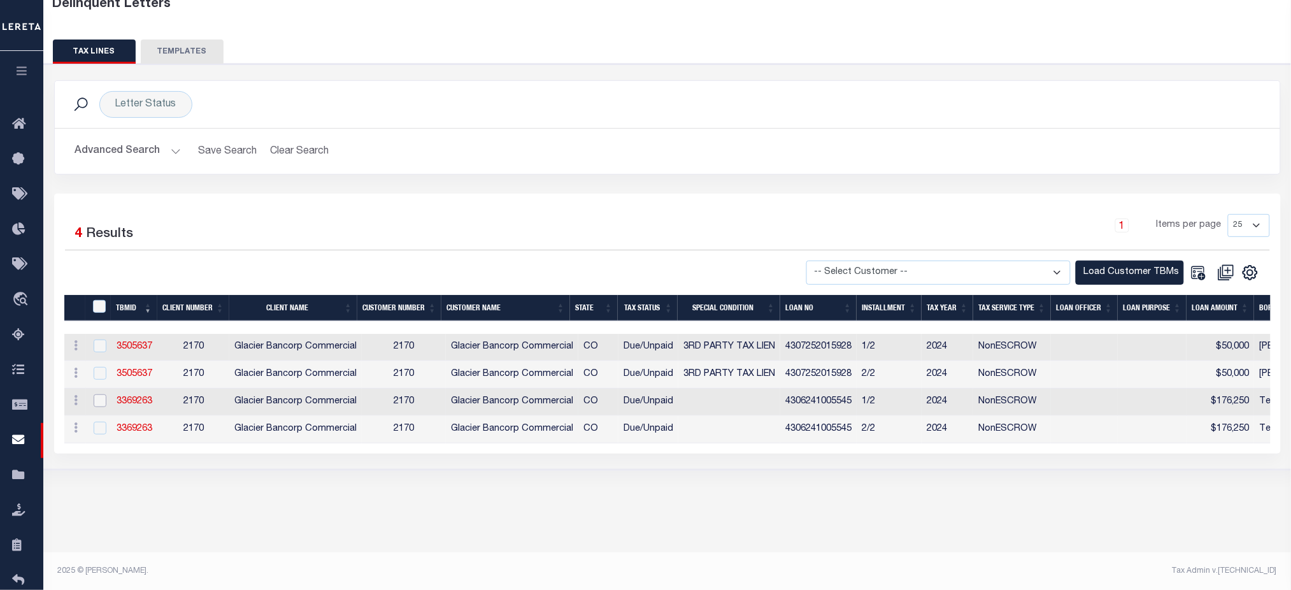
click at [103, 399] on input "checkbox" at bounding box center [100, 400] width 13 height 13
checkbox input "true"
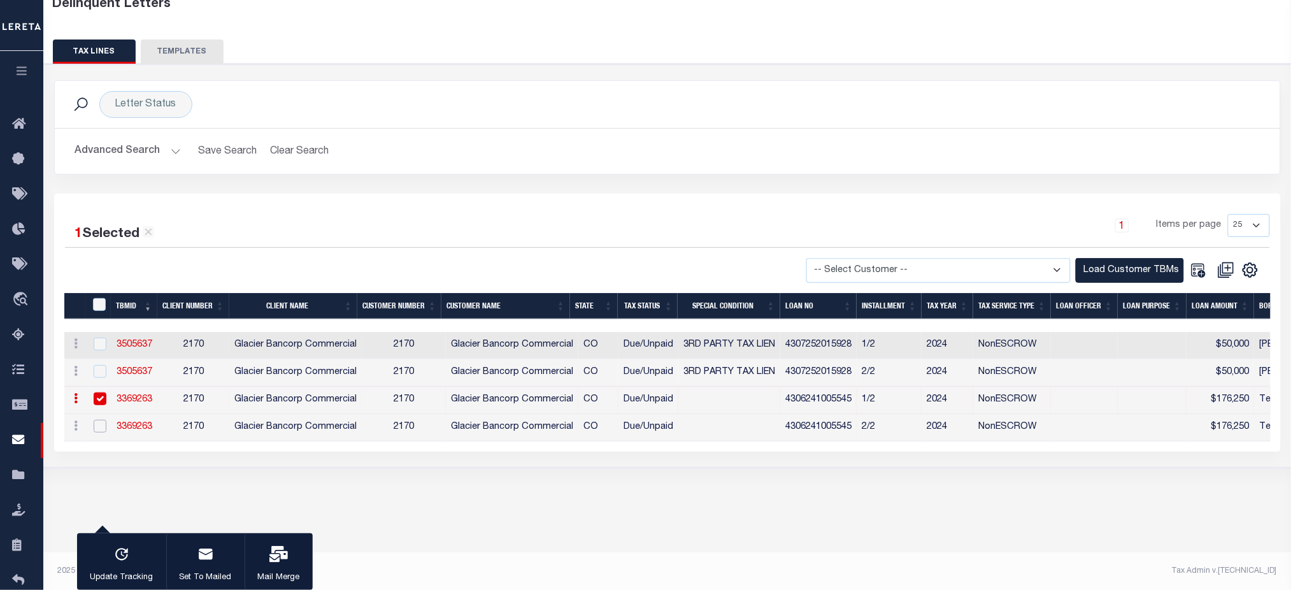
click at [103, 424] on input "checkbox" at bounding box center [100, 426] width 13 height 13
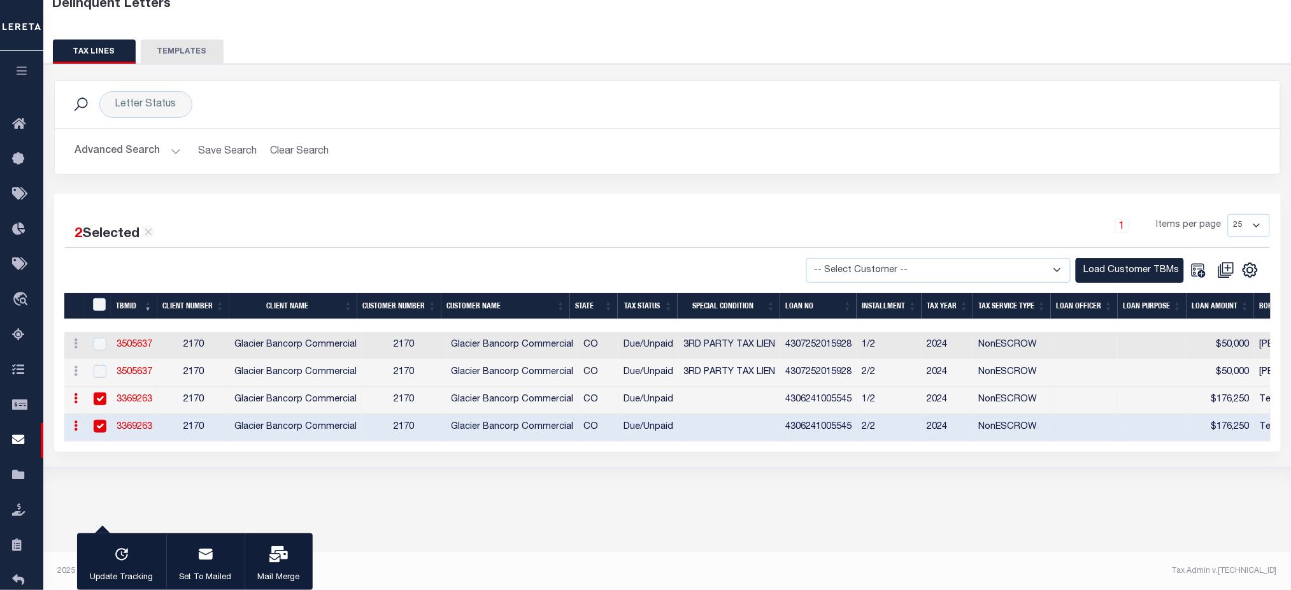
click at [103, 428] on input "checkbox" at bounding box center [100, 426] width 13 height 13
checkbox input "false"
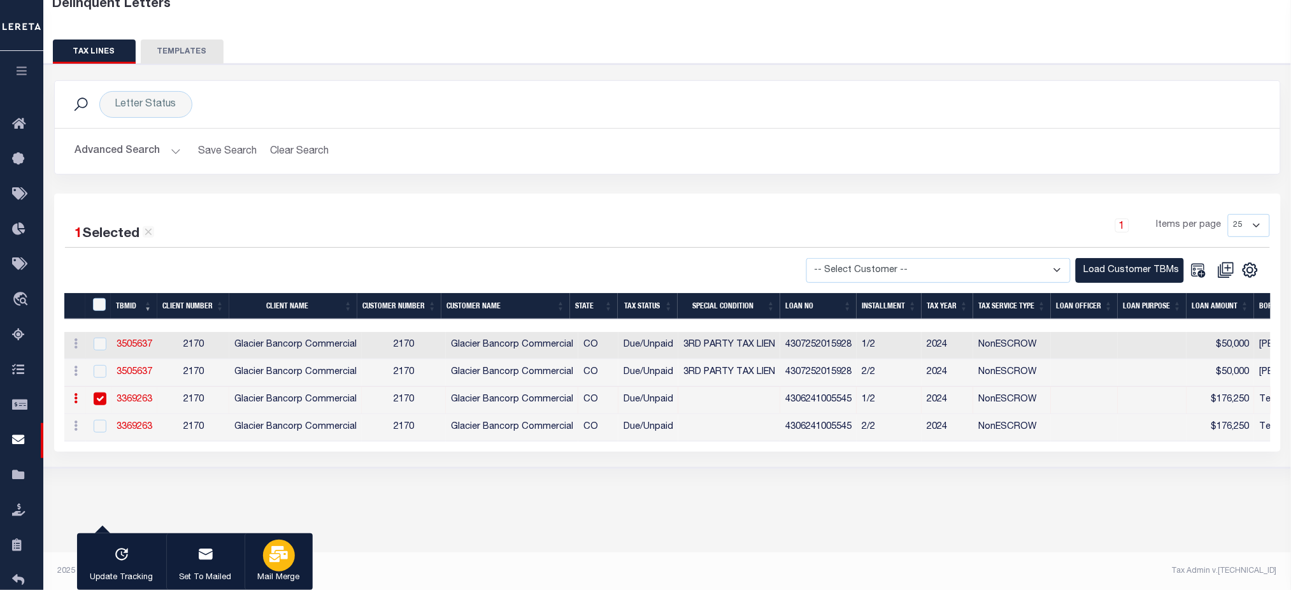
click at [269, 551] on icon "button" at bounding box center [278, 554] width 18 height 17
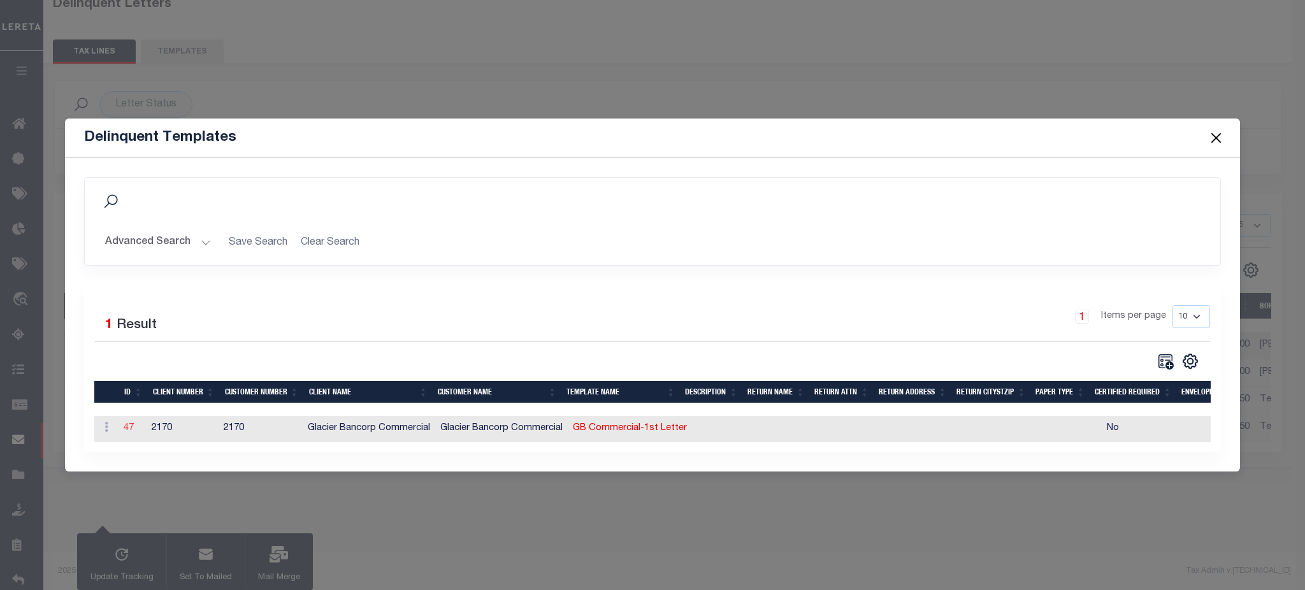
click at [131, 426] on link "47" at bounding box center [129, 428] width 10 height 9
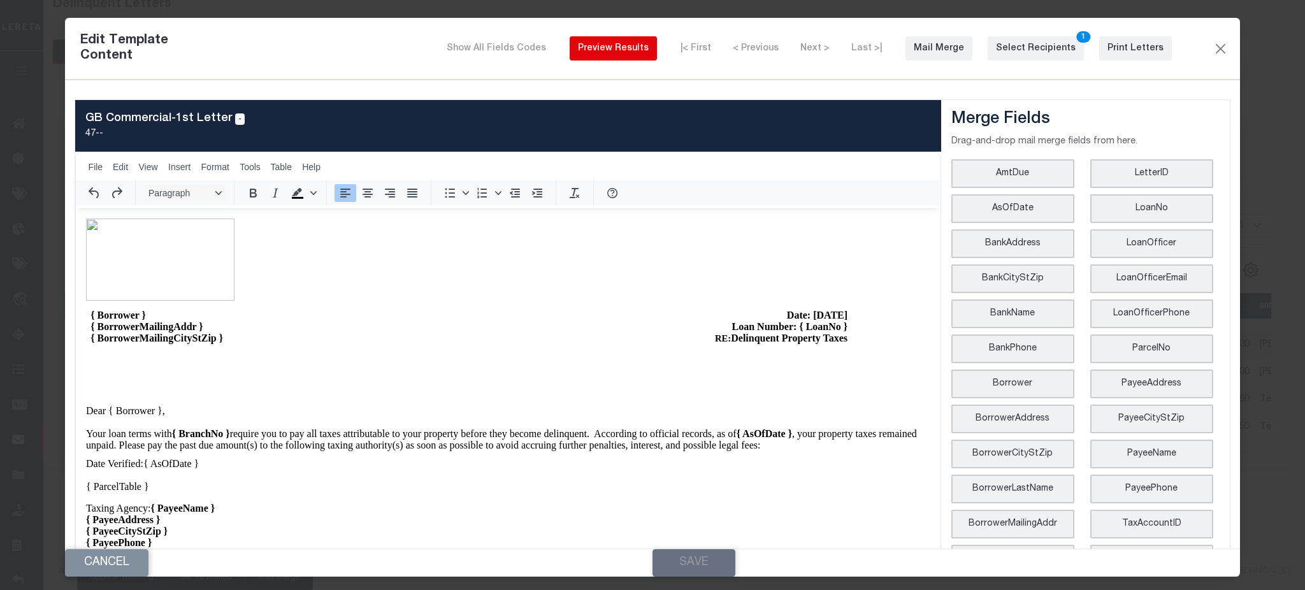
click at [630, 48] on div "Preview Results" at bounding box center [613, 48] width 71 height 13
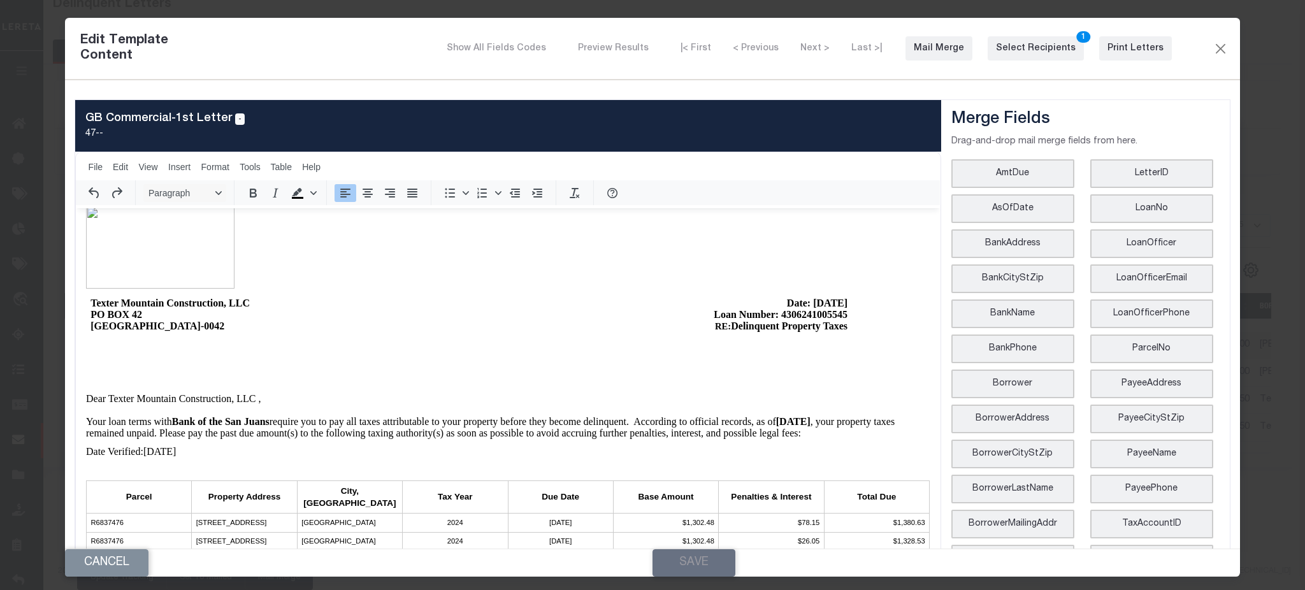
scroll to position [148, 0]
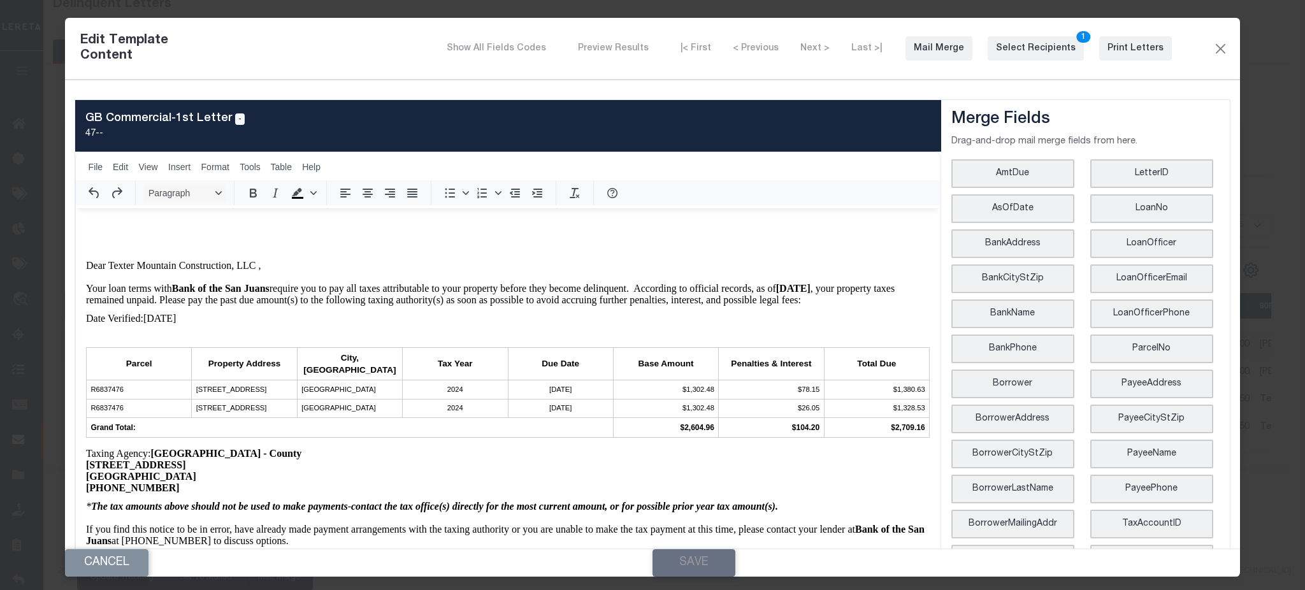
drag, startPoint x: 152, startPoint y: 447, endPoint x: 299, endPoint y: 486, distance: 152.2
click at [299, 486] on body "Texter Mountain Construction, LLC [STREET_ADDRESS] Date: [DATE] Loan Number: 43…" at bounding box center [507, 369] width 843 height 593
click at [241, 490] on p "[PHONE_NUMBER]" at bounding box center [507, 487] width 843 height 11
drag, startPoint x: 224, startPoint y: 482, endPoint x: 83, endPoint y: 443, distance: 146.1
click at [83, 443] on html "Texter Mountain Construction, LLC [STREET_ADDRESS] Date: [DATE] Loan Number: 43…" at bounding box center [508, 369] width 864 height 613
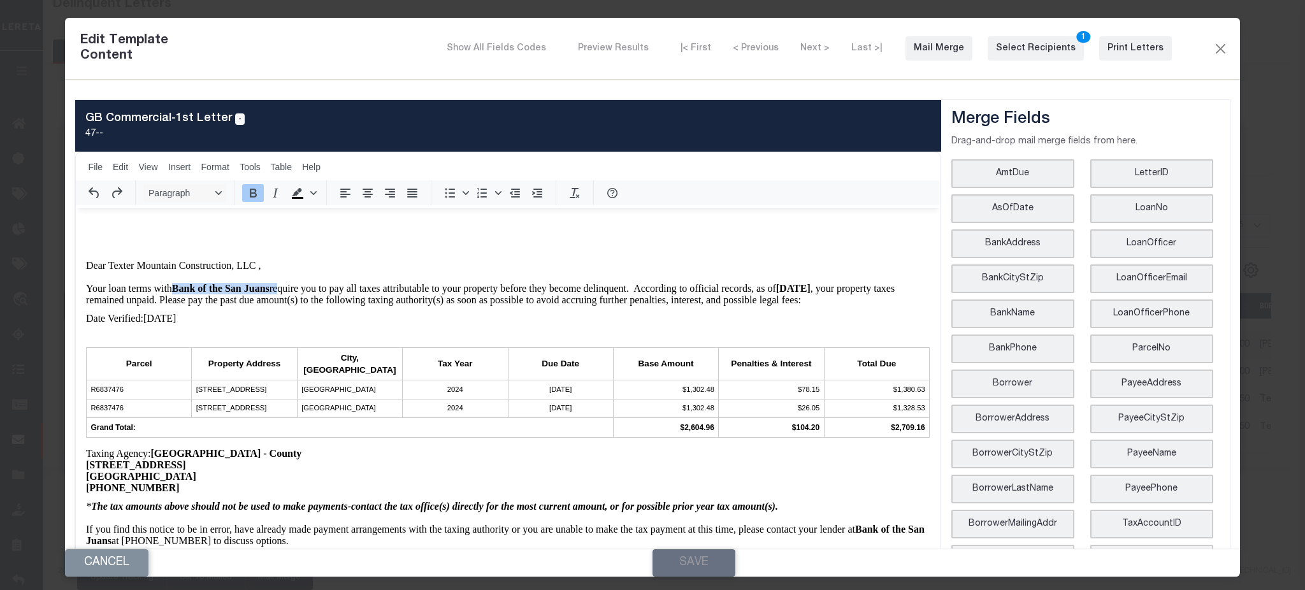
drag, startPoint x: 177, startPoint y: 290, endPoint x: 276, endPoint y: 290, distance: 98.7
click at [276, 290] on span "Your loan terms with Bank of the San Juans require you to pay all taxes attribu…" at bounding box center [490, 294] width 808 height 22
drag, startPoint x: 231, startPoint y: 484, endPoint x: 86, endPoint y: 445, distance: 150.4
click at [86, 445] on body "Texter Mountain Construction, LLC [STREET_ADDRESS] Date: [DATE] Loan Number: 43…" at bounding box center [507, 369] width 843 height 593
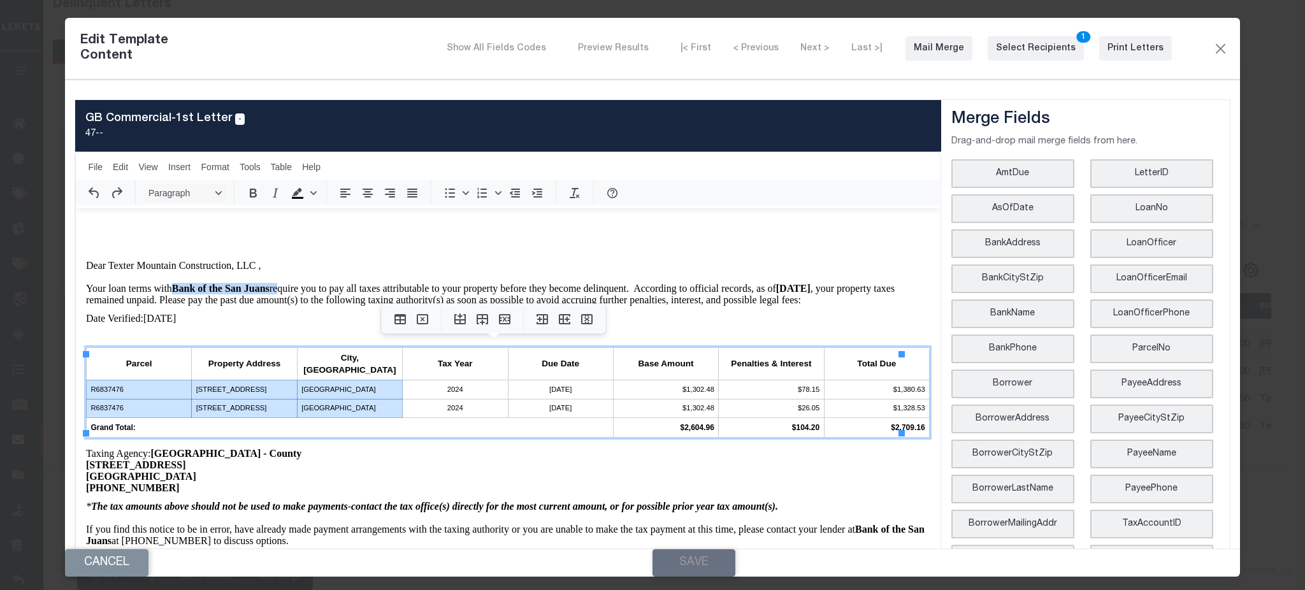
drag, startPoint x: 157, startPoint y: 385, endPoint x: 368, endPoint y: 397, distance: 211.2
click at [368, 397] on tbody "R6837476 [STREET_ADDRESS] 2024 [DATE] $1,302.48 $78.15 $1,380.63 R6837476 [STRE…" at bounding box center [508, 408] width 843 height 57
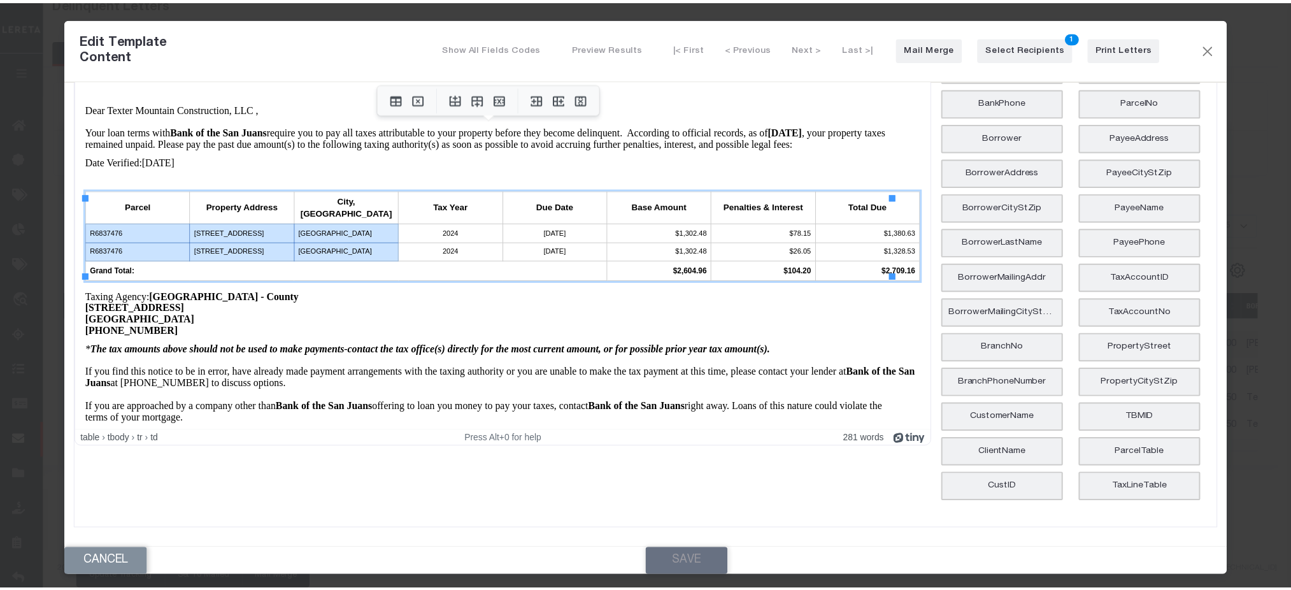
scroll to position [0, 0]
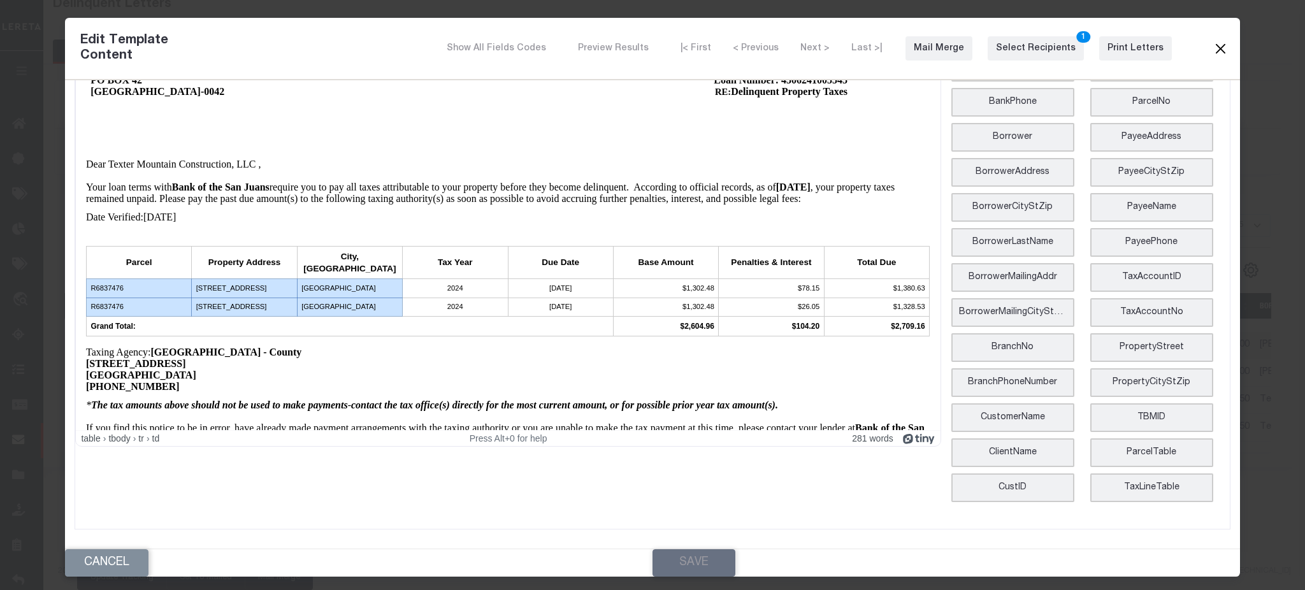
click at [1212, 47] on button "Close" at bounding box center [1219, 48] width 15 height 17
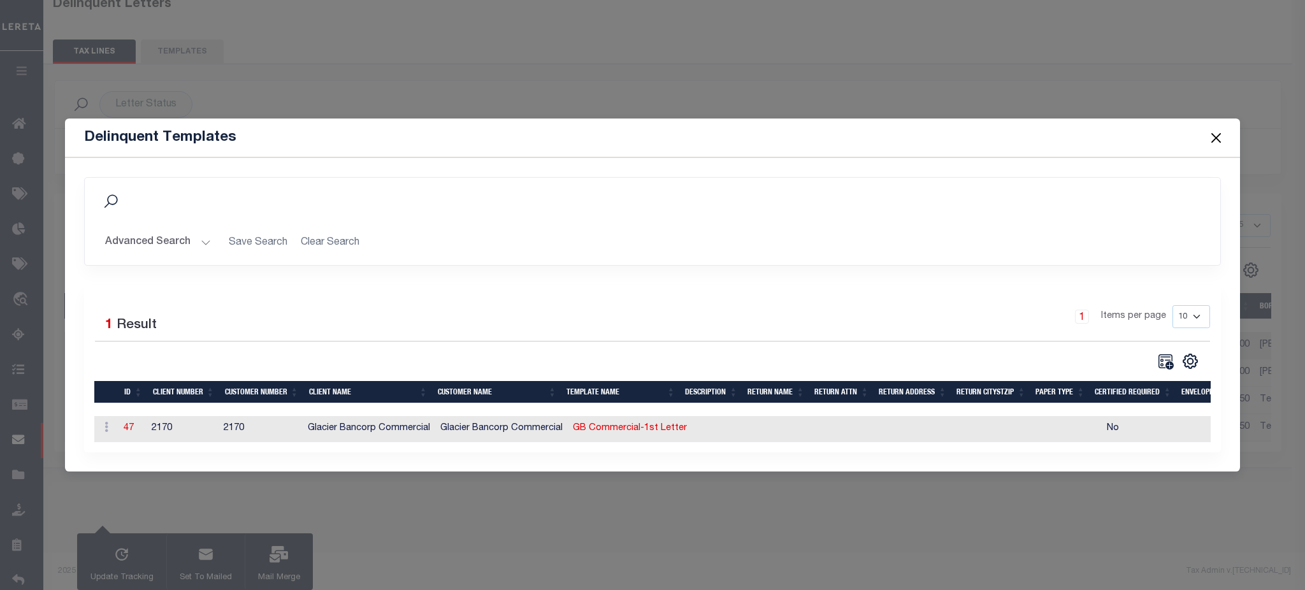
click at [1213, 140] on button "Close" at bounding box center [1215, 137] width 17 height 17
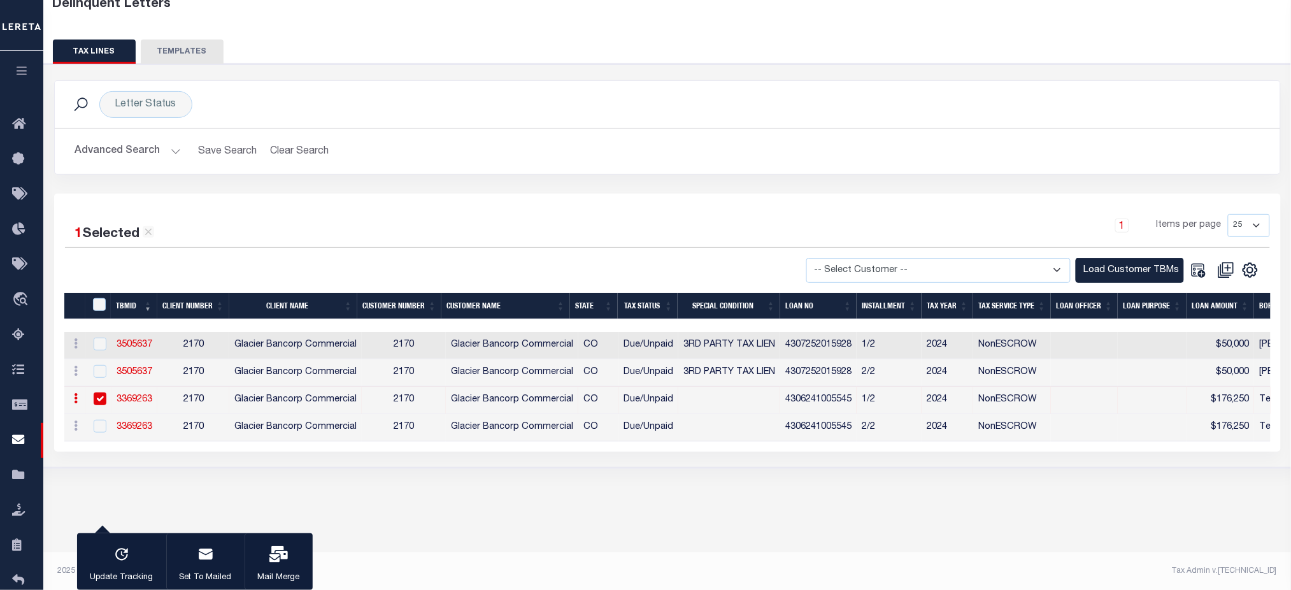
click at [99, 396] on input "checkbox" at bounding box center [100, 398] width 13 height 13
checkbox input "false"
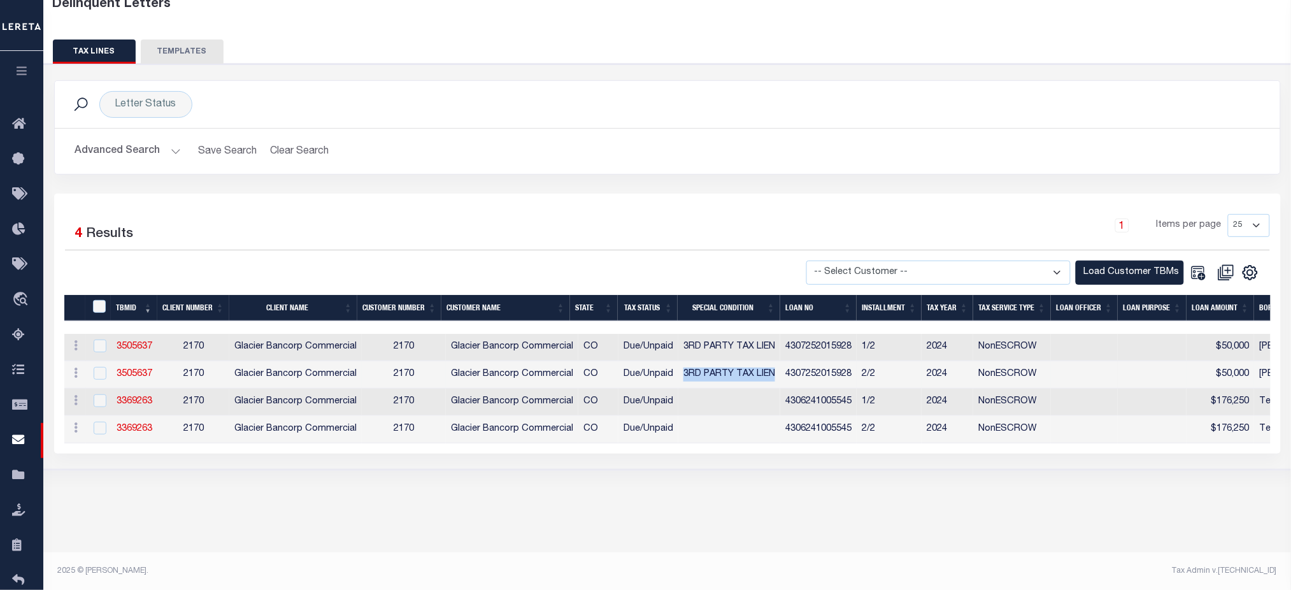
drag, startPoint x: 687, startPoint y: 378, endPoint x: 779, endPoint y: 384, distance: 92.0
click at [779, 384] on td "3RD PARTY TAX LIEN" at bounding box center [729, 374] width 102 height 27
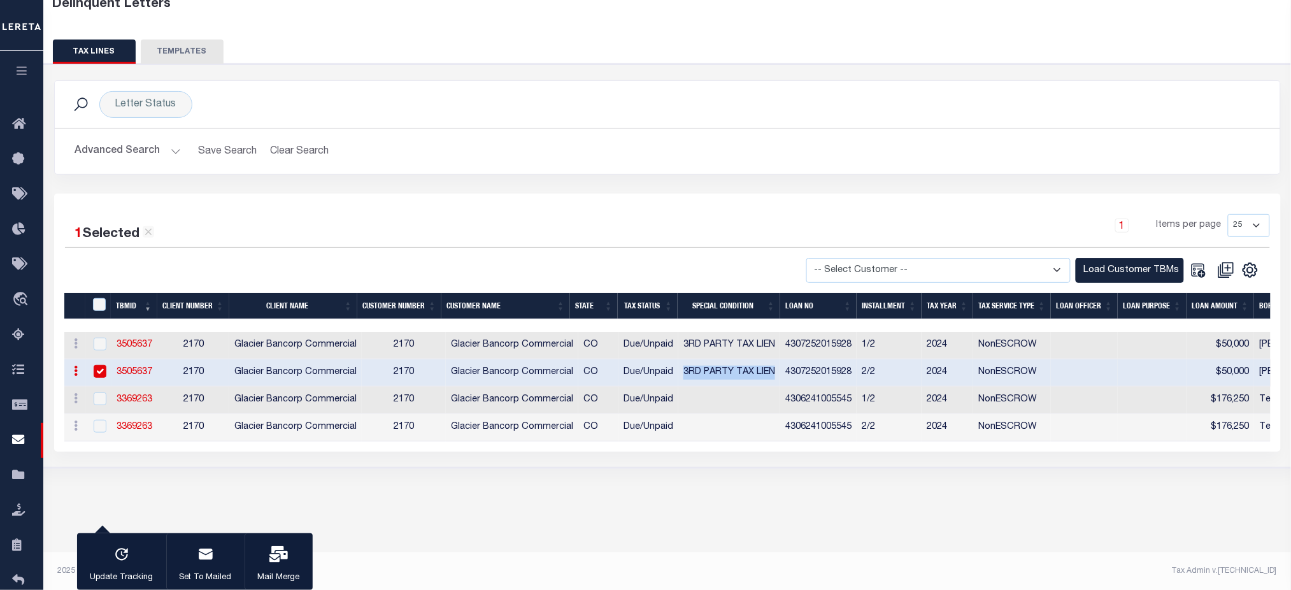
click at [105, 372] on input "checkbox" at bounding box center [100, 371] width 13 height 13
checkbox input "false"
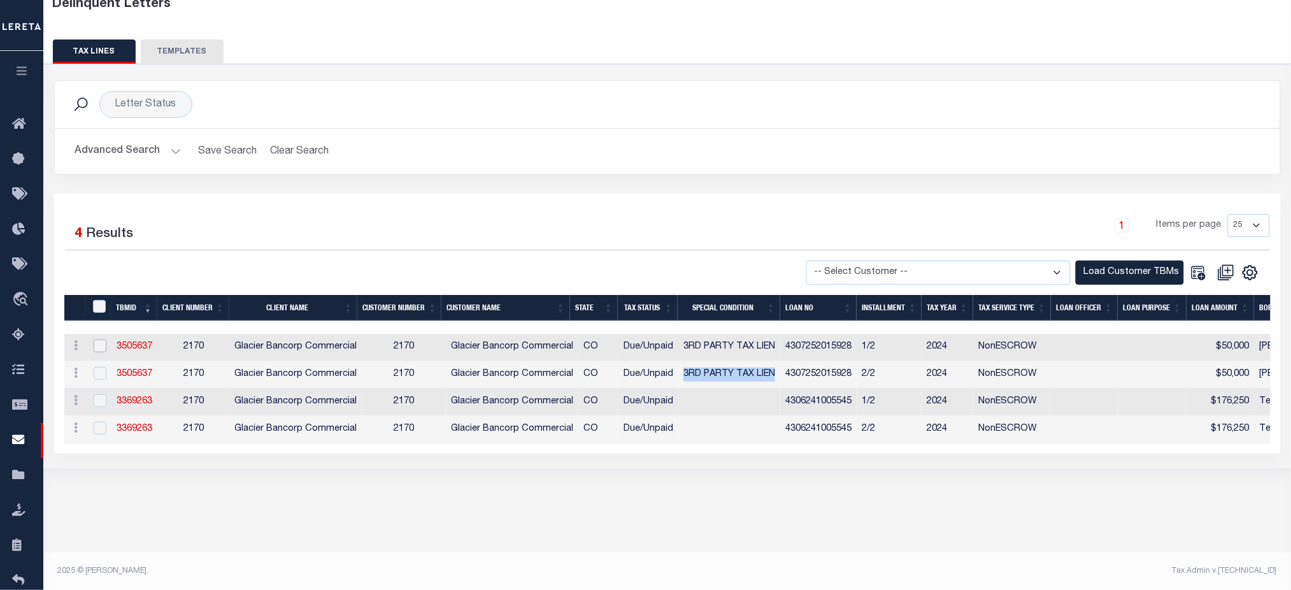
click at [102, 351] on input "checkbox" at bounding box center [100, 346] width 13 height 13
checkbox input "true"
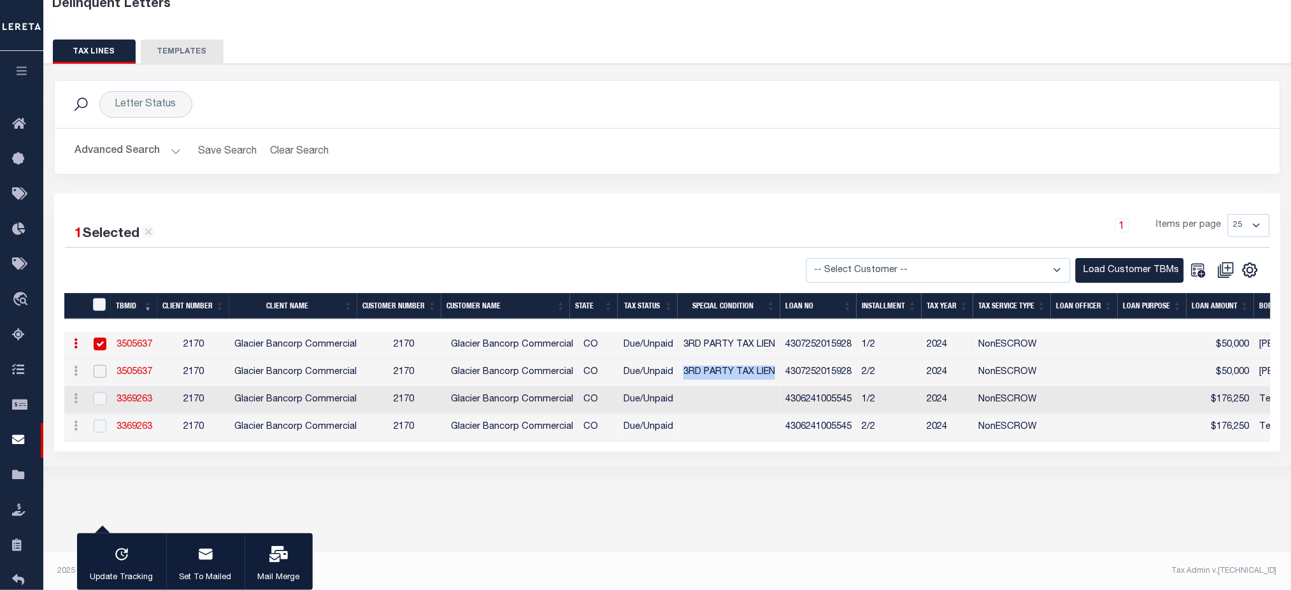
click at [101, 372] on input "checkbox" at bounding box center [100, 371] width 13 height 13
checkbox input "true"
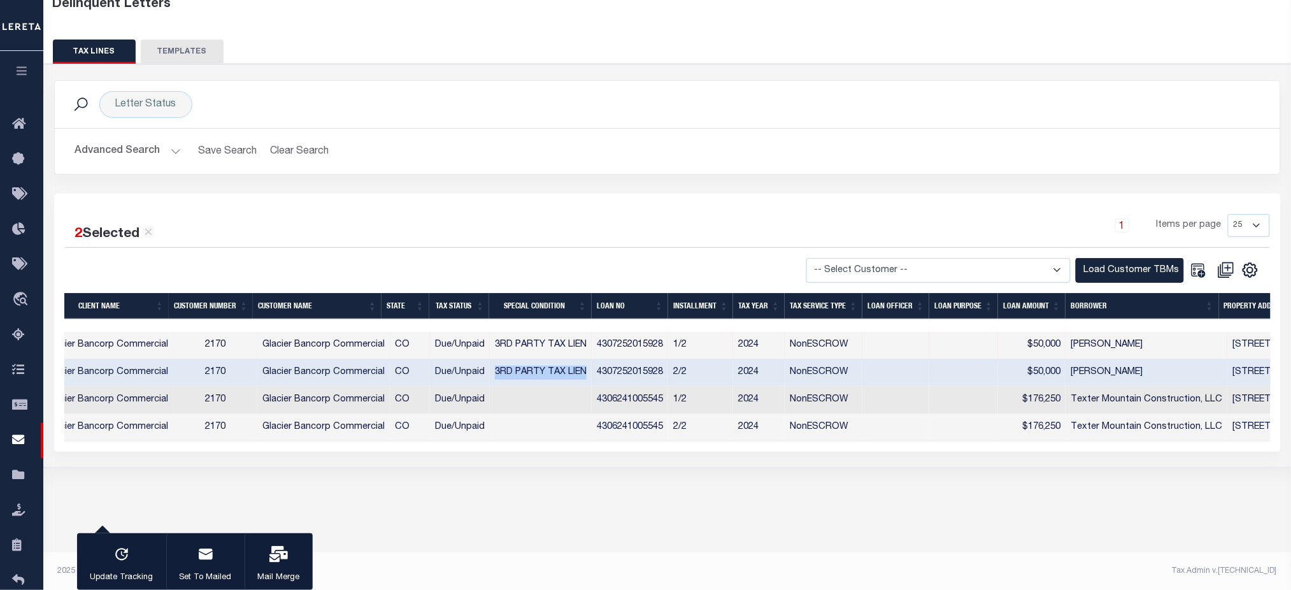
scroll to position [0, 816]
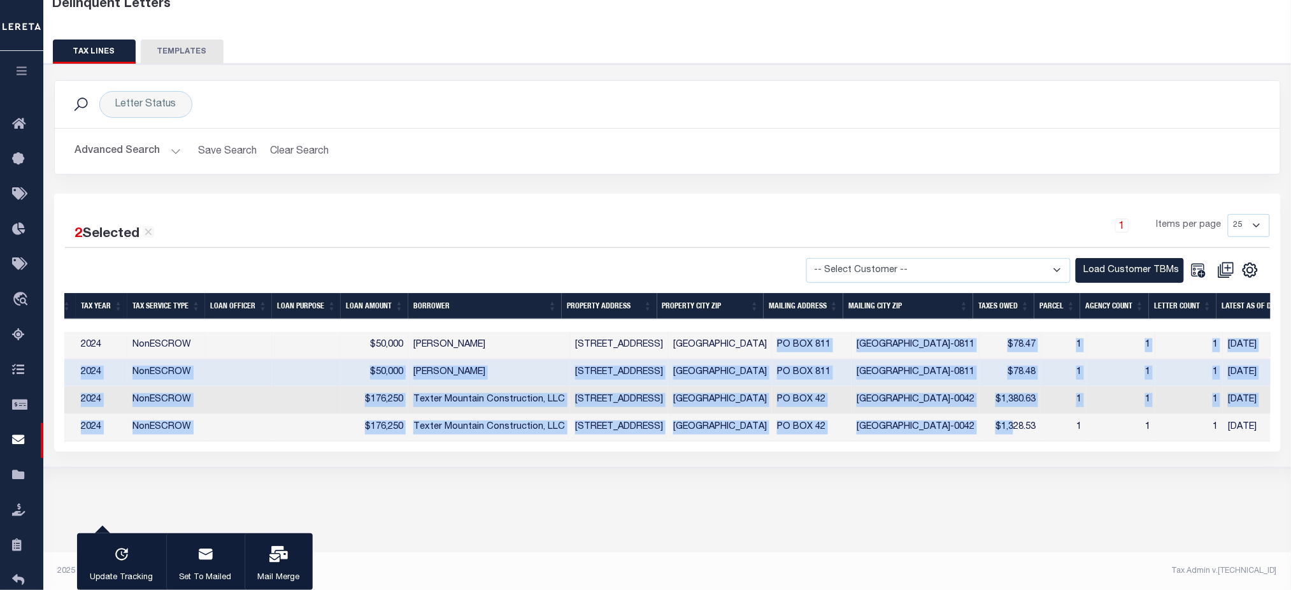
drag, startPoint x: 773, startPoint y: 340, endPoint x: 991, endPoint y: 452, distance: 244.7
click at [1010, 421] on tbody "History Delete 3505637 2170 [GEOGRAPHIC_DATA] Commercial 2170 Glacier Bancorp C…" at bounding box center [345, 387] width 2254 height 110
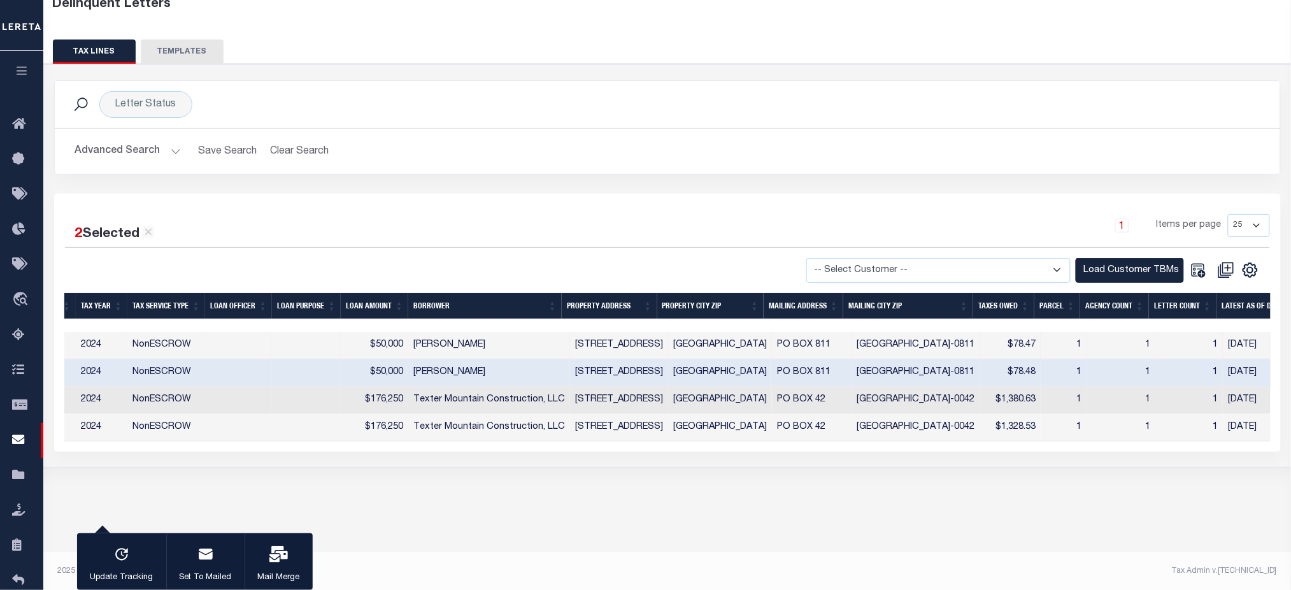
click at [986, 468] on div "Letter Status Search Advanced Search Save Search Clear Search Equals Equals Is" at bounding box center [668, 266] width 1260 height 405
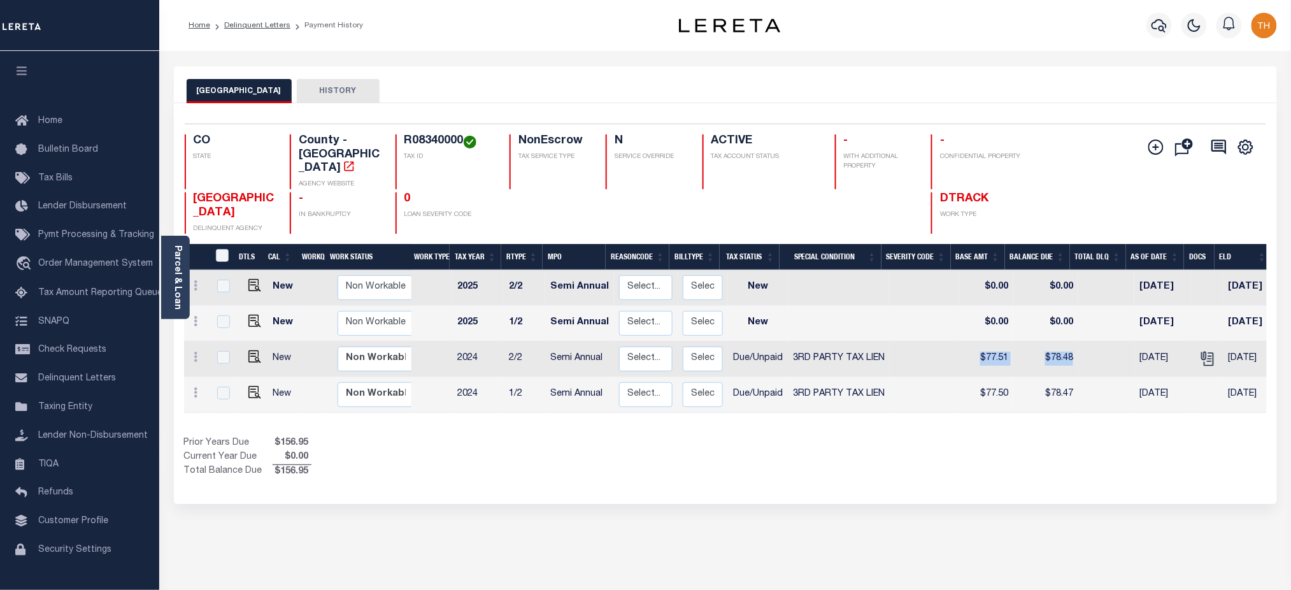
drag, startPoint x: 1080, startPoint y: 345, endPoint x: 964, endPoint y: 347, distance: 116.6
click at [964, 347] on tr "New Non Workable Workable 2024 2/2 Semi Annual Select... Payment Reversal Taxab…" at bounding box center [837, 359] width 1307 height 36
drag, startPoint x: 721, startPoint y: 344, endPoint x: 775, endPoint y: 348, distance: 54.3
click at [775, 348] on td "Due/Unpaid" at bounding box center [758, 359] width 60 height 36
checkbox input "true"
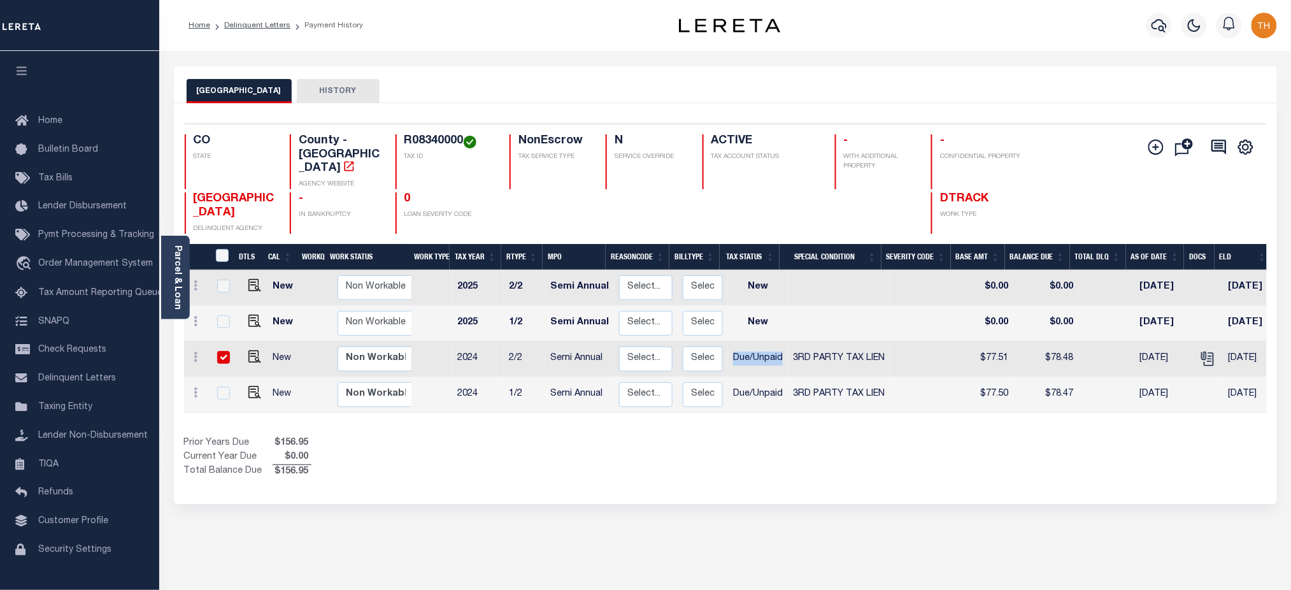
checkbox input "true"
